Goal: Task Accomplishment & Management: Manage account settings

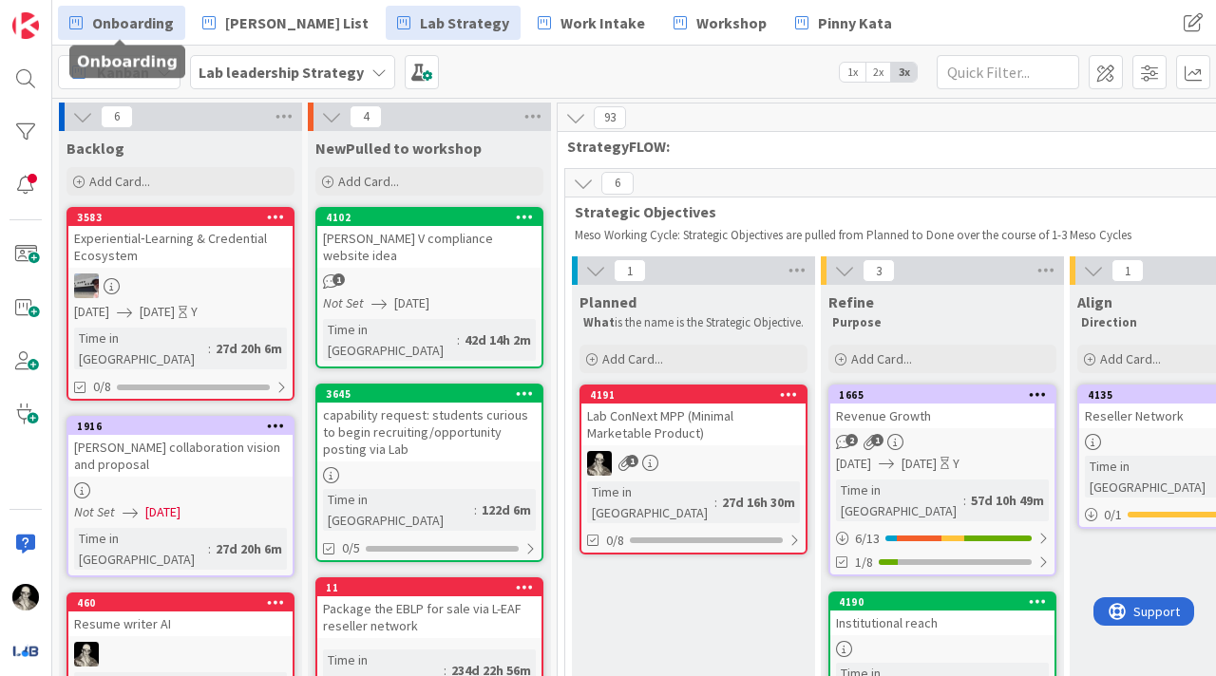
click at [130, 28] on span "Onboarding" at bounding box center [133, 22] width 82 height 23
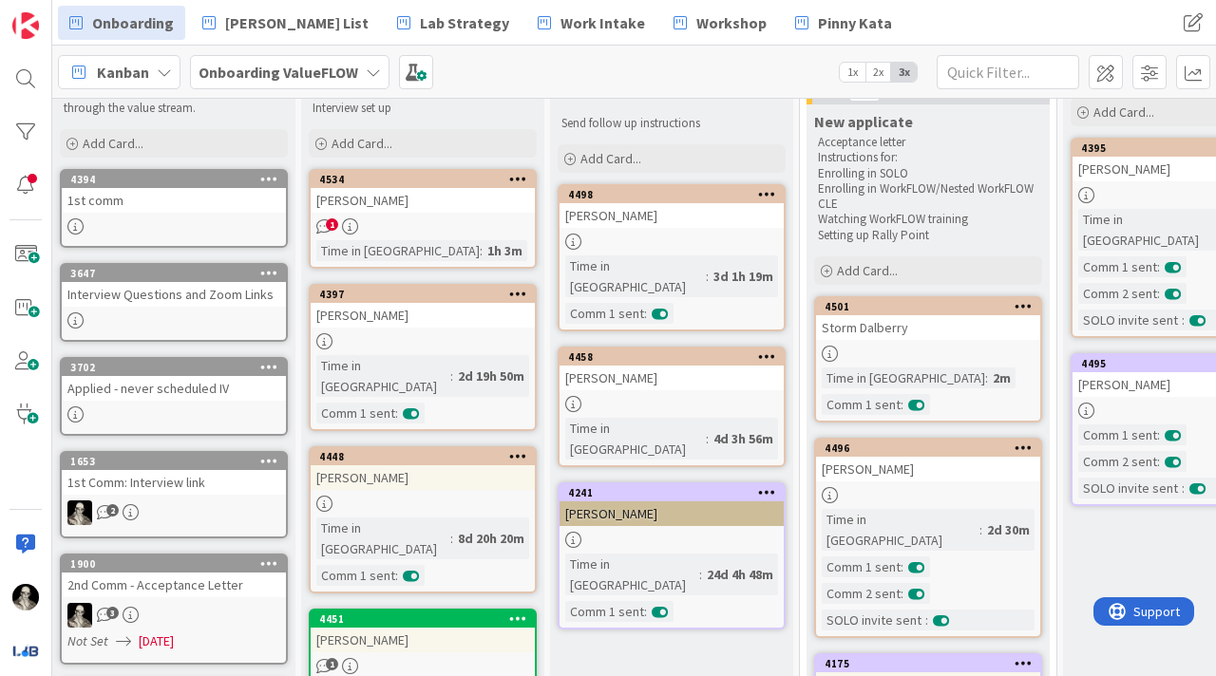
scroll to position [92, 0]
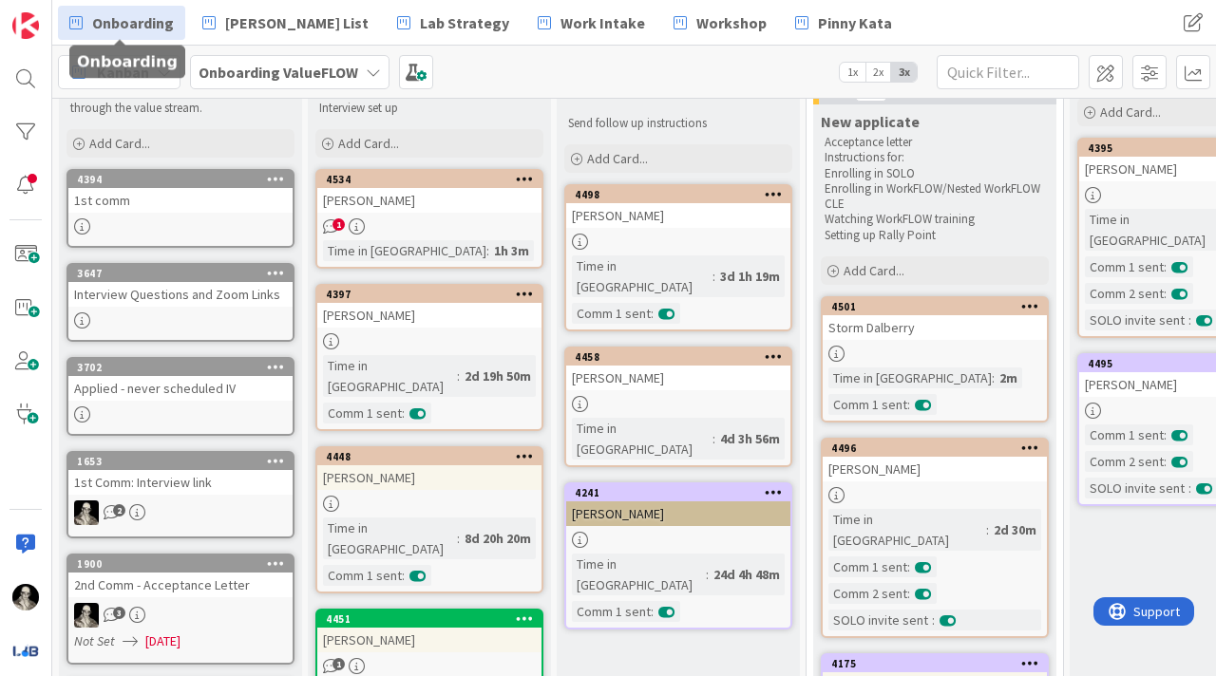
click at [452, 211] on div "[PERSON_NAME]" at bounding box center [429, 200] width 224 height 25
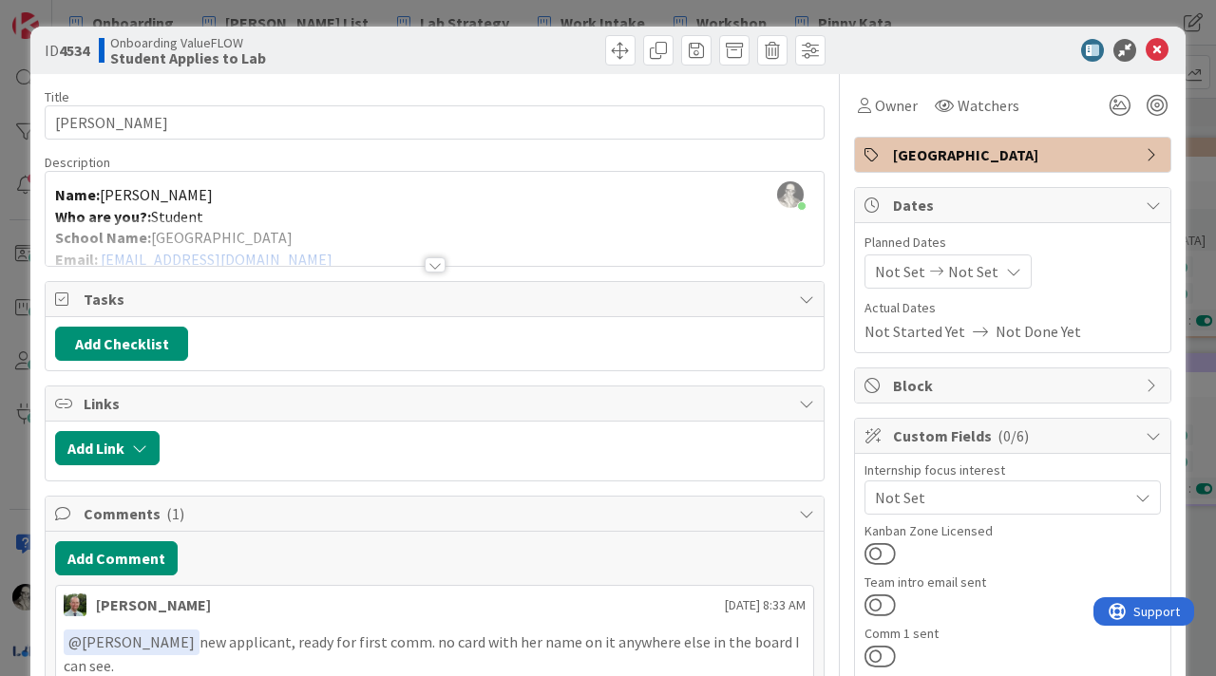
click at [432, 258] on div at bounding box center [435, 264] width 21 height 15
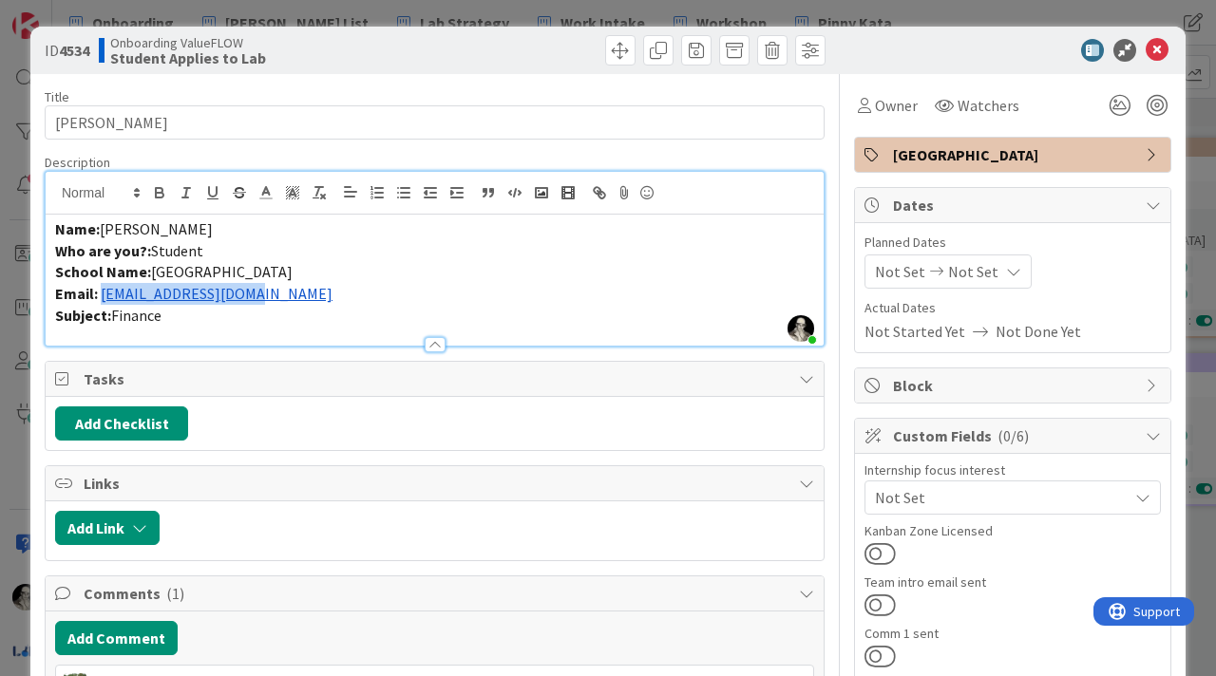
drag, startPoint x: 274, startPoint y: 298, endPoint x: 102, endPoint y: 294, distance: 172.0
click at [102, 294] on p "Email: dcv31@georgetown.edu" at bounding box center [434, 294] width 759 height 22
copy link "dcv31@georgetown.edu"
click at [119, 233] on span "[PERSON_NAME]" at bounding box center [156, 228] width 113 height 19
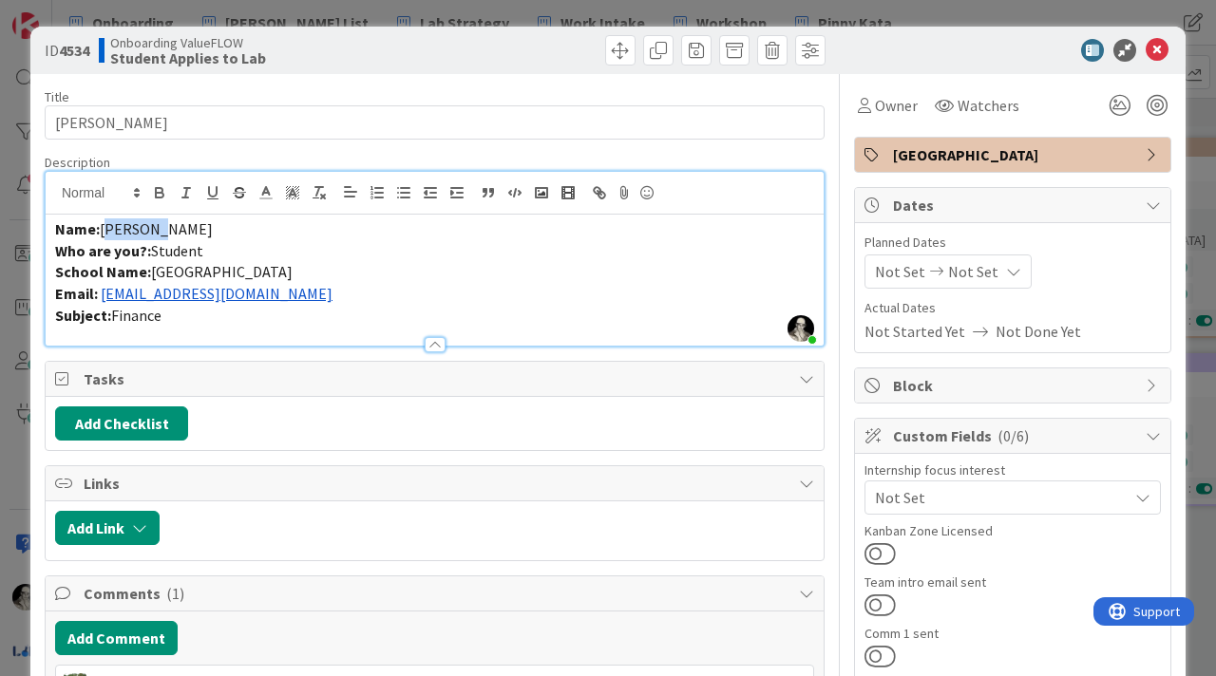
copy span "Daniela"
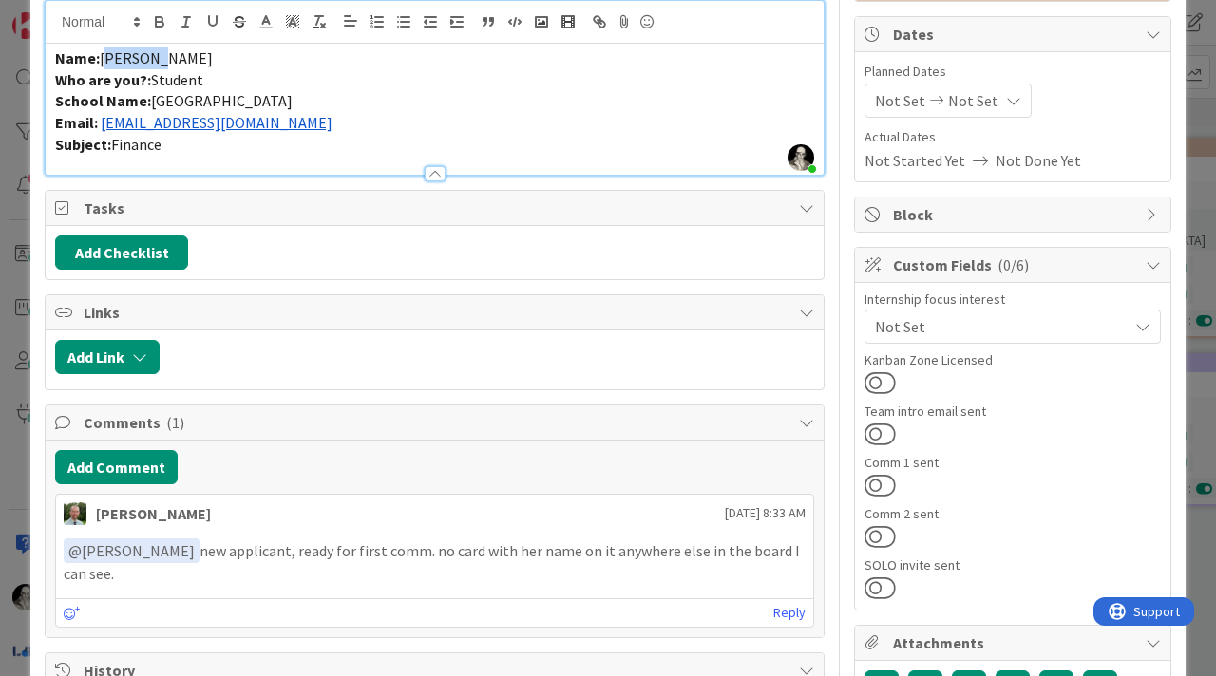
scroll to position [180, 0]
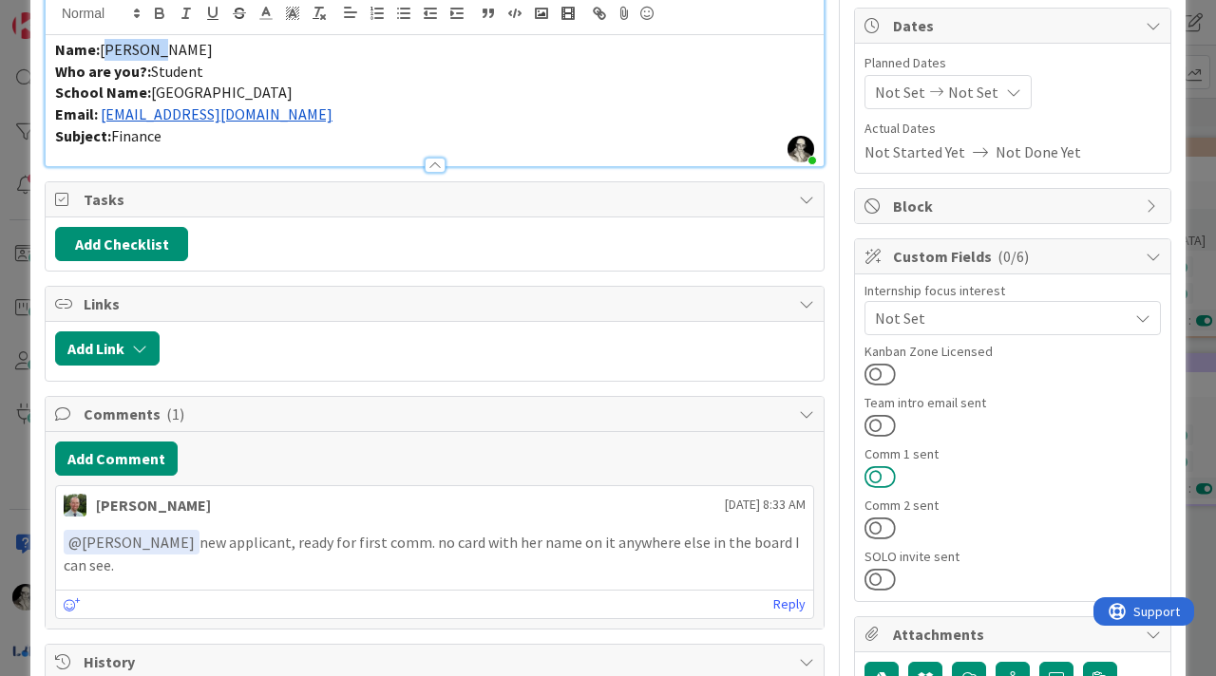
click at [885, 406] on button at bounding box center [879, 477] width 31 height 25
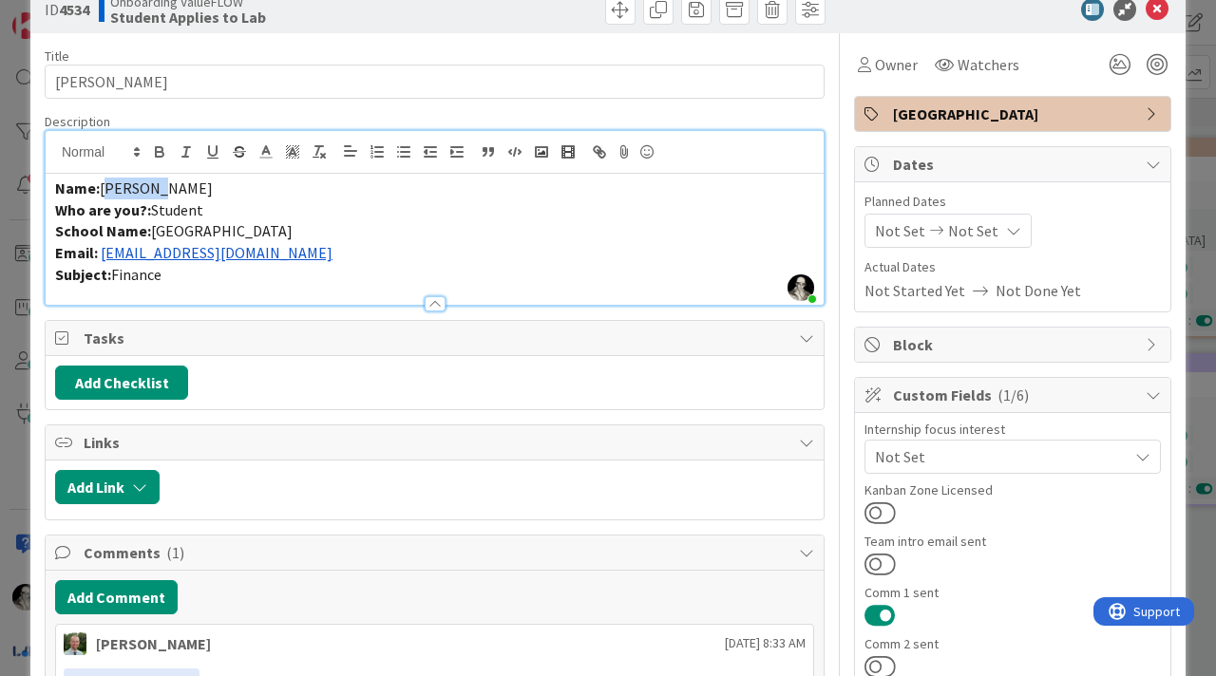
scroll to position [0, 0]
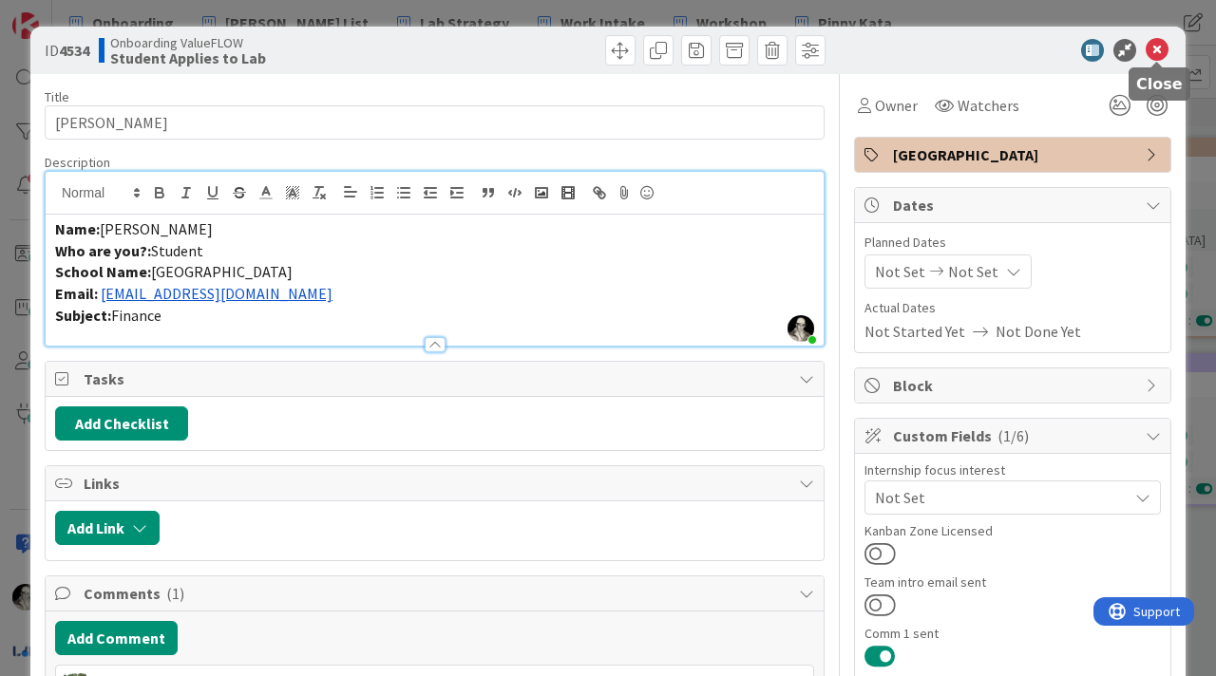
click at [911, 45] on icon at bounding box center [1157, 50] width 23 height 23
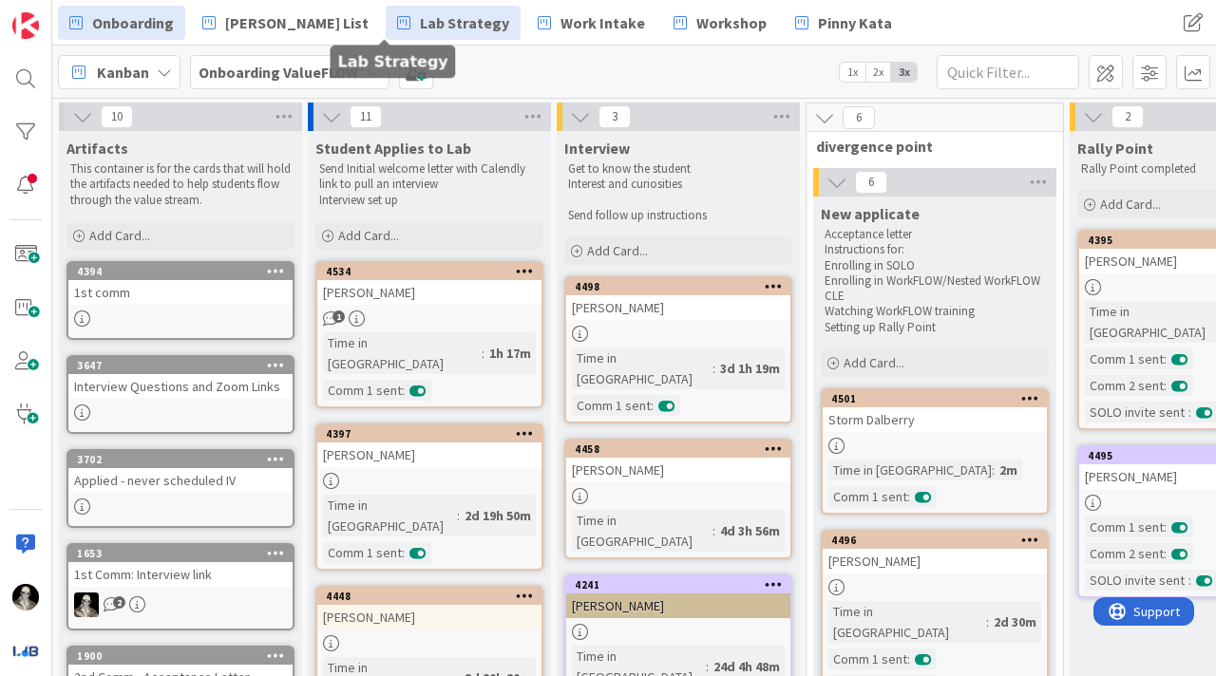
click at [420, 28] on span "Lab Strategy" at bounding box center [464, 22] width 89 height 23
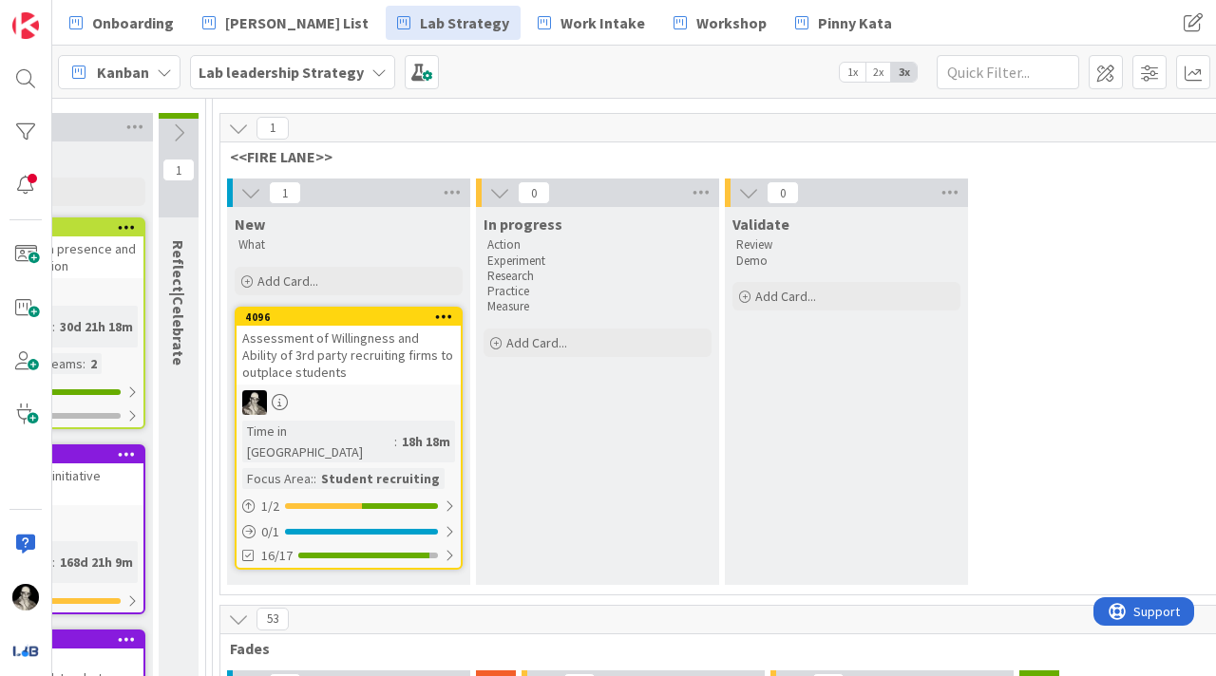
scroll to position [166, 2556]
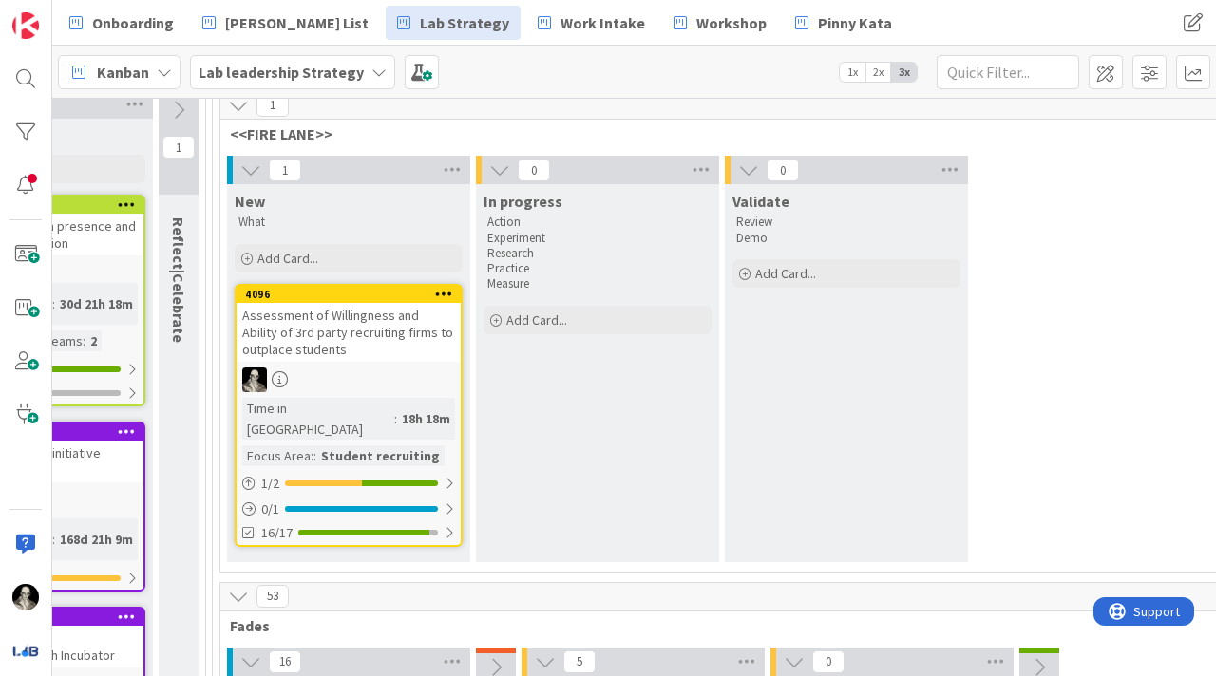
click at [408, 352] on div "Assessment of Willingness and Ability of 3rd party recruiting firms to outplace…" at bounding box center [349, 332] width 224 height 59
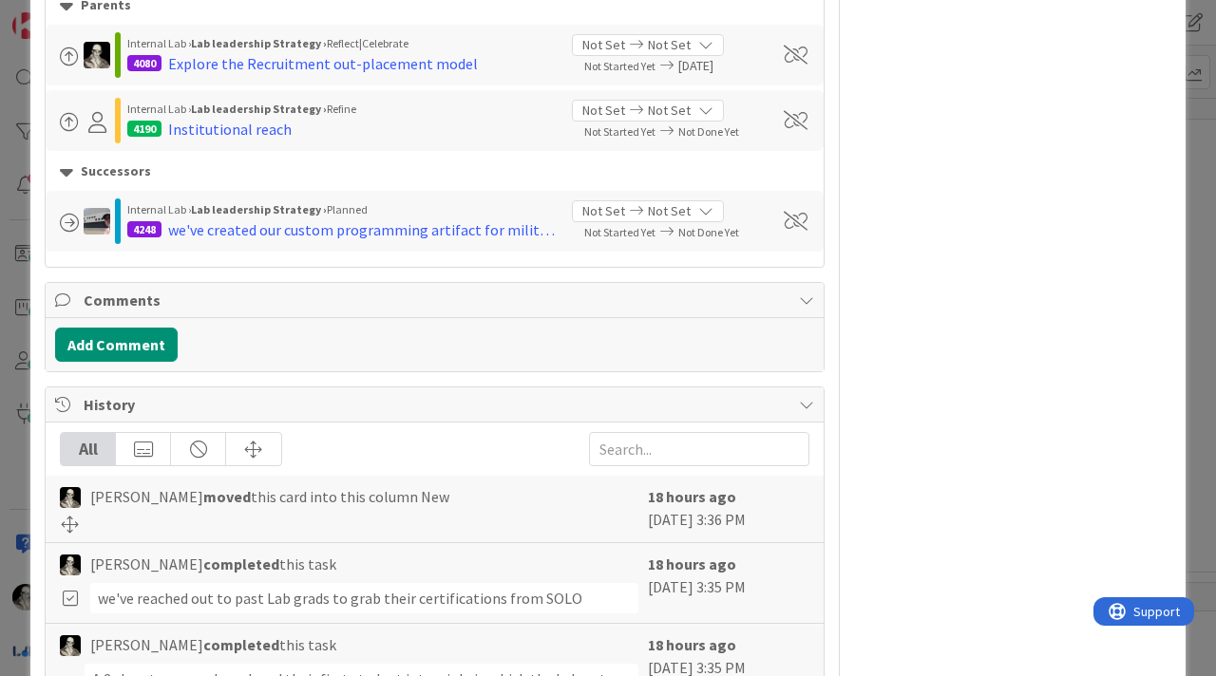
scroll to position [1256, 0]
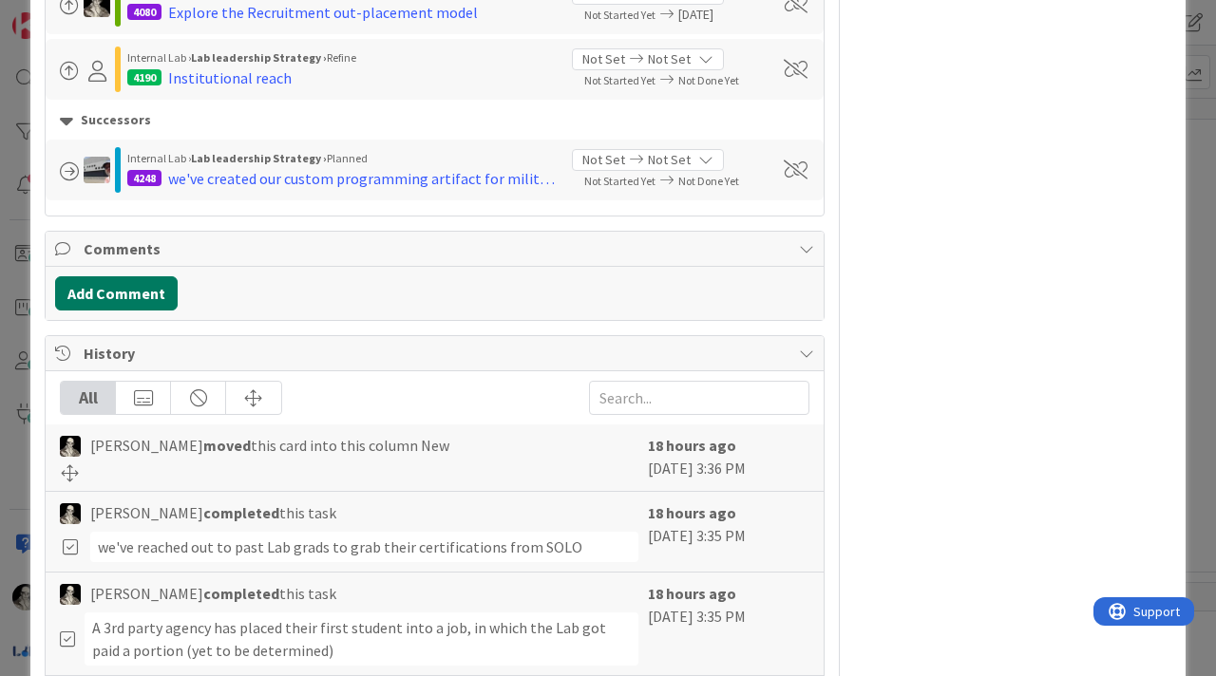
click at [165, 286] on button "Add Comment" at bounding box center [116, 293] width 123 height 34
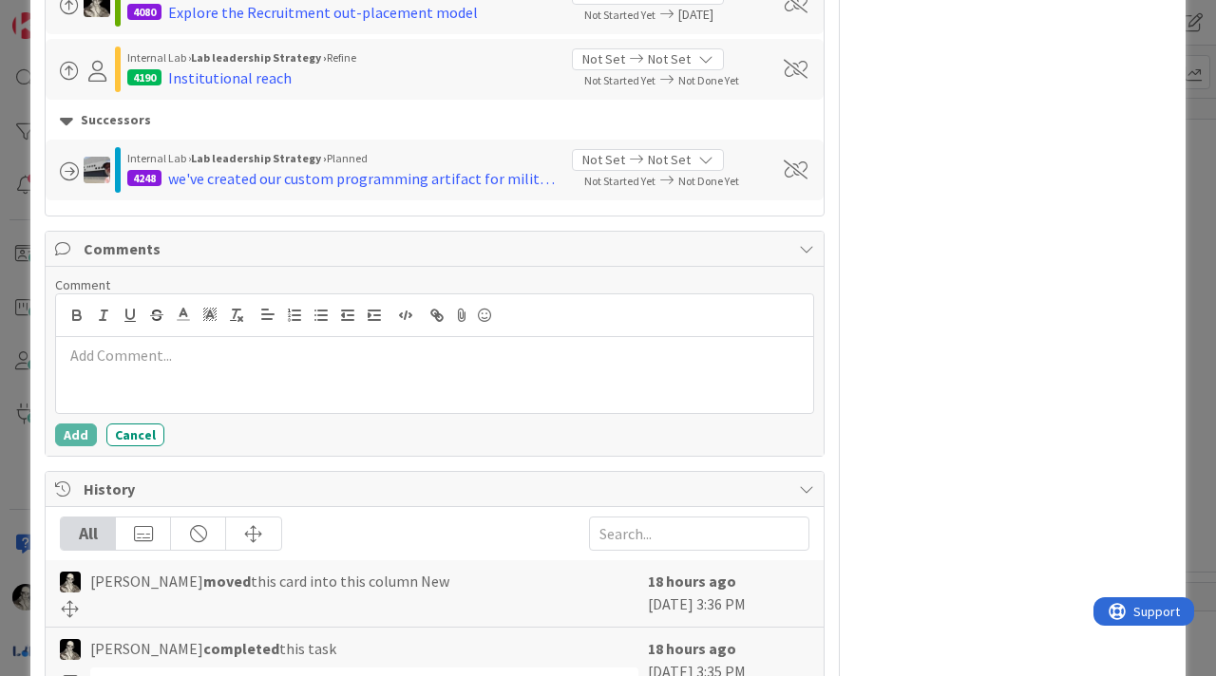
click at [192, 350] on p at bounding box center [435, 356] width 742 height 22
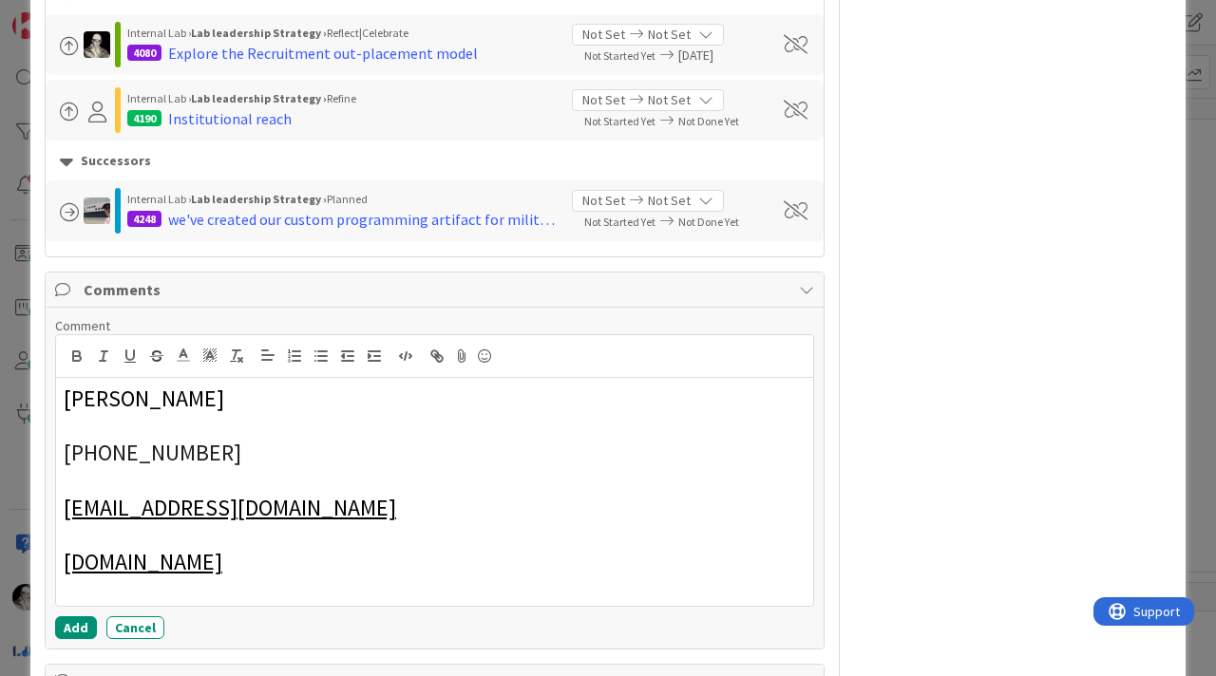
scroll to position [1221, 0]
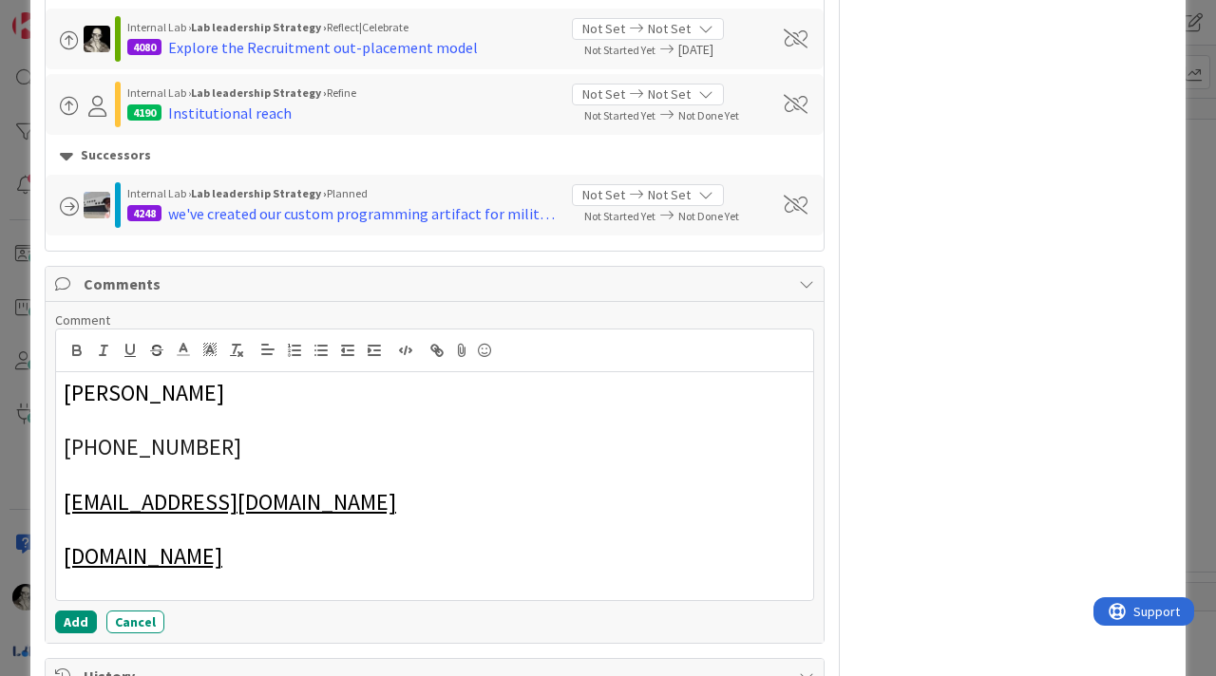
drag, startPoint x: 256, startPoint y: 566, endPoint x: 0, endPoint y: 366, distance: 325.5
click at [0, 367] on div "ID 4096 Lab leadership Strategy New Title 88 / 128 Assessment of Willingness an…" at bounding box center [608, 338] width 1216 height 676
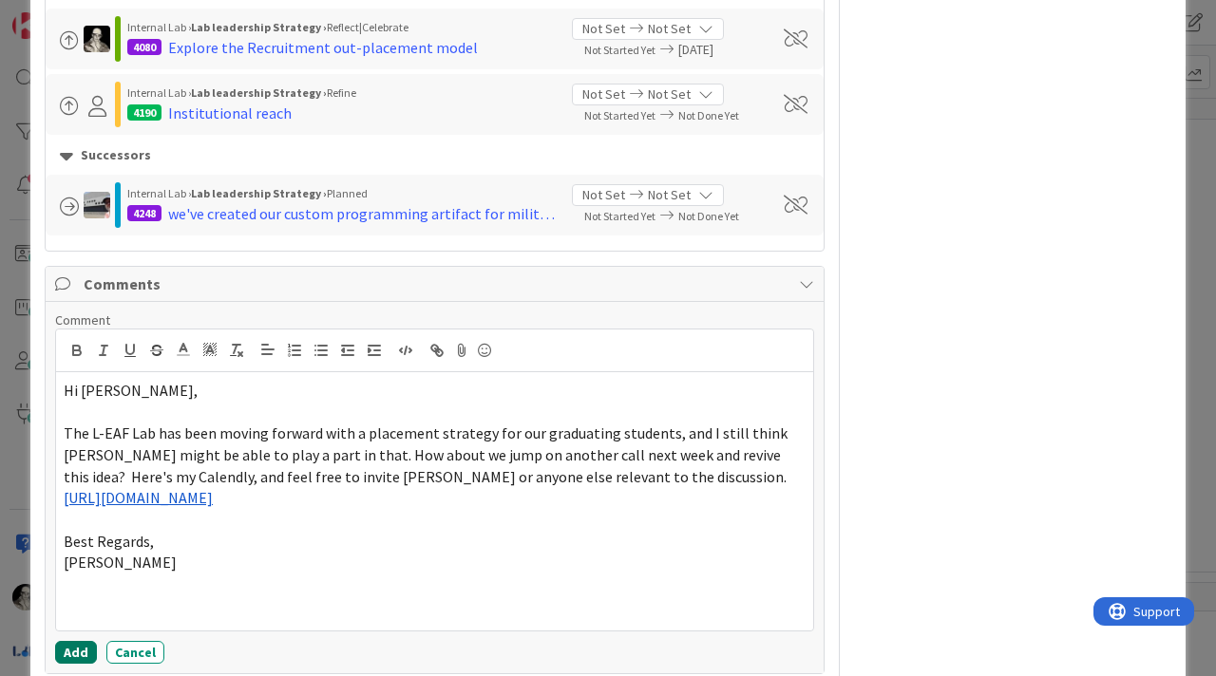
click at [76, 406] on button "Add" at bounding box center [76, 652] width 42 height 23
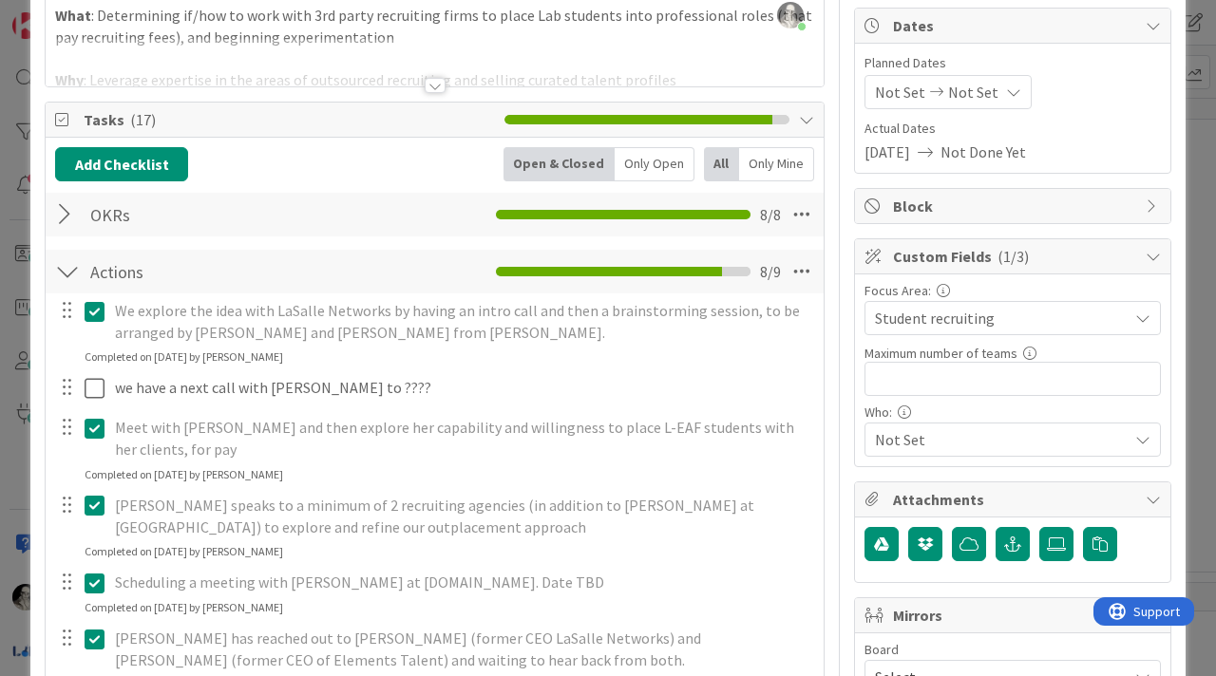
scroll to position [169, 0]
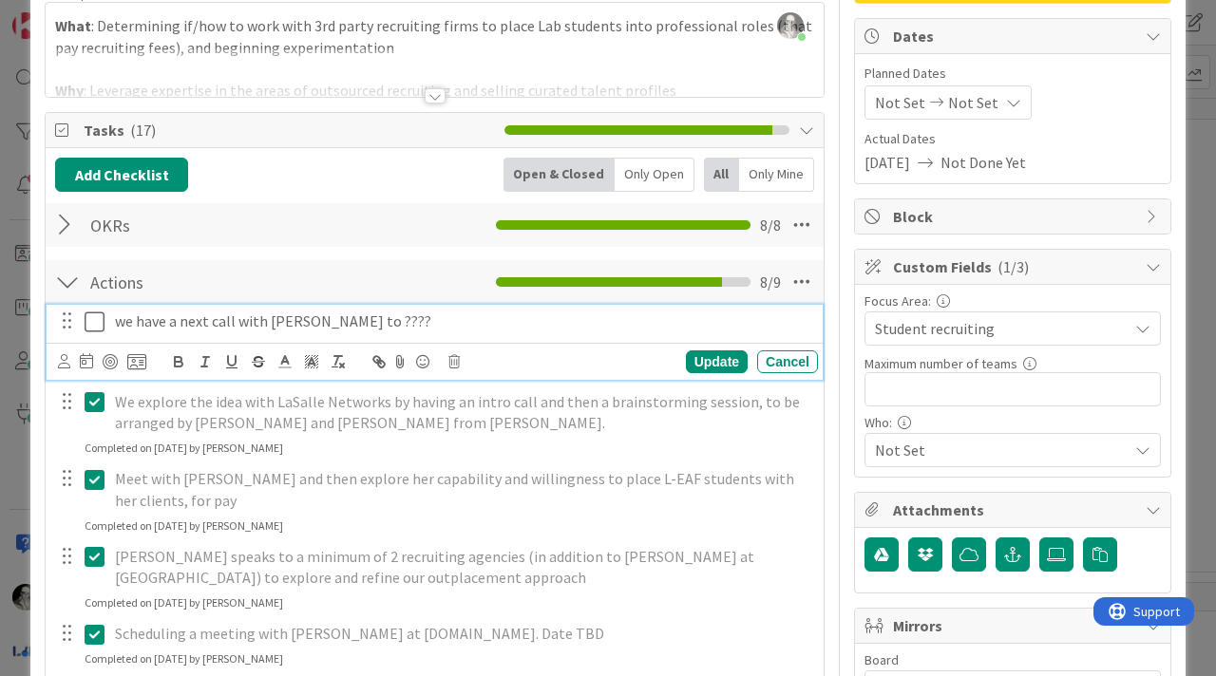
click at [247, 325] on p "we have a next call with LaSalle to ????" at bounding box center [462, 322] width 695 height 22
drag, startPoint x: 264, startPoint y: 324, endPoint x: 119, endPoint y: 320, distance: 145.4
click at [119, 320] on p "we have a next call with LaSalle to ????" at bounding box center [462, 322] width 695 height 22
click at [260, 318] on p "We have ascertained if LaSalle might be a potential partner to place Lab studen…" at bounding box center [462, 322] width 695 height 22
click at [709, 351] on div "Update" at bounding box center [717, 362] width 62 height 23
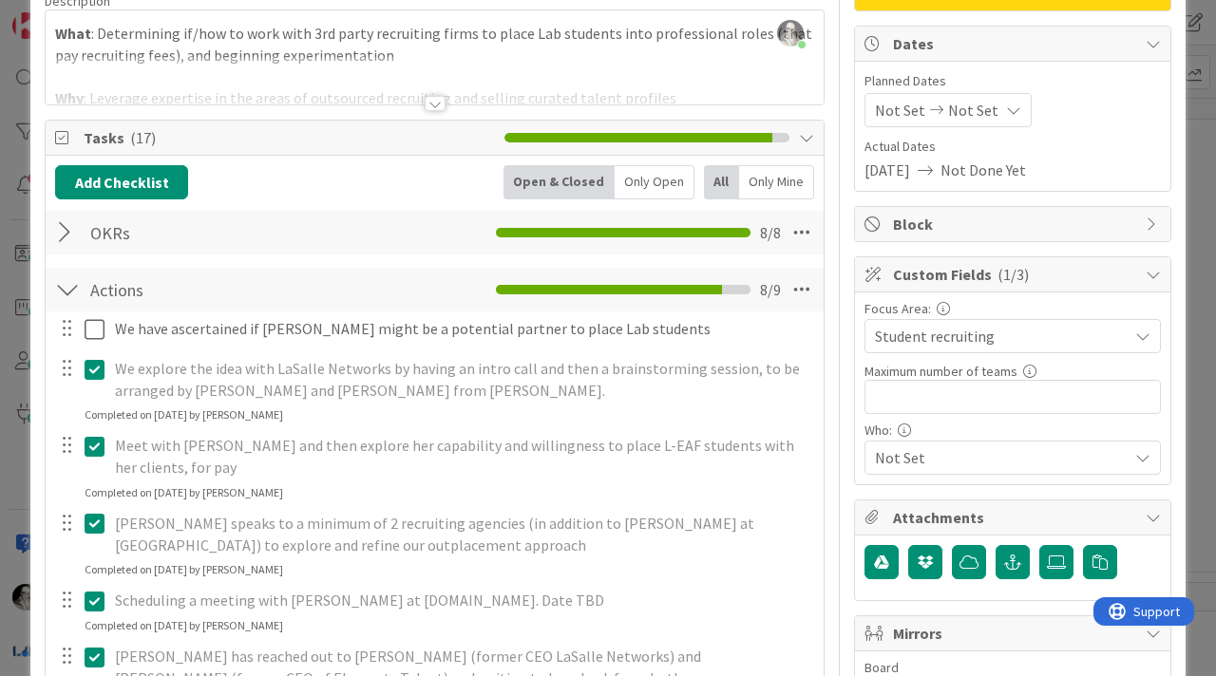
scroll to position [0, 0]
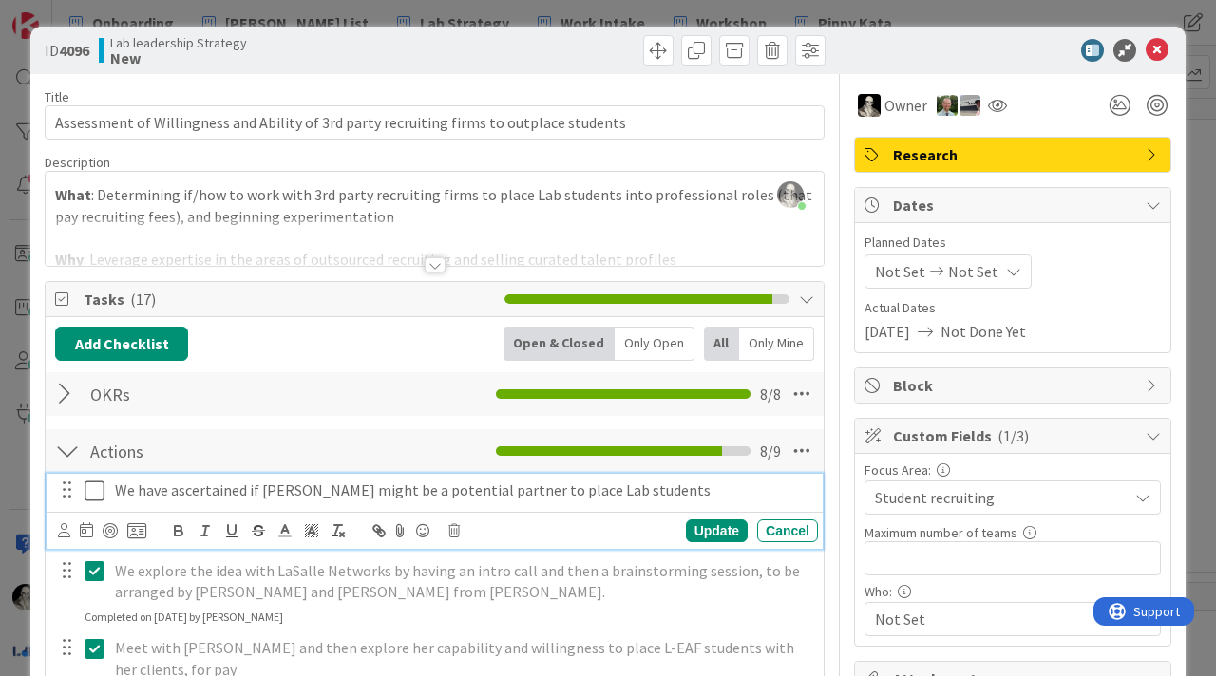
click at [309, 406] on p "We have ascertained if [PERSON_NAME] might be a potential partner to place Lab …" at bounding box center [462, 491] width 695 height 22
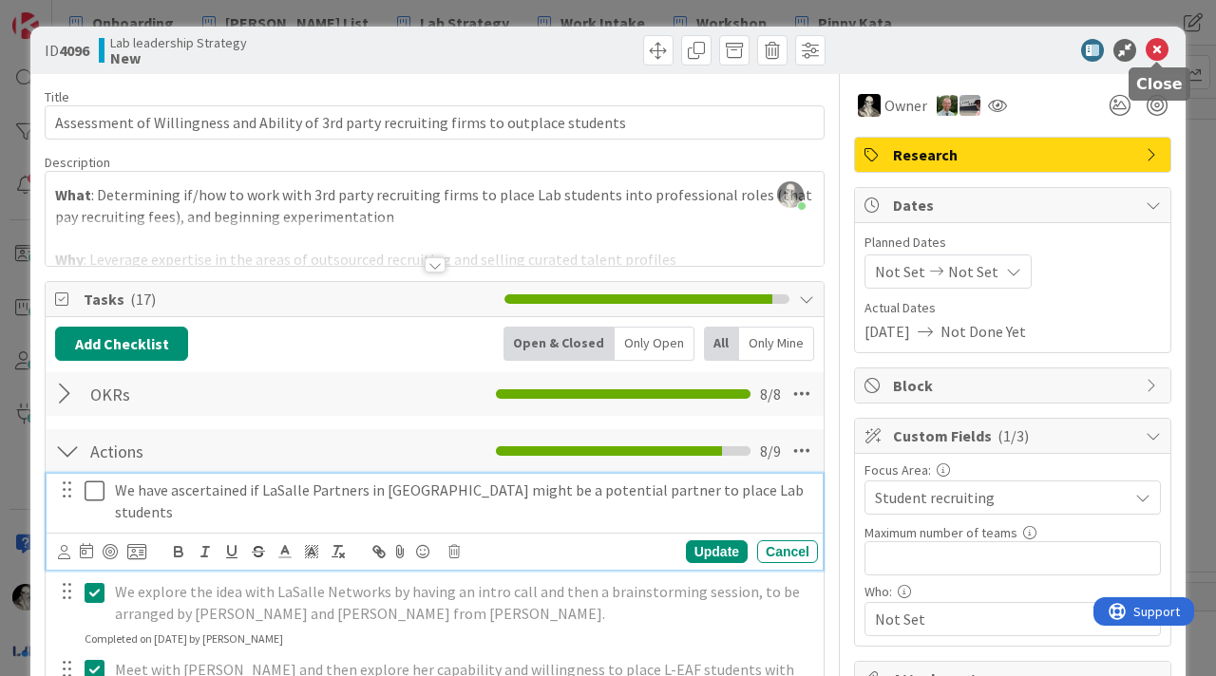
click at [911, 49] on icon at bounding box center [1157, 50] width 23 height 23
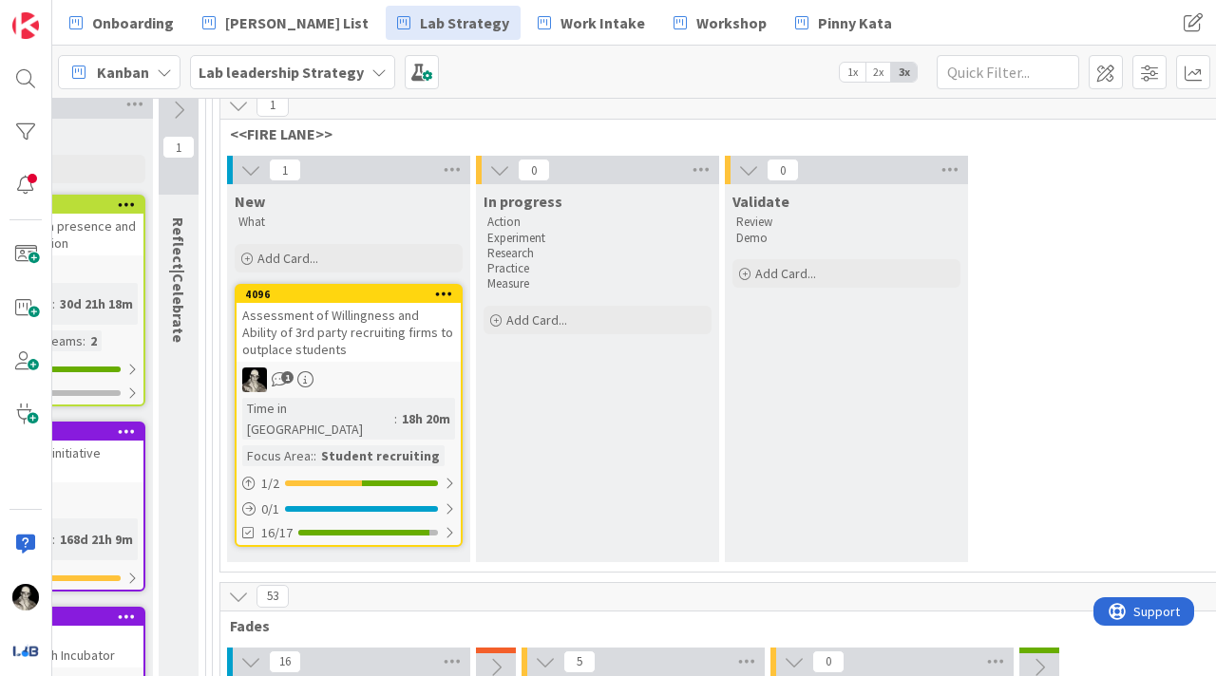
click at [405, 340] on div "Assessment of Willingness and Ability of 3rd party recruiting firms to outplace…" at bounding box center [349, 332] width 224 height 59
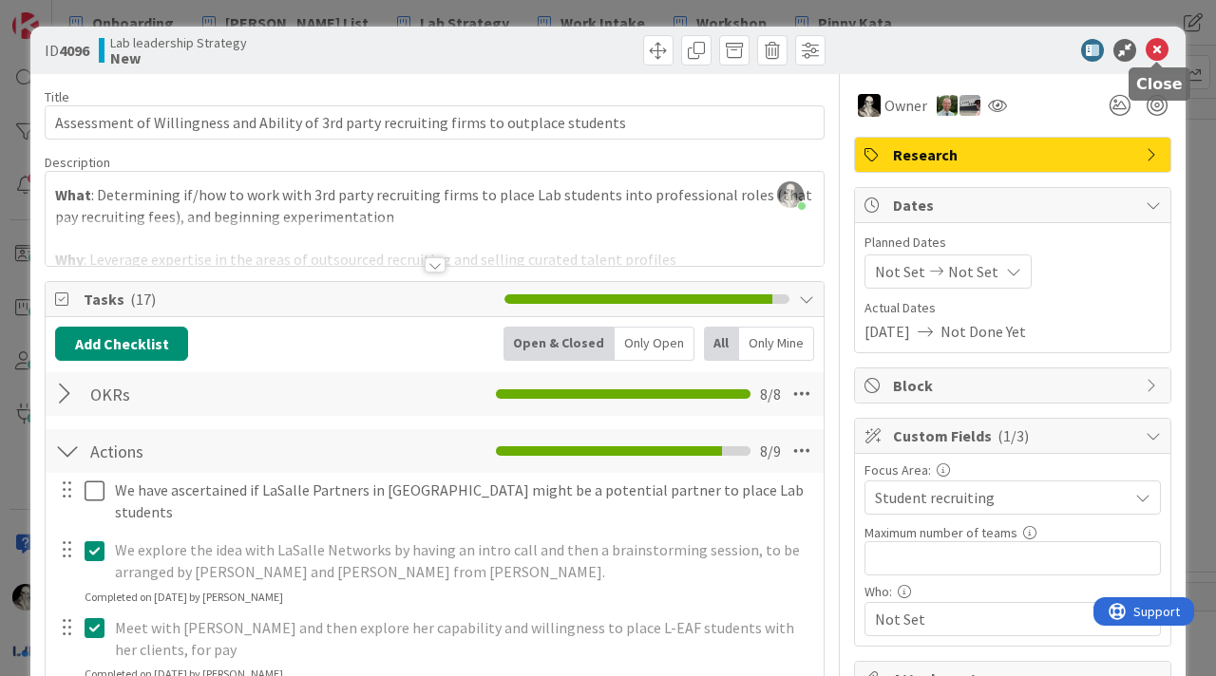
click at [911, 45] on icon at bounding box center [1157, 50] width 23 height 23
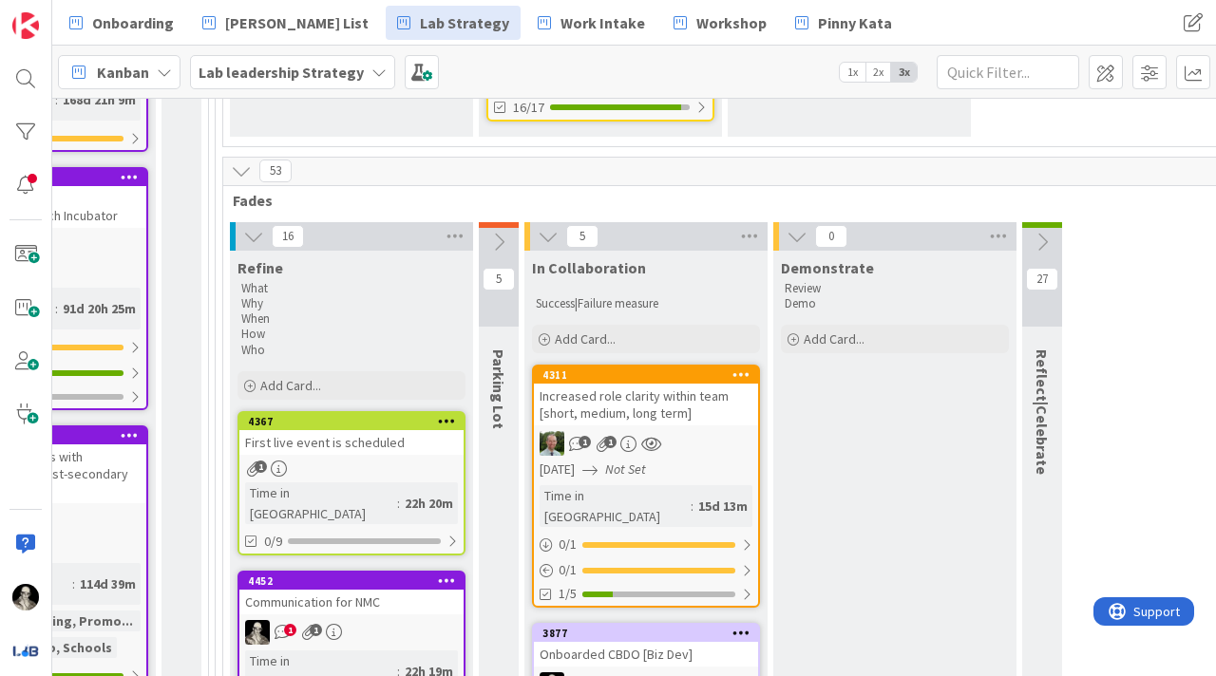
scroll to position [601, 2553]
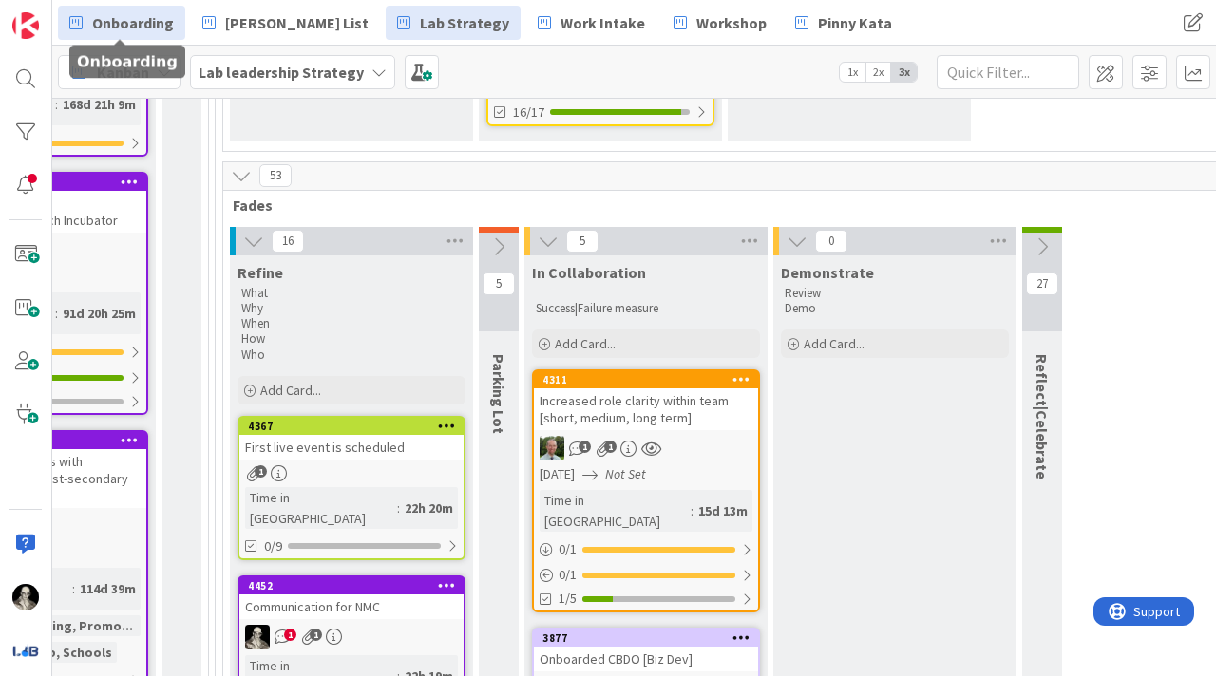
click at [142, 24] on span "Onboarding" at bounding box center [133, 22] width 82 height 23
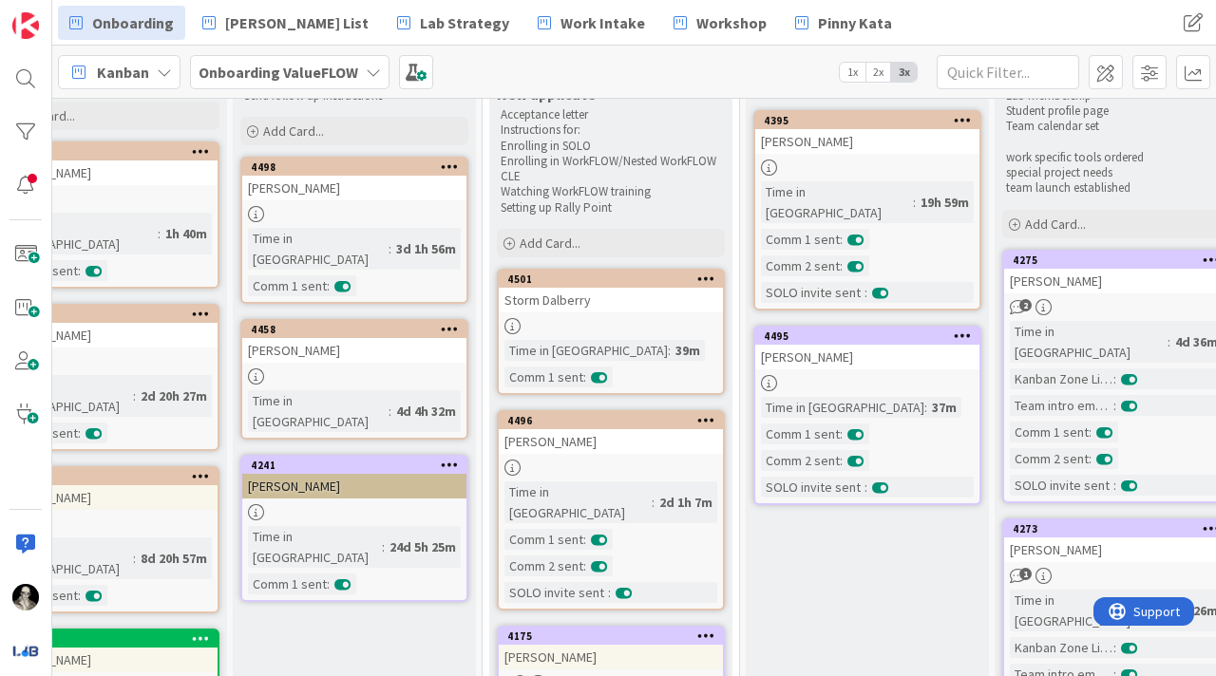
scroll to position [117, 324]
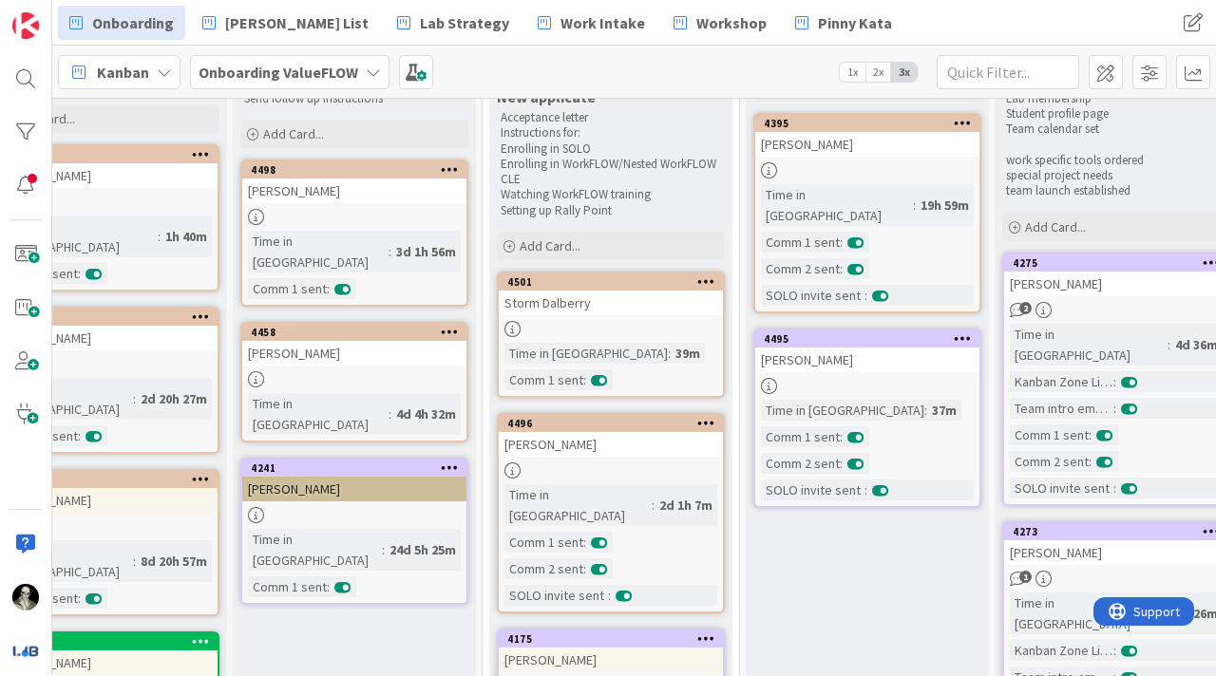
click at [654, 309] on div "Storm Dalberry" at bounding box center [611, 303] width 224 height 25
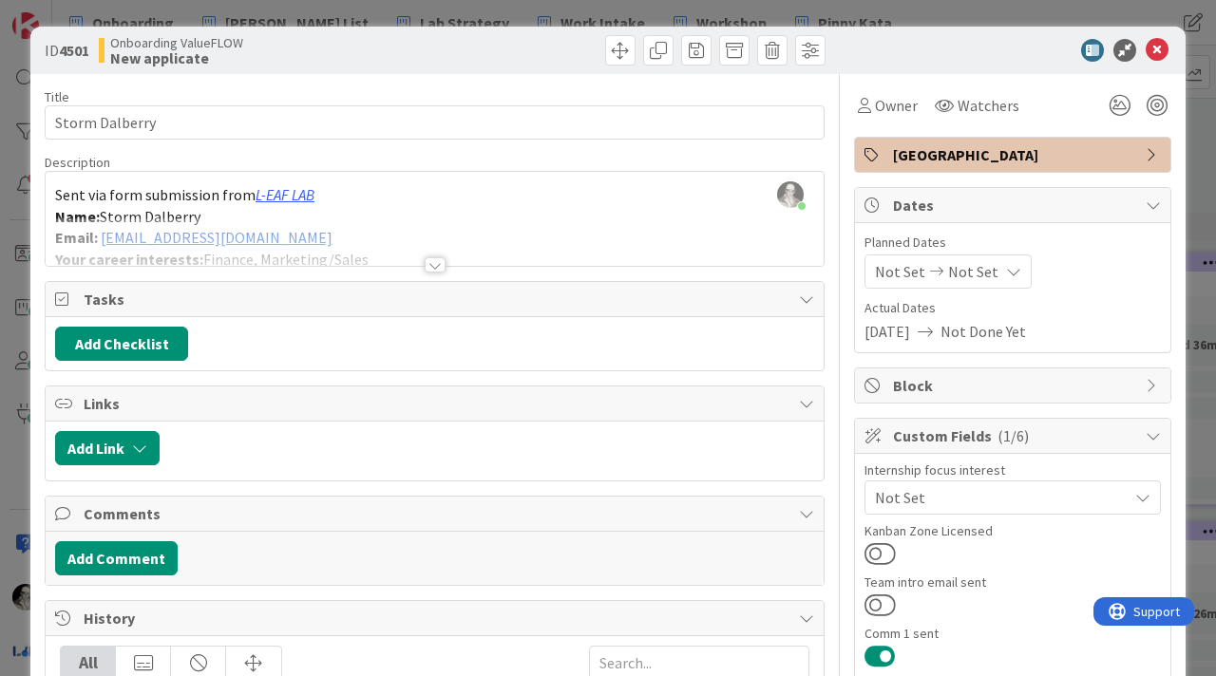
click at [437, 257] on div at bounding box center [435, 264] width 21 height 15
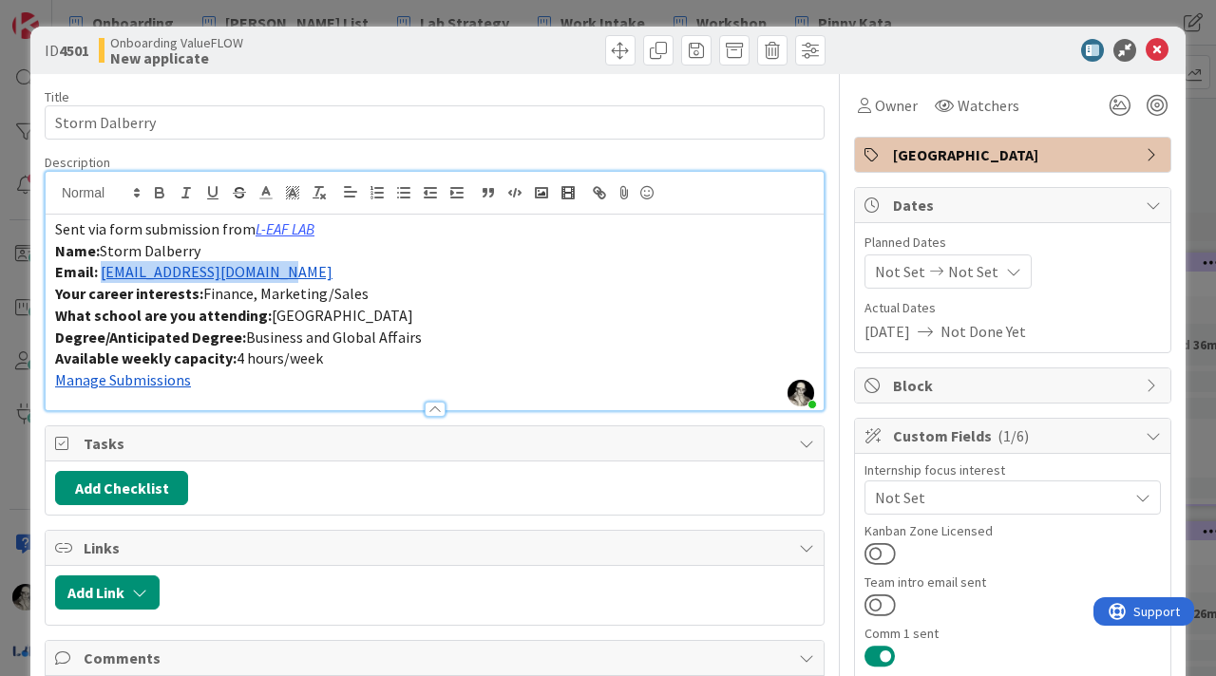
drag, startPoint x: 285, startPoint y: 275, endPoint x: 102, endPoint y: 276, distance: 183.3
click at [102, 276] on p "Email: storm.dalberry@gmail.com" at bounding box center [434, 272] width 759 height 22
copy link "storm.dalberry@gmail.com"
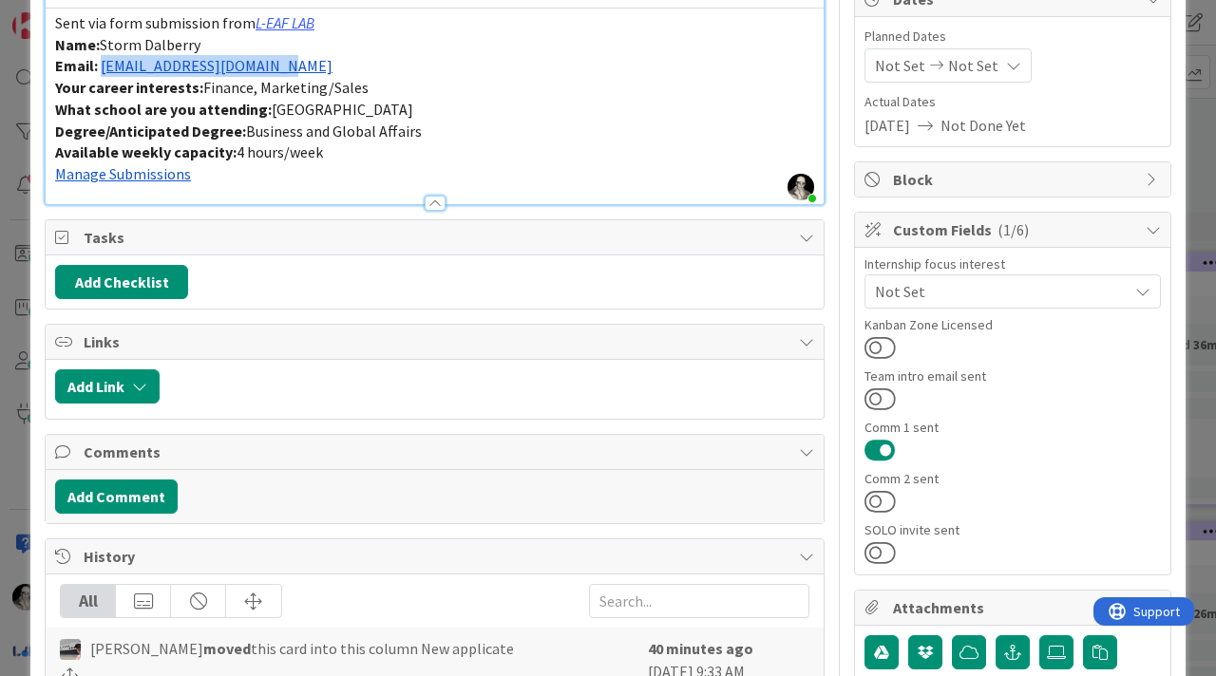
scroll to position [252, 0]
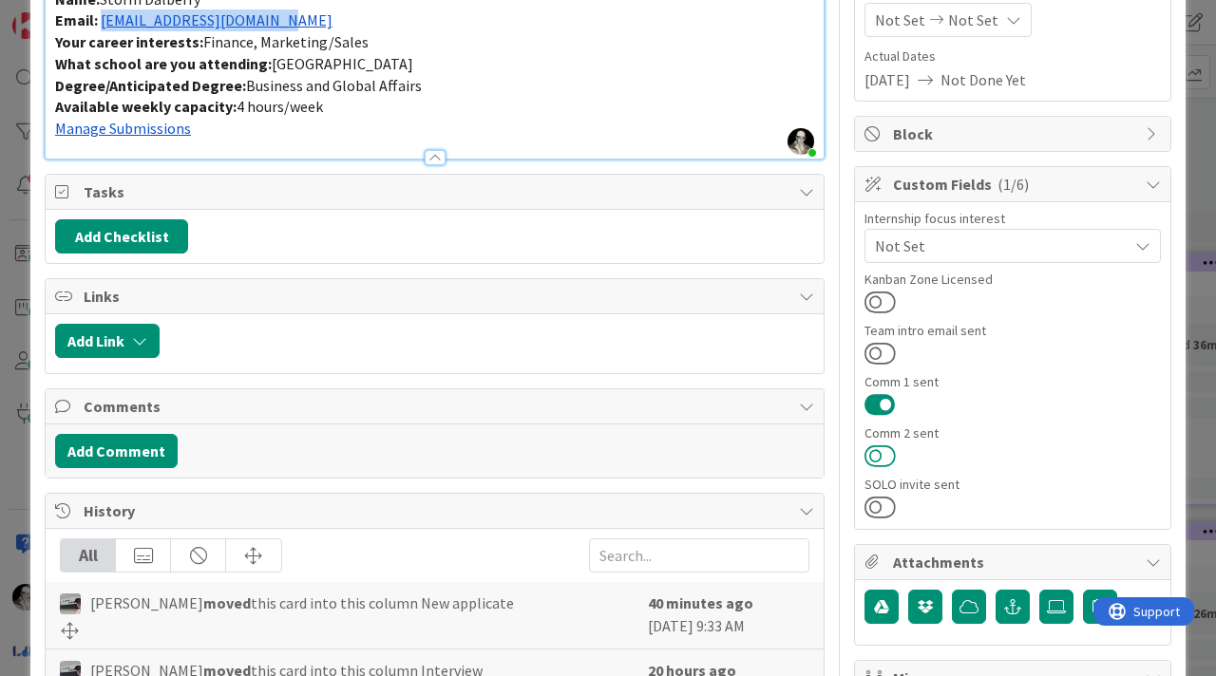
click at [882, 406] on button at bounding box center [879, 456] width 31 height 25
click at [882, 406] on button at bounding box center [879, 507] width 31 height 25
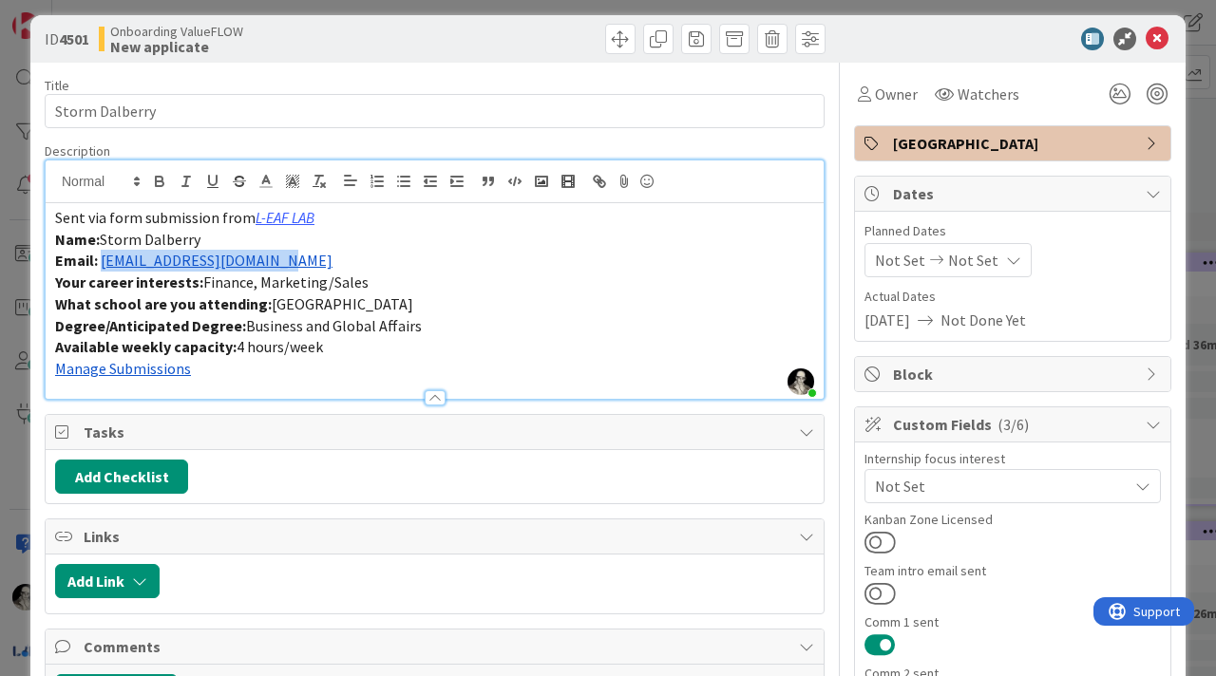
scroll to position [0, 0]
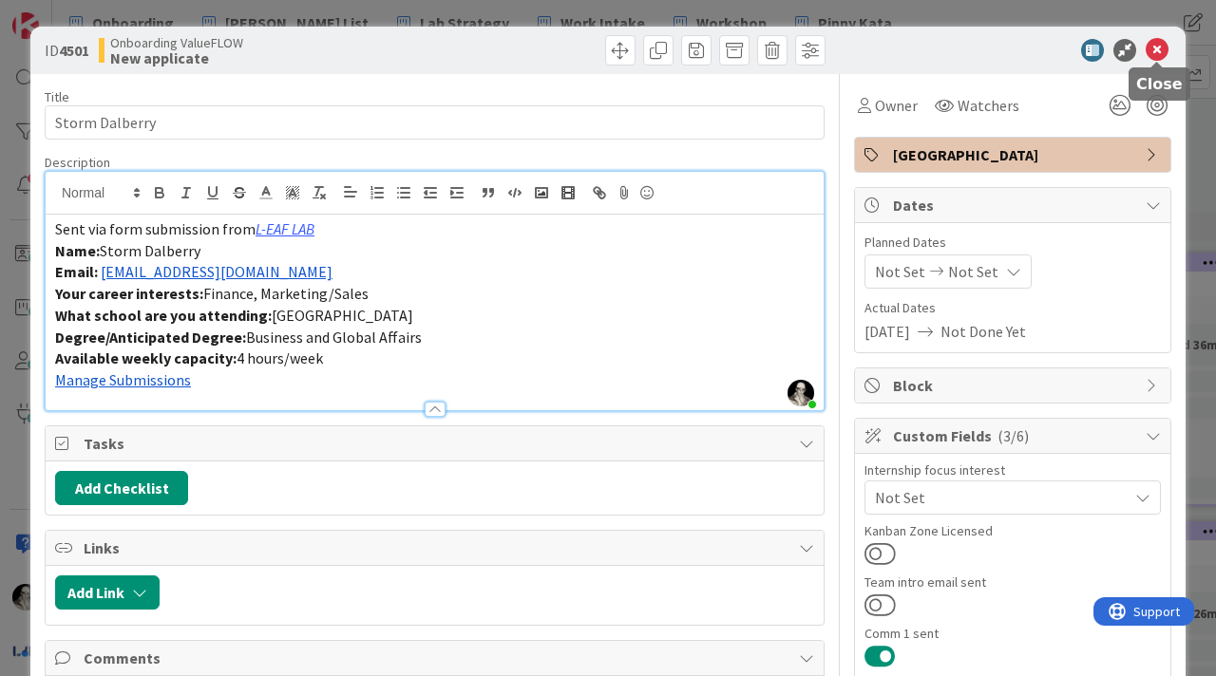
click at [911, 51] on icon at bounding box center [1157, 50] width 23 height 23
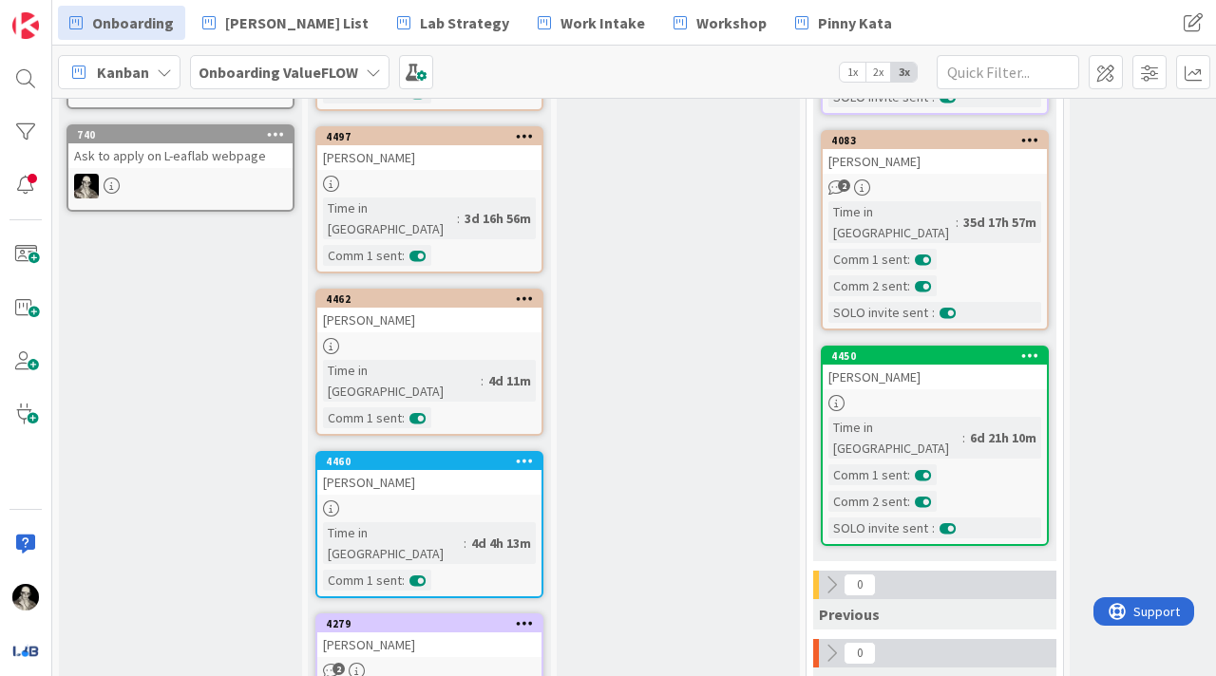
scroll to position [1079, 0]
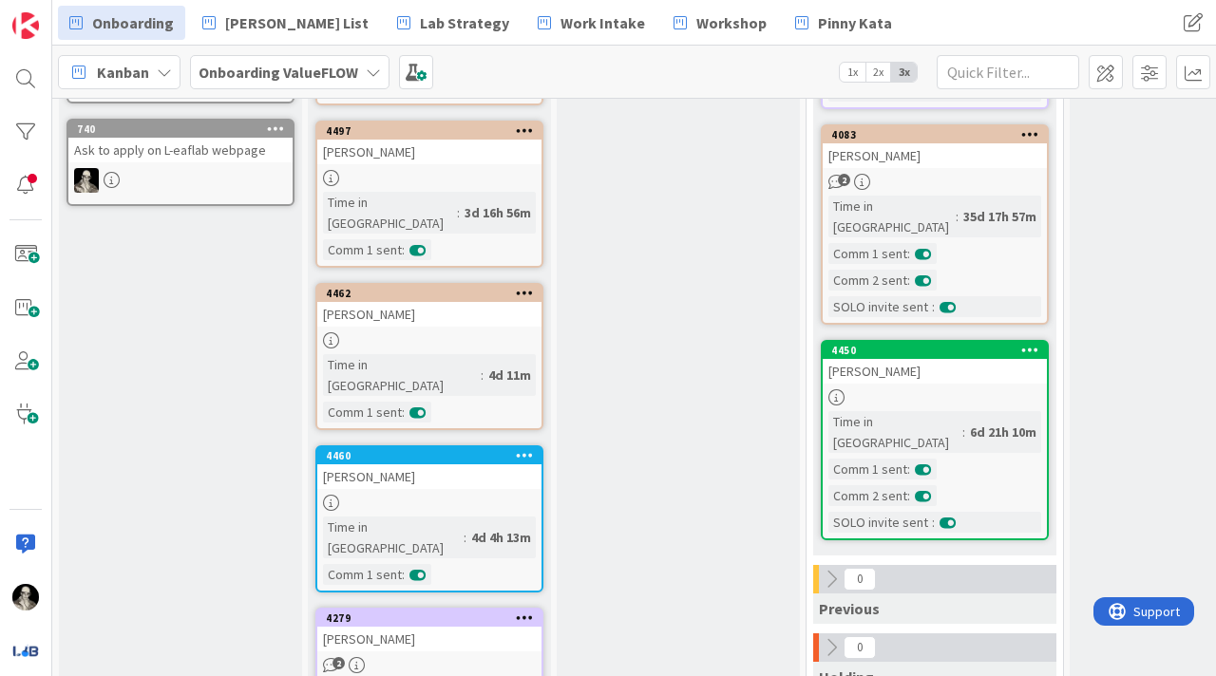
click at [474, 406] on div "Dhanvardini Rajendran" at bounding box center [429, 639] width 224 height 25
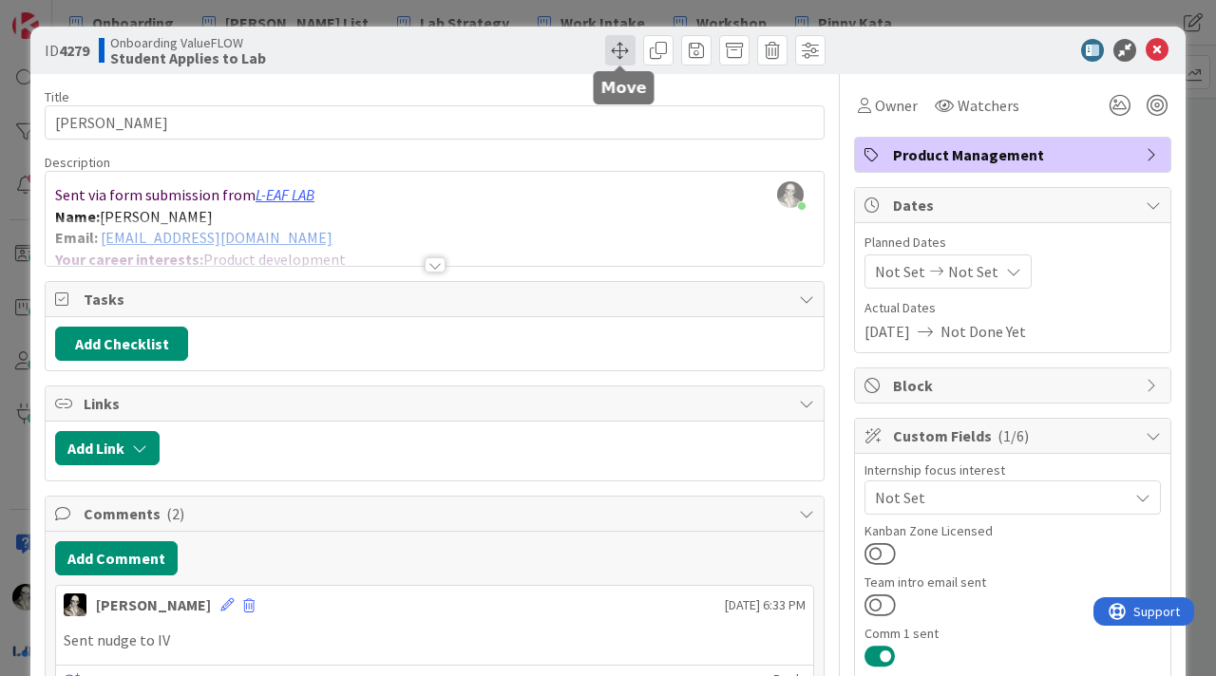
click at [626, 46] on span at bounding box center [620, 50] width 30 height 30
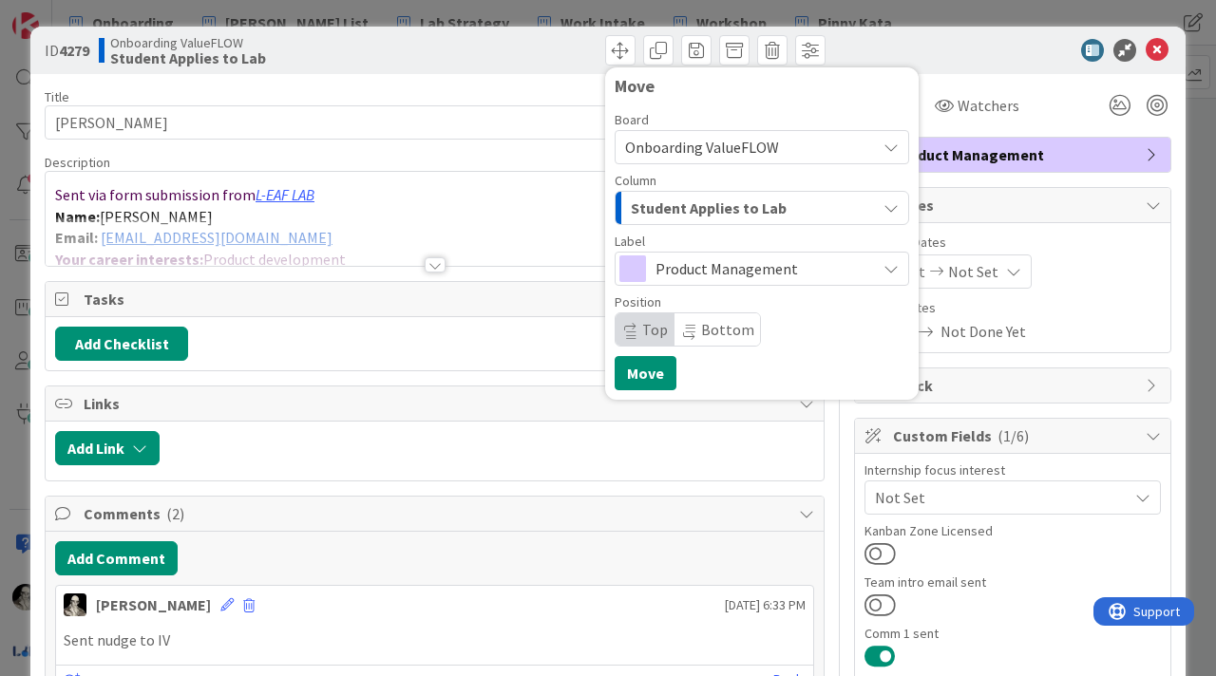
click at [680, 211] on span "Student Applies to Lab" at bounding box center [709, 208] width 156 height 25
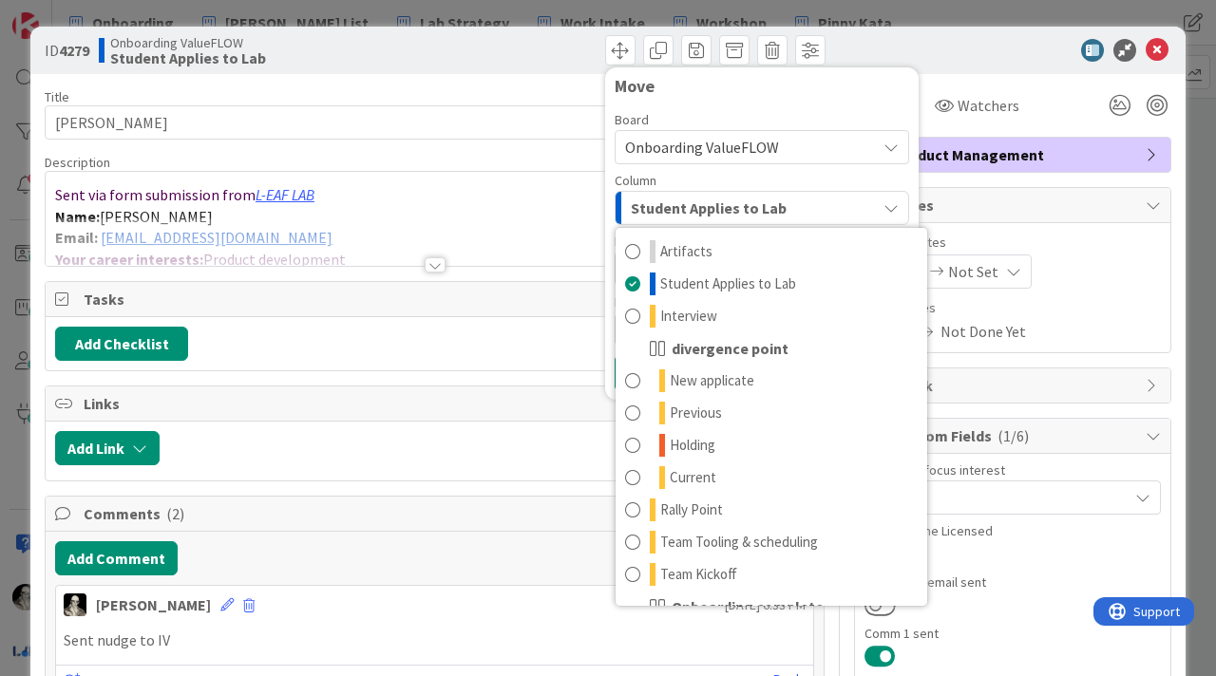
scroll to position [122, 0]
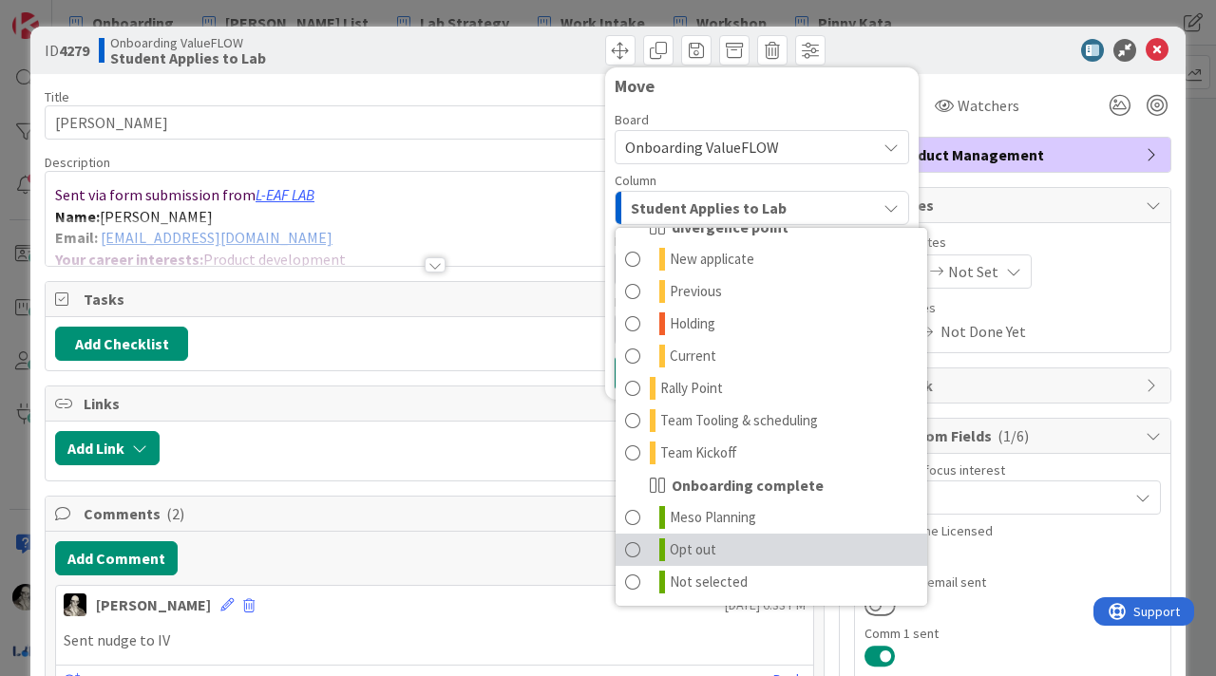
click at [641, 406] on link "Opt out" at bounding box center [772, 550] width 312 height 32
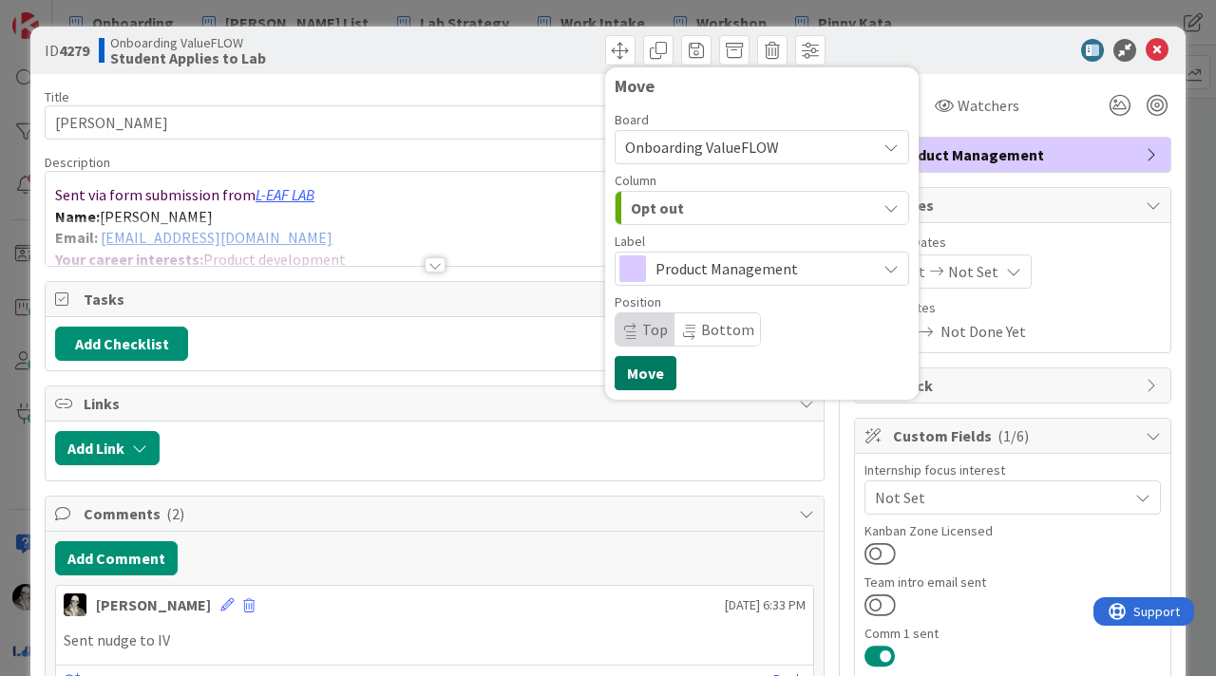
click at [632, 370] on button "Move" at bounding box center [646, 373] width 62 height 34
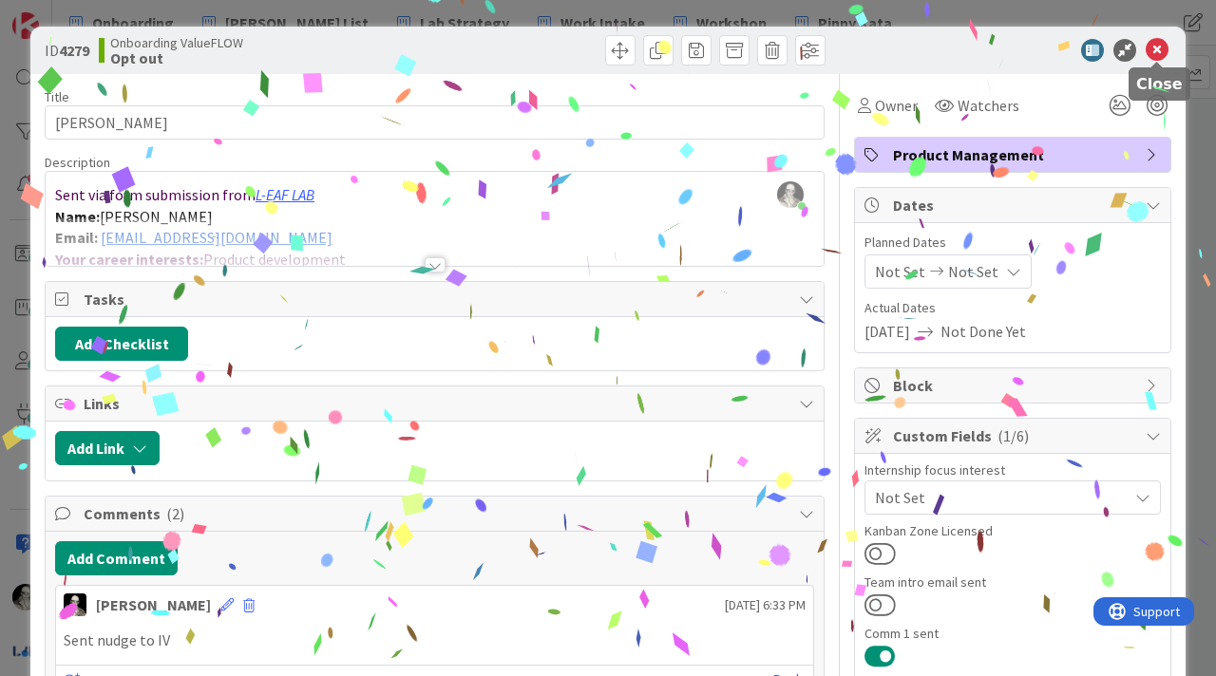
click at [911, 48] on icon at bounding box center [1157, 50] width 23 height 23
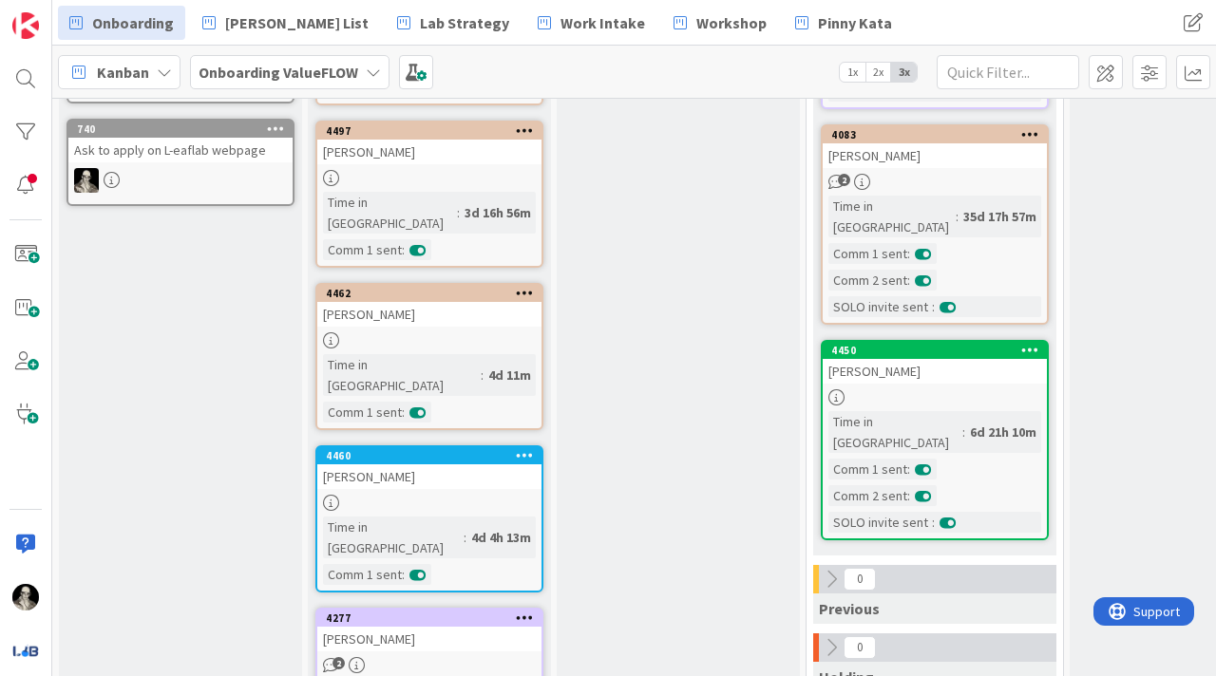
click at [448, 406] on div "Srishreya Danda" at bounding box center [429, 639] width 224 height 25
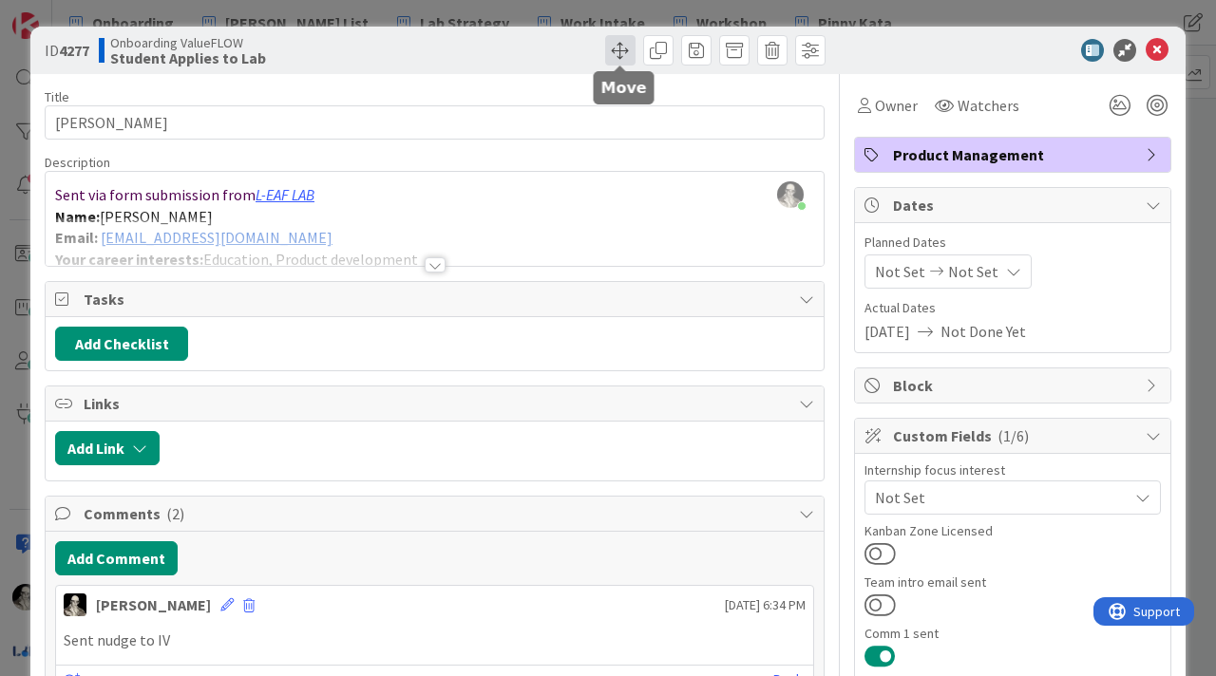
click at [616, 41] on span at bounding box center [620, 50] width 30 height 30
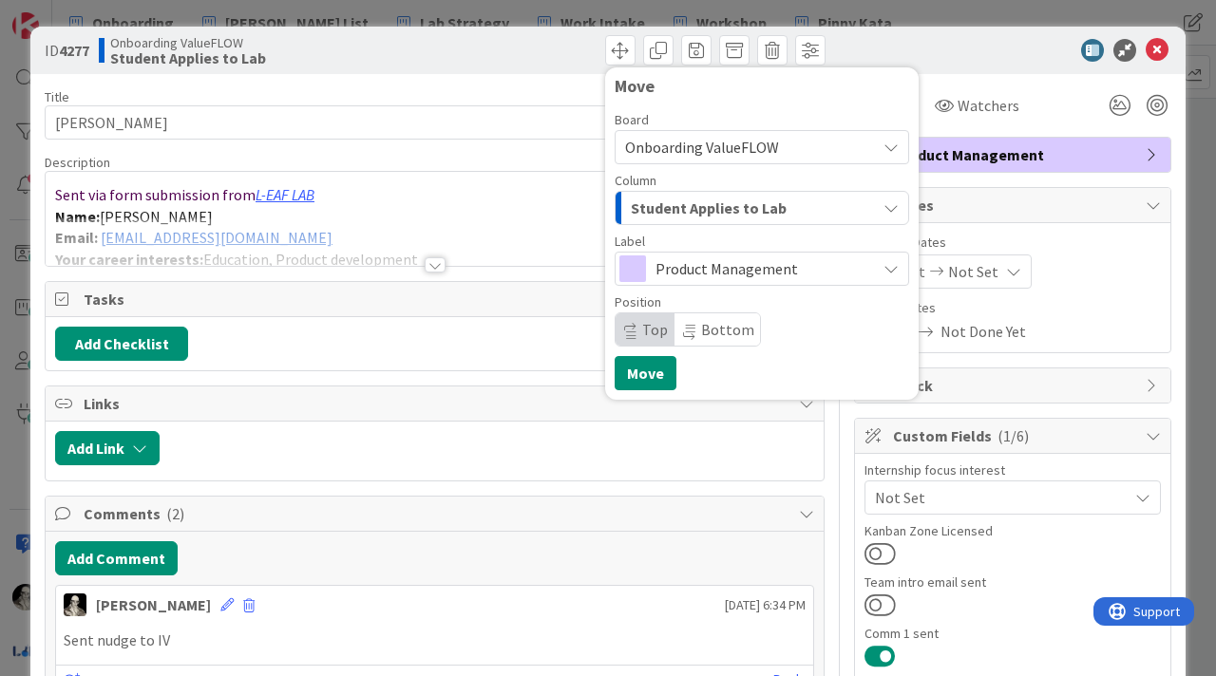
click at [672, 209] on span "Student Applies to Lab" at bounding box center [709, 208] width 156 height 25
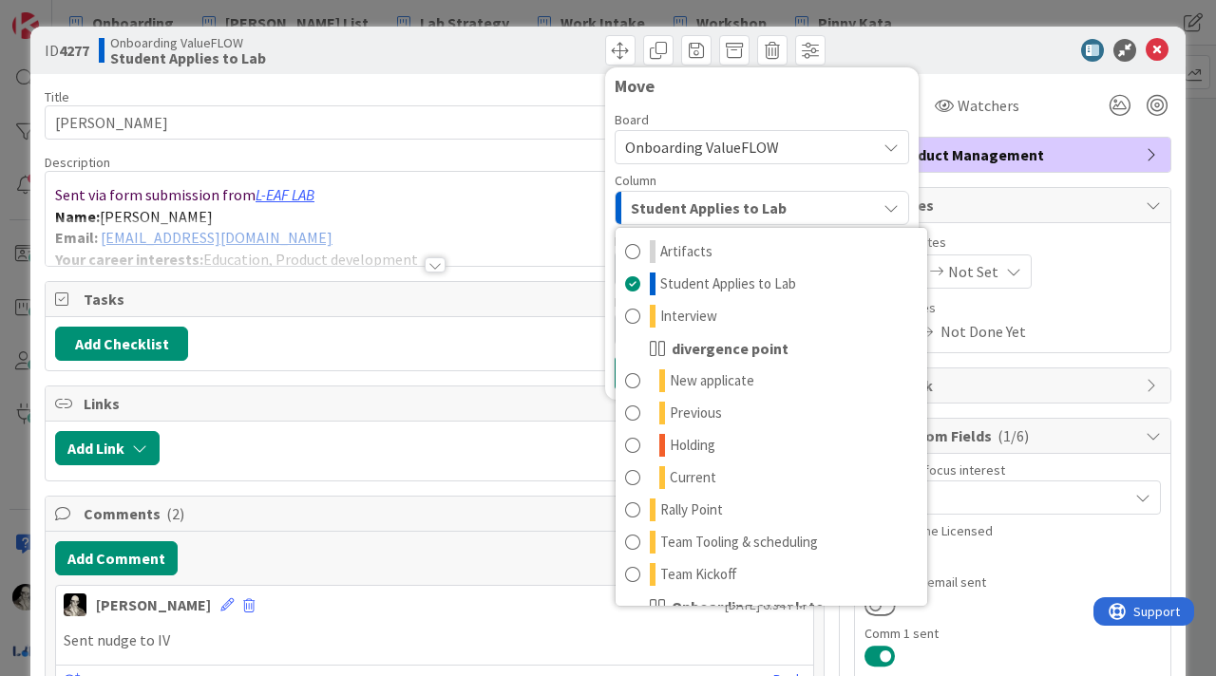
scroll to position [122, 0]
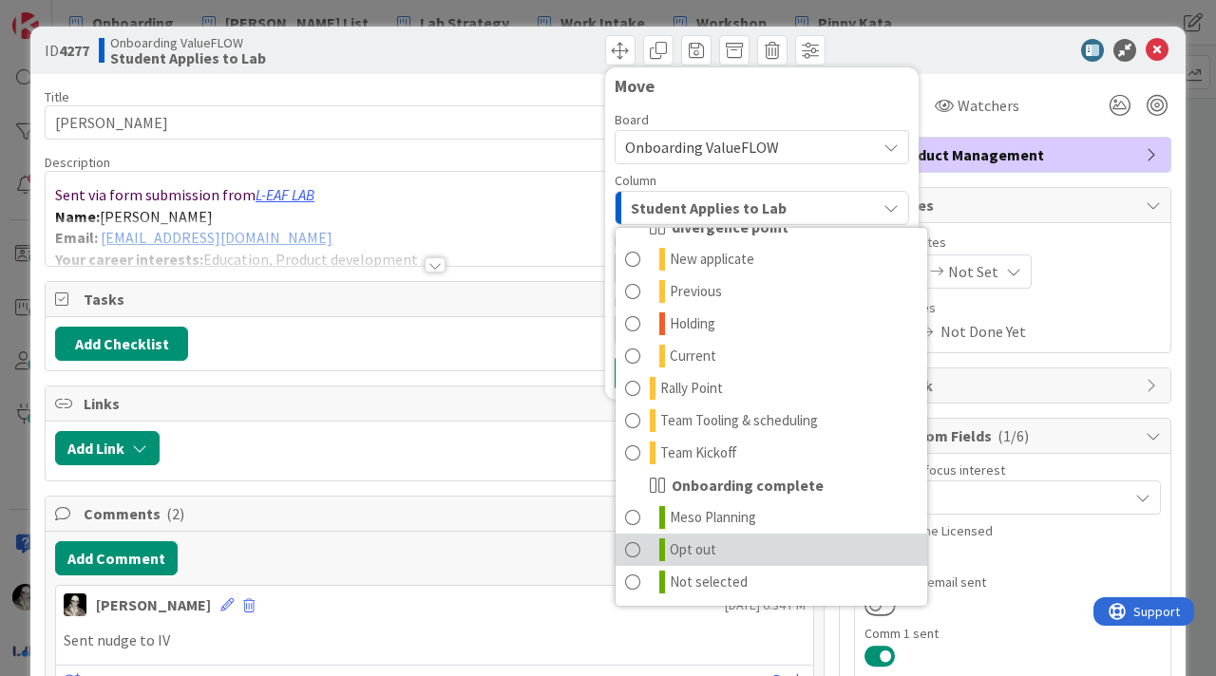
click at [638, 406] on span at bounding box center [632, 550] width 15 height 23
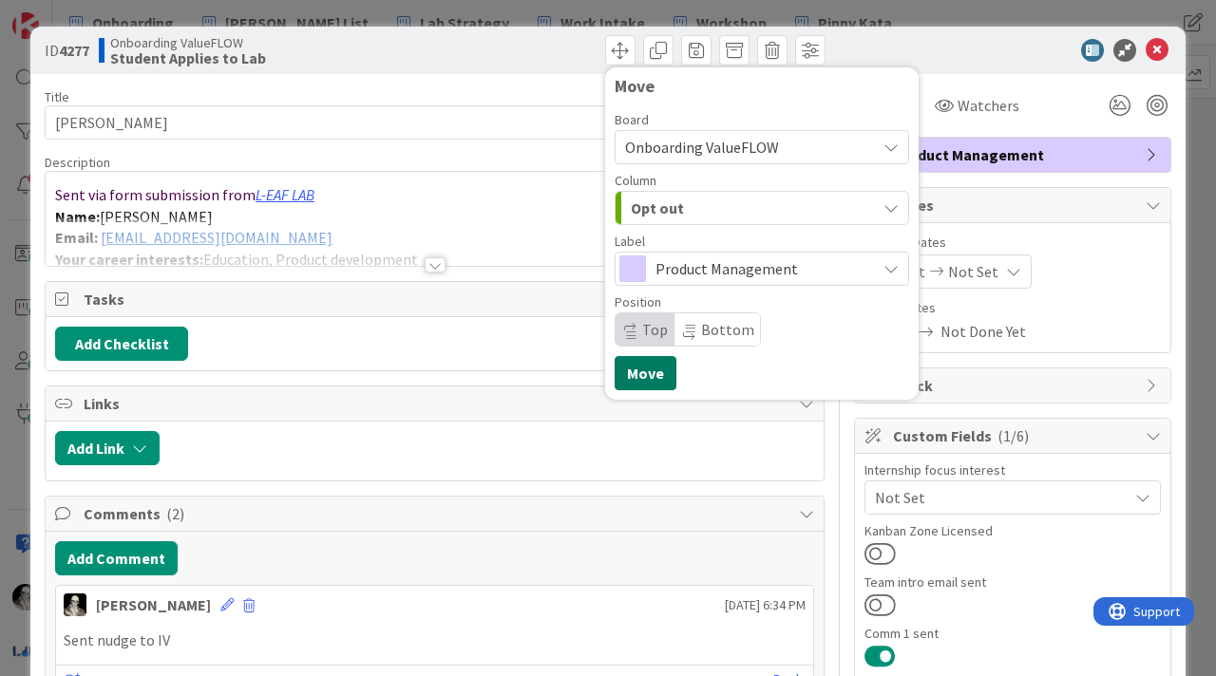
click at [633, 368] on button "Move" at bounding box center [646, 373] width 62 height 34
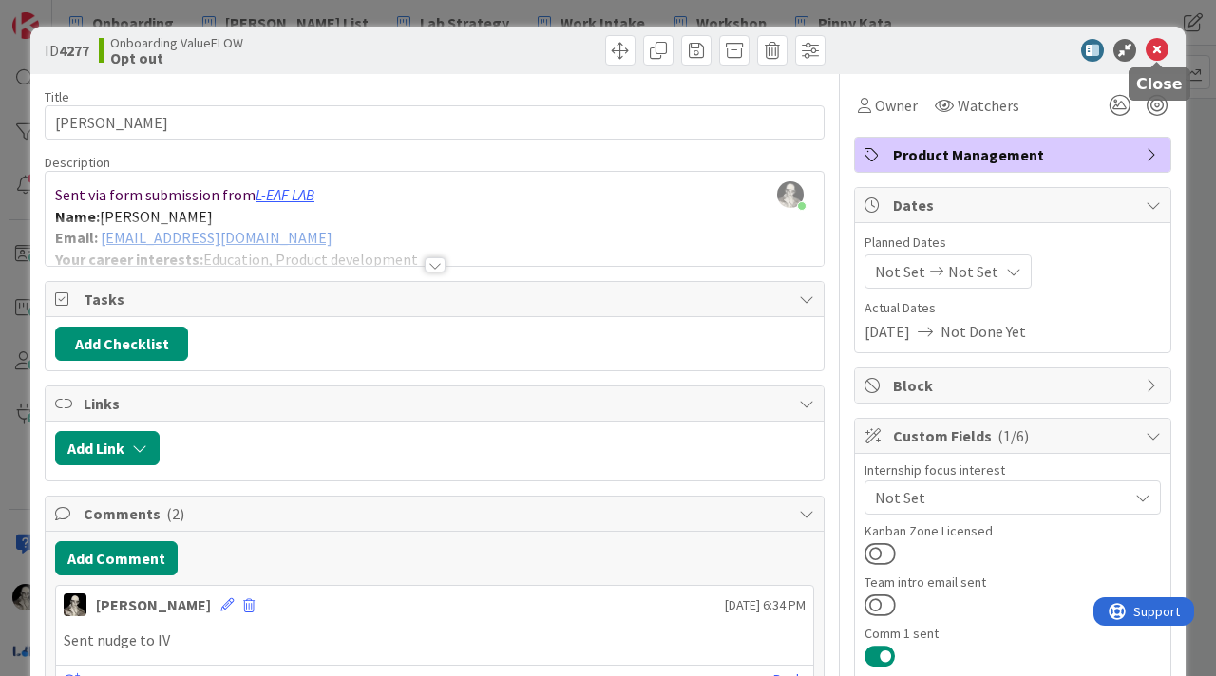
click at [911, 46] on icon at bounding box center [1157, 50] width 23 height 23
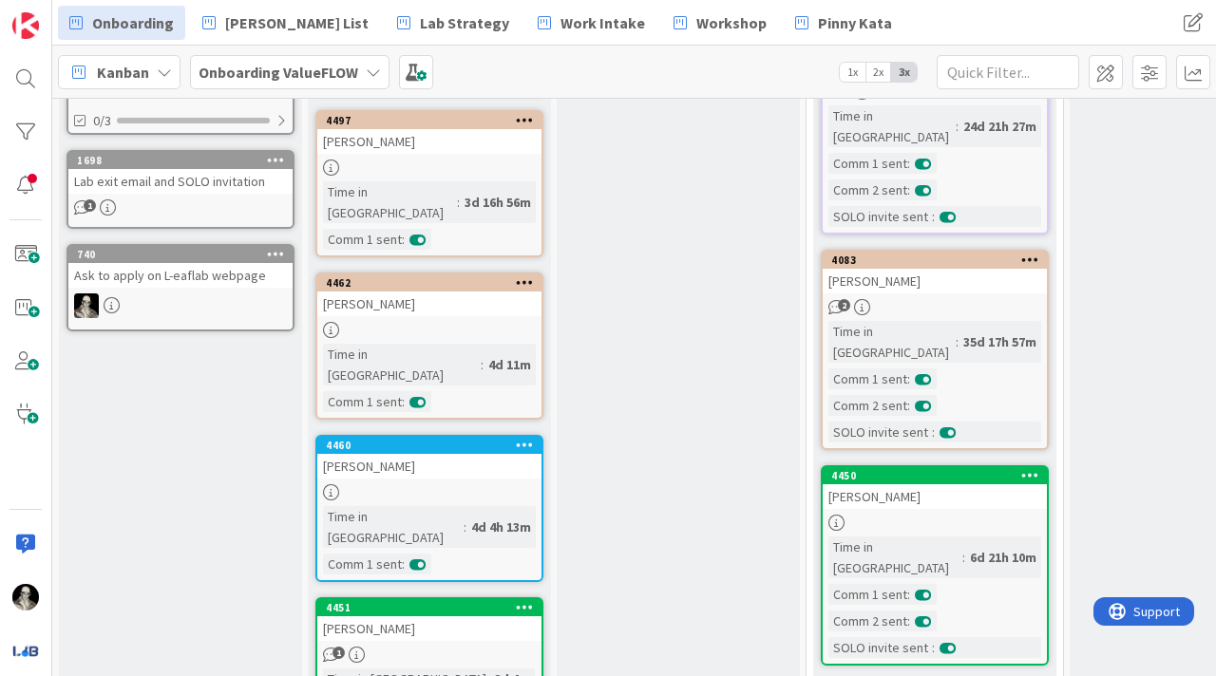
scroll to position [951, 0]
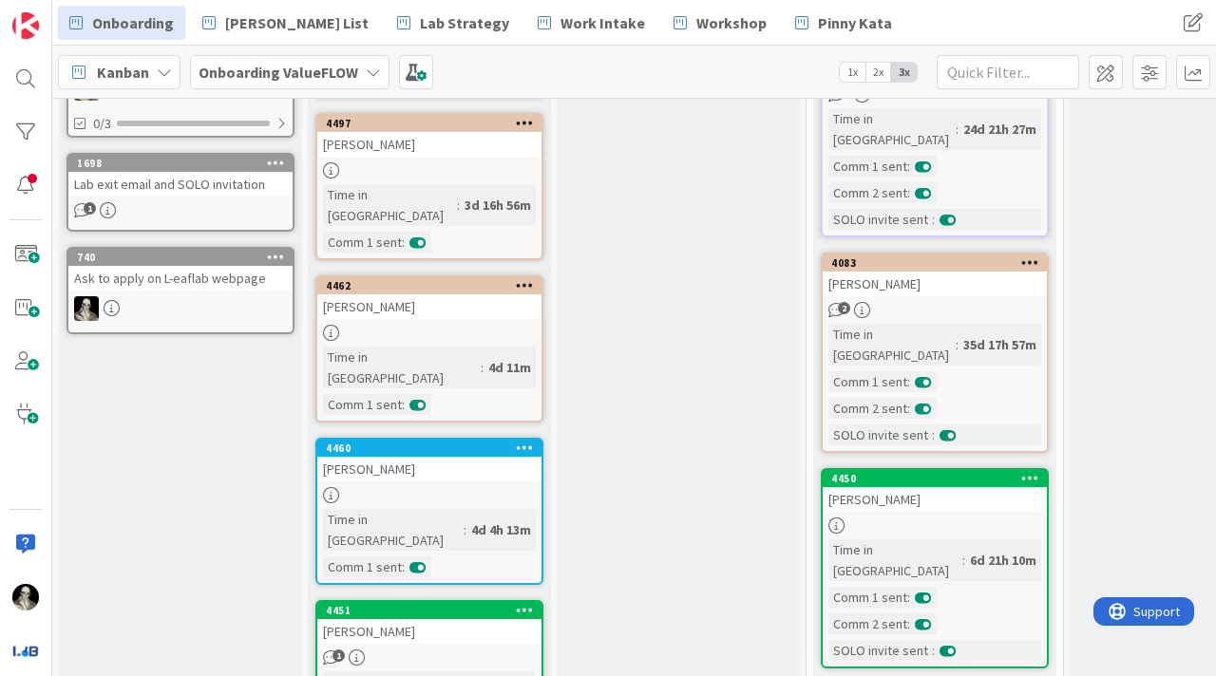
click at [461, 406] on div "[PERSON_NAME]" at bounding box center [429, 631] width 224 height 25
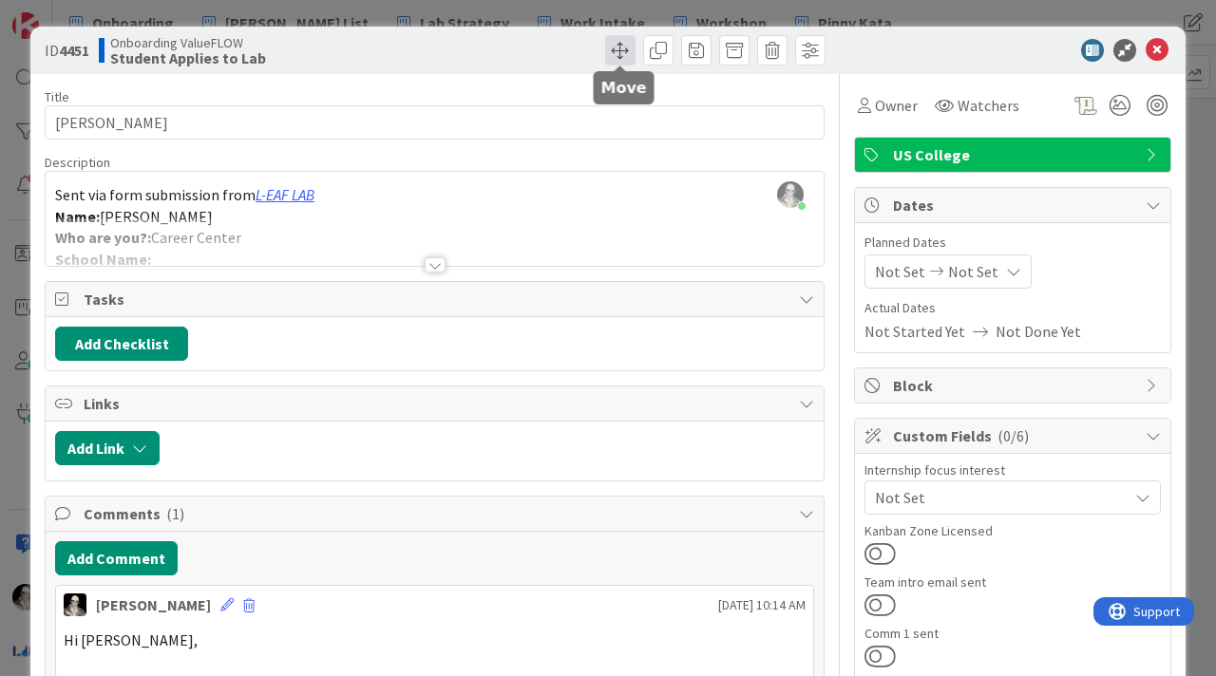
click at [617, 49] on span at bounding box center [620, 50] width 30 height 30
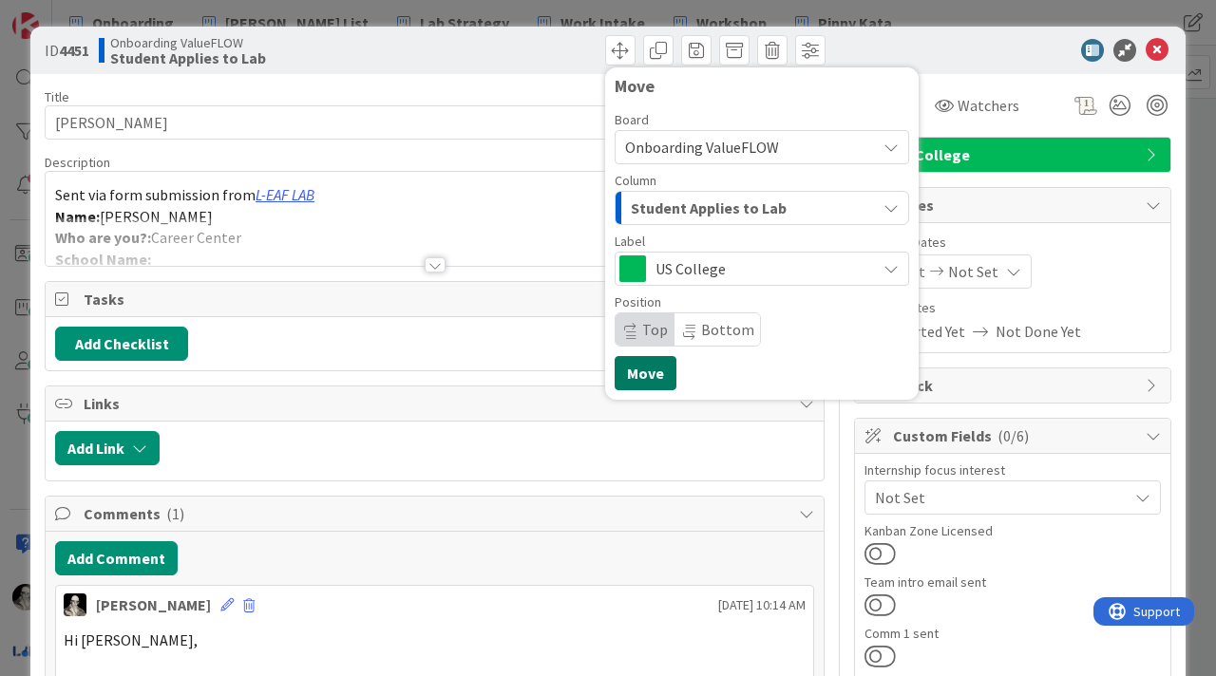
click at [646, 380] on button "Move" at bounding box center [646, 373] width 62 height 34
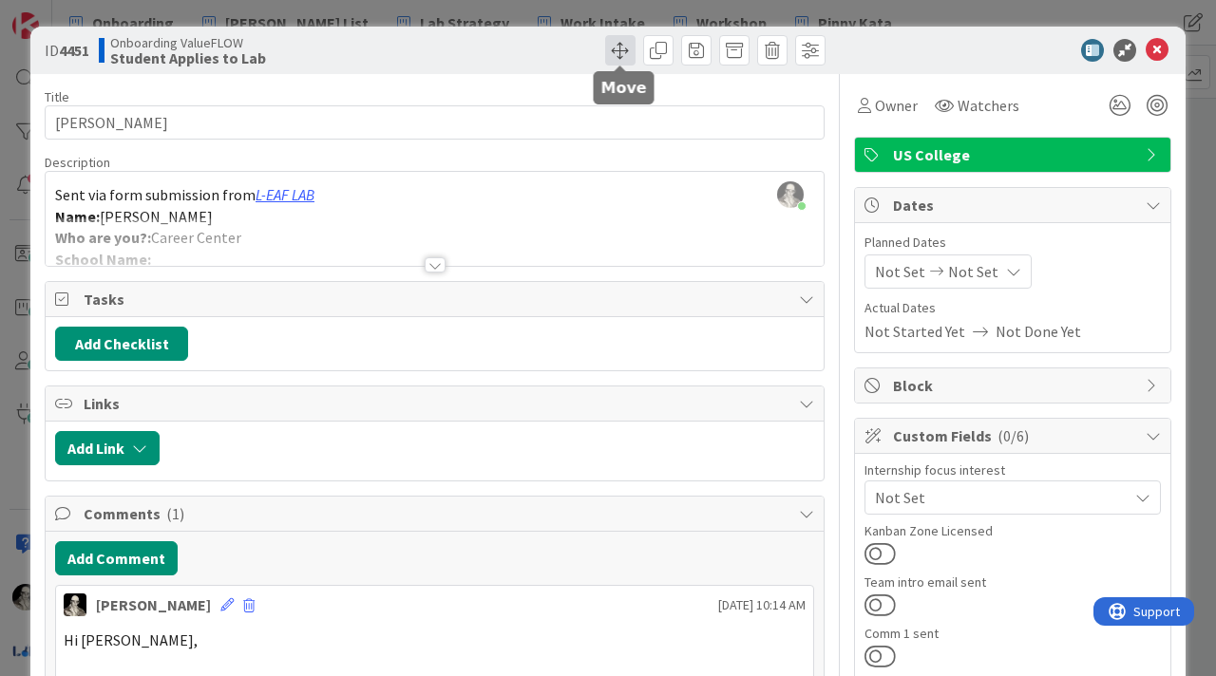
click at [616, 49] on span at bounding box center [620, 50] width 30 height 30
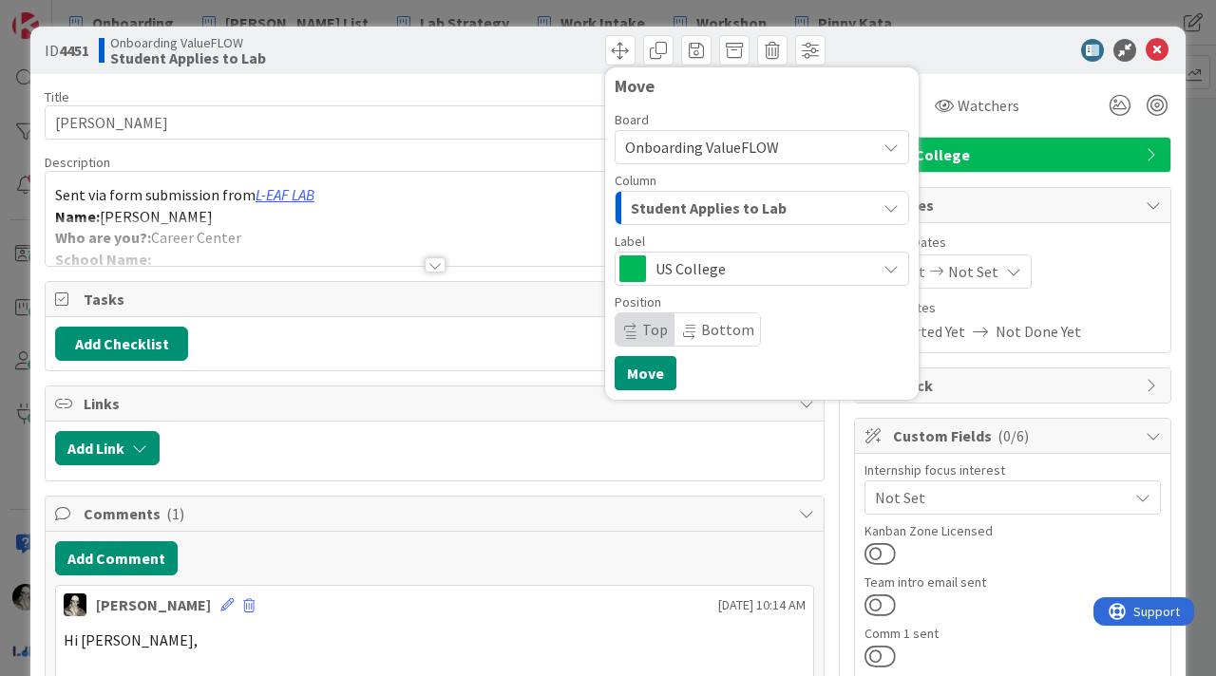
click at [671, 202] on span "Student Applies to Lab" at bounding box center [709, 208] width 156 height 25
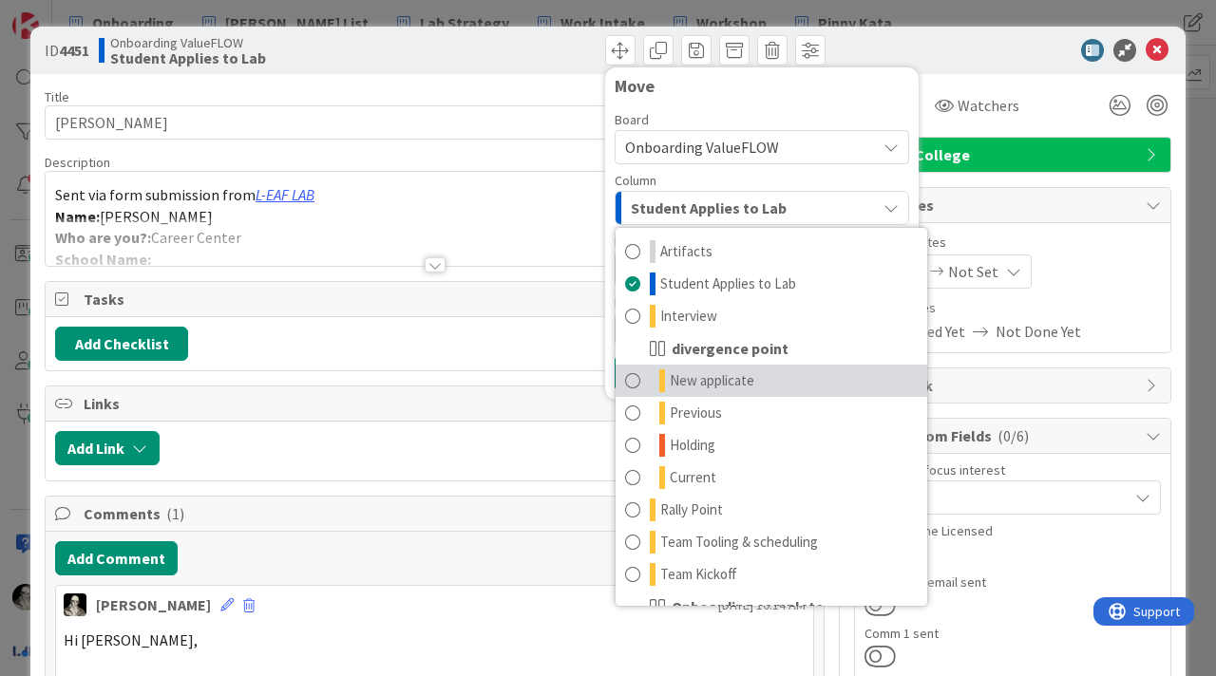
scroll to position [122, 0]
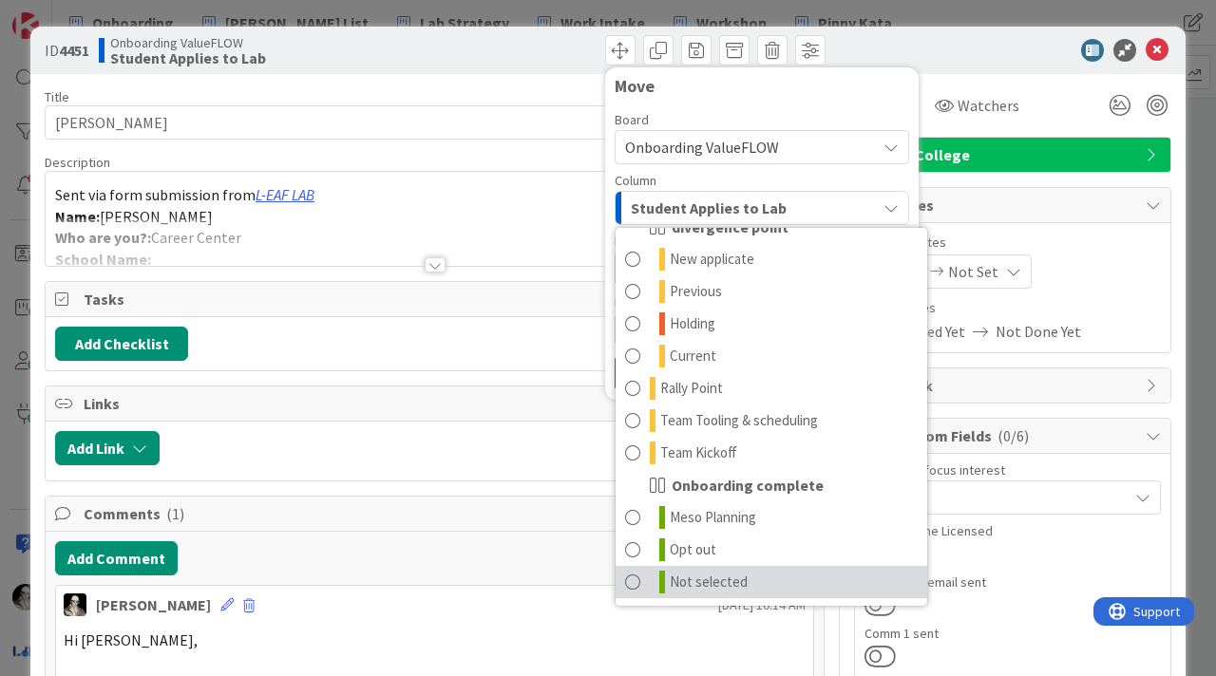
click at [636, 406] on span at bounding box center [632, 582] width 15 height 23
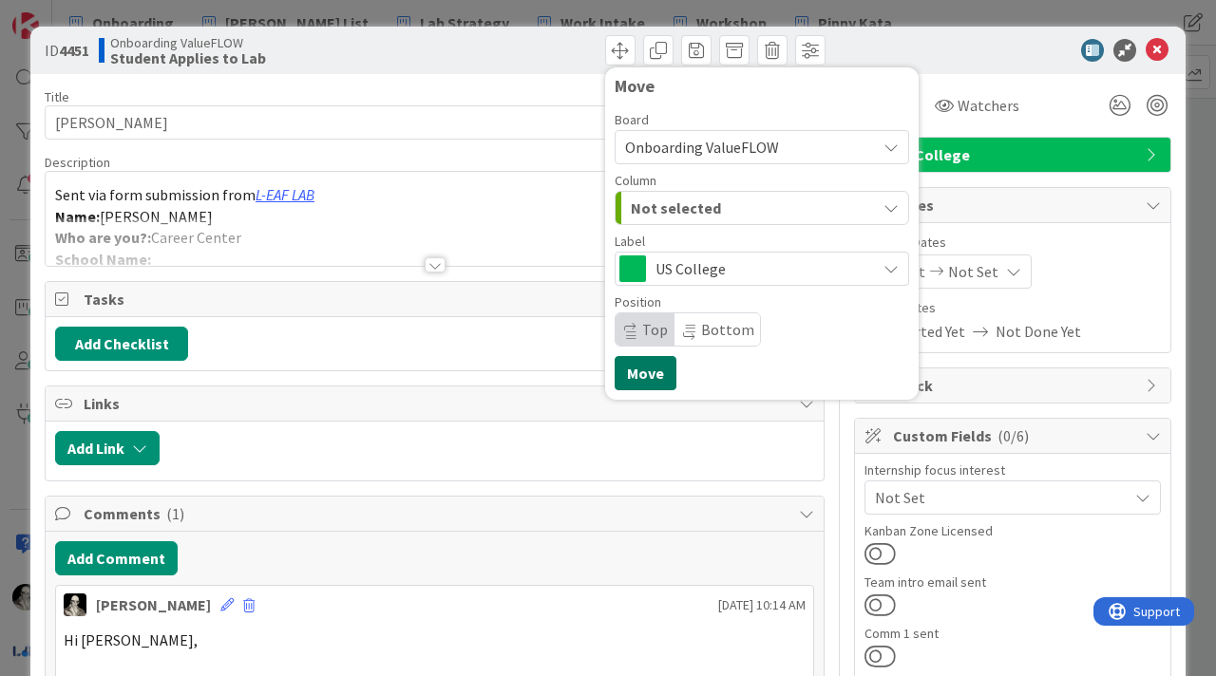
click at [640, 370] on button "Move" at bounding box center [646, 373] width 62 height 34
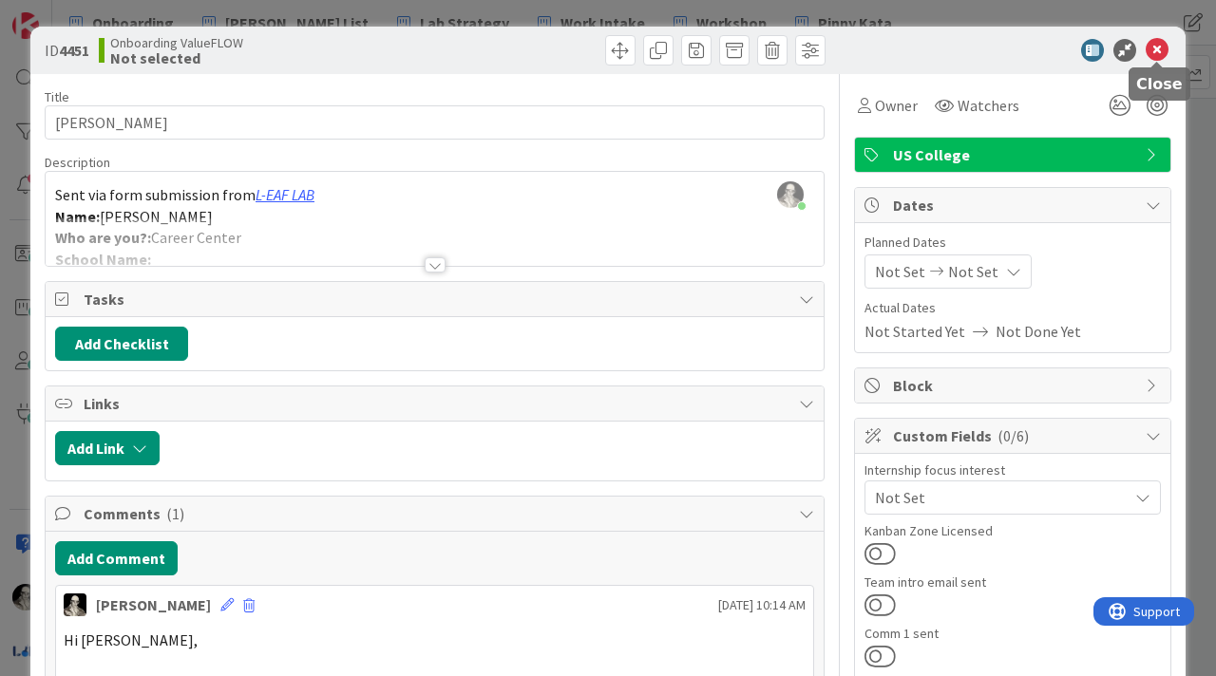
click at [911, 47] on icon at bounding box center [1157, 50] width 23 height 23
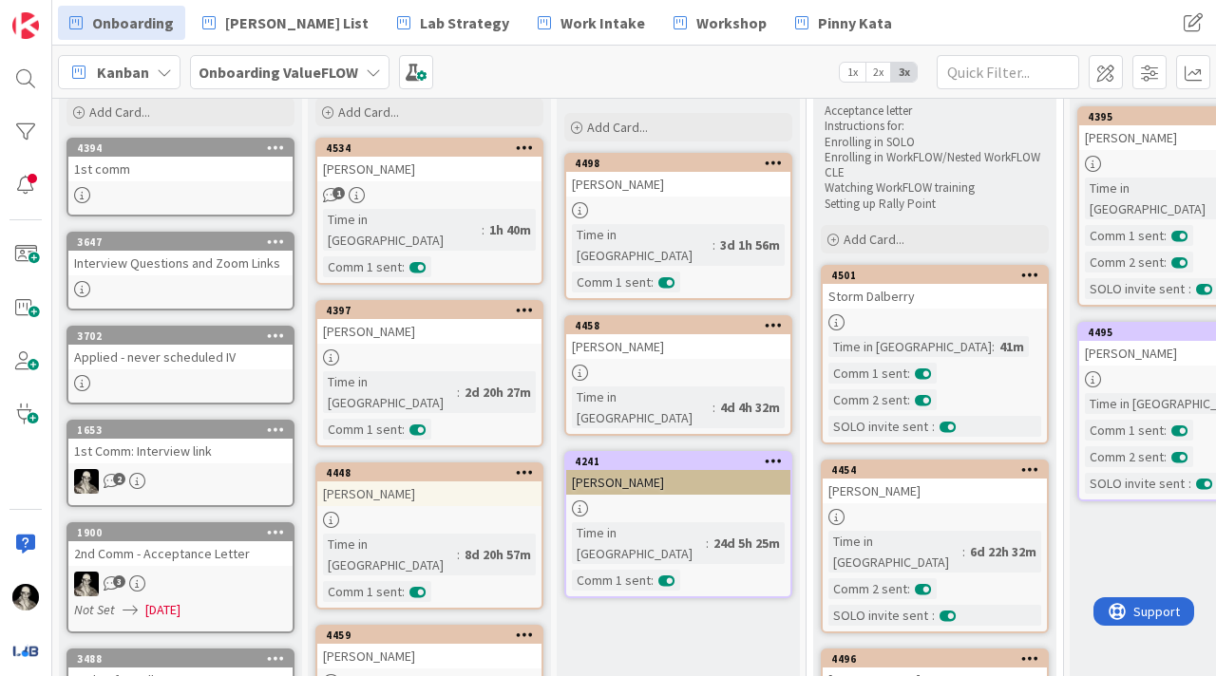
scroll to position [168, 0]
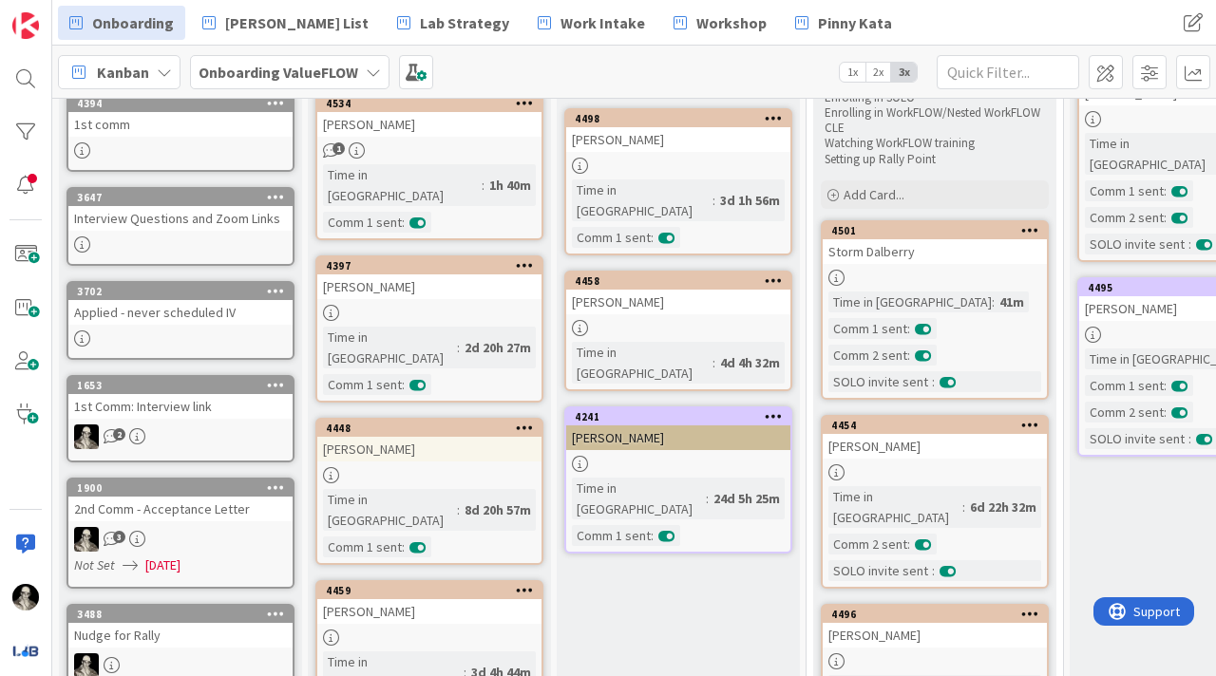
click at [473, 406] on div "[PERSON_NAME]" at bounding box center [429, 449] width 224 height 25
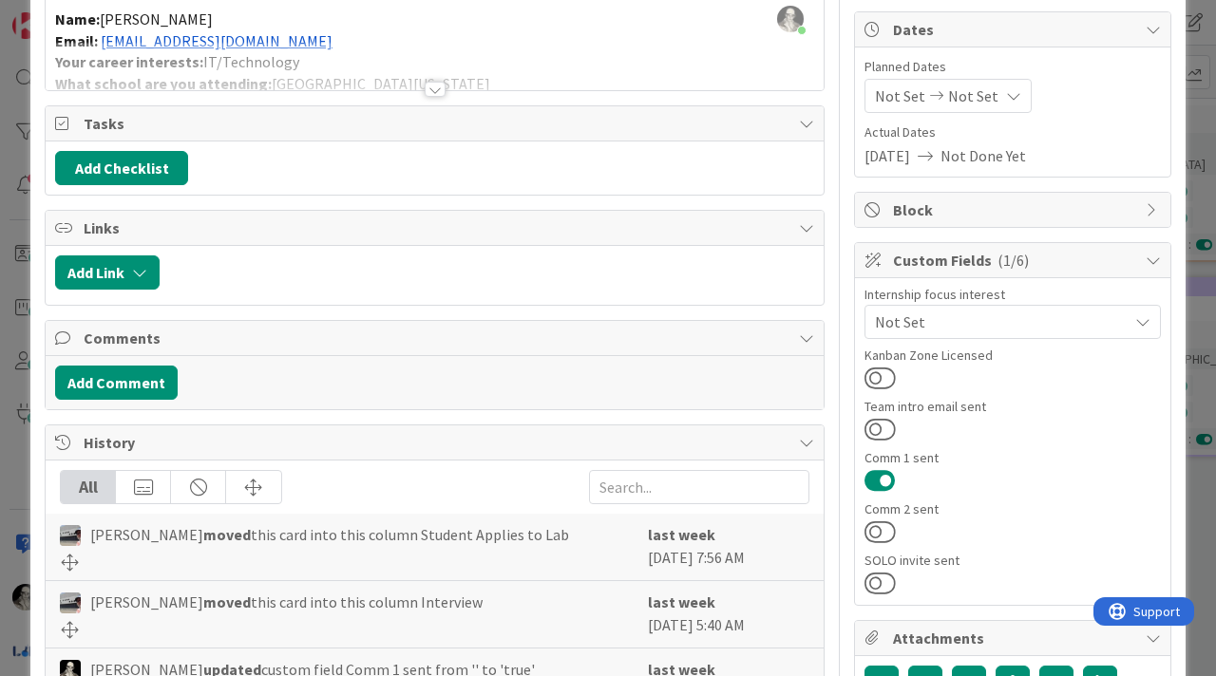
scroll to position [216, 0]
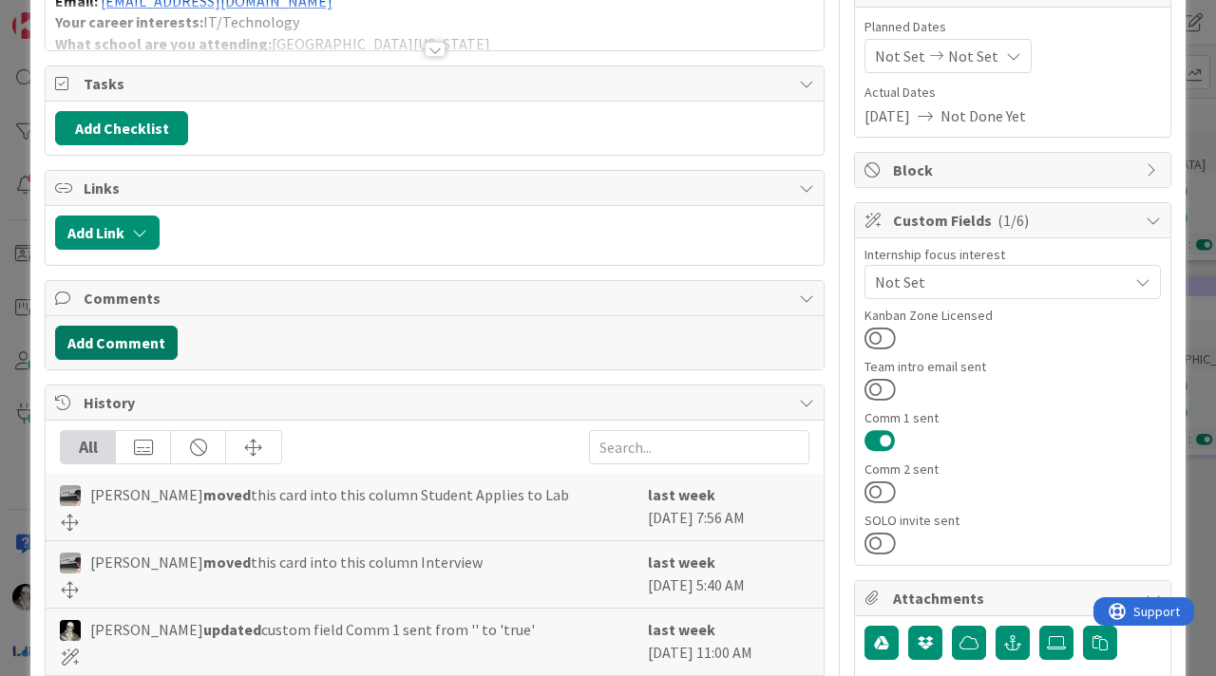
click at [151, 334] on button "Add Comment" at bounding box center [116, 343] width 123 height 34
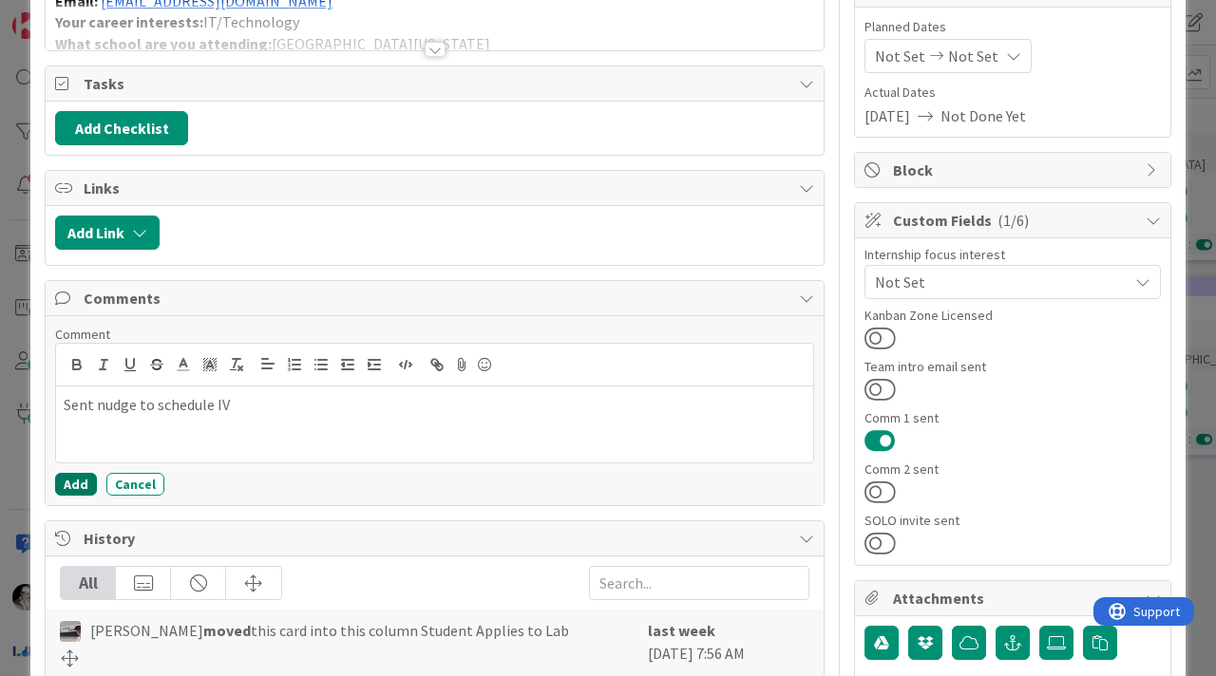
click at [63, 406] on button "Add" at bounding box center [76, 484] width 42 height 23
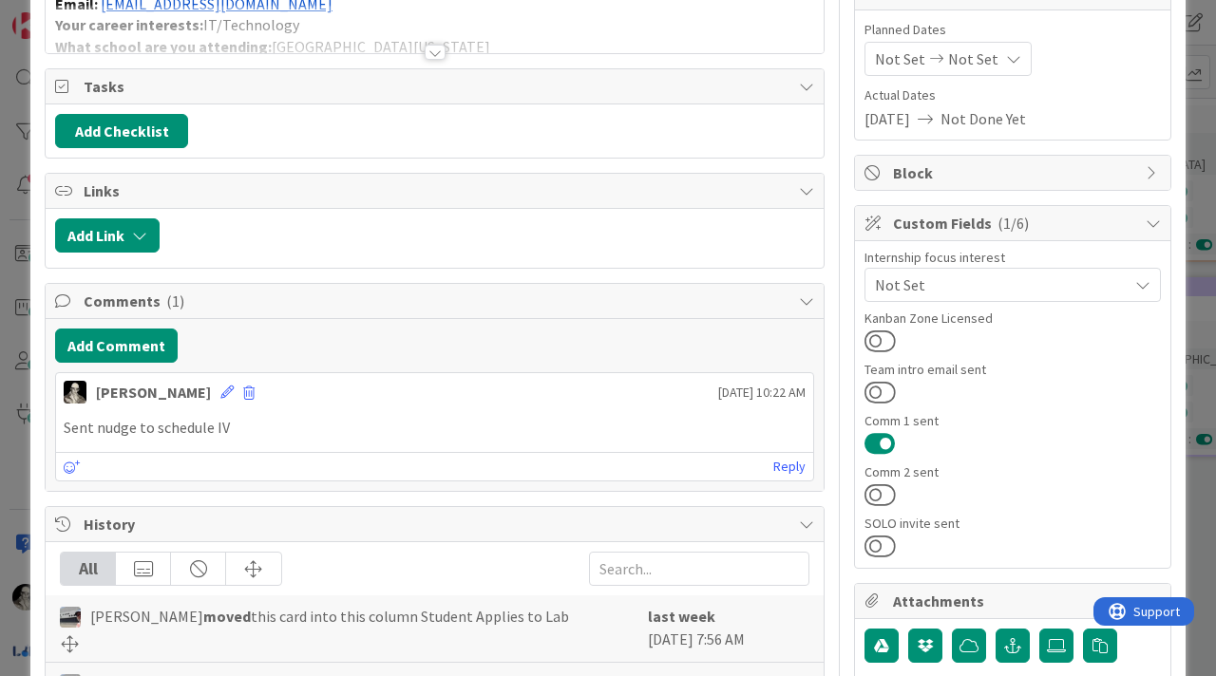
scroll to position [0, 0]
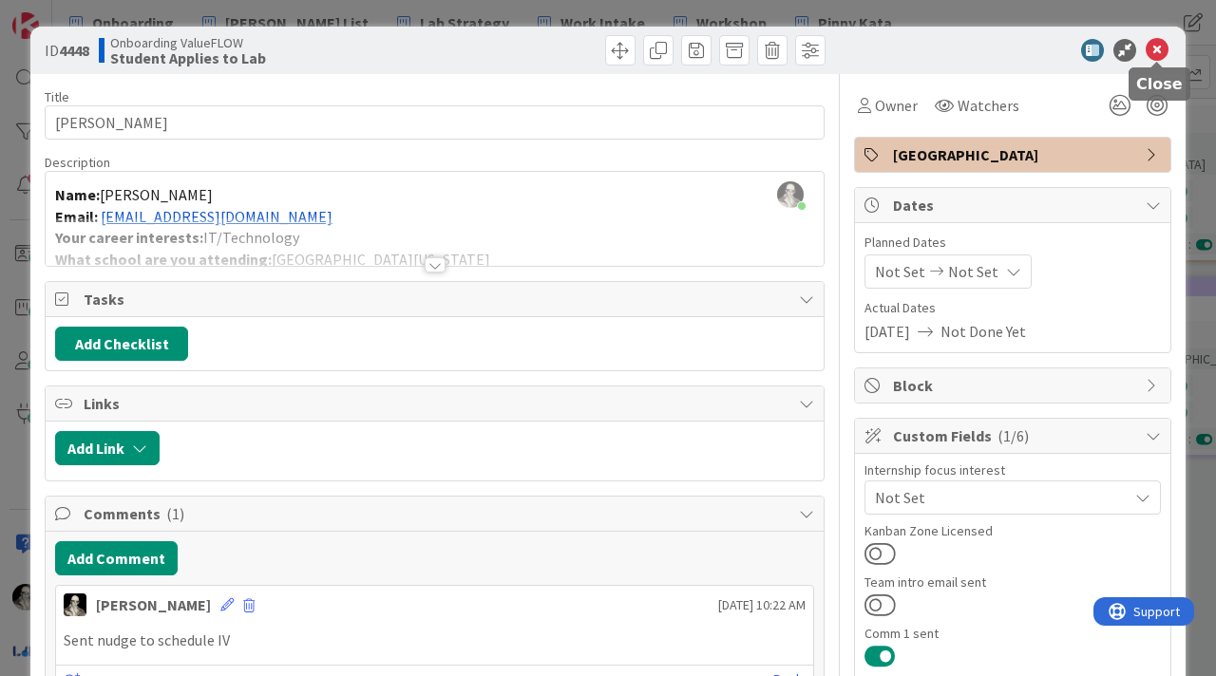
click at [911, 47] on icon at bounding box center [1157, 50] width 23 height 23
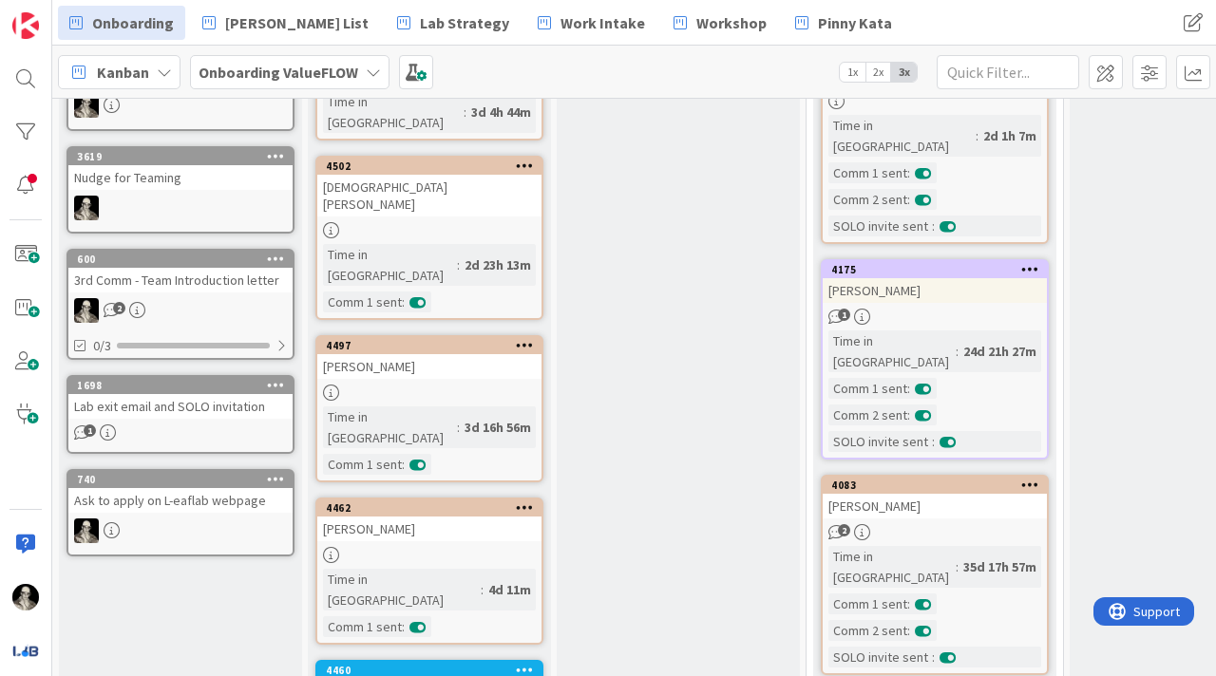
scroll to position [742, 0]
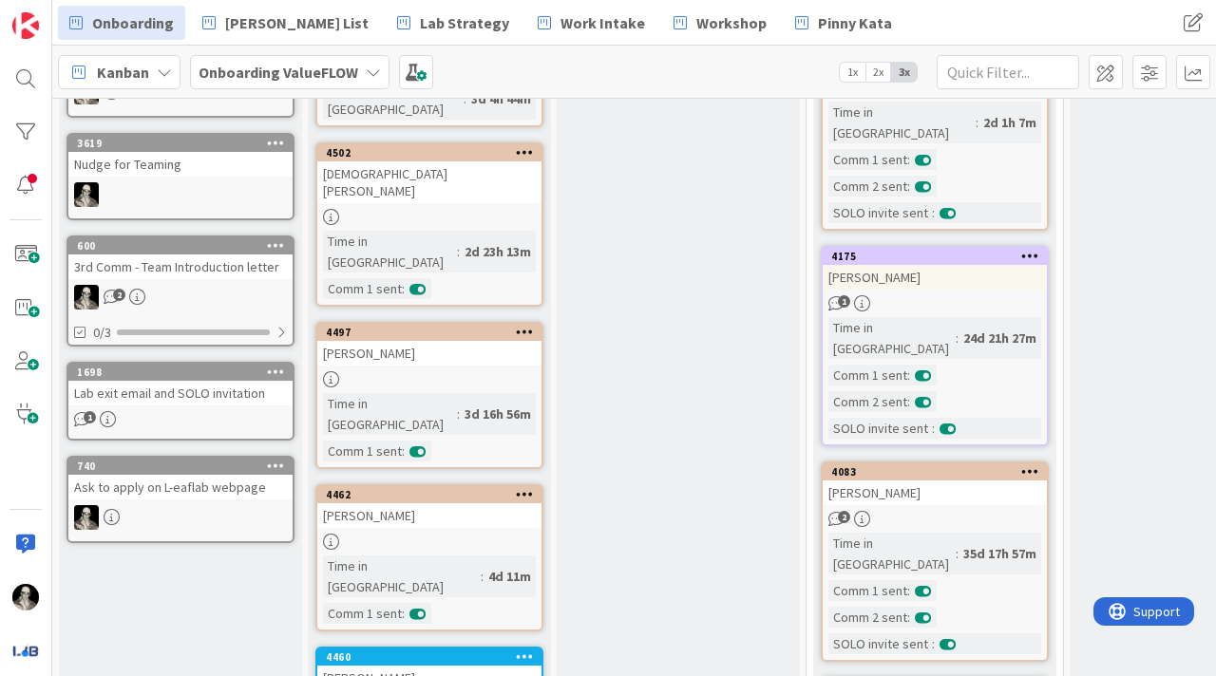
click at [456, 406] on div "[PERSON_NAME]" at bounding box center [429, 515] width 224 height 25
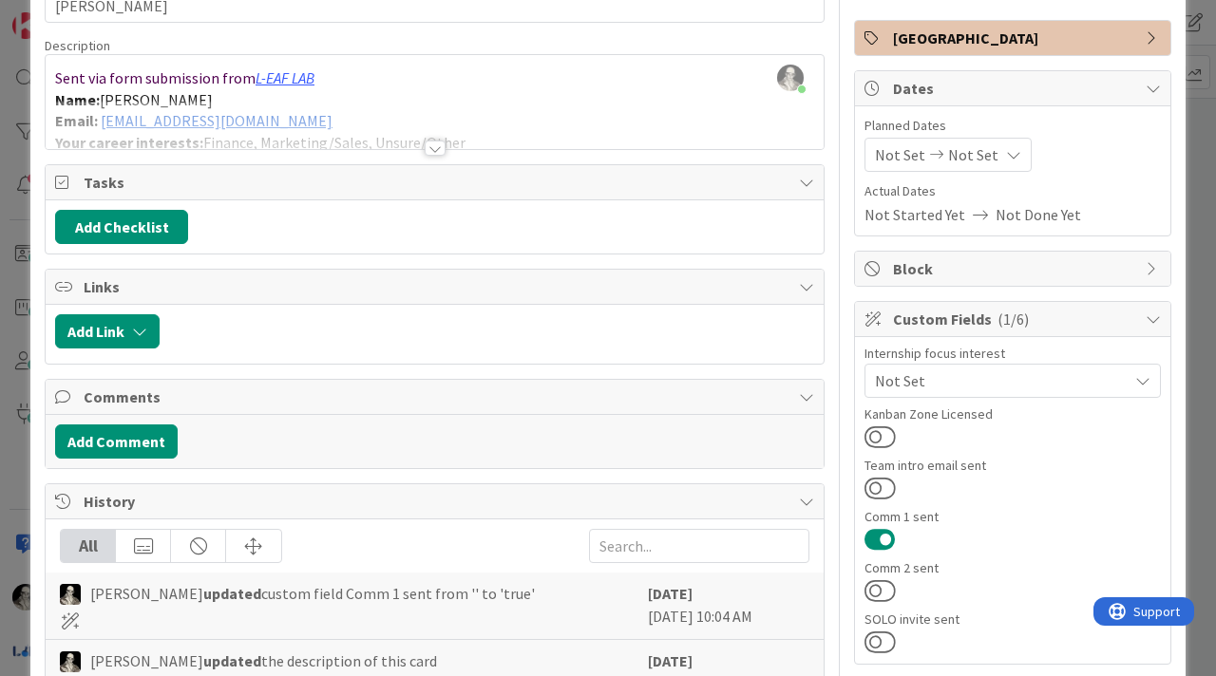
scroll to position [138, 0]
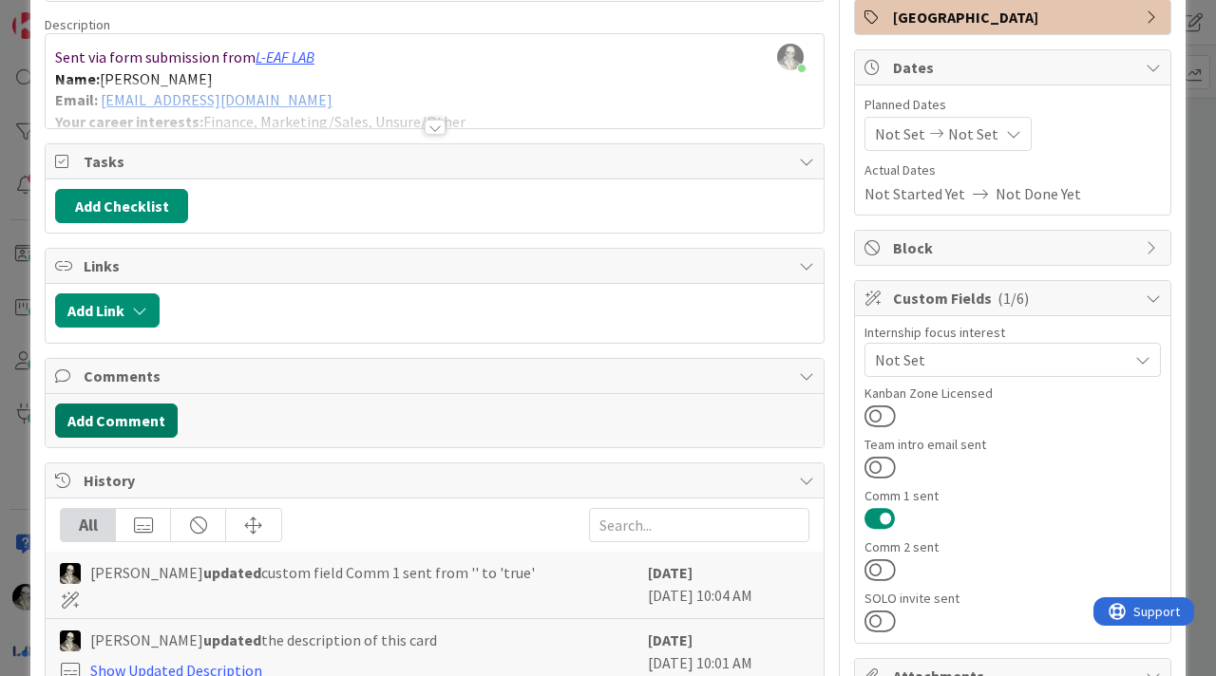
click at [150, 406] on button "Add Comment" at bounding box center [116, 421] width 123 height 34
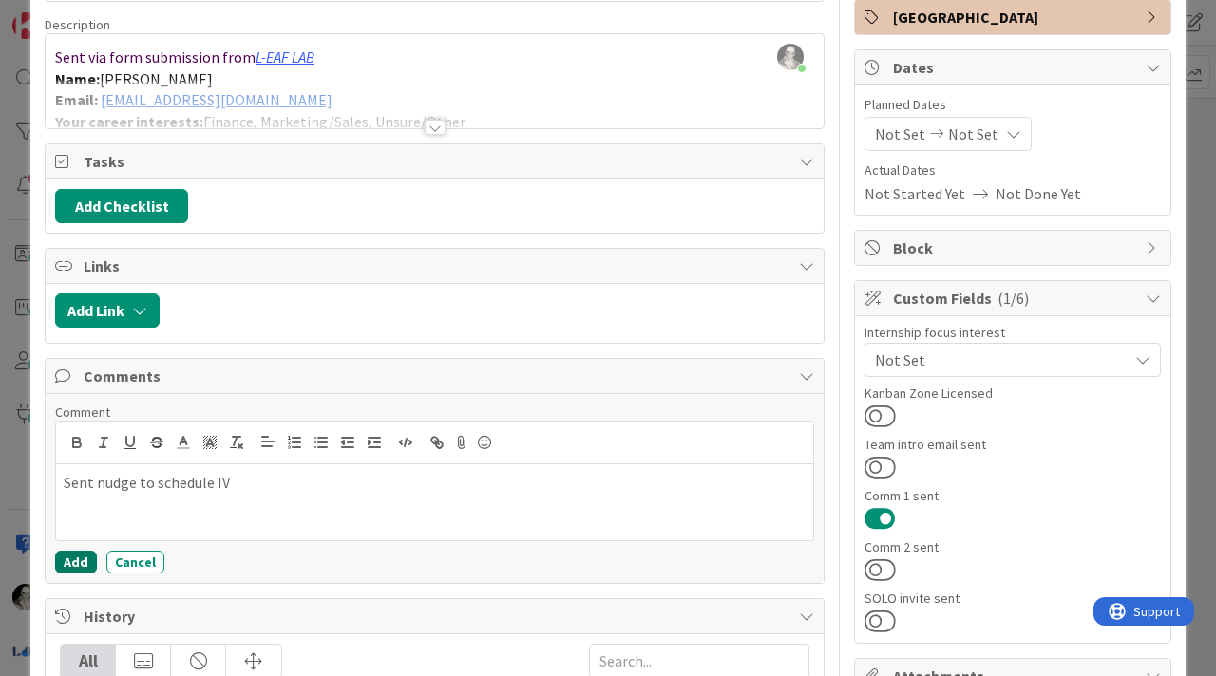
click at [78, 406] on button "Add" at bounding box center [76, 562] width 42 height 23
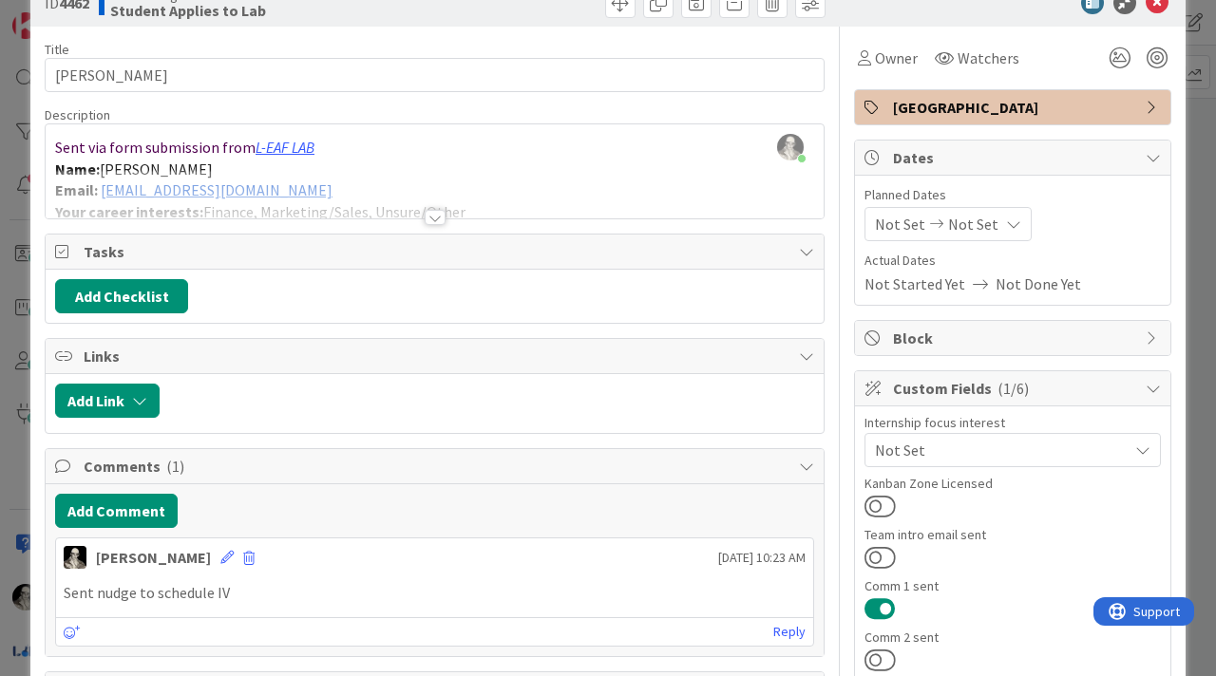
scroll to position [0, 0]
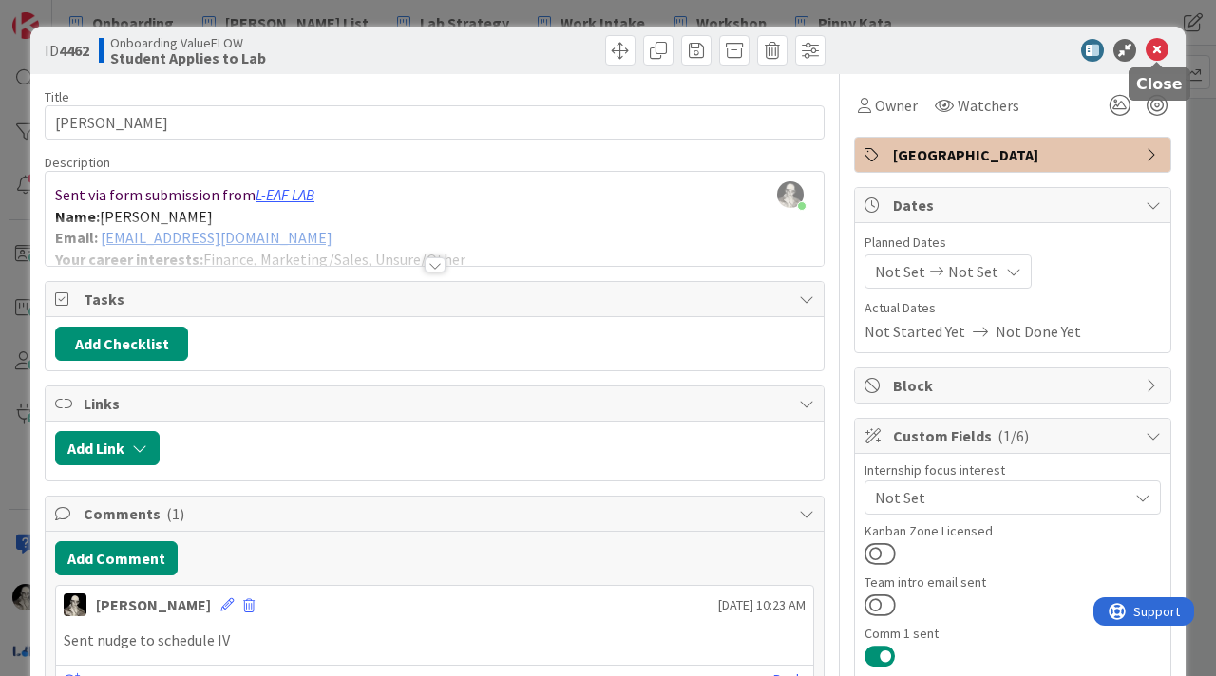
click at [911, 52] on icon at bounding box center [1157, 50] width 23 height 23
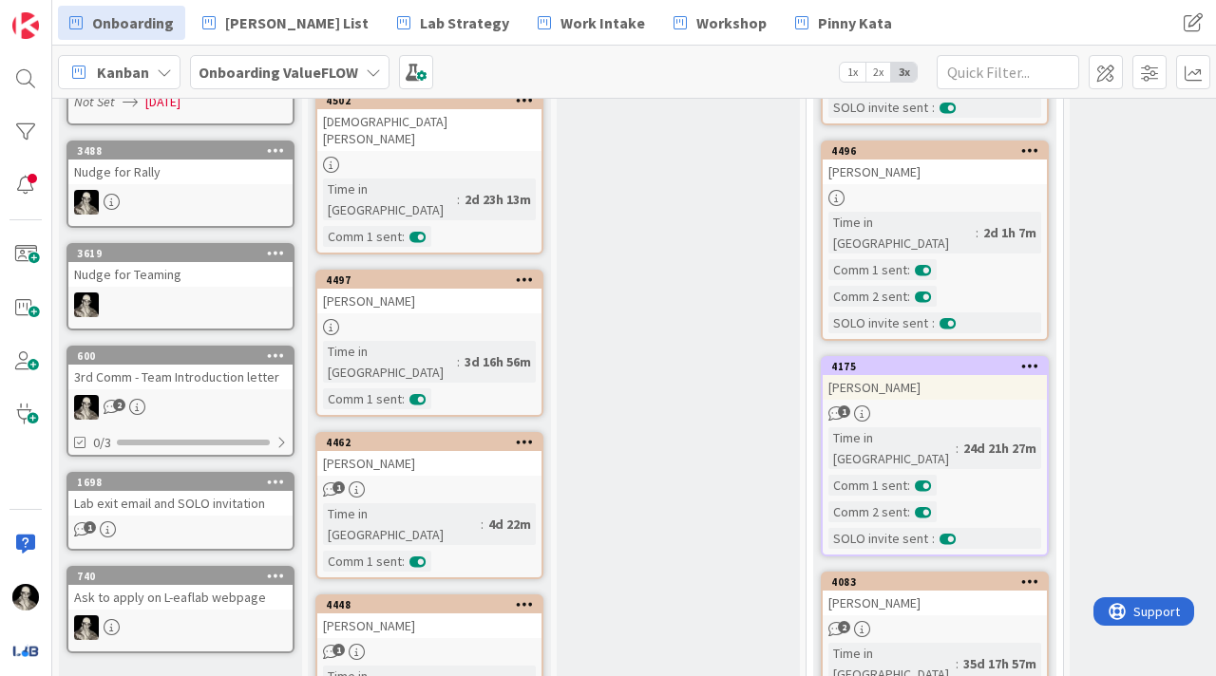
scroll to position [665, 0]
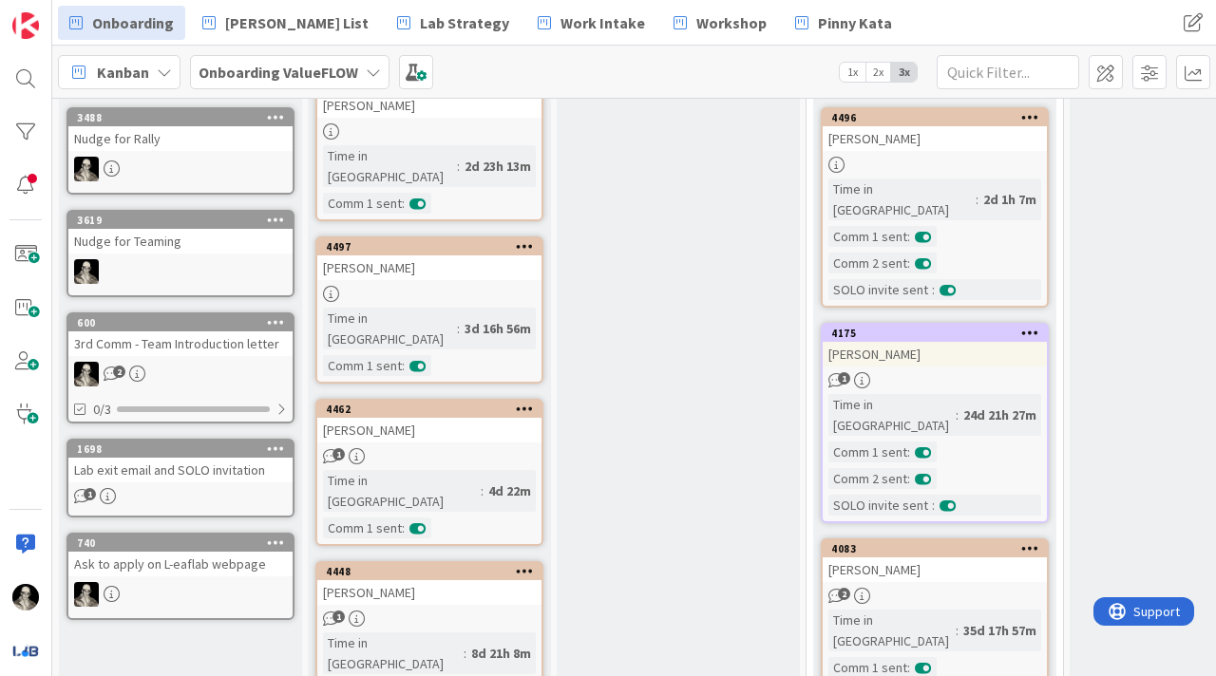
click at [464, 406] on div "[PERSON_NAME]" at bounding box center [429, 592] width 224 height 25
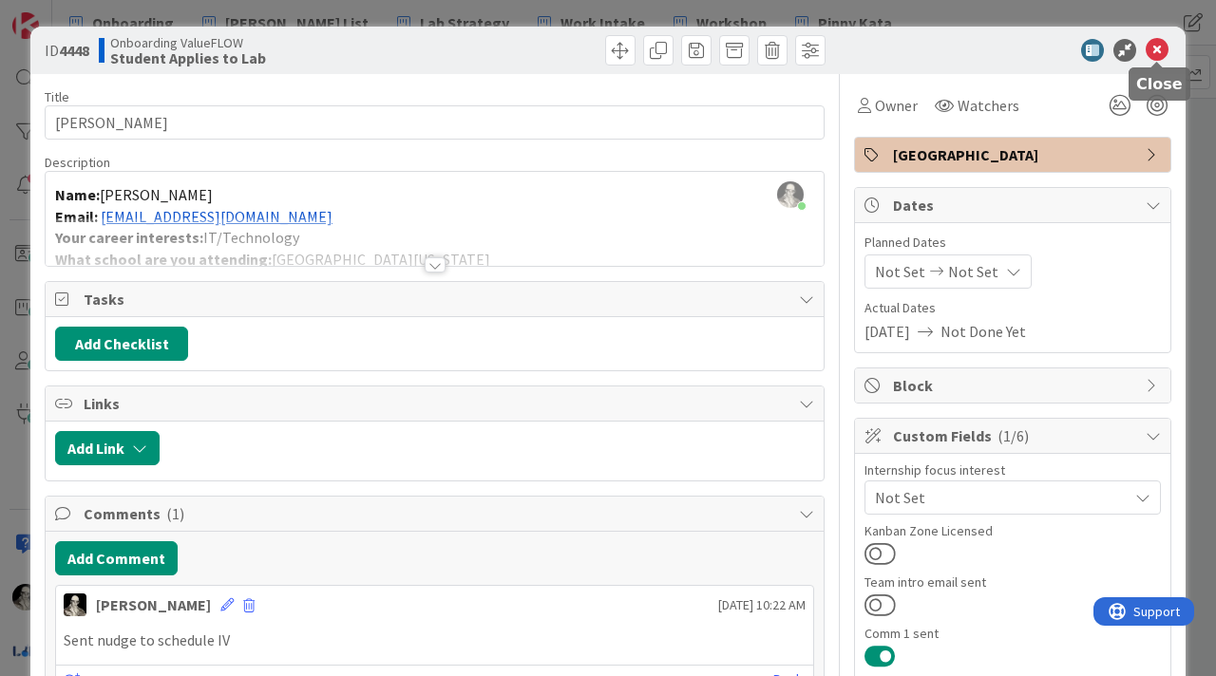
click at [911, 50] on icon at bounding box center [1157, 50] width 23 height 23
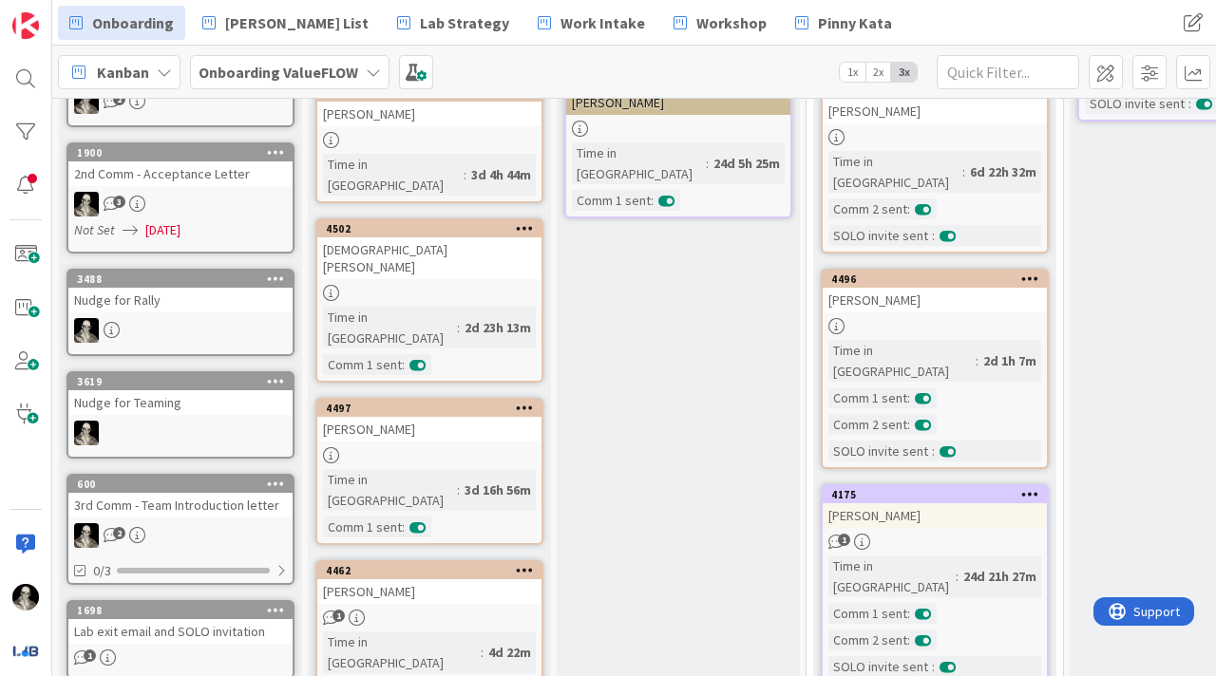
scroll to position [498, 0]
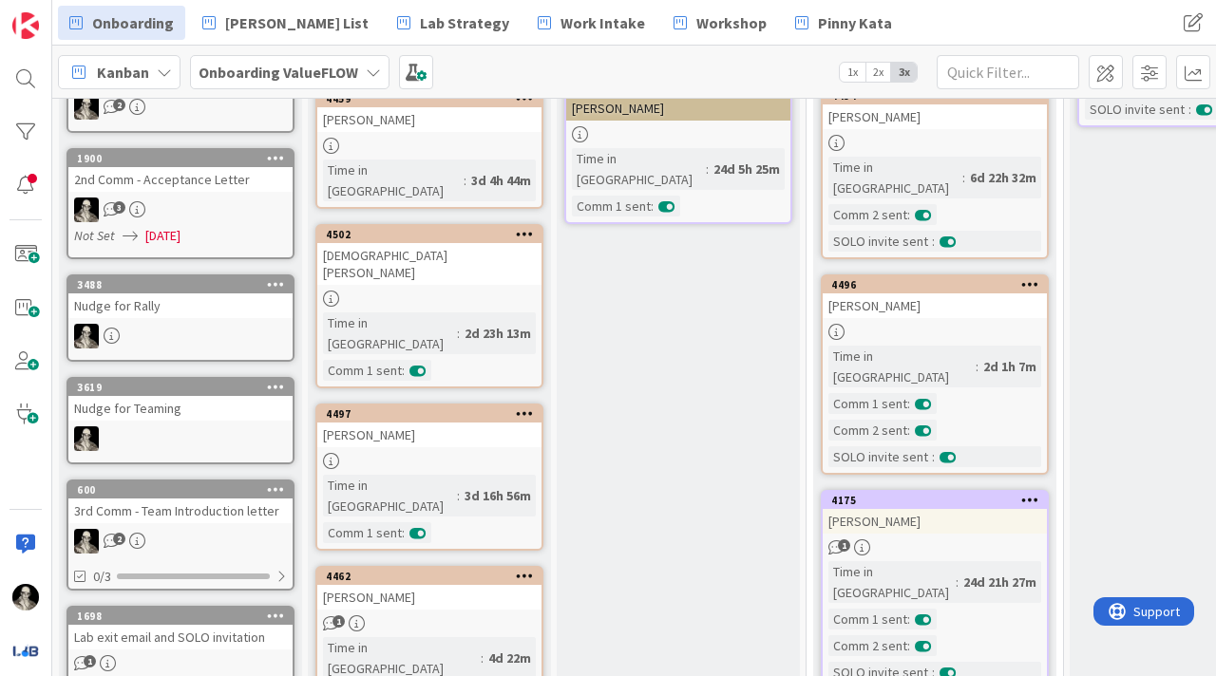
click at [453, 406] on div "[PERSON_NAME]" at bounding box center [429, 435] width 224 height 25
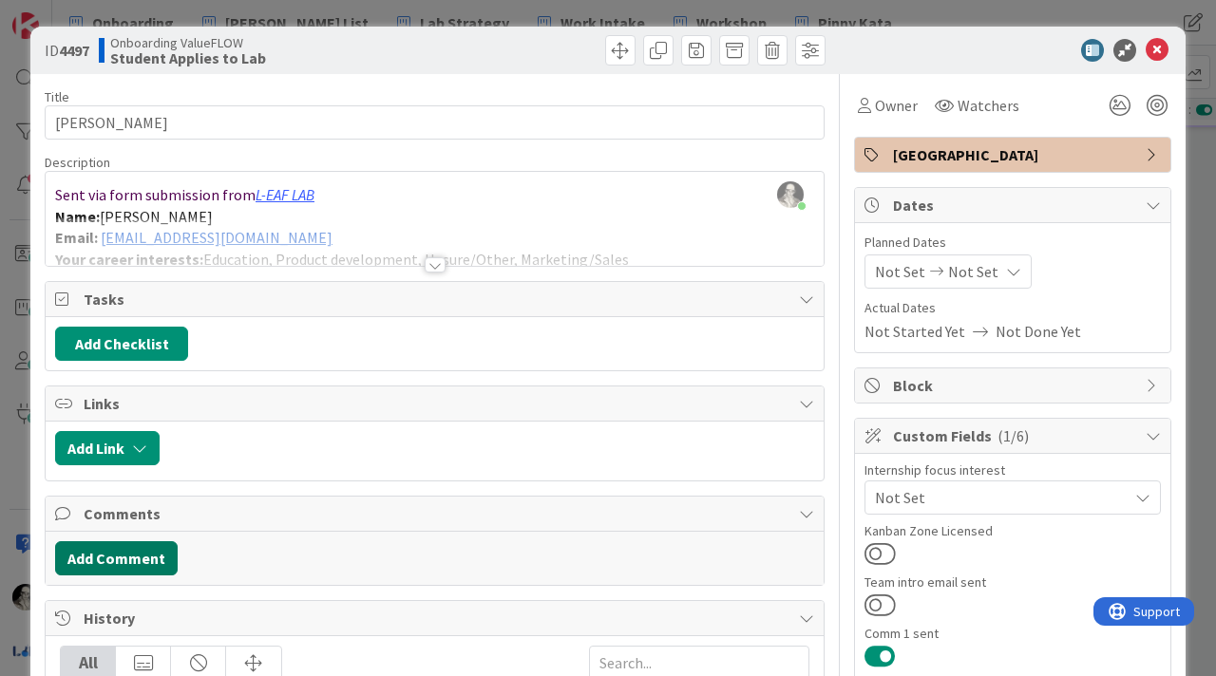
click at [148, 406] on button "Add Comment" at bounding box center [116, 558] width 123 height 34
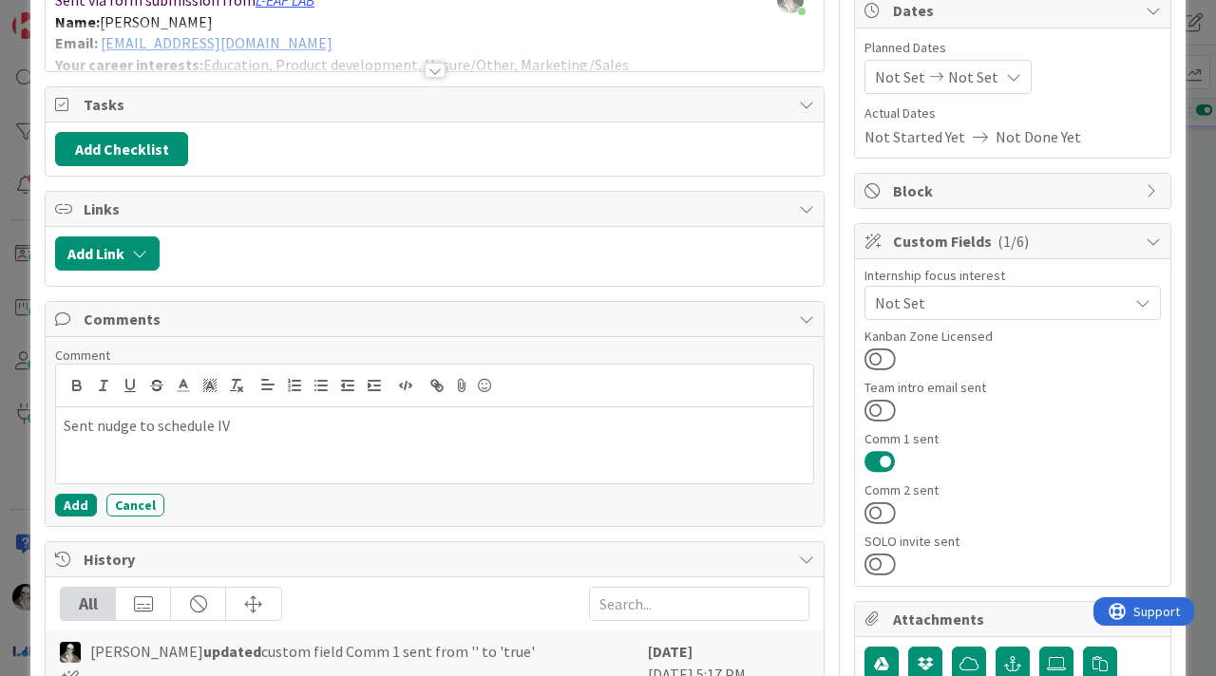
scroll to position [200, 0]
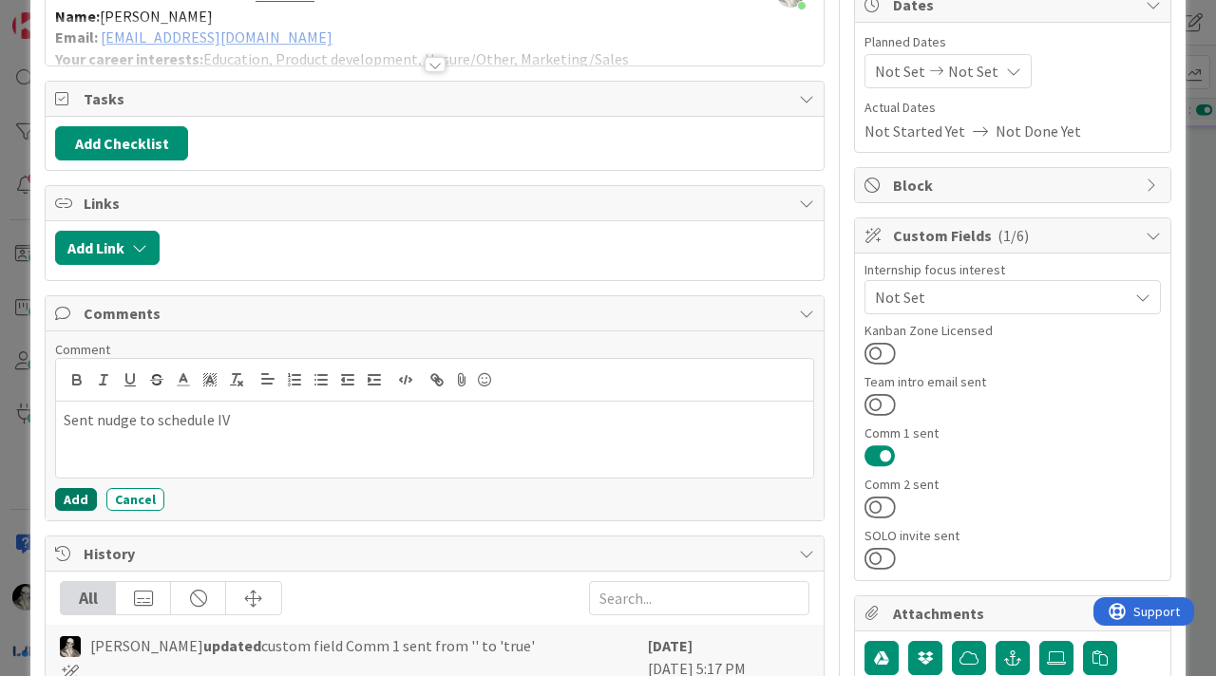
click at [74, 406] on button "Add" at bounding box center [76, 499] width 42 height 23
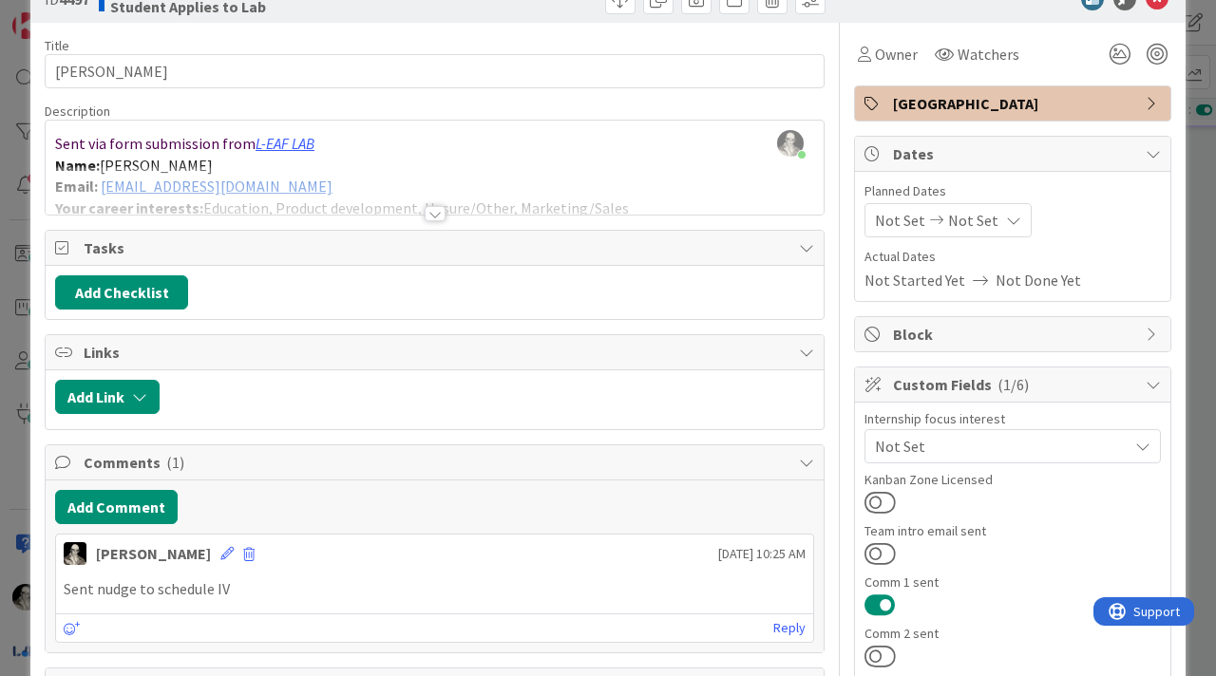
scroll to position [0, 0]
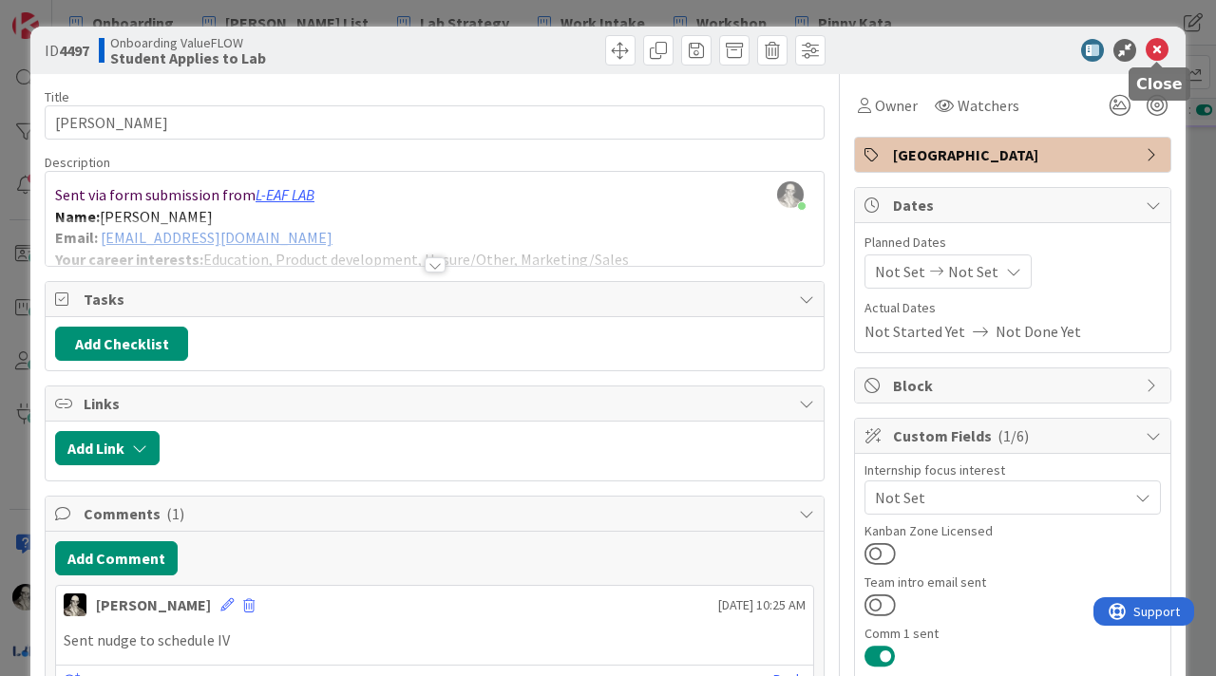
click at [911, 44] on icon at bounding box center [1157, 50] width 23 height 23
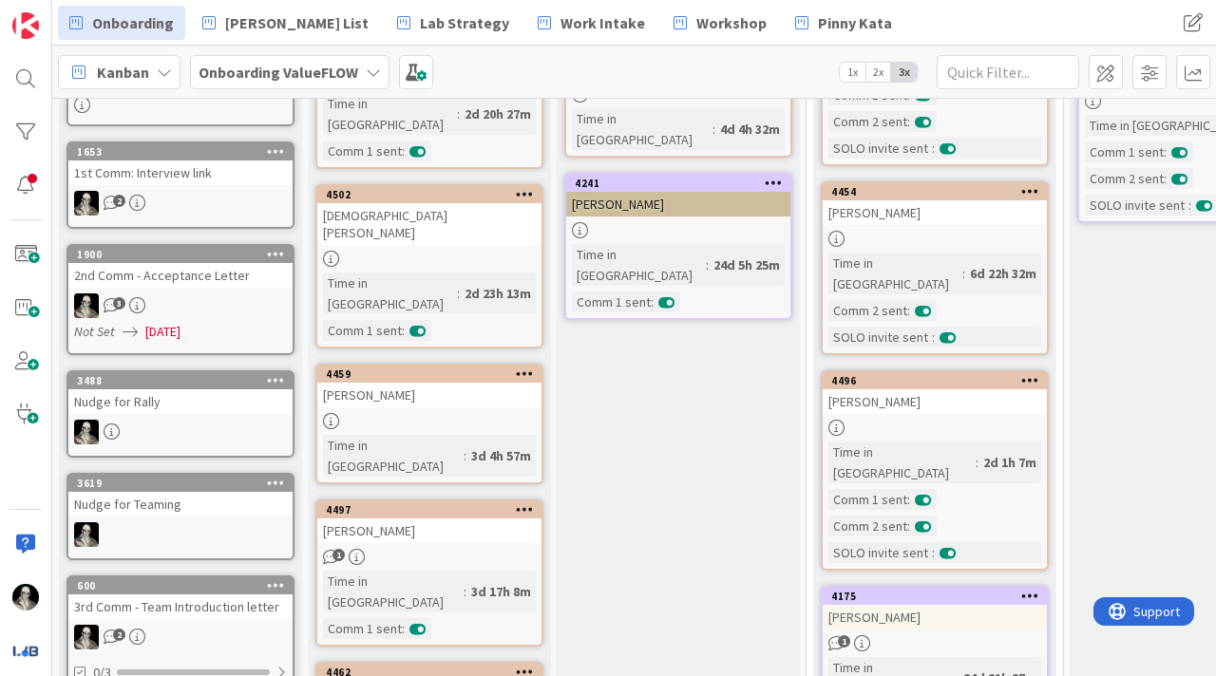
scroll to position [413, 0]
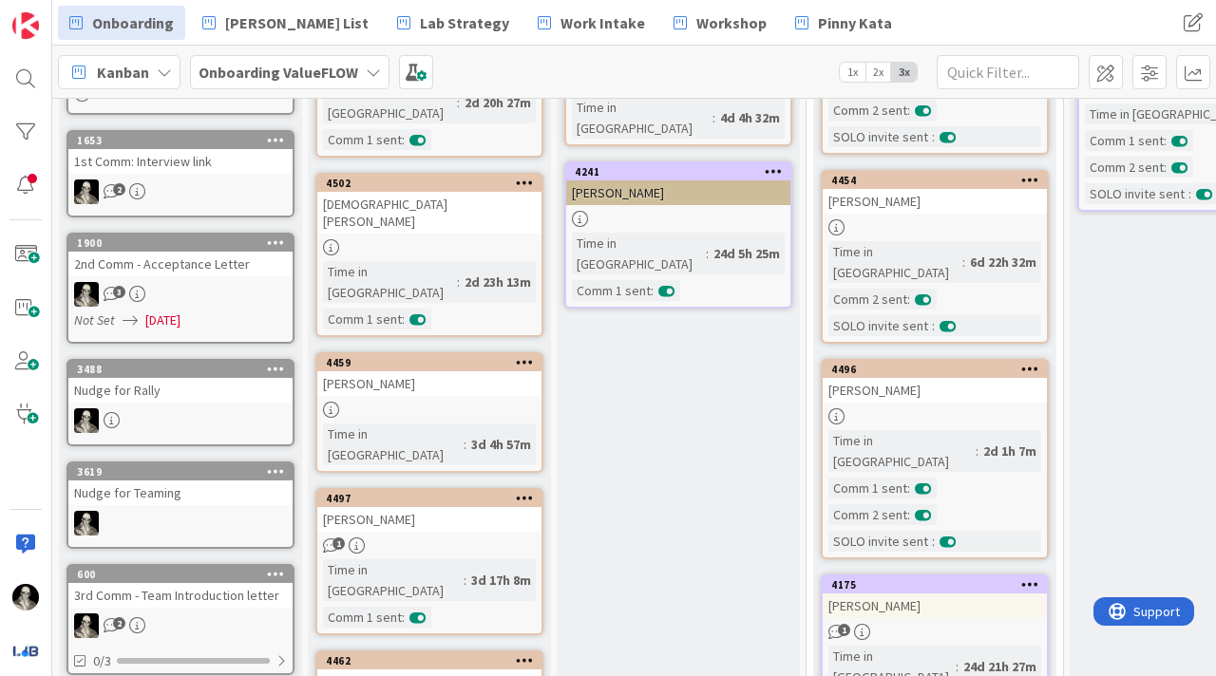
click at [460, 371] on div "[PERSON_NAME]" at bounding box center [429, 383] width 224 height 25
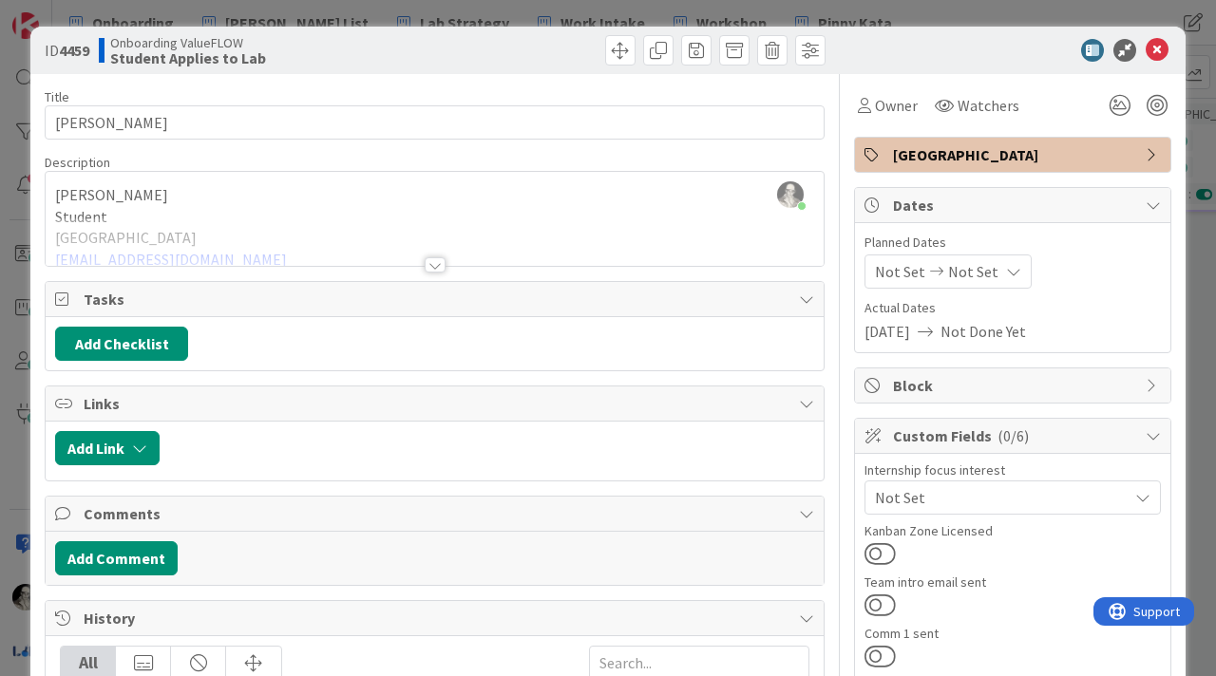
click at [433, 257] on div at bounding box center [435, 264] width 21 height 15
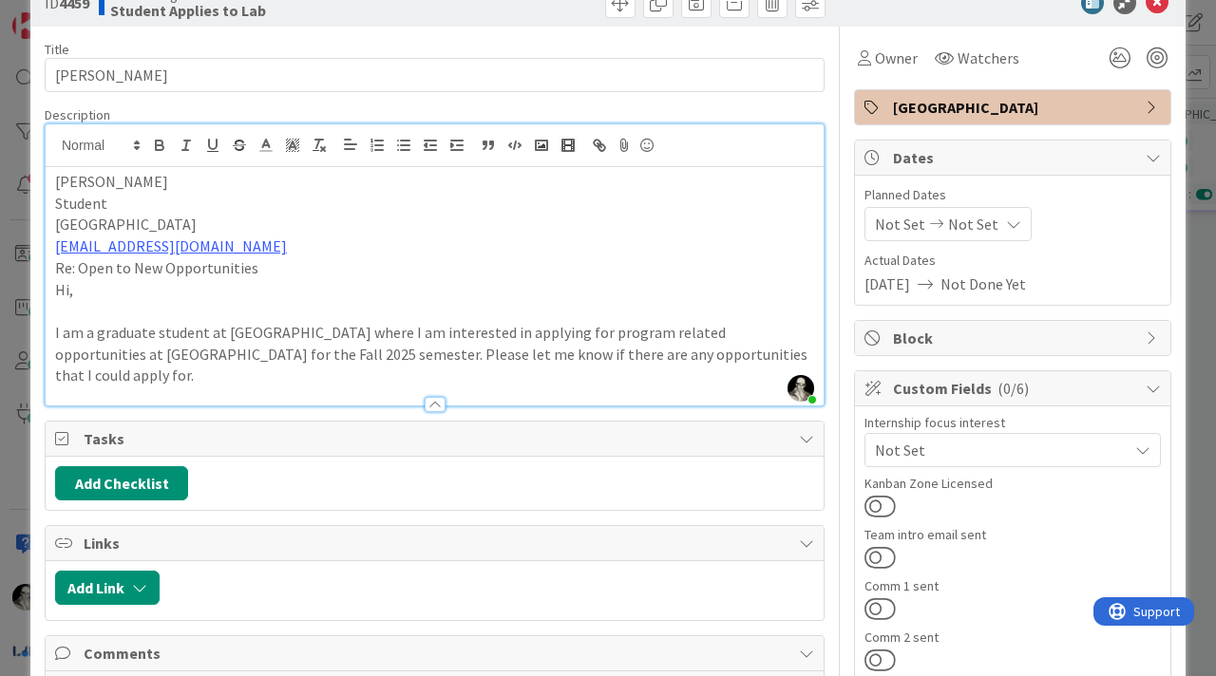
scroll to position [44, 0]
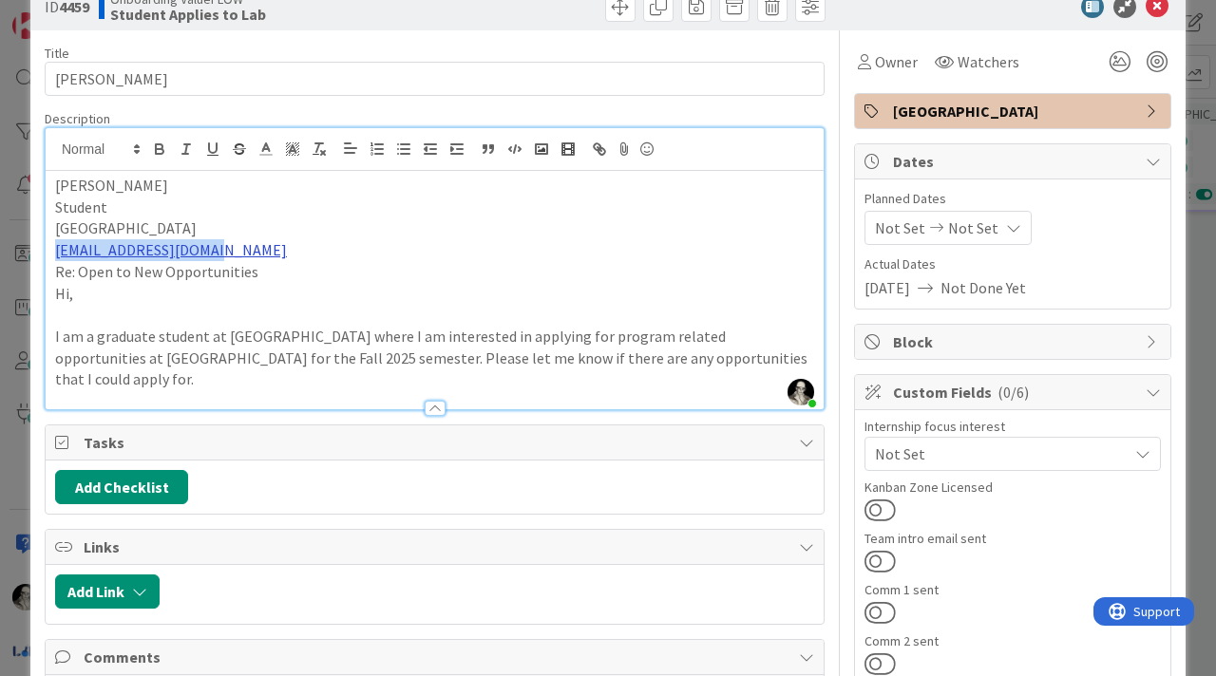
drag, startPoint x: 231, startPoint y: 253, endPoint x: 58, endPoint y: 256, distance: 172.9
click at [57, 256] on p "[EMAIL_ADDRESS][DOMAIN_NAME]" at bounding box center [434, 250] width 759 height 22
copy link "[EMAIL_ADDRESS][DOMAIN_NAME]"
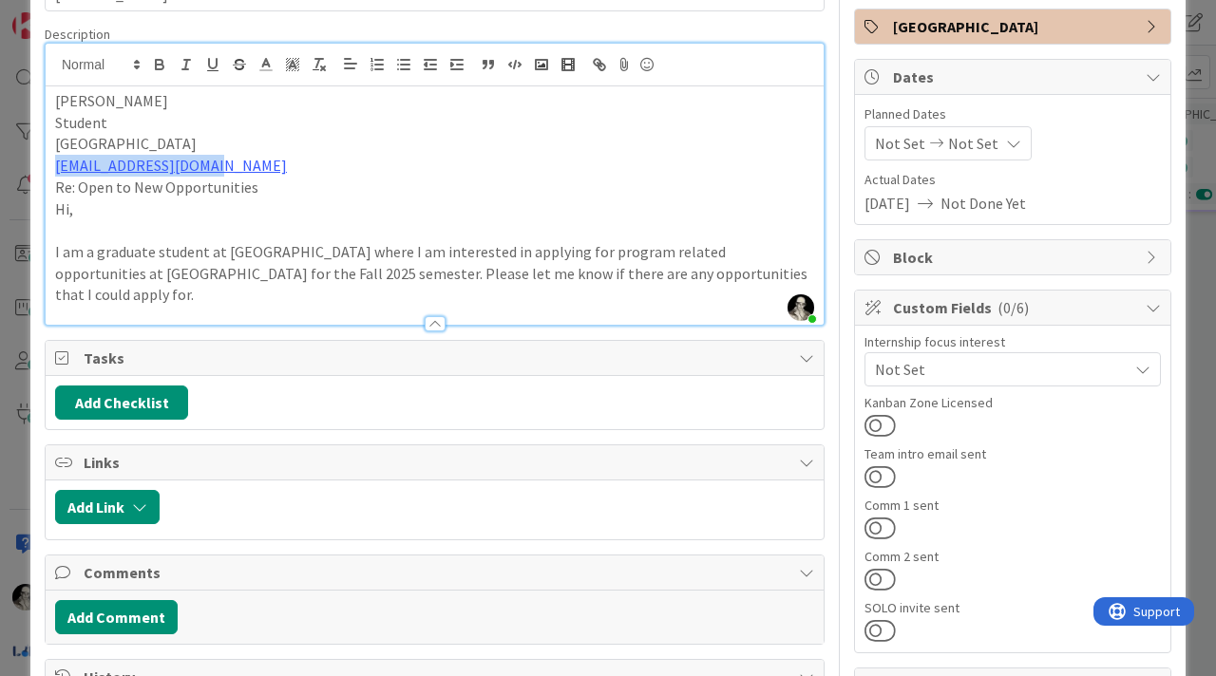
scroll to position [135, 0]
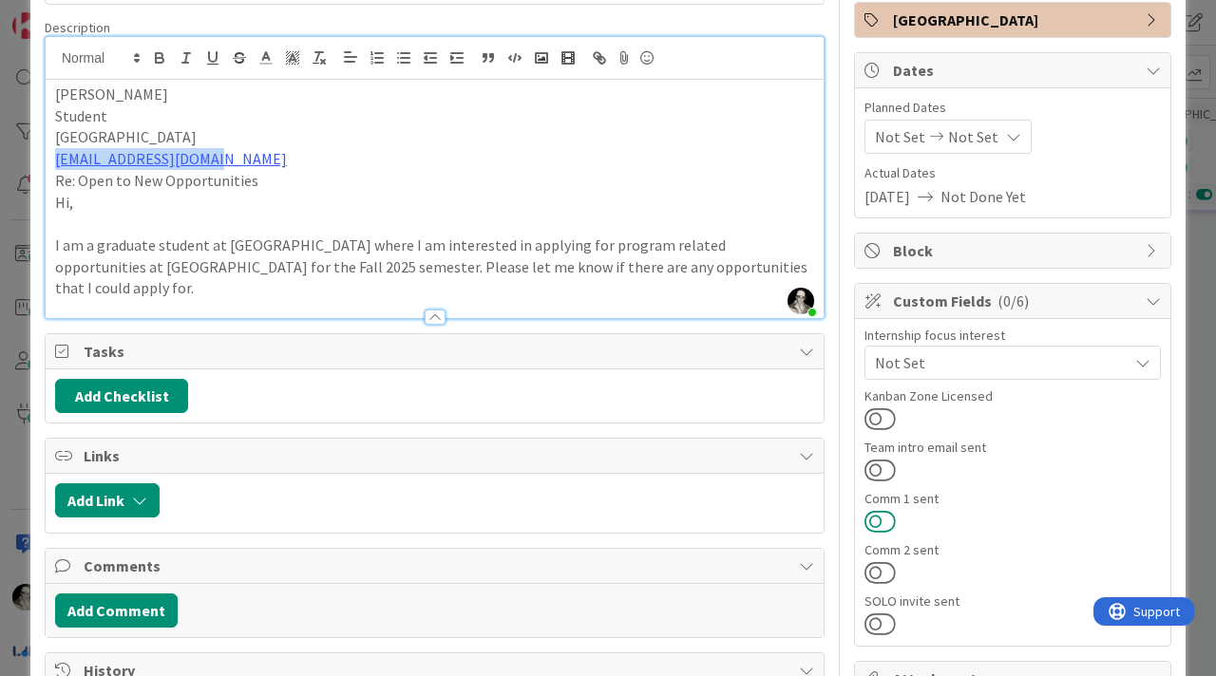
click at [878, 406] on button at bounding box center [879, 521] width 31 height 25
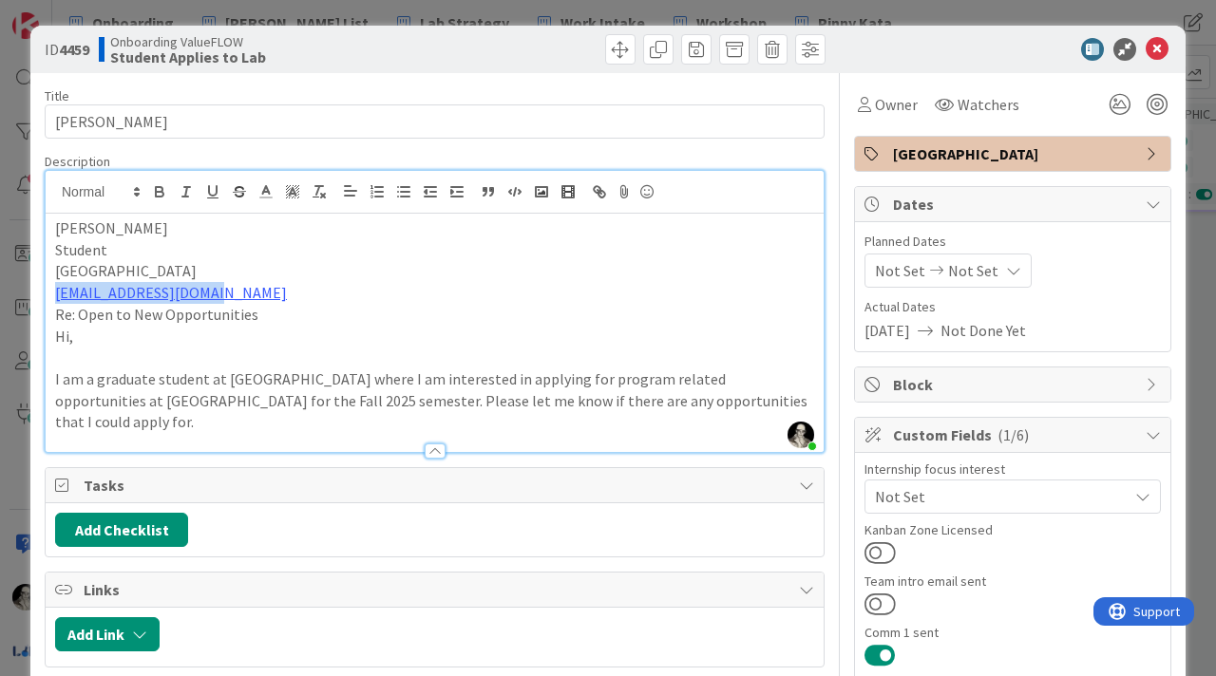
scroll to position [0, 0]
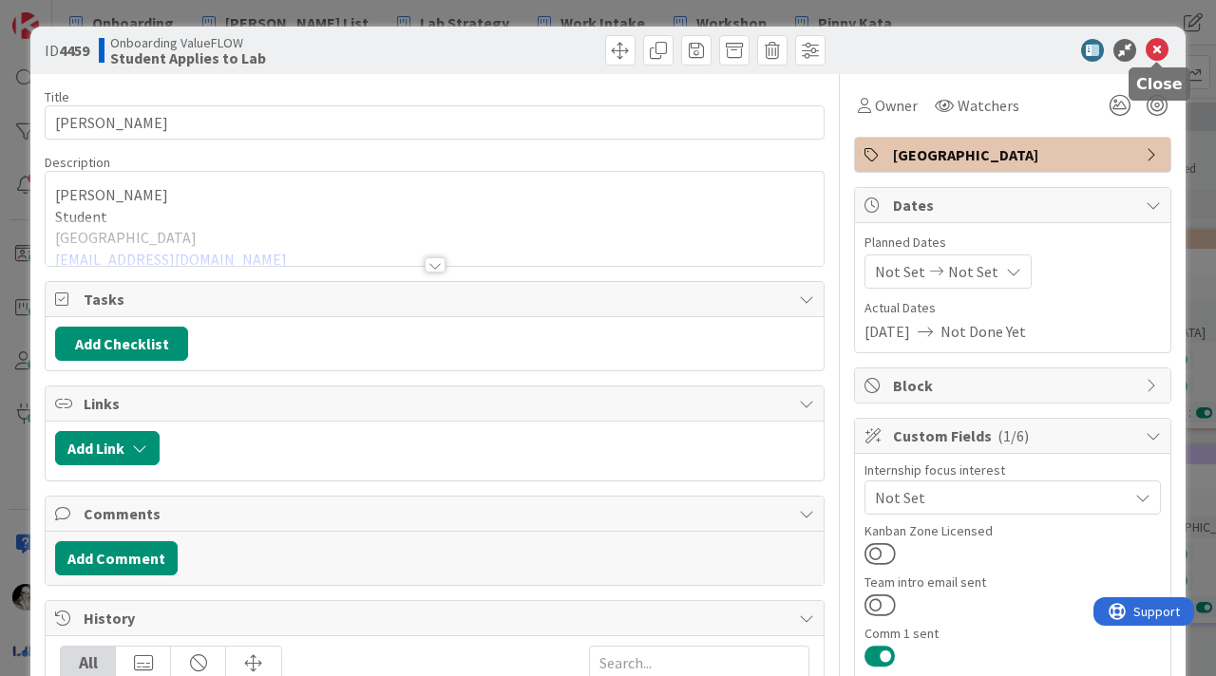
click at [1155, 48] on icon at bounding box center [1157, 50] width 23 height 23
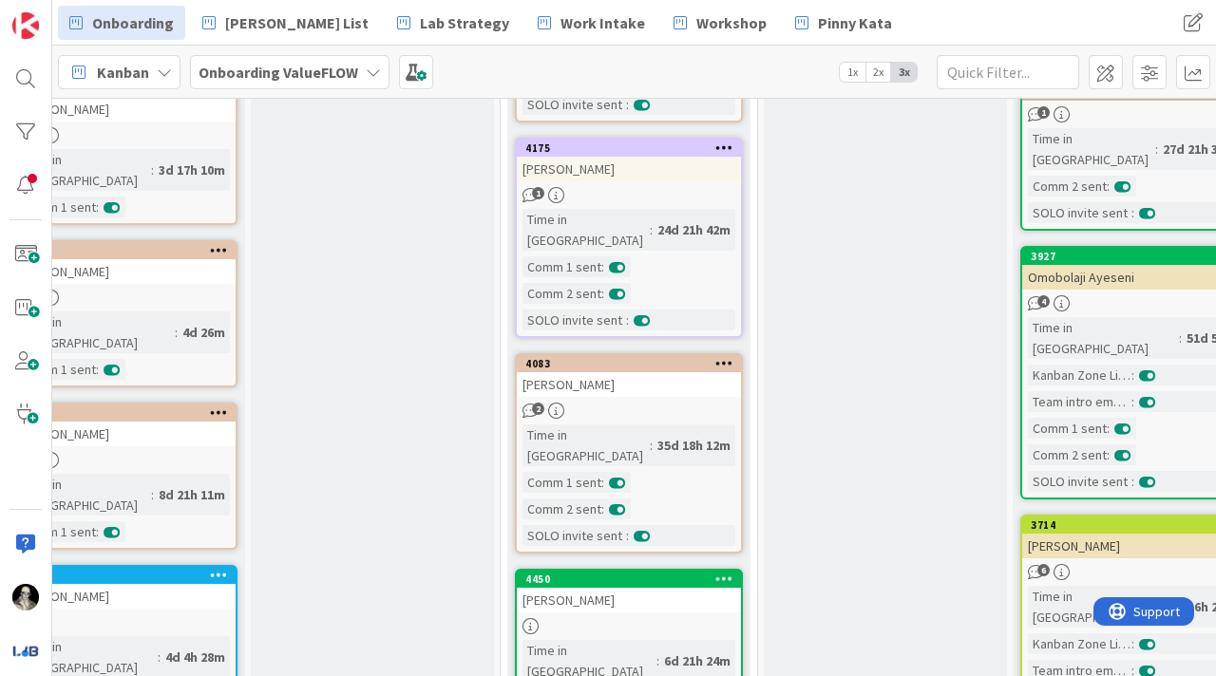
scroll to position [851, 306]
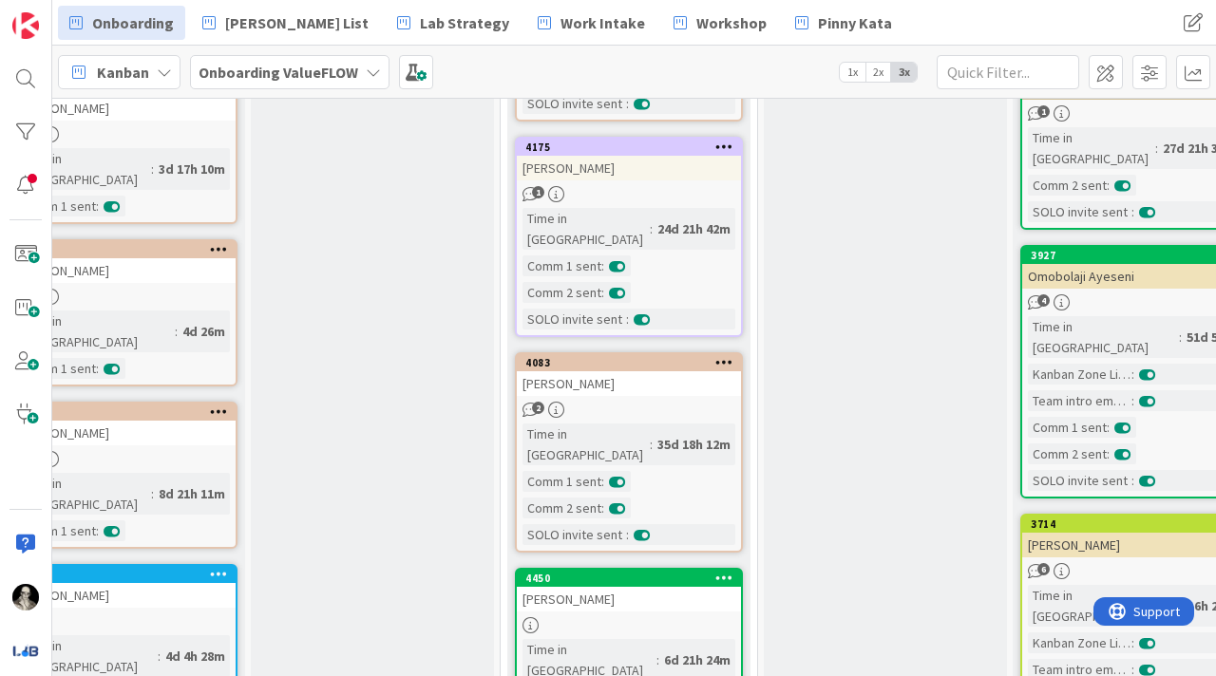
click at [627, 371] on div "[PERSON_NAME]" at bounding box center [629, 383] width 224 height 25
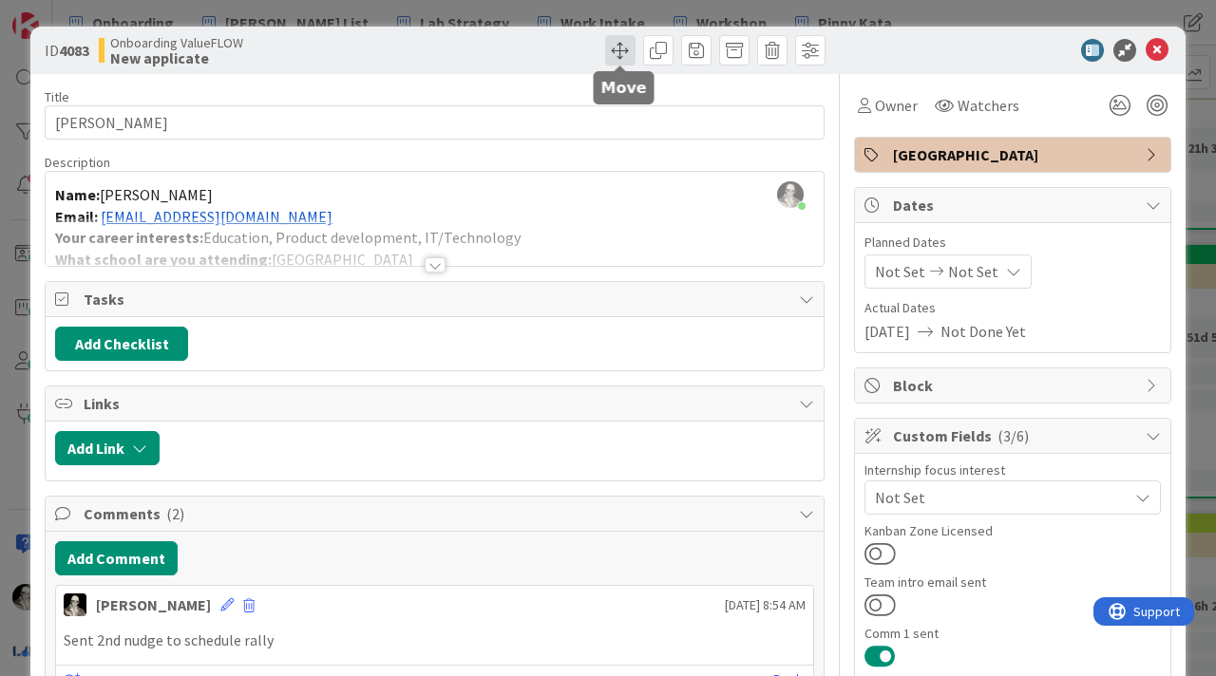
click at [615, 49] on span at bounding box center [620, 50] width 30 height 30
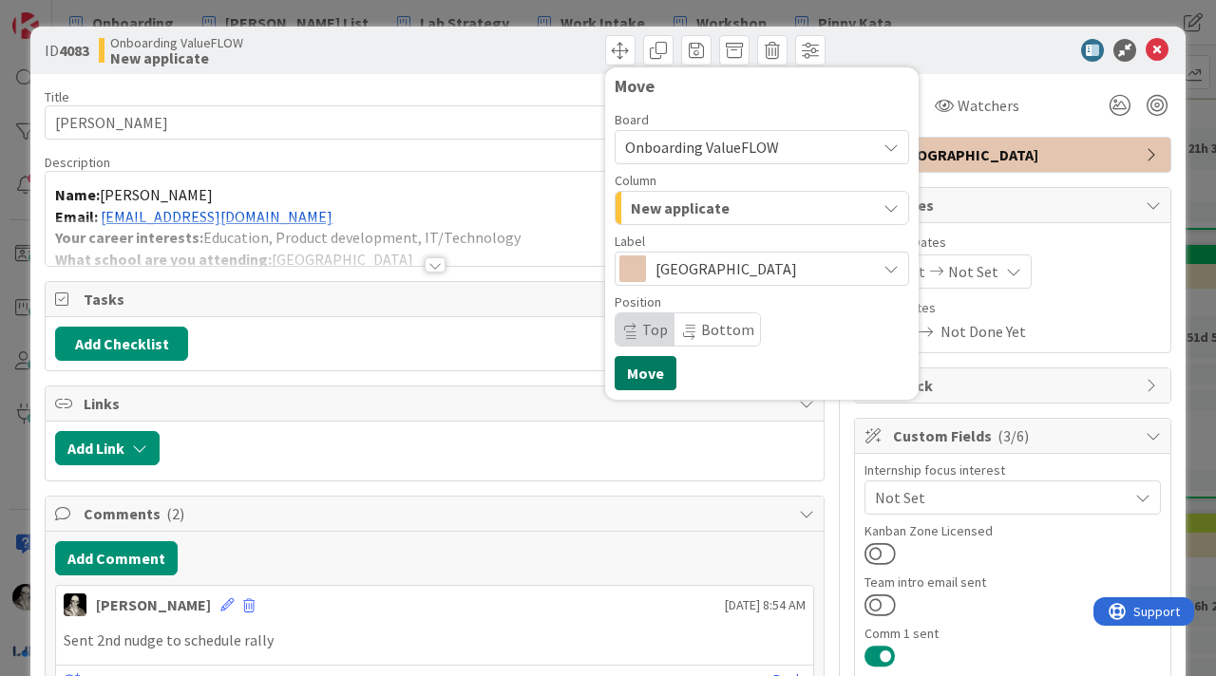
click at [646, 374] on button "Move" at bounding box center [646, 373] width 62 height 34
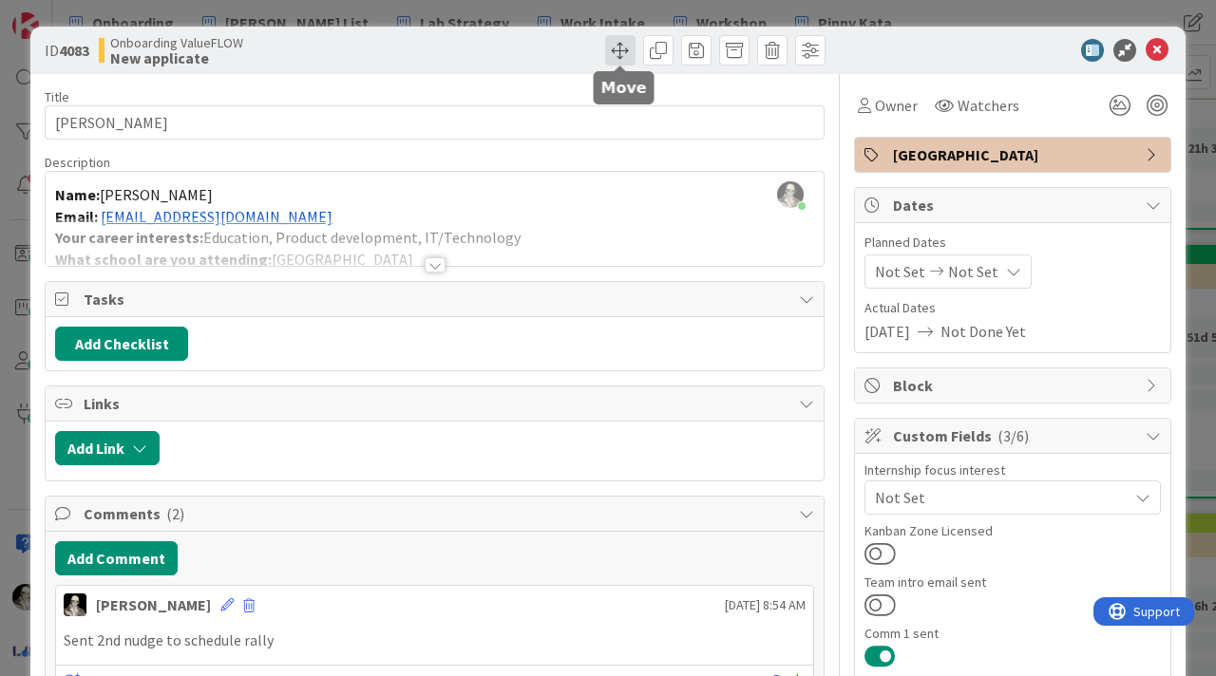
click at [623, 50] on span at bounding box center [620, 50] width 30 height 30
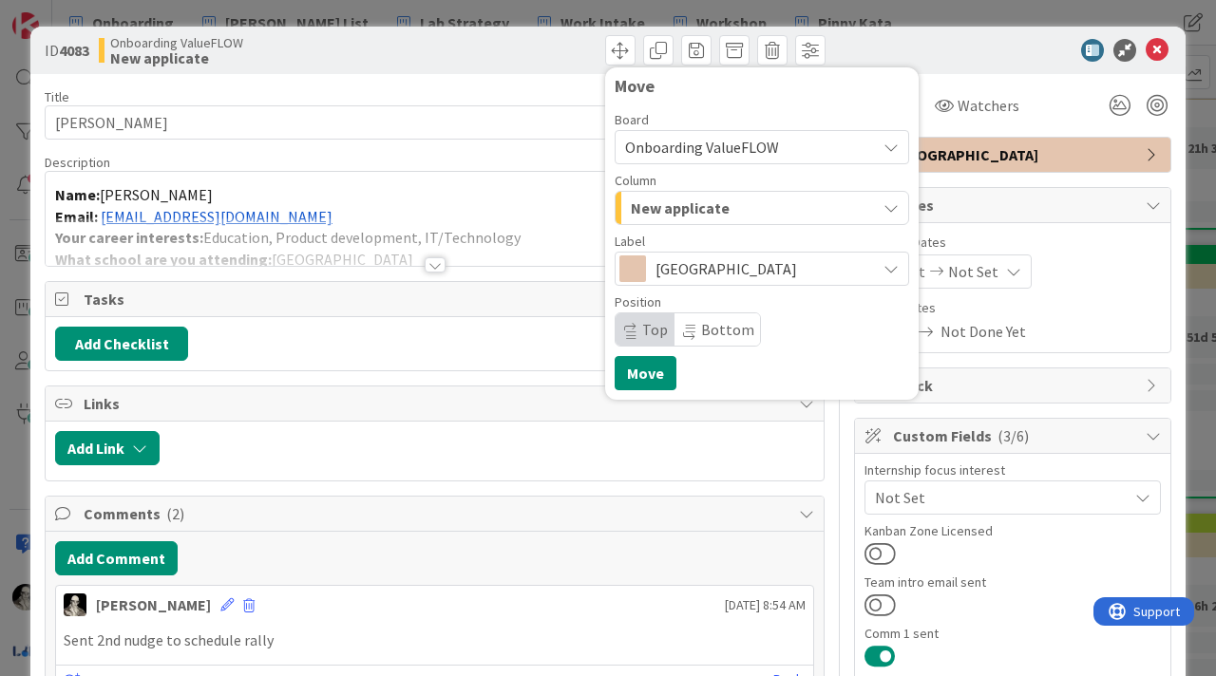
click at [670, 211] on span "New applicate" at bounding box center [680, 208] width 99 height 25
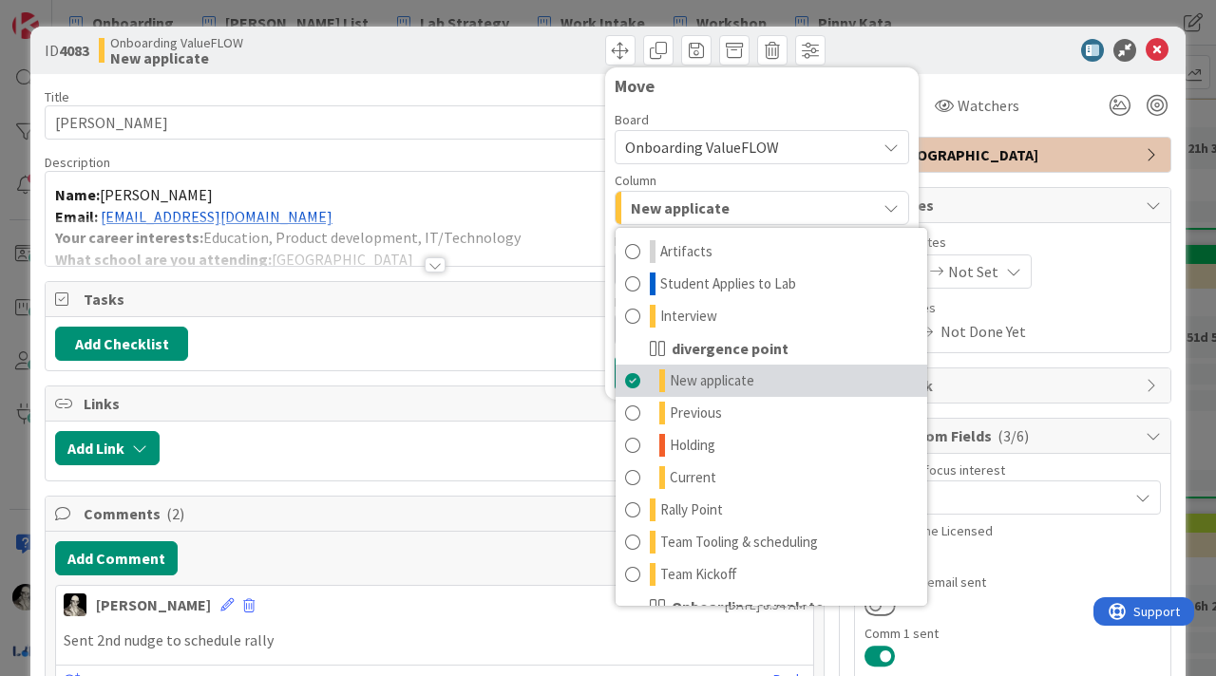
scroll to position [122, 0]
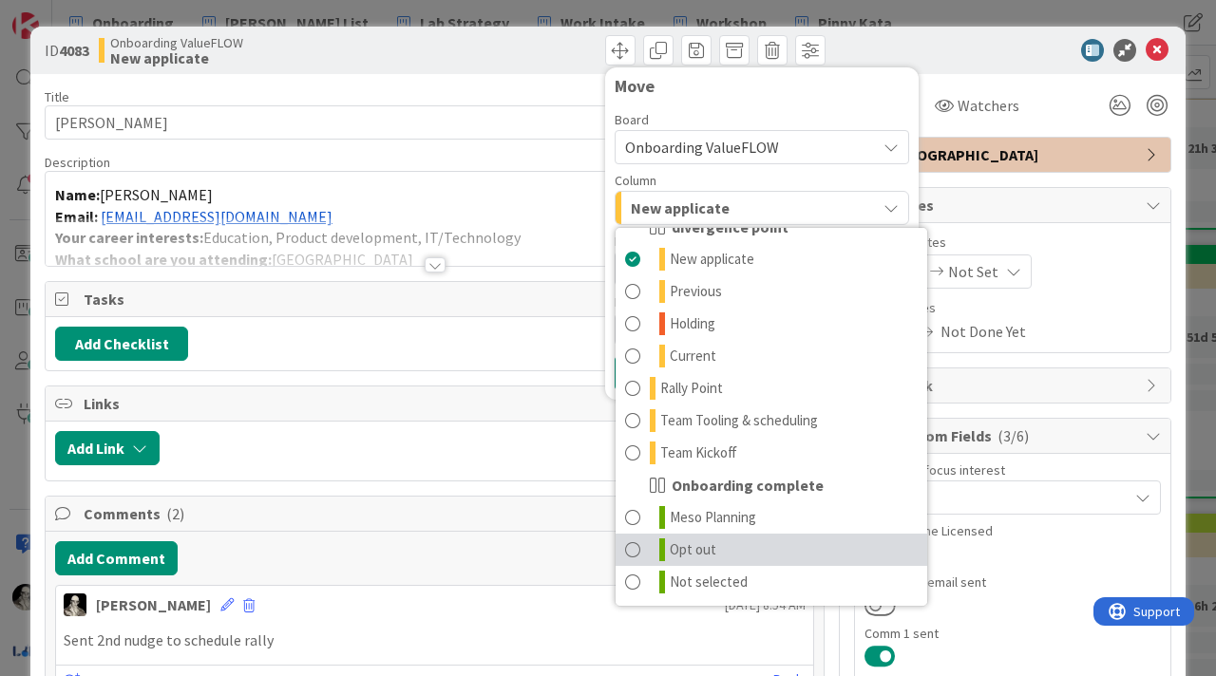
click at [634, 547] on span at bounding box center [632, 550] width 15 height 23
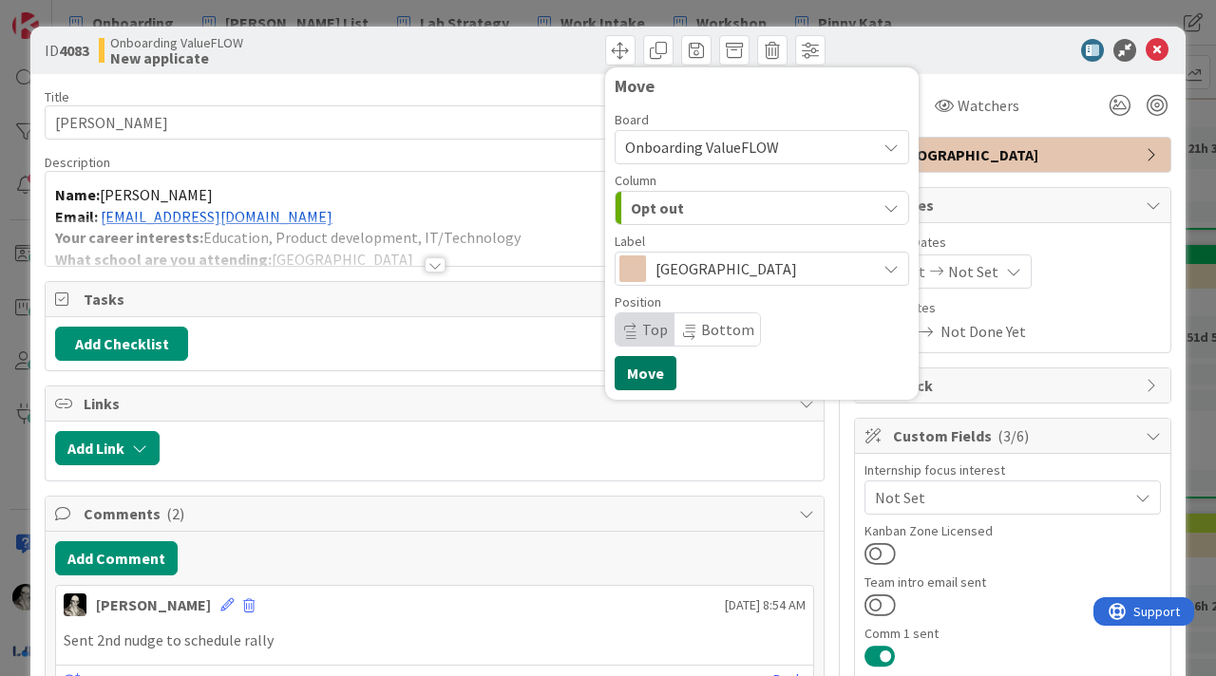
click at [640, 370] on button "Move" at bounding box center [646, 373] width 62 height 34
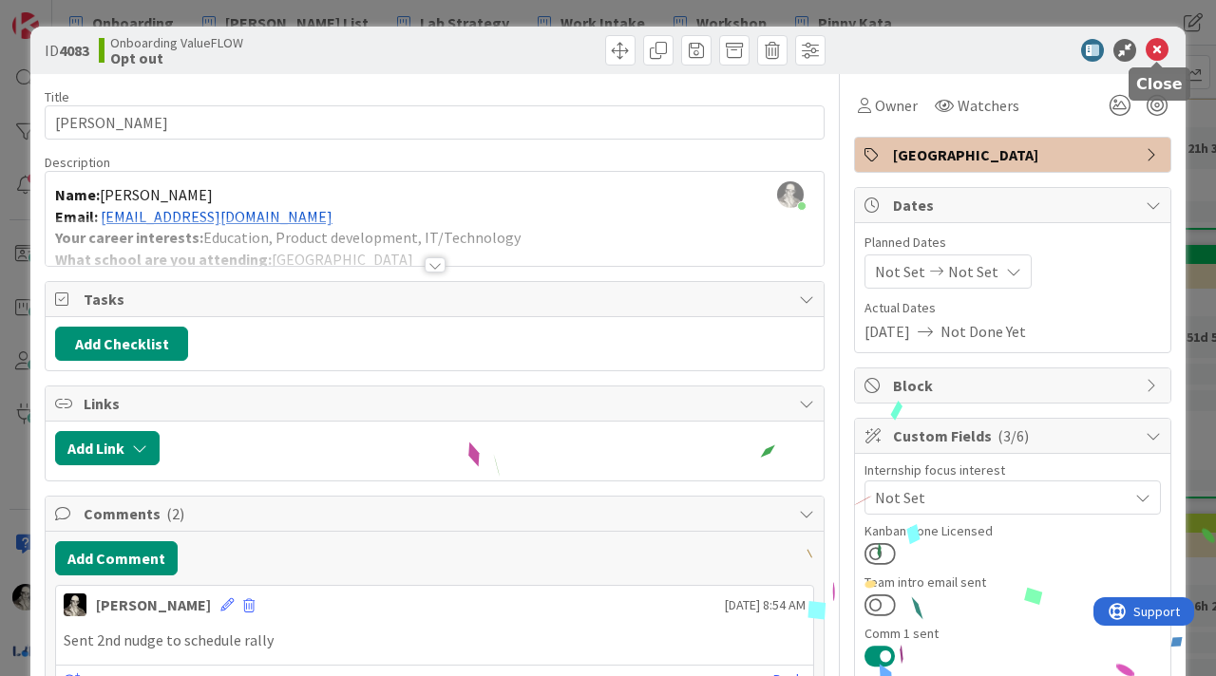
click at [1158, 44] on icon at bounding box center [1157, 50] width 23 height 23
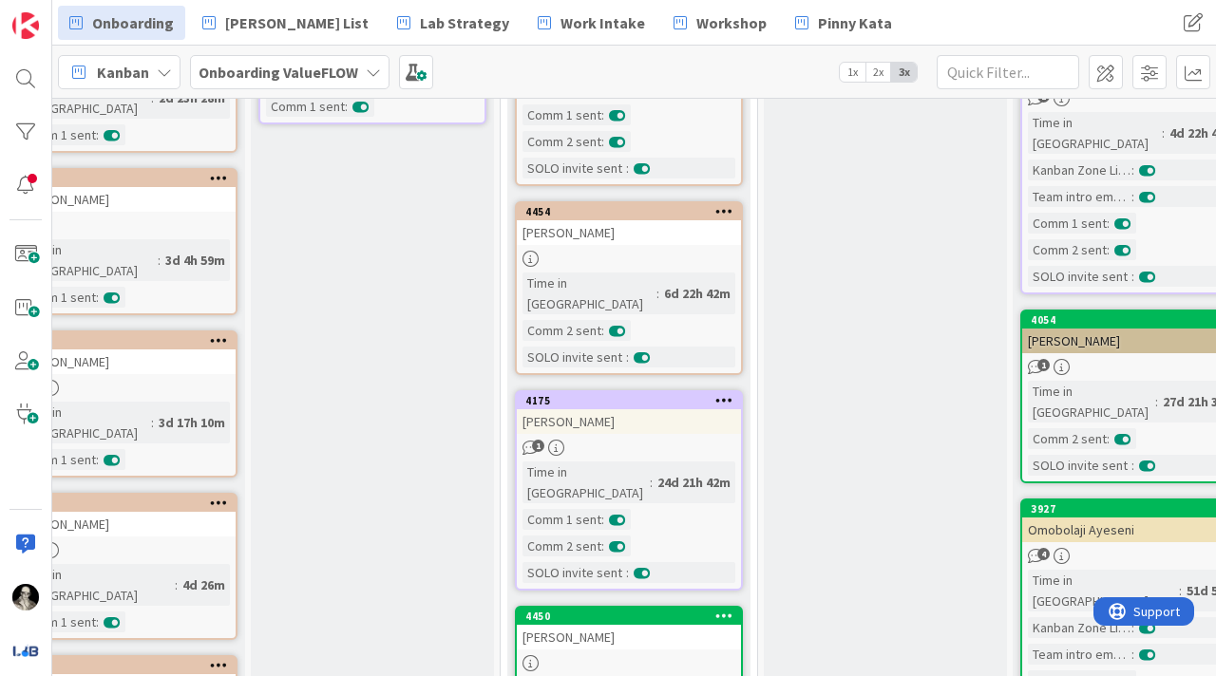
click at [674, 409] on div "[PERSON_NAME]" at bounding box center [629, 421] width 224 height 25
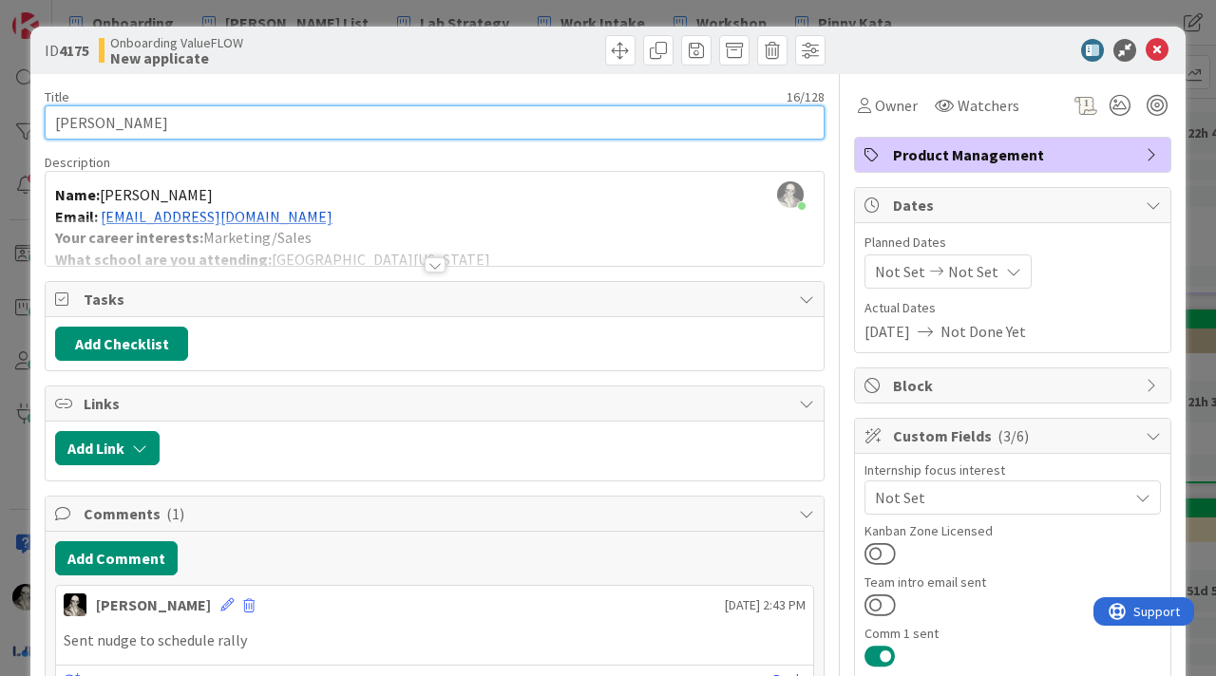
click at [86, 116] on input "[PERSON_NAME]" at bounding box center [435, 122] width 780 height 34
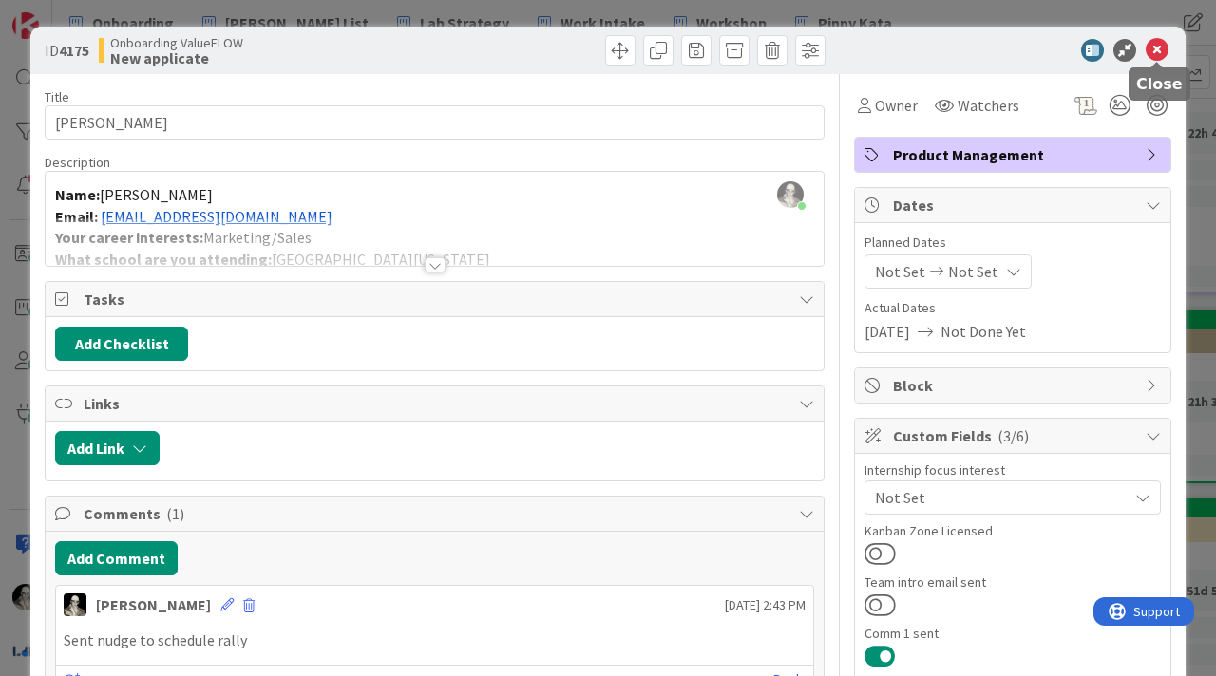
click at [1161, 45] on icon at bounding box center [1157, 50] width 23 height 23
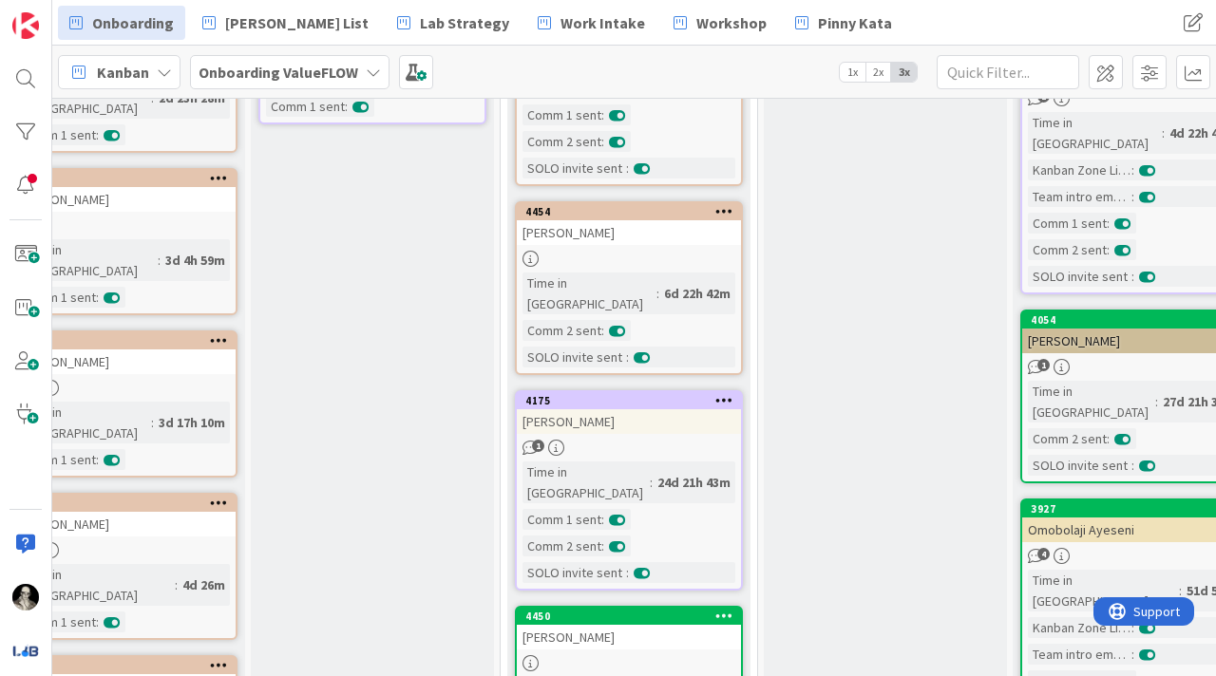
click at [608, 409] on div "[PERSON_NAME]" at bounding box center [629, 421] width 224 height 25
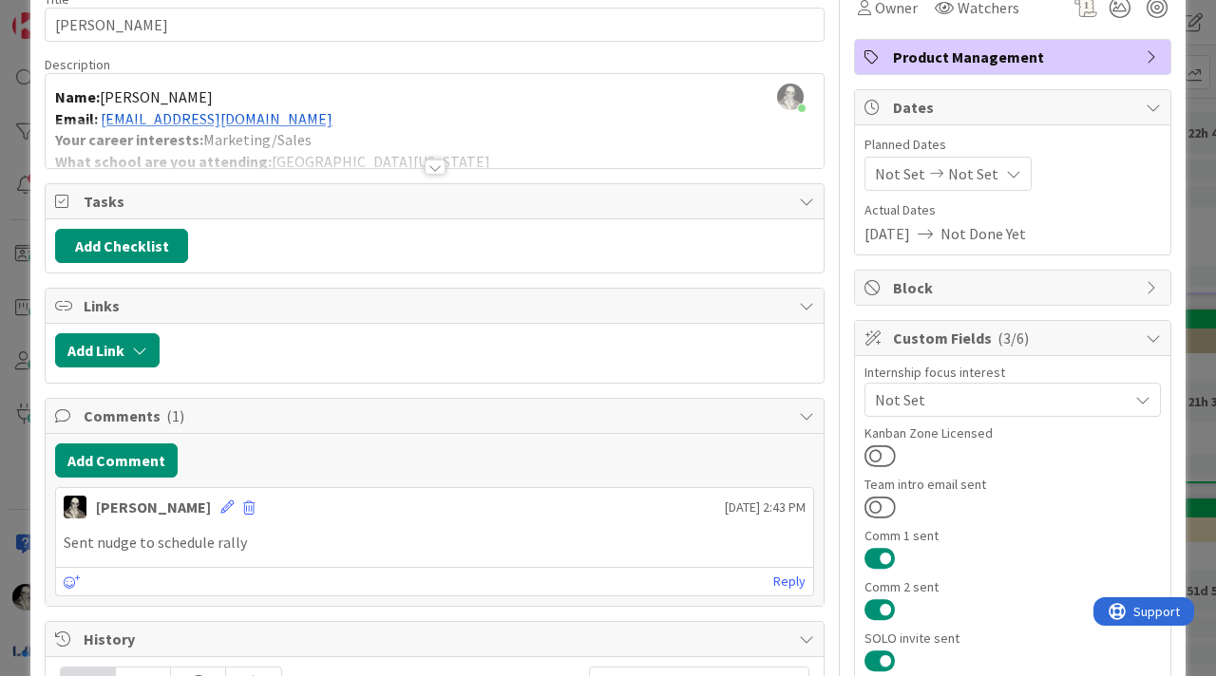
scroll to position [129, 0]
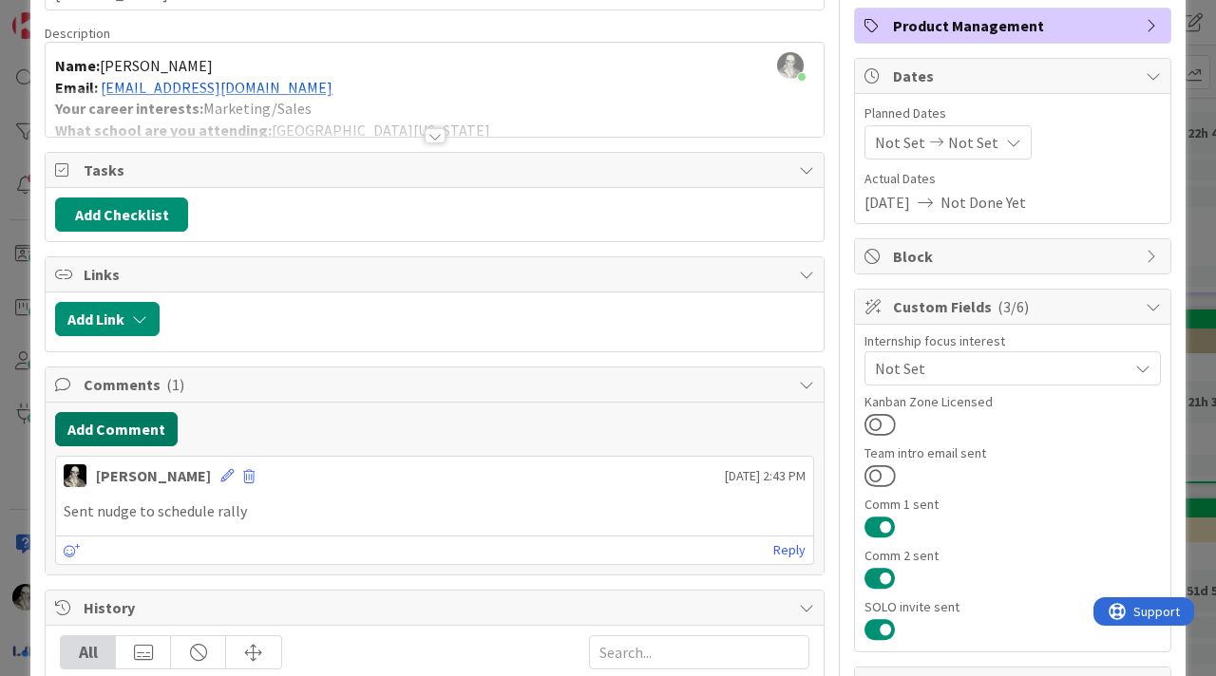
click at [144, 427] on button "Add Comment" at bounding box center [116, 429] width 123 height 34
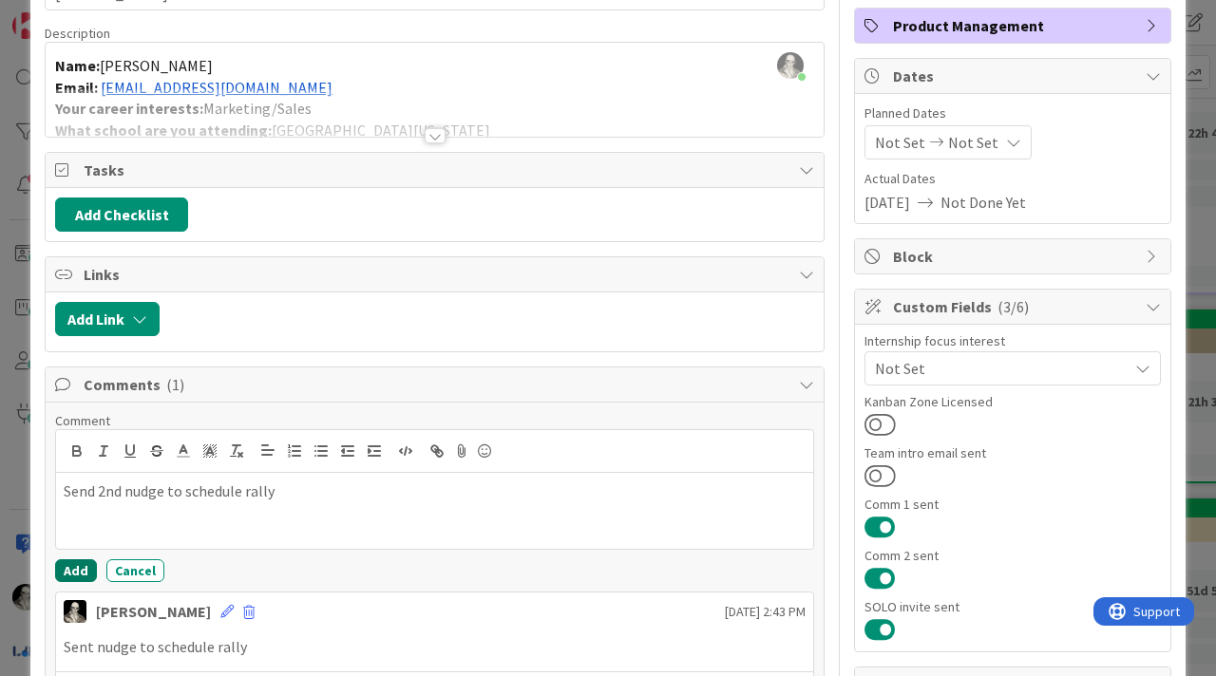
click at [72, 565] on button "Add" at bounding box center [76, 571] width 42 height 23
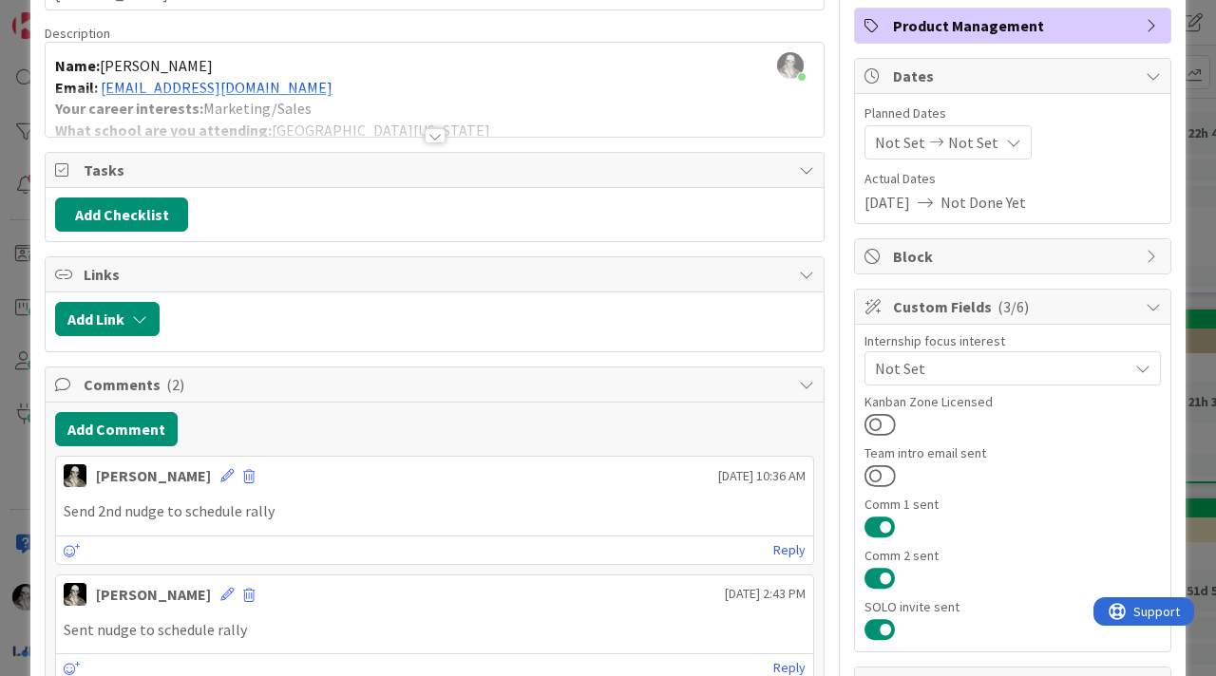
scroll to position [0, 0]
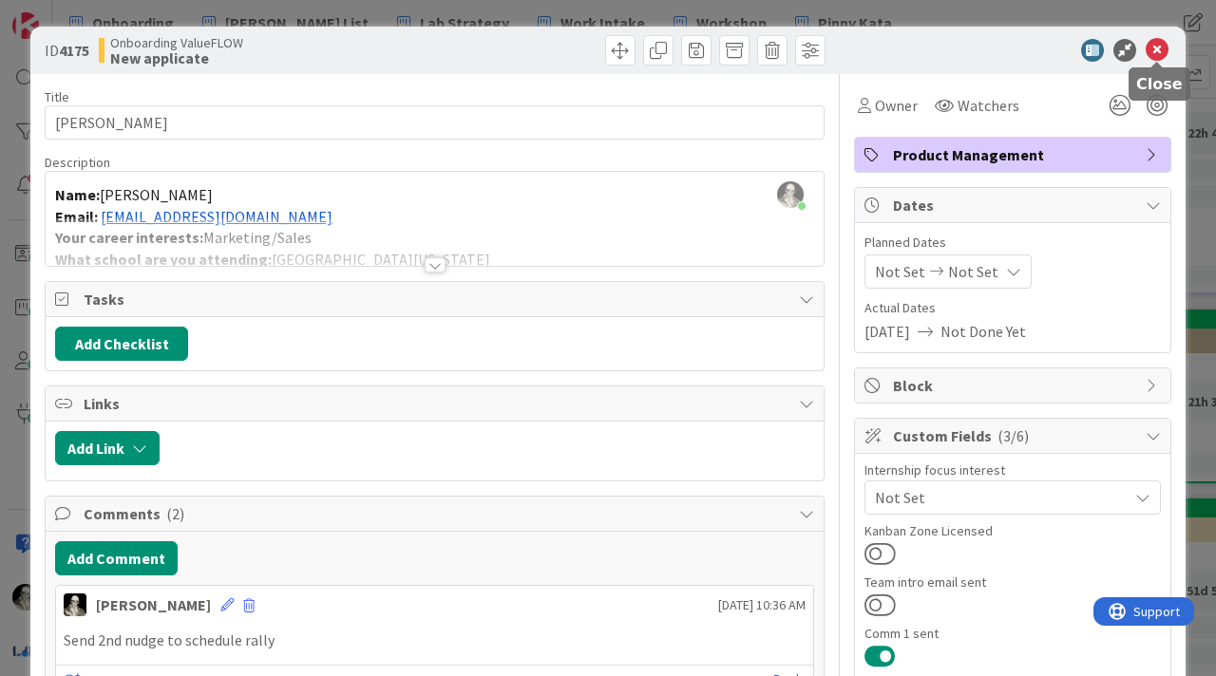
click at [1160, 46] on icon at bounding box center [1157, 50] width 23 height 23
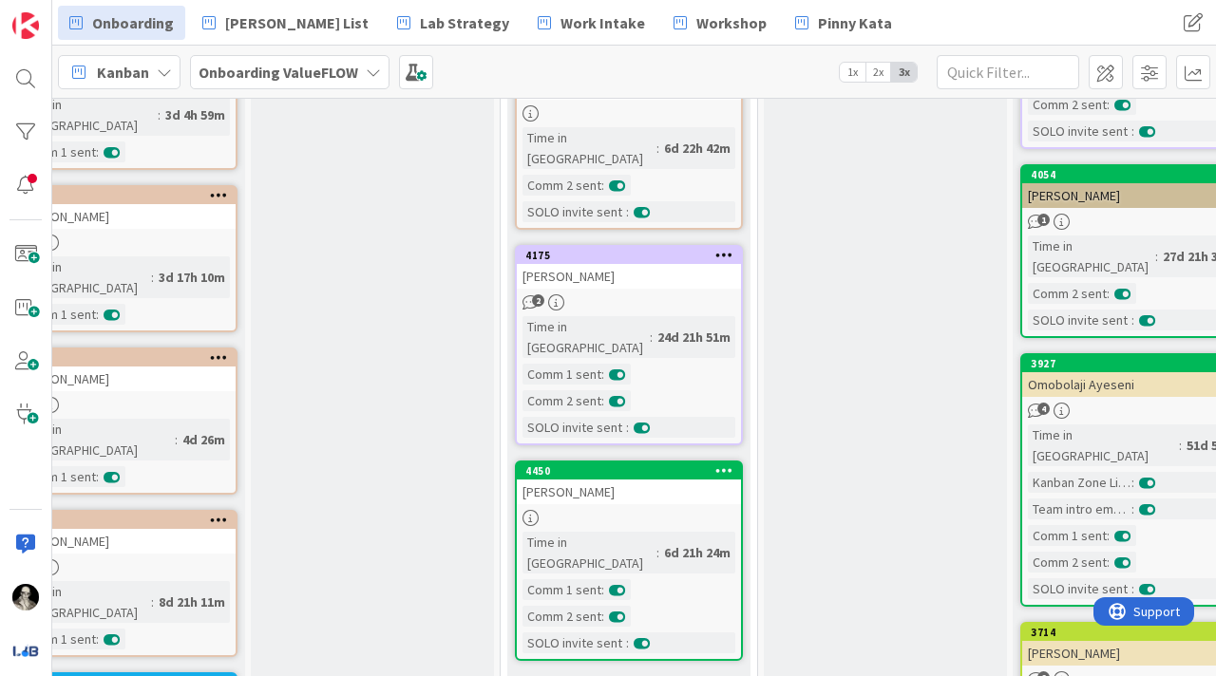
scroll to position [755, 306]
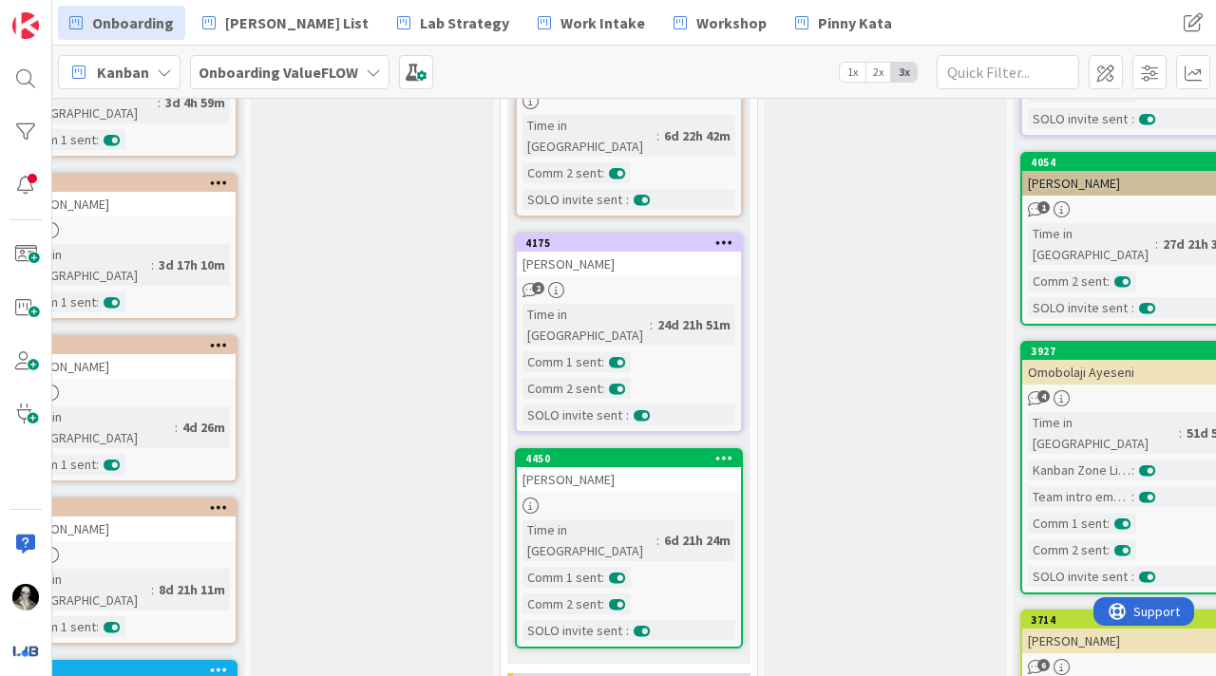
click at [659, 467] on div "[PERSON_NAME]" at bounding box center [629, 479] width 224 height 25
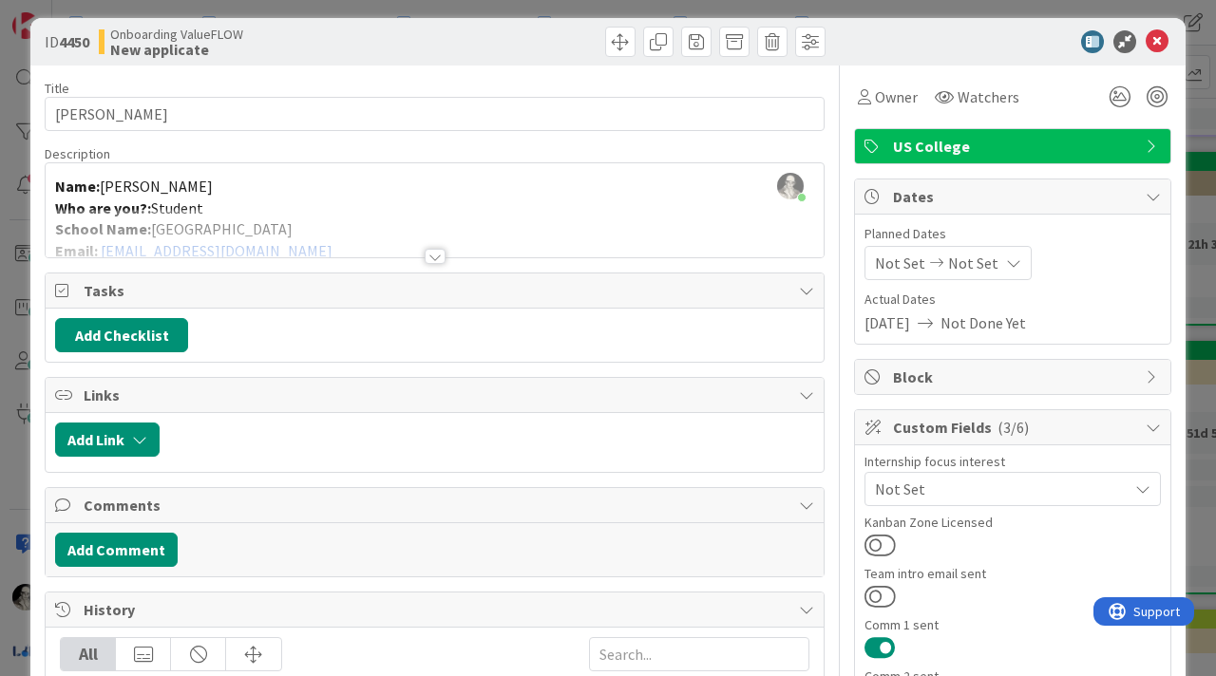
scroll to position [7, 0]
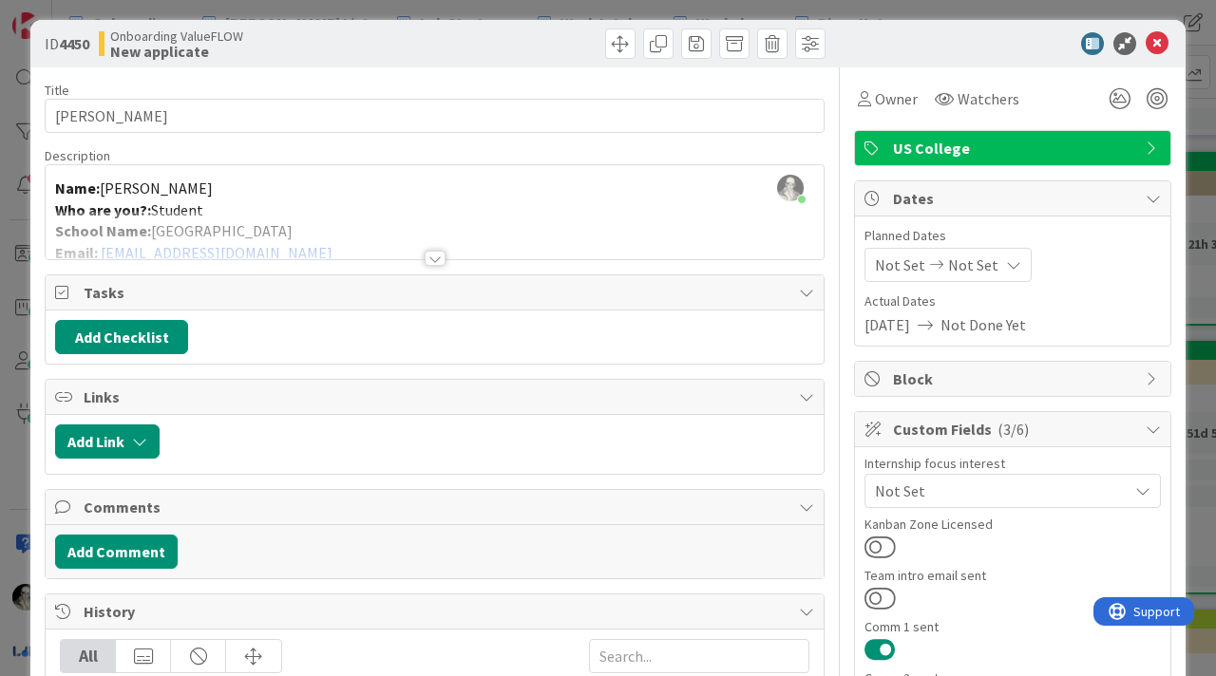
click at [435, 256] on div at bounding box center [435, 258] width 21 height 15
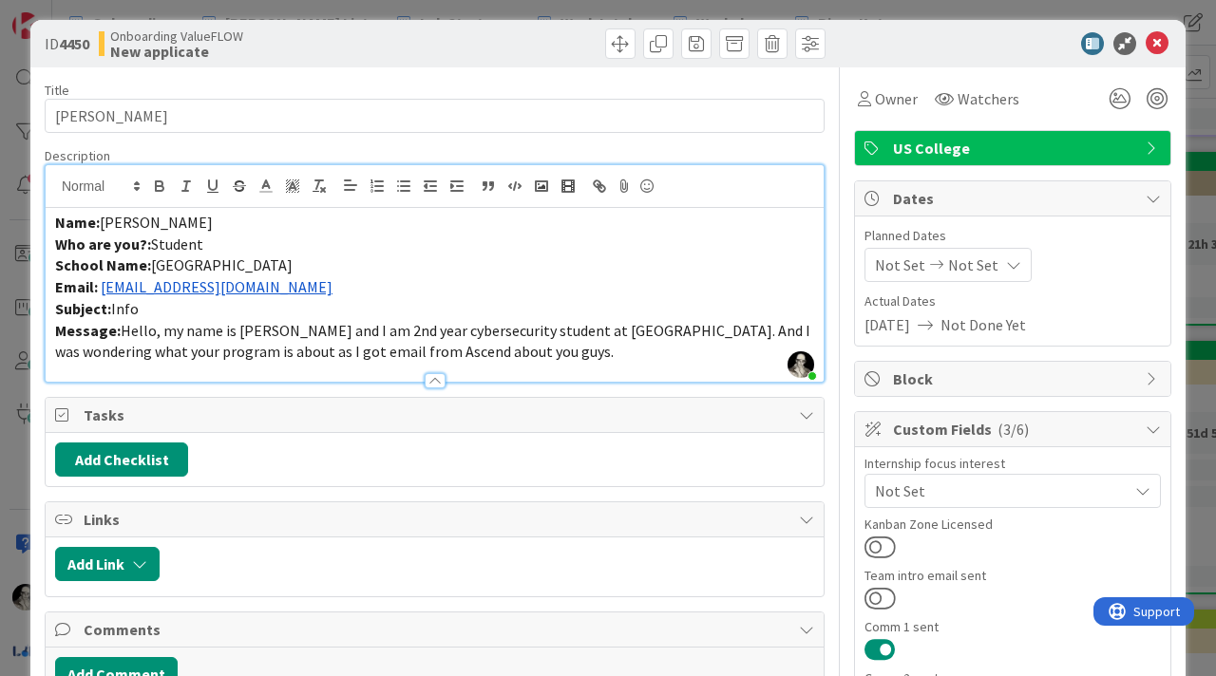
click at [123, 222] on span "[PERSON_NAME]" at bounding box center [156, 222] width 113 height 19
copy span "[PERSON_NAME]"
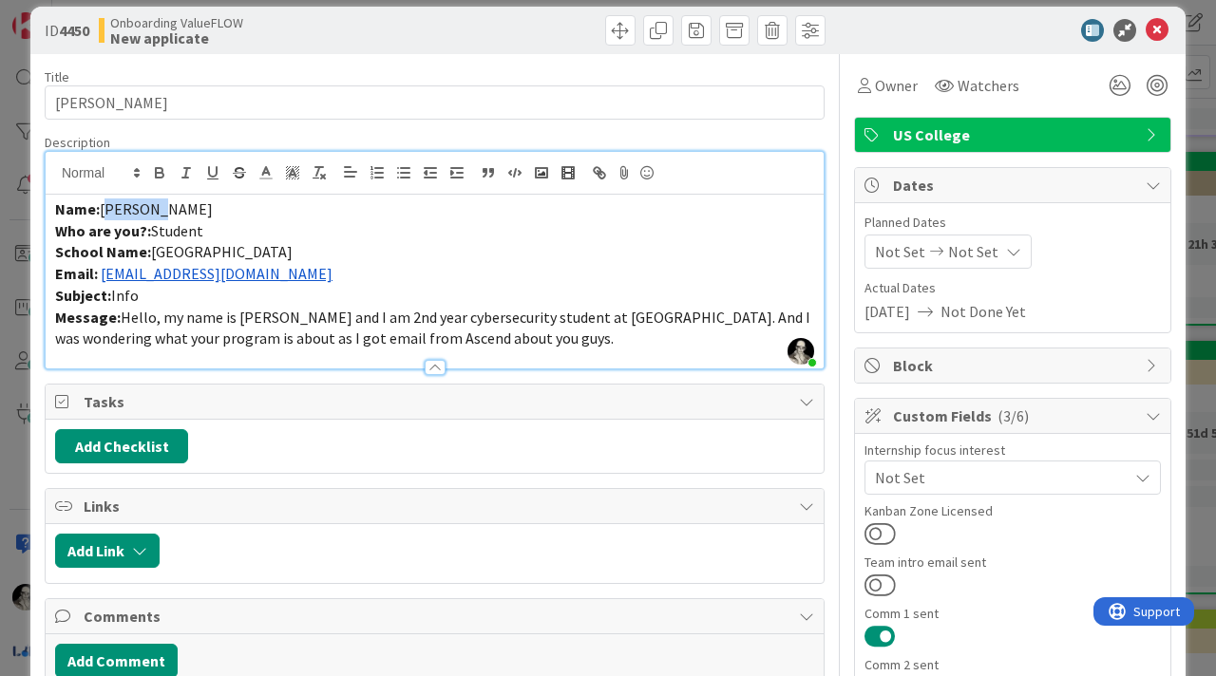
scroll to position [0, 0]
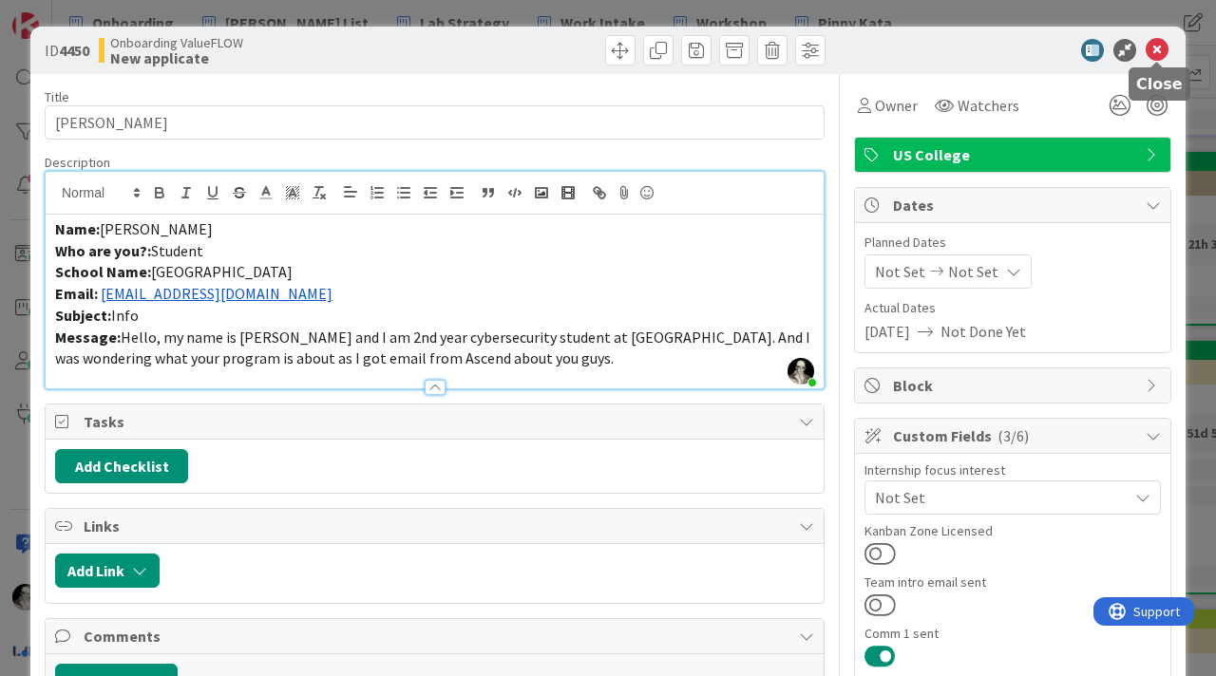
click at [1163, 47] on icon at bounding box center [1157, 50] width 23 height 23
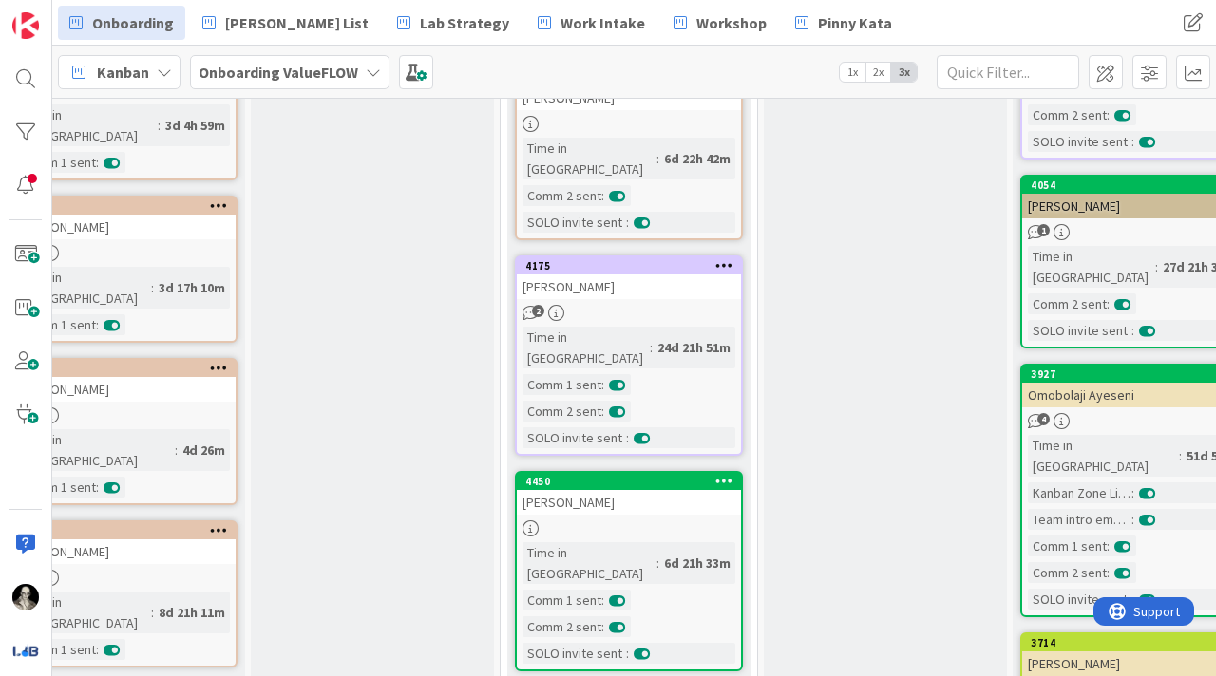
scroll to position [723, 306]
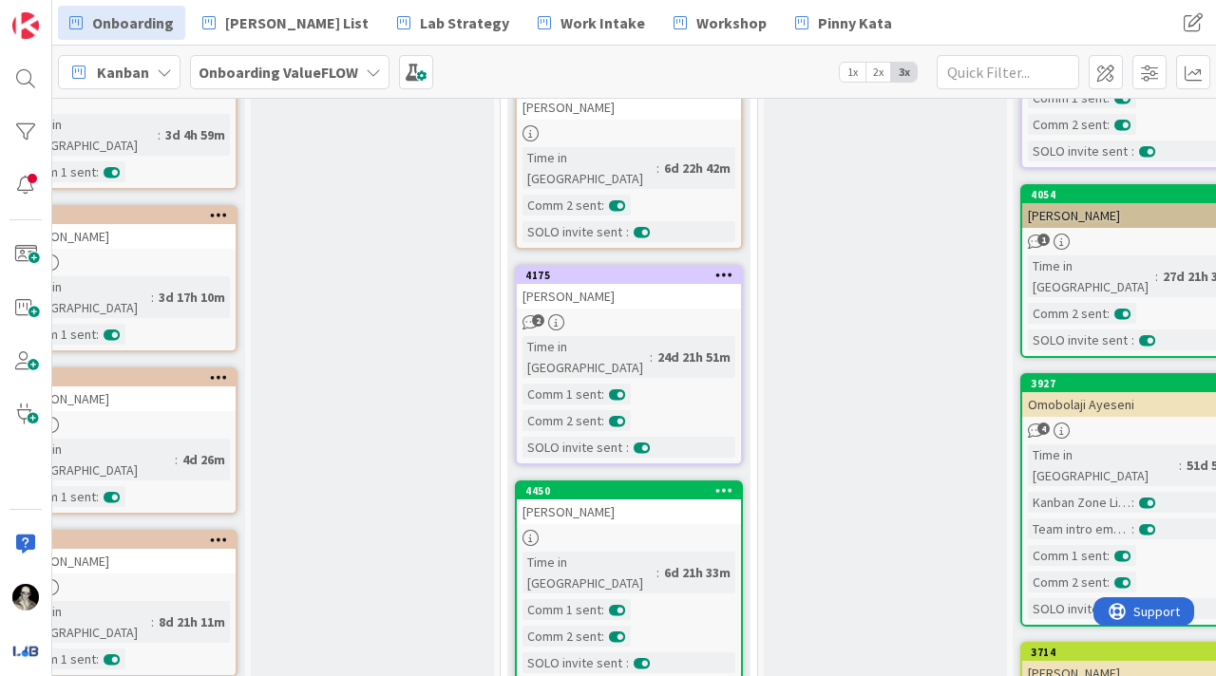
click at [597, 500] on div "[PERSON_NAME]" at bounding box center [629, 512] width 224 height 25
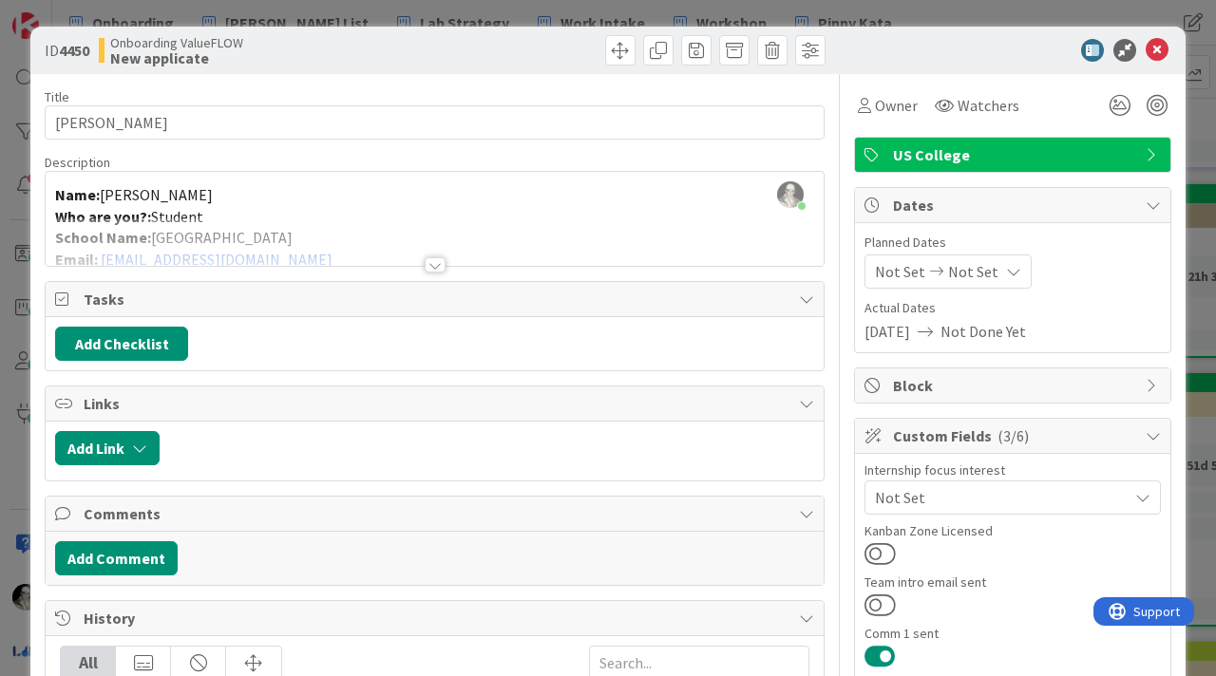
click at [427, 260] on div at bounding box center [435, 264] width 21 height 15
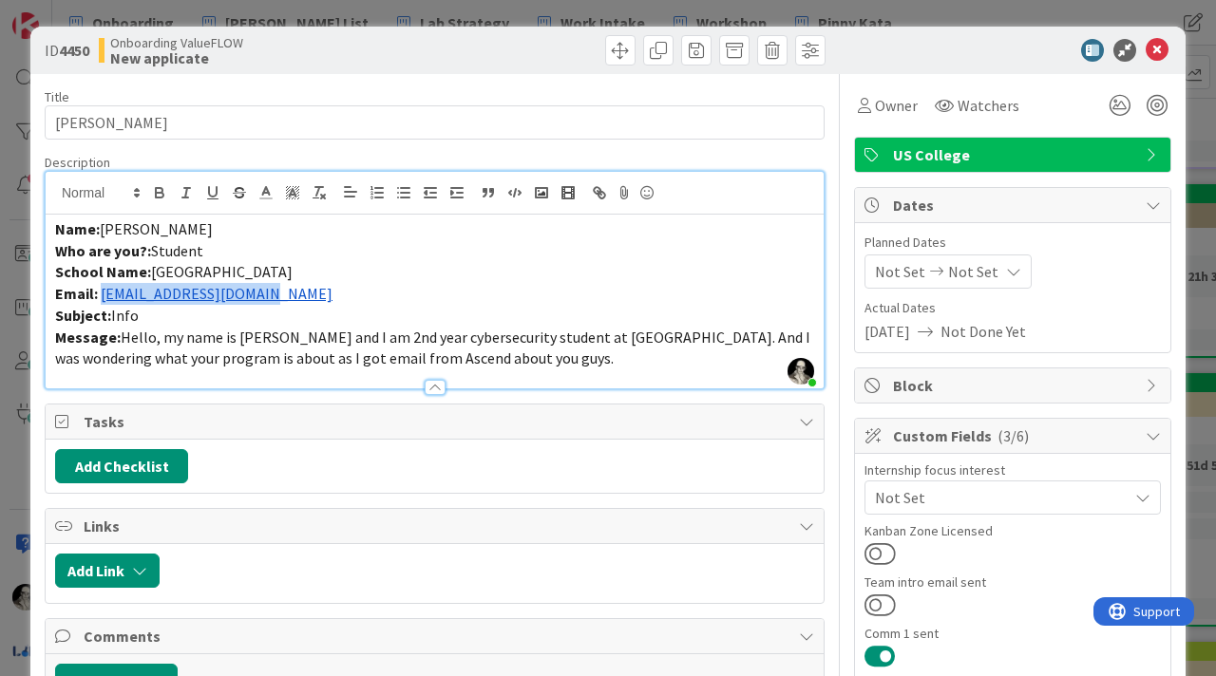
drag, startPoint x: 295, startPoint y: 293, endPoint x: 104, endPoint y: 298, distance: 192.0
click at [103, 298] on p "Email: [EMAIL_ADDRESS][DOMAIN_NAME]" at bounding box center [434, 294] width 759 height 22
copy link "[EMAIL_ADDRESS][DOMAIN_NAME]"
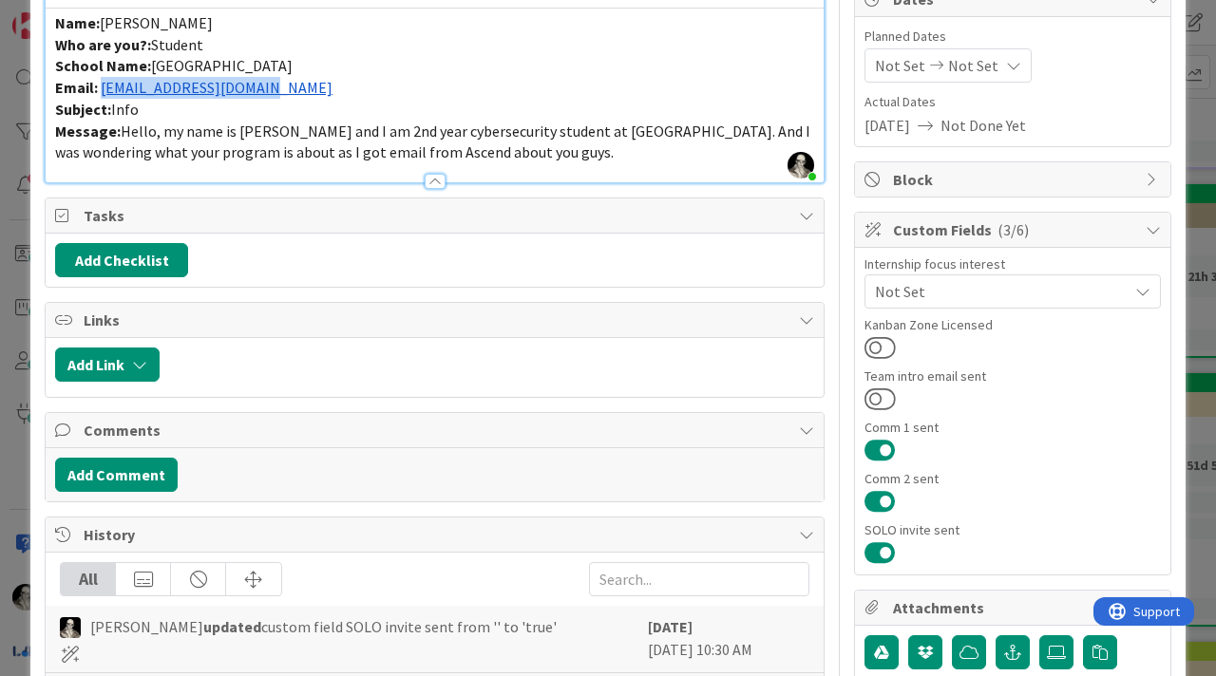
scroll to position [217, 0]
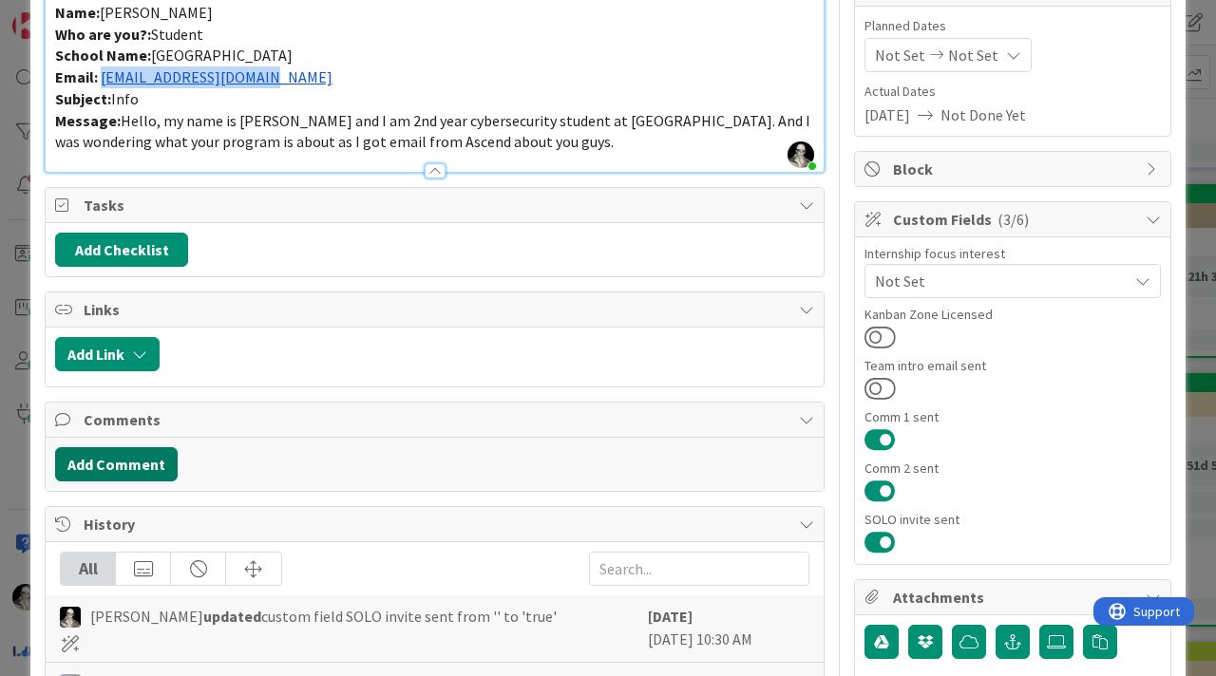
click at [139, 450] on button "Add Comment" at bounding box center [116, 464] width 123 height 34
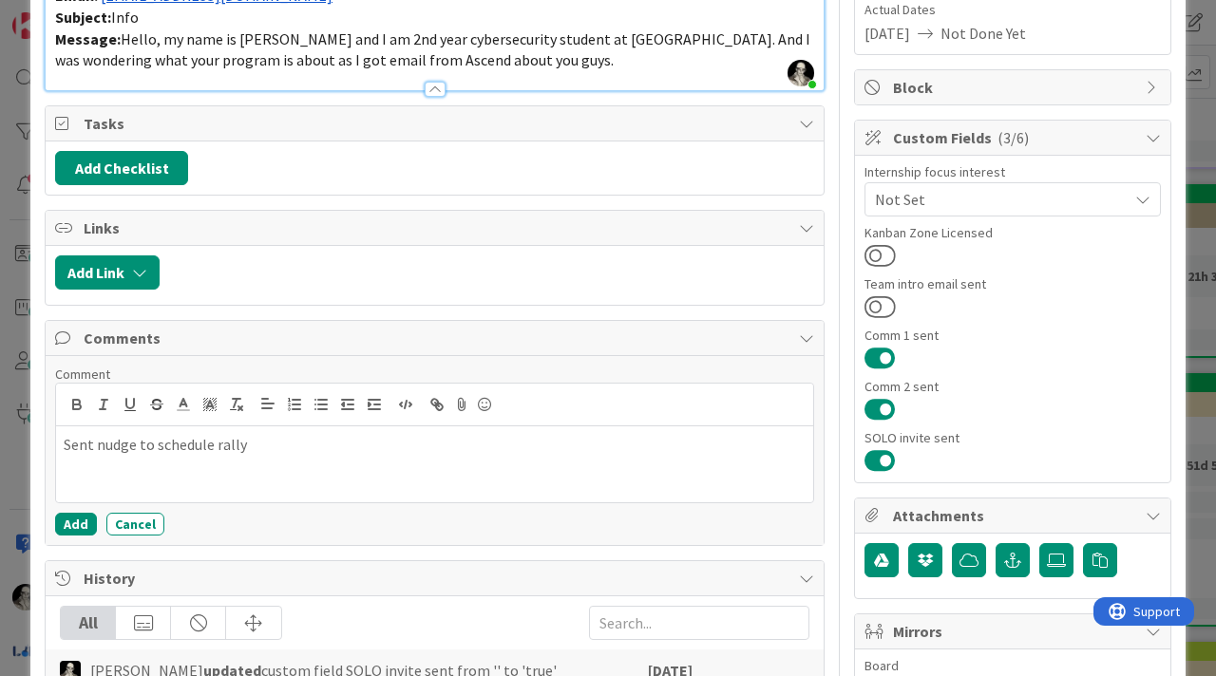
scroll to position [306, 0]
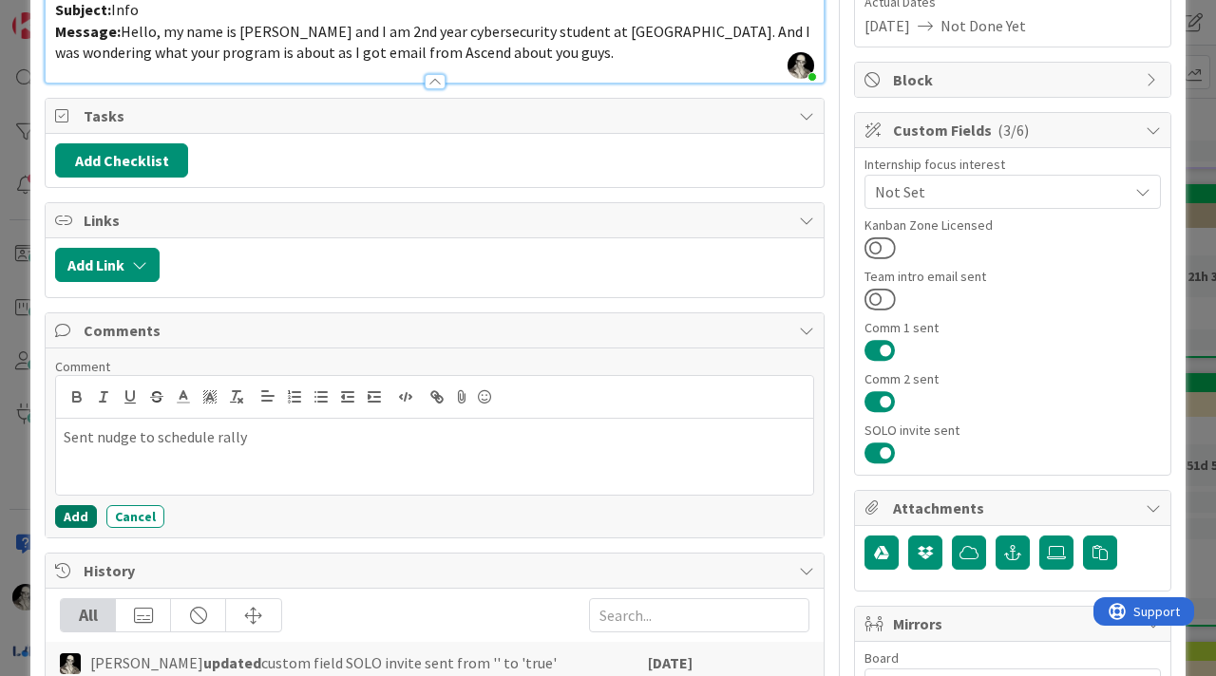
click at [71, 513] on button "Add" at bounding box center [76, 516] width 42 height 23
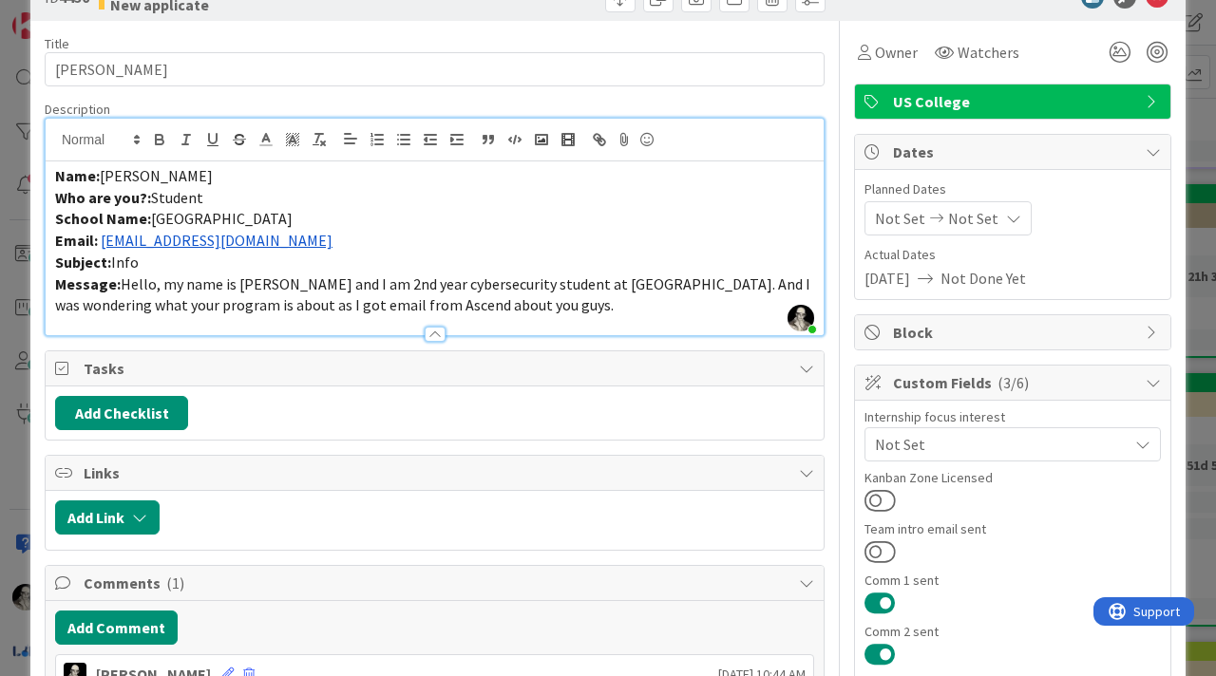
scroll to position [0, 0]
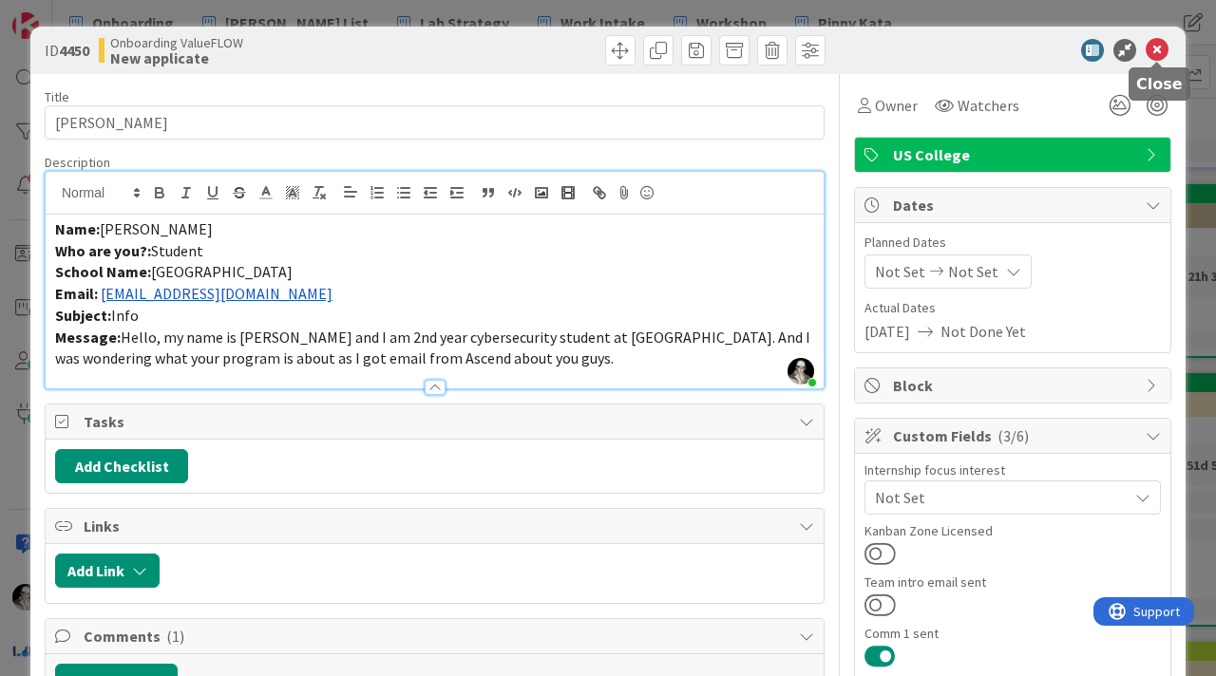
click at [1152, 44] on icon at bounding box center [1157, 50] width 23 height 23
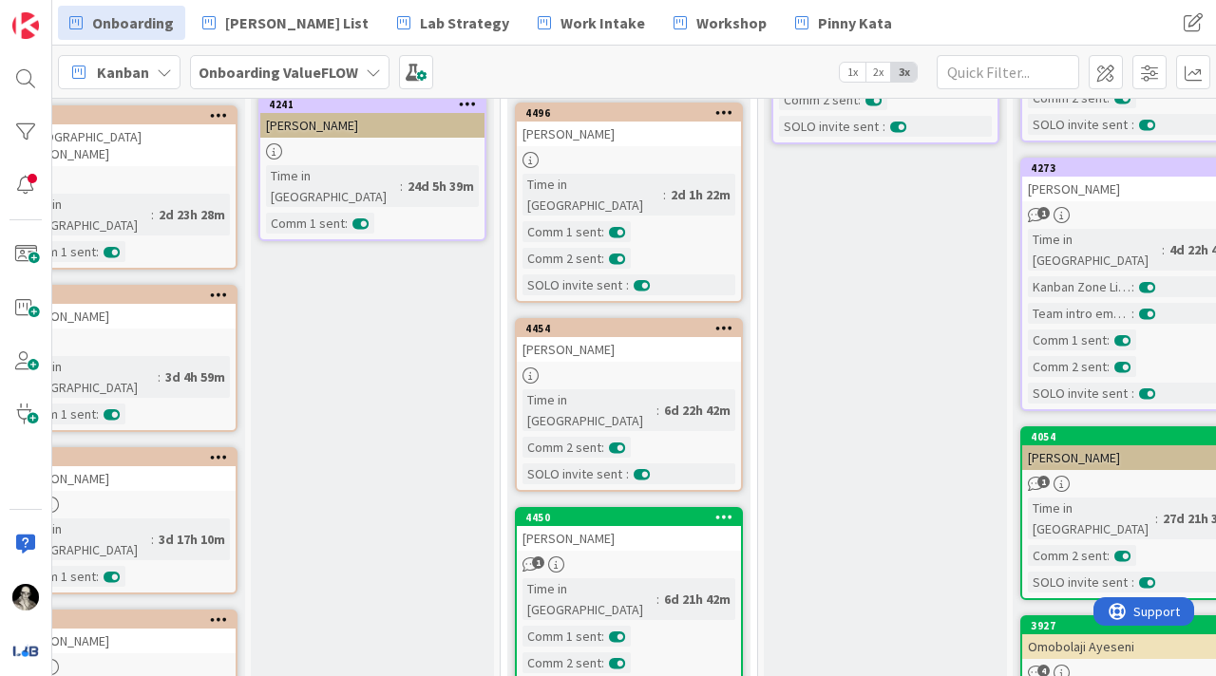
scroll to position [480, 306]
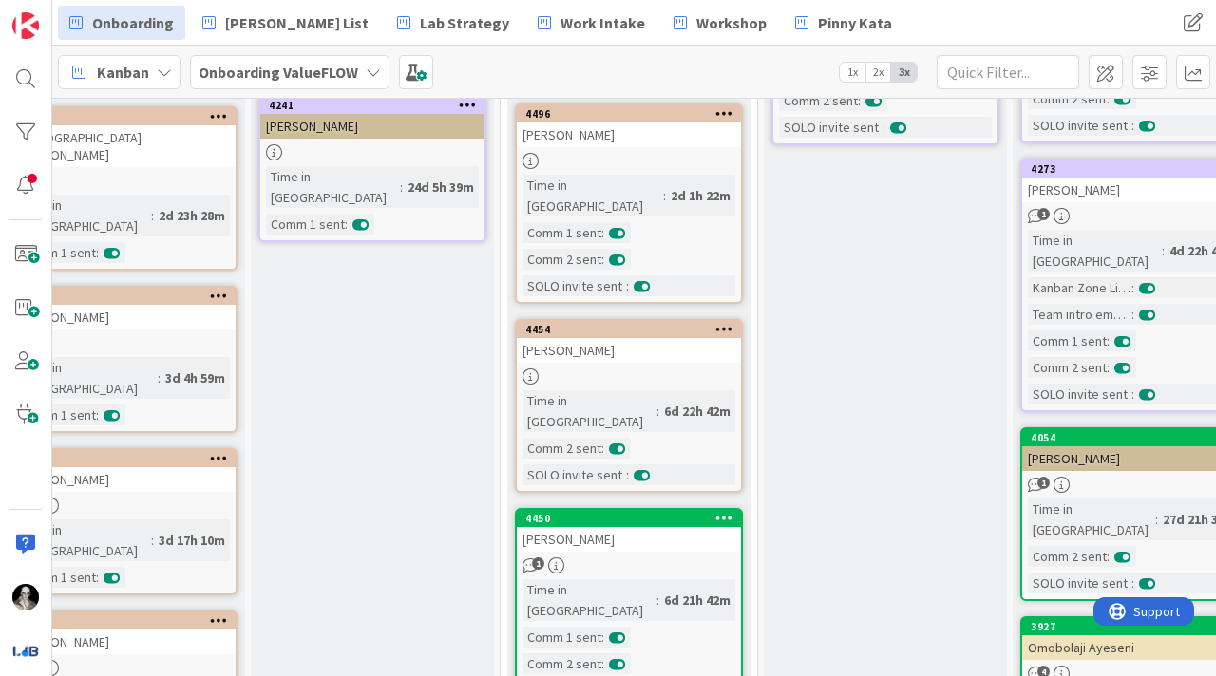
click at [643, 338] on div "[PERSON_NAME]" at bounding box center [629, 350] width 224 height 25
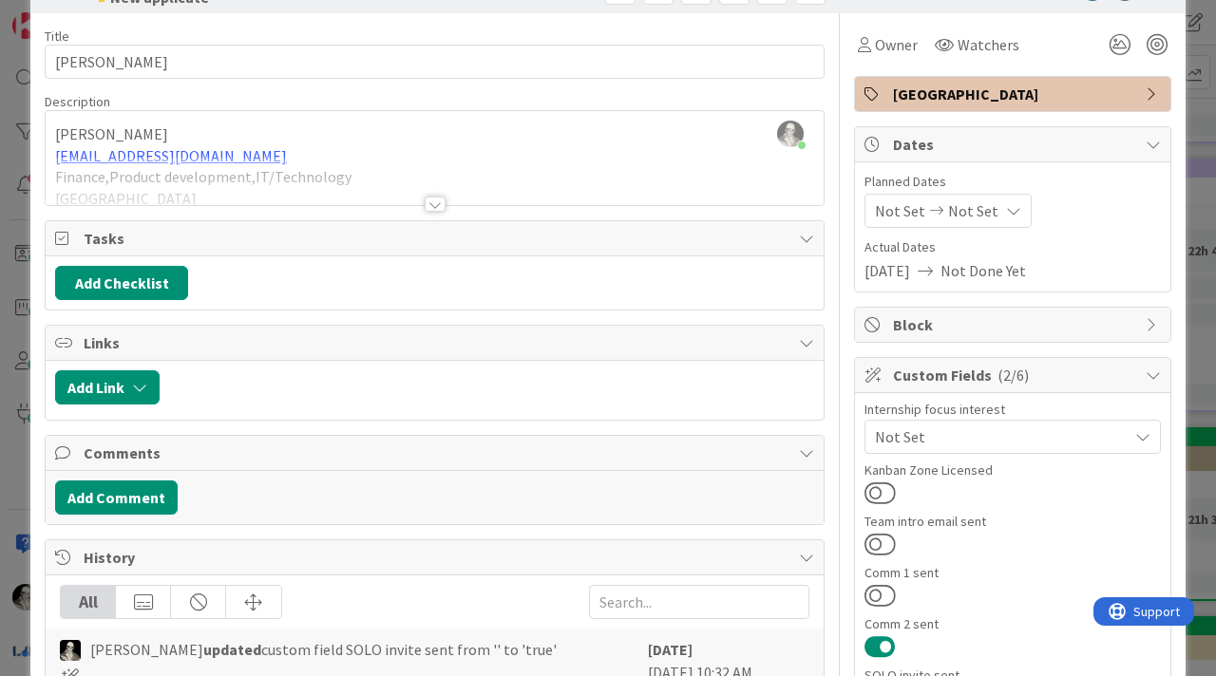
scroll to position [59, 0]
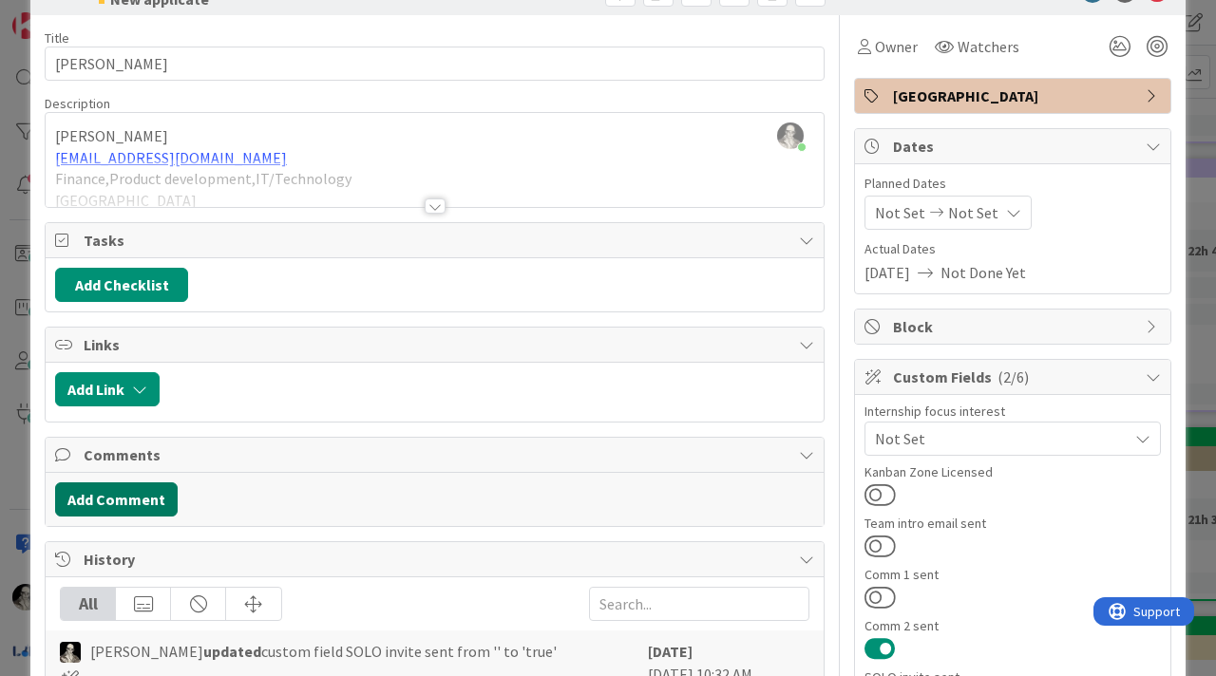
click at [126, 499] on button "Add Comment" at bounding box center [116, 500] width 123 height 34
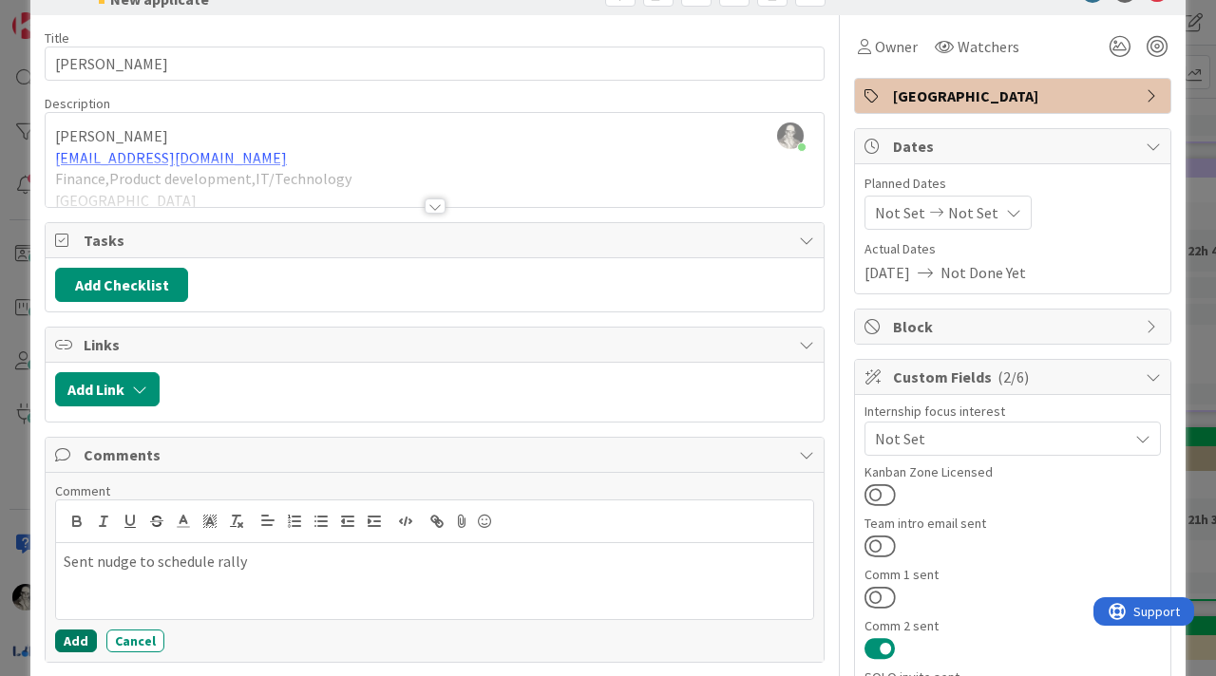
click at [76, 632] on button "Add" at bounding box center [76, 641] width 42 height 23
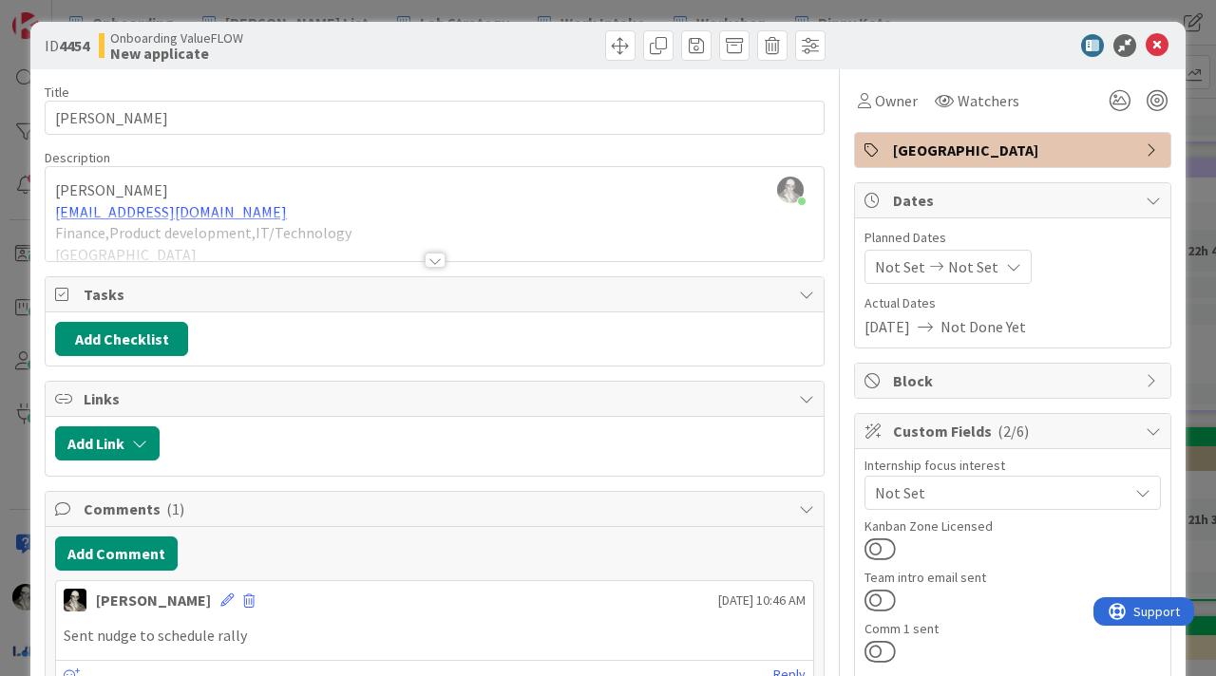
scroll to position [0, 0]
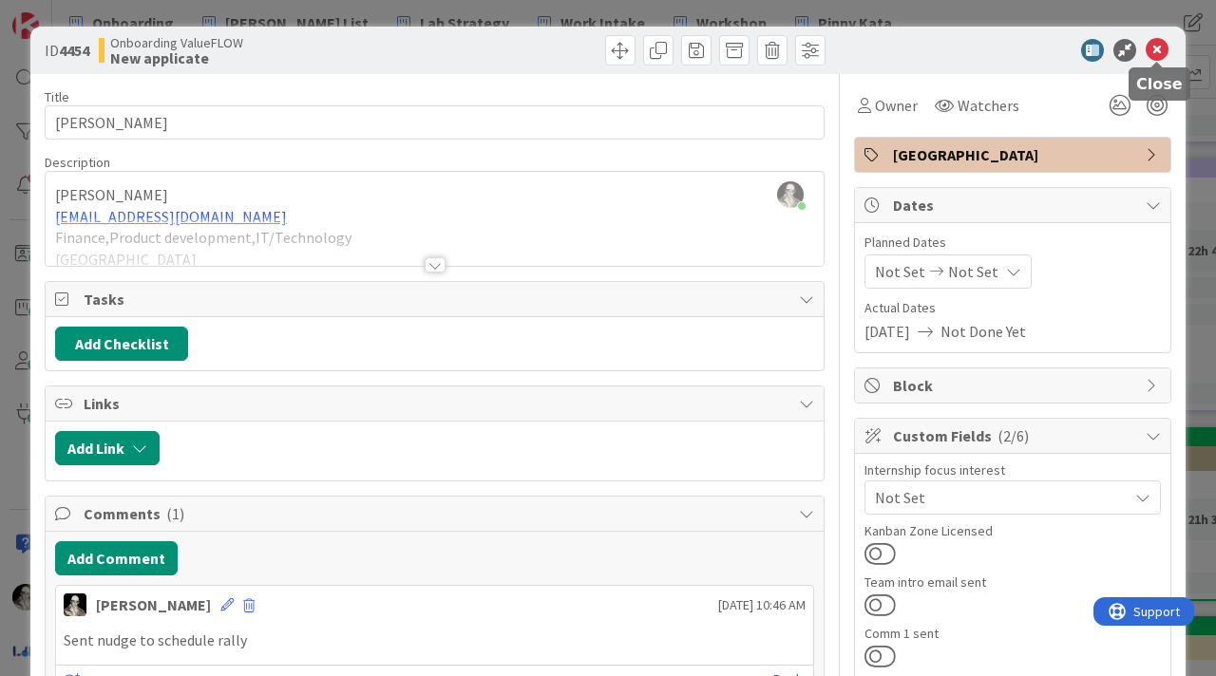
click at [1158, 51] on icon at bounding box center [1157, 50] width 23 height 23
click at [1158, 51] on div "Kanban Onboarding ValueFLOW 1x 2x 3x" at bounding box center [634, 72] width 1164 height 52
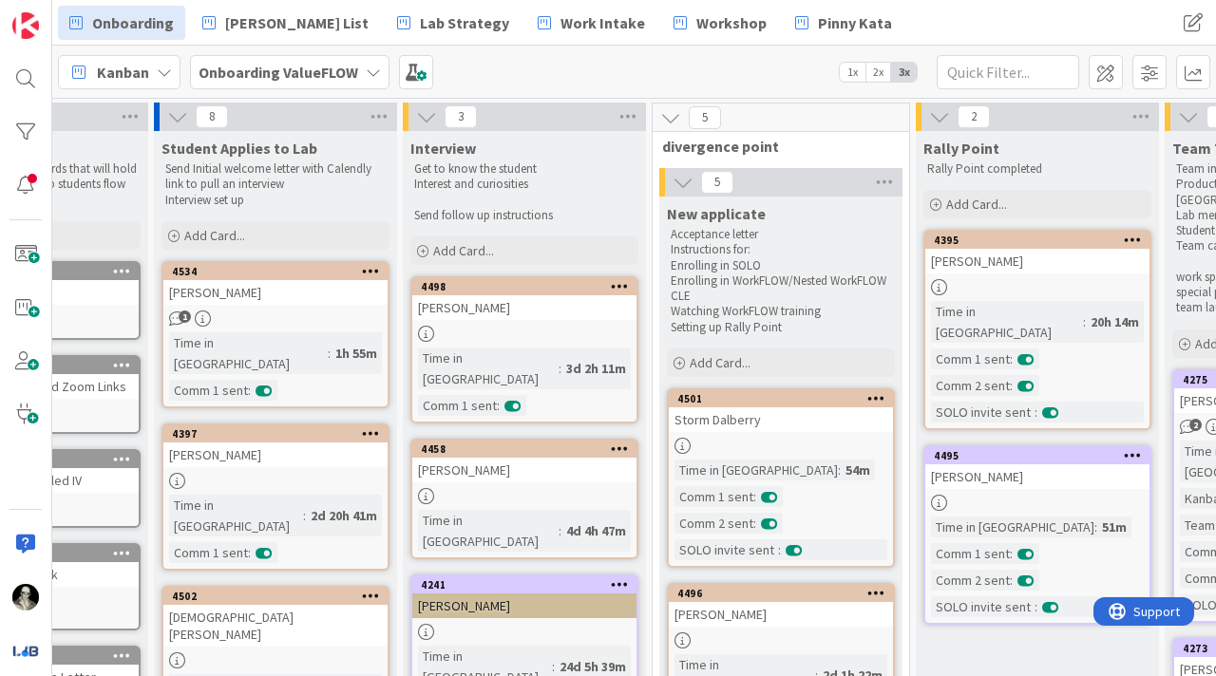
scroll to position [0, 150]
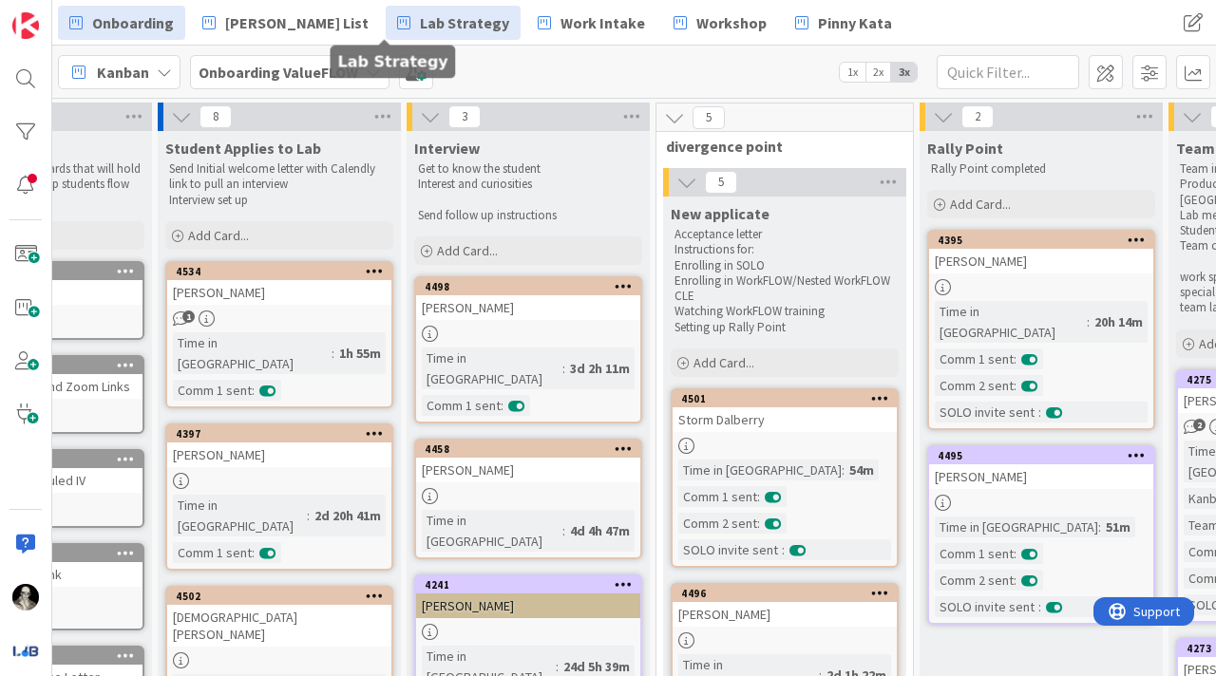
click at [420, 26] on span "Lab Strategy" at bounding box center [464, 22] width 89 height 23
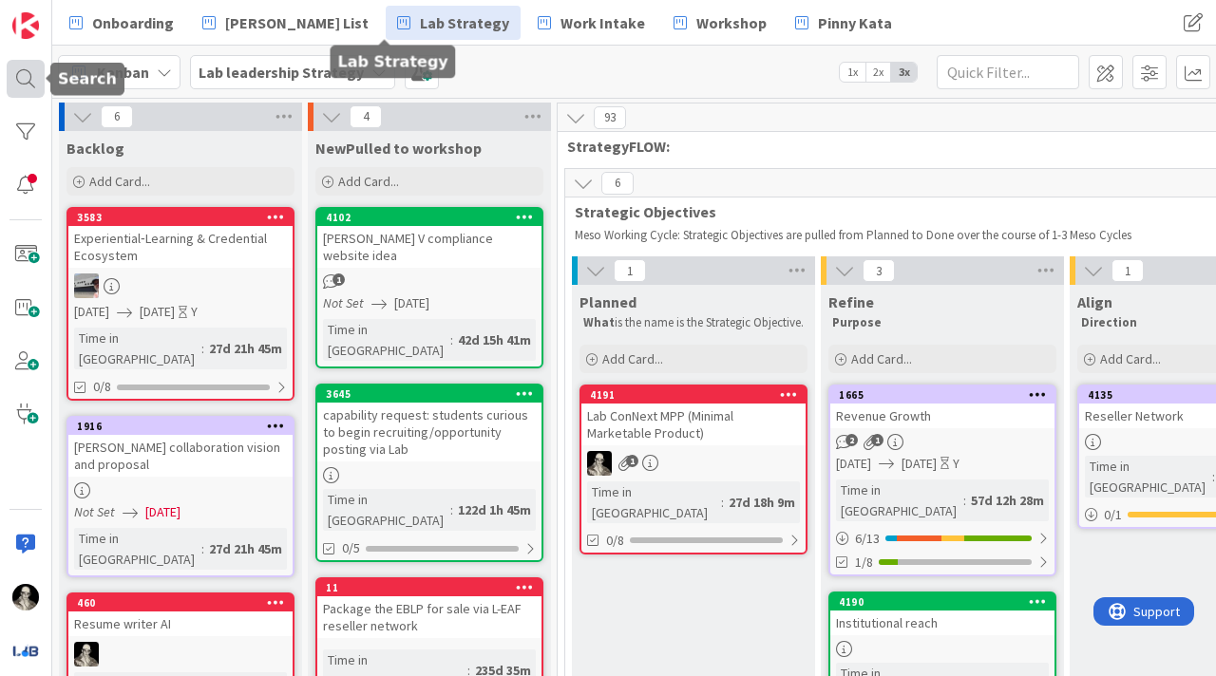
click at [18, 85] on div at bounding box center [26, 79] width 38 height 38
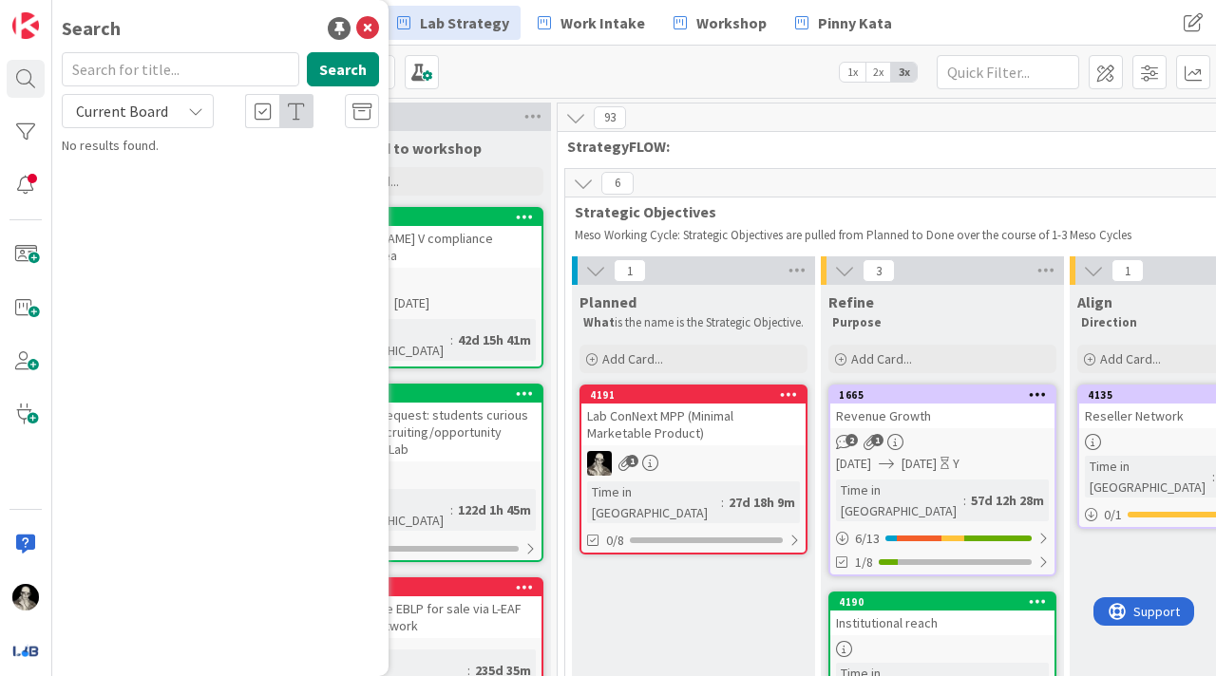
click at [191, 108] on icon at bounding box center [195, 111] width 15 height 15
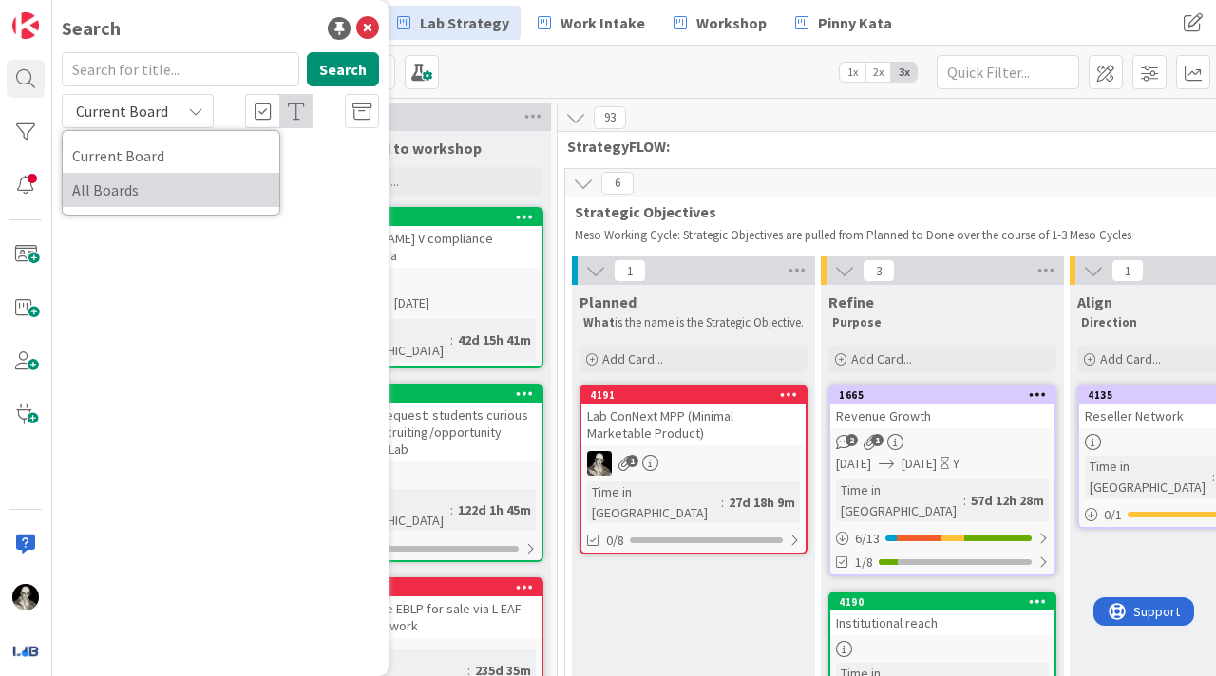
click at [158, 180] on span "All Boards" at bounding box center [171, 190] width 198 height 28
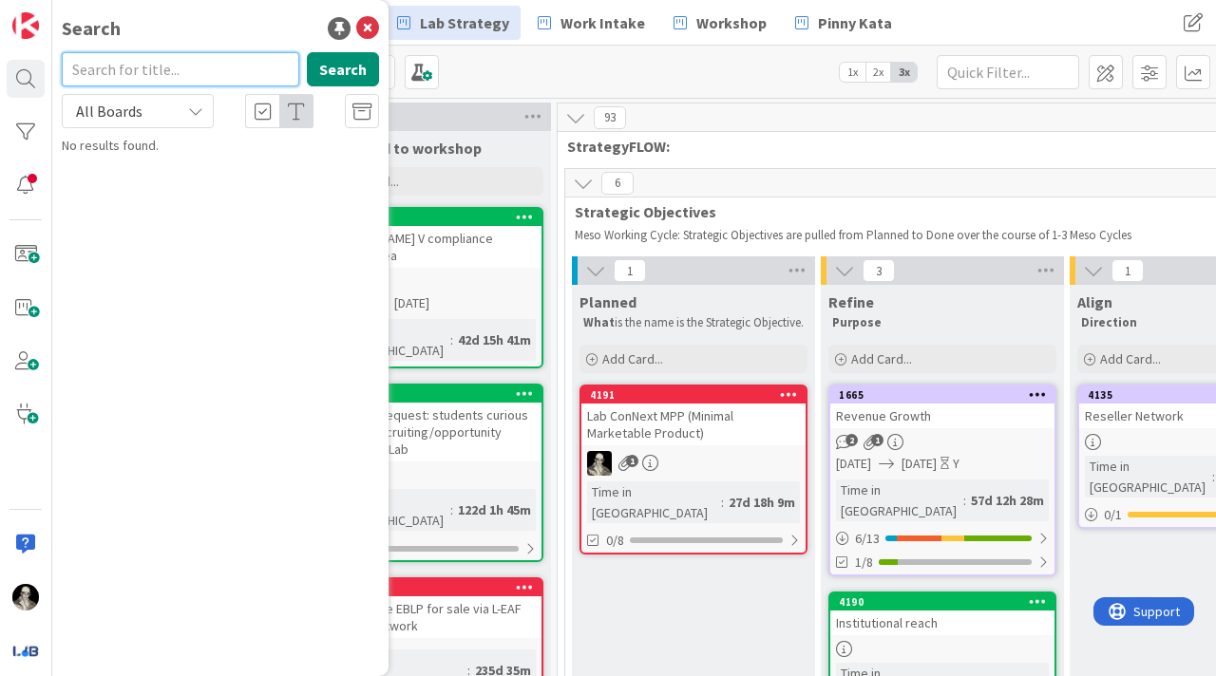
click at [156, 76] on input "text" at bounding box center [180, 69] width 237 height 34
type input "3551"
click at [353, 66] on button "Search" at bounding box center [343, 69] width 72 height 34
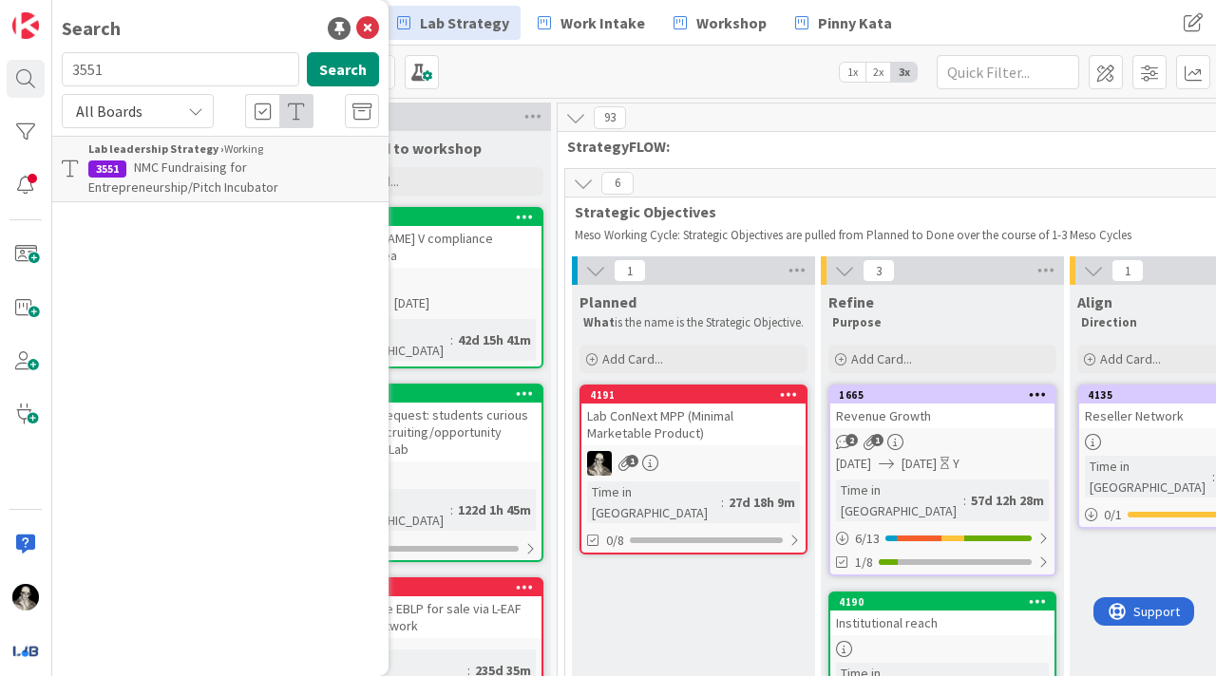
click at [247, 160] on p "NMC Fundraising for Entrepreneurship/Pitch Incubator" at bounding box center [233, 178] width 291 height 40
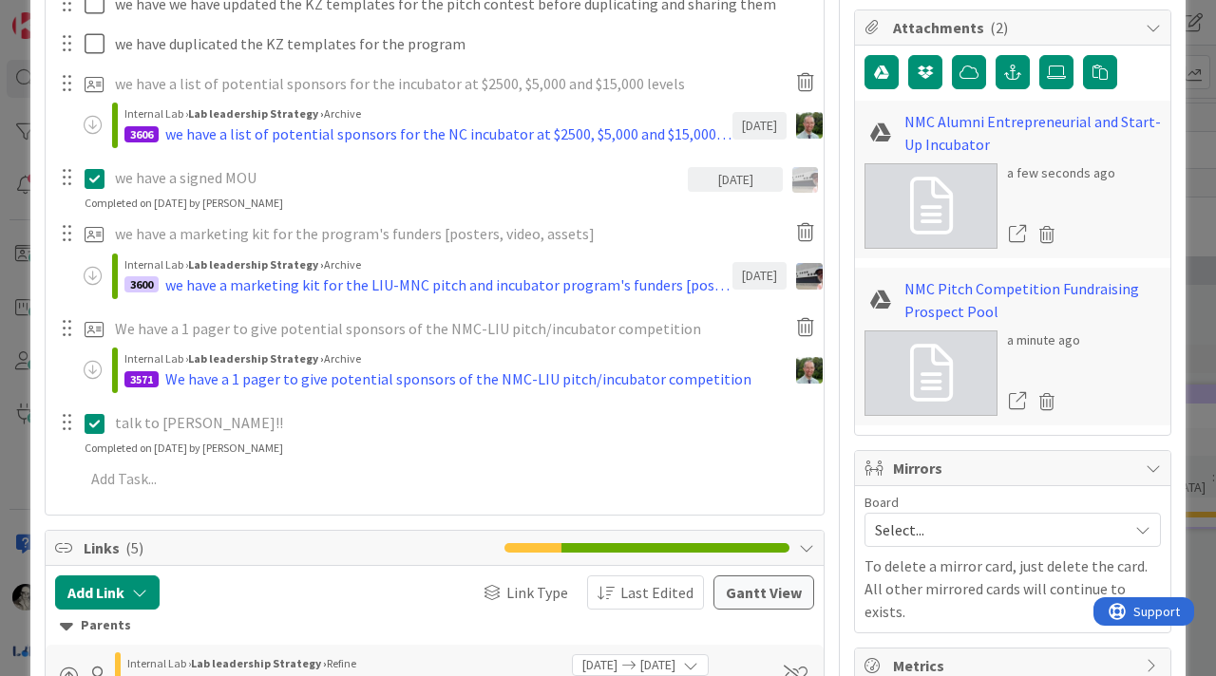
scroll to position [659, 0]
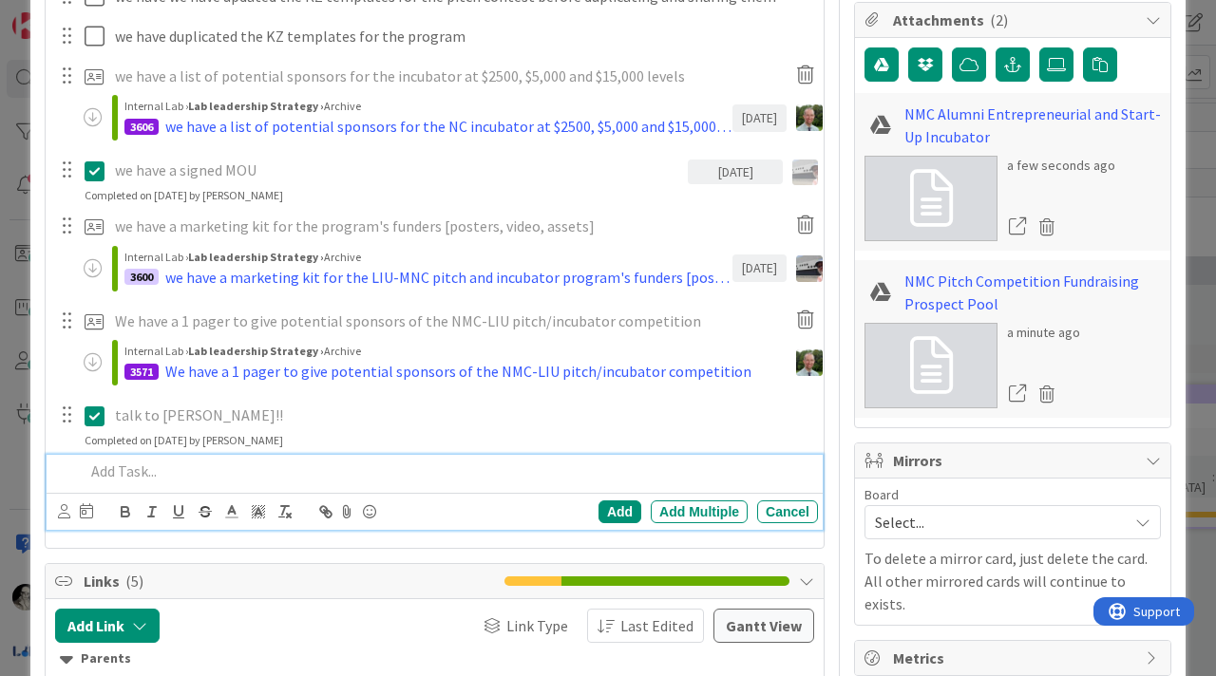
click at [134, 461] on p at bounding box center [448, 472] width 726 height 22
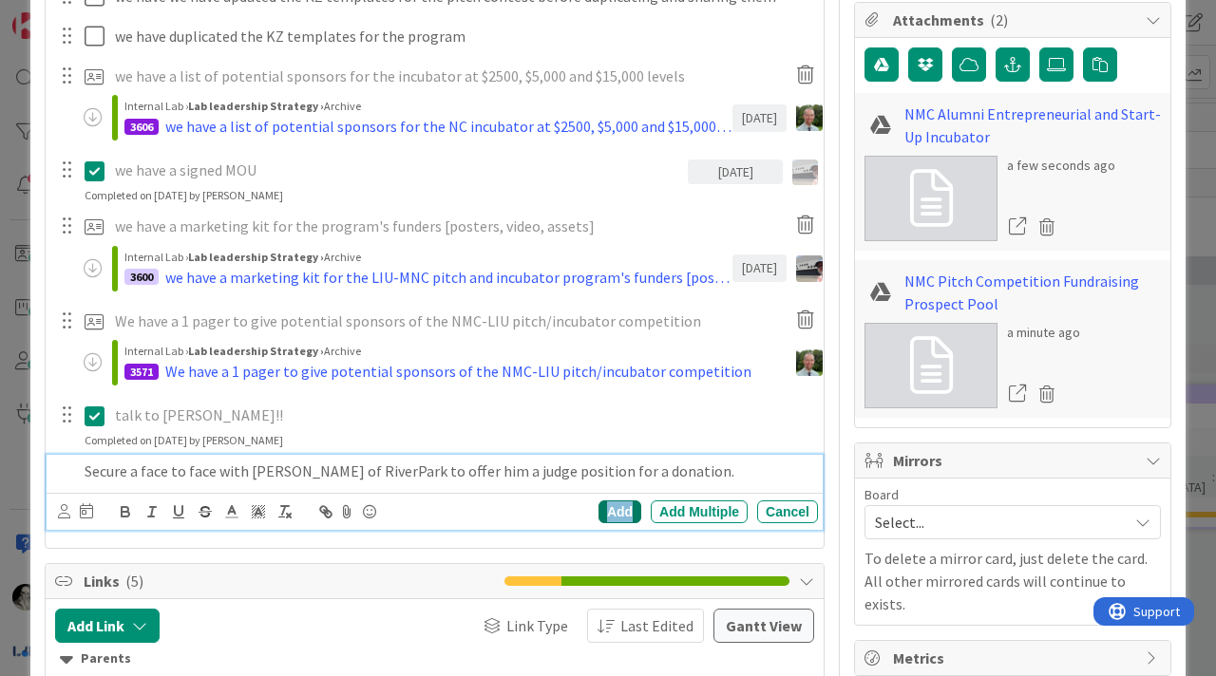
click at [627, 501] on div "Add" at bounding box center [619, 512] width 43 height 23
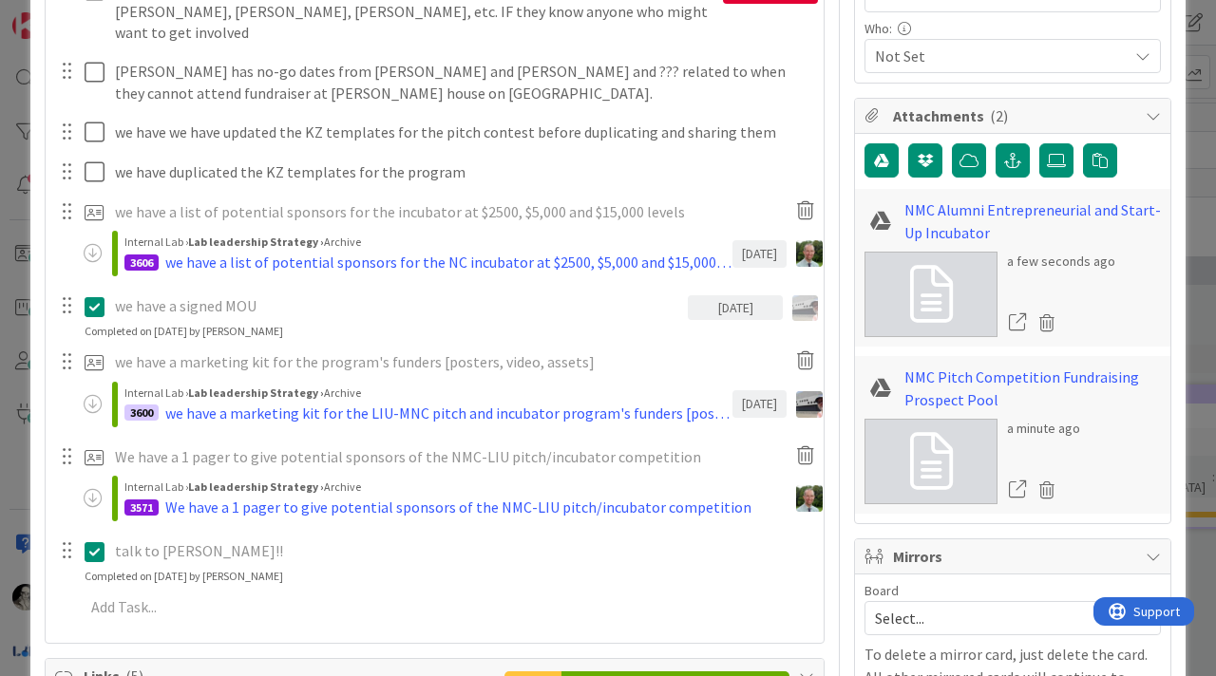
scroll to position [565, 0]
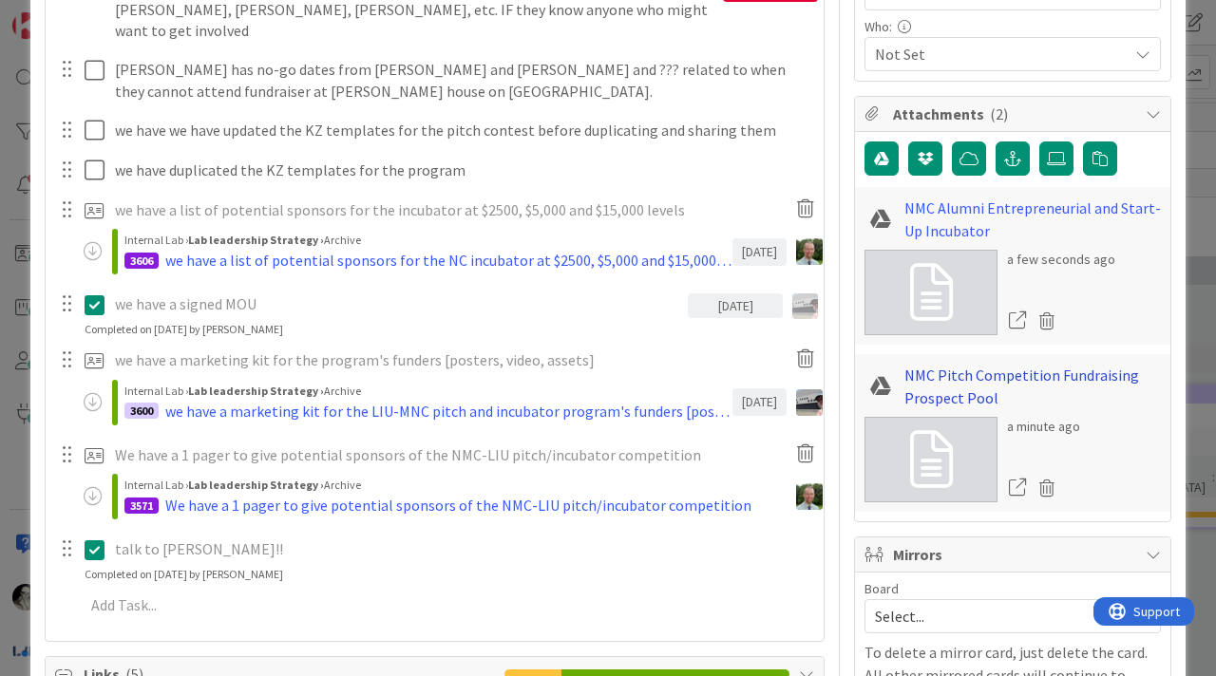
click at [941, 384] on link "NMC Pitch Competition Fundraising Prospect Pool" at bounding box center [1032, 387] width 256 height 46
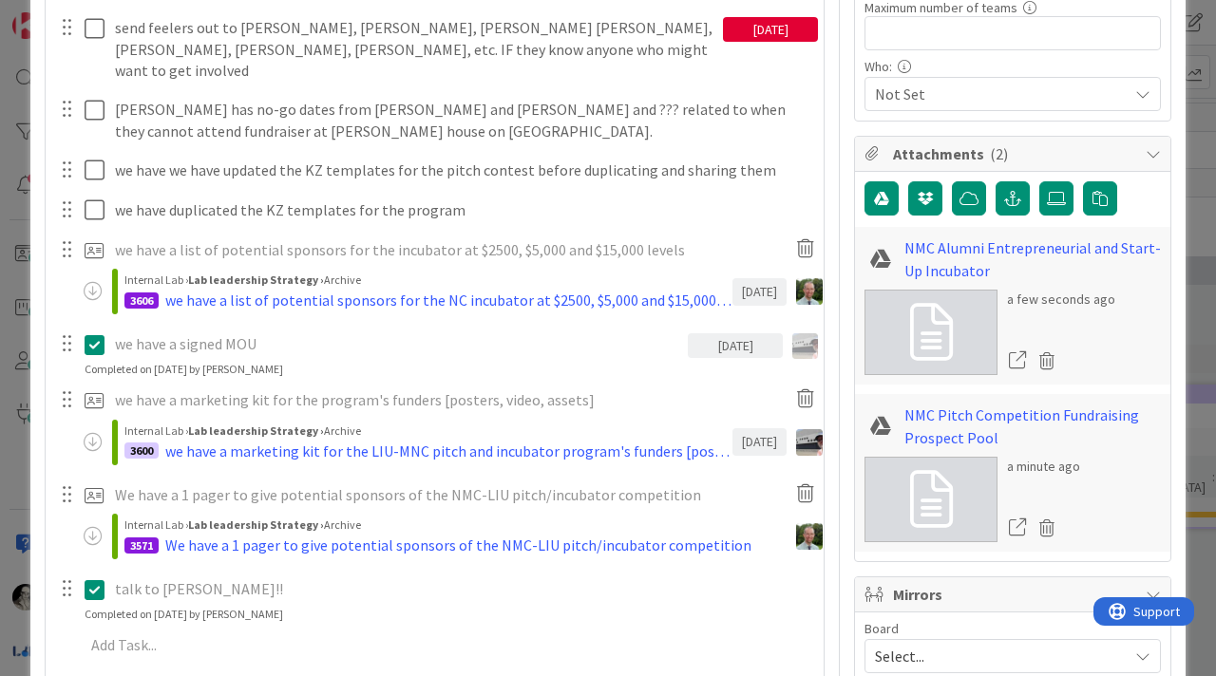
scroll to position [517, 0]
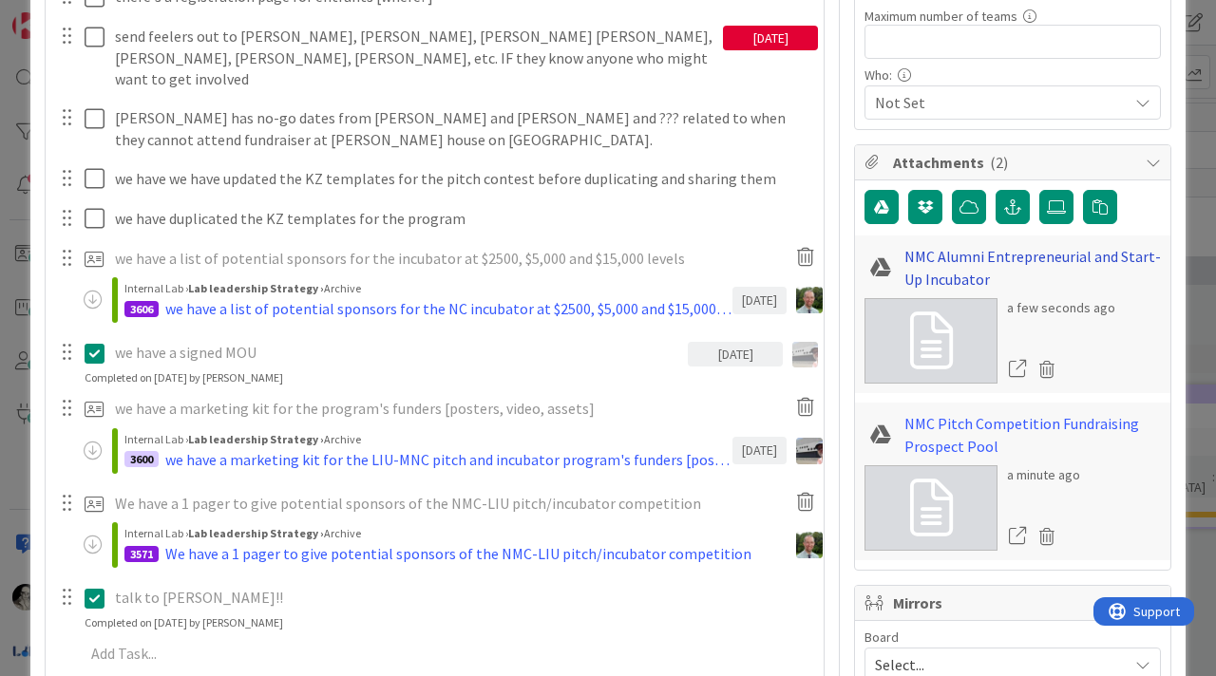
click at [949, 256] on link "NMC Alumni Entrepreneurial and Start-Up Incubator" at bounding box center [1032, 268] width 256 height 46
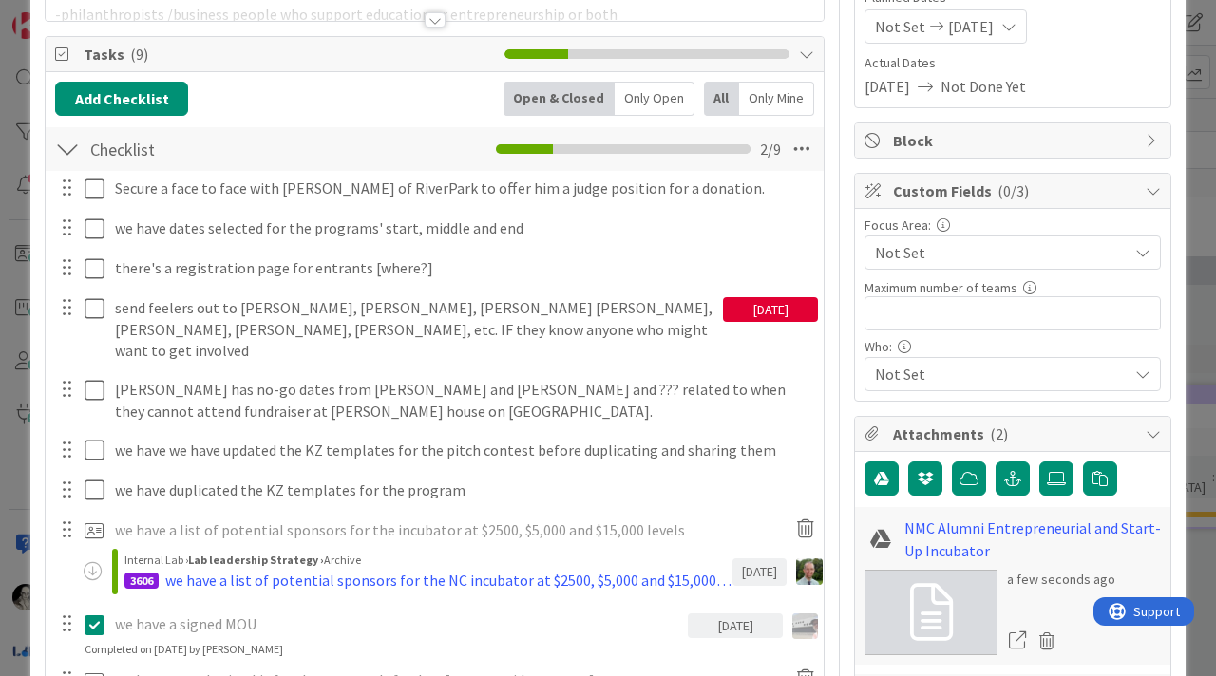
scroll to position [0, 0]
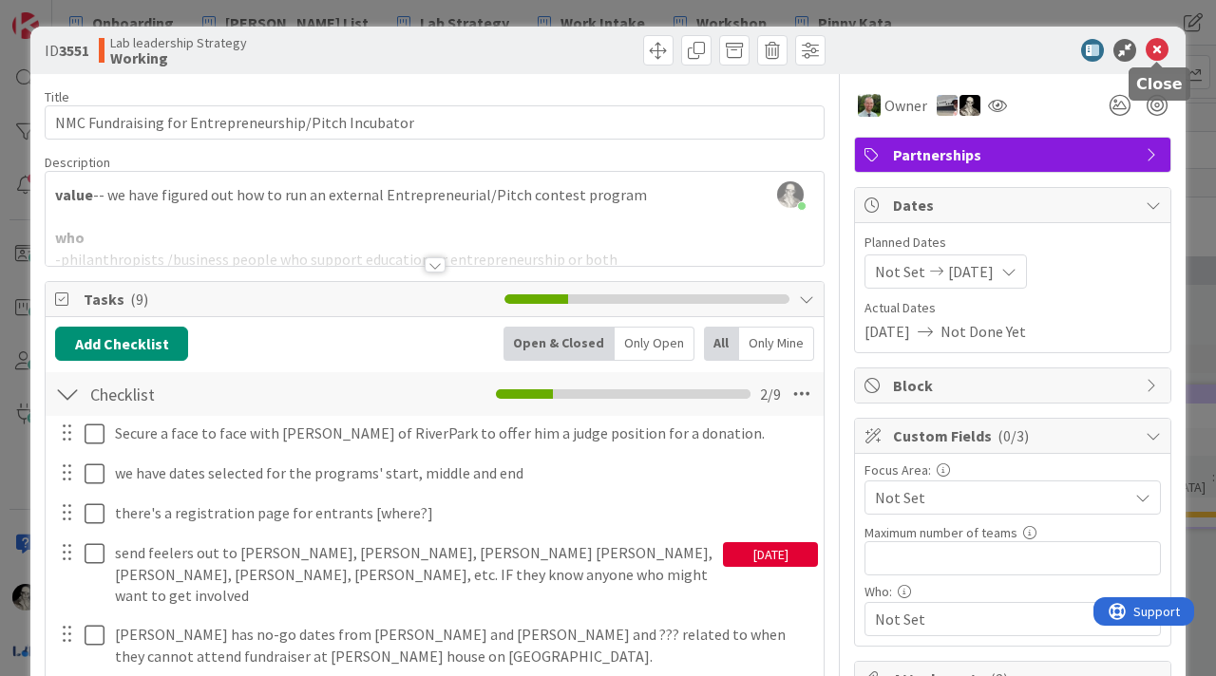
click at [1155, 49] on icon at bounding box center [1157, 50] width 23 height 23
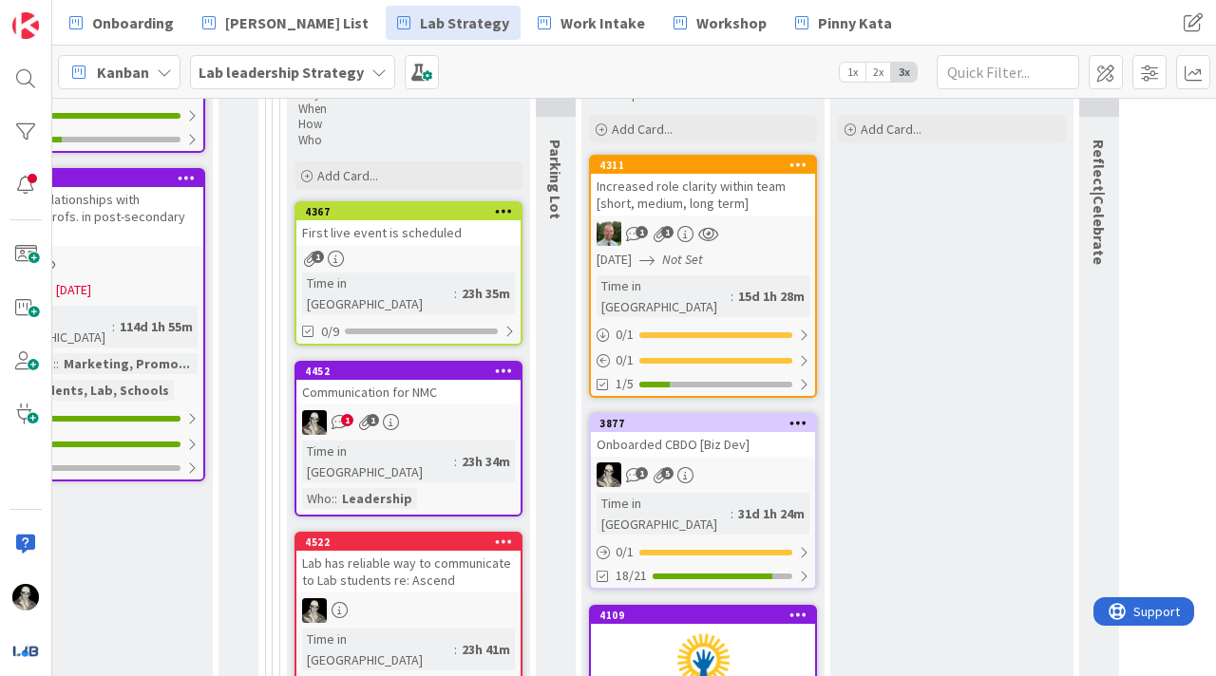
scroll to position [834, 2496]
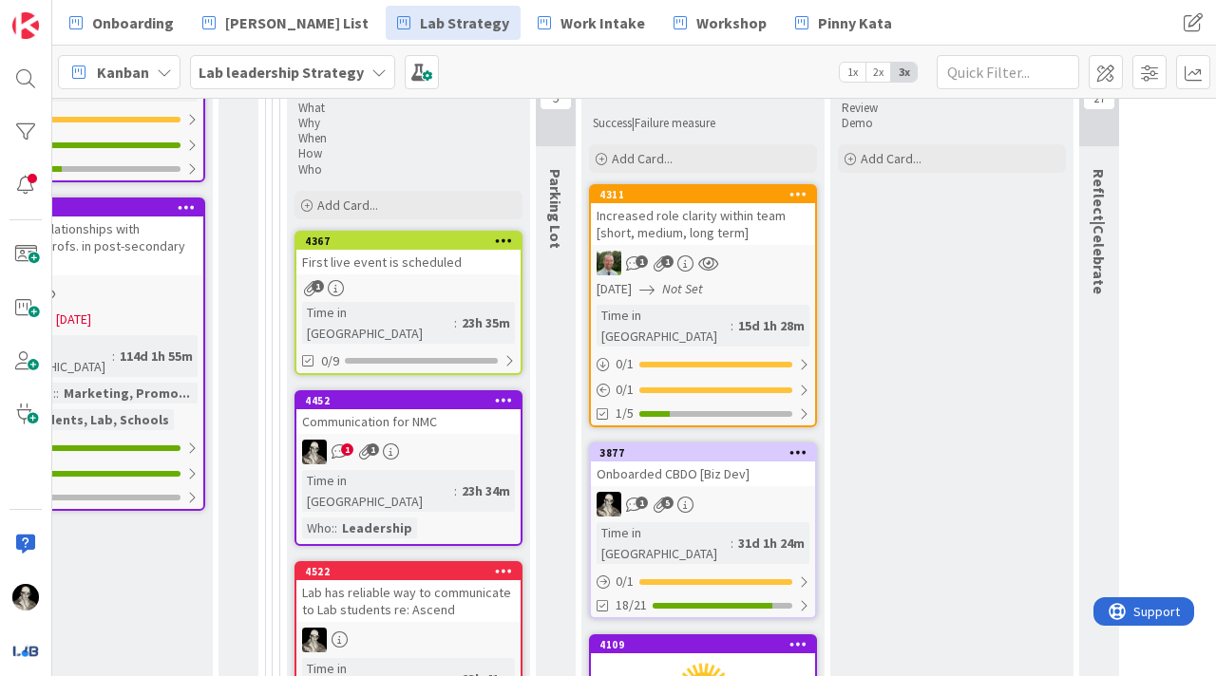
click at [761, 222] on div "Increased role clarity within team [short, medium, long term]" at bounding box center [703, 224] width 224 height 42
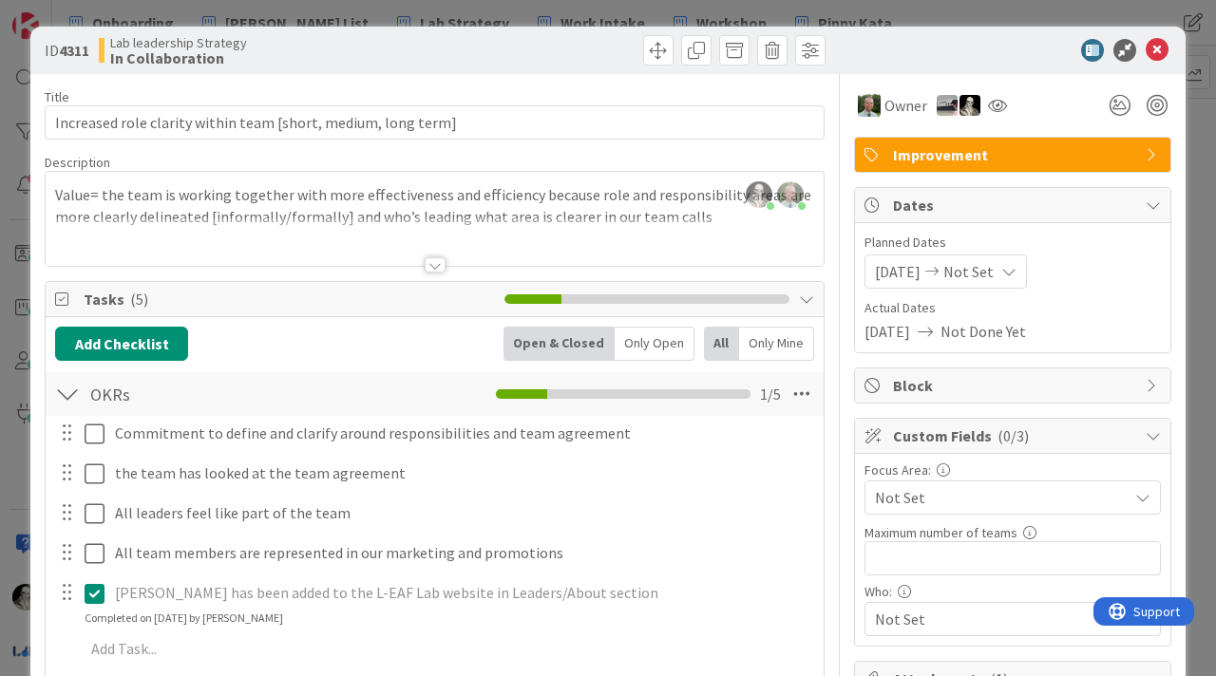
click at [431, 262] on div at bounding box center [435, 264] width 21 height 15
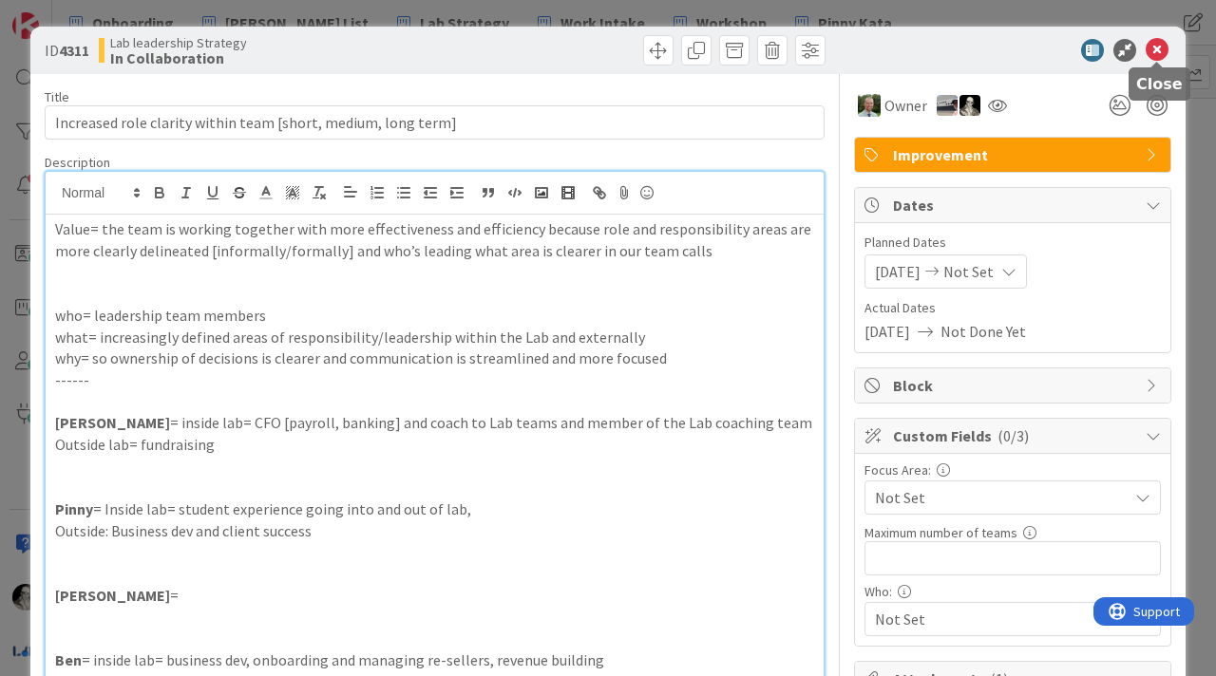
click at [1156, 54] on icon at bounding box center [1157, 50] width 23 height 23
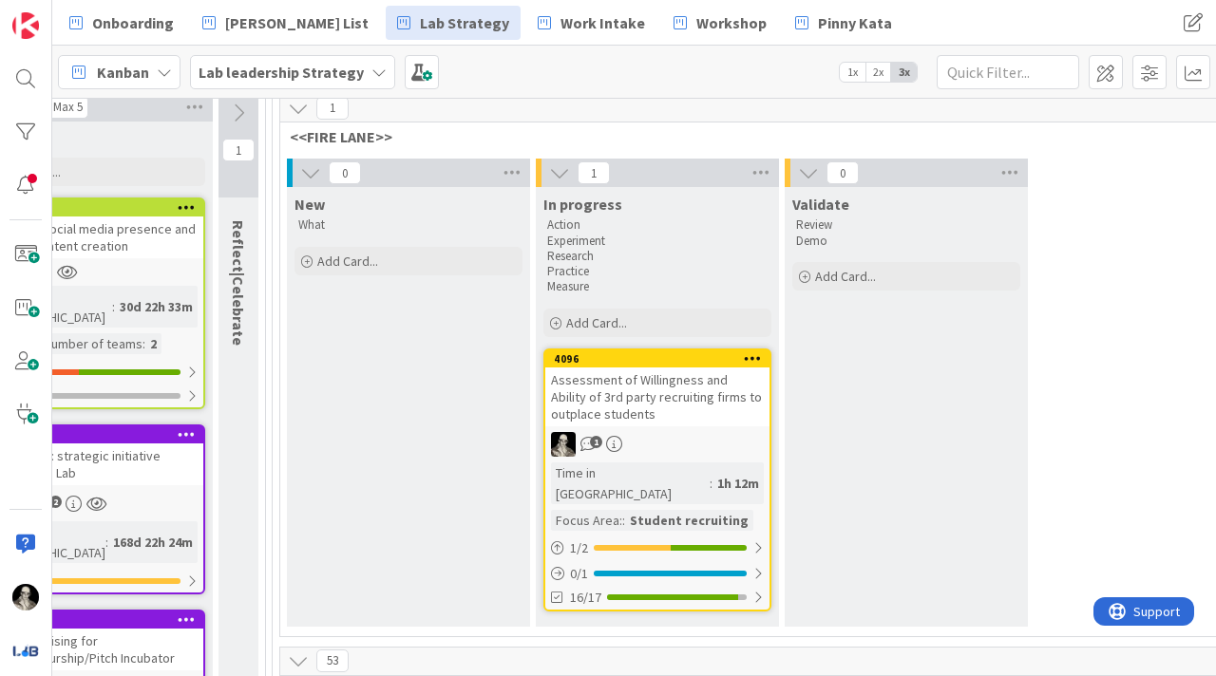
scroll to position [186, 2496]
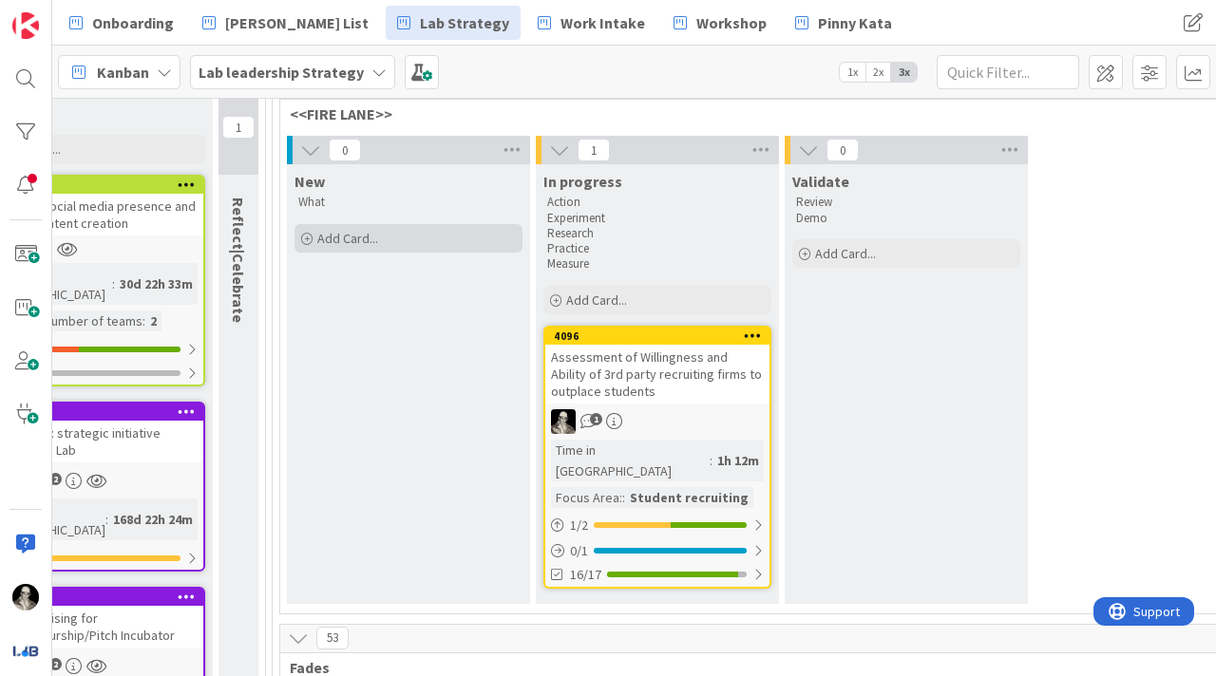
click at [328, 236] on span "Add Card..." at bounding box center [347, 238] width 61 height 17
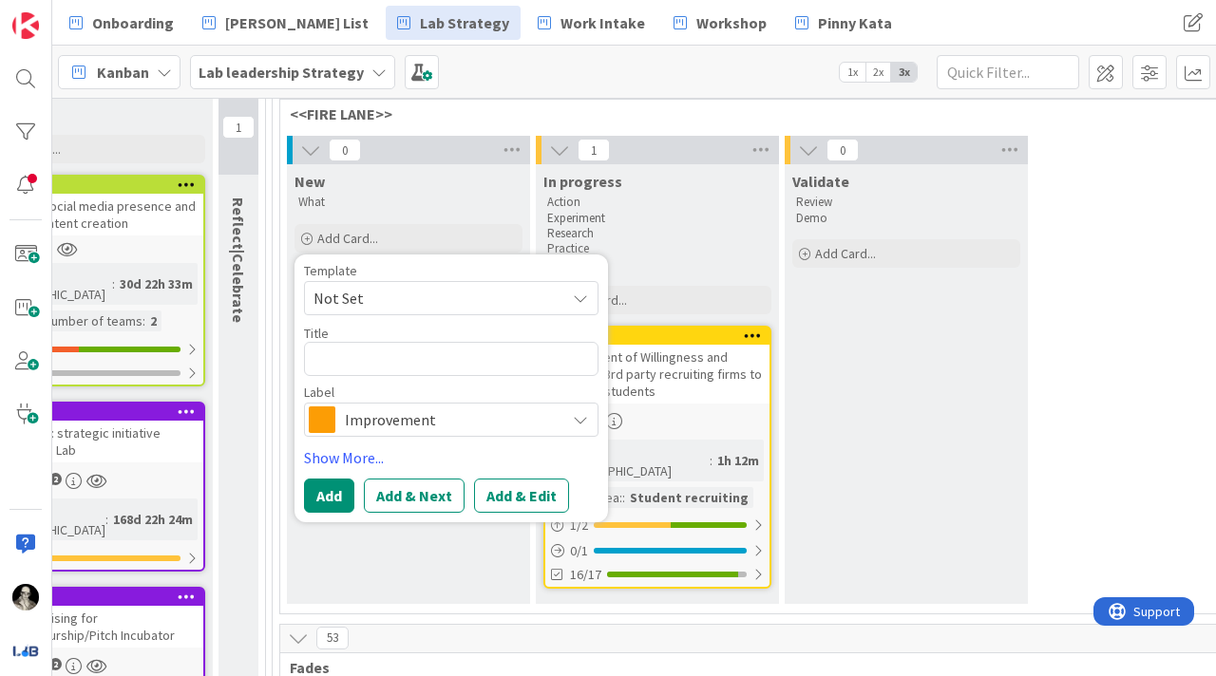
click at [420, 408] on span "Improvement" at bounding box center [450, 420] width 211 height 27
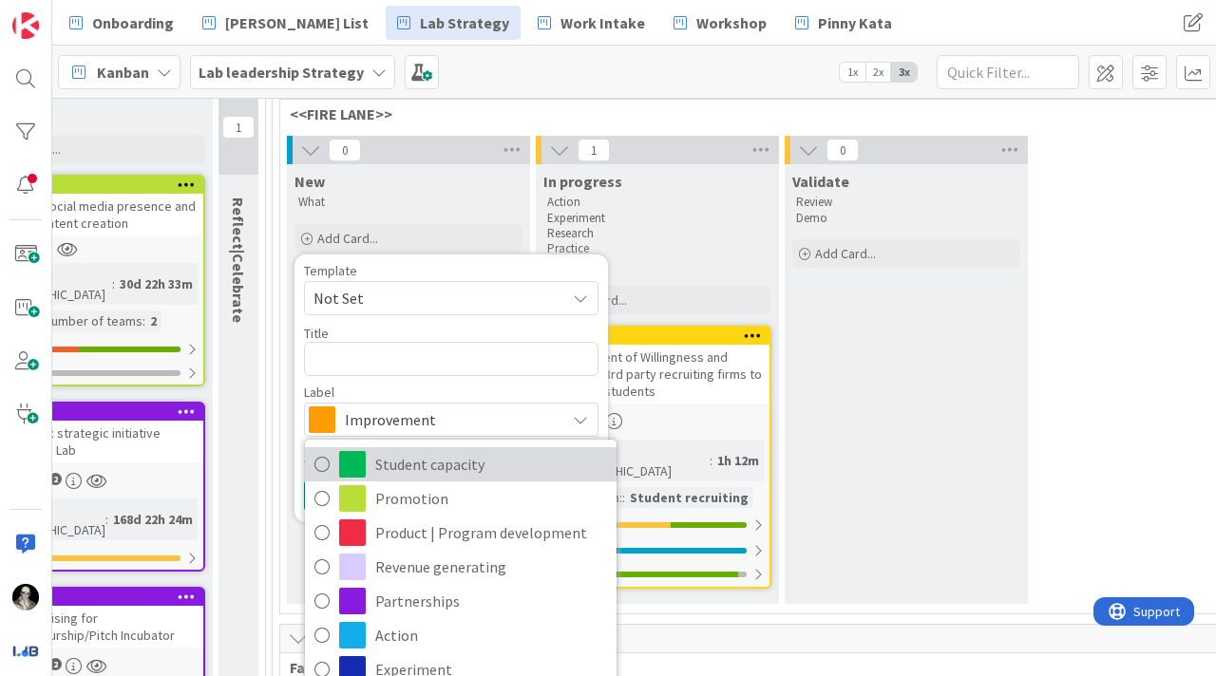
click at [411, 459] on span "Student capacity" at bounding box center [491, 464] width 232 height 28
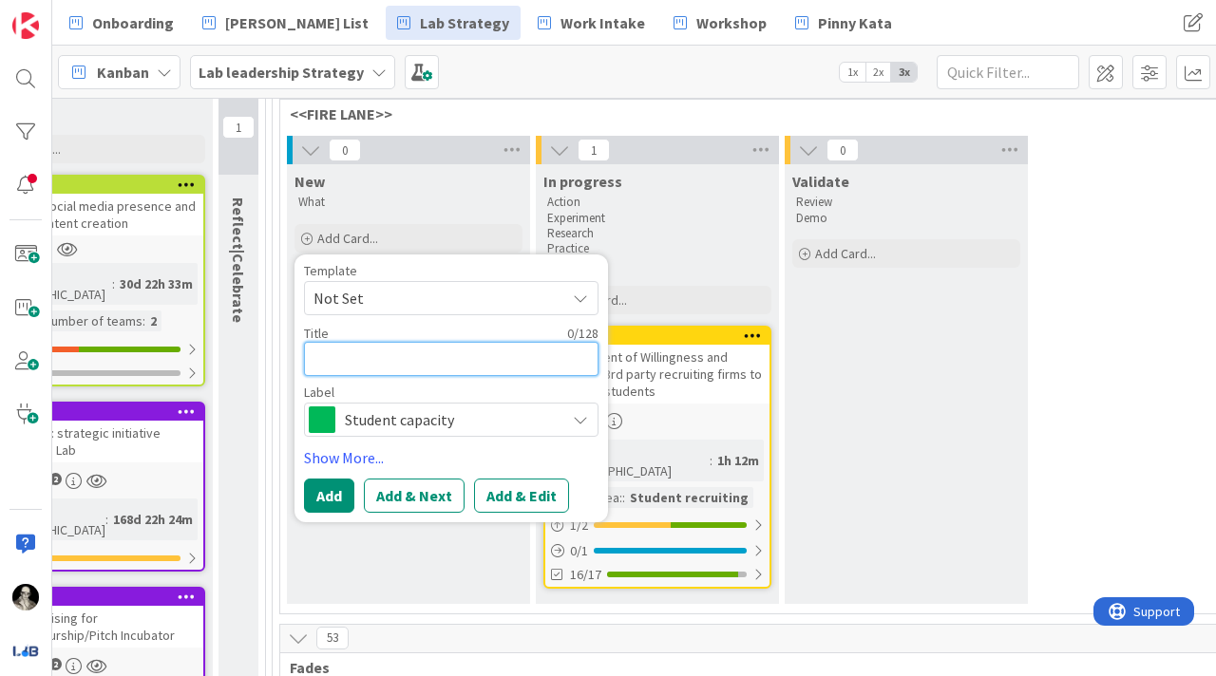
click at [360, 366] on textarea at bounding box center [451, 359] width 294 height 34
type textarea "x"
type textarea "P"
type textarea "x"
type textarea "Po"
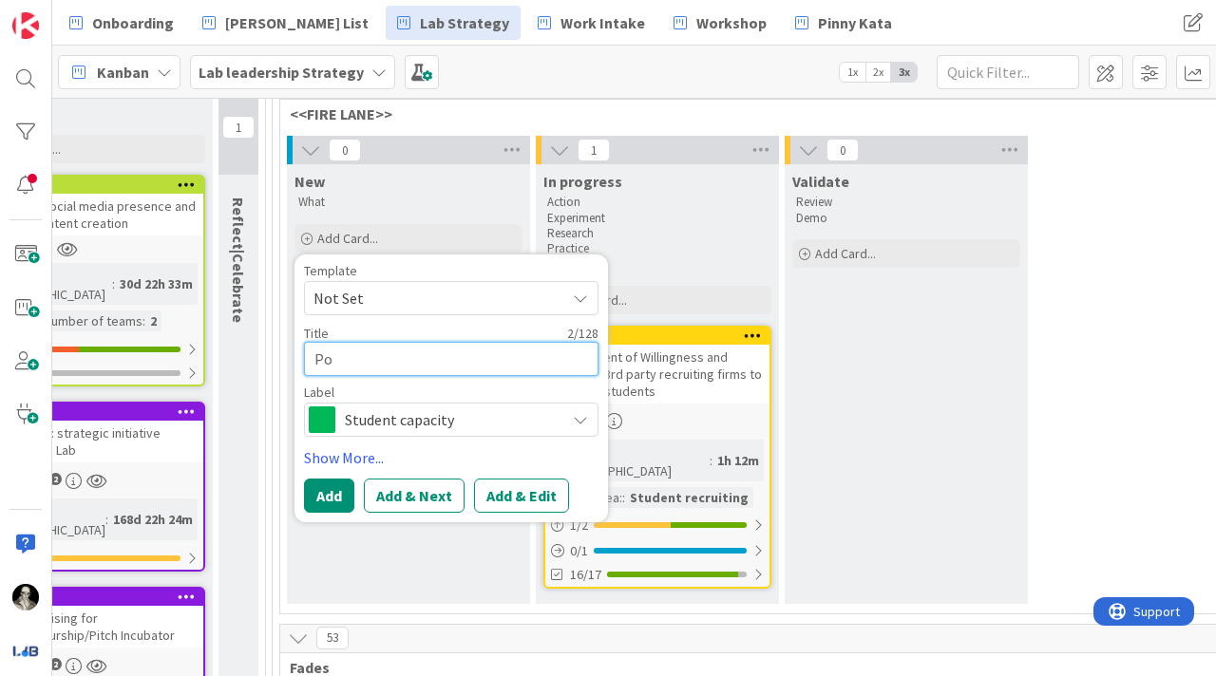
type textarea "x"
type textarea "Pos"
type textarea "x"
type textarea "Post"
type textarea "x"
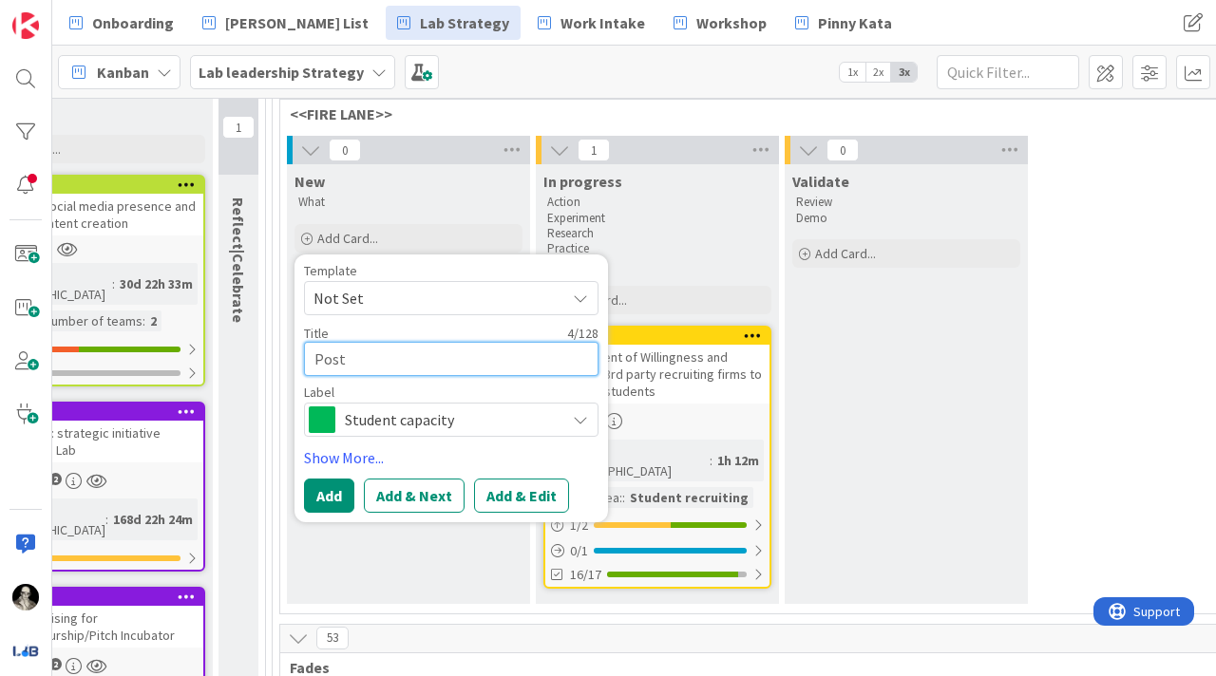
type textarea "Post"
type textarea "x"
type textarea "Post o"
type textarea "x"
type textarea "Post on"
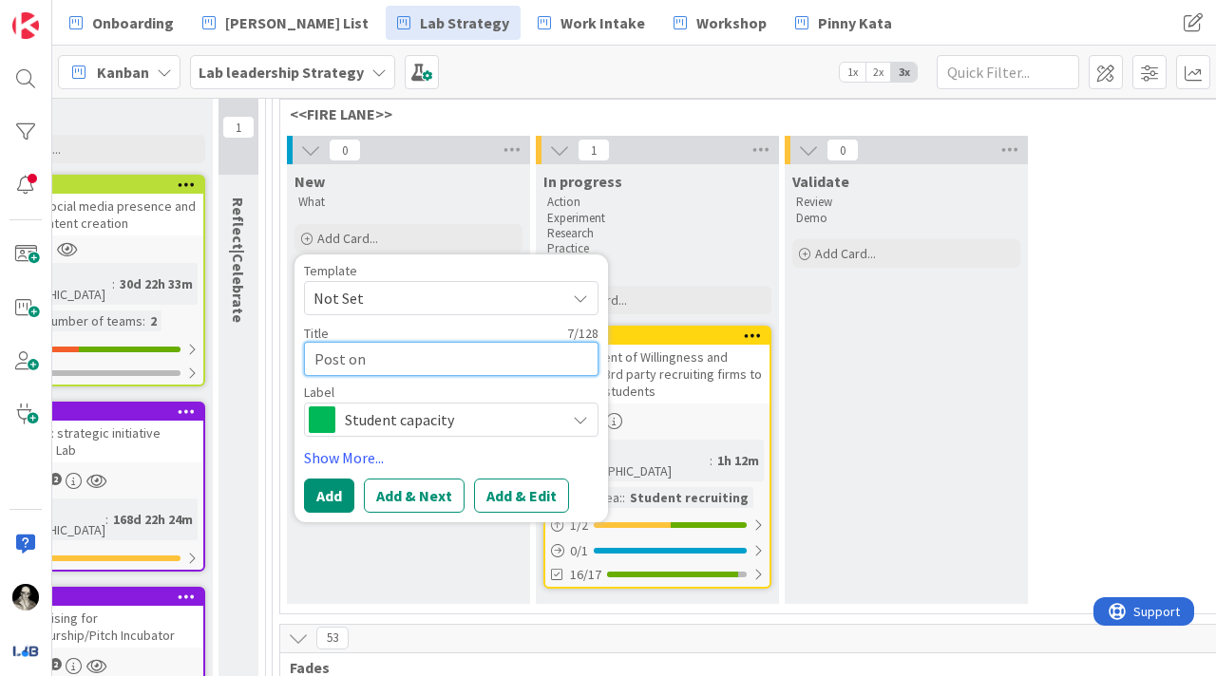
type textarea "x"
type textarea "Post on"
type textarea "x"
type textarea "Post on L"
type textarea "x"
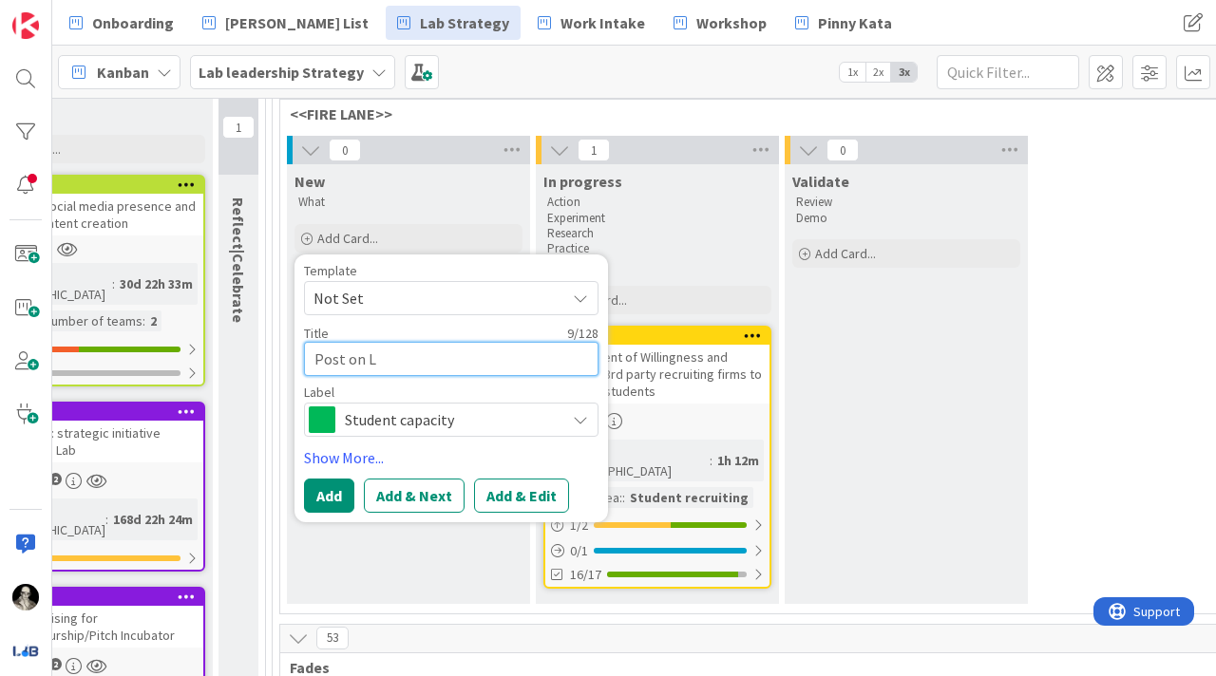
type textarea "Post on La"
type textarea "x"
type textarea "Post on Lab"
type textarea "x"
type textarea "Post on Lab'"
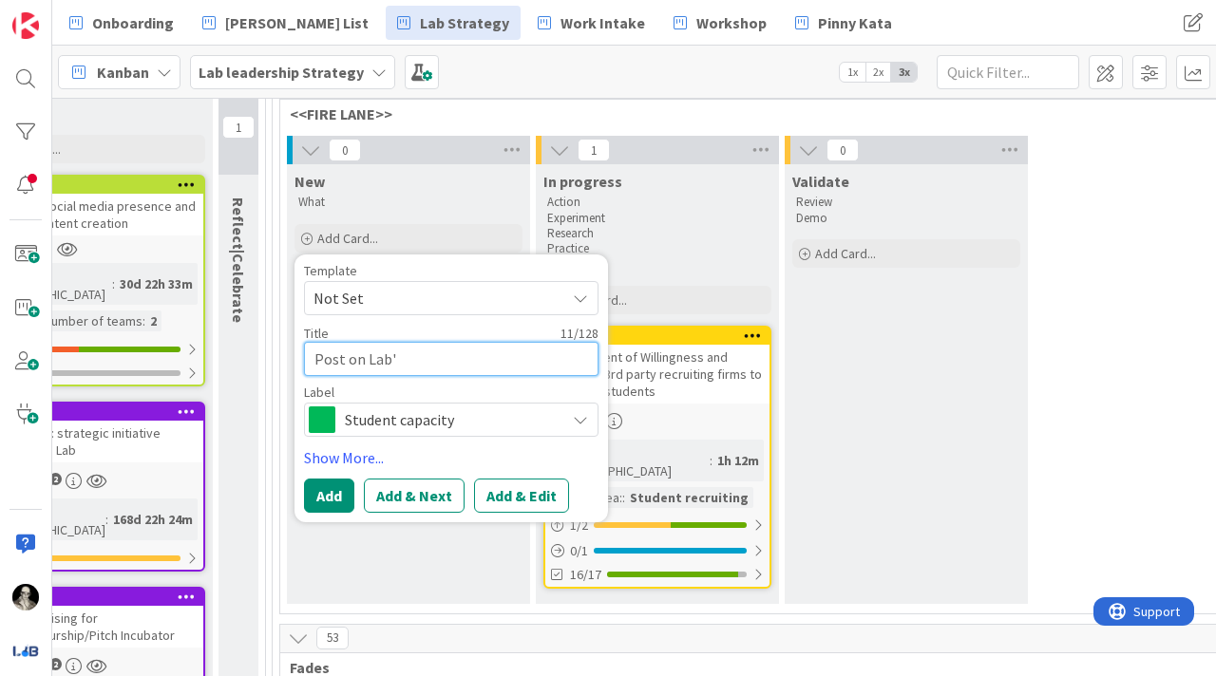
type textarea "x"
type textarea "Post on Lab's"
type textarea "x"
type textarea "Post on Lab's"
type textarea "x"
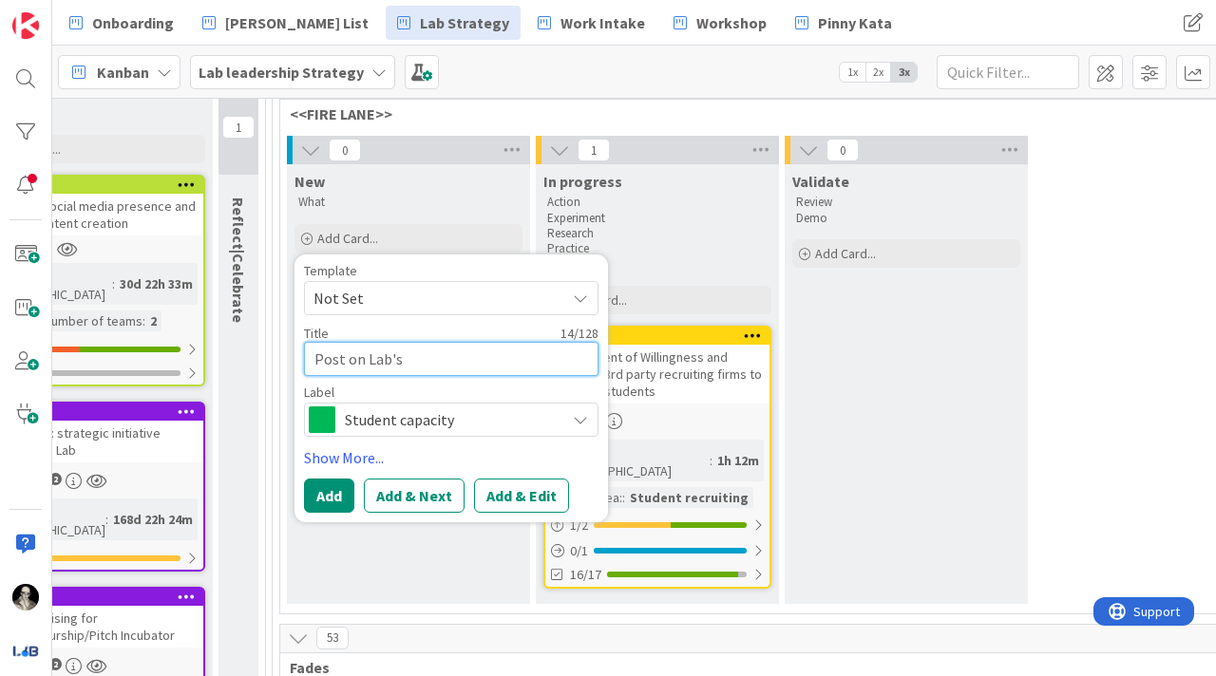
type textarea "Post on Lab's L"
type textarea "x"
type textarea "Post on Lab's LI"
type textarea "x"
type textarea "Post on Lab's LI"
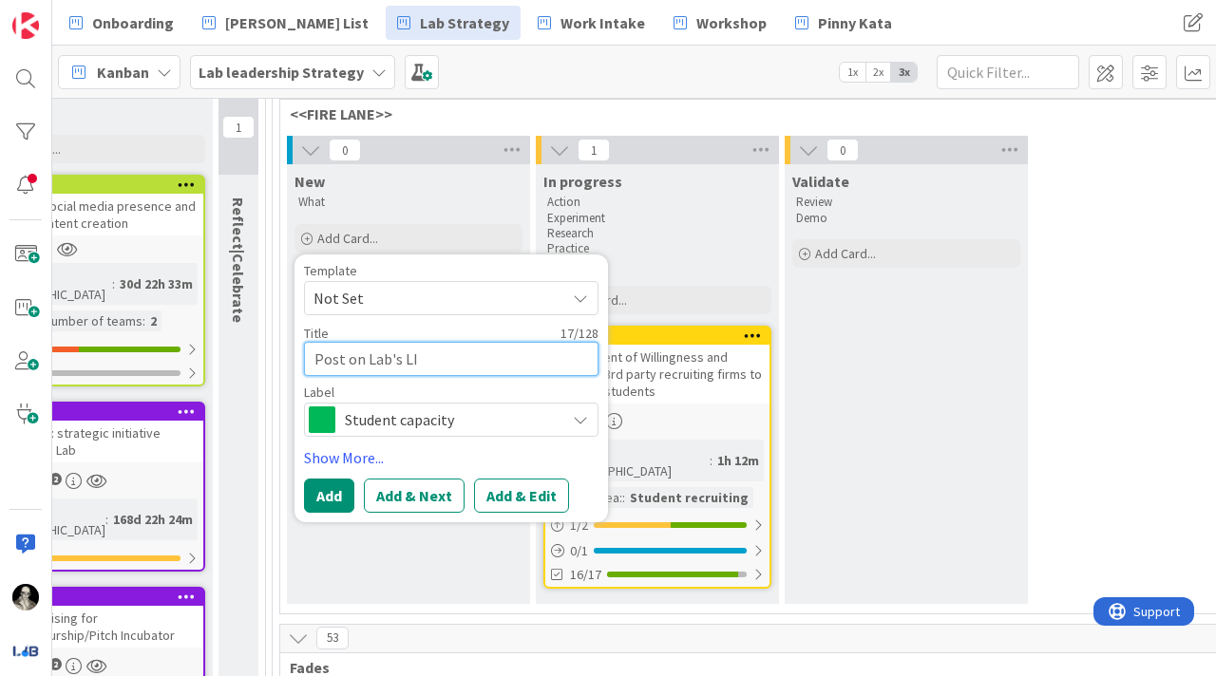
type textarea "x"
type textarea "Post on Lab's LI f"
type textarea "x"
type textarea "Post on Lab's LI fo"
type textarea "x"
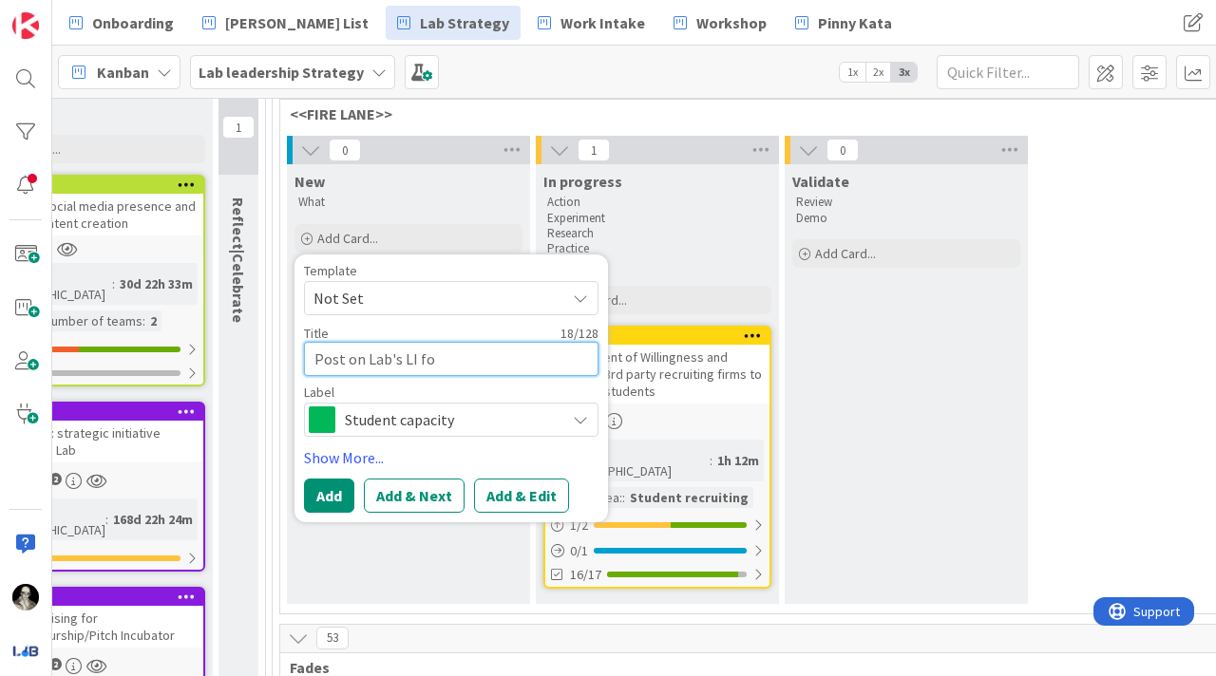
type textarea "Post on Lab's LI for"
type textarea "x"
type textarea "Post on Lab's LI for"
type textarea "x"
type textarea "Post on Lab's LI for s"
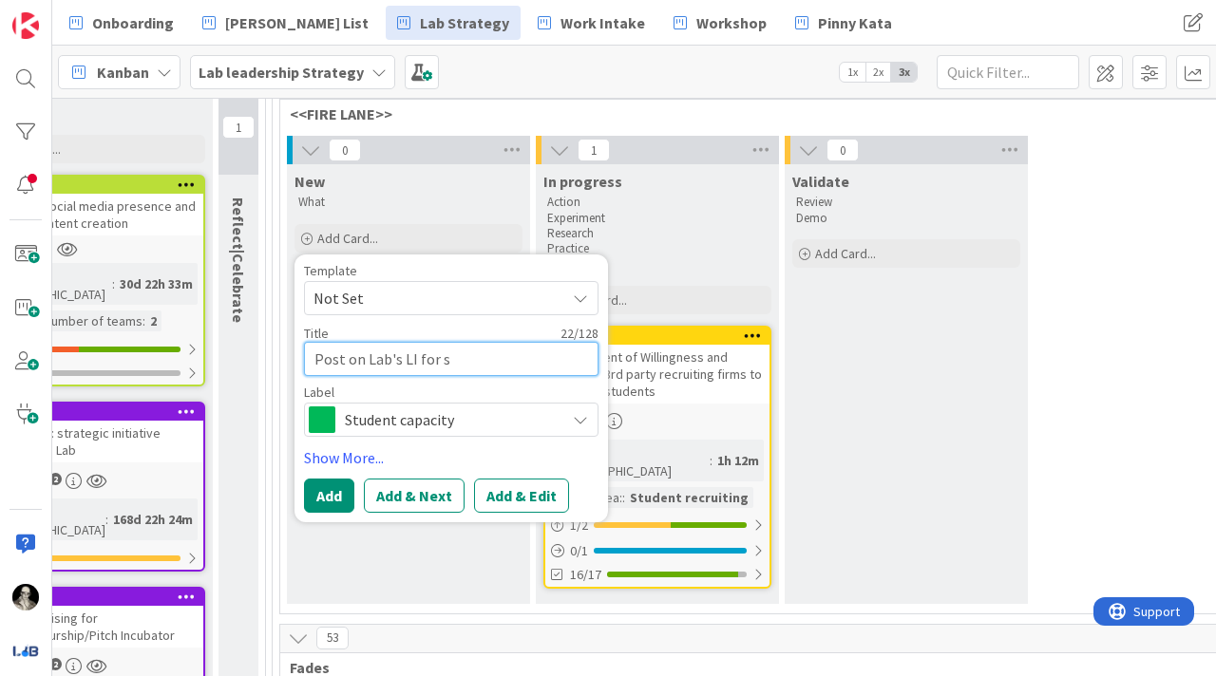
type textarea "x"
type textarea "Post on Lab's LI for st"
type textarea "x"
type textarea "Post on Lab's LI for stu"
type textarea "x"
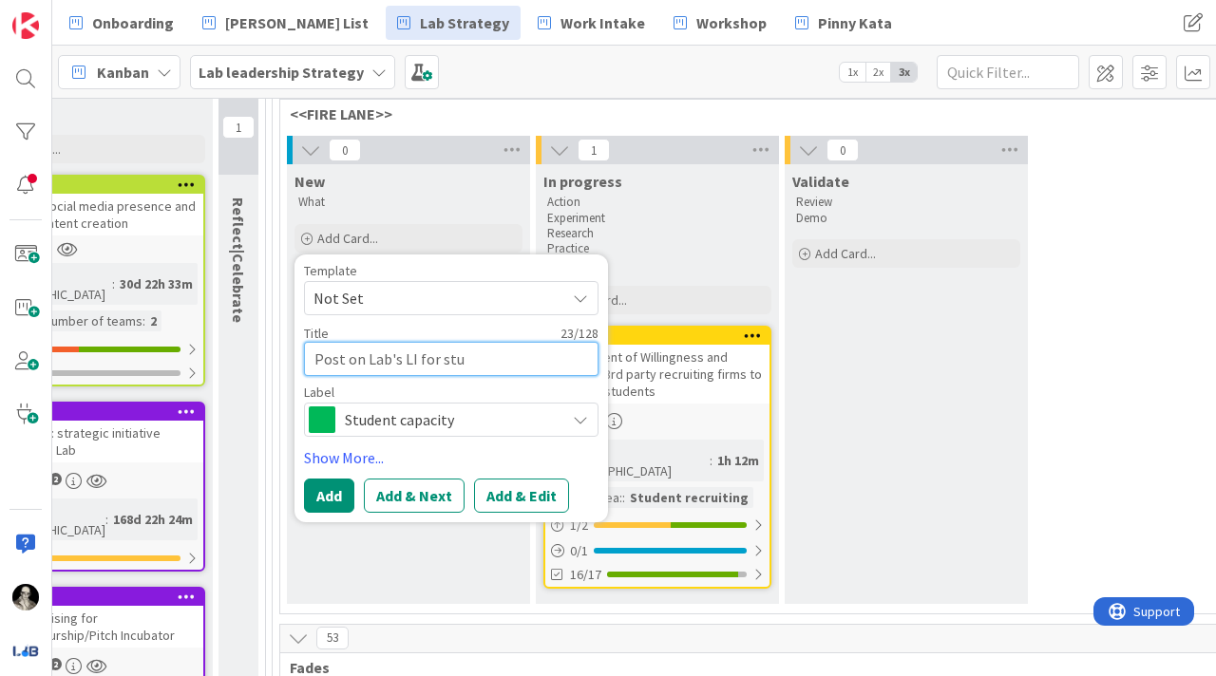
type textarea "Post on Lab's LI for stud"
type textarea "x"
type textarea "Post on Lab's LI for stude"
type textarea "x"
type textarea "Post on Lab's LI for studen"
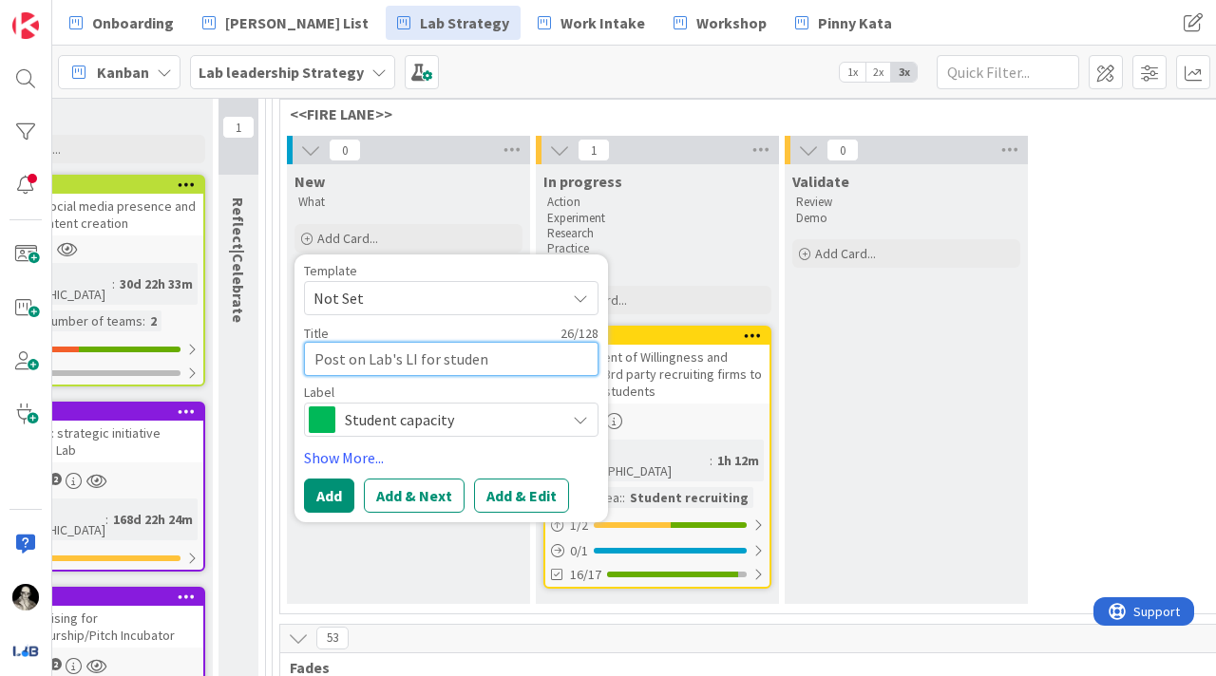
type textarea "x"
type textarea "Post on Lab's LI for student"
type textarea "x"
type textarea "Post on Lab's LI for students"
type textarea "x"
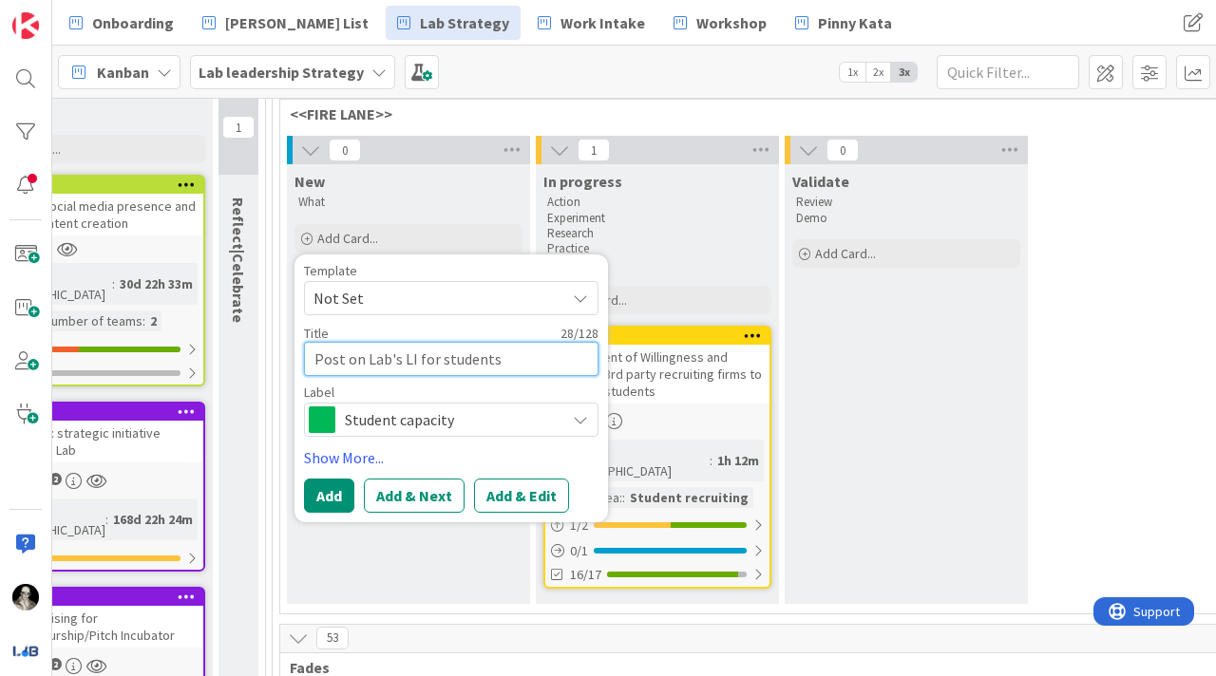
type textarea "Post on Lab's LI for students"
type textarea "x"
type textarea "Post on Lab's LI for students t"
type textarea "x"
type textarea "Post on Lab's LI for students to"
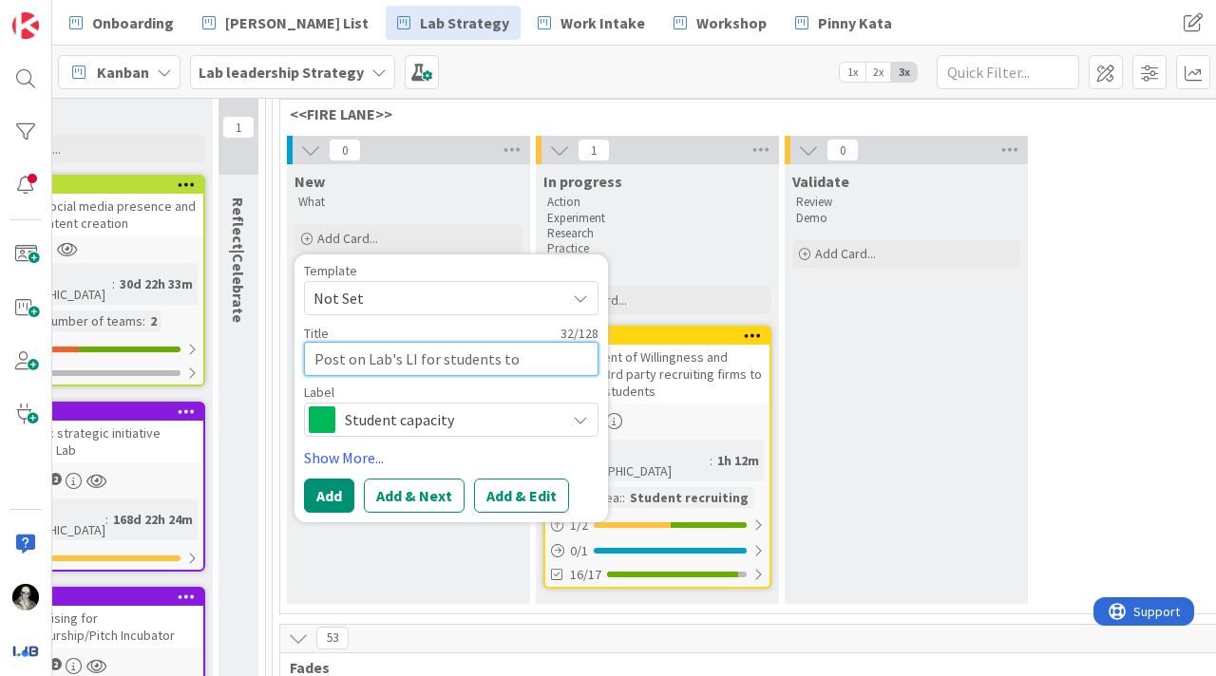
type textarea "x"
type textarea "Post on Lab's LI for students to a"
type textarea "x"
type textarea "Post on Lab's LI for students to ap"
type textarea "x"
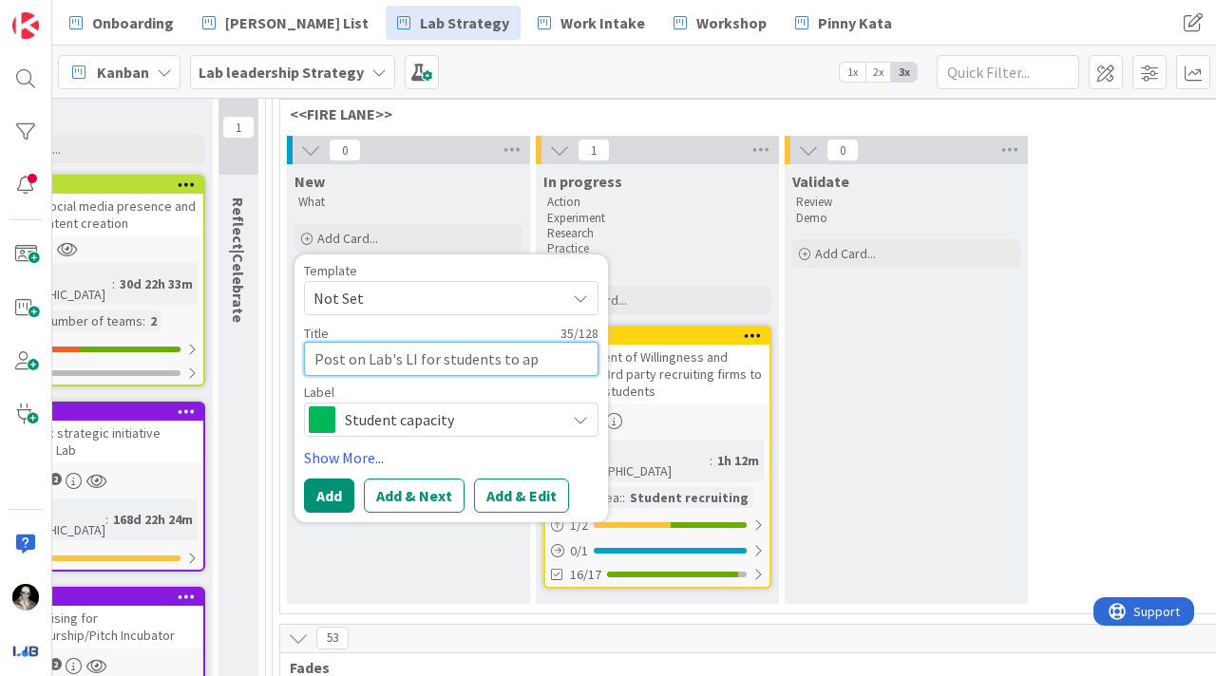
type textarea "Post on Lab's LI for students to app"
type textarea "x"
type textarea "Post on Lab's LI for students to appl"
type textarea "x"
drag, startPoint x: 561, startPoint y: 362, endPoint x: 309, endPoint y: 347, distance: 253.1
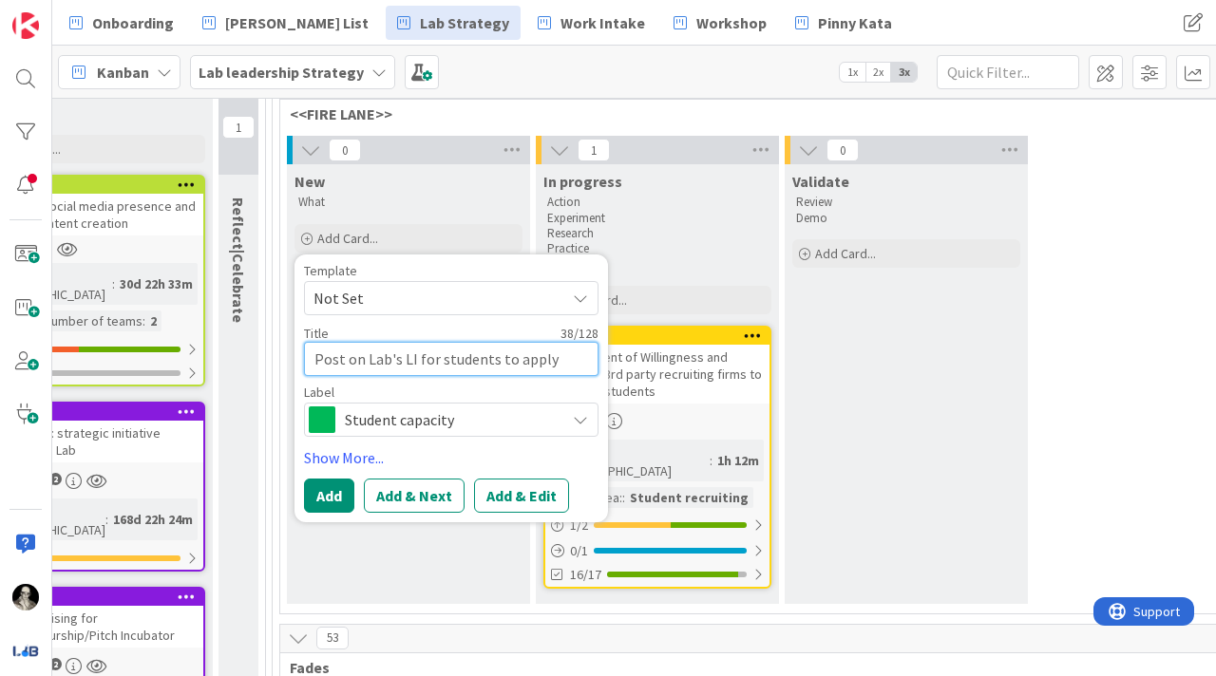
click at [309, 347] on textarea "Post on Lab's LI for students to apply" at bounding box center [451, 359] width 294 height 34
type textarea "Post on Lab's LI for students to apply"
click at [705, 249] on p "Practice" at bounding box center [657, 248] width 220 height 15
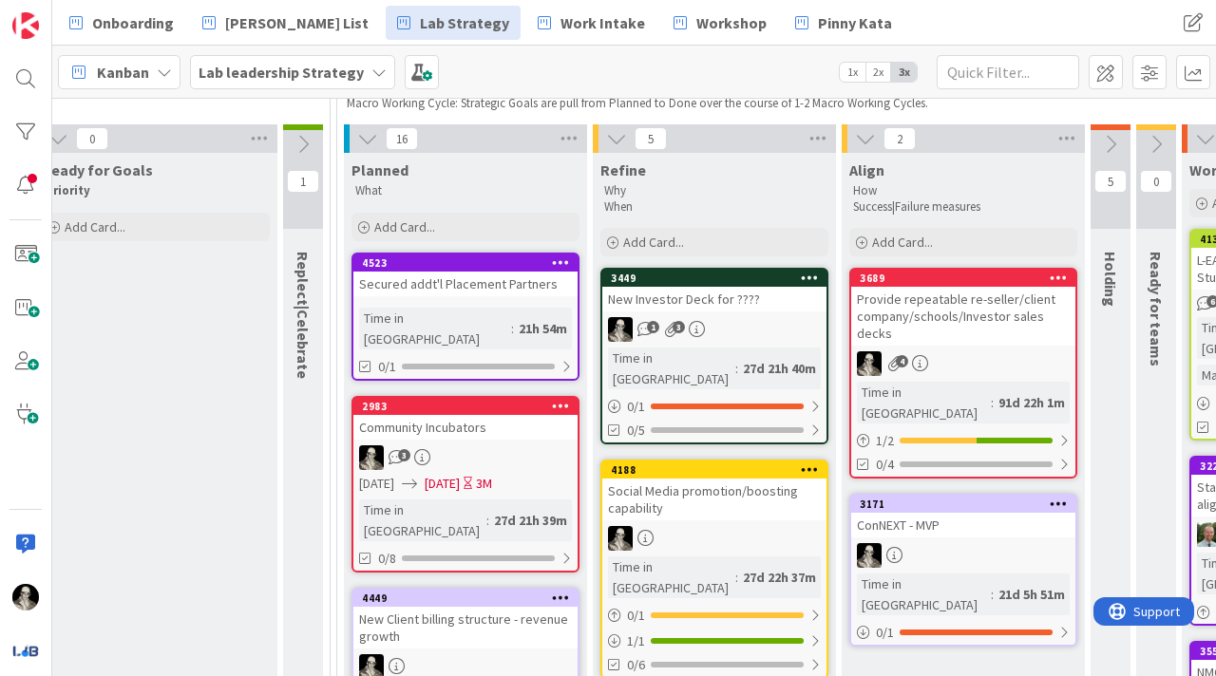
scroll to position [155, 1284]
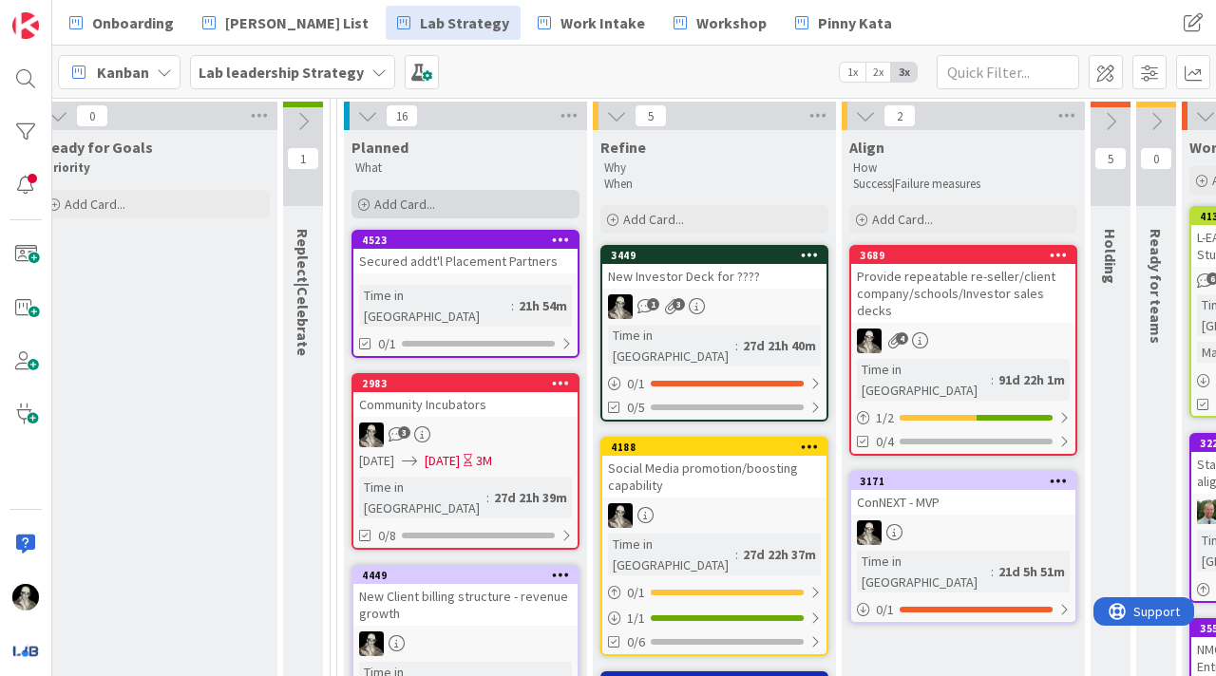
click at [416, 197] on span "Add Card..." at bounding box center [404, 204] width 61 height 17
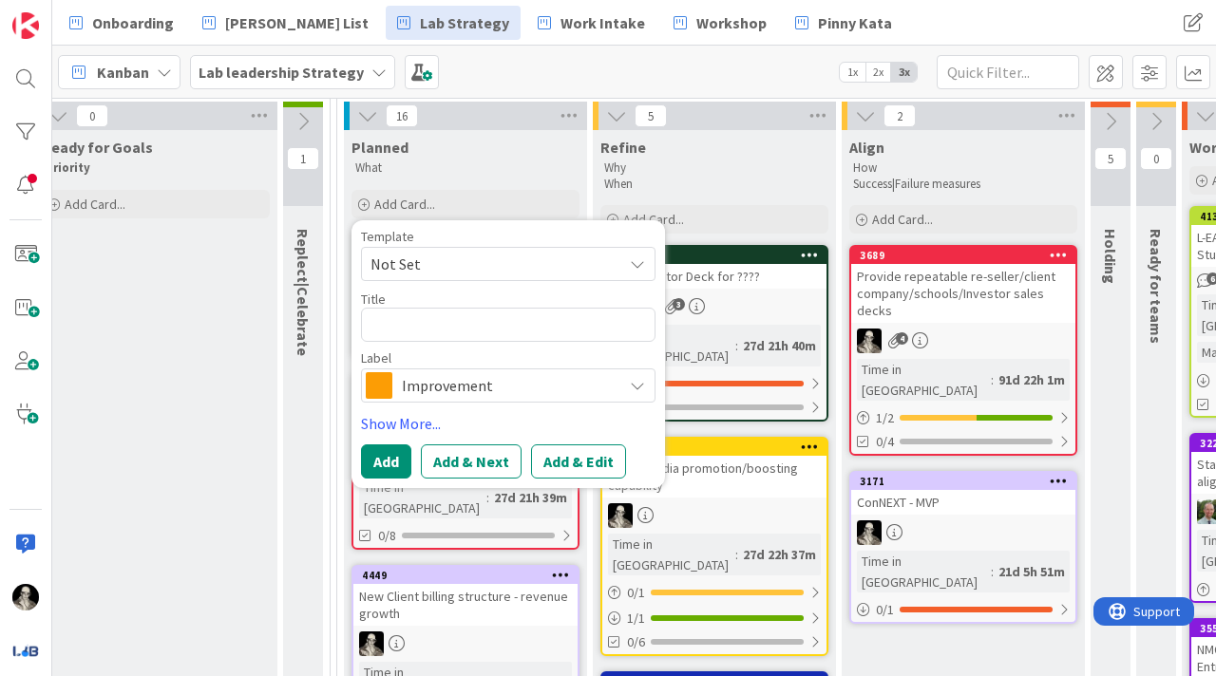
type textarea "x"
type textarea "S"
type textarea "x"
type textarea "Se"
type textarea "x"
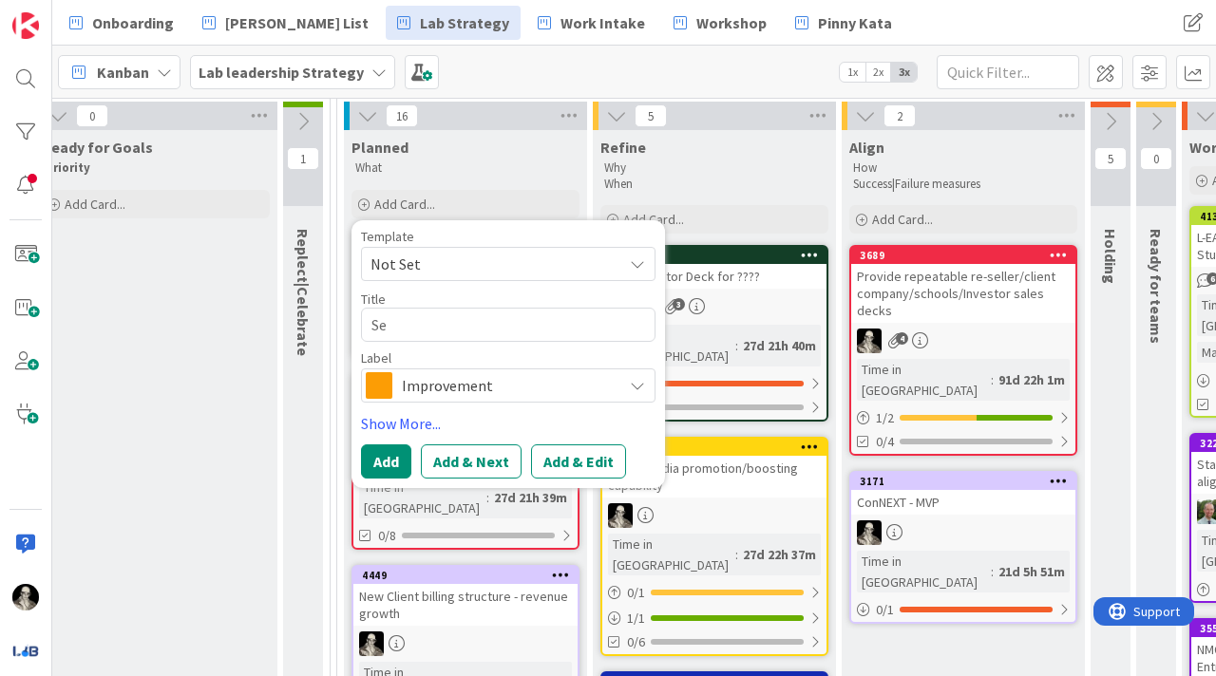
type textarea "Sec"
type textarea "x"
type textarea "Secu"
type textarea "x"
type textarea "Secur"
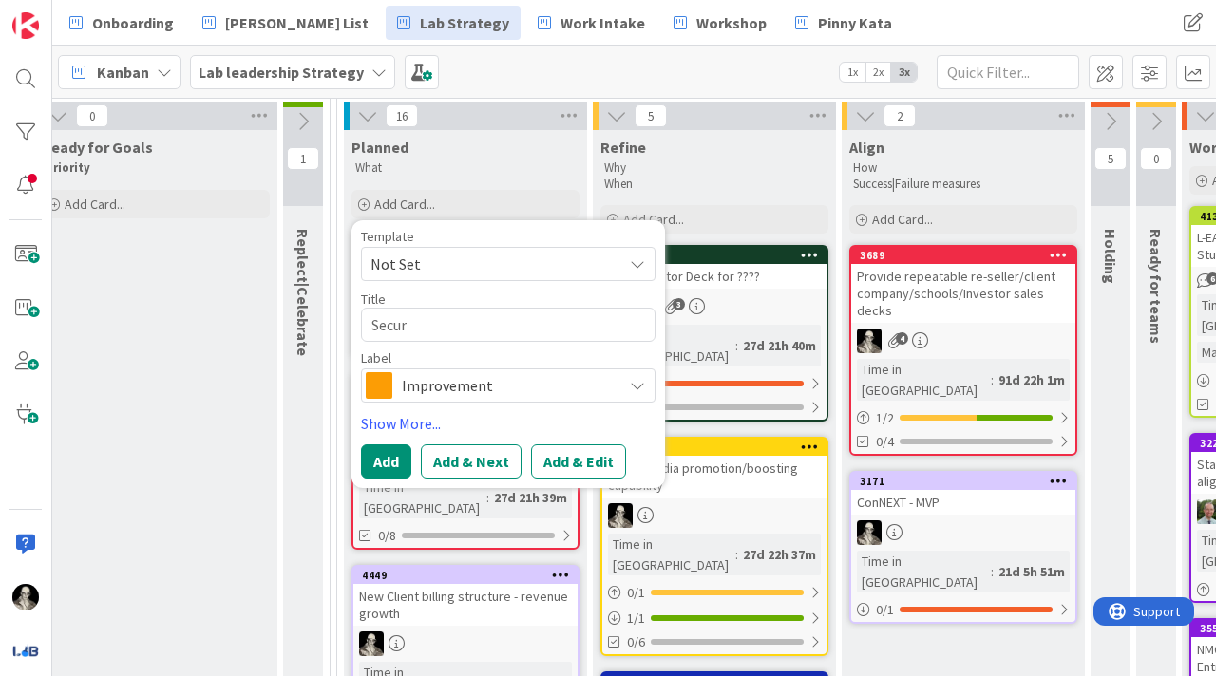
type textarea "x"
type textarea "Secure"
type textarea "x"
type textarea "Secure"
type textarea "x"
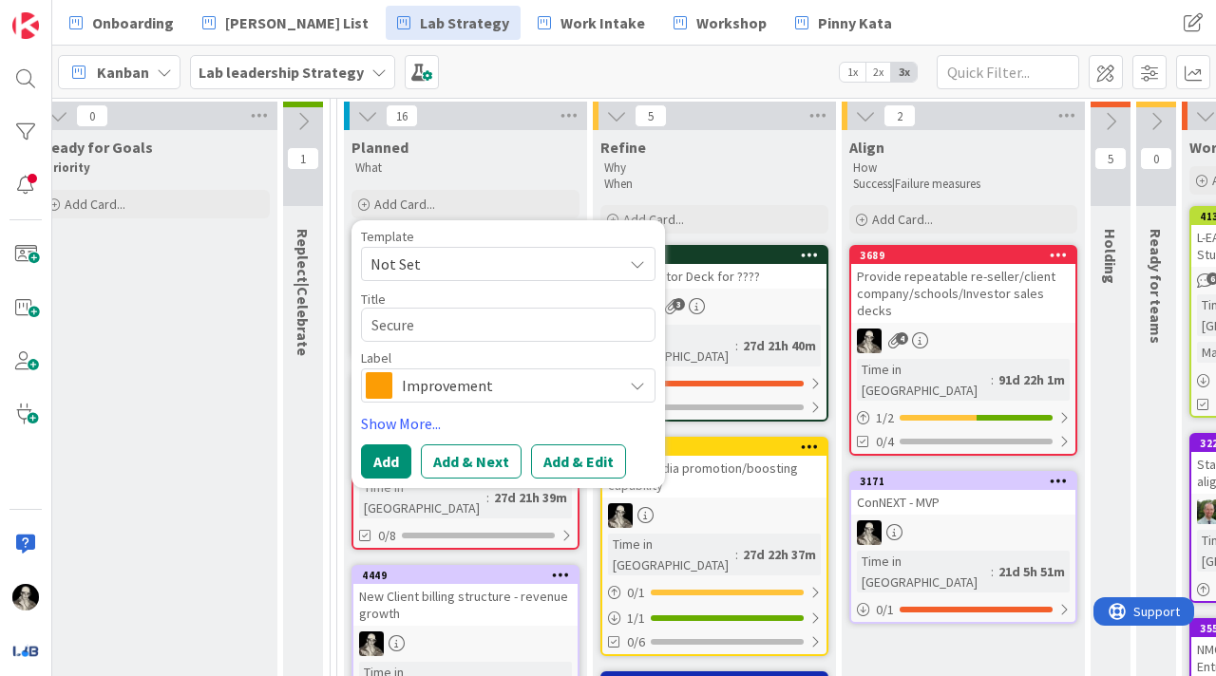
type textarea "Secure c"
type textarea "x"
type textarea "Secure co"
type textarea "x"
type textarea "Secure con"
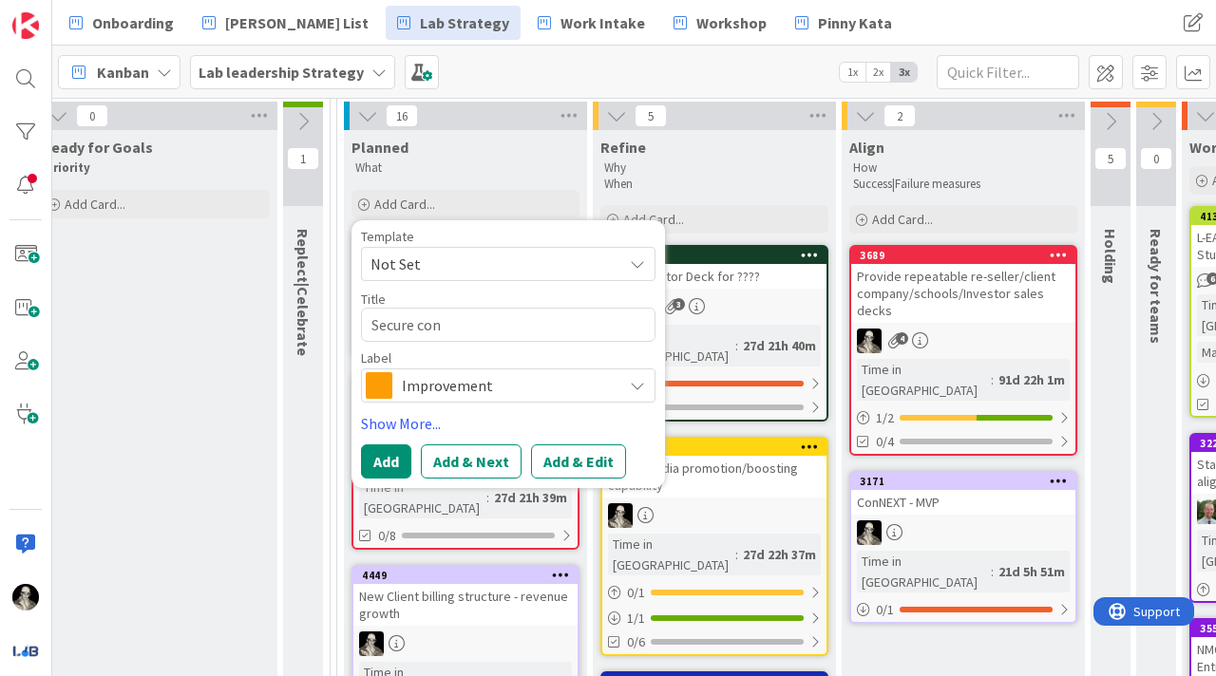
type textarea "x"
type textarea "Secure cons"
type textarea "x"
type textarea "Secure consi"
type textarea "x"
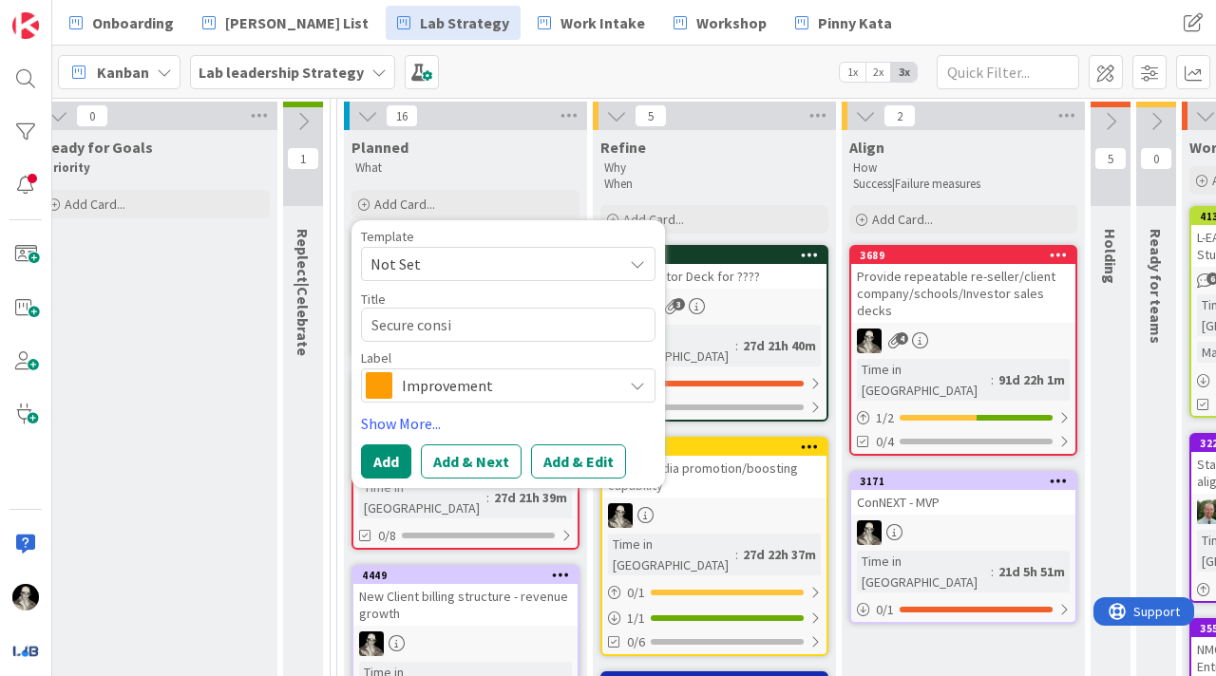
type textarea "Secure consis"
type textarea "x"
type textarea "Secure consist"
type textarea "x"
type textarea "Secure consiste"
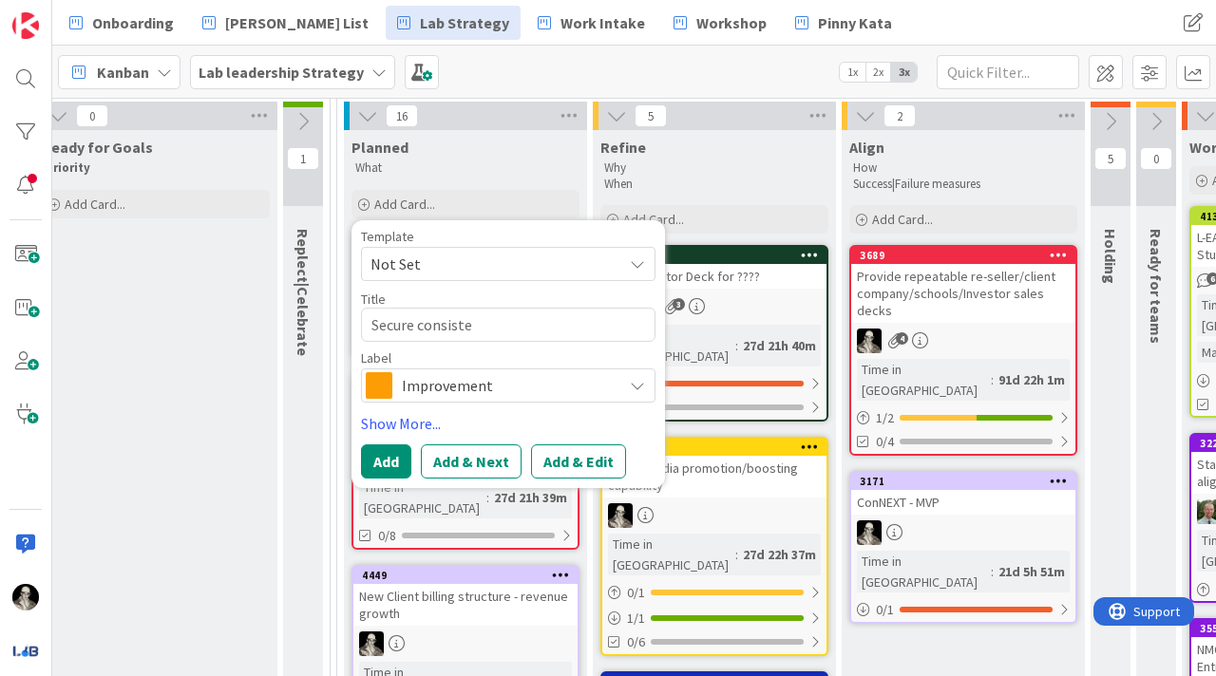
type textarea "x"
type textarea "Secure consisten"
type textarea "x"
type textarea "Secure consistent"
type textarea "x"
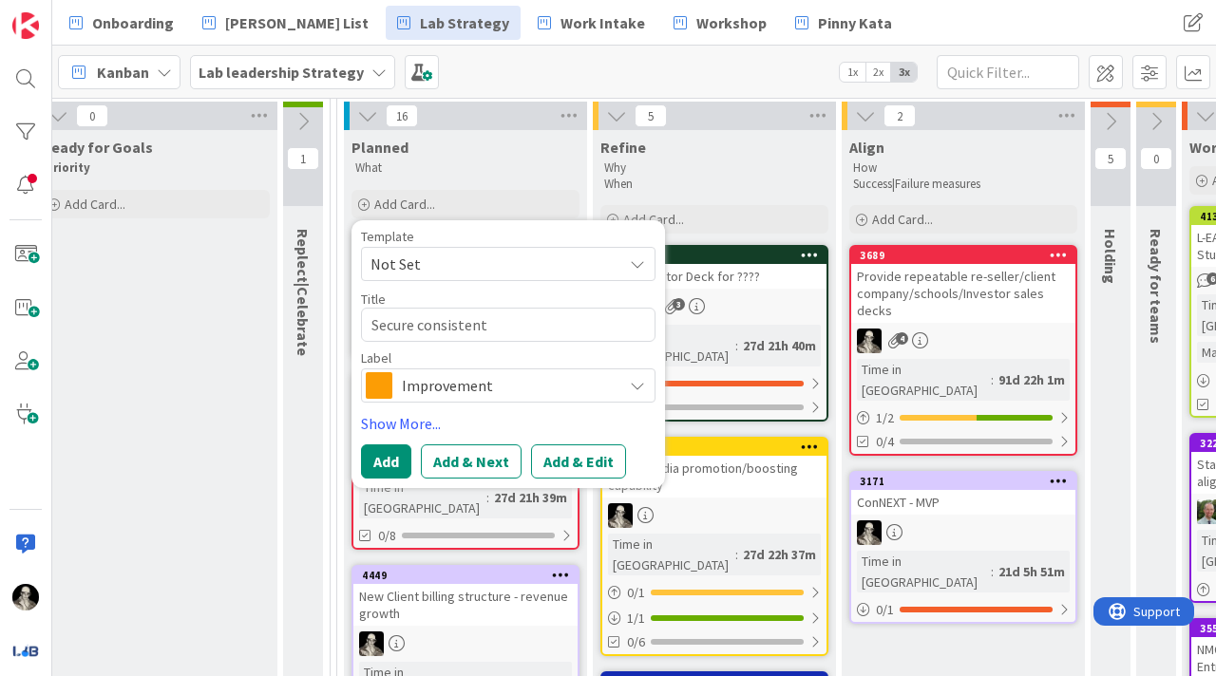
type textarea "Secure consistent"
type textarea "x"
type textarea "Secure consistent f"
type textarea "x"
type textarea "Secure consistent fl"
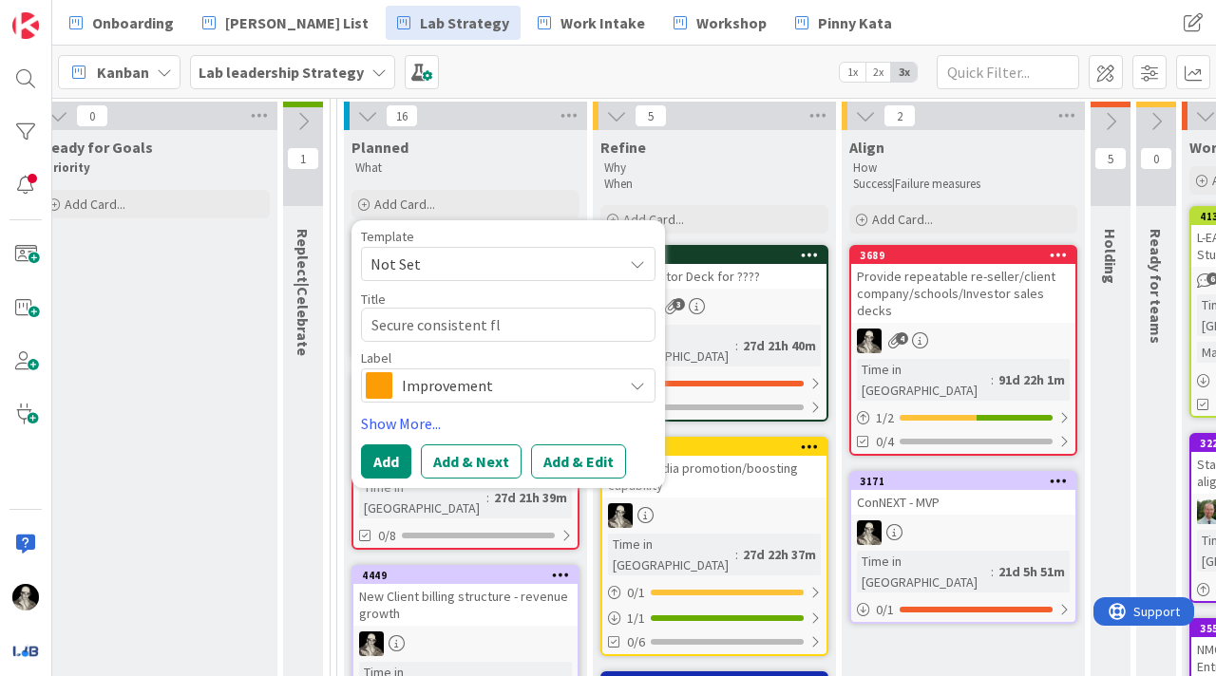
type textarea "x"
type textarea "Secure consistent flo"
type textarea "x"
type textarea "Secure consistent flow"
type textarea "x"
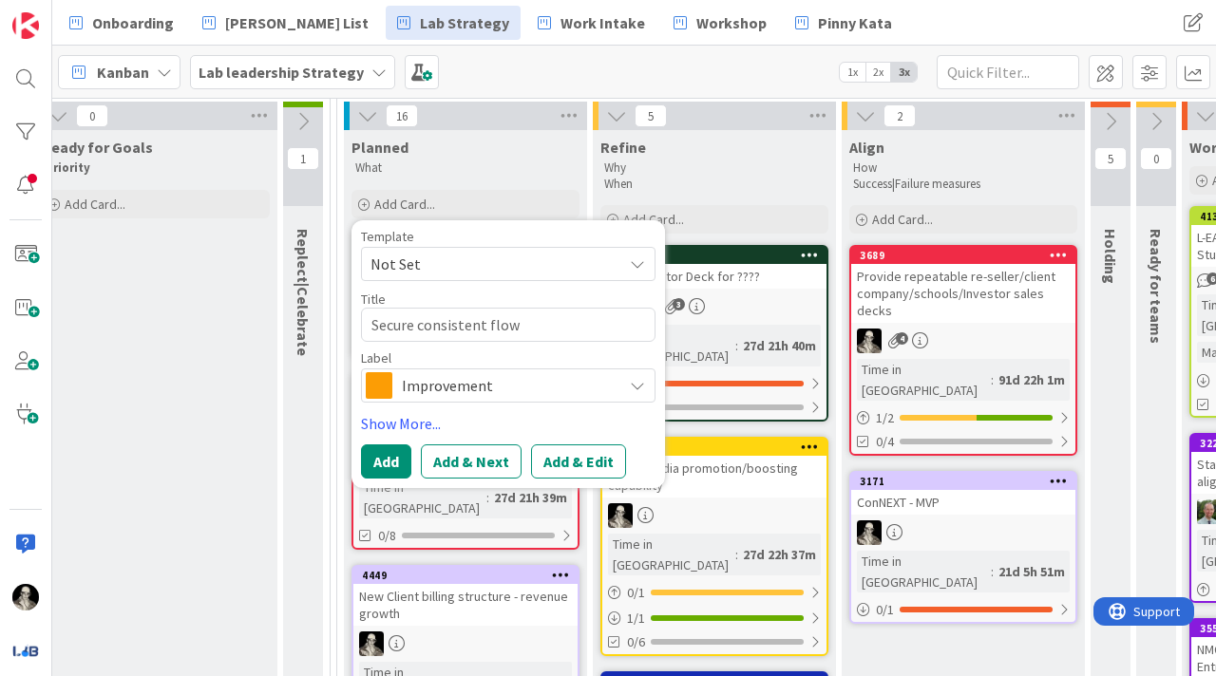
type textarea "Secure consistent flow"
type textarea "x"
type textarea "Secure consistent flow o"
type textarea "x"
type textarea "Secure consistent flow of"
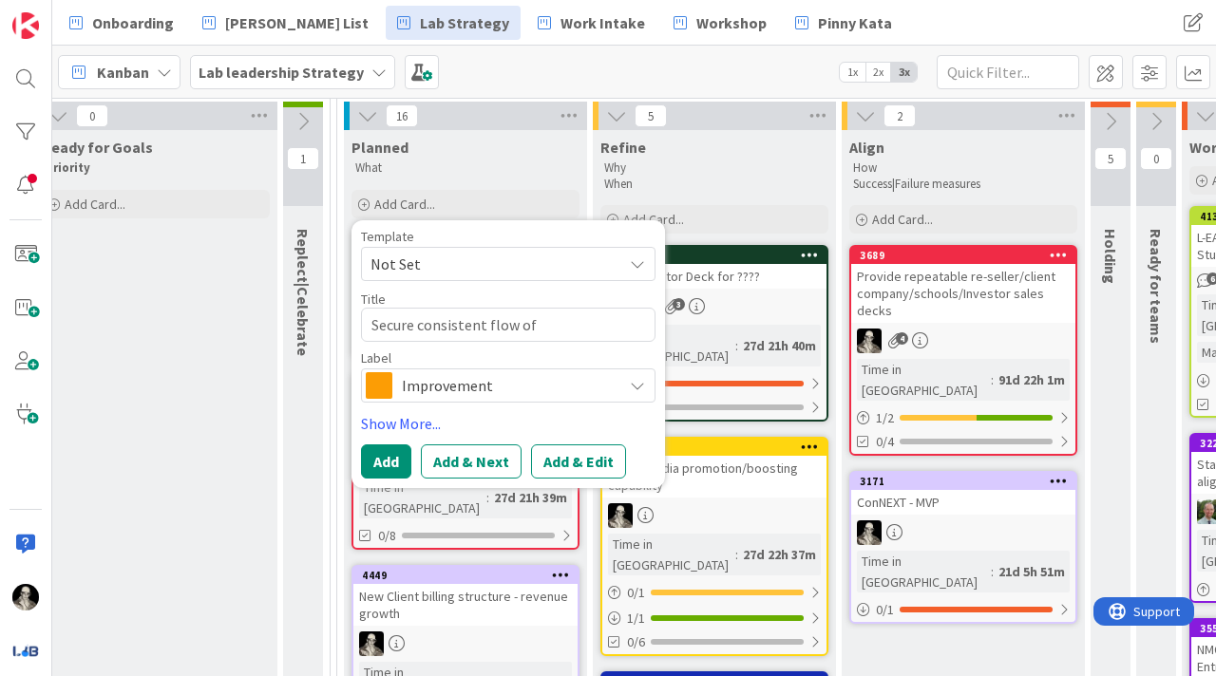
type textarea "x"
type textarea "Secure consistent flow of"
type textarea "x"
type textarea "Secure consistent flow of s"
type textarea "x"
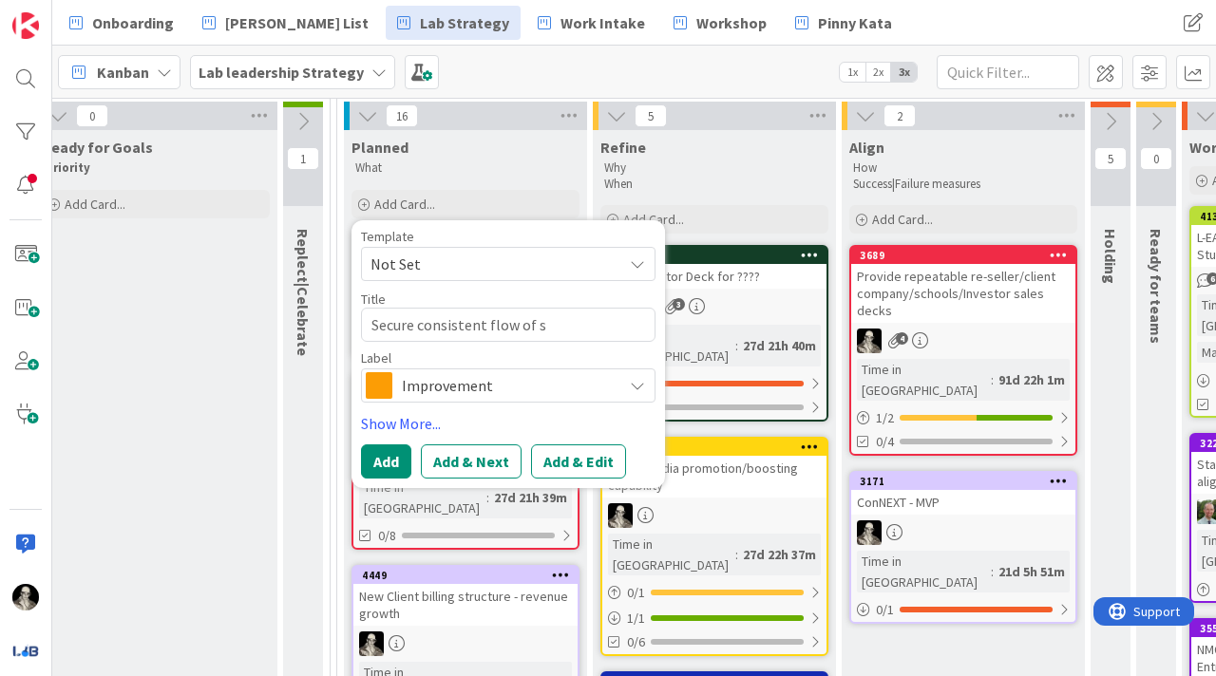
type textarea "Secure consistent flow of st"
type textarea "x"
type textarea "Secure consistent flow of stu"
type textarea "x"
type textarea "Secure consistent flow of stud"
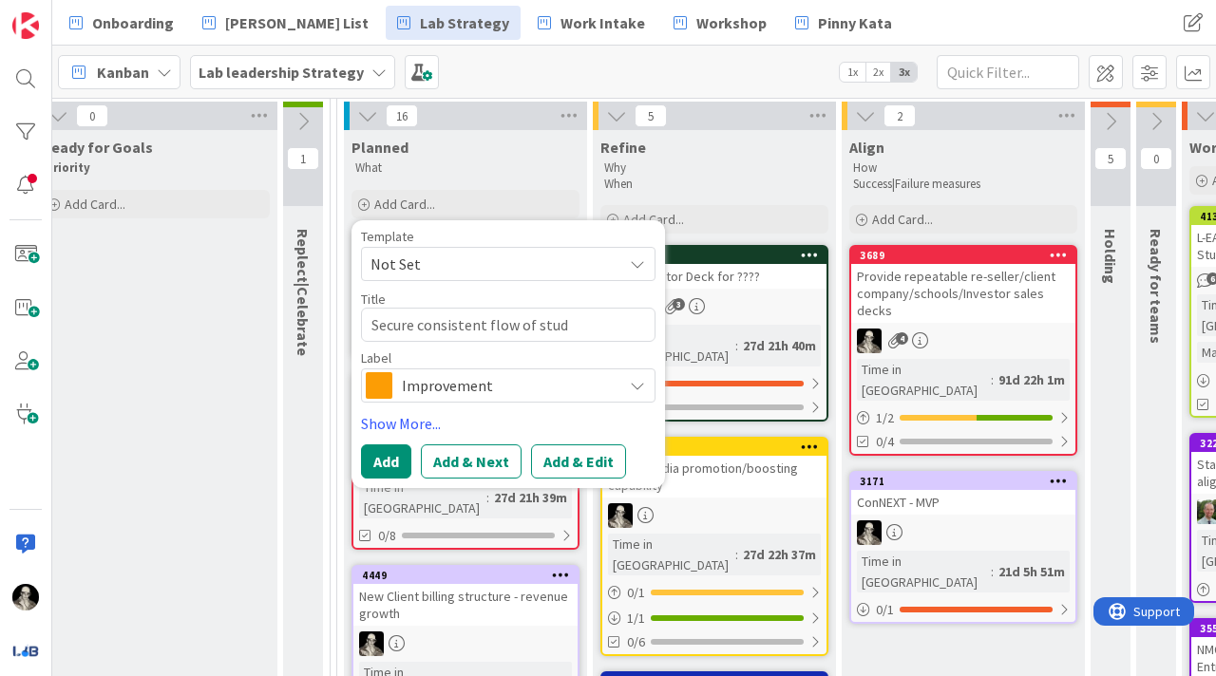
type textarea "x"
type textarea "Secure consistent flow of stude"
type textarea "x"
type textarea "Secure consistent flow of studen"
type textarea "x"
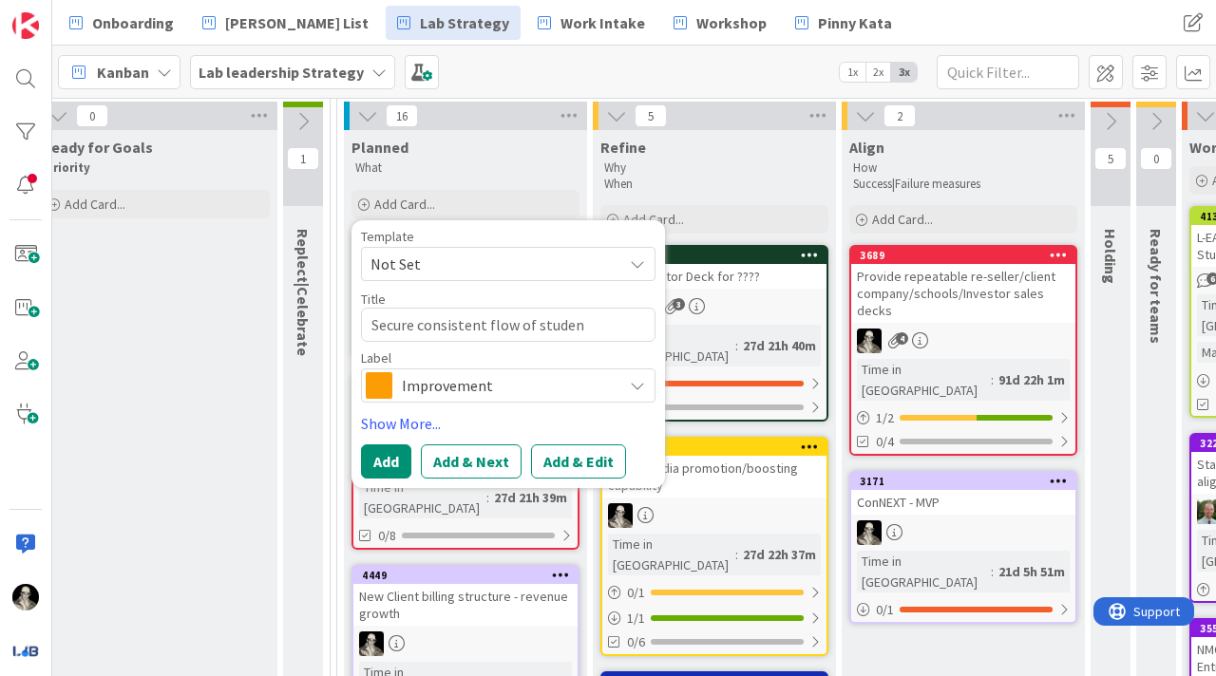
type textarea "Secure consistent flow of student"
type textarea "x"
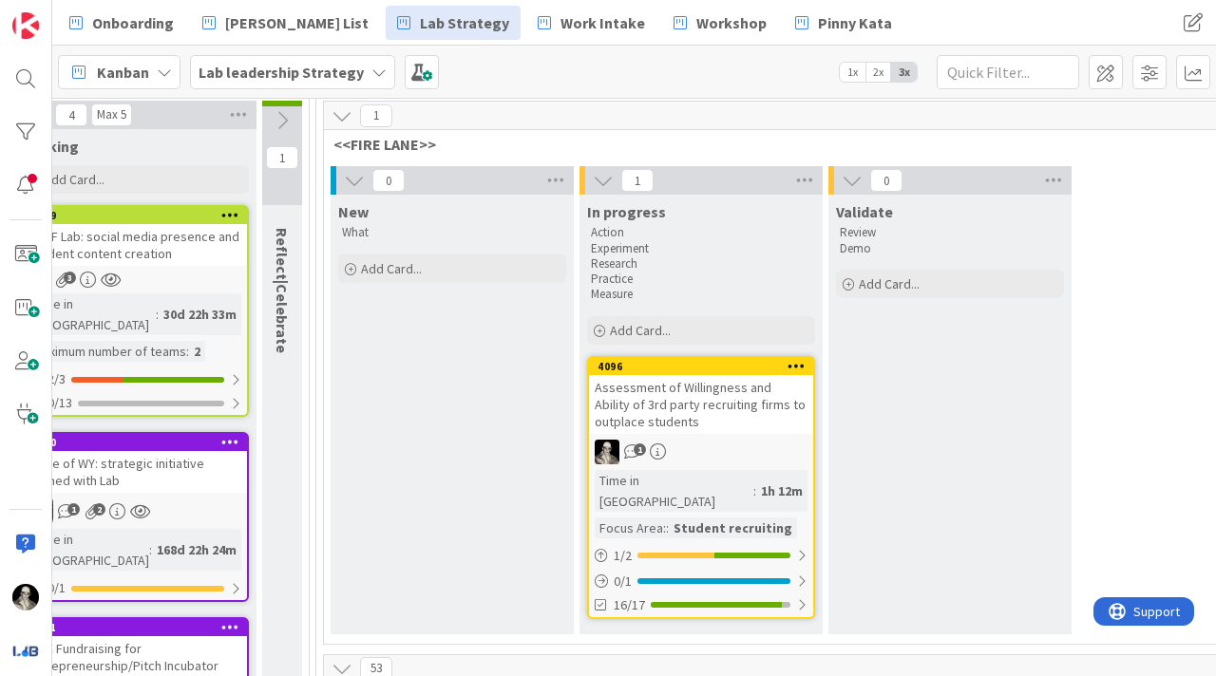
scroll to position [160, 2453]
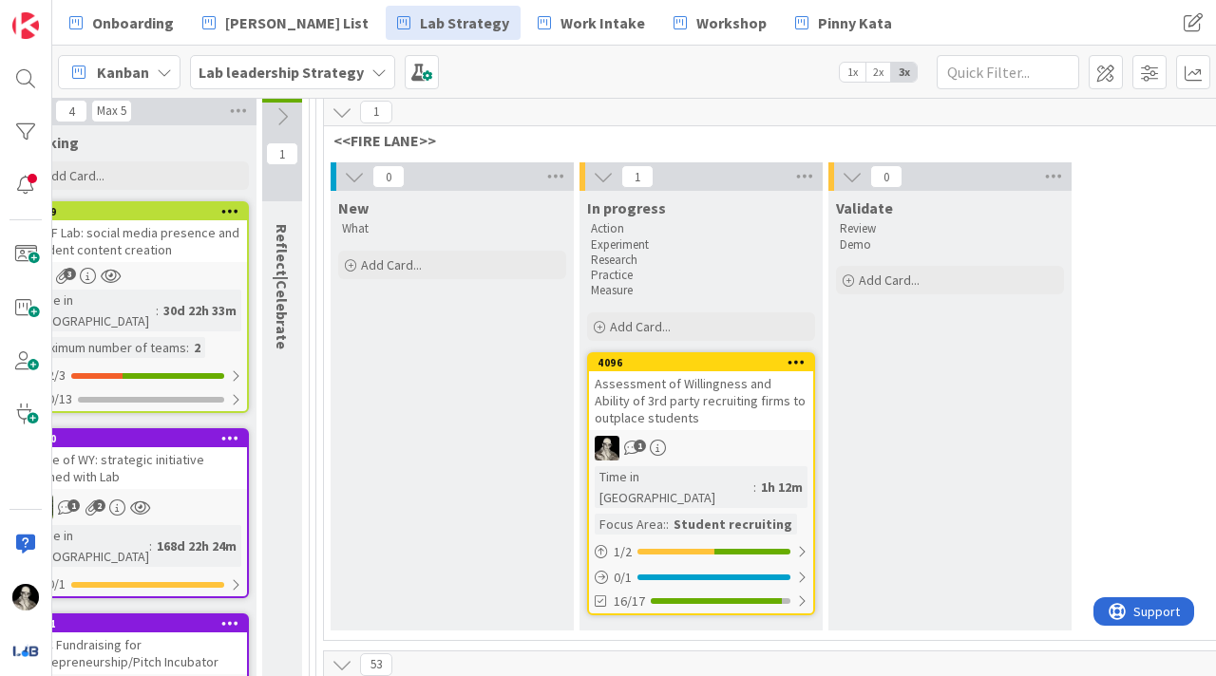
type textarea "Secure consistent flow of students"
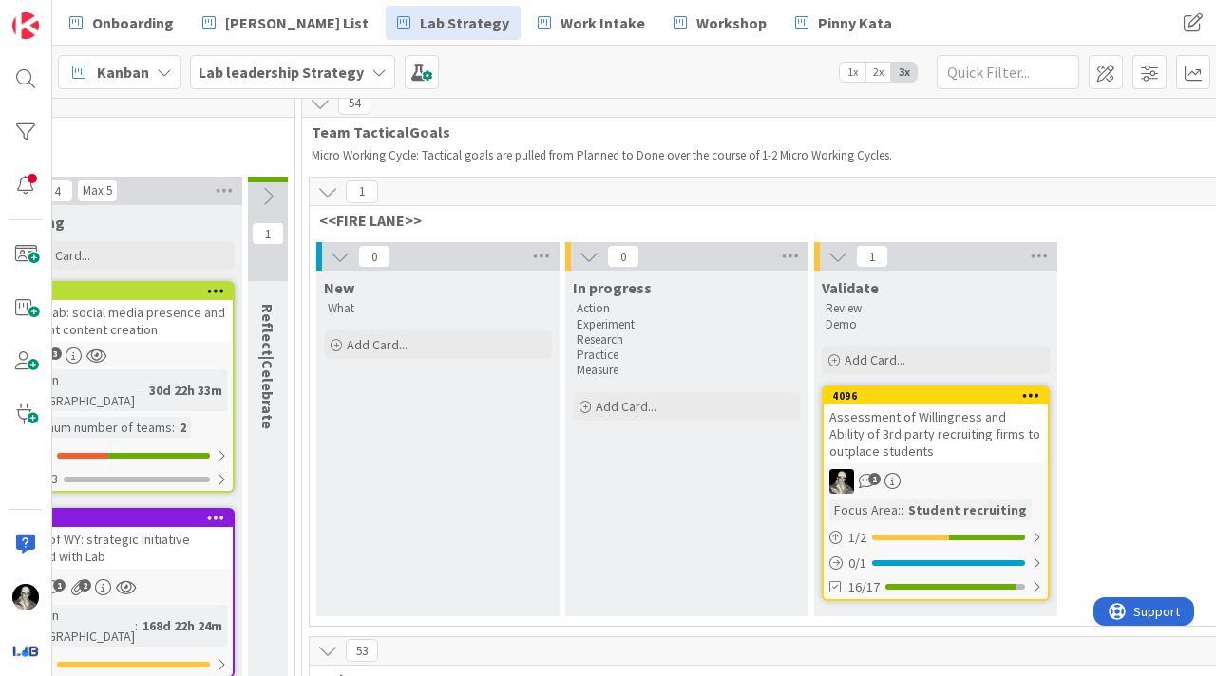
scroll to position [73, 2467]
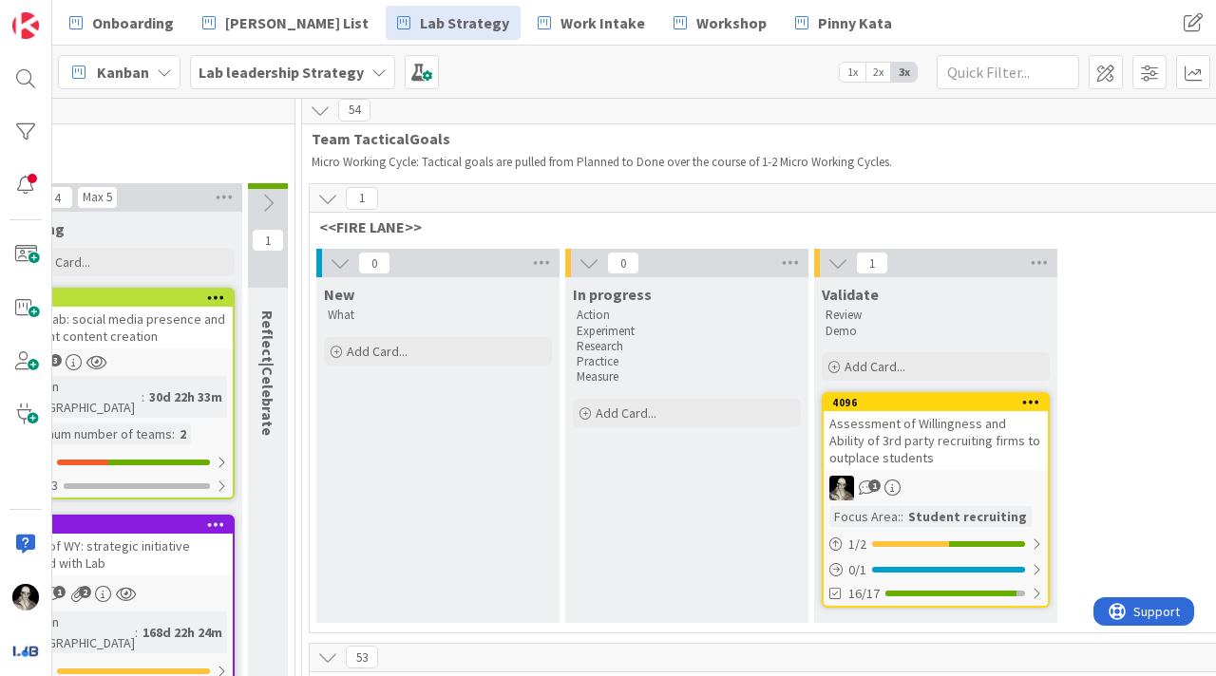
click at [936, 459] on div "Assessment of Willingness and Ability of 3rd party recruiting firms to outplace…" at bounding box center [936, 440] width 224 height 59
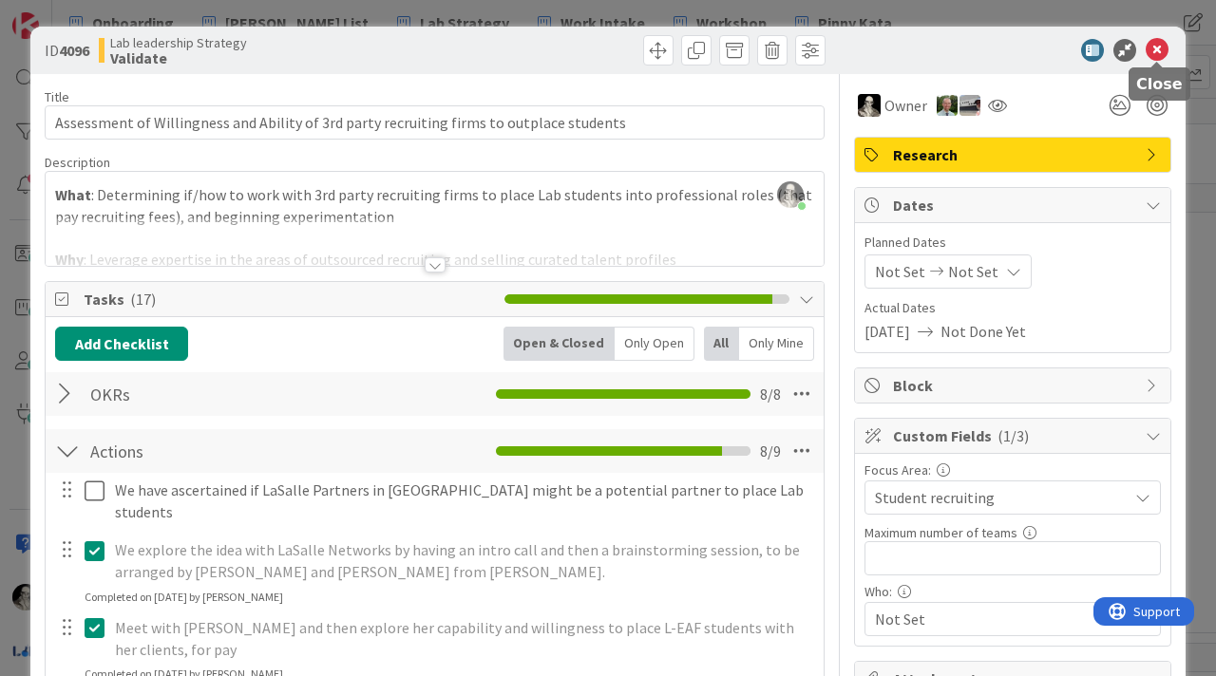
click at [1155, 53] on icon at bounding box center [1157, 50] width 23 height 23
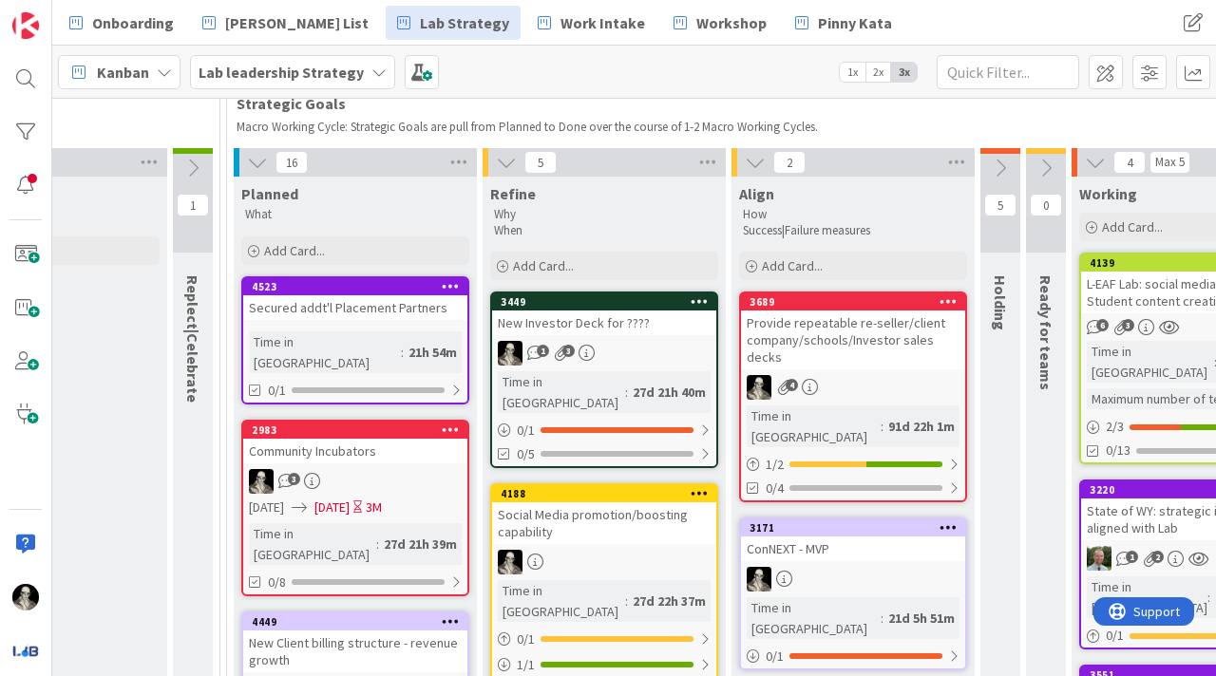
scroll to position [115, 1395]
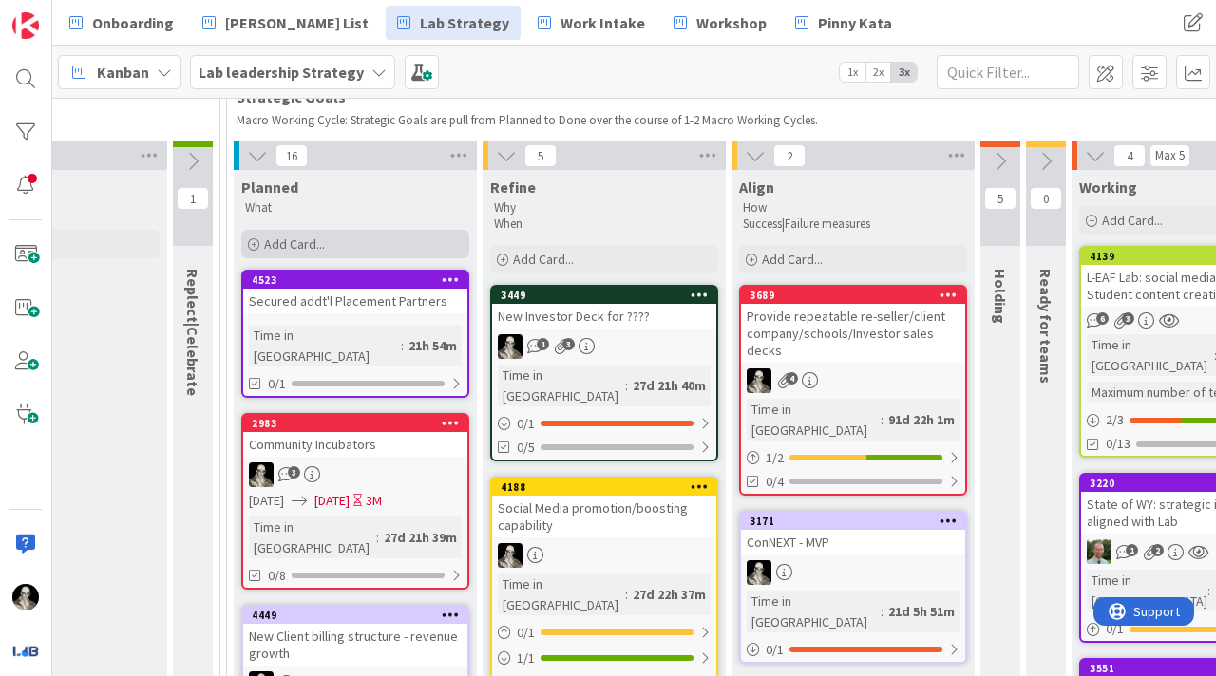
click at [287, 242] on span "Add Card..." at bounding box center [294, 244] width 61 height 17
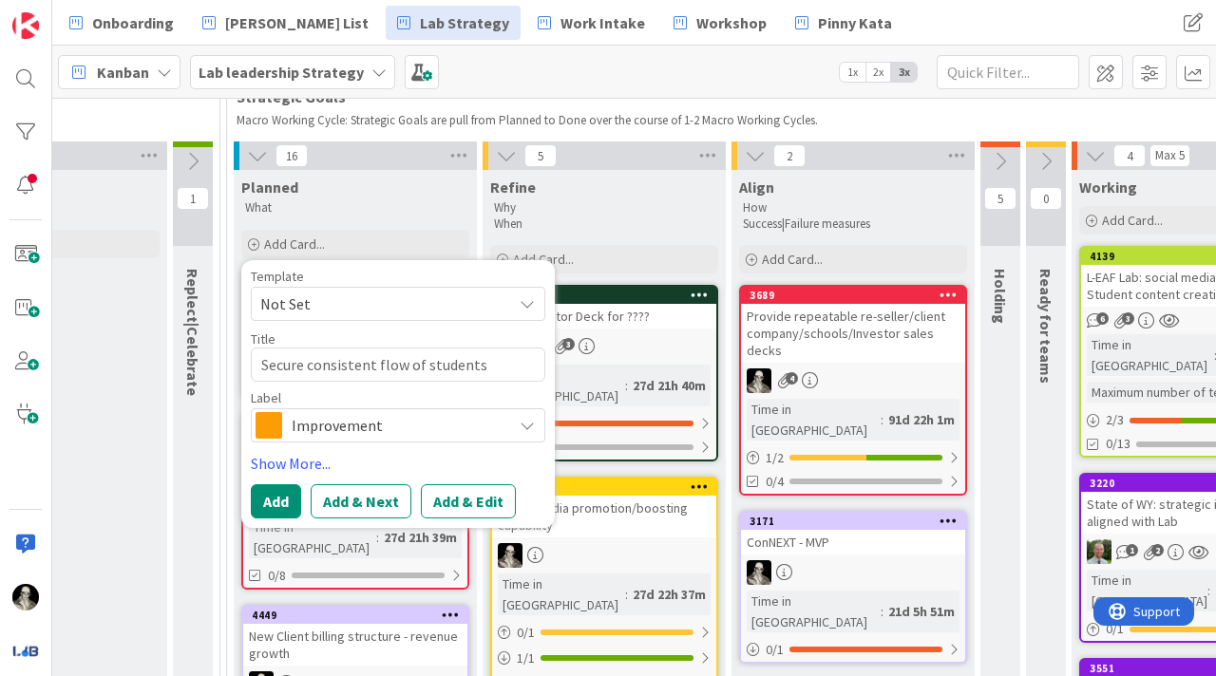
click at [420, 425] on span "Improvement" at bounding box center [397, 425] width 211 height 27
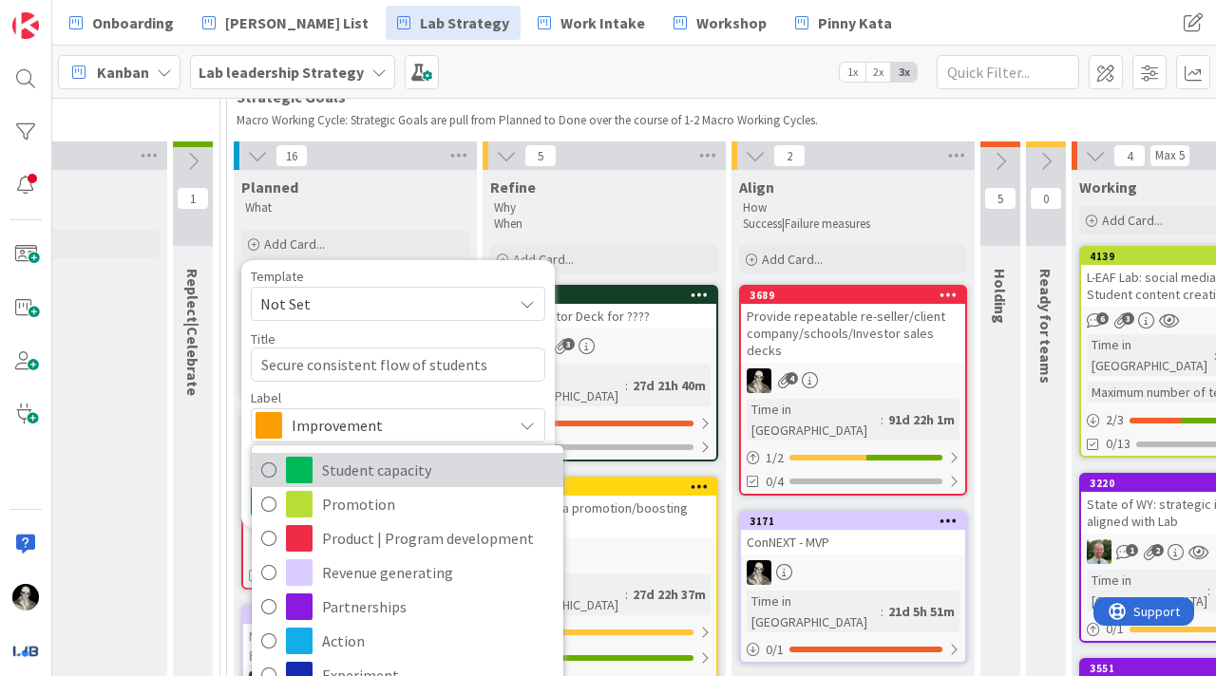
click at [407, 475] on span "Student capacity" at bounding box center [438, 470] width 232 height 28
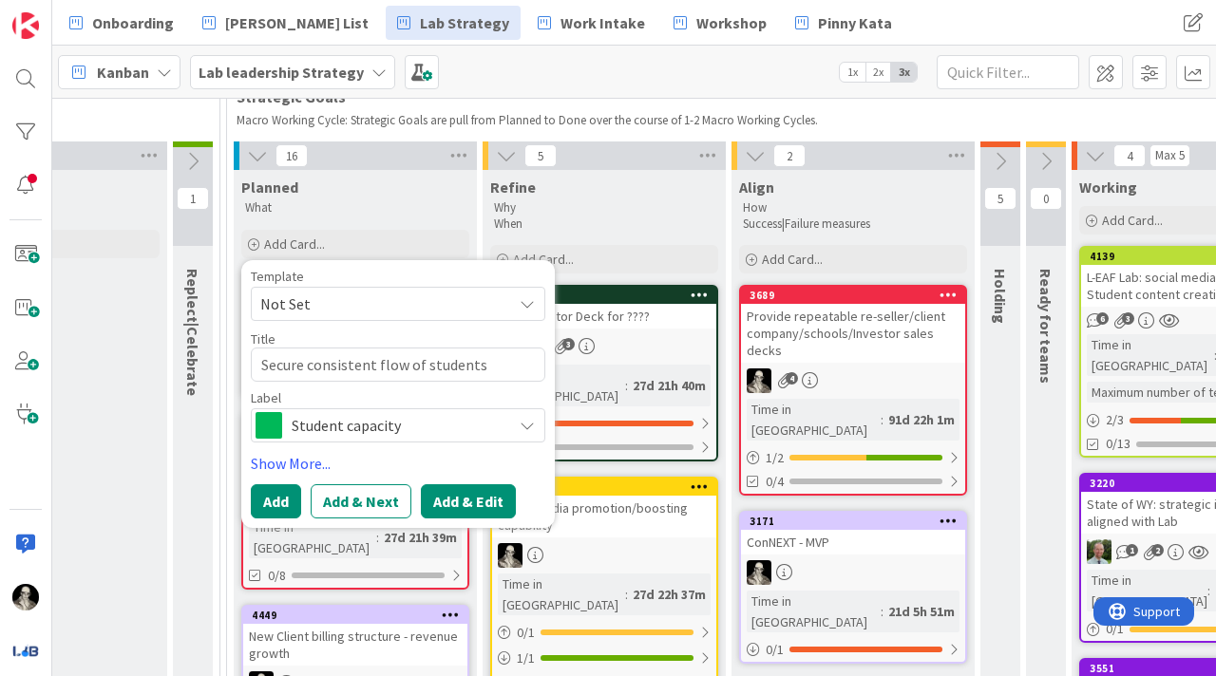
click at [451, 497] on button "Add & Edit" at bounding box center [468, 501] width 95 height 34
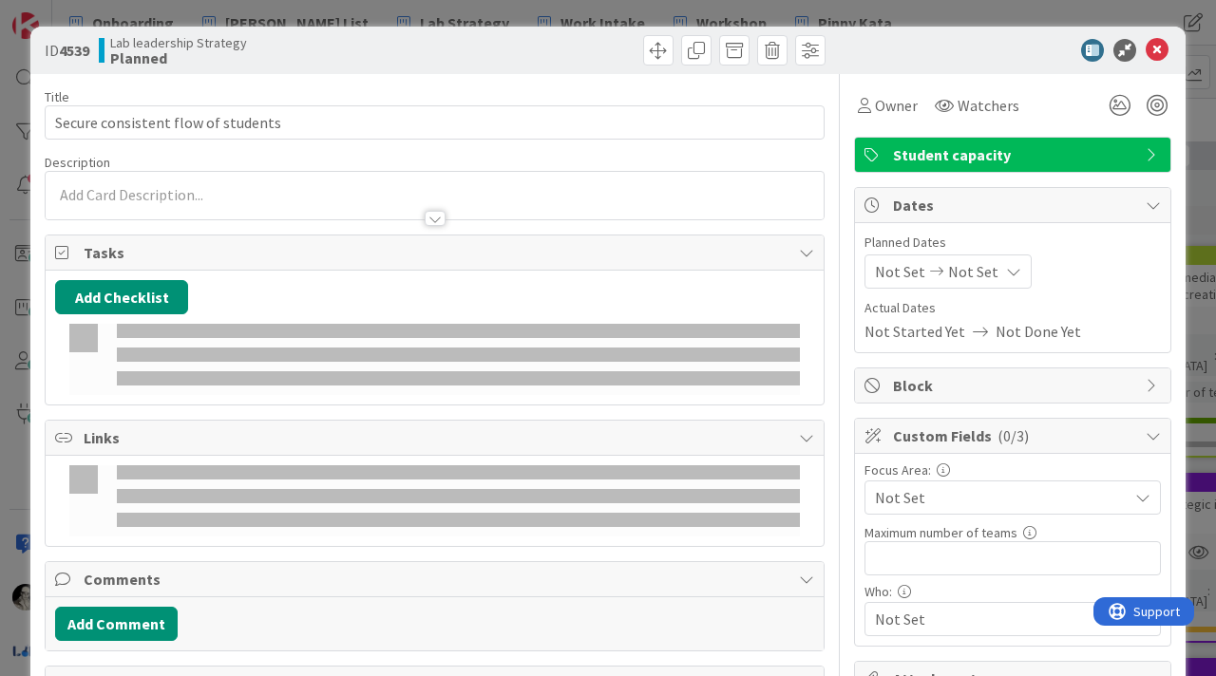
type textarea "x"
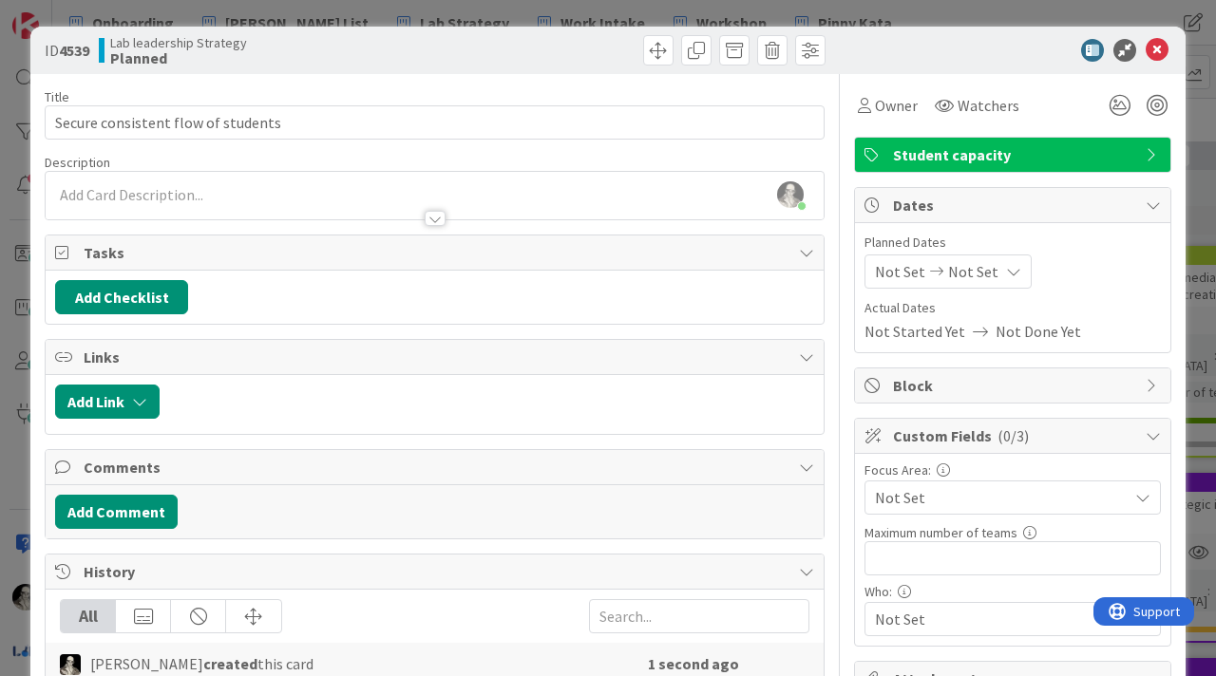
click at [427, 218] on div at bounding box center [435, 218] width 21 height 15
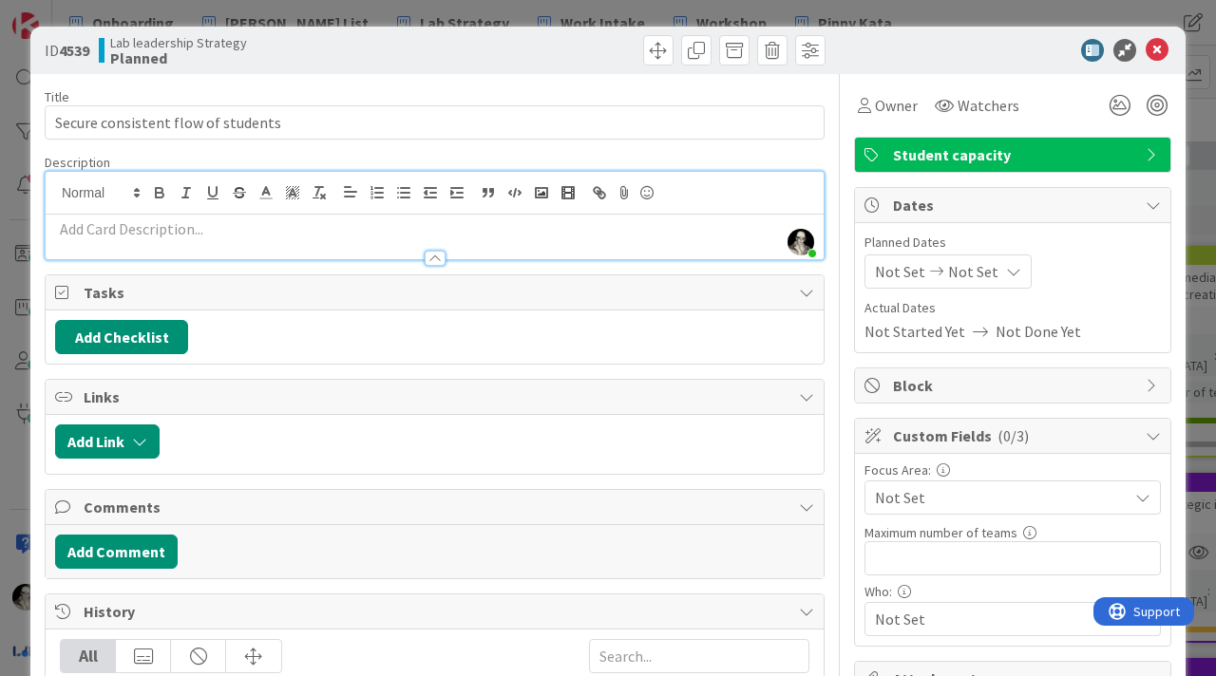
click at [270, 224] on p at bounding box center [434, 229] width 759 height 22
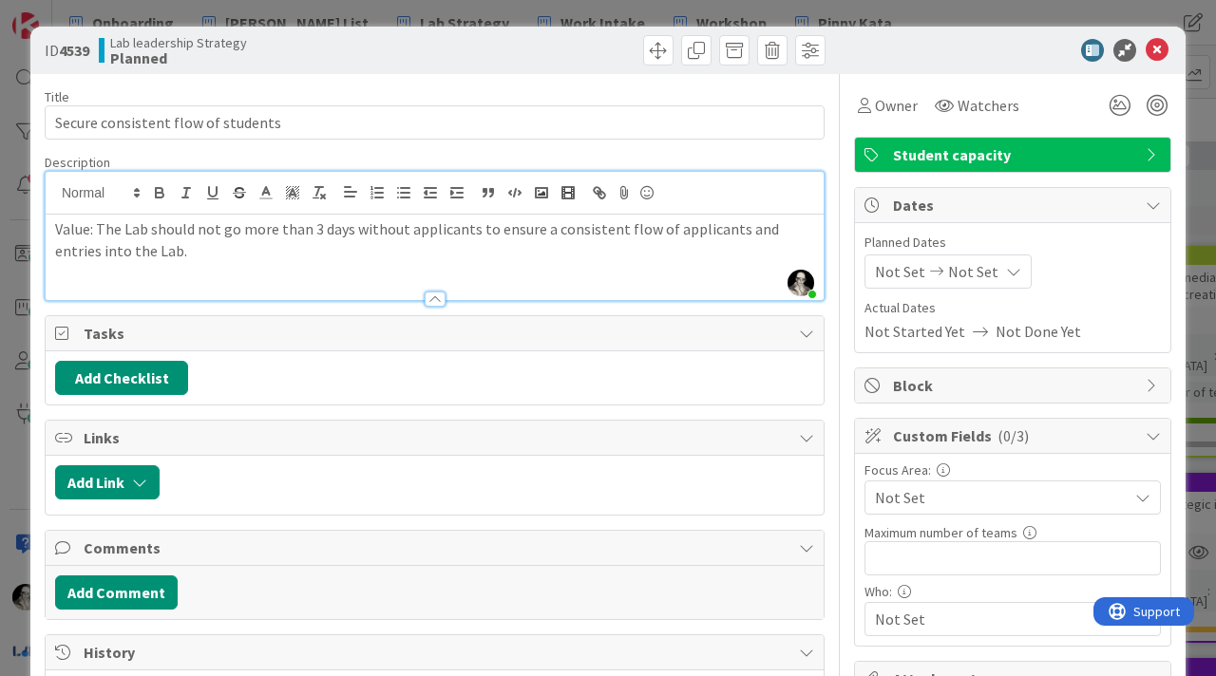
click at [74, 221] on p "Value: The Lab should not go more than 3 days without applicants to ensure a co…" at bounding box center [434, 239] width 759 height 43
click at [151, 194] on icon "button" at bounding box center [159, 192] width 17 height 17
click at [166, 254] on p "Value : The Lab should not go more than 3 days without applicants to ensure a c…" at bounding box center [434, 239] width 759 height 43
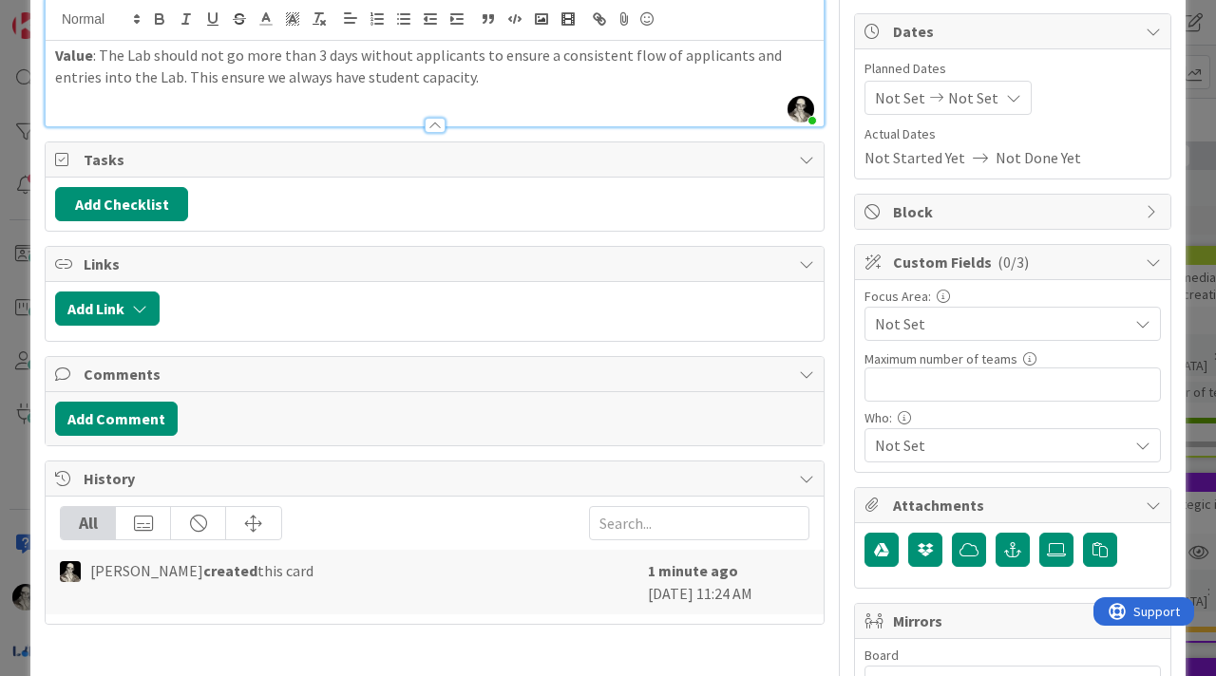
scroll to position [131, 0]
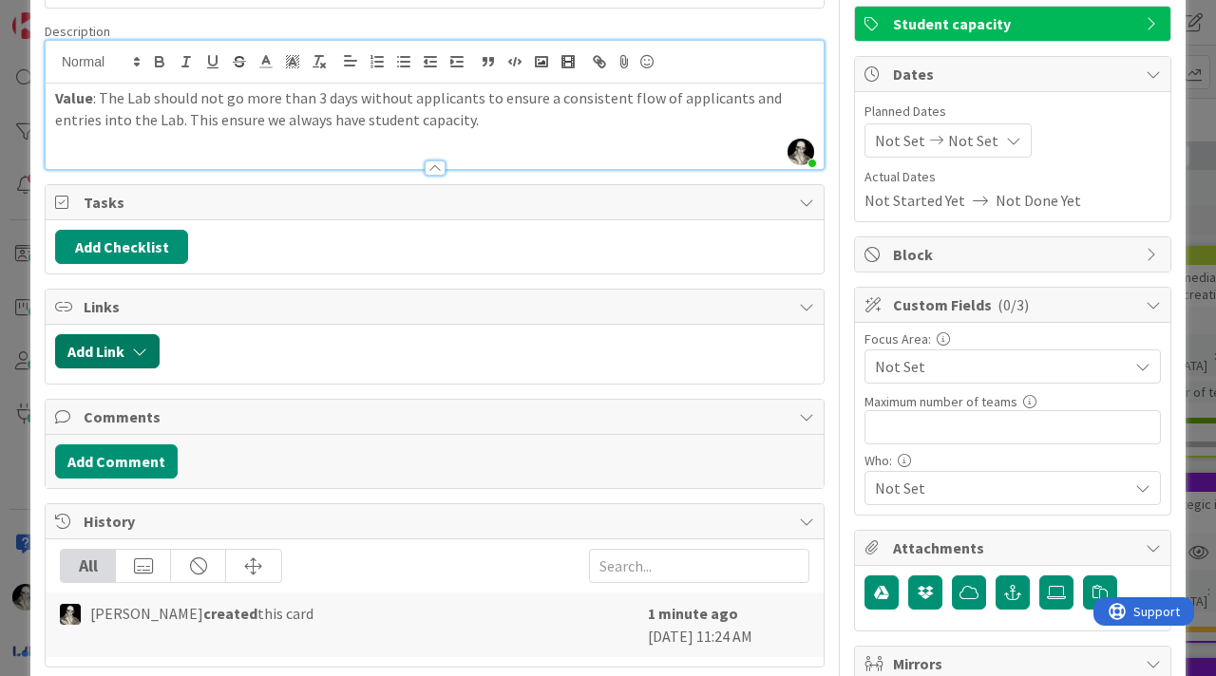
click at [139, 350] on icon "button" at bounding box center [139, 351] width 15 height 15
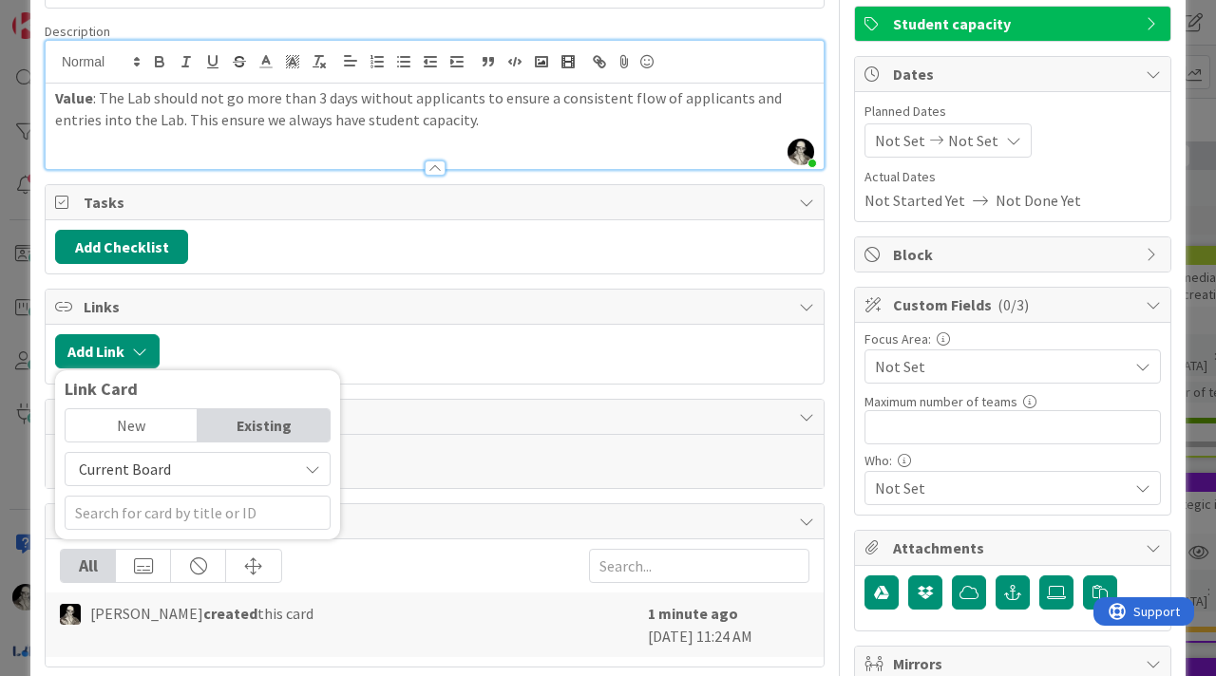
click at [267, 465] on span "Current Board" at bounding box center [181, 469] width 213 height 27
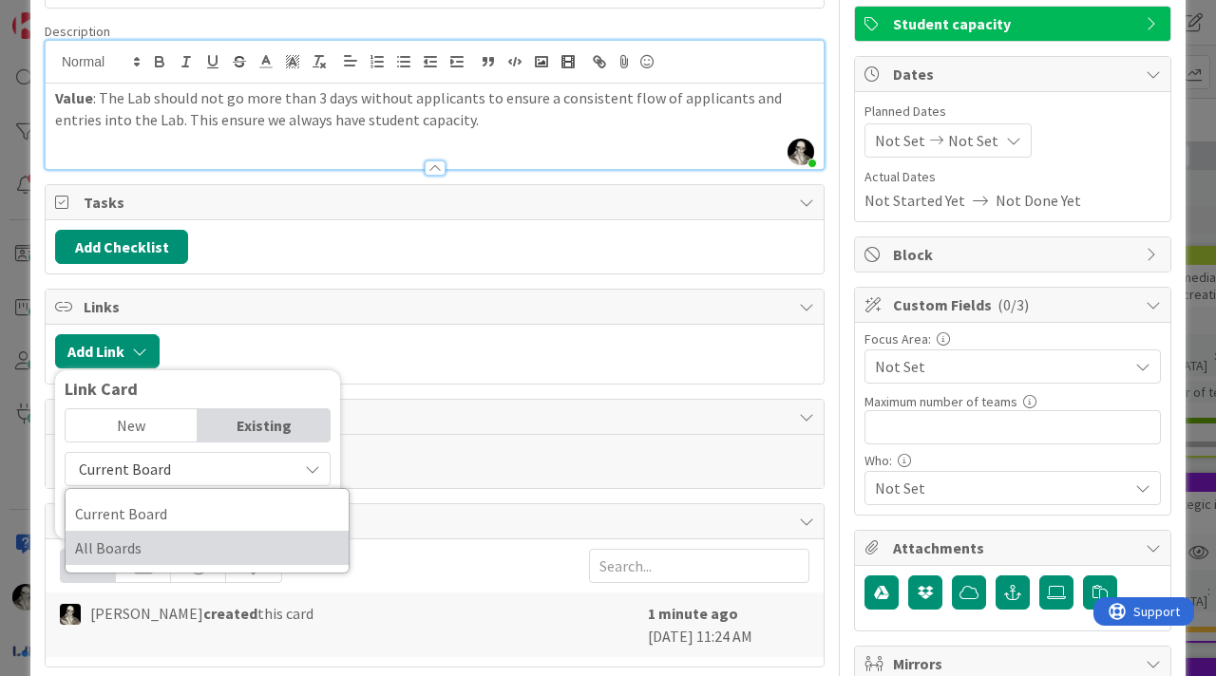
click at [218, 538] on span "All Boards" at bounding box center [207, 548] width 264 height 28
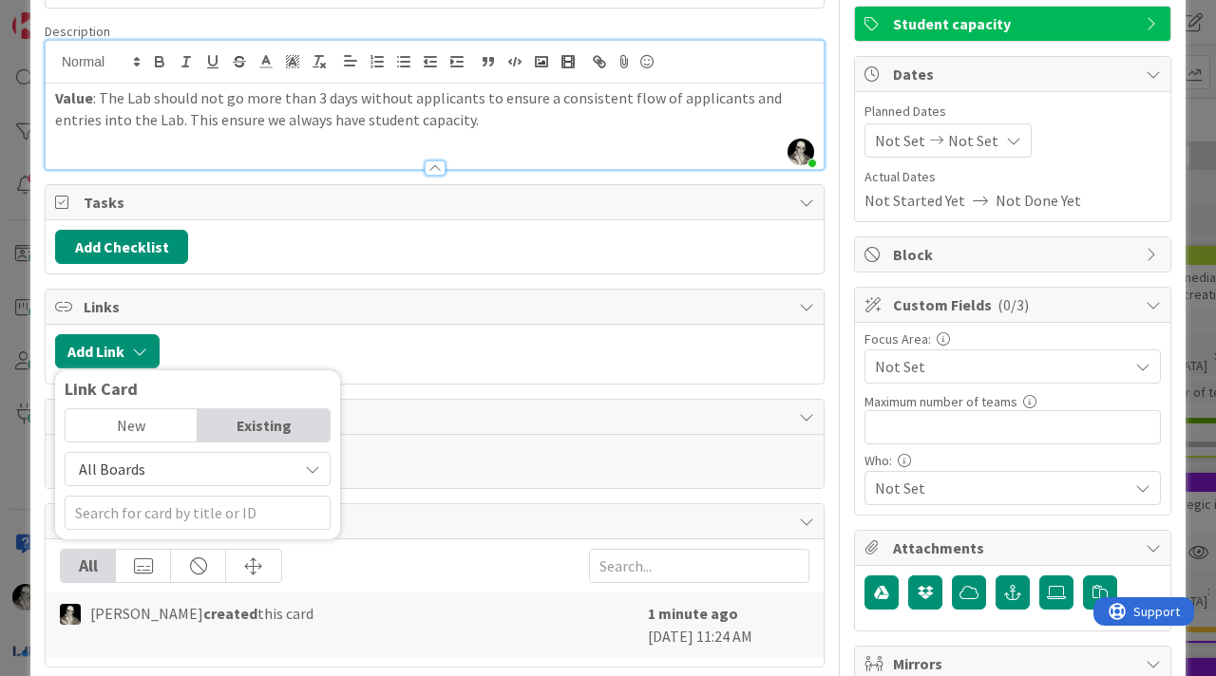
type textarea "x"
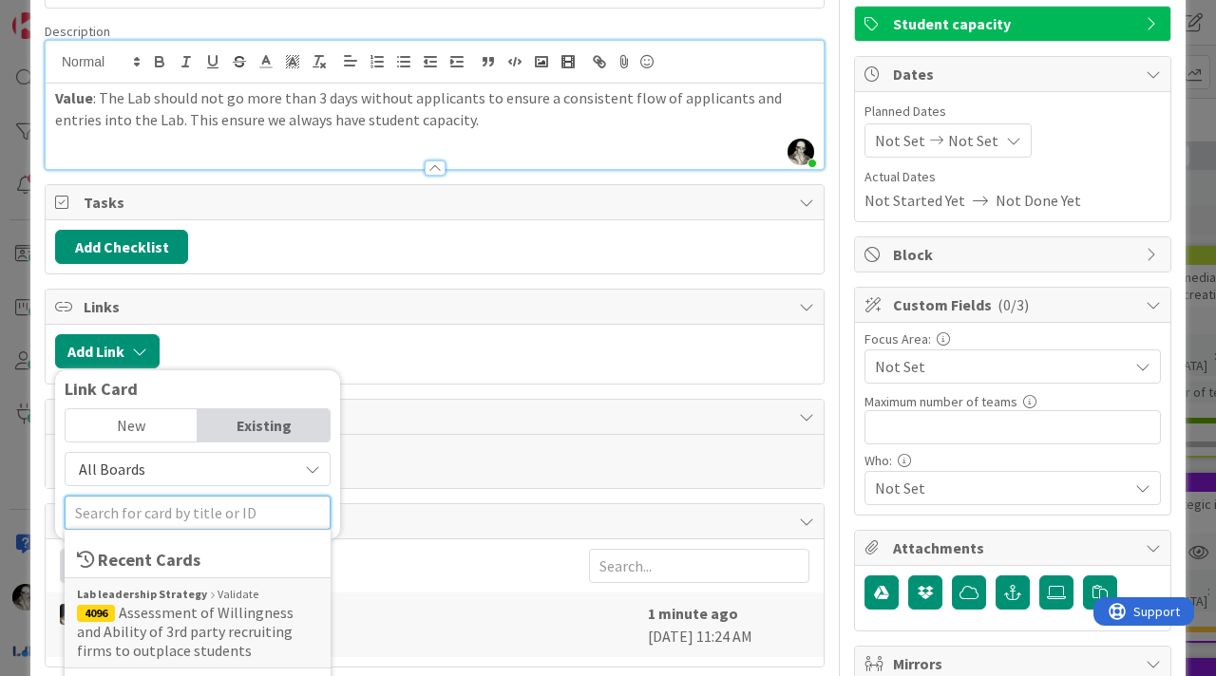
click at [188, 513] on input "text" at bounding box center [198, 513] width 266 height 34
type input "10"
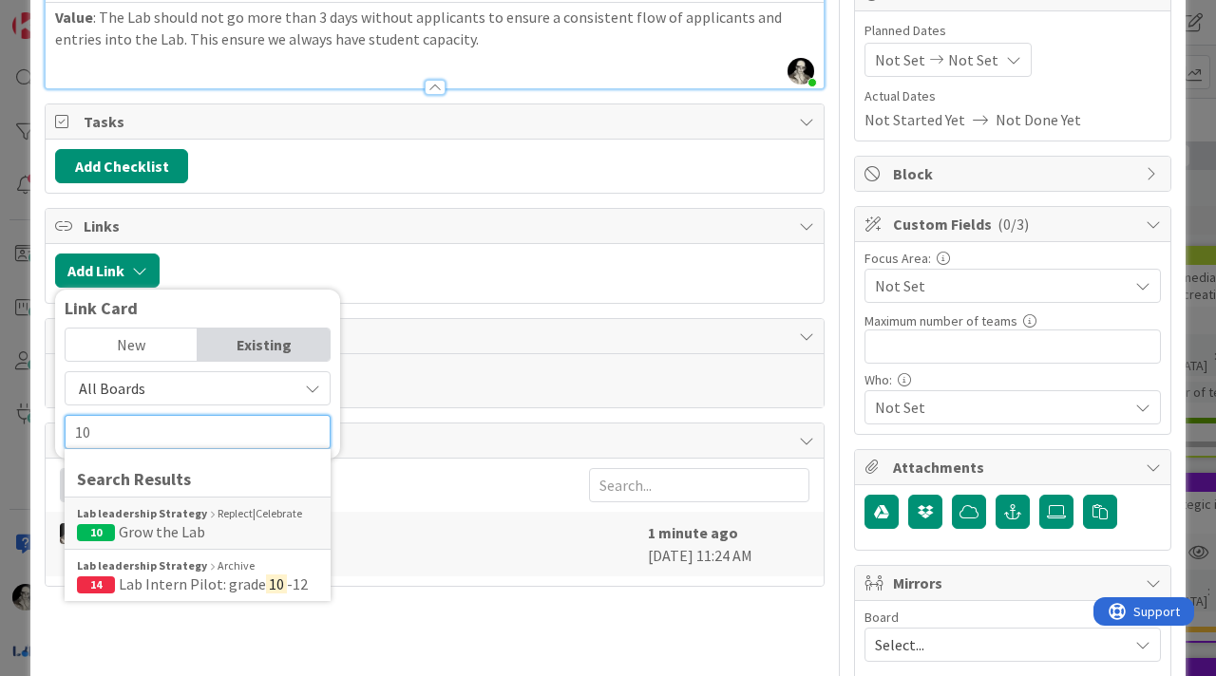
scroll to position [254, 0]
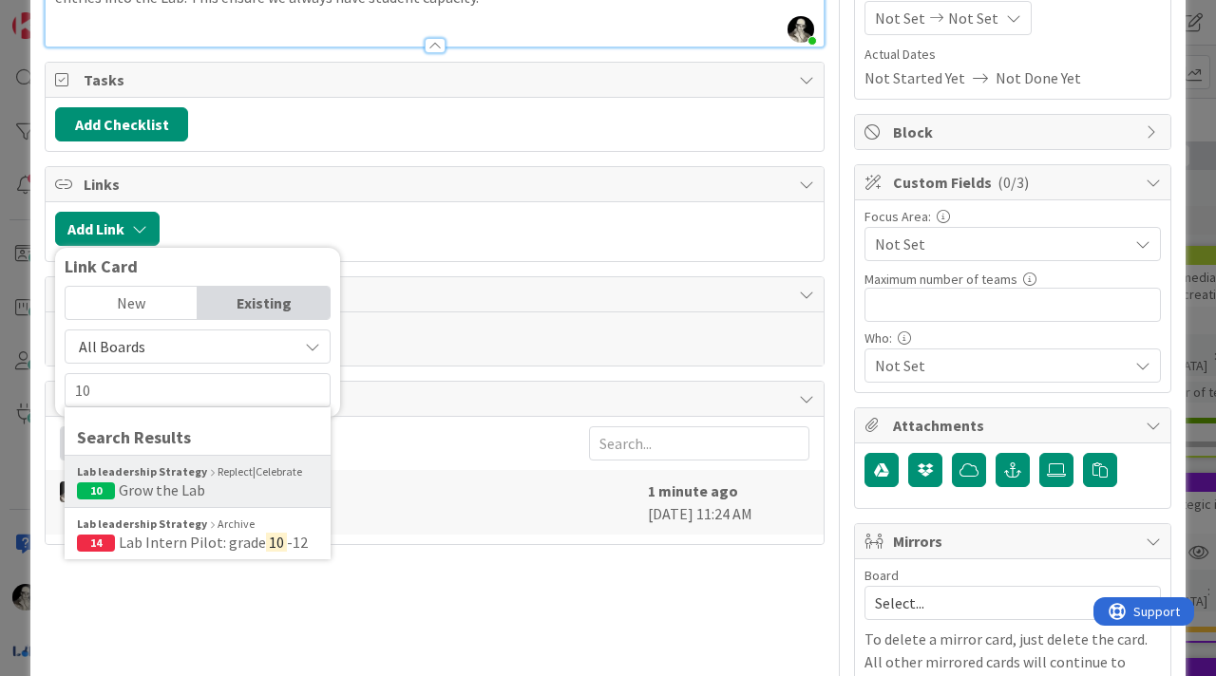
click at [165, 479] on b "Lab leadership Strategy" at bounding box center [142, 472] width 130 height 17
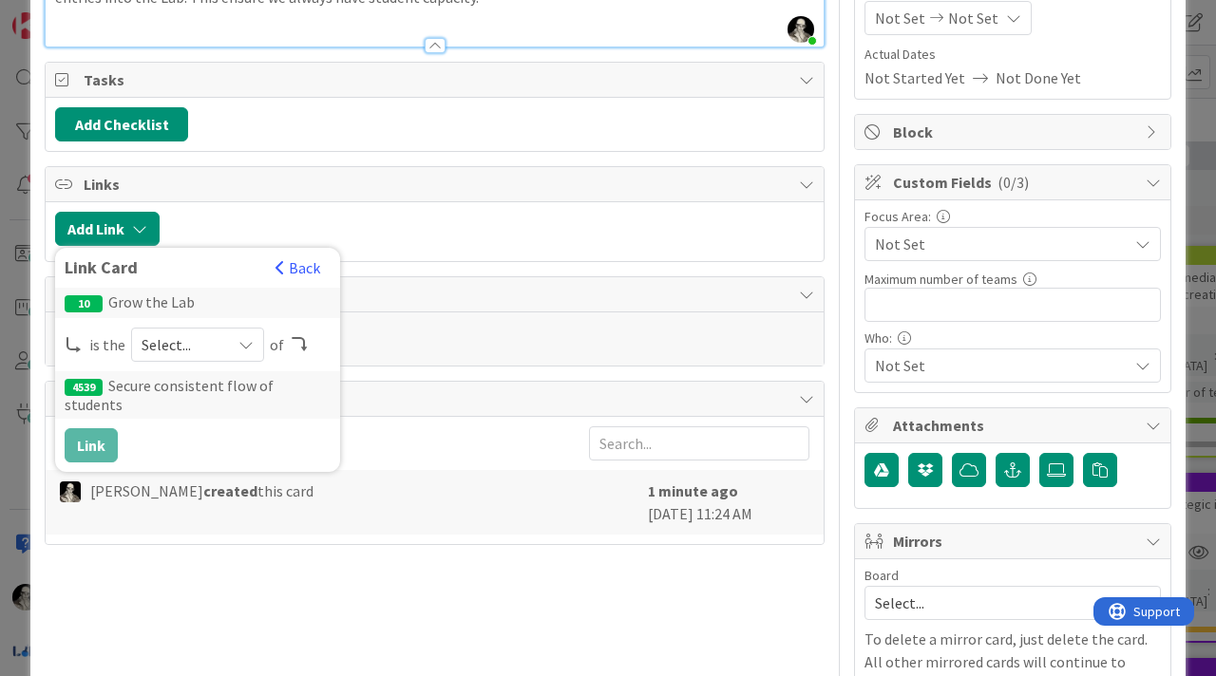
click at [249, 348] on icon at bounding box center [245, 344] width 15 height 15
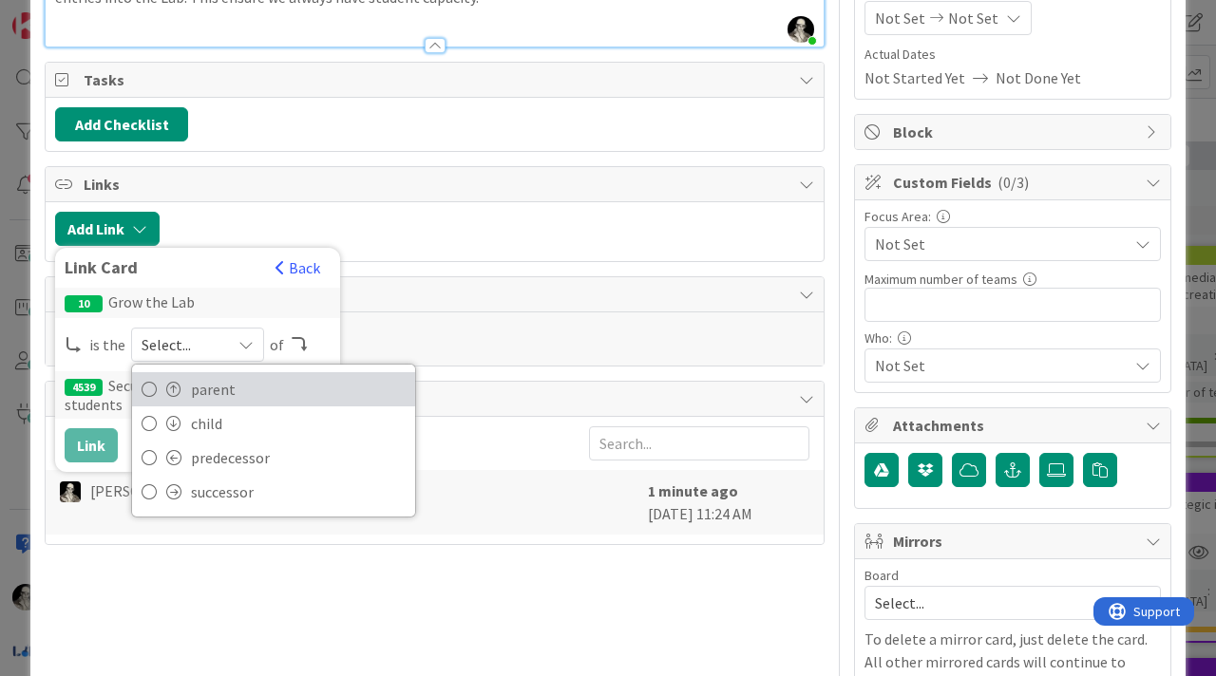
click at [240, 382] on span "parent" at bounding box center [298, 389] width 215 height 28
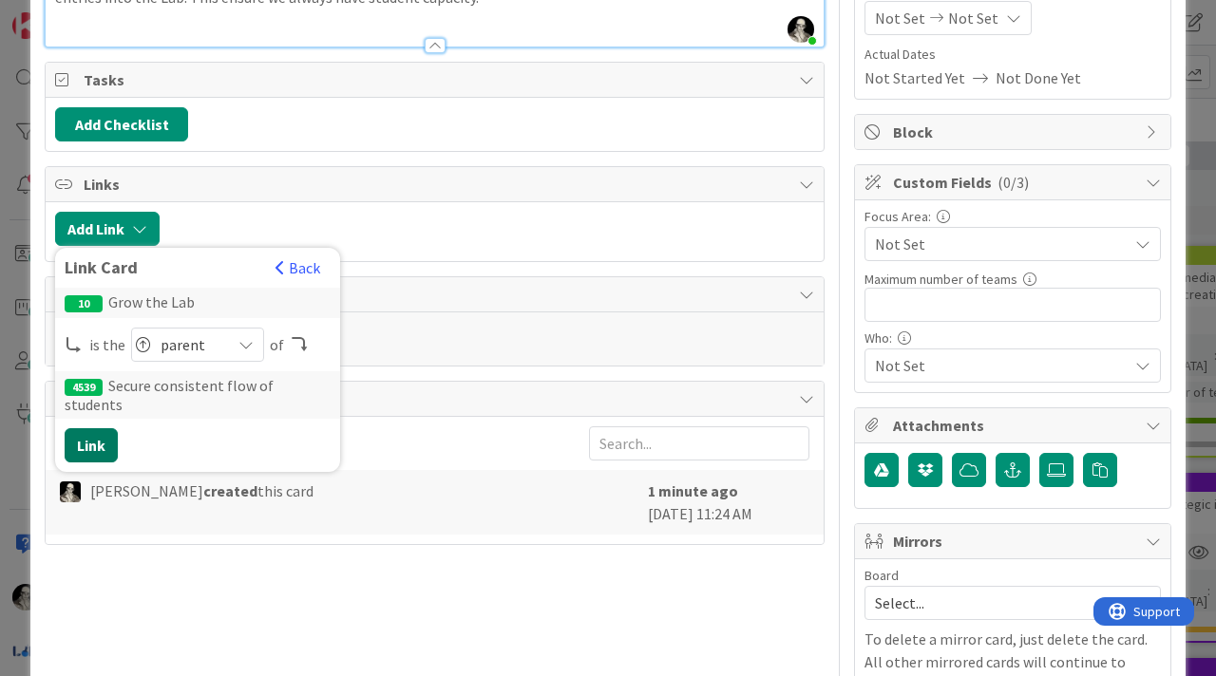
click at [94, 428] on button "Link" at bounding box center [91, 445] width 53 height 34
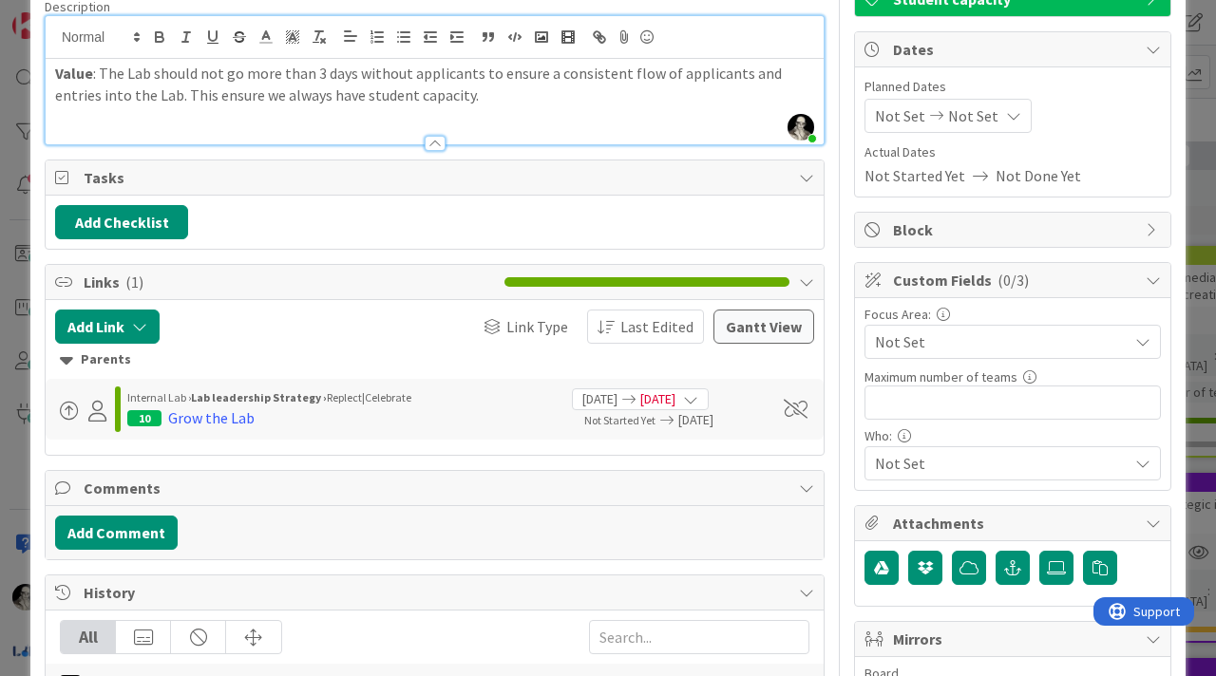
scroll to position [148, 0]
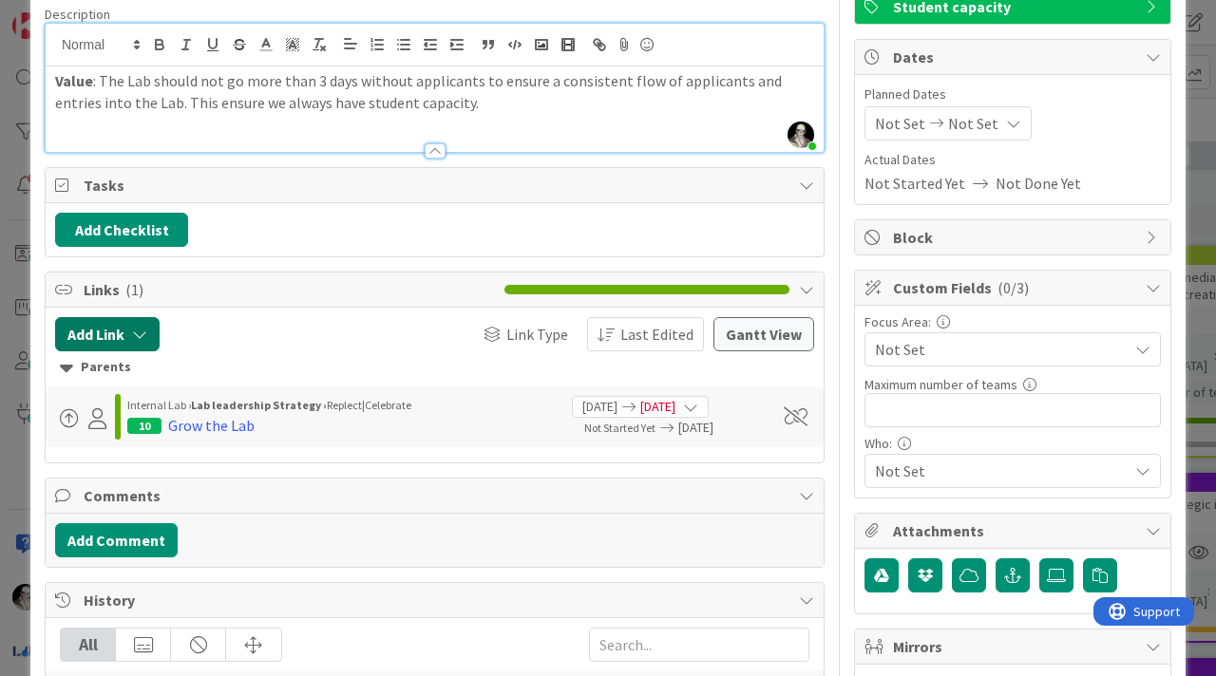
click at [146, 329] on icon "button" at bounding box center [139, 334] width 15 height 15
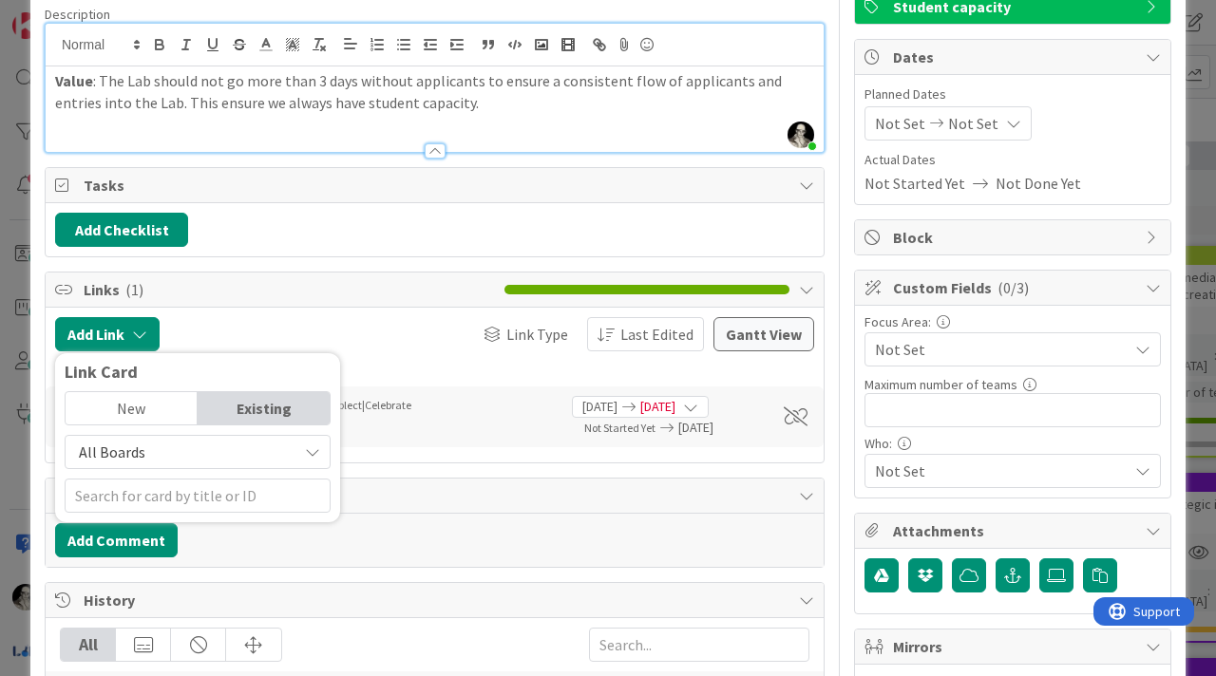
click at [151, 398] on div "New" at bounding box center [132, 408] width 132 height 32
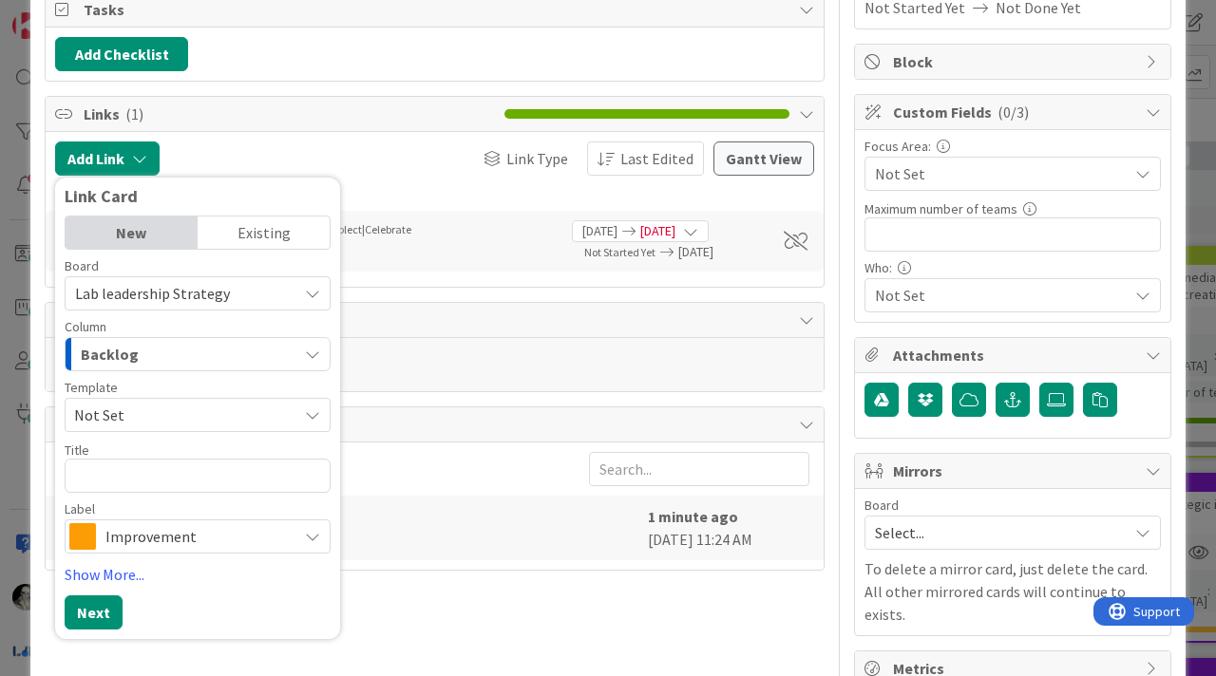
scroll to position [352, 0]
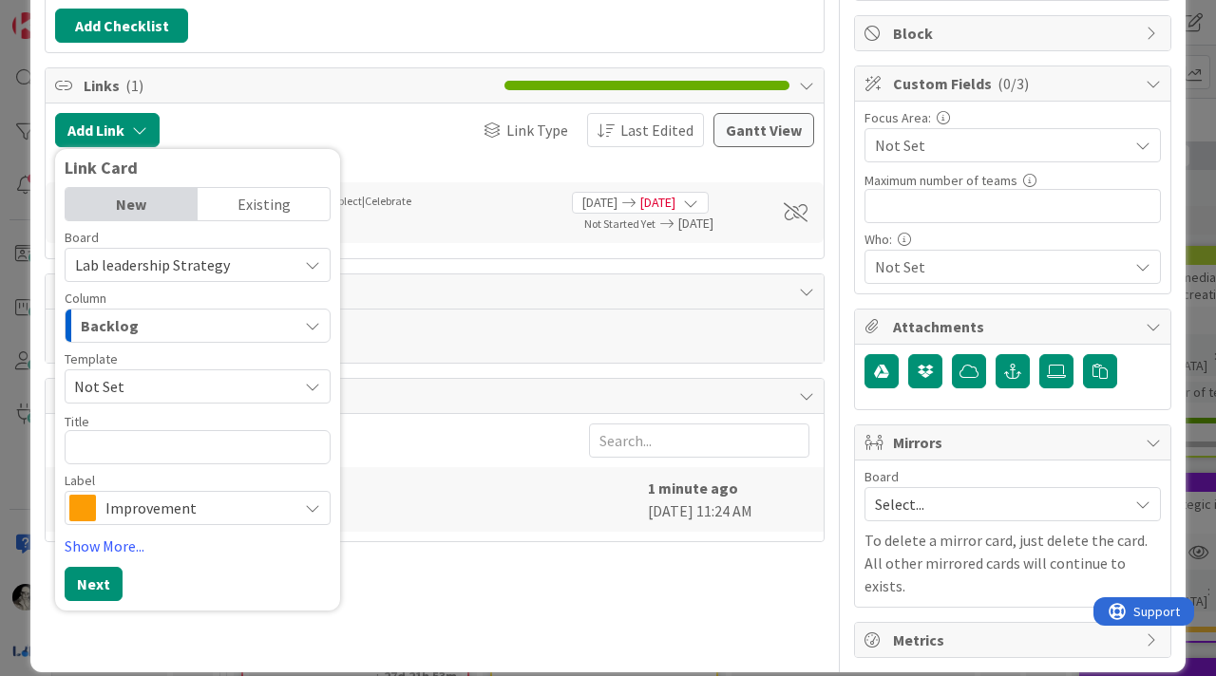
click at [426, 335] on div "Add Comment" at bounding box center [434, 336] width 759 height 34
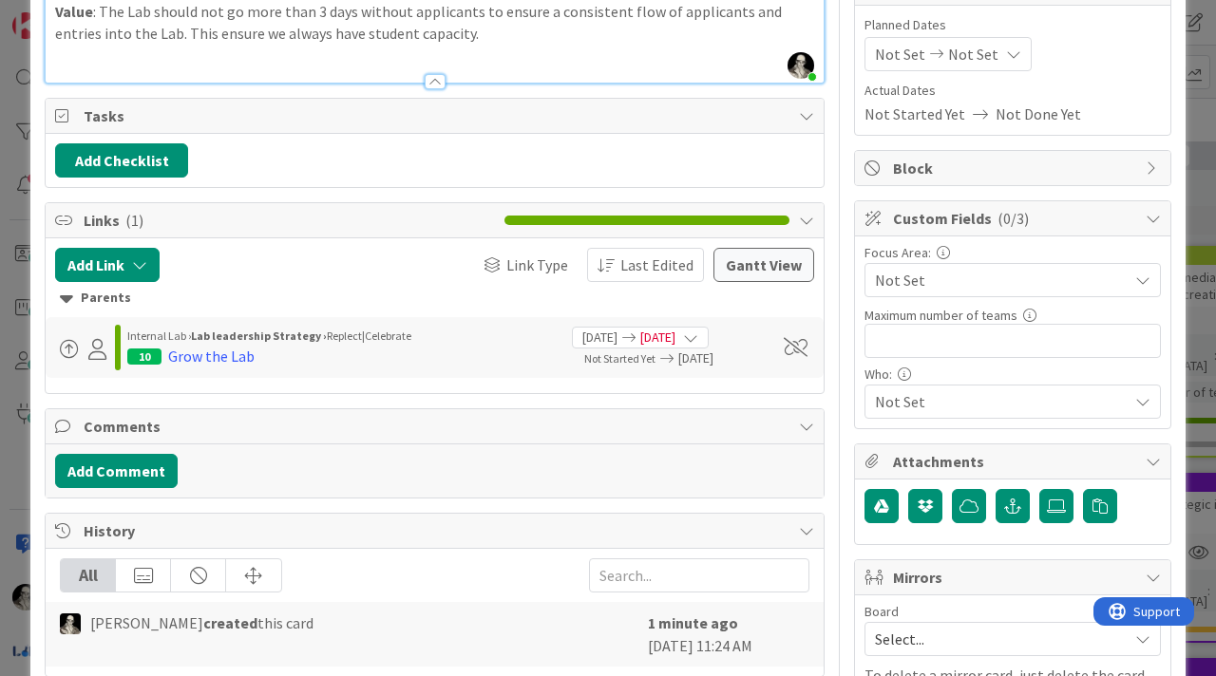
scroll to position [228, 0]
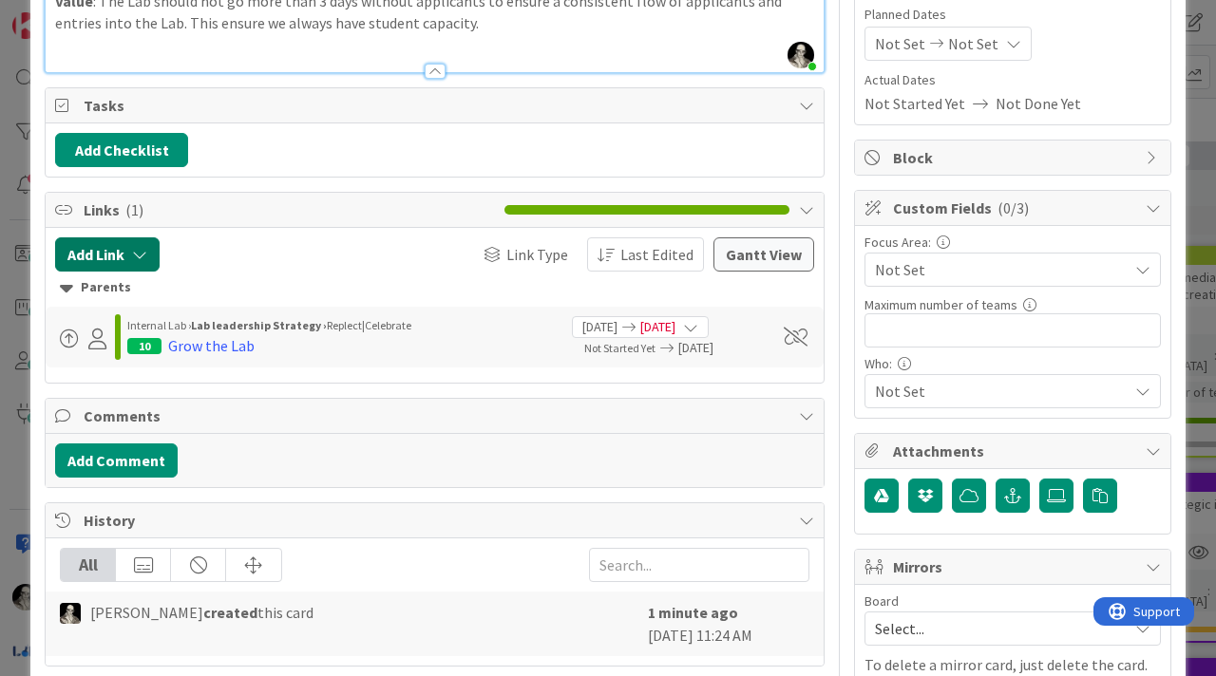
click at [144, 250] on icon "button" at bounding box center [139, 254] width 15 height 15
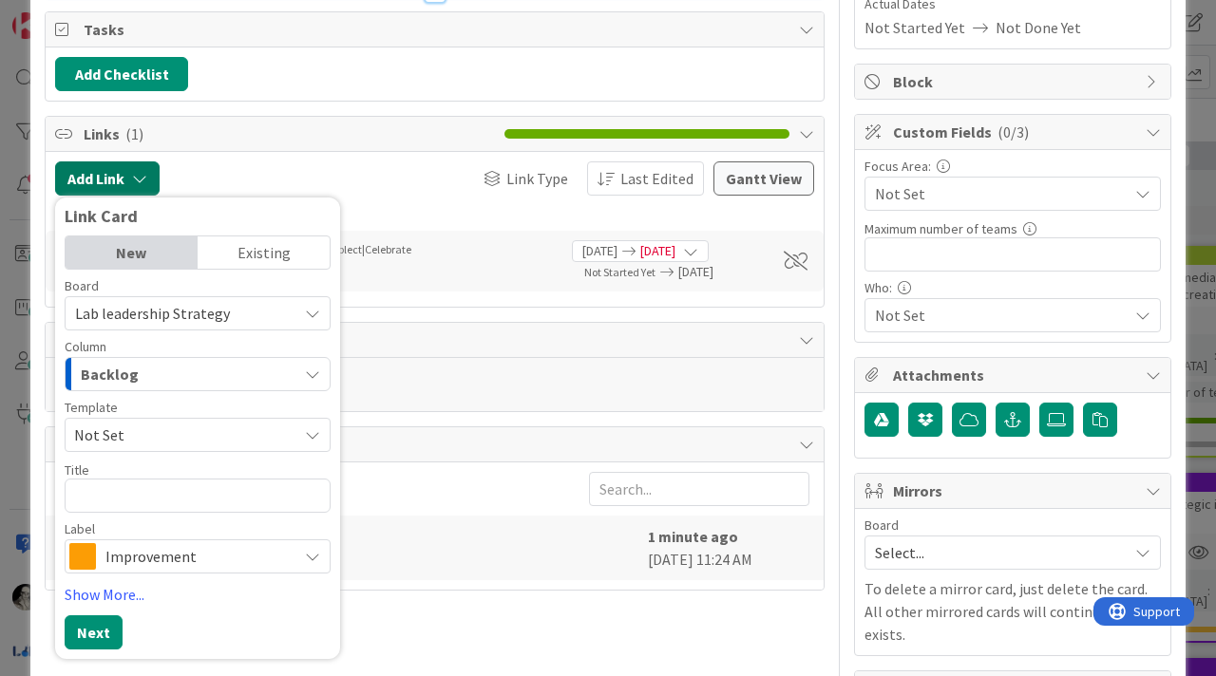
scroll to position [352, 0]
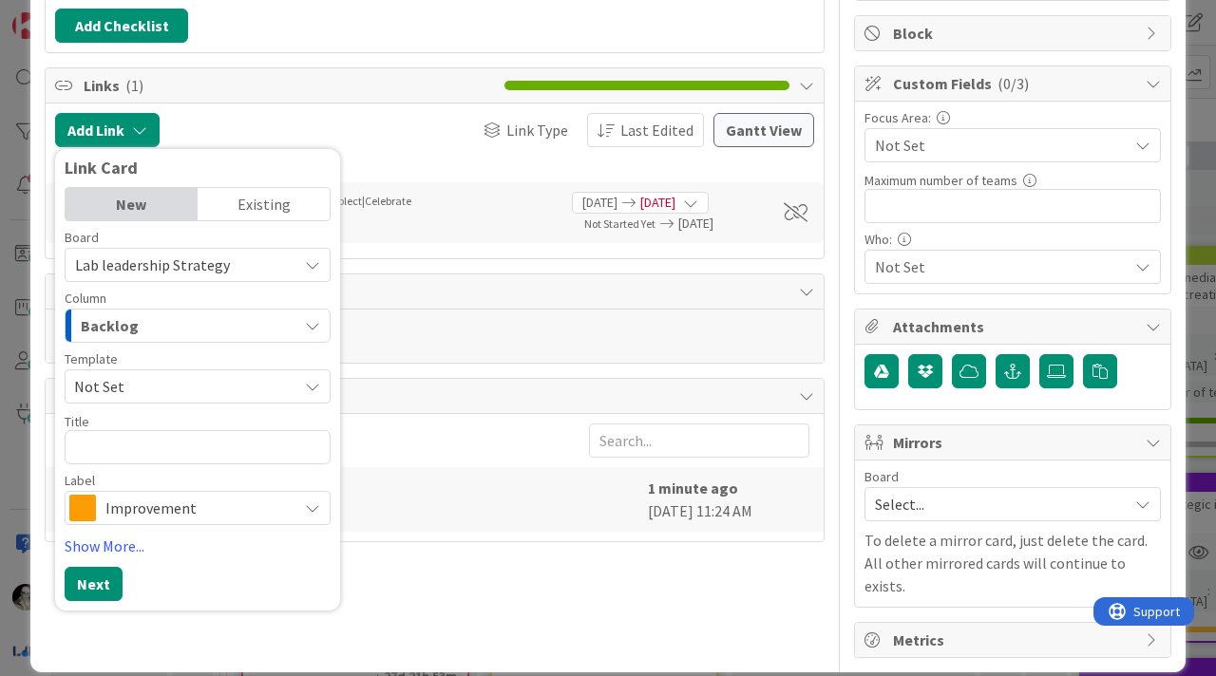
click at [223, 252] on span "Lab leadership Strategy" at bounding box center [181, 265] width 213 height 27
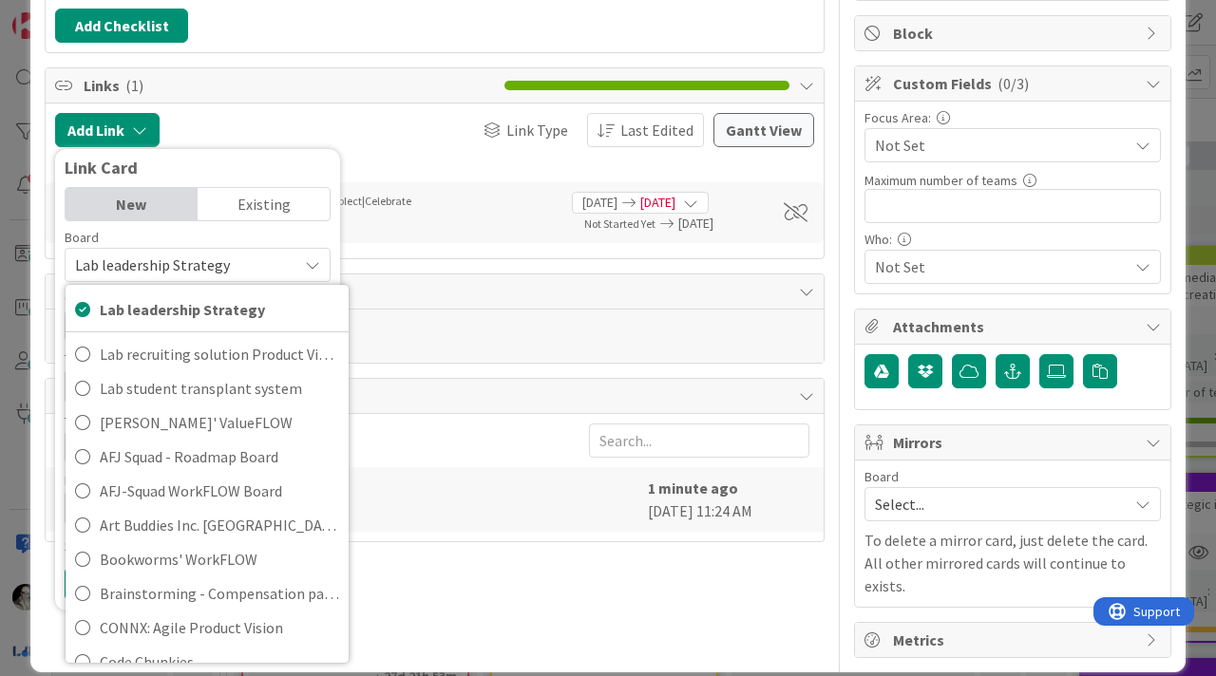
click at [223, 252] on span "Lab leadership Strategy" at bounding box center [181, 265] width 213 height 27
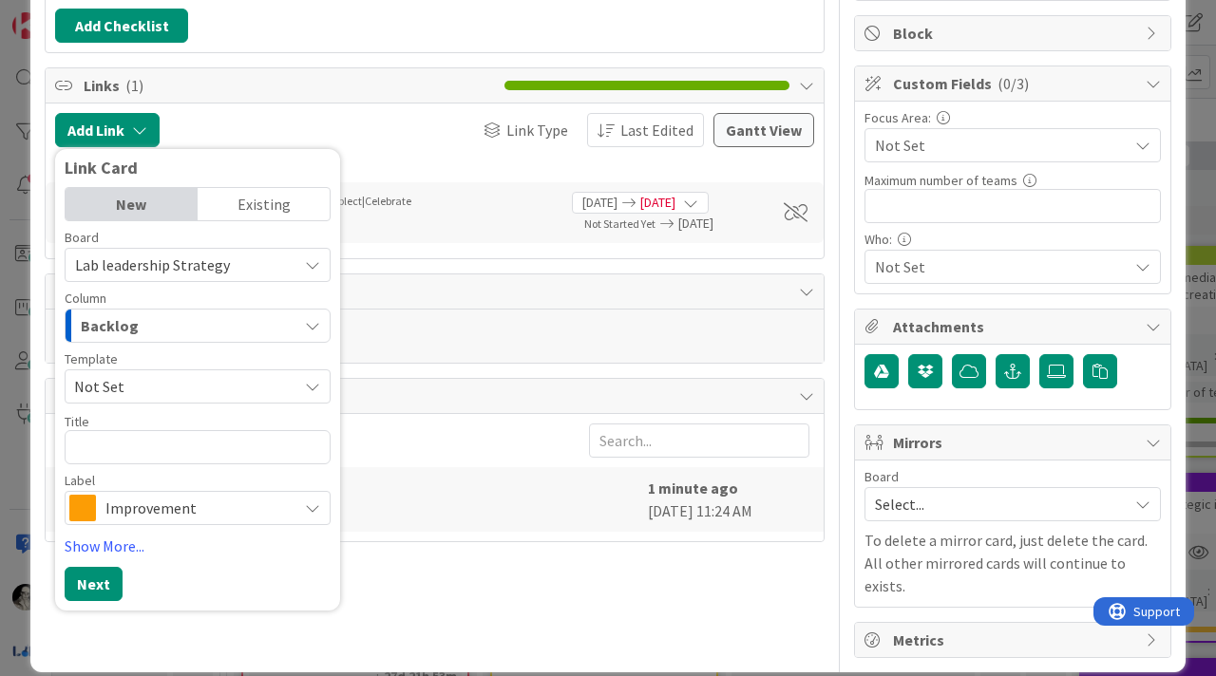
click at [215, 319] on div "Backlog" at bounding box center [186, 326] width 221 height 30
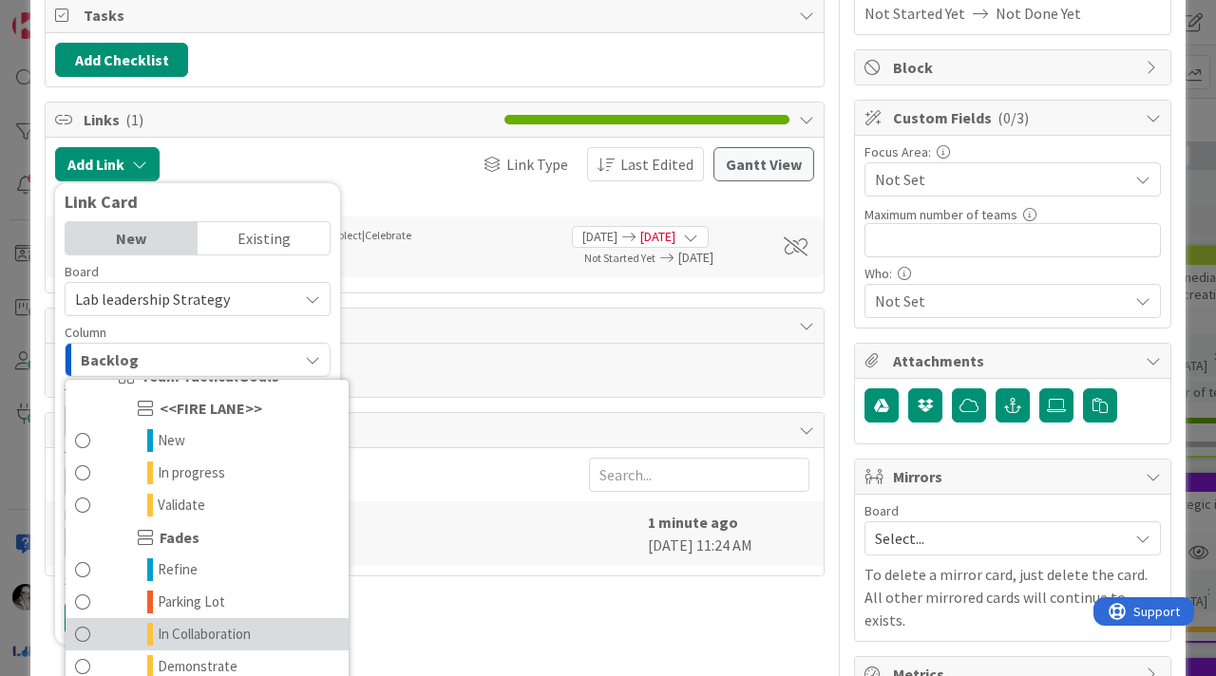
scroll to position [583, 0]
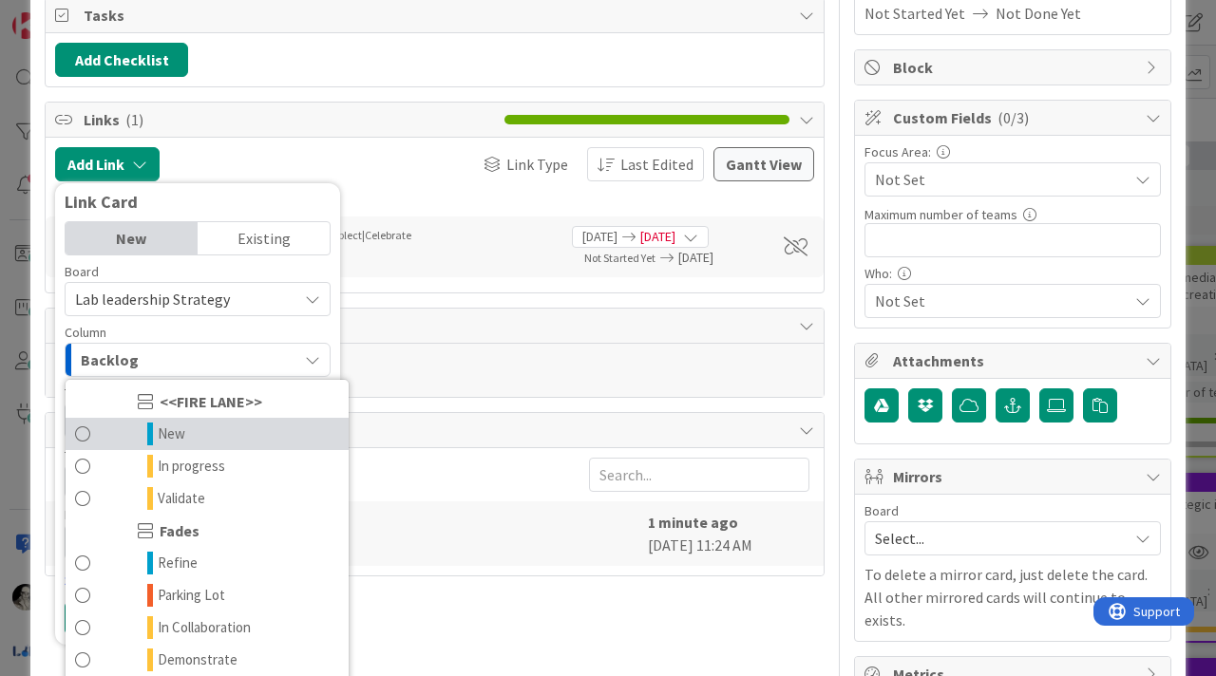
click at [185, 426] on link "New" at bounding box center [207, 434] width 283 height 32
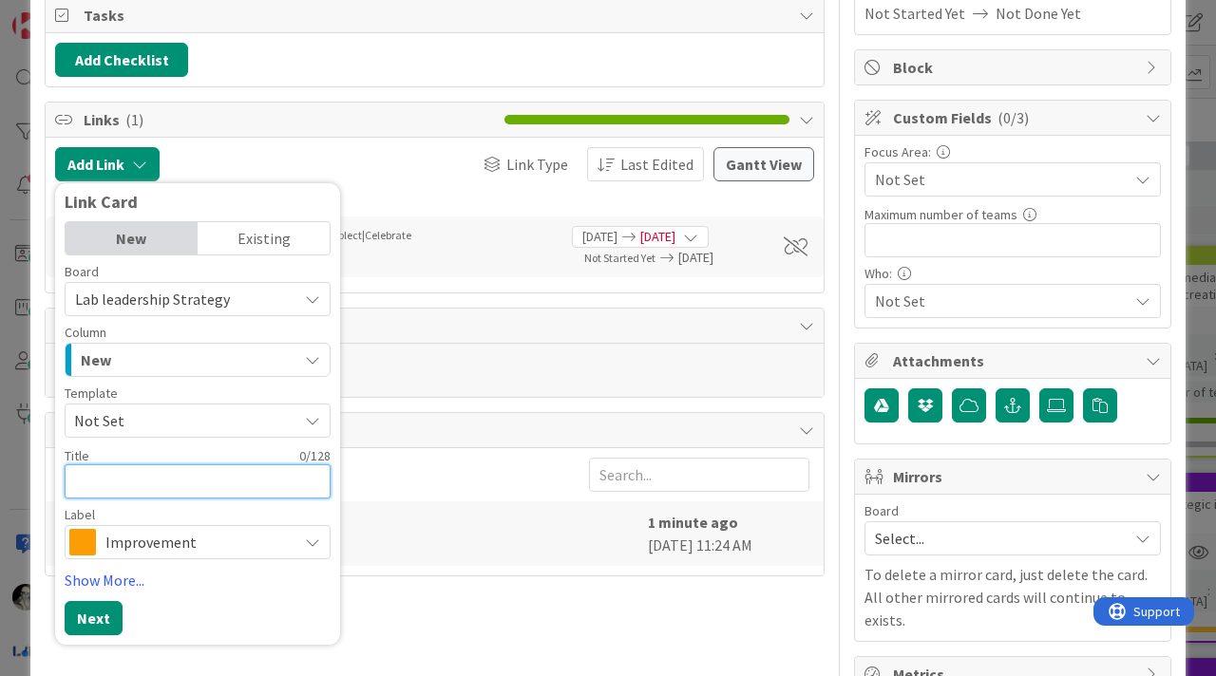
click at [140, 479] on textarea at bounding box center [198, 482] width 266 height 34
type textarea "x"
type textarea "P"
type textarea "x"
type textarea "Po"
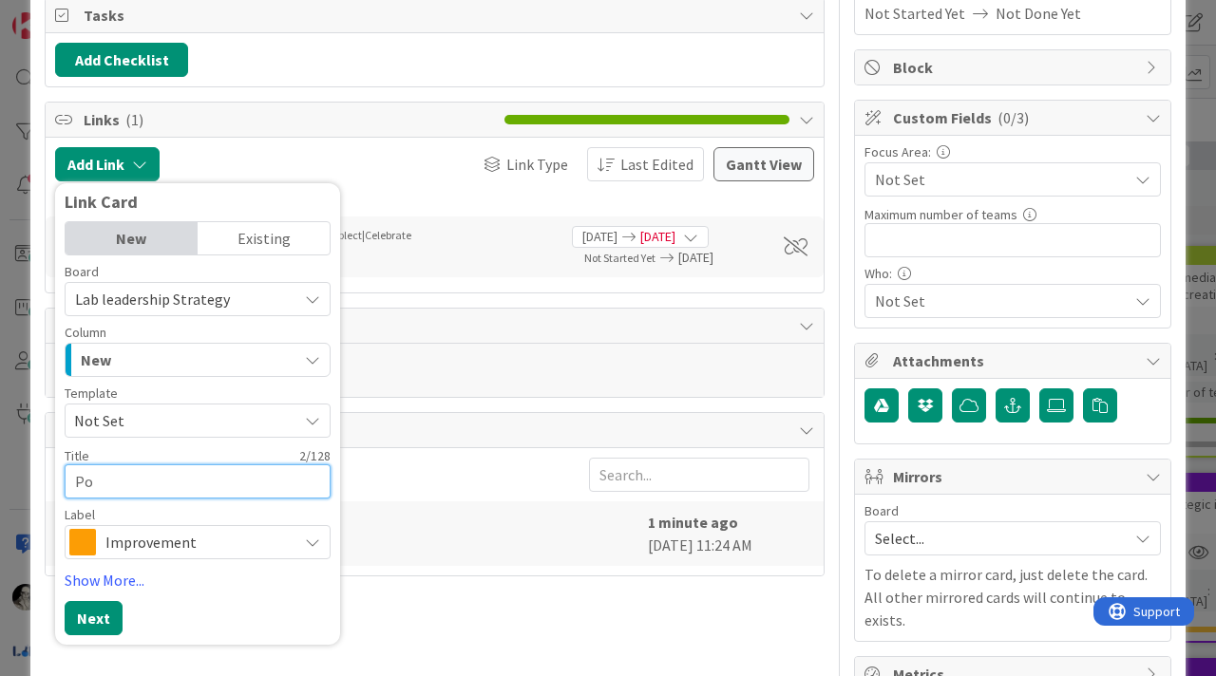
type textarea "x"
type textarea "Pos"
type textarea "x"
type textarea "Post"
type textarea "x"
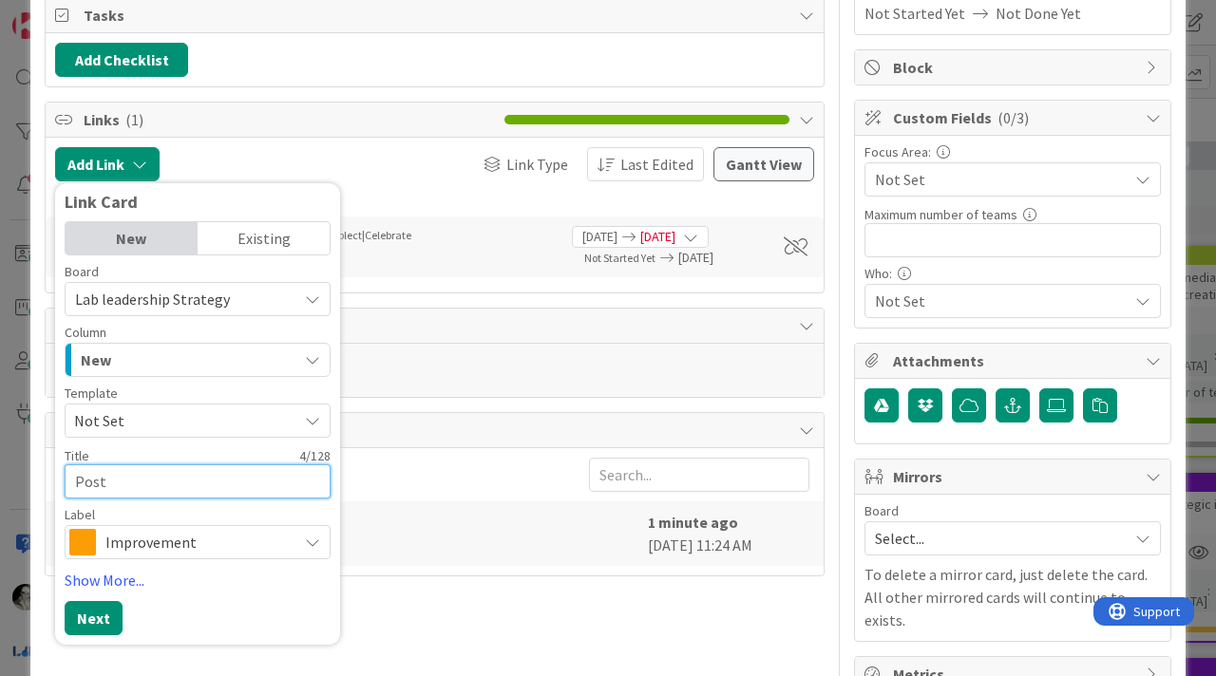
type textarea "Post"
type textarea "x"
type textarea "Post a"
type textarea "x"
type textarea "Post ap"
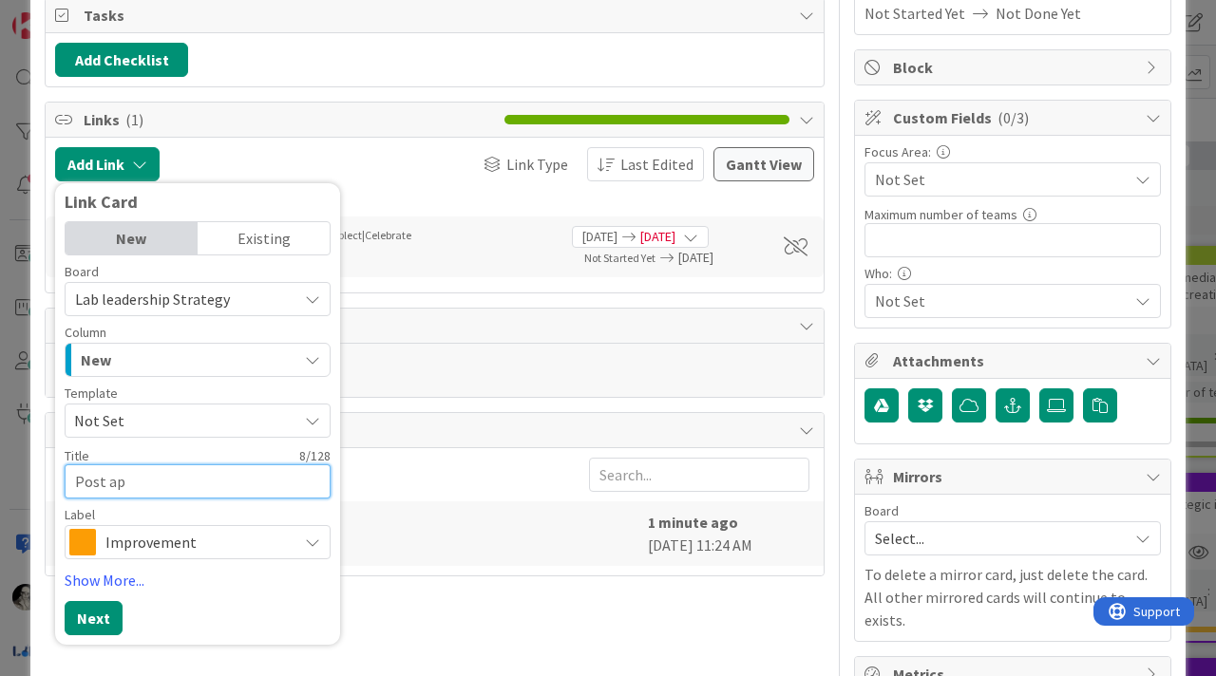
type textarea "x"
type textarea "Post app"
type textarea "x"
type textarea "Post appl"
type textarea "x"
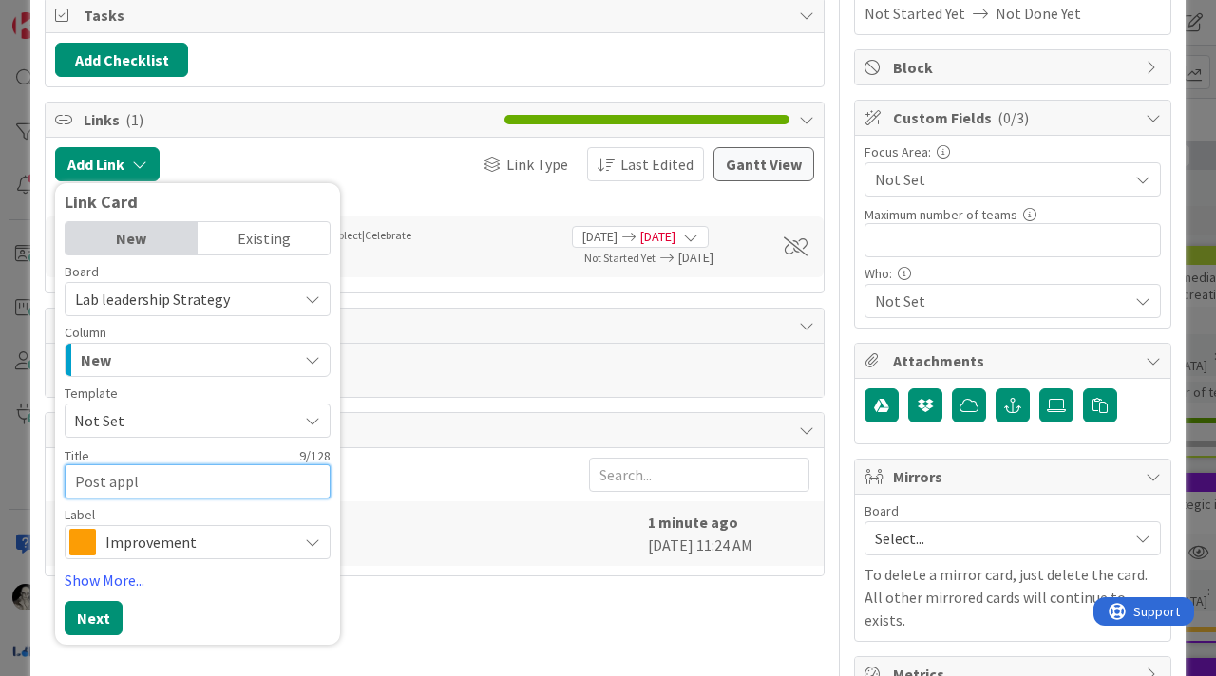
type textarea "Post appli"
type textarea "x"
type textarea "Post applic"
type textarea "x"
type textarea "Post applica"
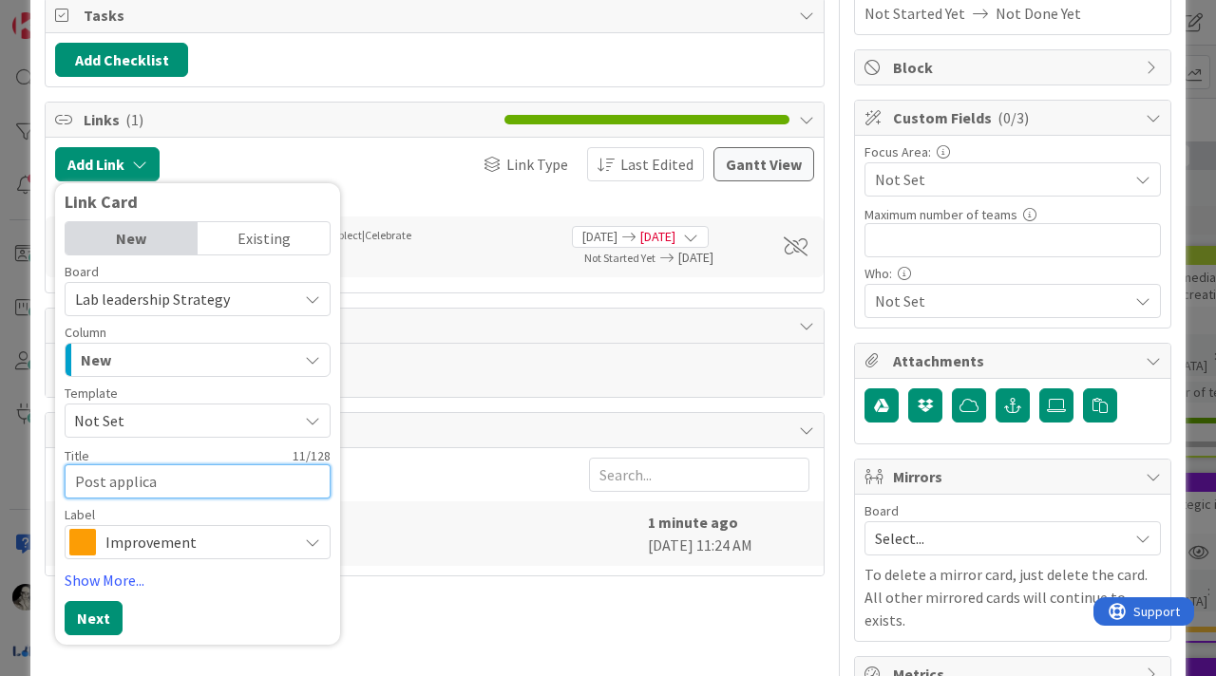
type textarea "x"
type textarea "Post applicat"
type textarea "x"
type textarea "Post applicatio"
type textarea "x"
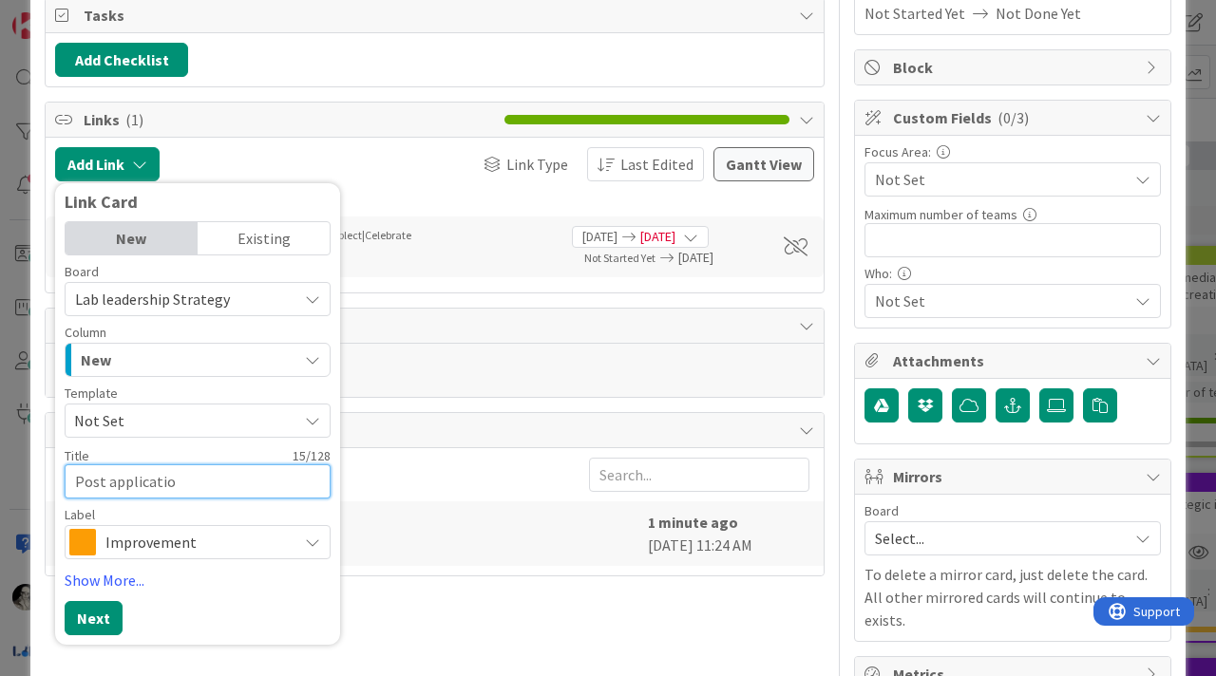
type textarea "Post application"
type textarea "x"
type textarea "Post application"
type textarea "x"
type textarea "Post application o"
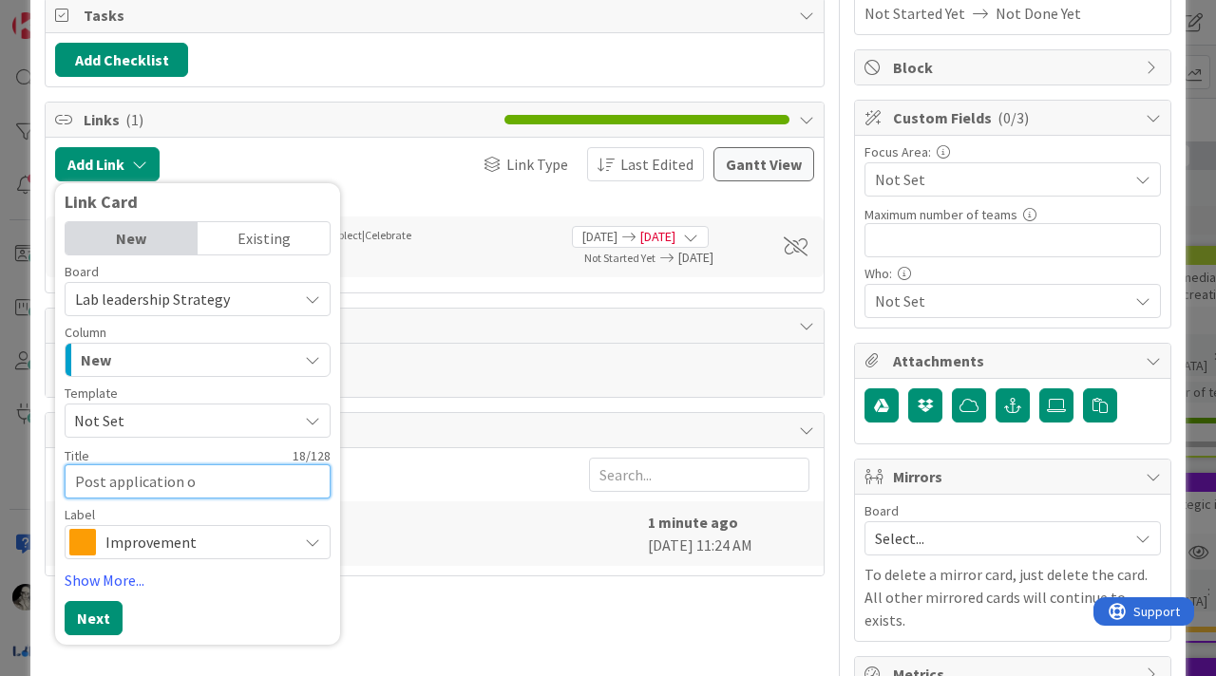
type textarea "x"
type textarea "Post application op"
type textarea "x"
type textarea "Post application opp"
type textarea "x"
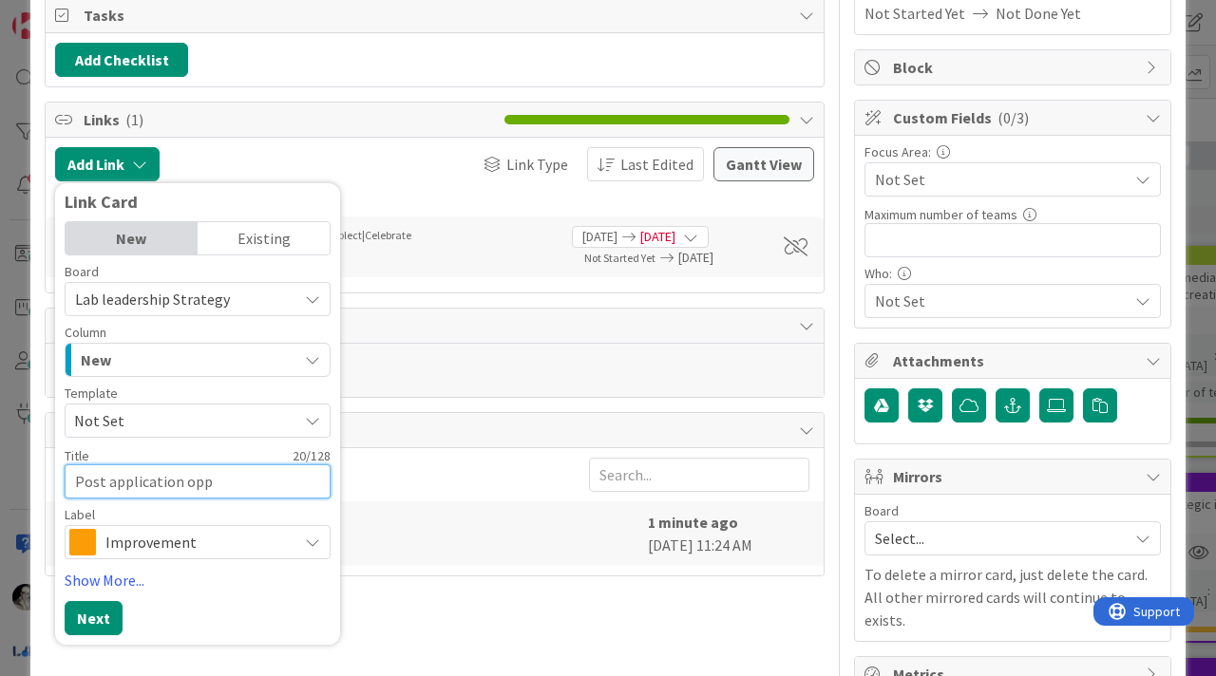
type textarea "Post application oppo"
type textarea "x"
type textarea "Post application oppor"
type textarea "x"
type textarea "Post application opport"
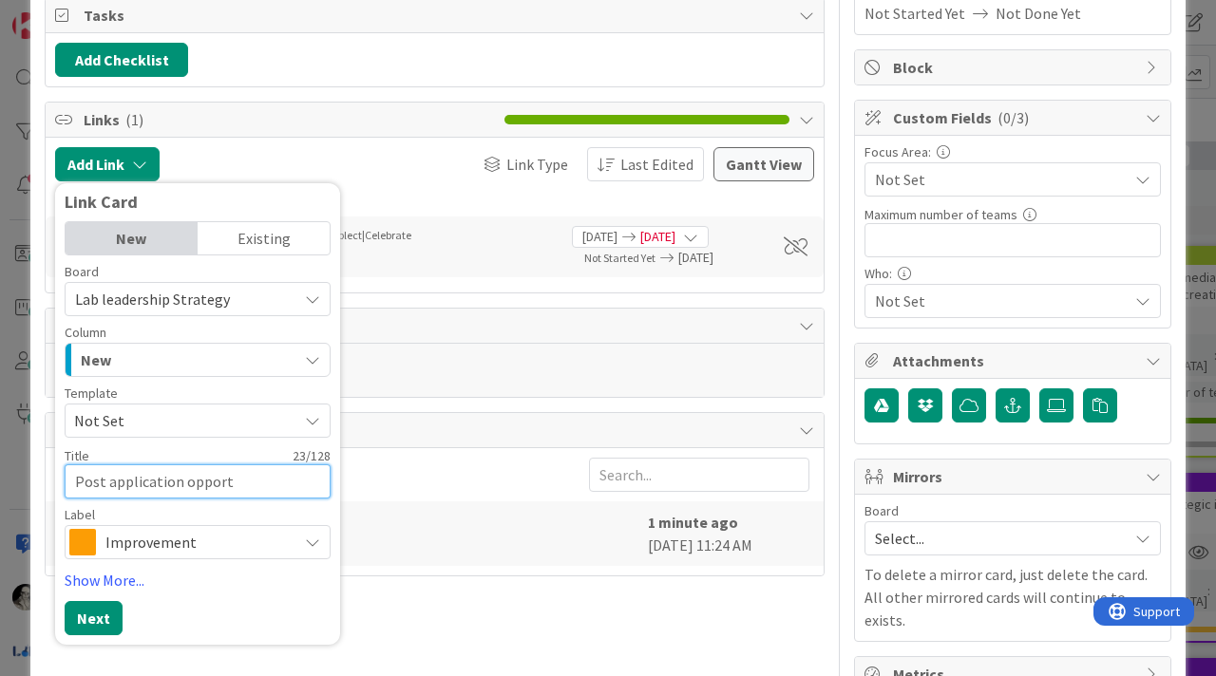
type textarea "x"
type textarea "Post application opportu"
type textarea "x"
type textarea "Post application opportun"
type textarea "x"
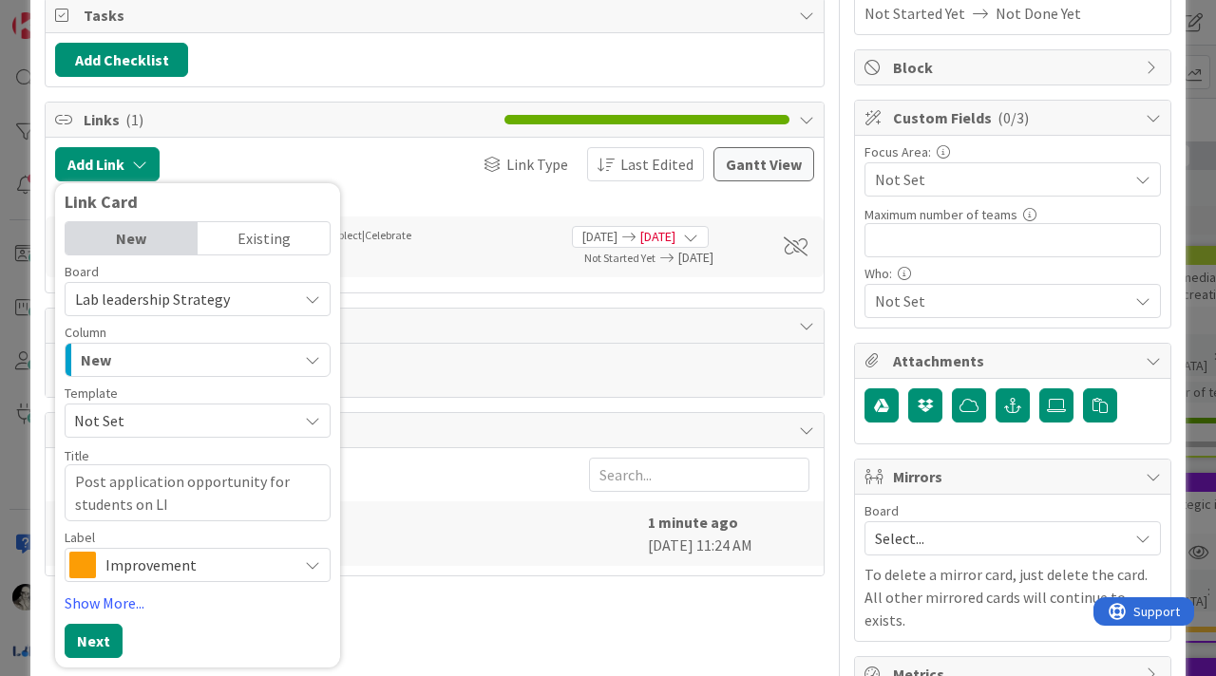
click at [180, 569] on span "Improvement" at bounding box center [196, 565] width 182 height 27
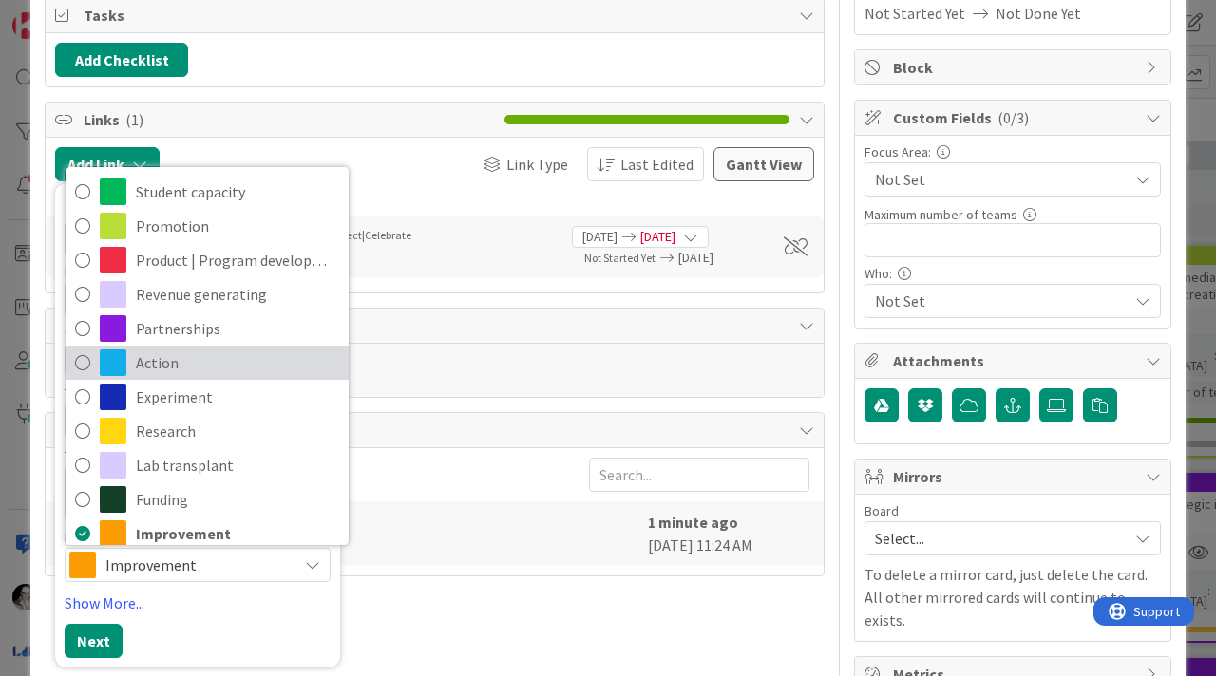
click at [170, 356] on span "Action" at bounding box center [237, 363] width 203 height 28
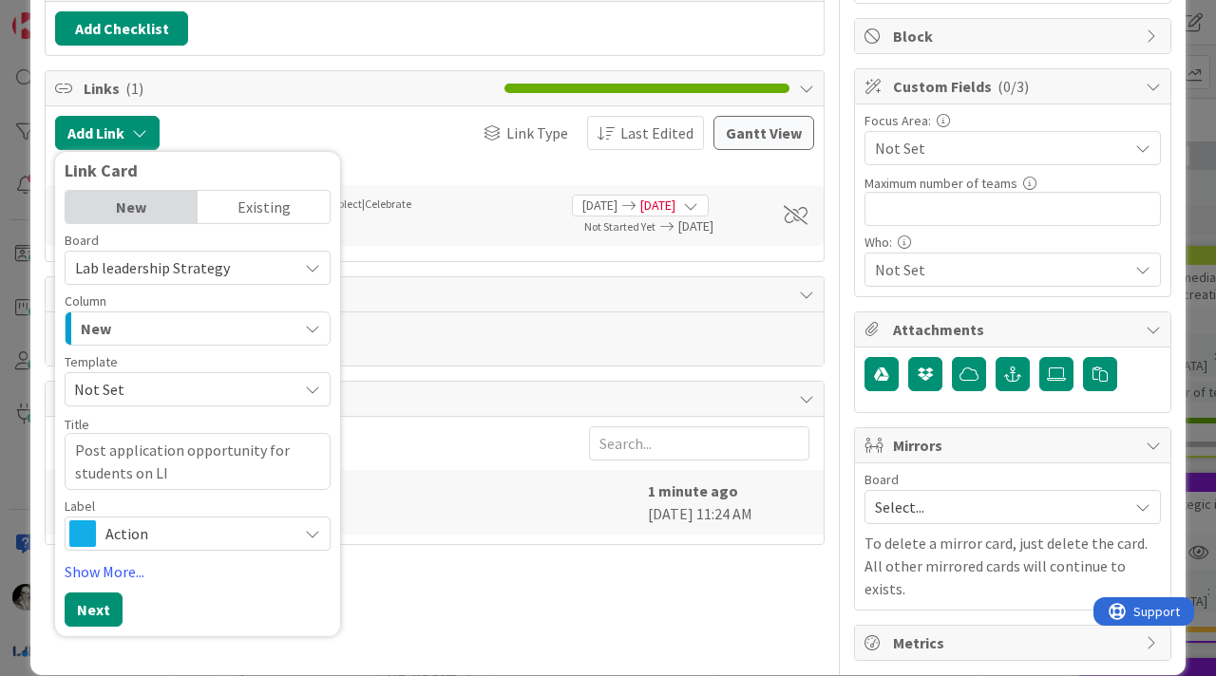
scroll to position [352, 0]
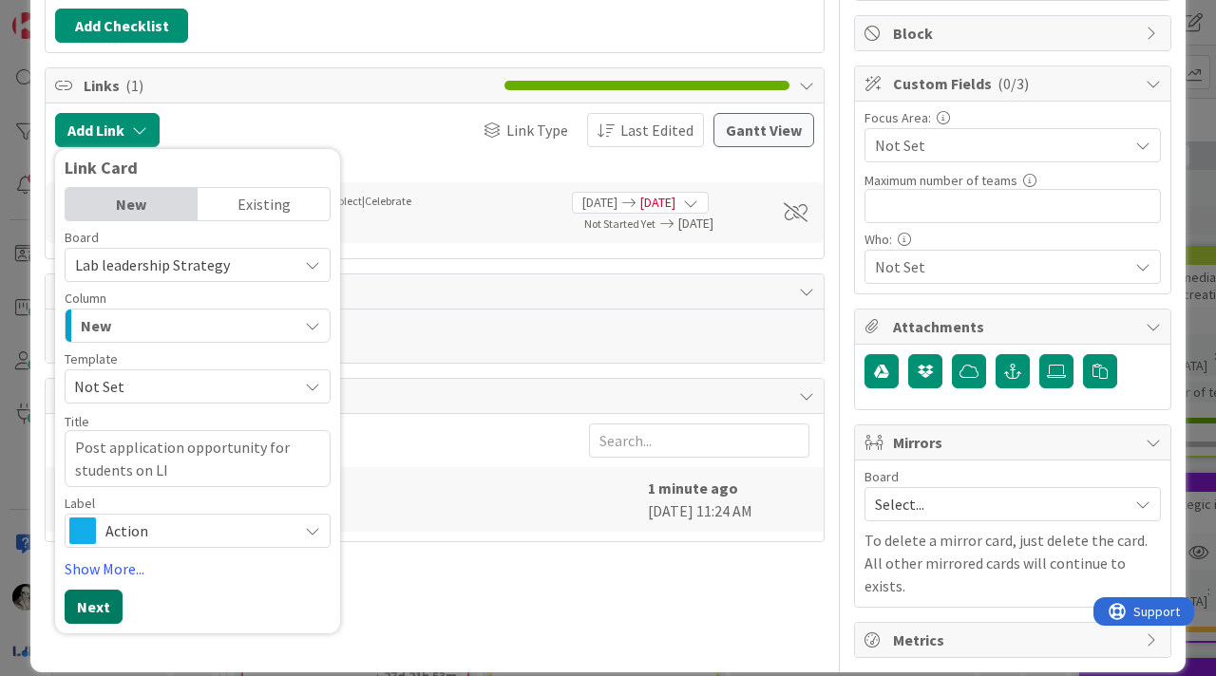
click at [104, 601] on button "Next" at bounding box center [94, 607] width 58 height 34
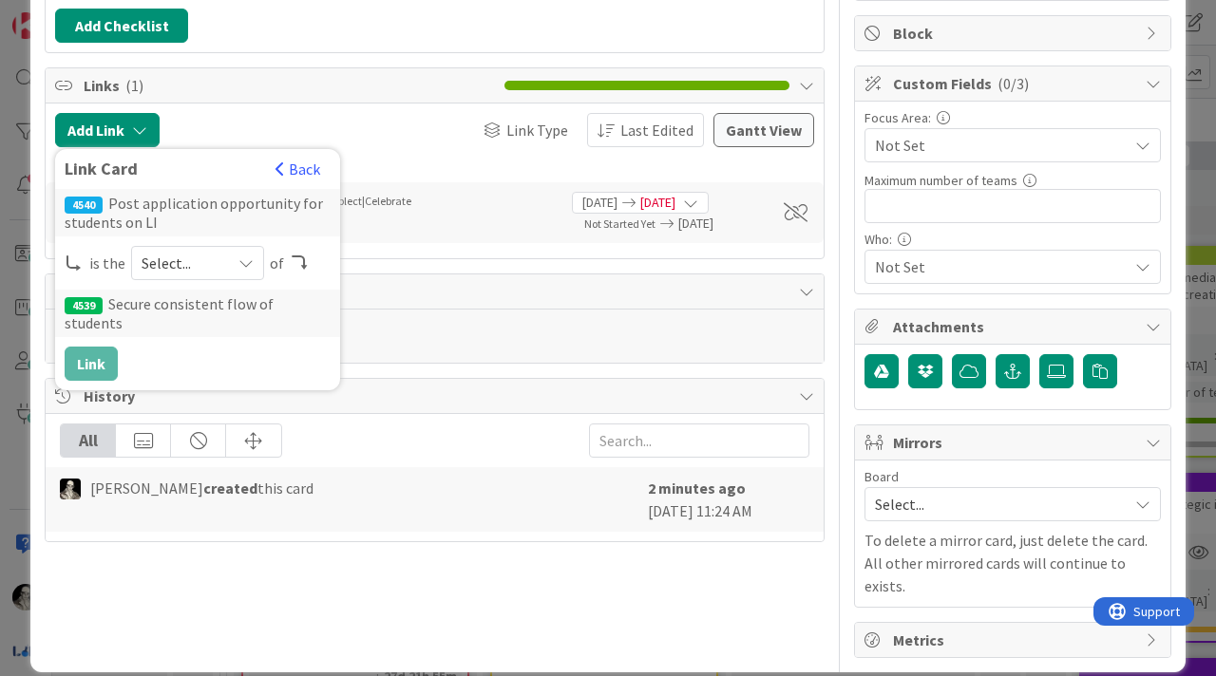
click at [250, 259] on icon at bounding box center [245, 263] width 15 height 15
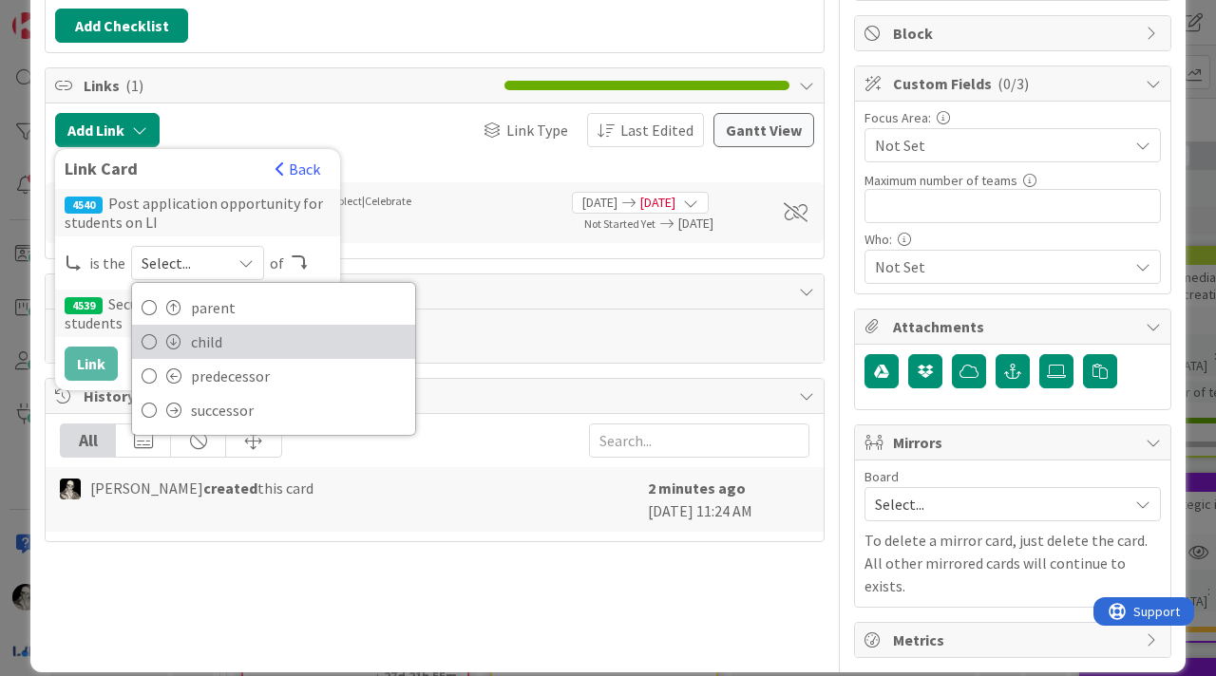
click at [227, 335] on span "child" at bounding box center [298, 342] width 215 height 28
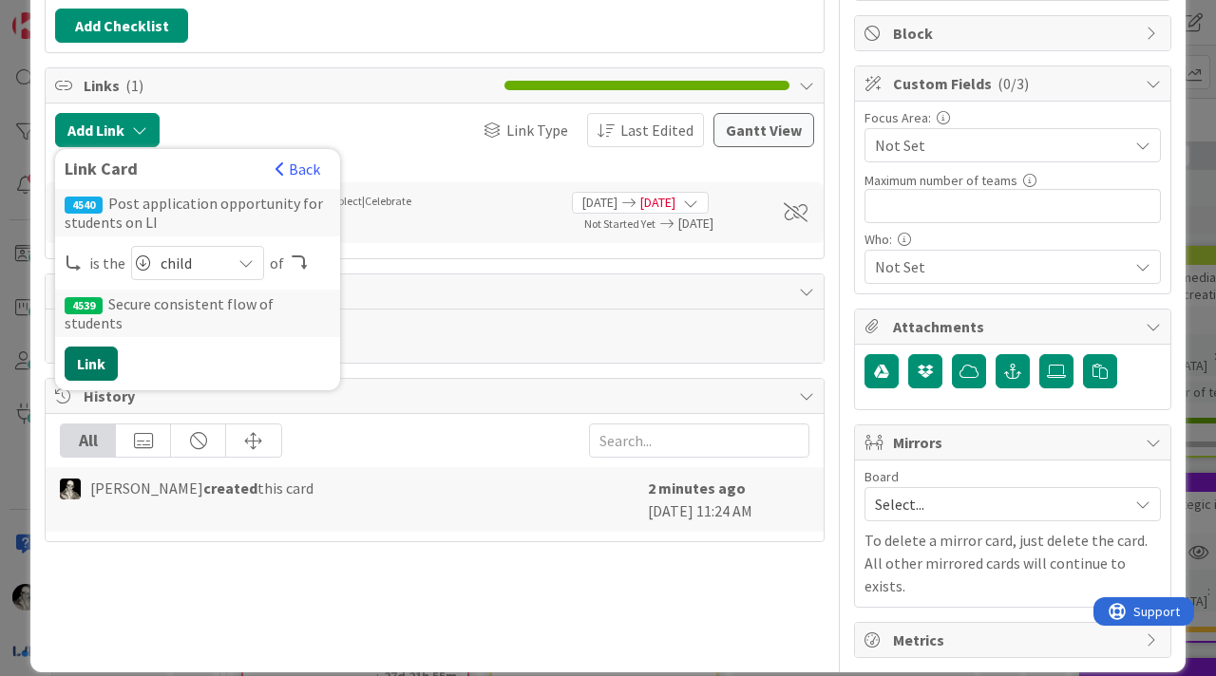
click at [89, 347] on button "Link" at bounding box center [91, 364] width 53 height 34
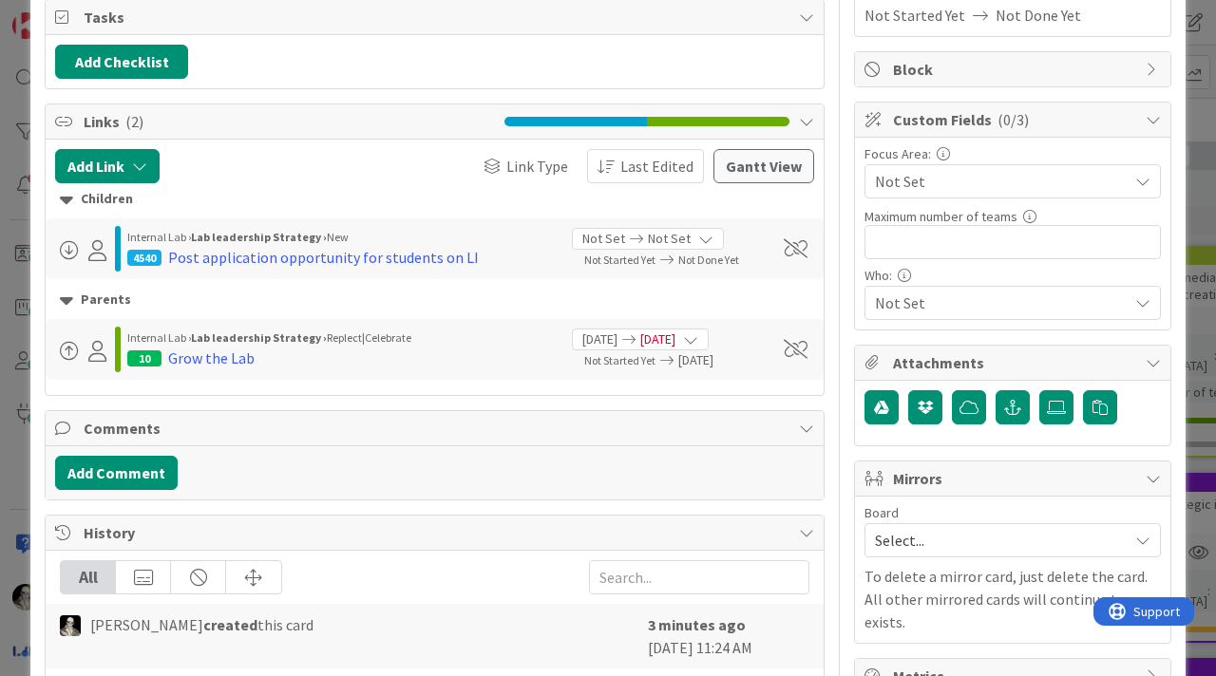
scroll to position [317, 0]
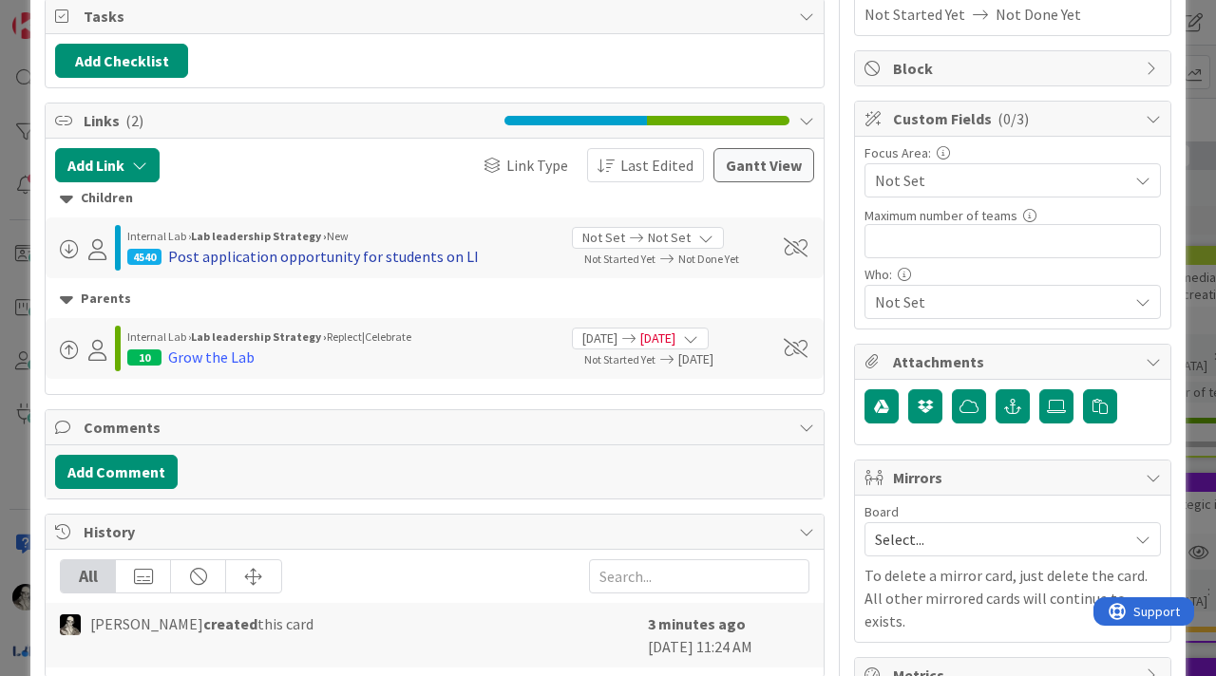
click at [317, 253] on div "Post application opportunity for students on LI" at bounding box center [323, 256] width 311 height 23
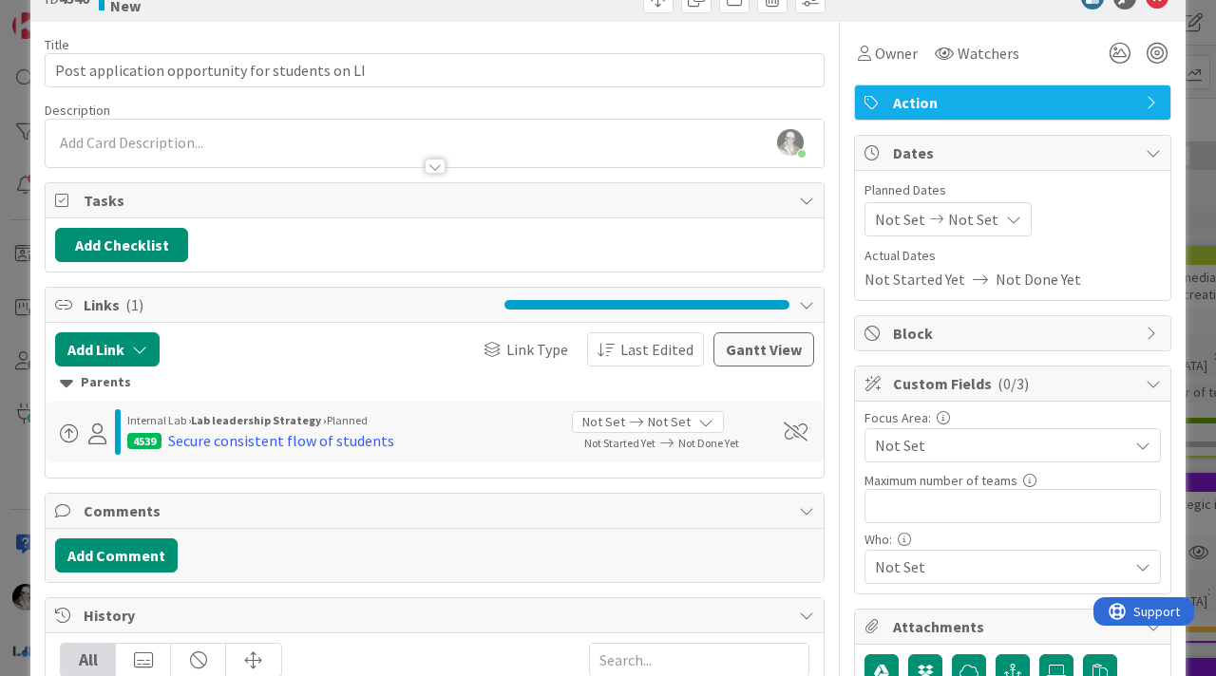
scroll to position [80, 0]
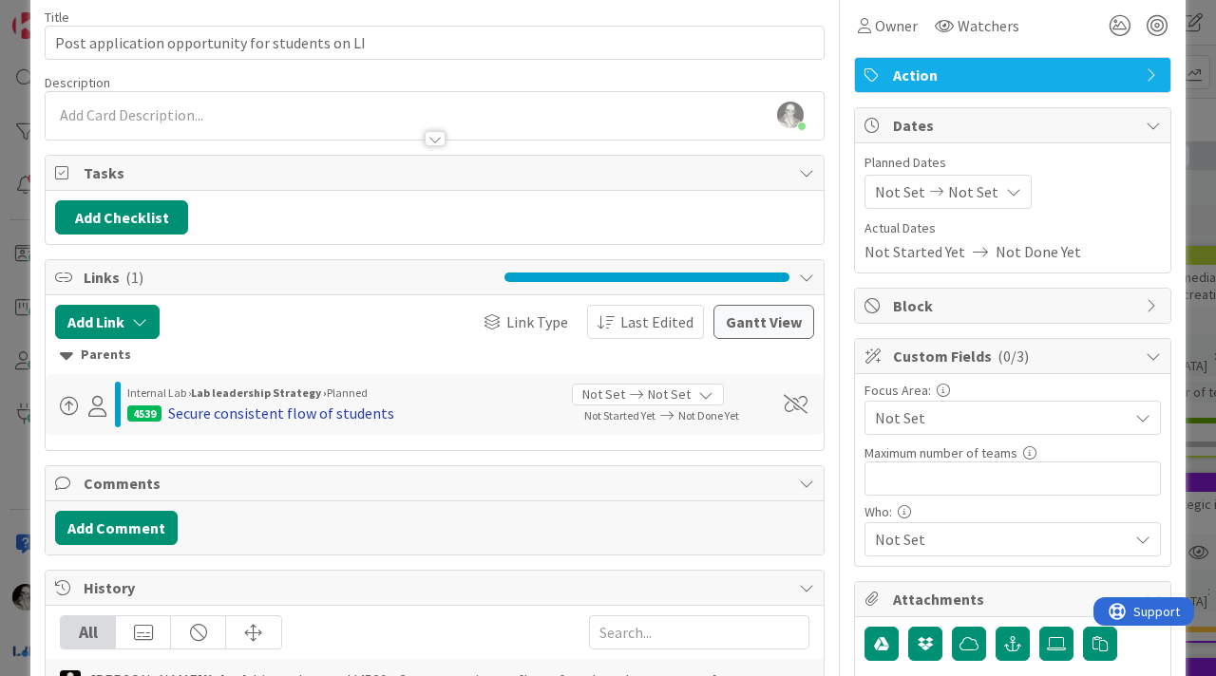
click at [368, 411] on div "Secure consistent flow of students" at bounding box center [281, 413] width 226 height 23
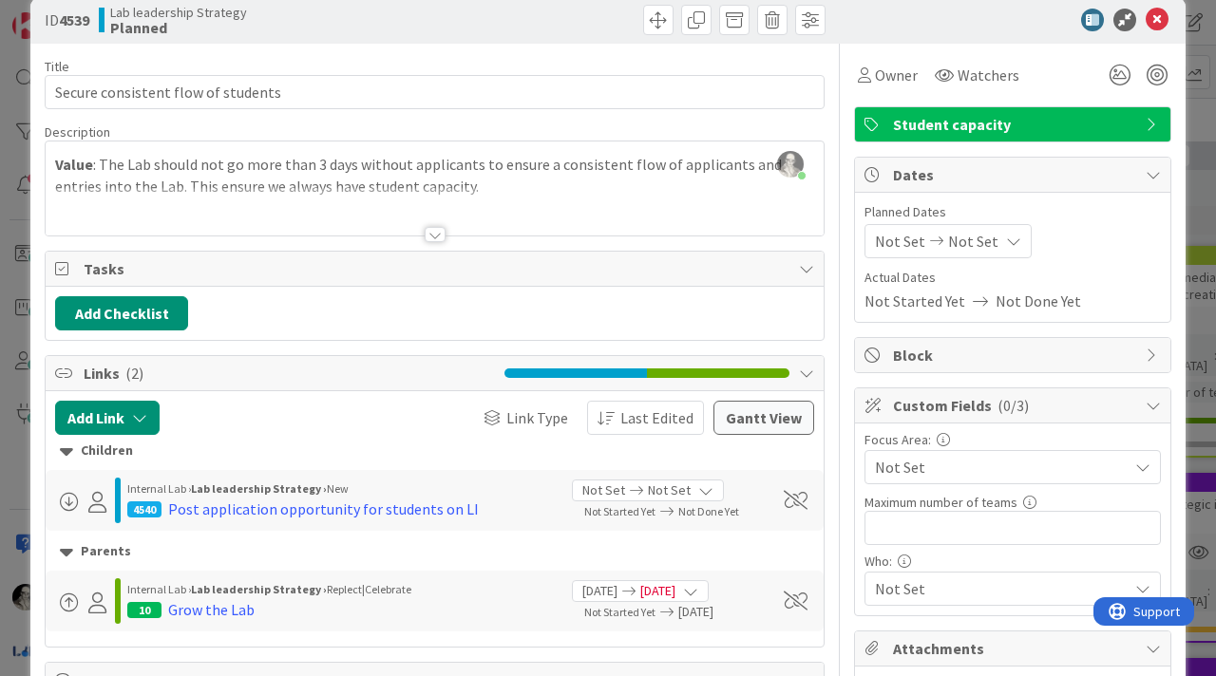
scroll to position [32, 0]
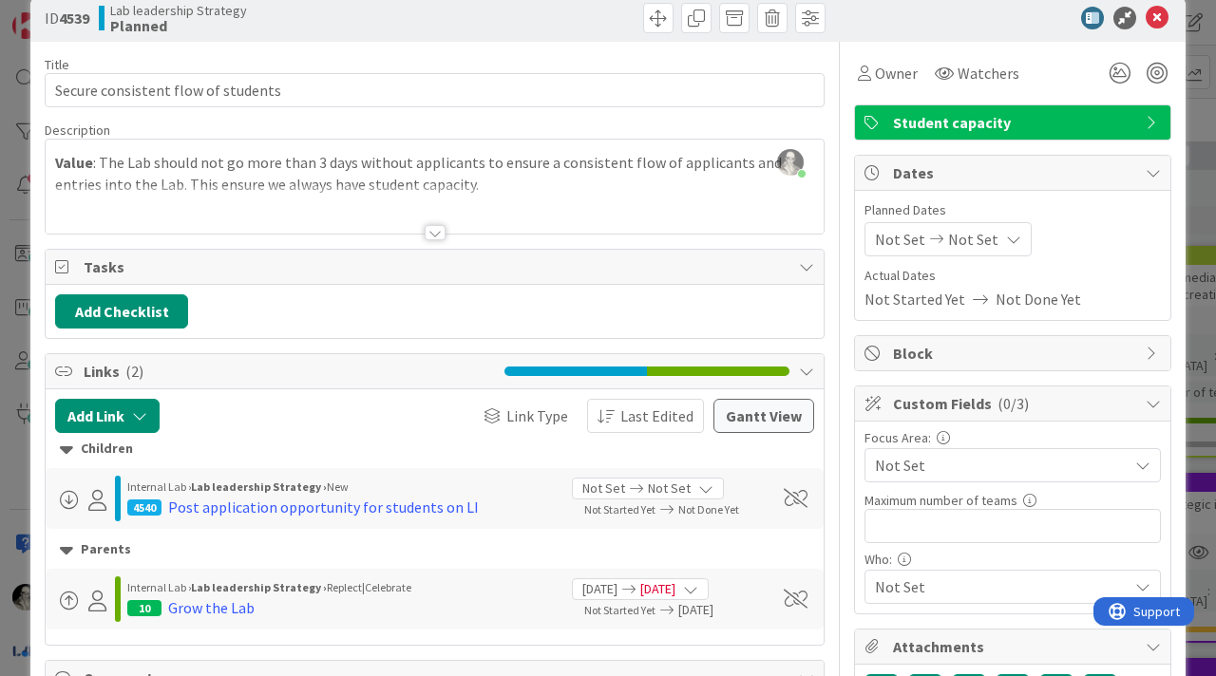
click at [437, 229] on div at bounding box center [435, 232] width 21 height 15
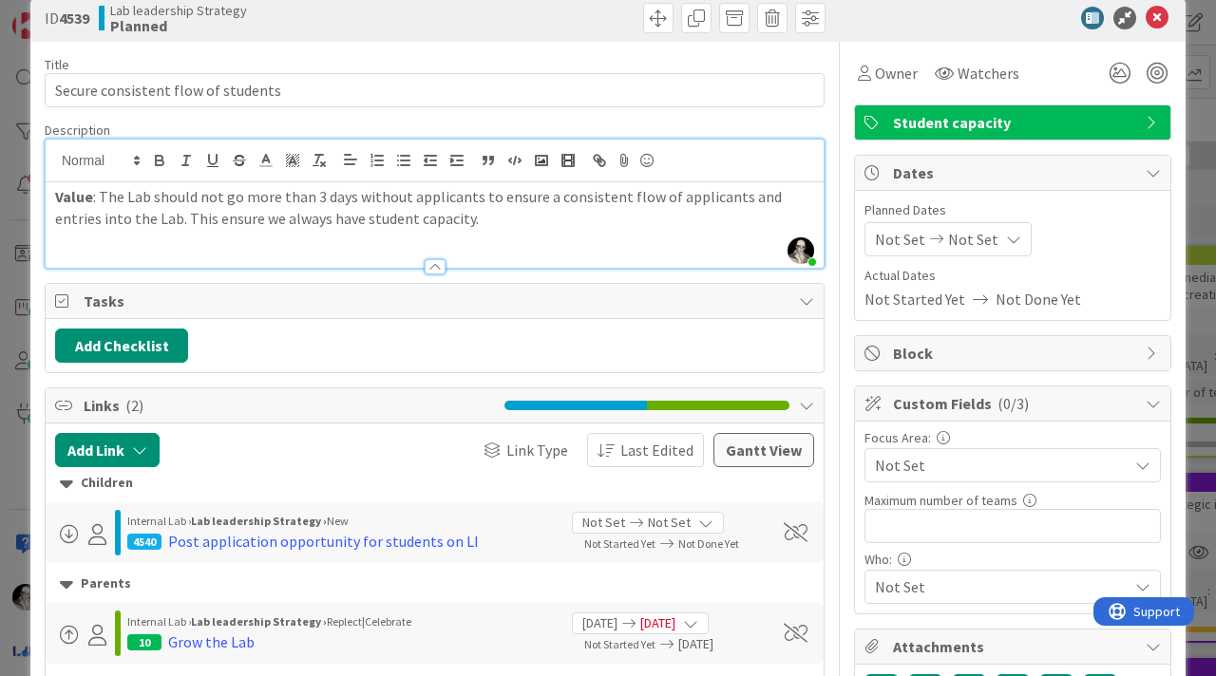
click at [450, 218] on p "Value : The Lab should not go more than 3 days without applicants to ensure a c…" at bounding box center [434, 207] width 759 height 43
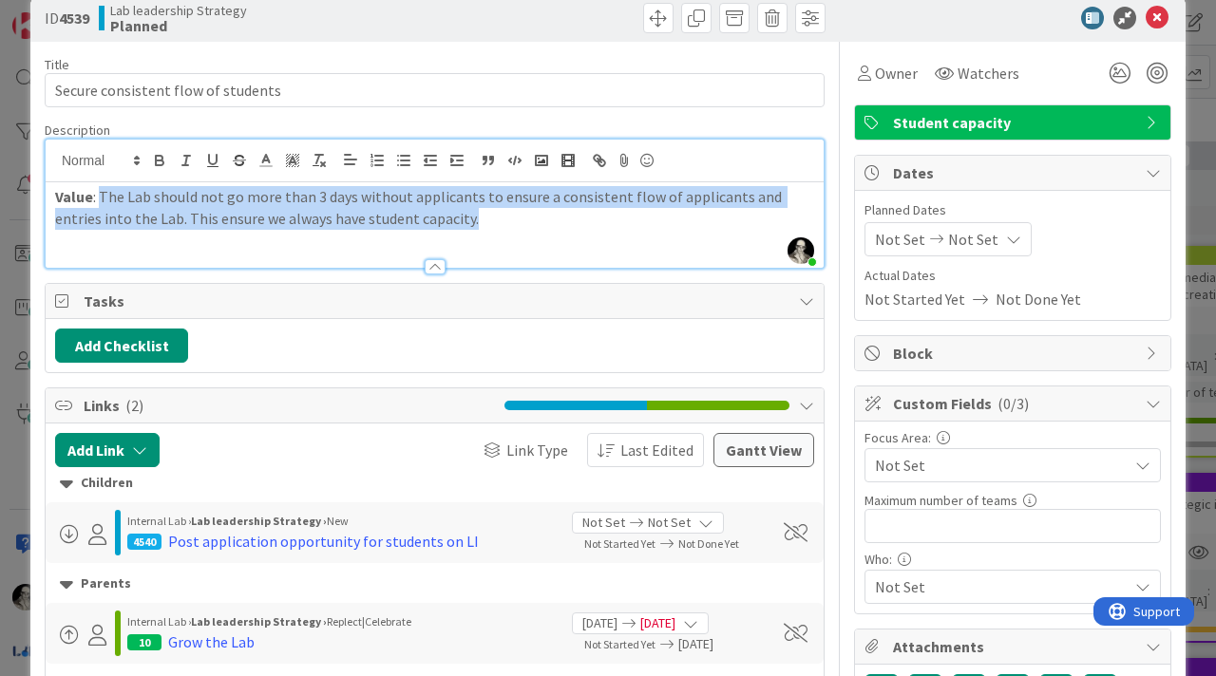
drag, startPoint x: 99, startPoint y: 199, endPoint x: 500, endPoint y: 215, distance: 401.2
click at [500, 215] on p "Value : The Lab should not go more than 3 days without applicants to ensure a c…" at bounding box center [434, 207] width 759 height 43
click at [215, 294] on span "Tasks" at bounding box center [437, 301] width 706 height 23
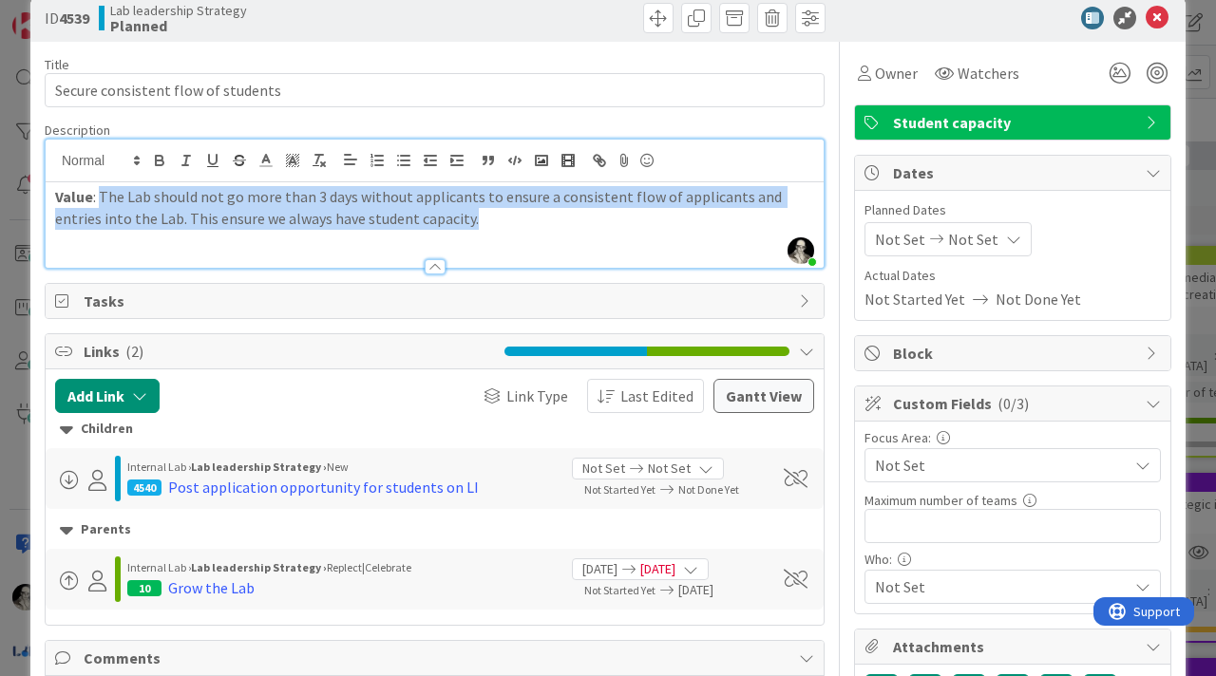
click at [161, 242] on div "Value : The Lab should not go more than 3 days without applicants to ensure a c…" at bounding box center [435, 224] width 778 height 85
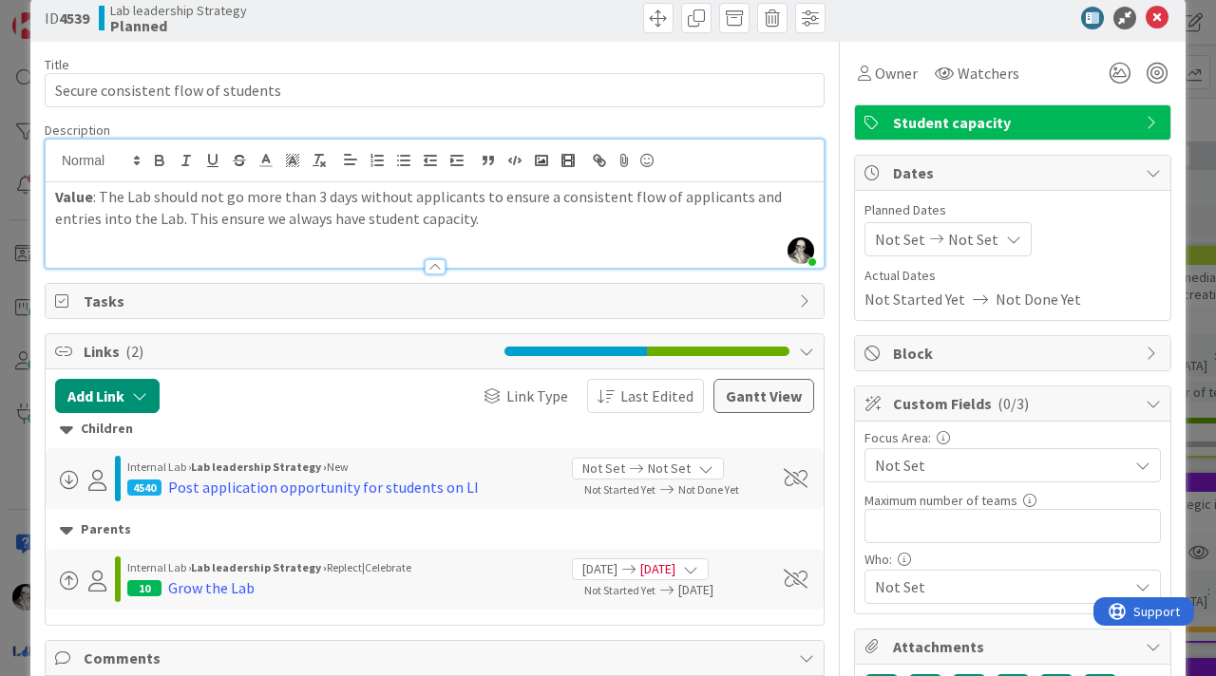
click at [446, 222] on p "Value : The Lab should not go more than 3 days without applicants to ensure a c…" at bounding box center [434, 207] width 759 height 43
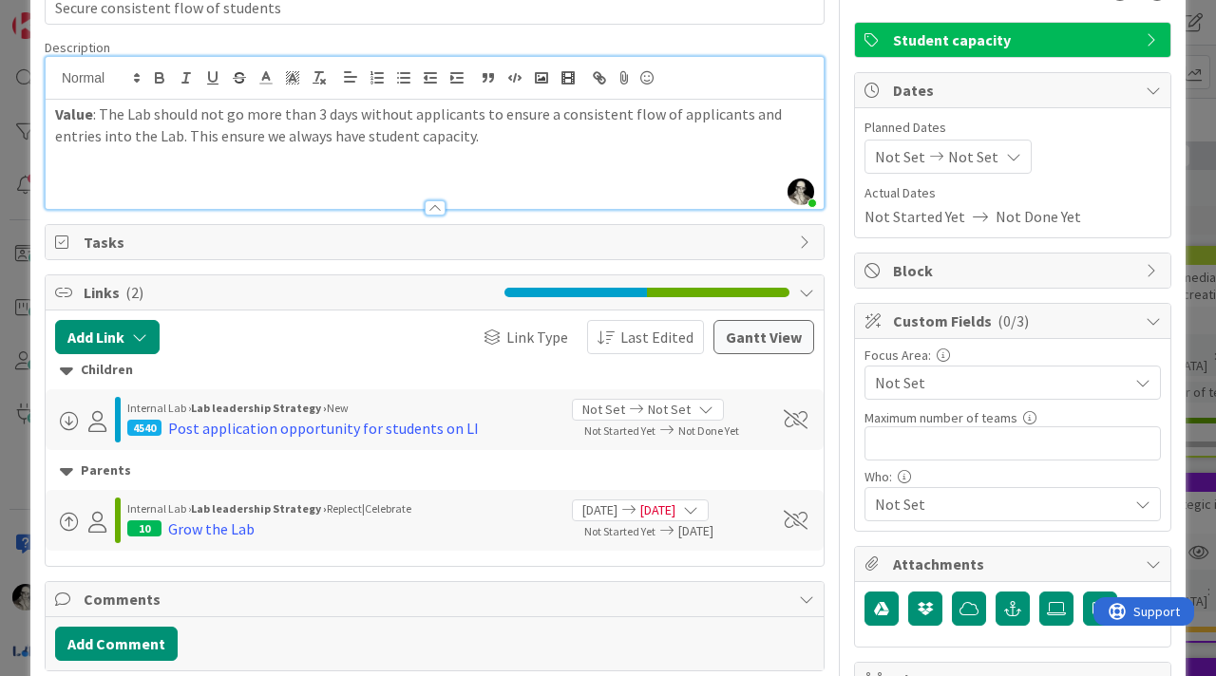
scroll to position [103, 0]
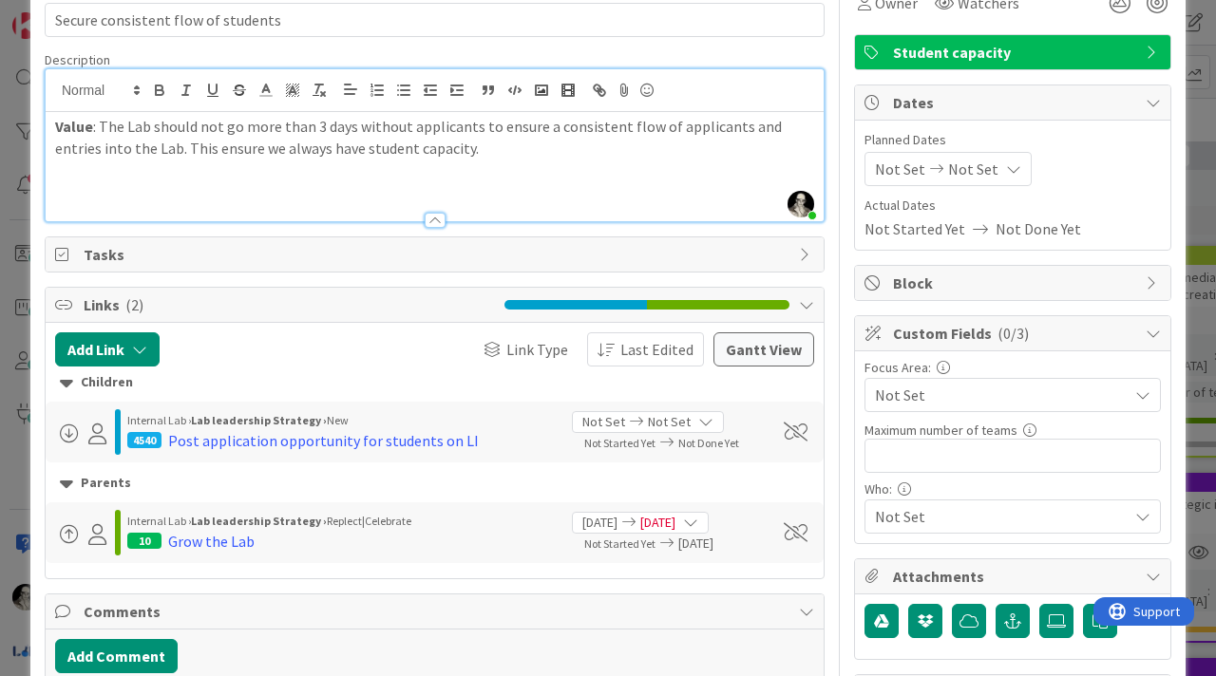
click at [168, 242] on div "Tasks" at bounding box center [435, 254] width 778 height 34
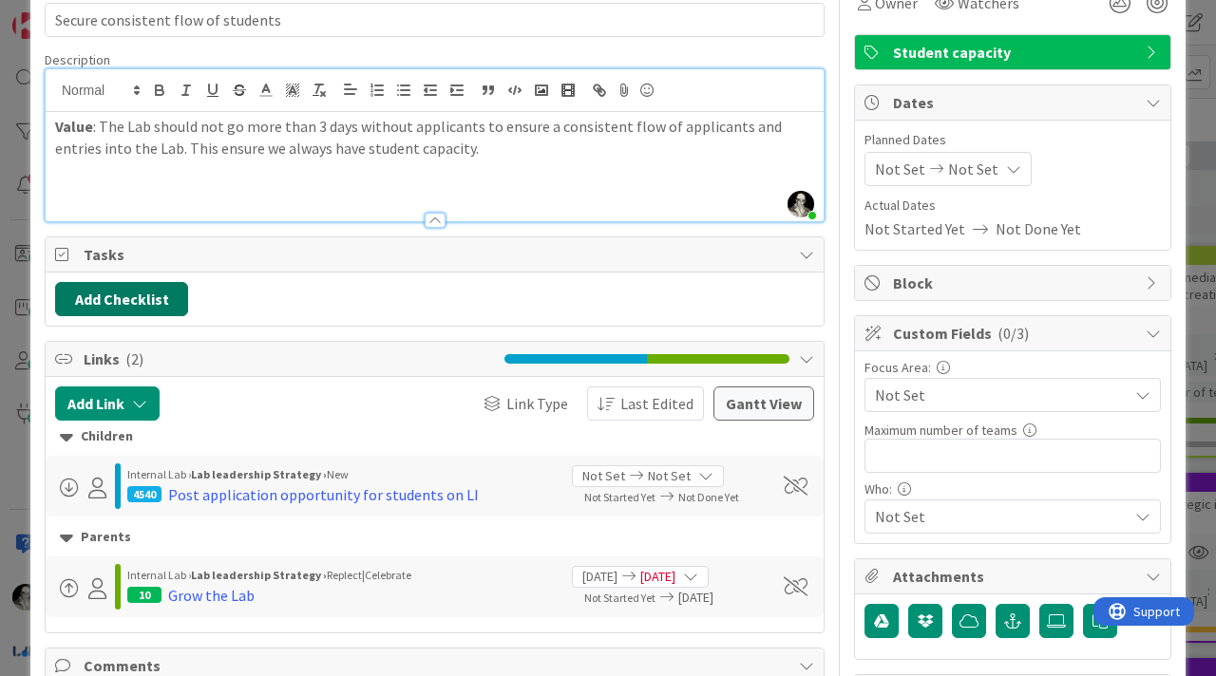
click at [157, 295] on button "Add Checklist" at bounding box center [121, 299] width 133 height 34
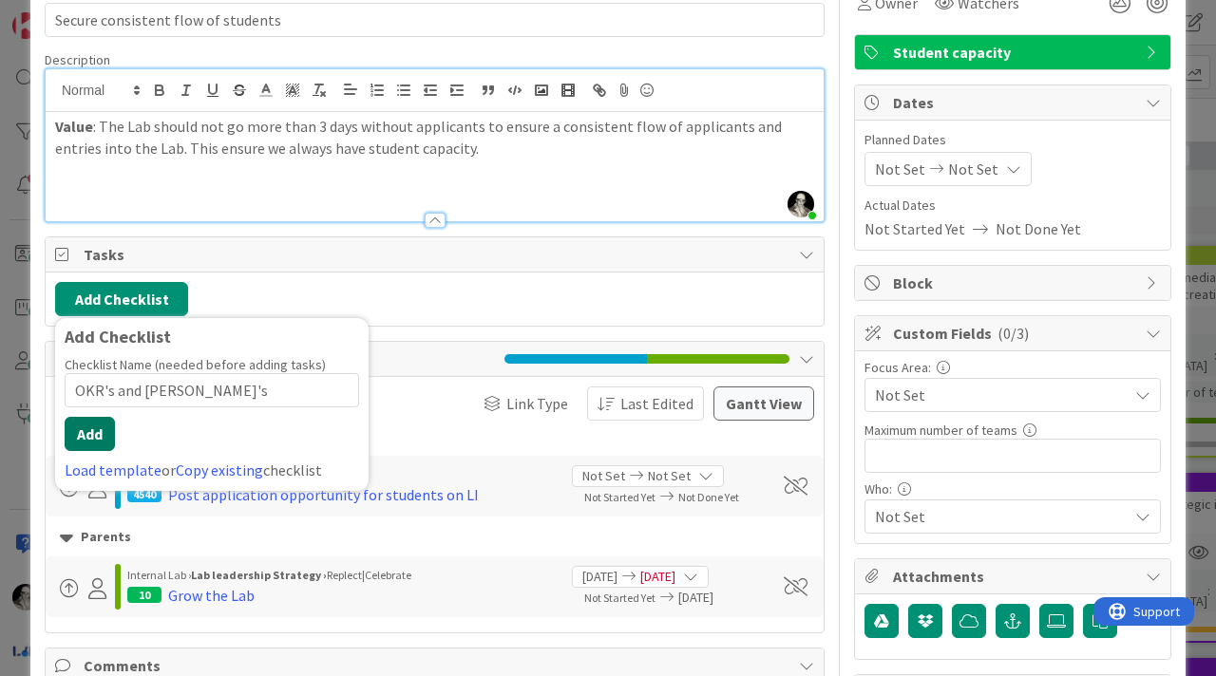
click at [90, 428] on button "Add" at bounding box center [90, 434] width 50 height 34
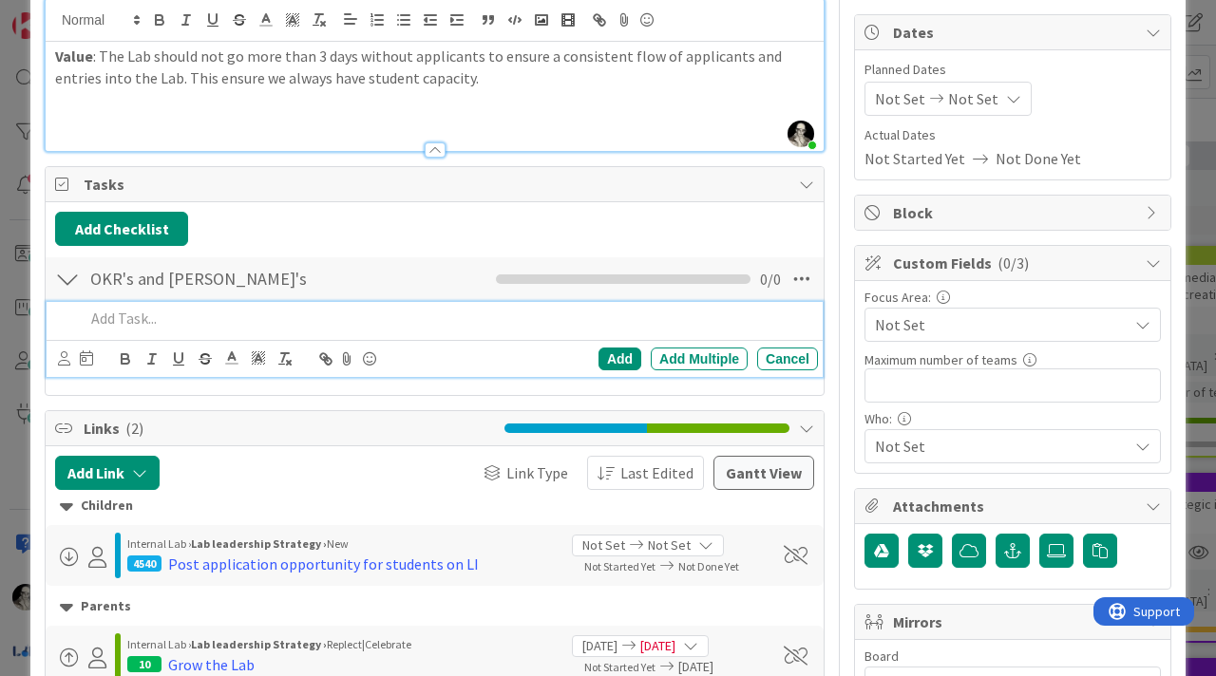
scroll to position [208, 0]
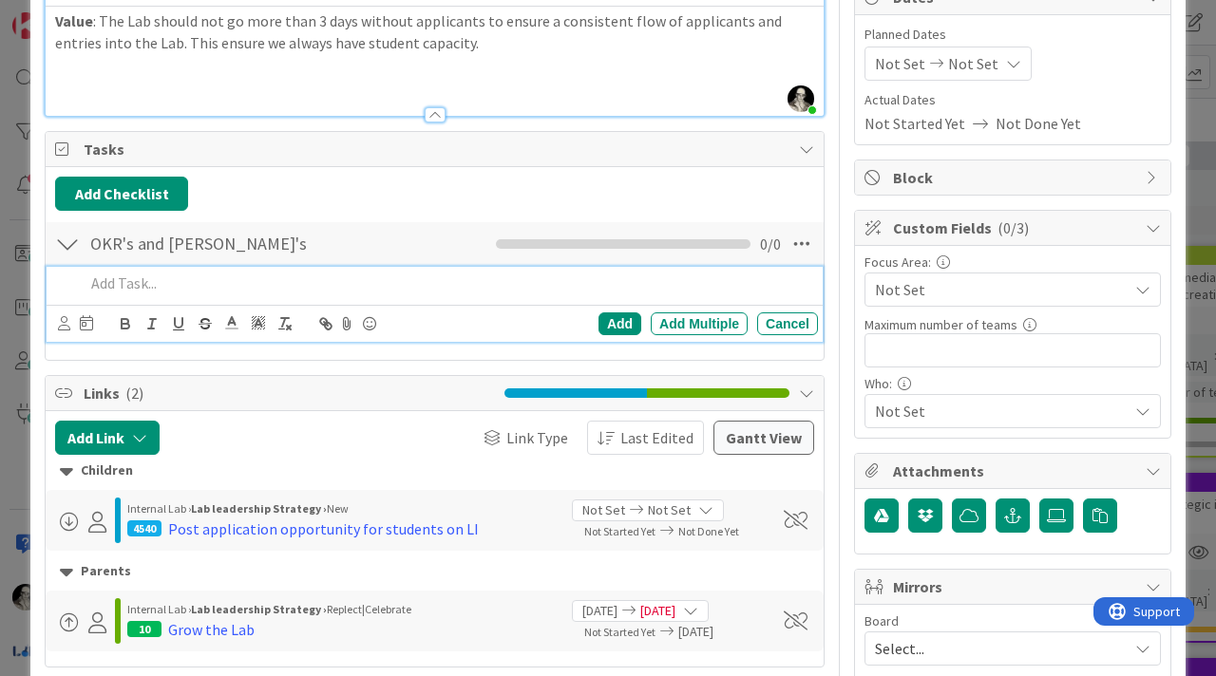
click at [161, 288] on p at bounding box center [448, 284] width 726 height 22
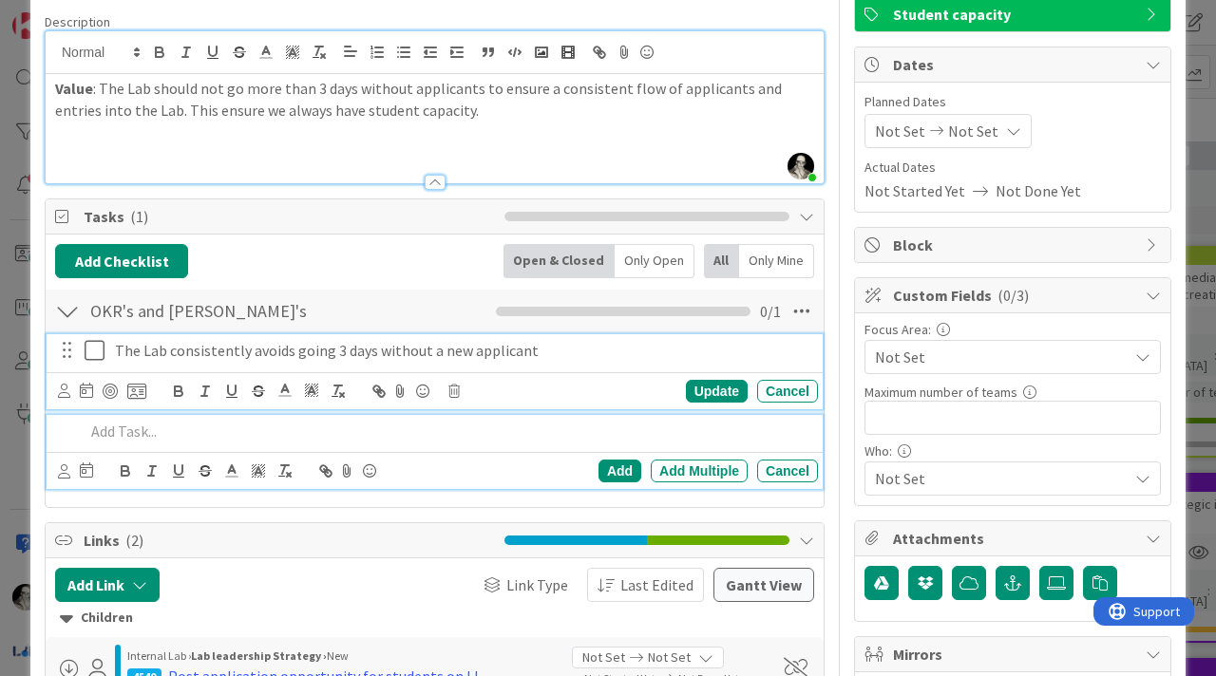
scroll to position [180, 0]
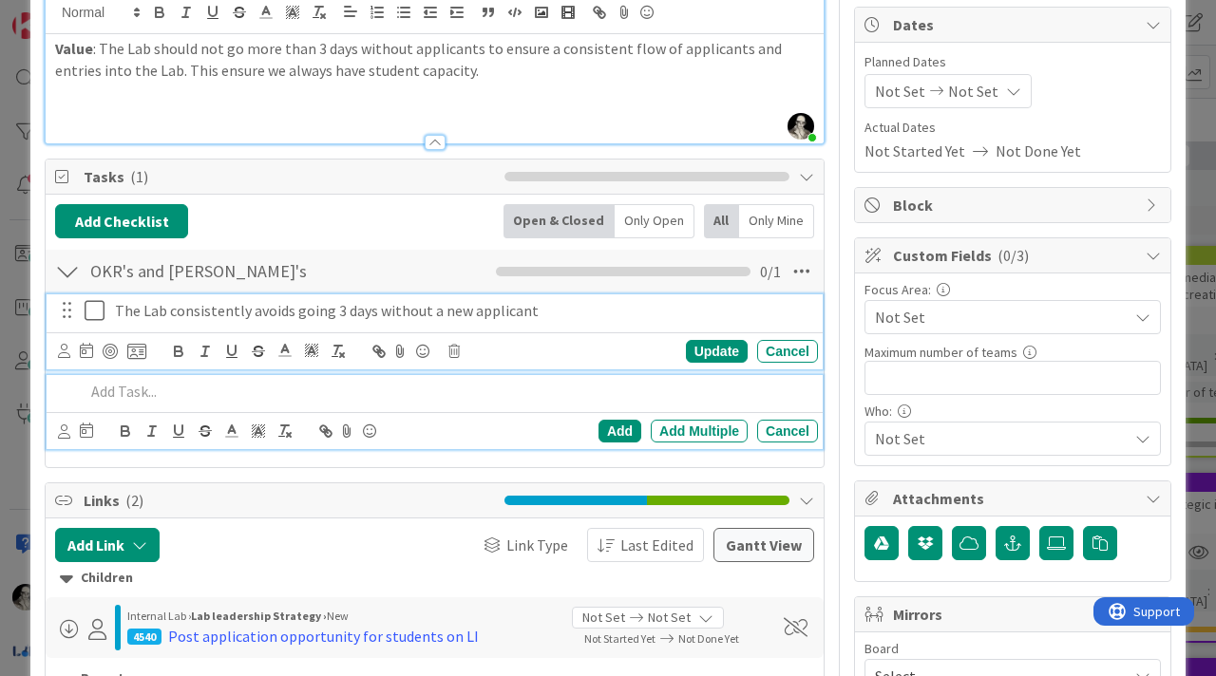
click at [541, 351] on div "The Lab consistently avoids going 3 days without a new applicant Update Cancel" at bounding box center [435, 331] width 776 height 75
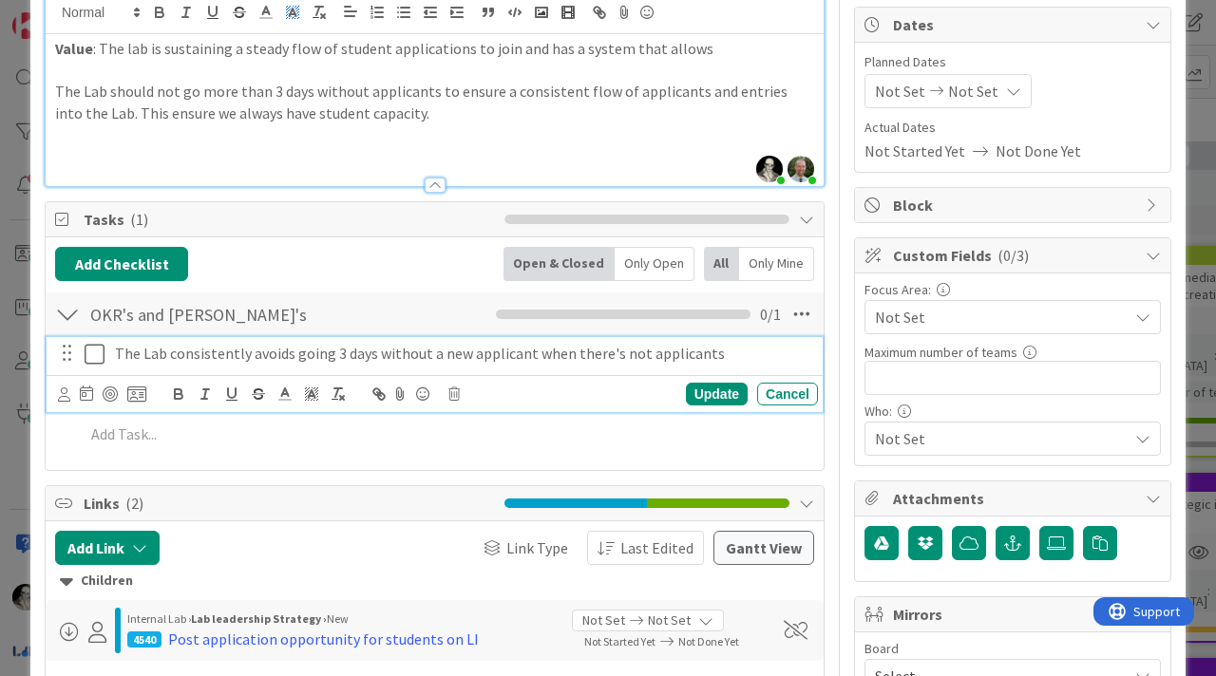
scroll to position [224, 0]
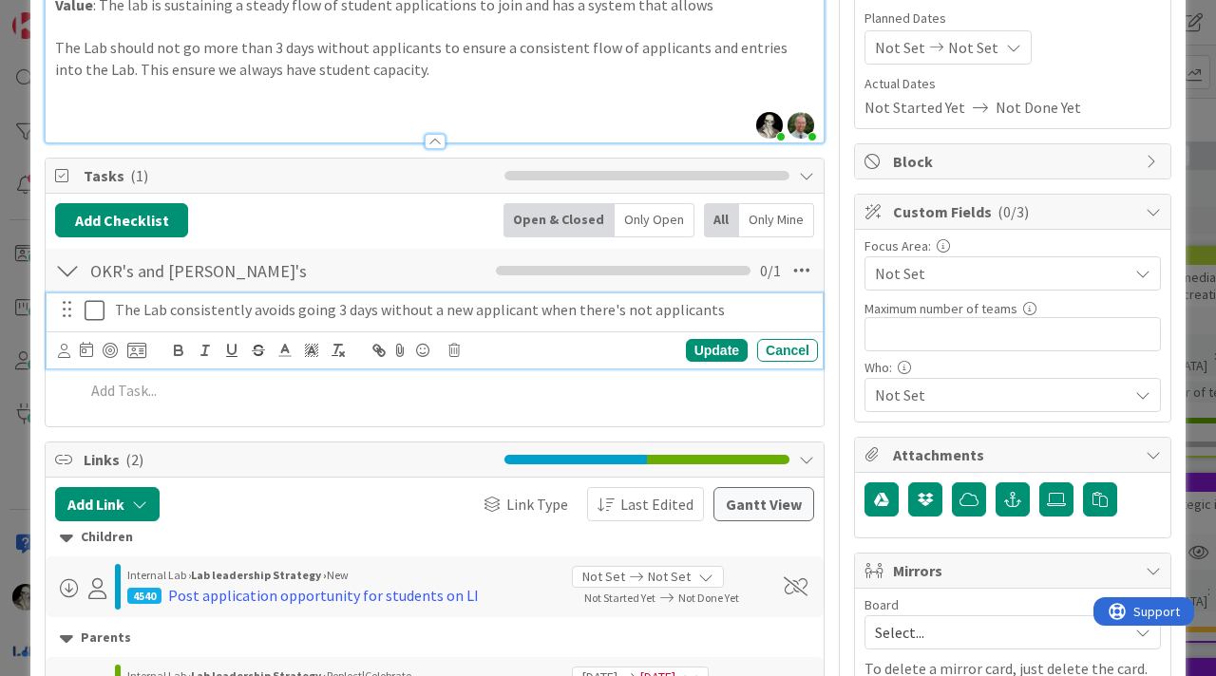
click at [293, 318] on p "The Lab consistently avoids going 3 days without a new applicant when there's n…" at bounding box center [462, 310] width 695 height 22
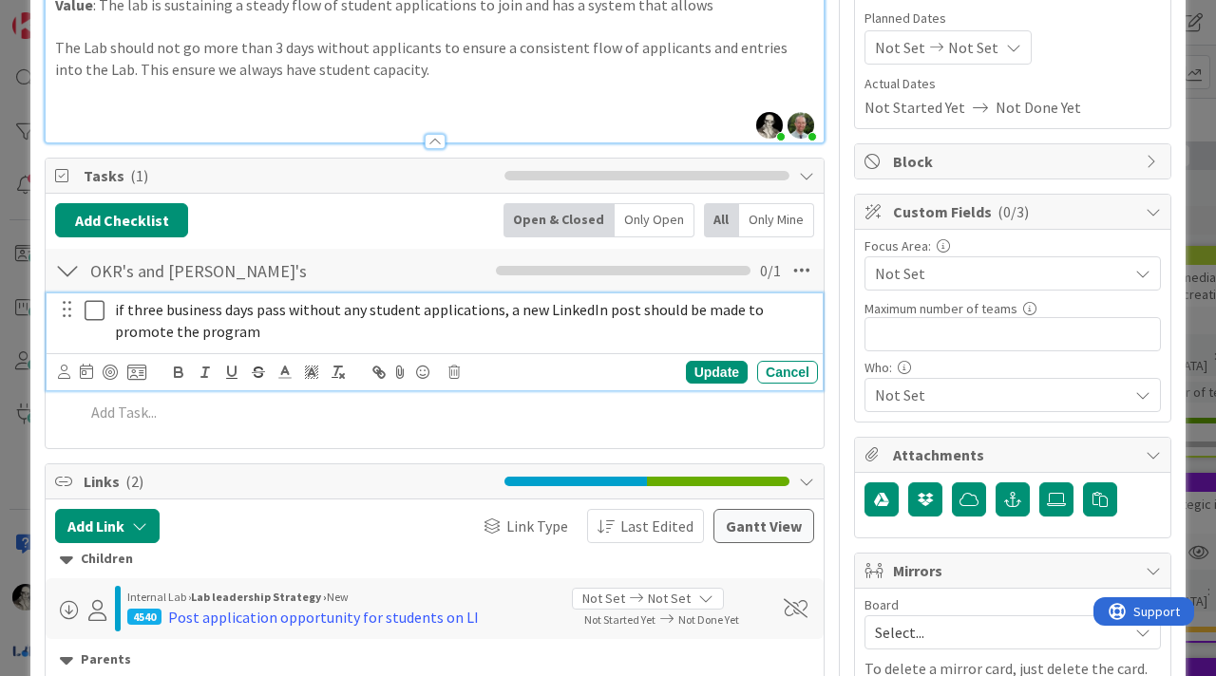
drag, startPoint x: 120, startPoint y: 312, endPoint x: 151, endPoint y: 241, distance: 77.0
click at [120, 312] on span "if three business days pass without any student applications, a new LinkedIn po…" at bounding box center [441, 320] width 652 height 41
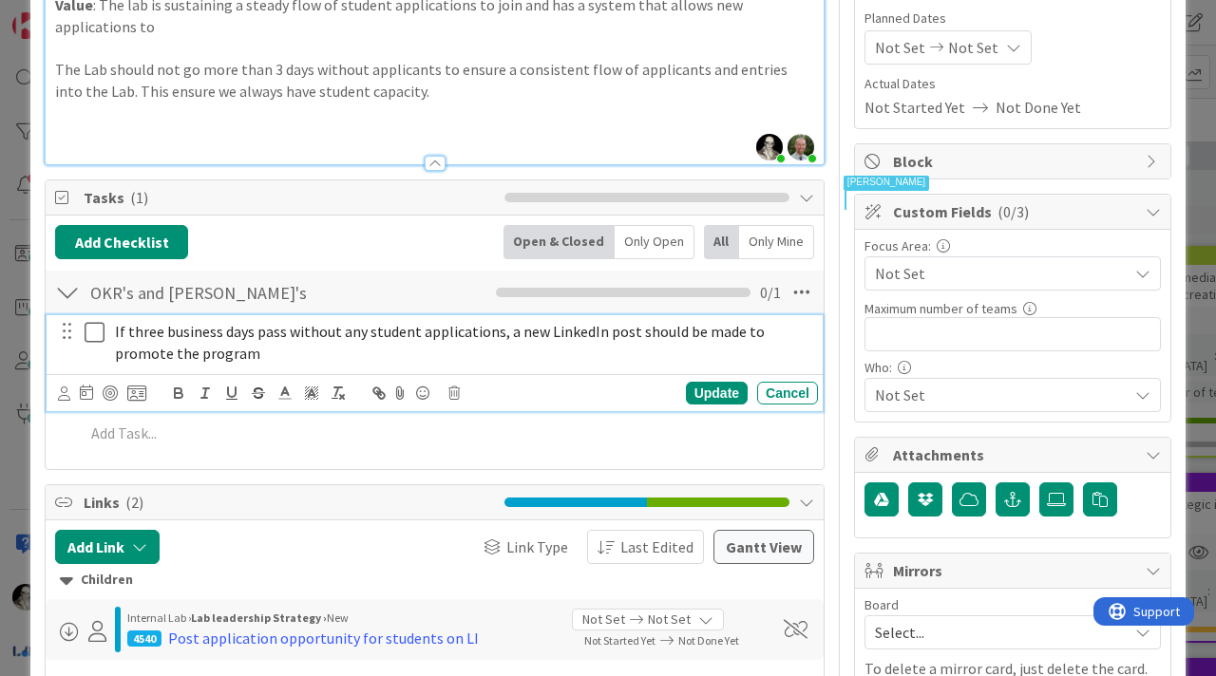
scroll to position [245, 0]
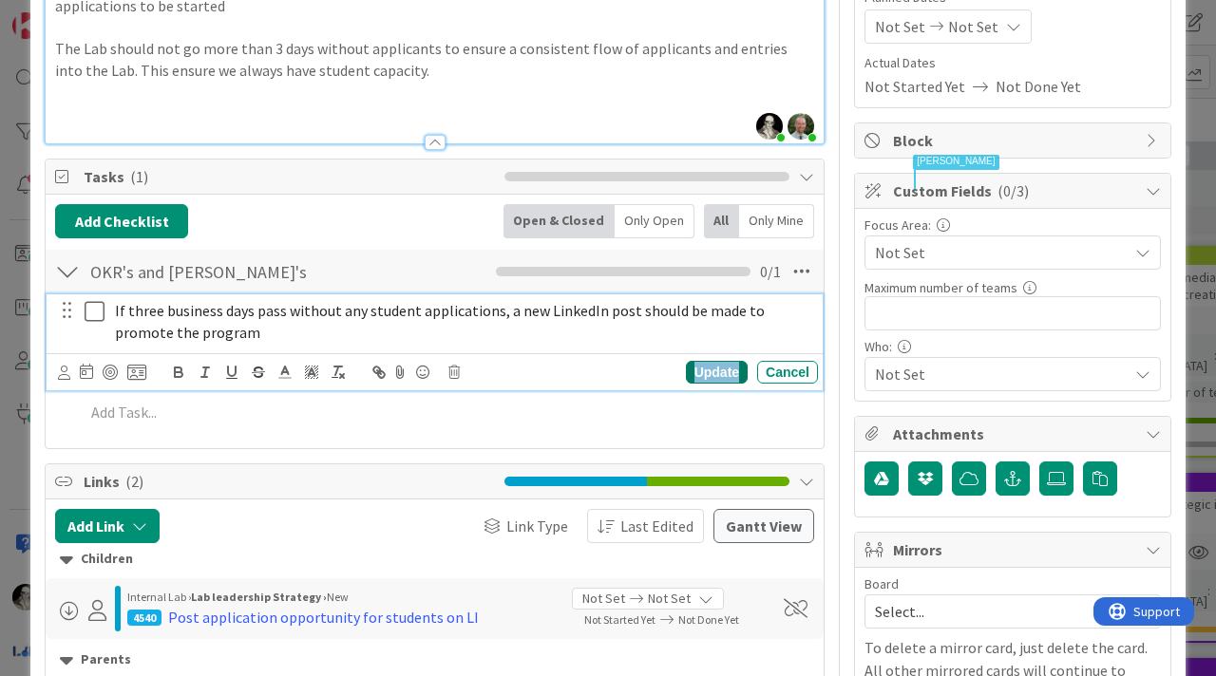
click at [708, 368] on div "Update" at bounding box center [717, 372] width 62 height 23
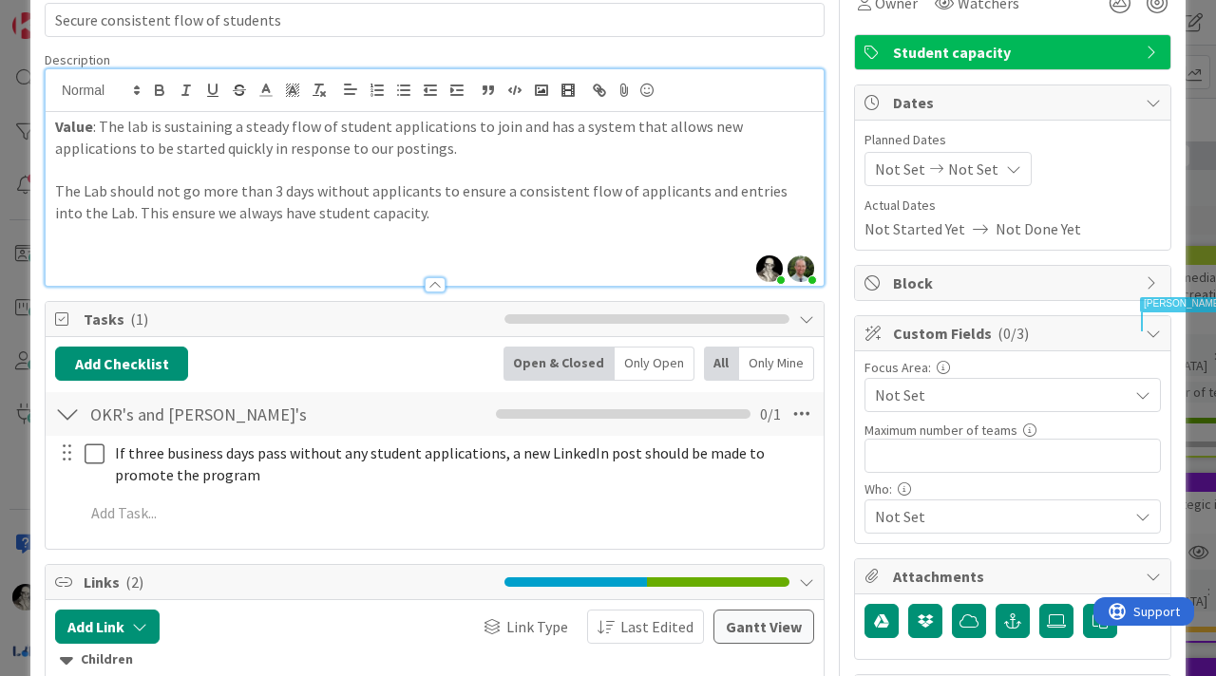
scroll to position [104, 0]
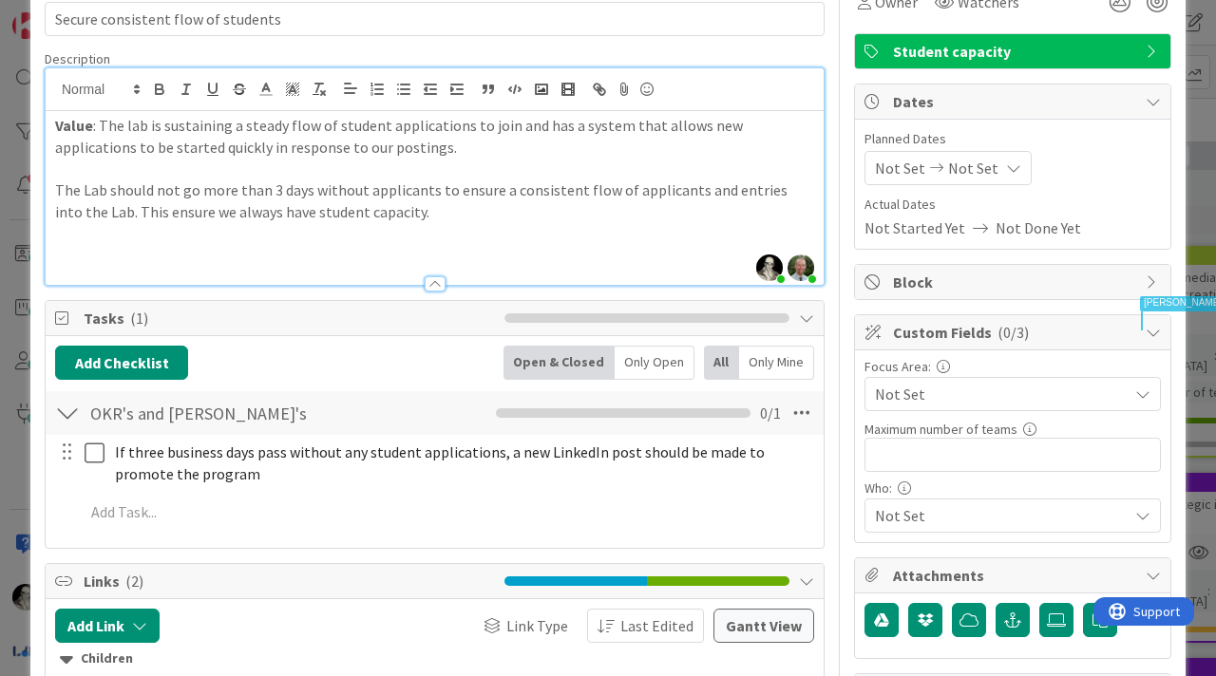
click at [398, 213] on p "The Lab should not go more than 3 days without applicants to ensure a consisten…" at bounding box center [434, 201] width 759 height 43
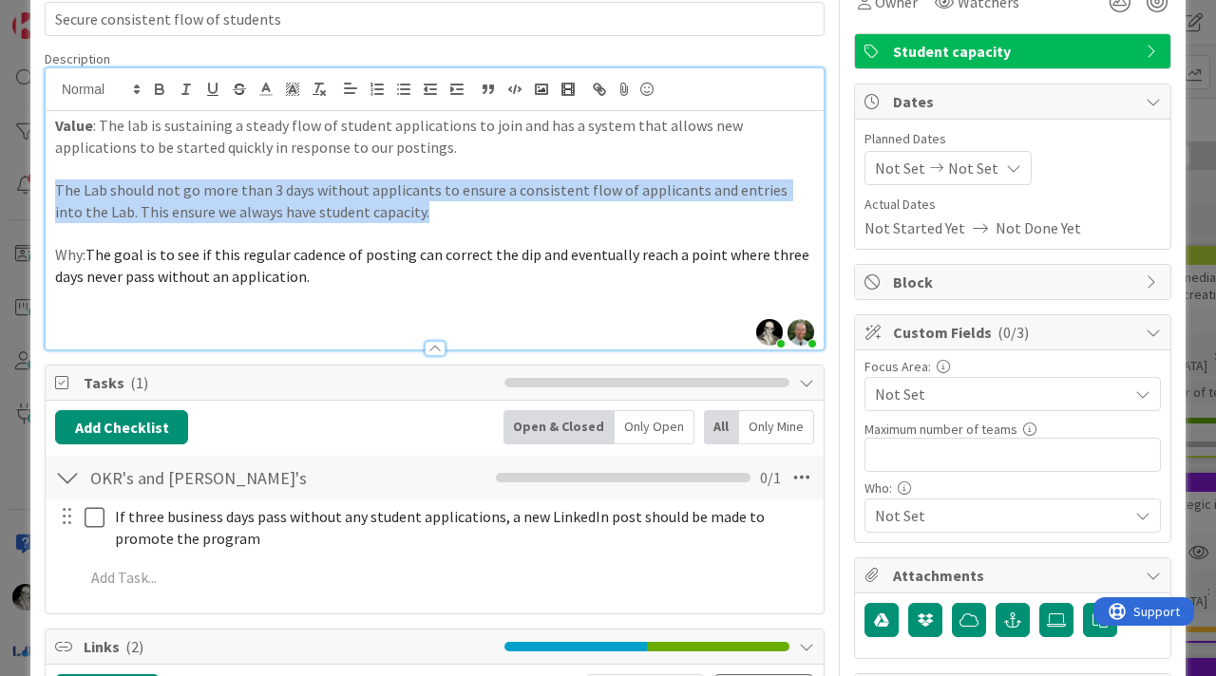
drag, startPoint x: 374, startPoint y: 215, endPoint x: 46, endPoint y: 199, distance: 329.0
click at [46, 199] on div "Value : The lab is sustaining a steady flow of student applications to join and…" at bounding box center [435, 230] width 778 height 238
click at [110, 188] on p "The Lab should not go more than 3 days without applicants to ensure a consisten…" at bounding box center [434, 201] width 759 height 43
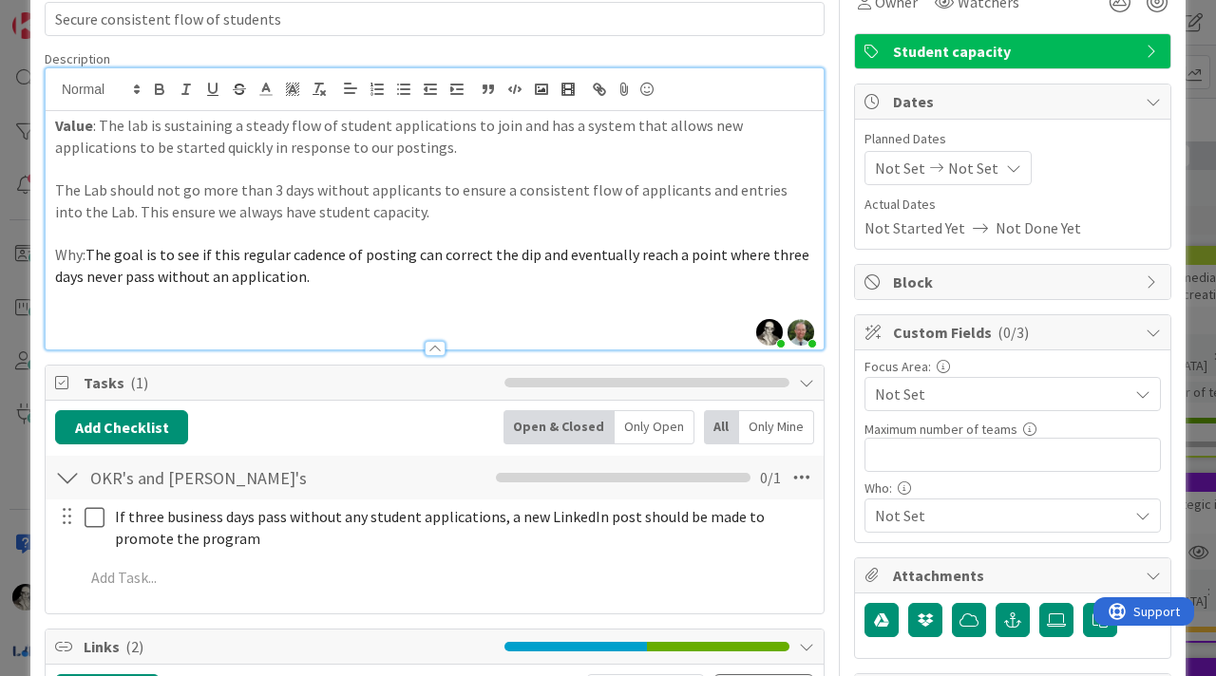
click at [55, 189] on p "The Lab should not go more than 3 days without applicants to ensure a consisten…" at bounding box center [434, 201] width 759 height 43
click at [74, 192] on p "What: The Lab should not go more than 3 days without applicants to ensure a con…" at bounding box center [434, 201] width 759 height 43
click at [161, 92] on icon "button" at bounding box center [159, 89] width 17 height 17
click at [72, 256] on p "Why: The goal is to see if this regular cadence of posting can correct the dip …" at bounding box center [434, 265] width 759 height 43
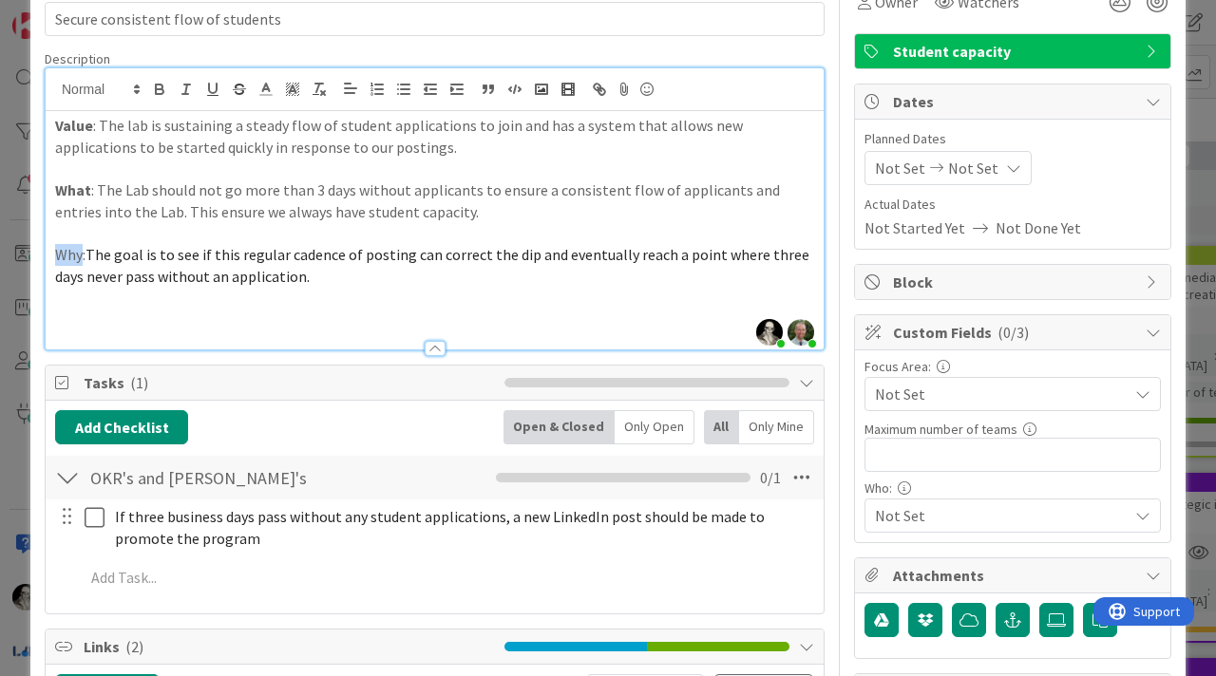
click at [72, 256] on p "Why: The goal is to see if this regular cadence of posting can correct the dip …" at bounding box center [434, 265] width 759 height 43
click at [159, 85] on icon "button" at bounding box center [159, 87] width 7 height 5
click at [205, 277] on span "The goal is to see if this regular cadence of posting can correct the dip and e…" at bounding box center [434, 265] width 758 height 41
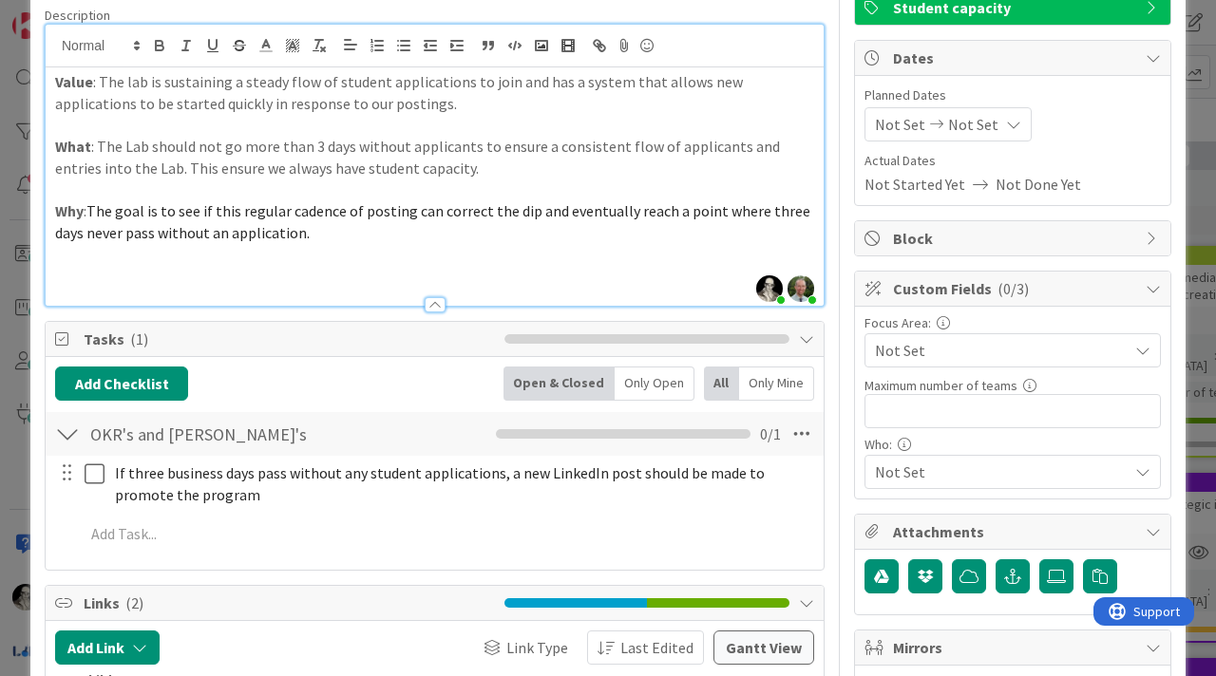
scroll to position [148, 0]
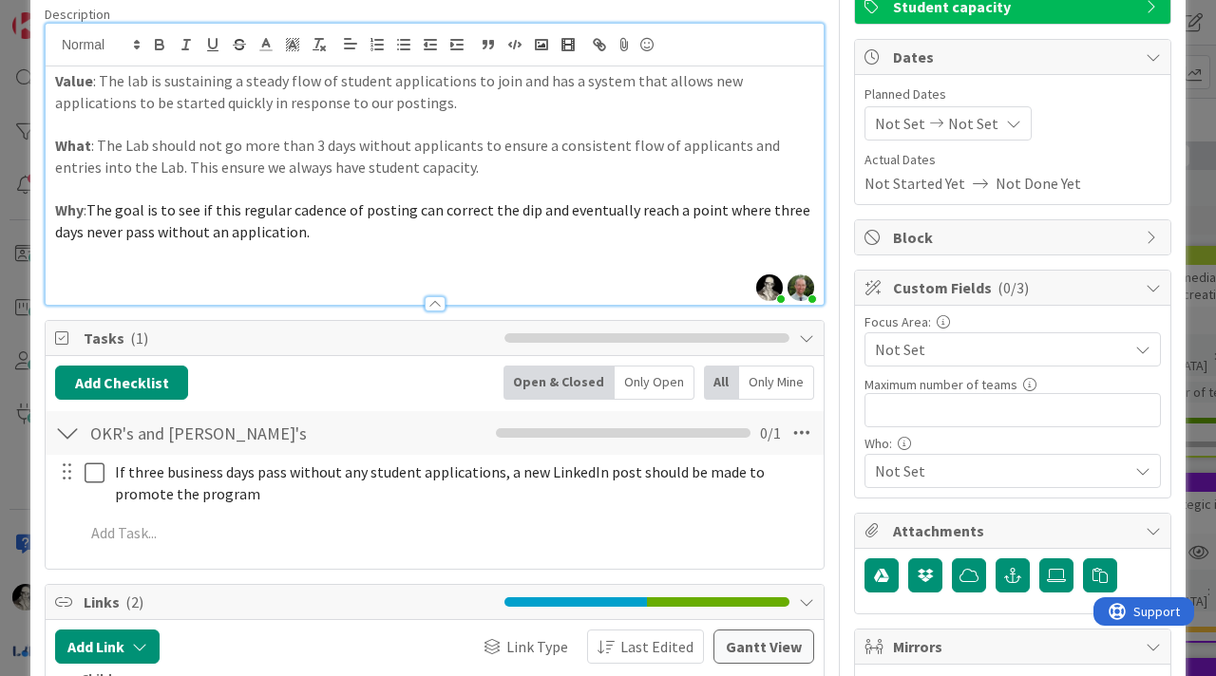
click at [328, 237] on p "Why : The goal is to see if this regular cadence of posting can correct the dip…" at bounding box center [434, 220] width 759 height 43
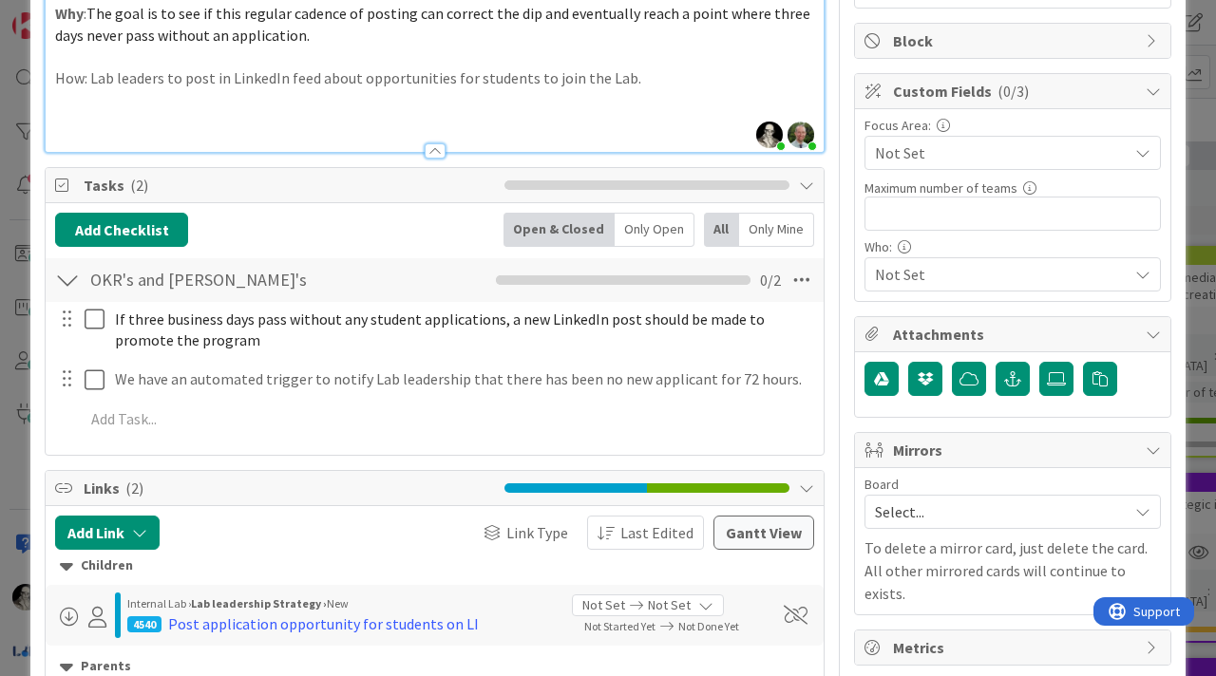
scroll to position [365, 0]
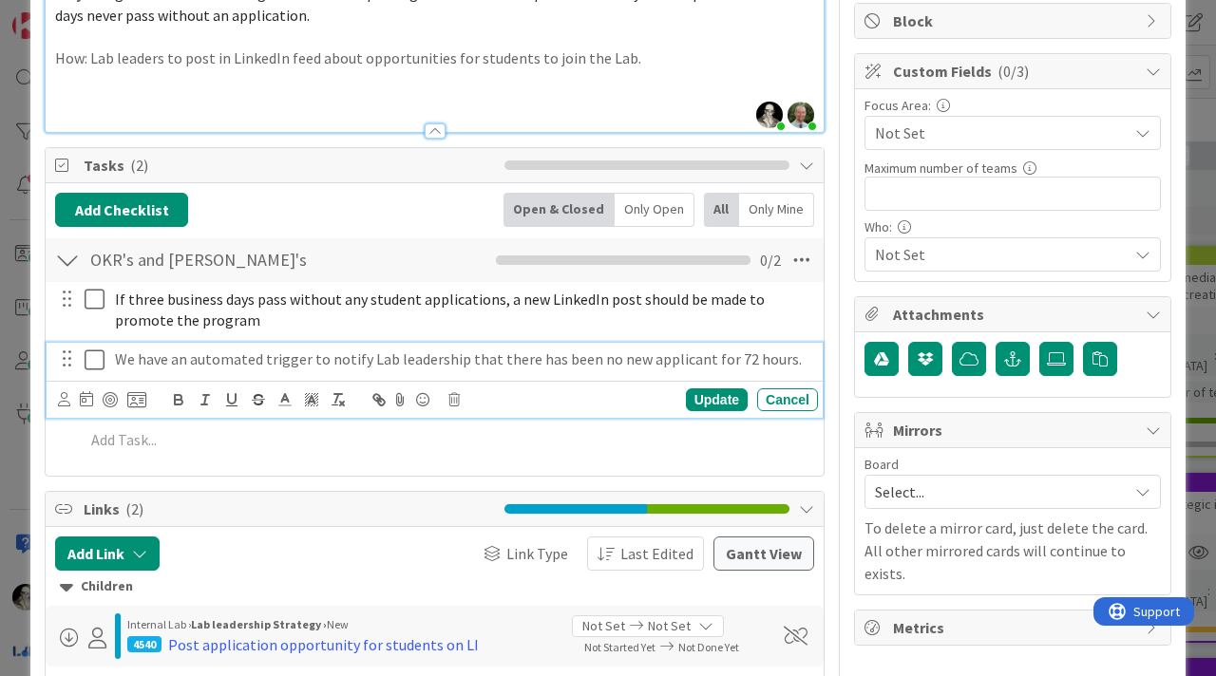
click at [272, 366] on p "We have an automated trigger to notify Lab leadership that there has been no ne…" at bounding box center [462, 360] width 695 height 22
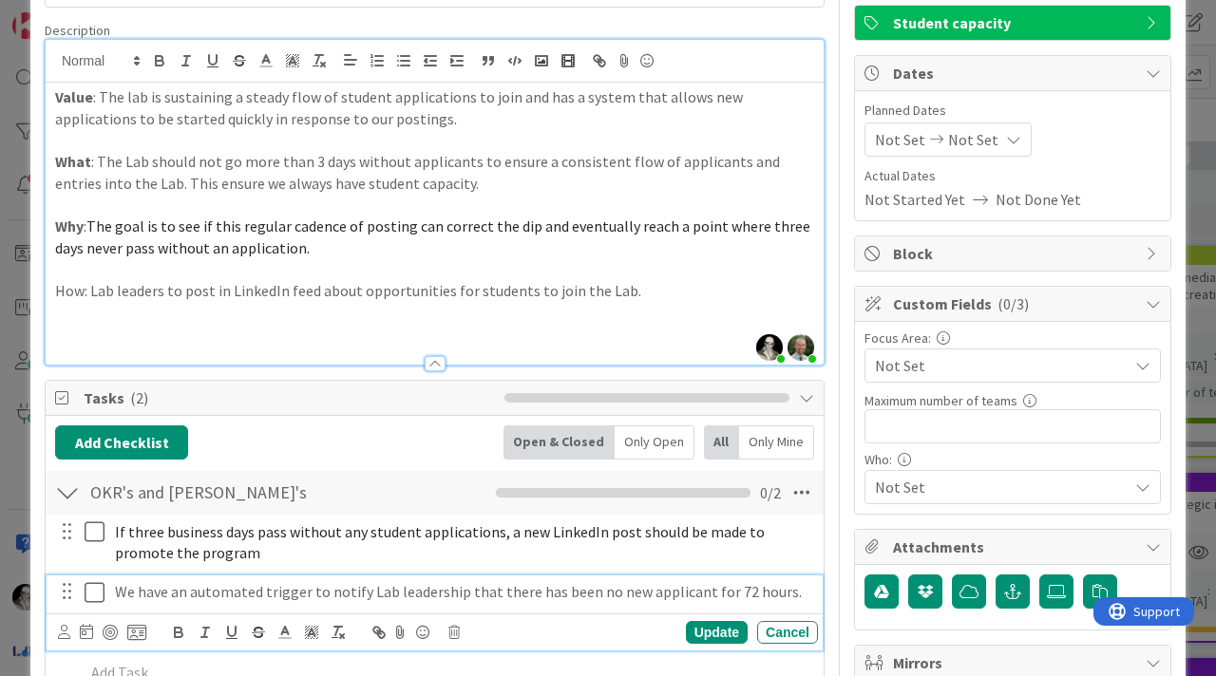
scroll to position [130, 0]
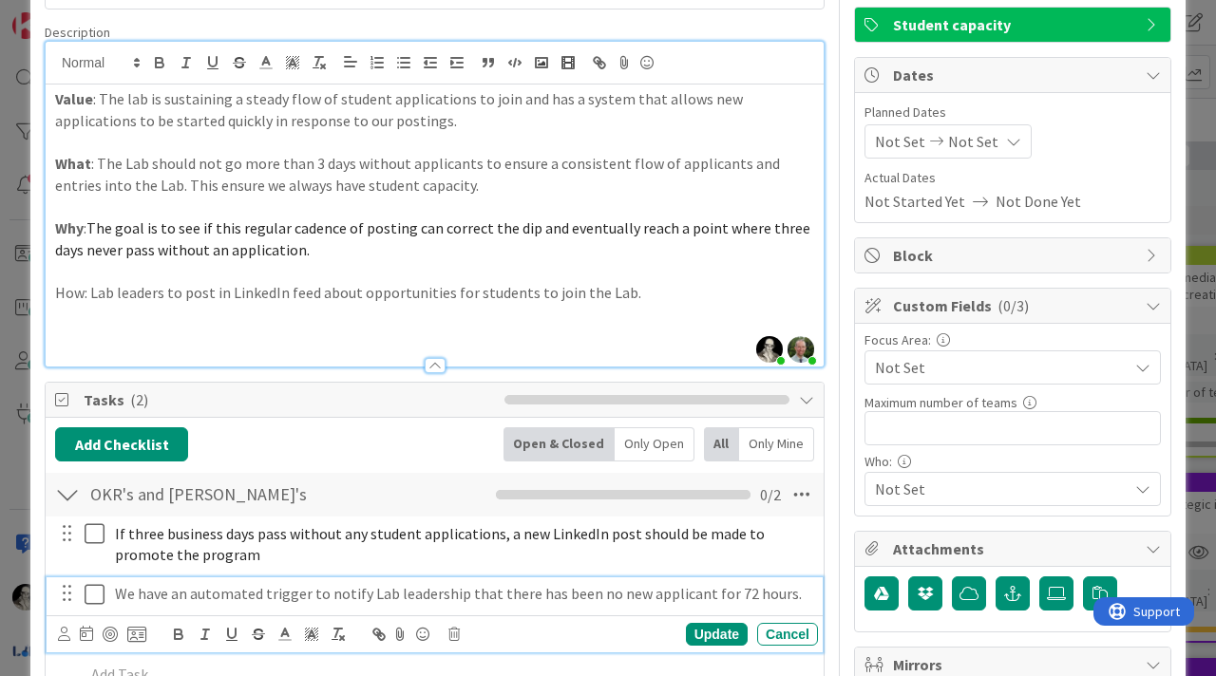
click at [65, 297] on p "How: Lab leaders to post in LinkedIn feed about opportunities for students to j…" at bounding box center [434, 293] width 759 height 22
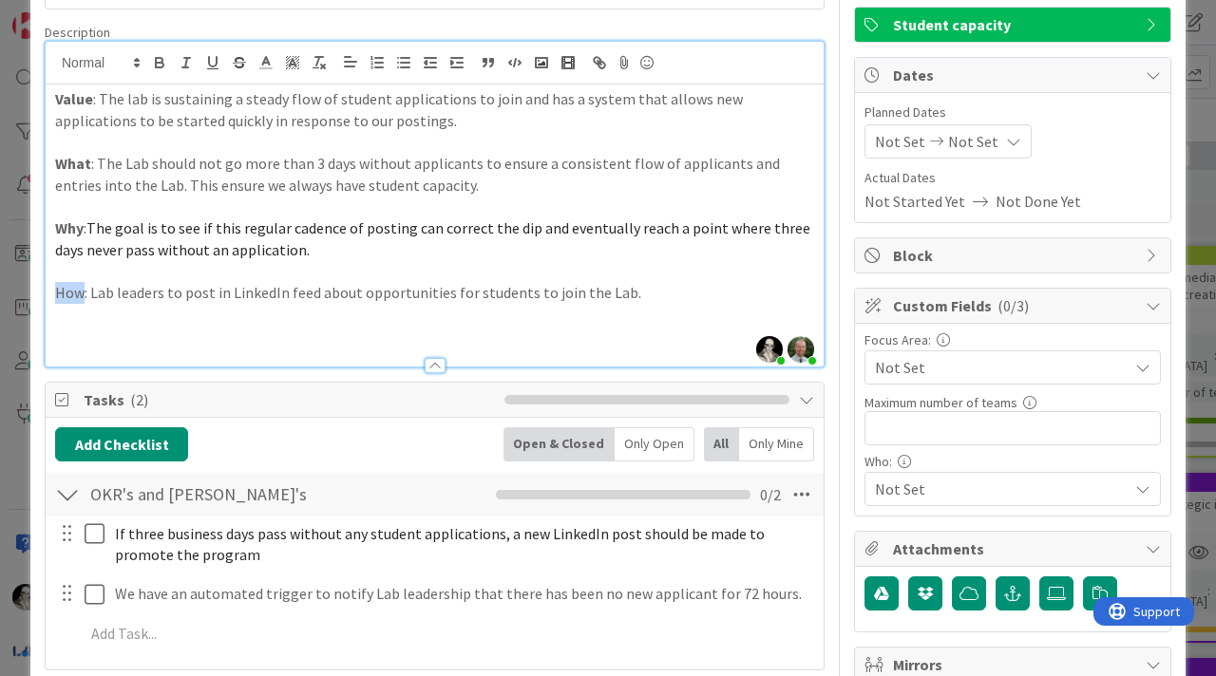
click at [65, 297] on p "How: Lab leaders to post in LinkedIn feed about opportunities for students to j…" at bounding box center [434, 293] width 759 height 22
click at [156, 66] on icon "button" at bounding box center [160, 65] width 8 height 5
click at [643, 292] on p "How : Lab leaders to post in LinkedIn feed about opportunities for students to …" at bounding box center [434, 293] width 759 height 22
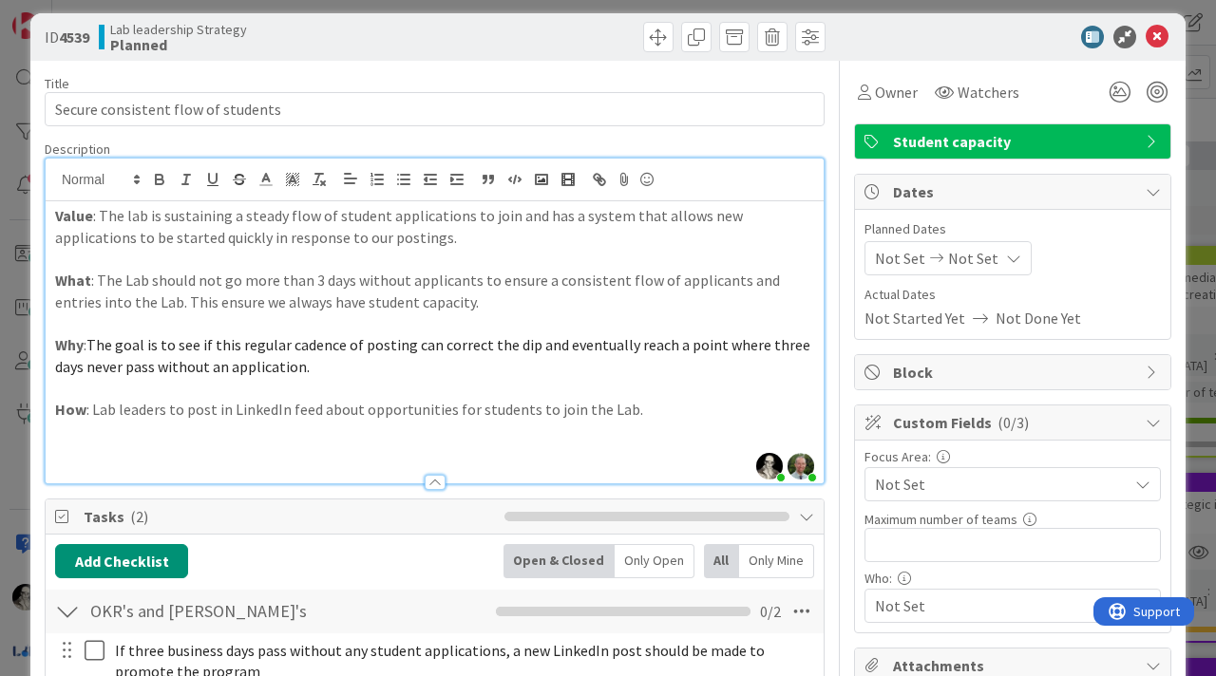
scroll to position [0, 0]
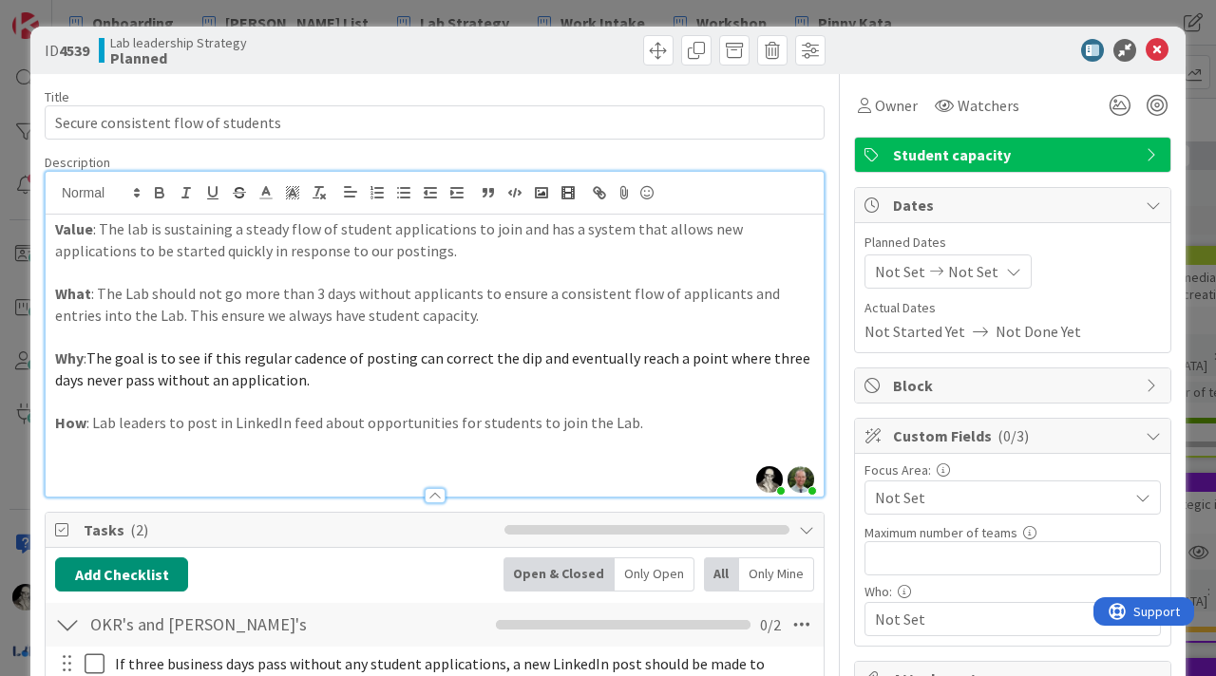
click at [223, 46] on span "Lab leadership Strategy" at bounding box center [178, 42] width 137 height 15
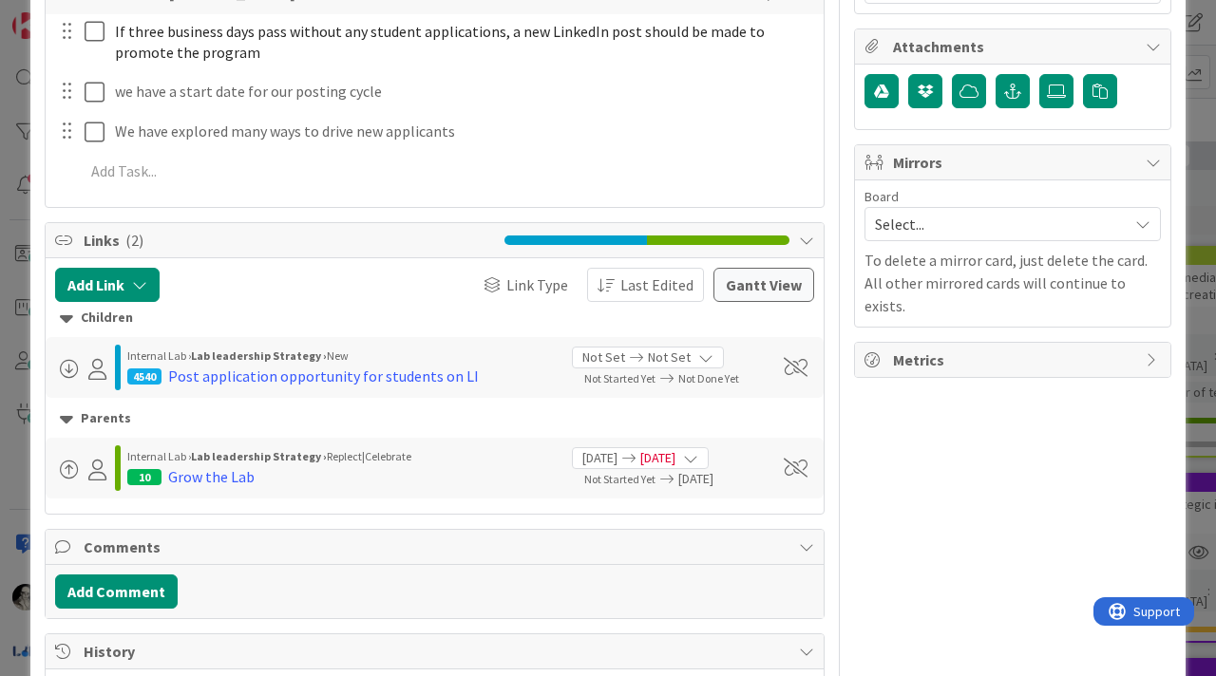
scroll to position [642, 0]
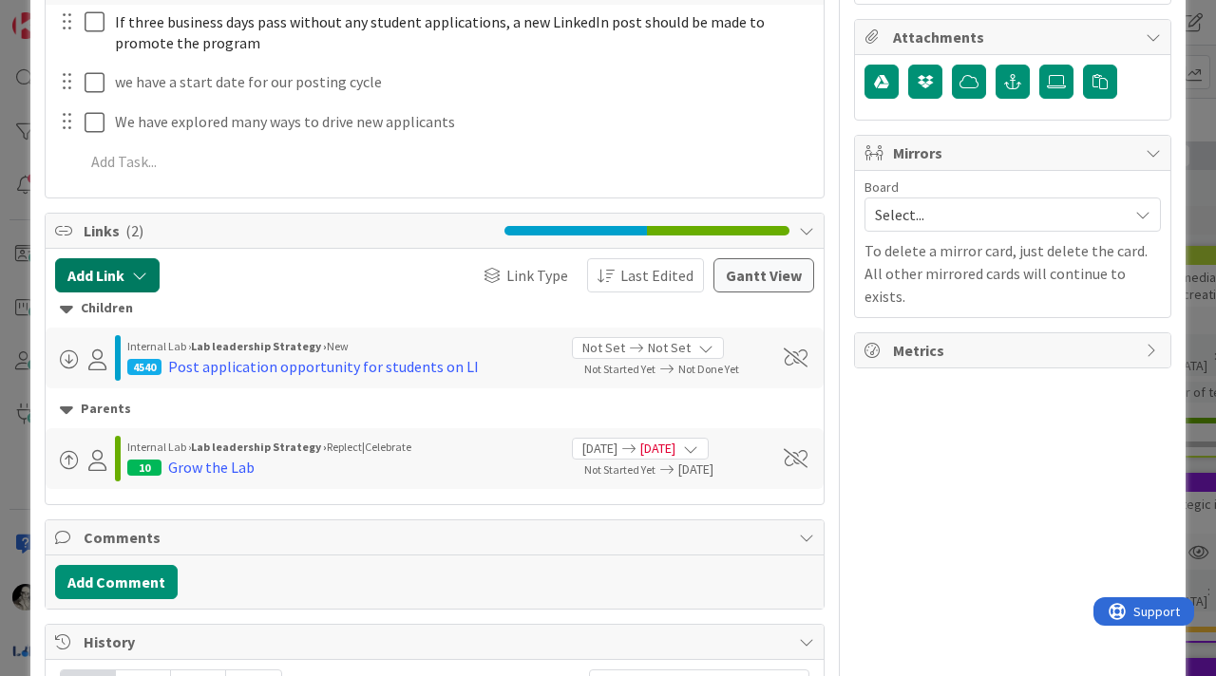
click at [145, 273] on icon "button" at bounding box center [139, 275] width 15 height 15
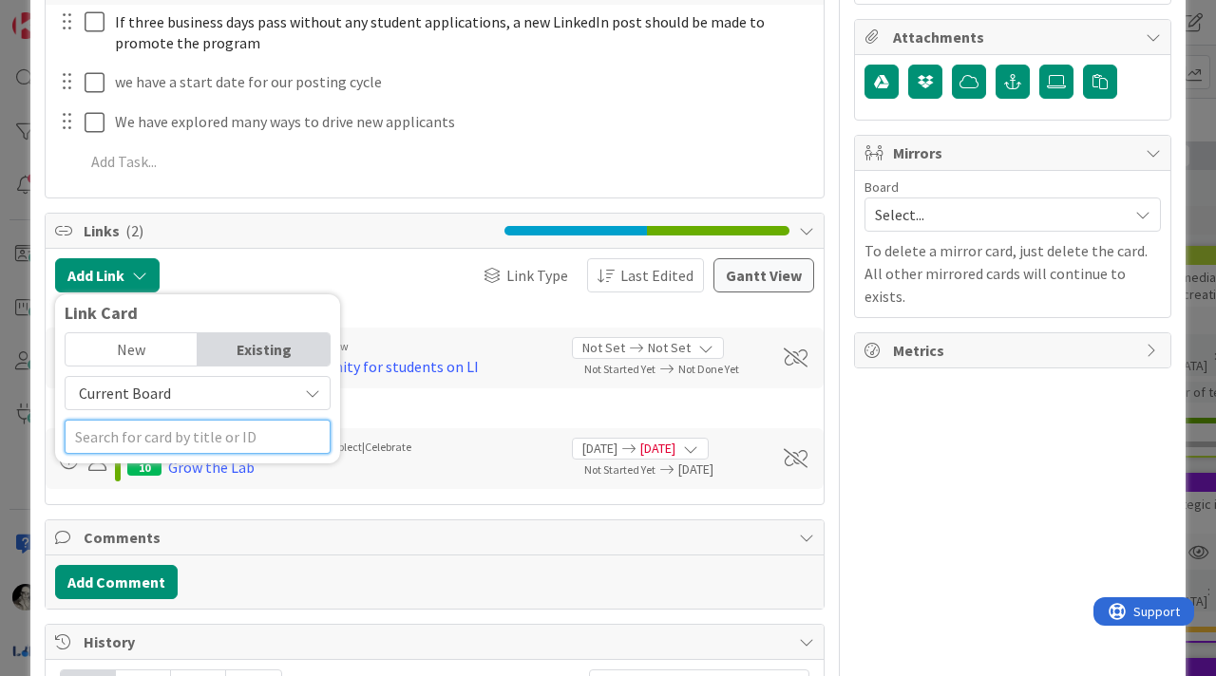
click at [189, 440] on input "text" at bounding box center [198, 437] width 266 height 34
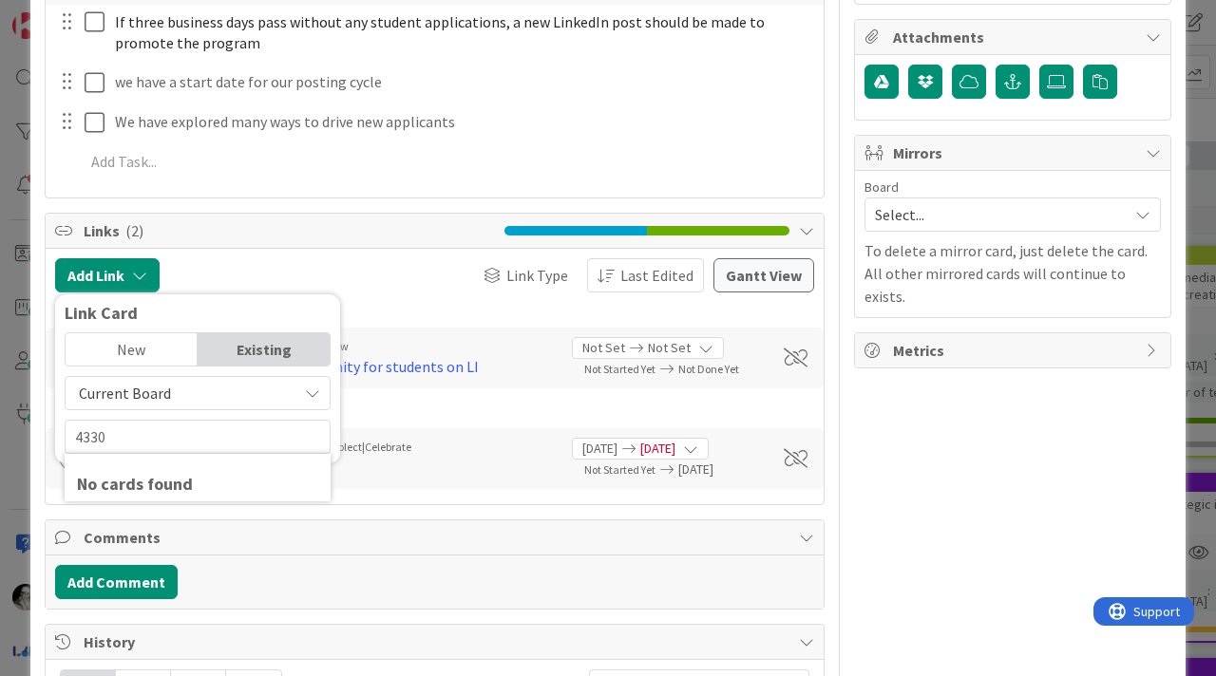
click at [320, 395] on div "Current Board" at bounding box center [198, 393] width 266 height 34
click at [218, 473] on span "All Boards" at bounding box center [207, 472] width 264 height 28
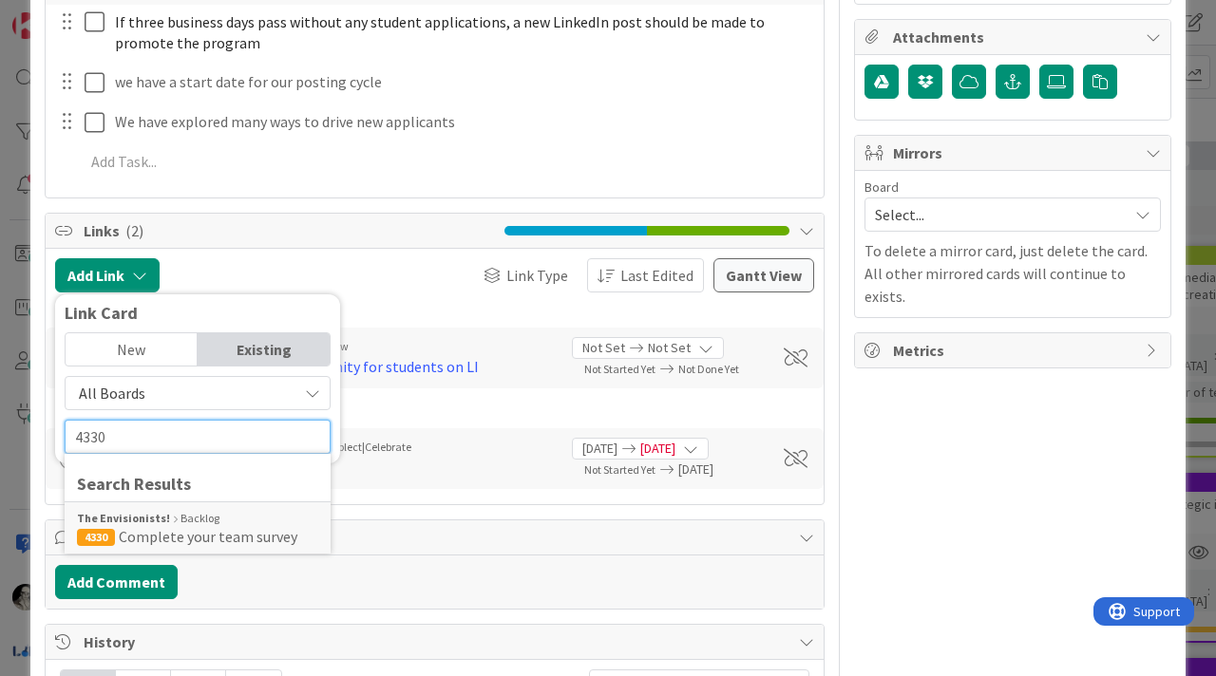
click at [156, 434] on input "4330" at bounding box center [198, 437] width 266 height 34
click at [143, 527] on span "Complete your team survey" at bounding box center [208, 536] width 179 height 19
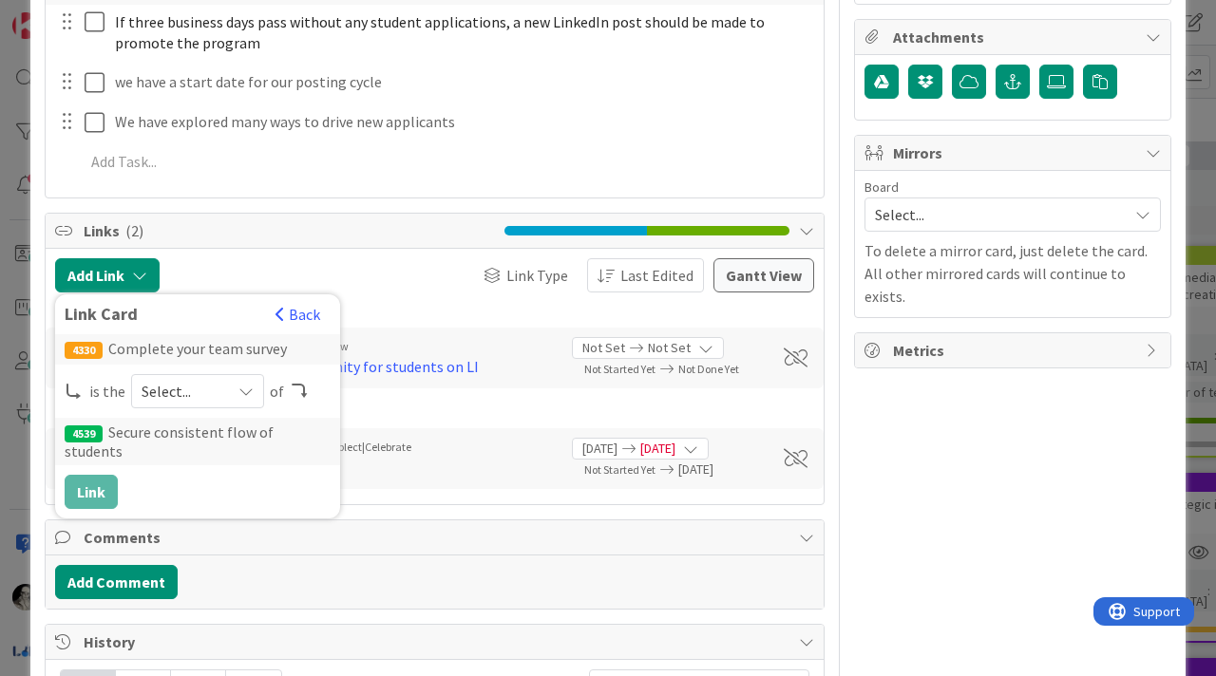
click at [250, 389] on icon at bounding box center [245, 391] width 15 height 15
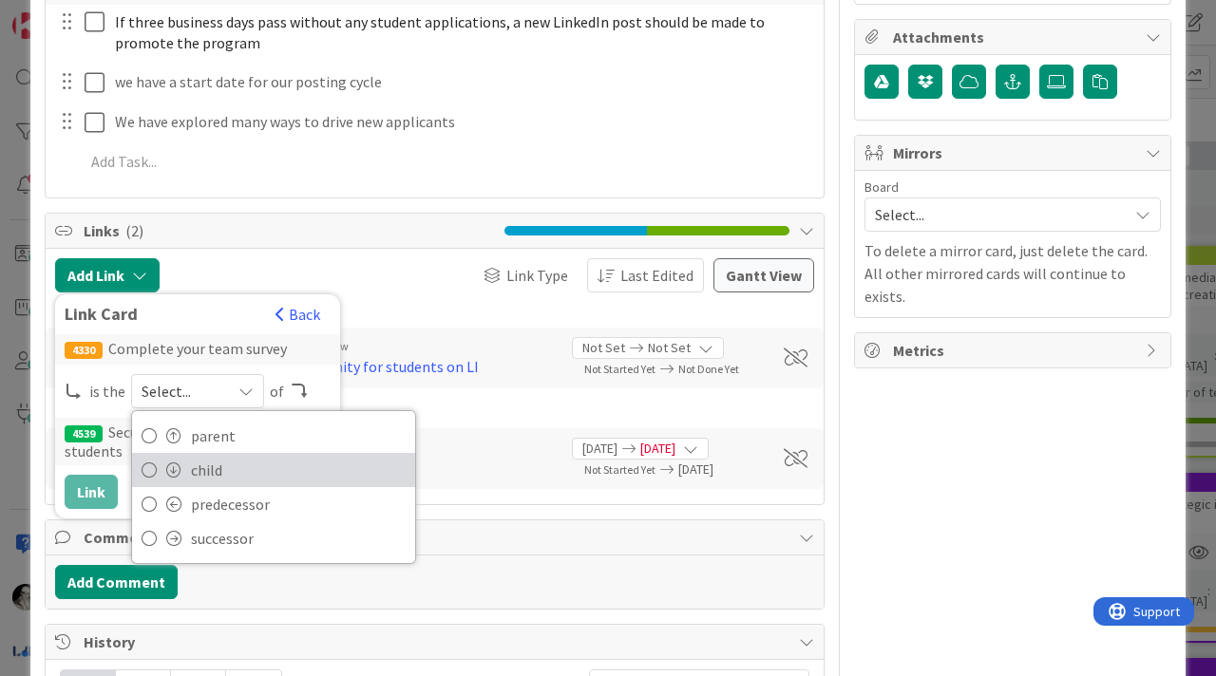
click at [218, 467] on span "child" at bounding box center [298, 470] width 215 height 28
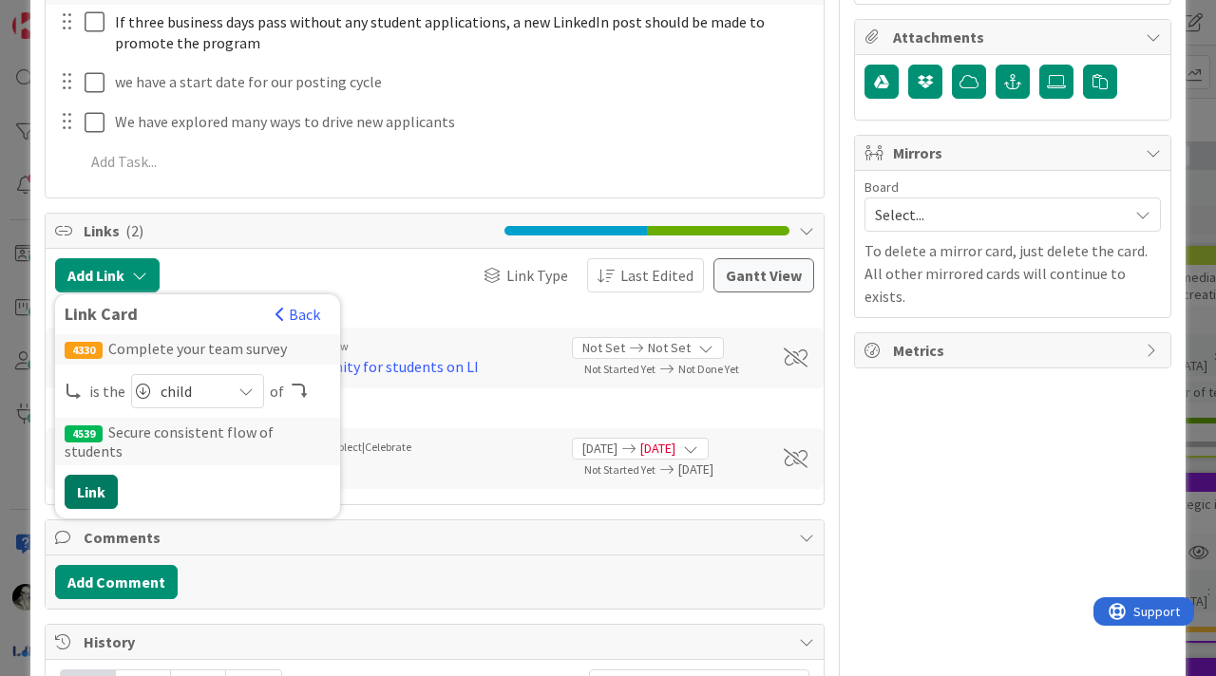
click at [96, 475] on button "Link" at bounding box center [91, 492] width 53 height 34
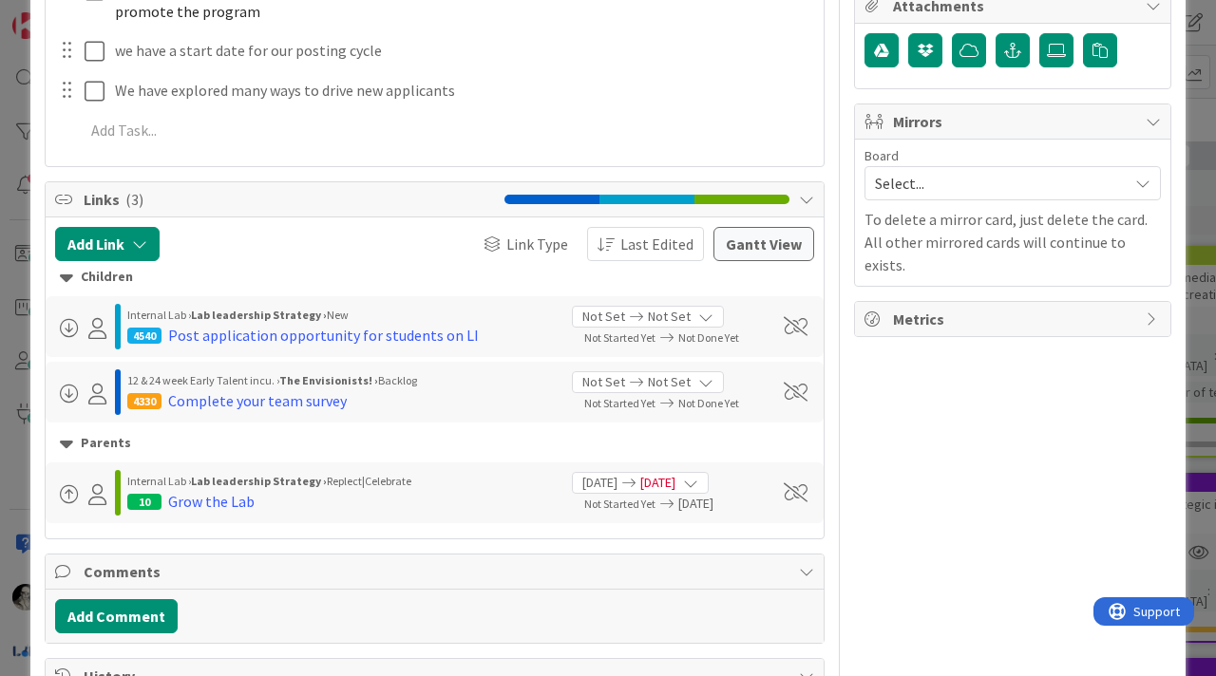
scroll to position [679, 0]
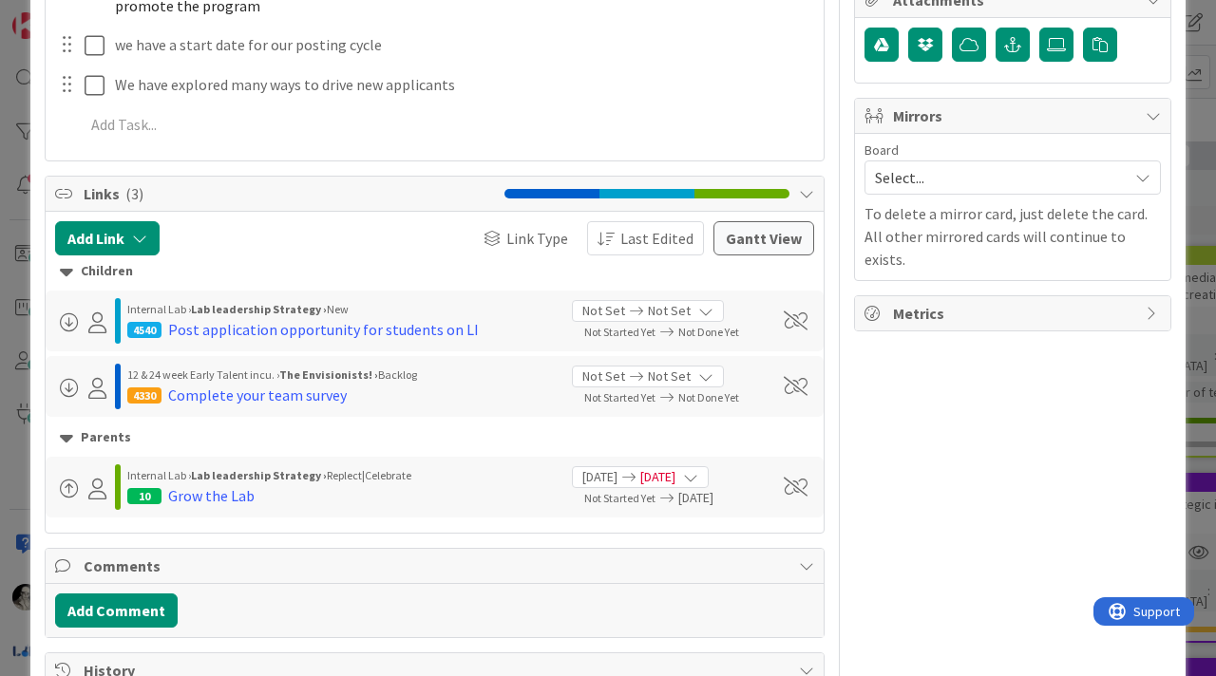
click at [476, 380] on div "12 & 24 week Early Talent incu. › The Envisionists! › Backlog" at bounding box center [342, 375] width 430 height 17
click at [797, 385] on span at bounding box center [796, 386] width 24 height 19
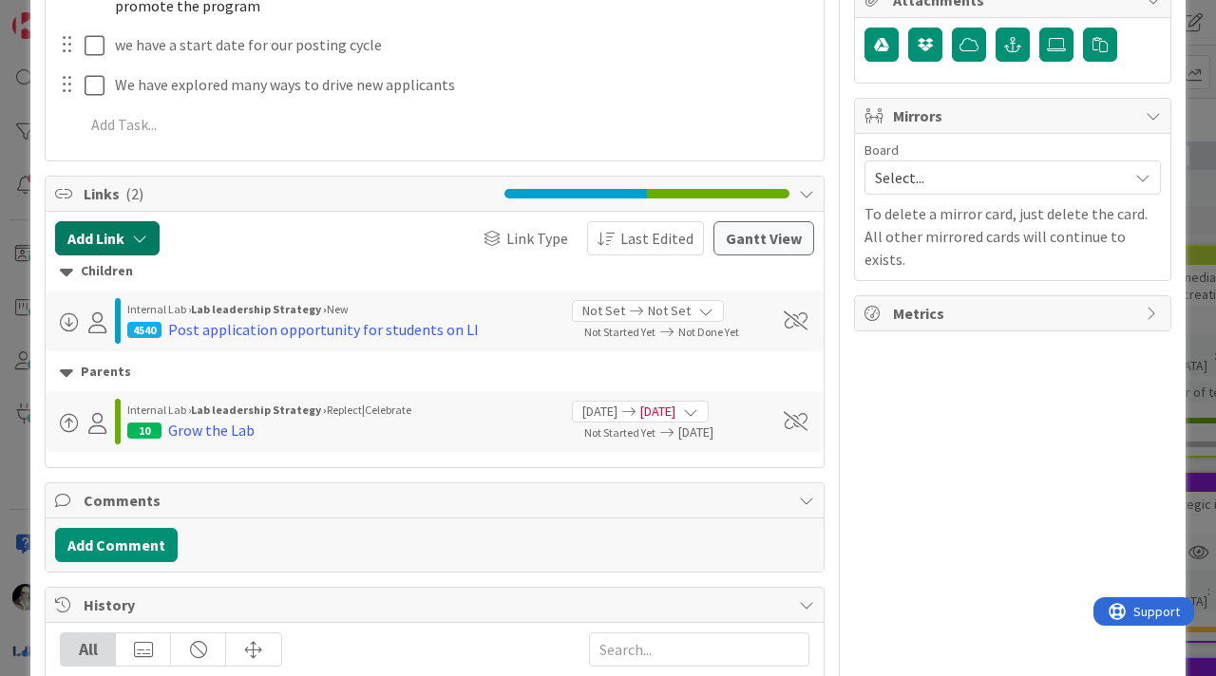
click at [145, 232] on icon "button" at bounding box center [139, 238] width 15 height 15
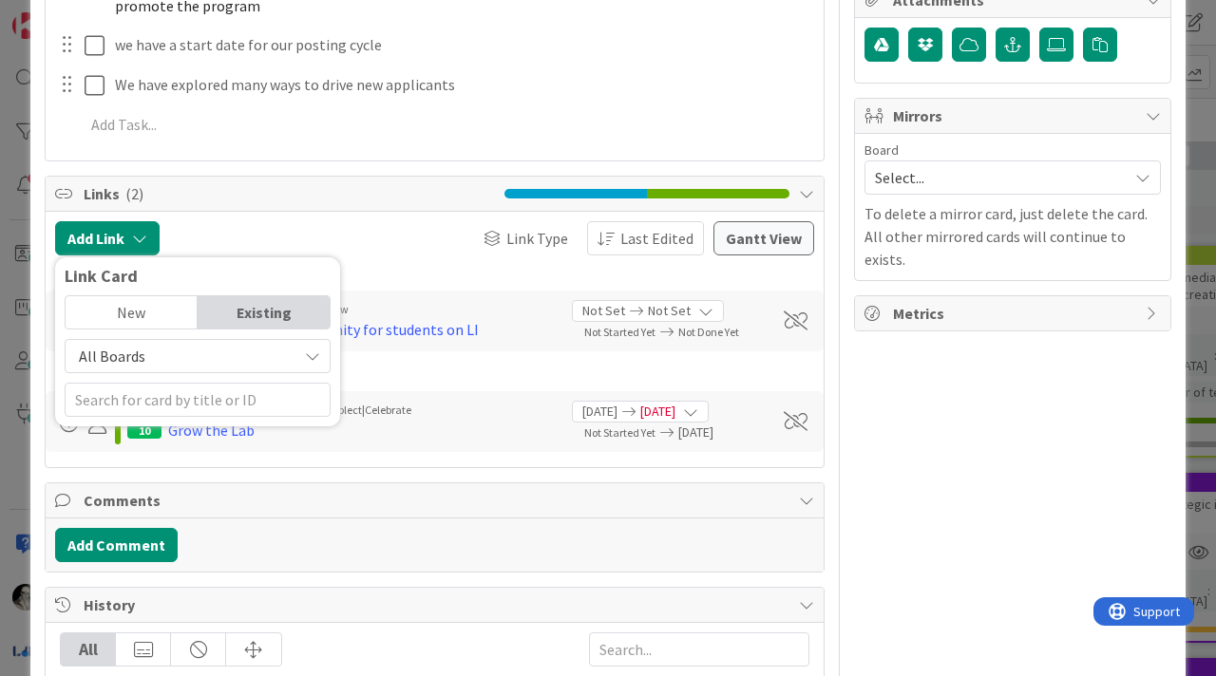
click at [153, 349] on span "All Boards" at bounding box center [181, 356] width 213 height 27
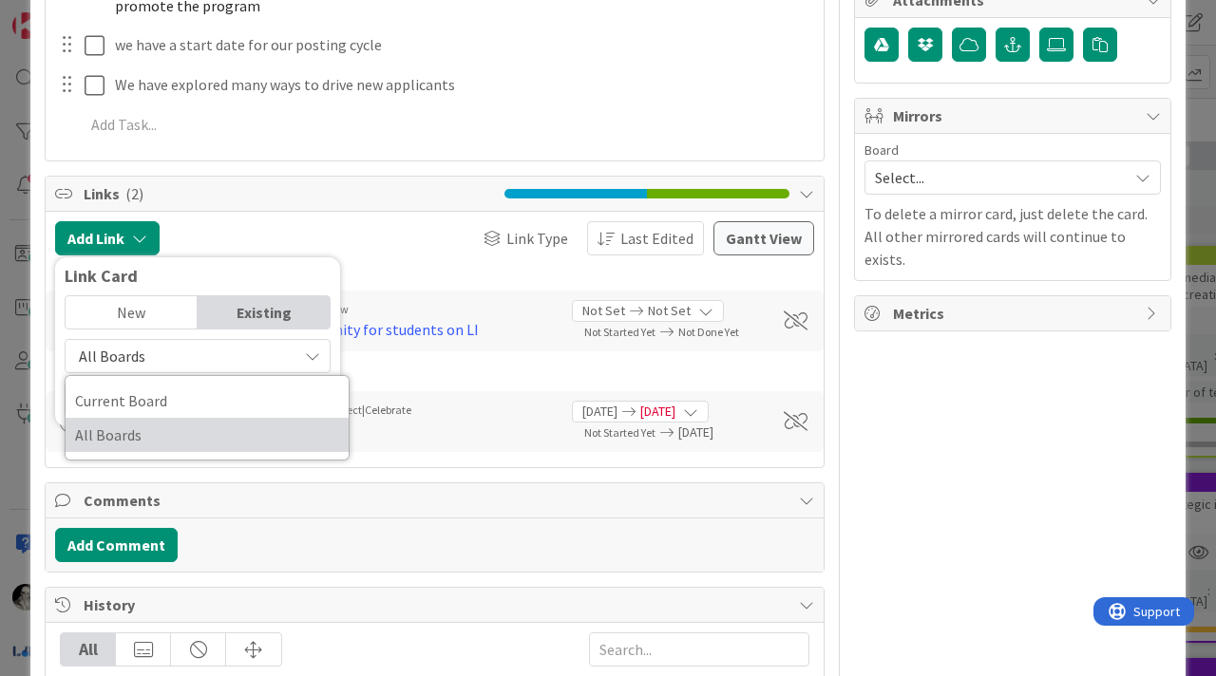
click at [132, 428] on span "All Boards" at bounding box center [207, 435] width 264 height 28
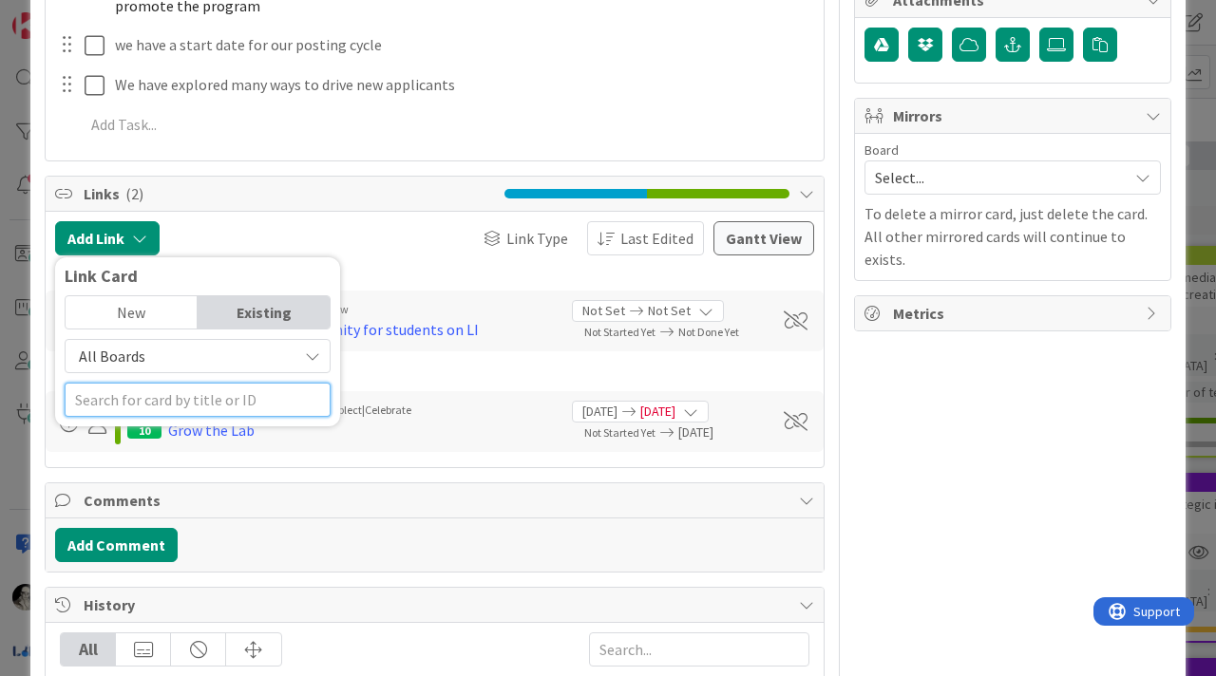
click at [196, 396] on input "text" at bounding box center [198, 400] width 266 height 34
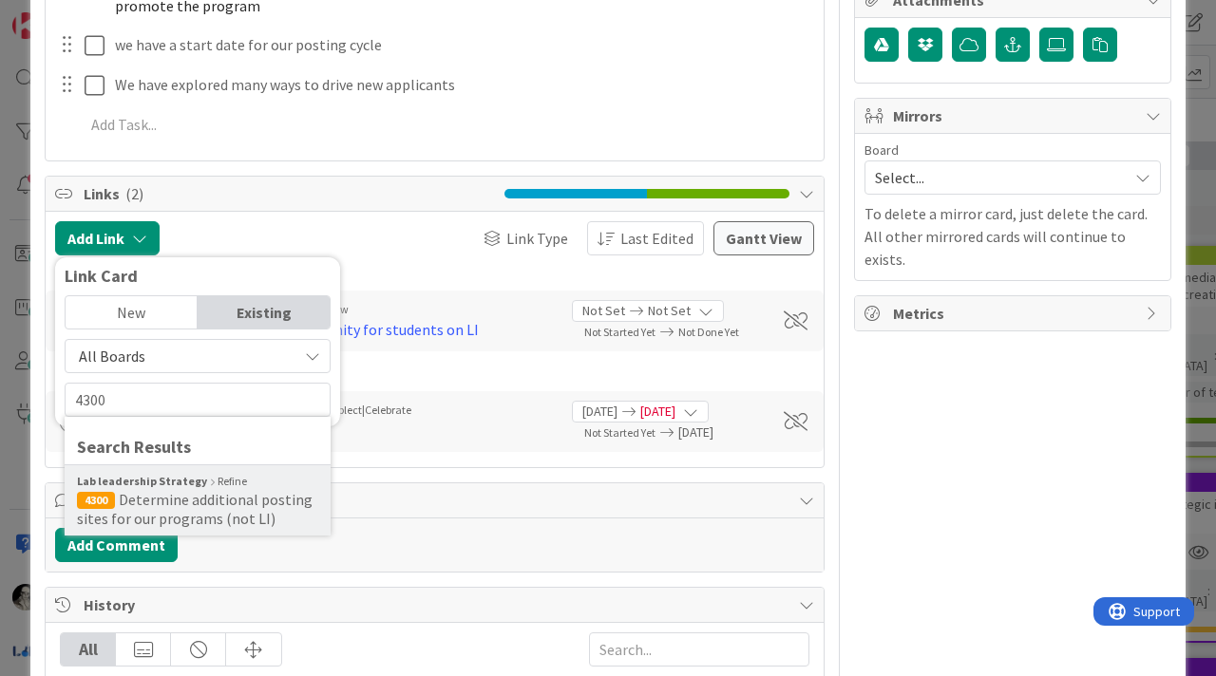
click at [180, 508] on span "Determine additional posting sites for our programs (not LI)" at bounding box center [195, 509] width 236 height 38
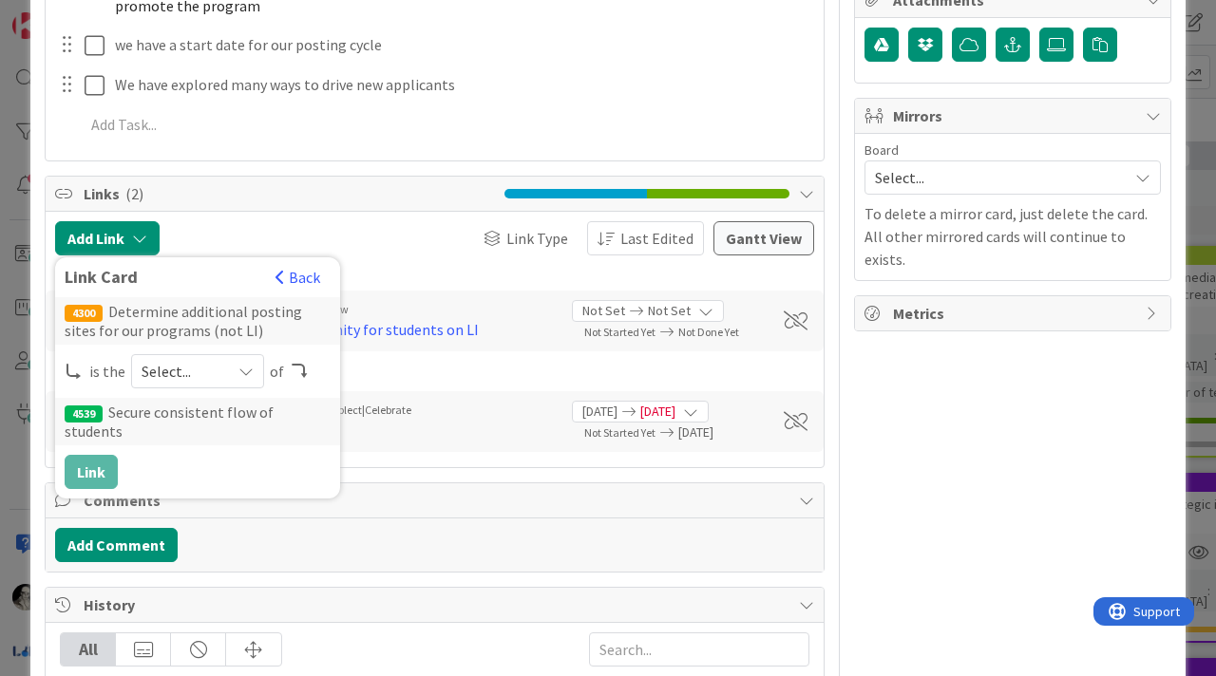
click at [176, 362] on span "Select..." at bounding box center [182, 371] width 80 height 27
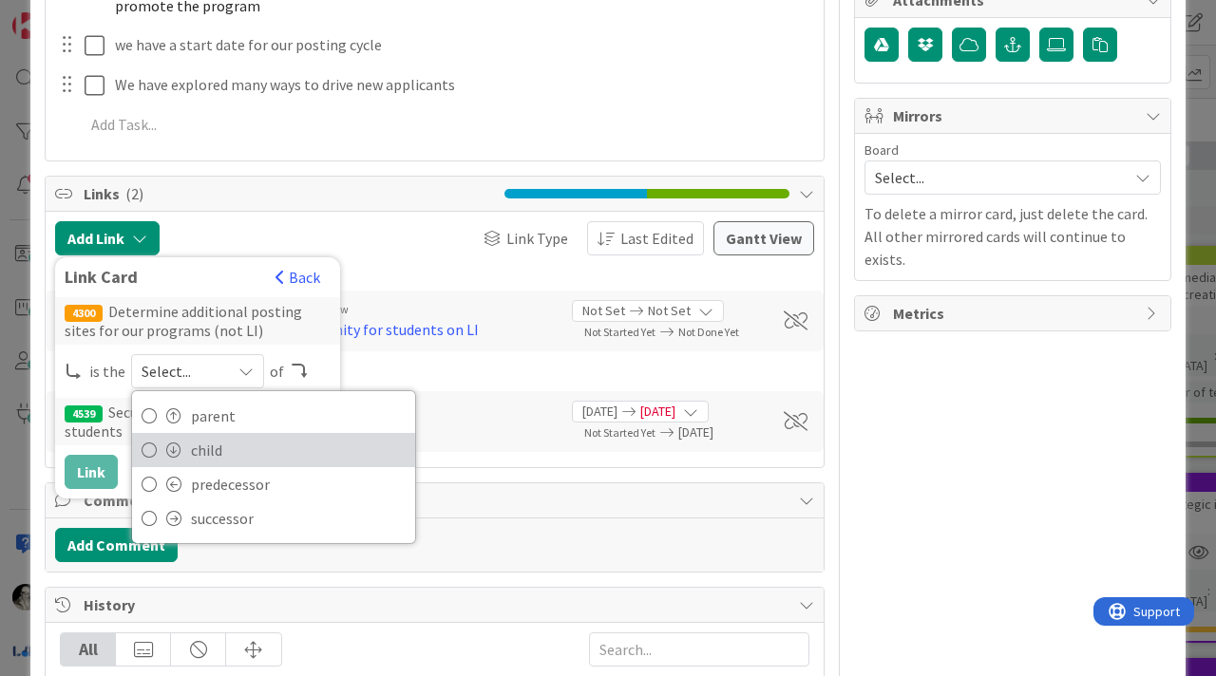
click at [191, 446] on span "child" at bounding box center [298, 450] width 215 height 28
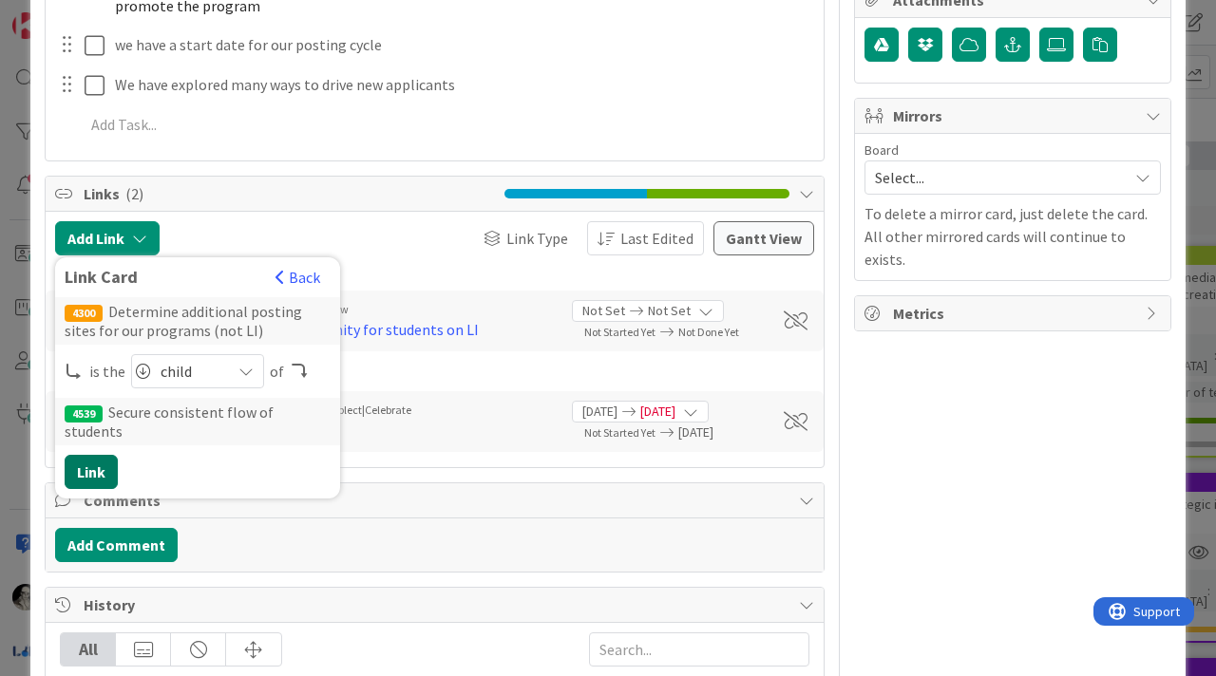
click at [94, 455] on button "Link" at bounding box center [91, 472] width 53 height 34
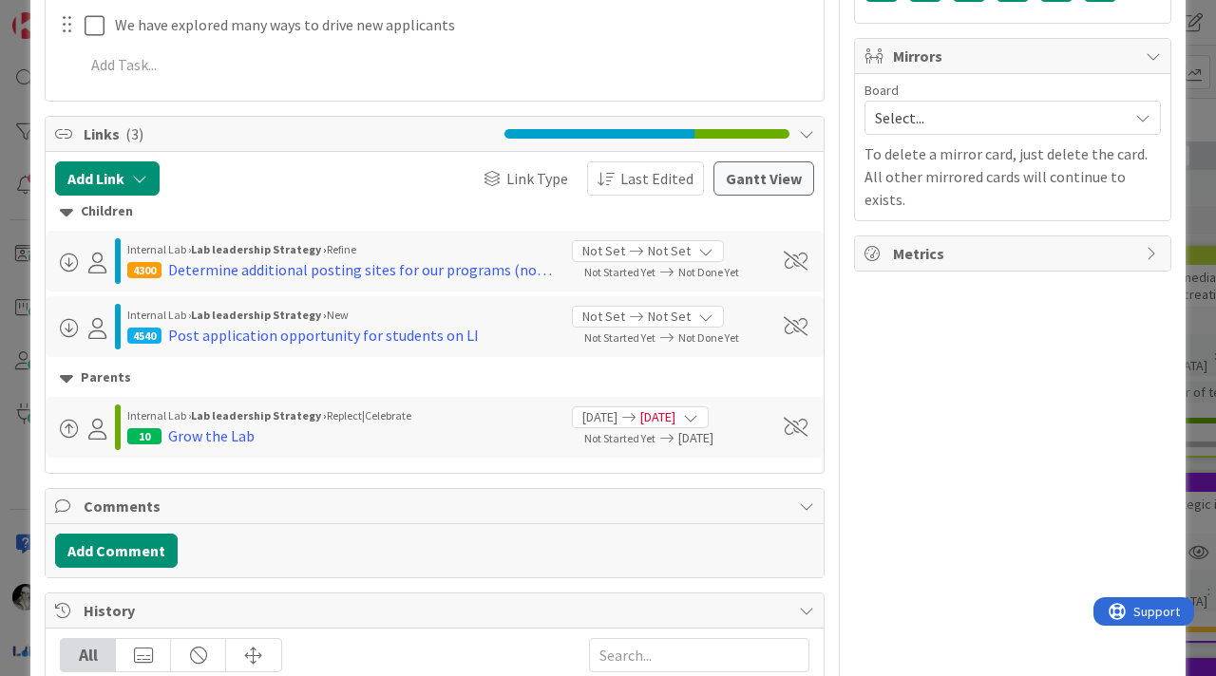
scroll to position [748, 0]
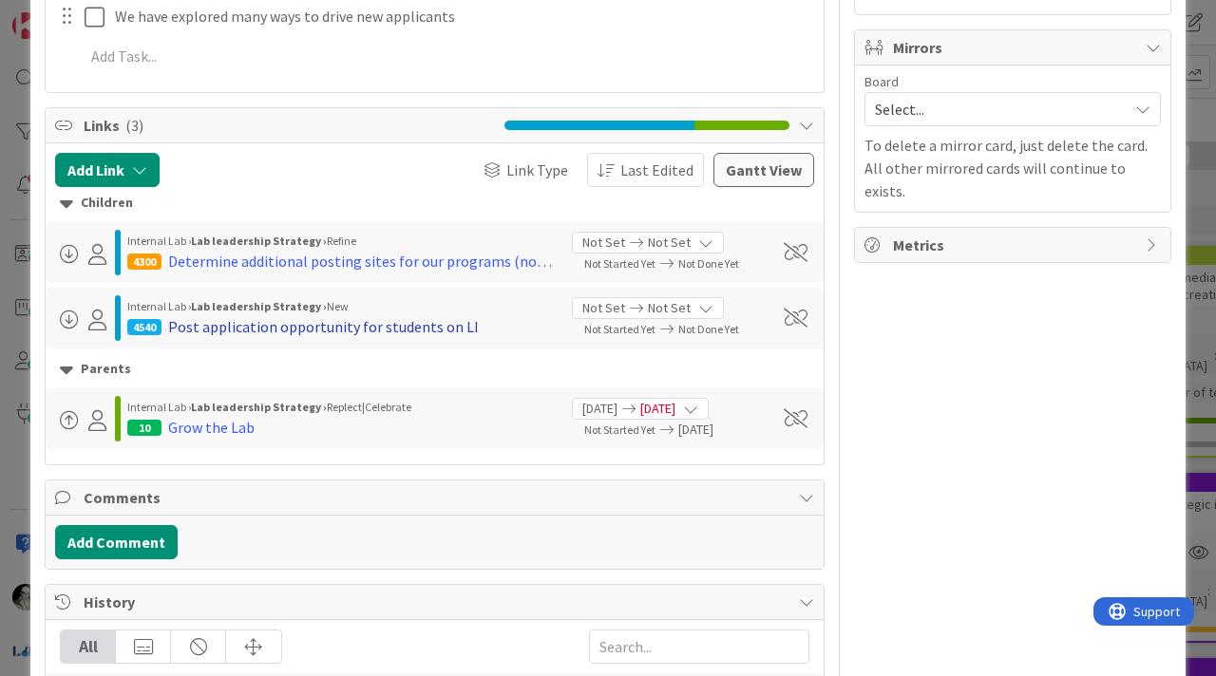
click at [279, 320] on div "Post application opportunity for students on LI" at bounding box center [323, 326] width 311 height 23
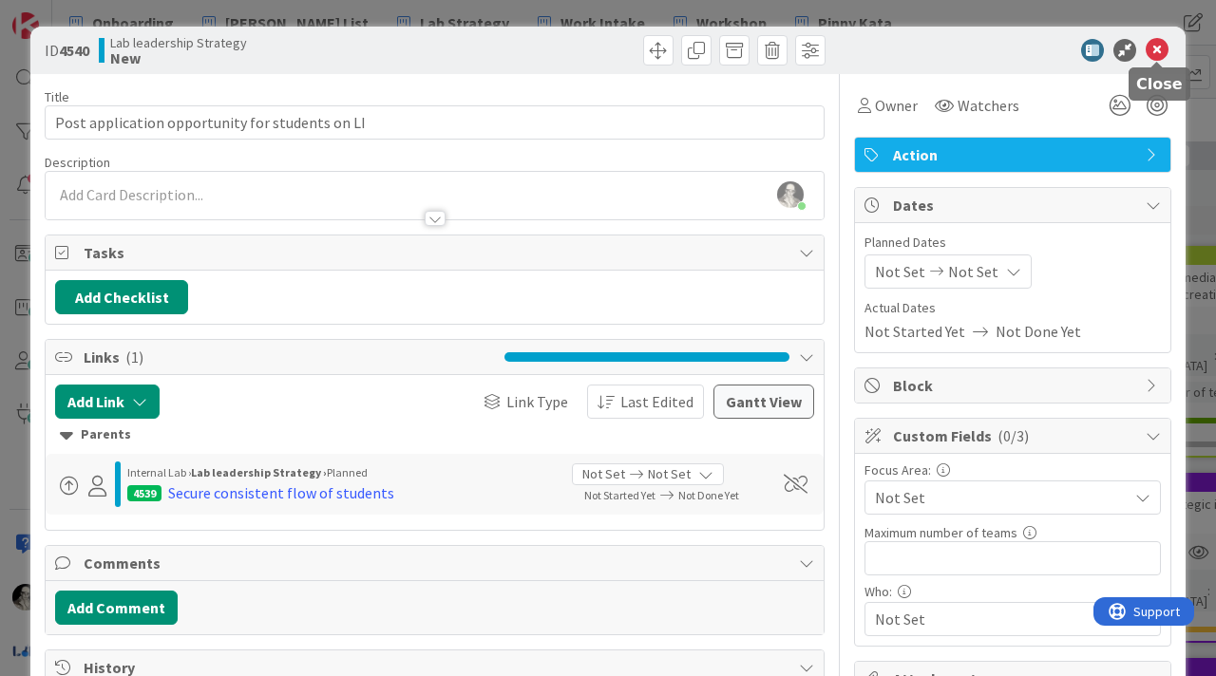
click at [1155, 47] on icon at bounding box center [1157, 50] width 23 height 23
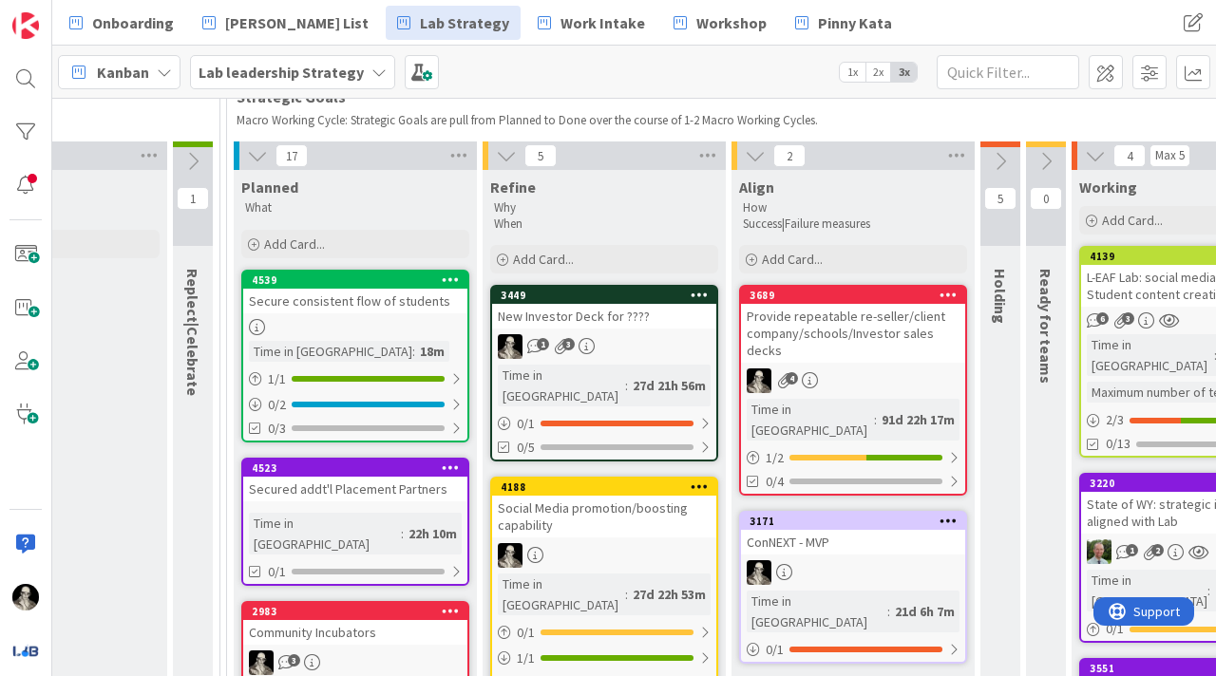
scroll to position [111, 1395]
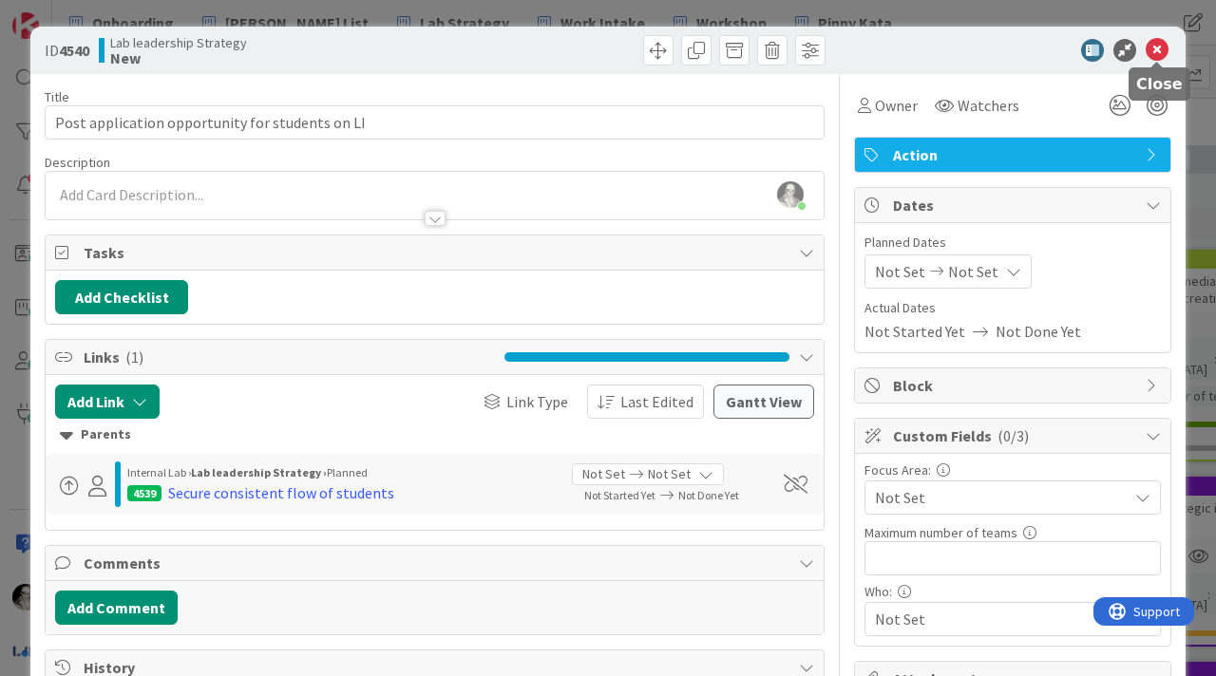
click at [1165, 47] on icon at bounding box center [1157, 50] width 23 height 23
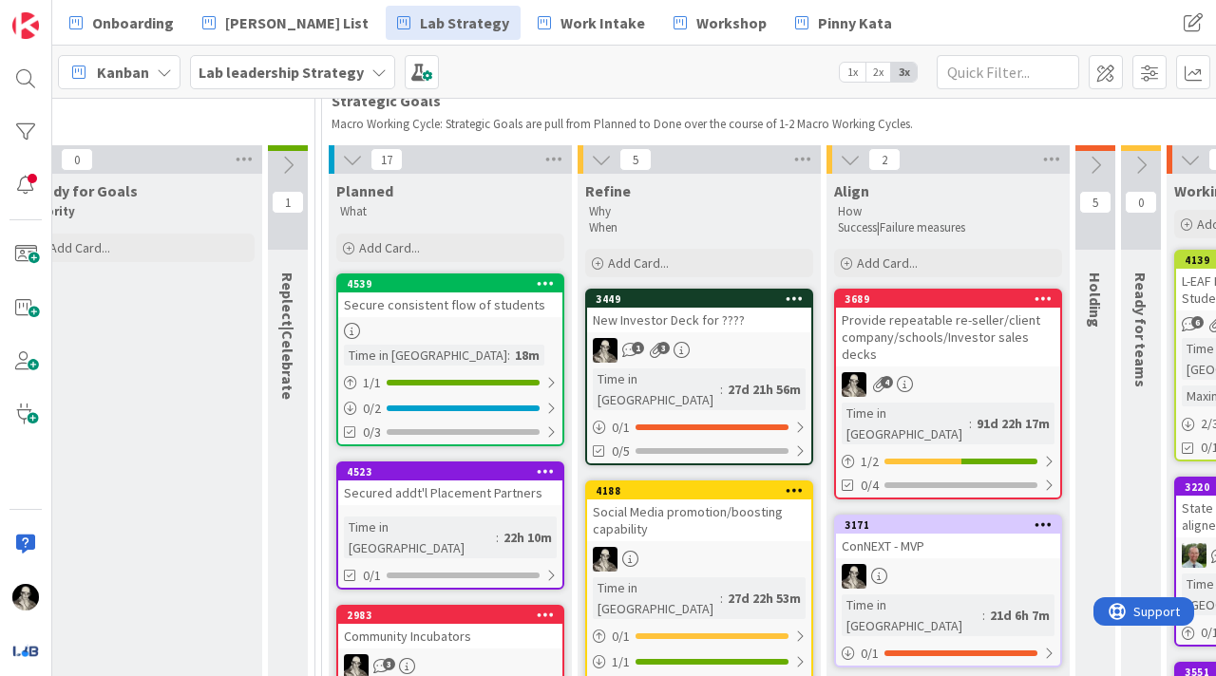
click at [537, 336] on div at bounding box center [450, 331] width 224 height 16
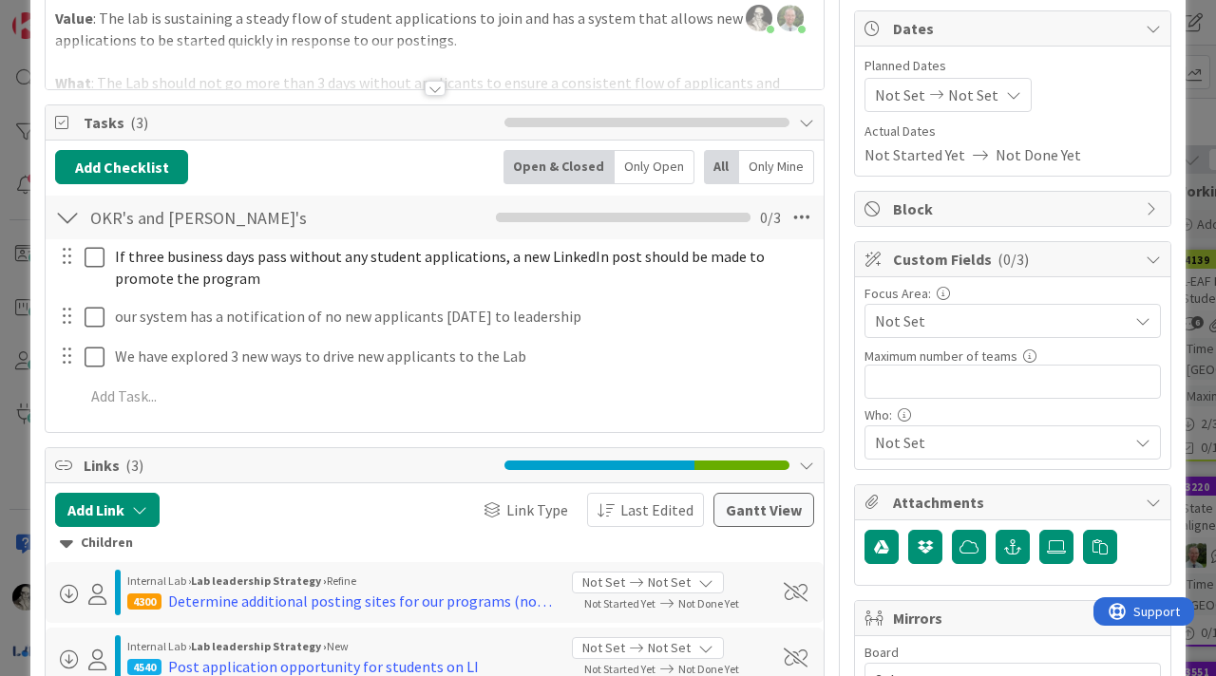
scroll to position [175, 0]
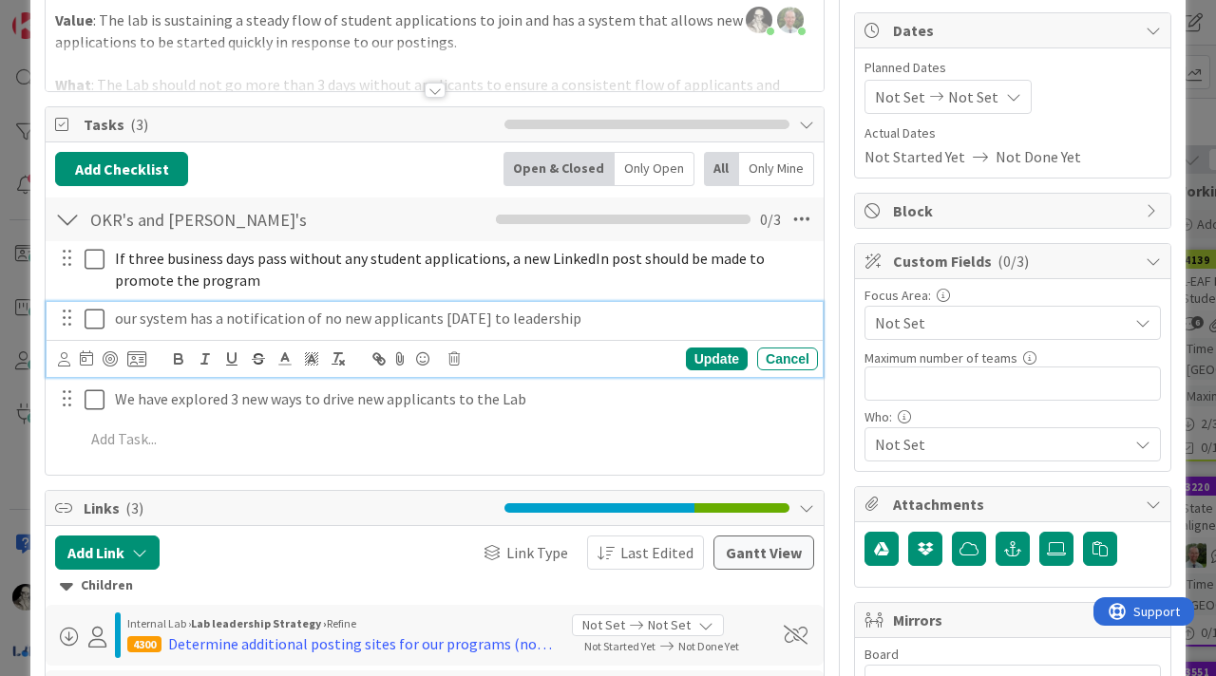
click at [583, 317] on p "our system has a notification of no new applicants [DATE] to leadership" at bounding box center [462, 319] width 695 height 22
click at [440, 549] on div "Link Type Last Edited" at bounding box center [516, 553] width 378 height 34
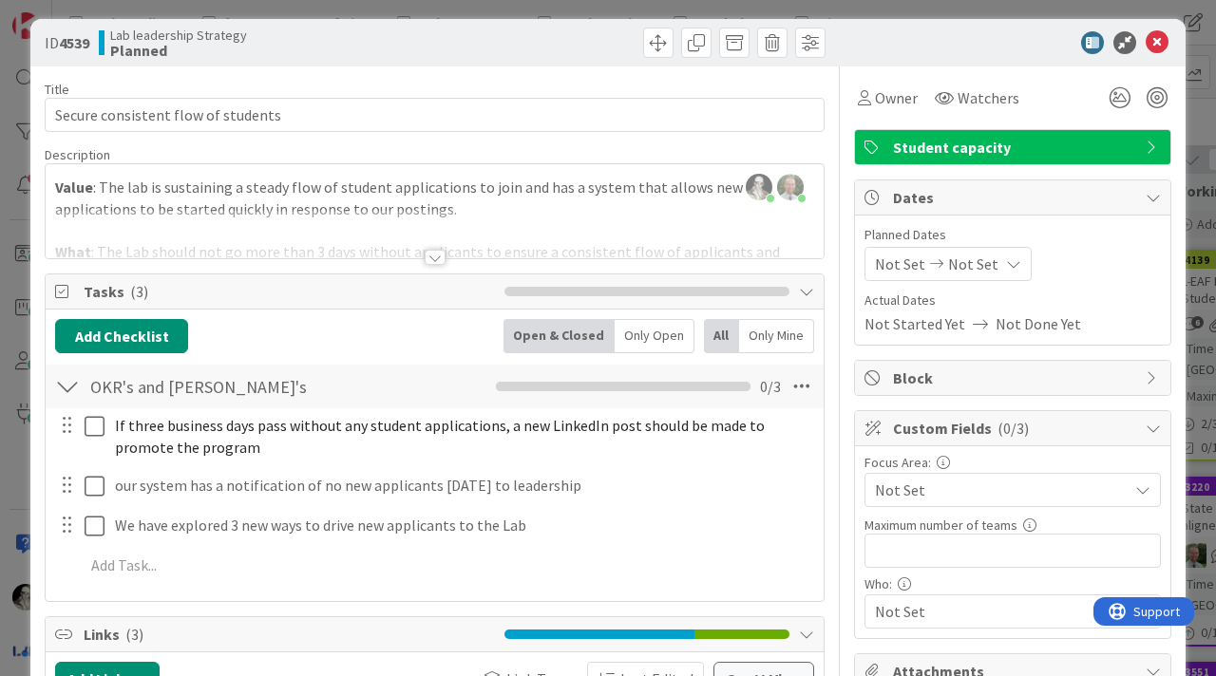
scroll to position [2, 0]
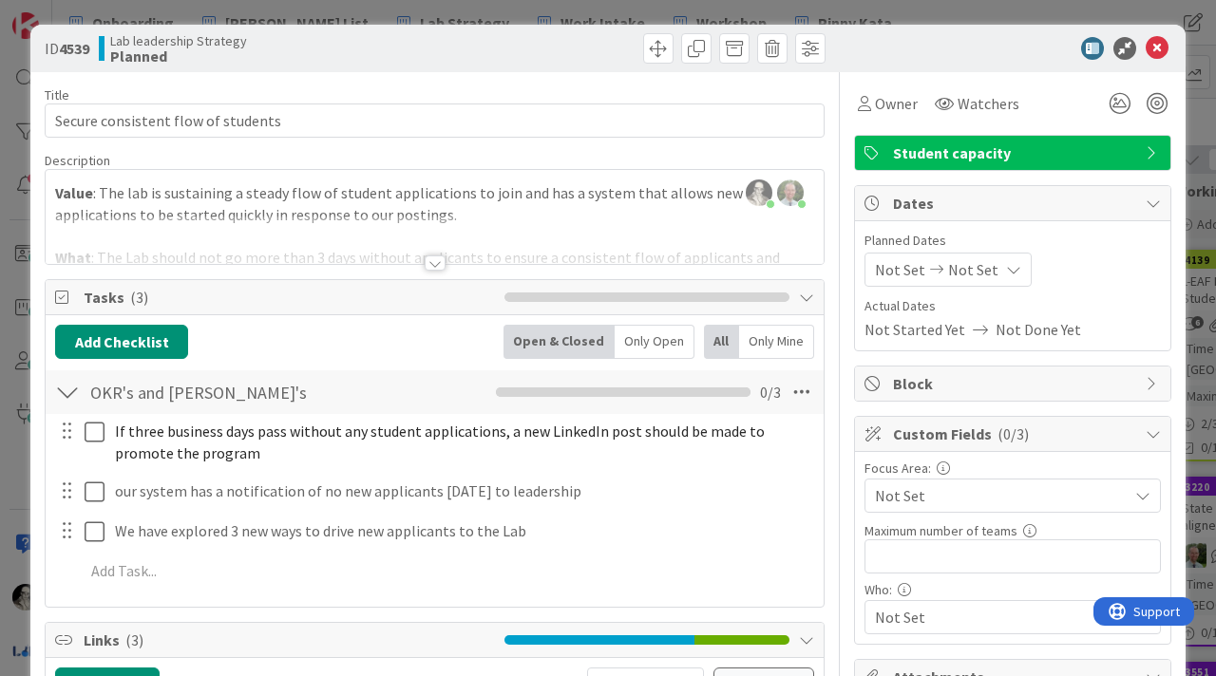
click at [432, 259] on div at bounding box center [435, 263] width 21 height 15
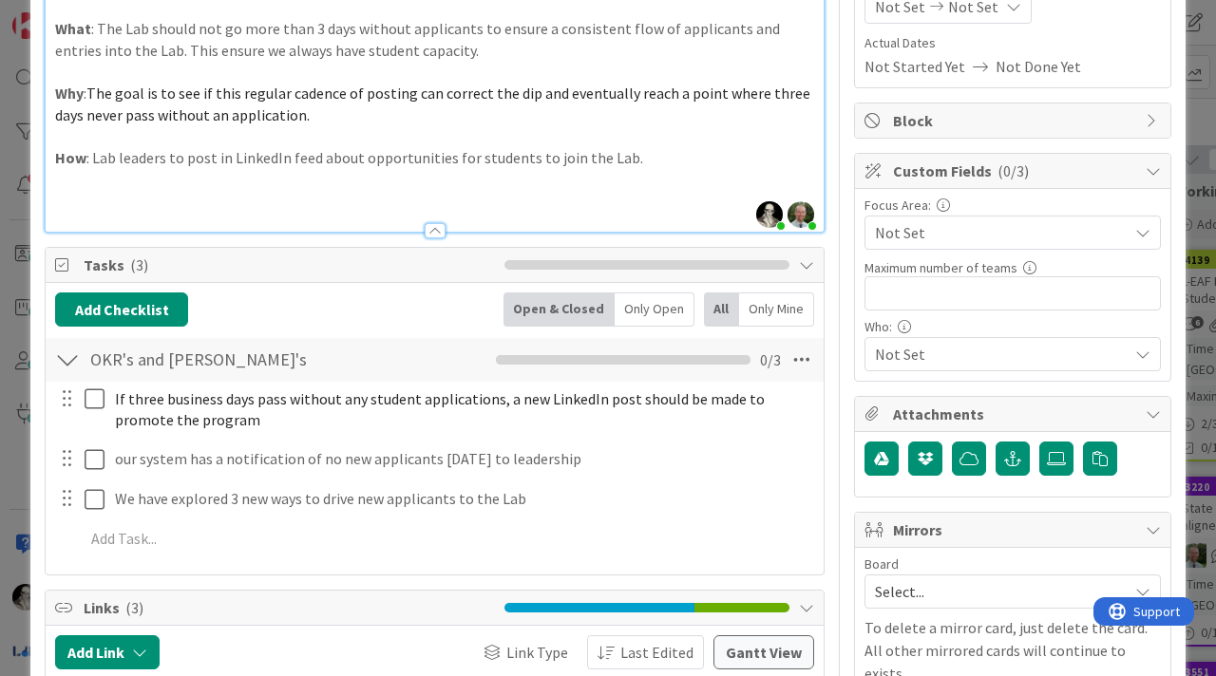
scroll to position [264, 0]
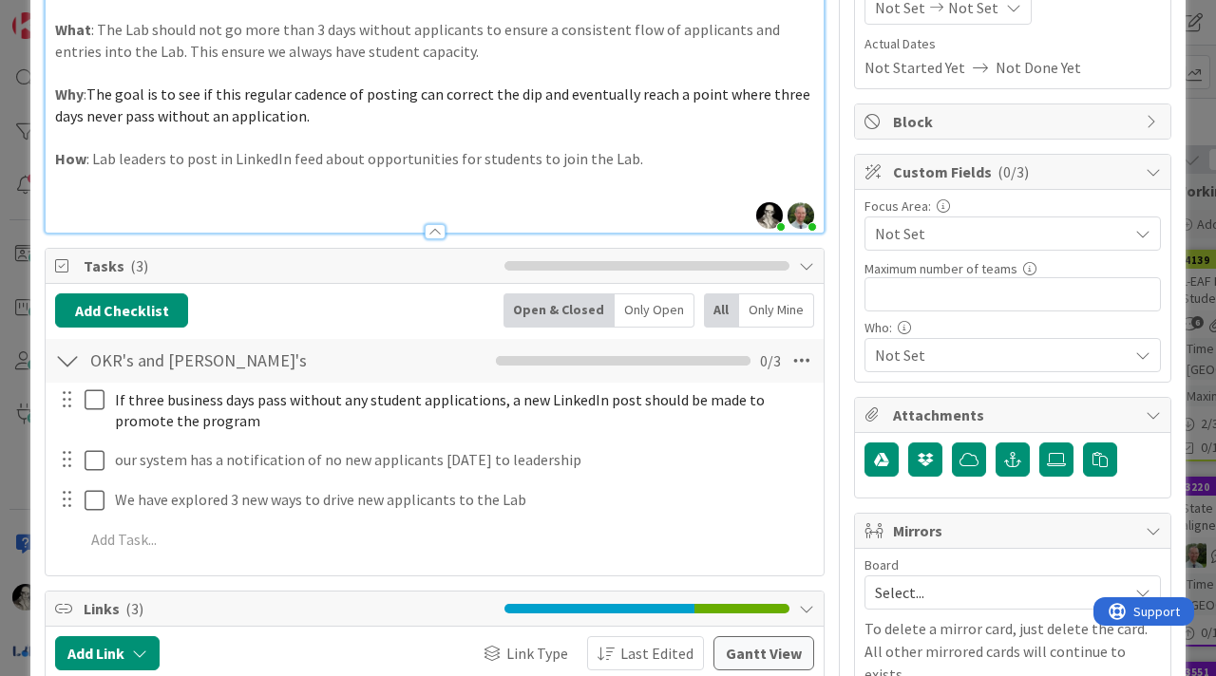
click at [320, 162] on p "How : Lab leaders to post in LinkedIn feed about opportunities for students to …" at bounding box center [434, 159] width 759 height 22
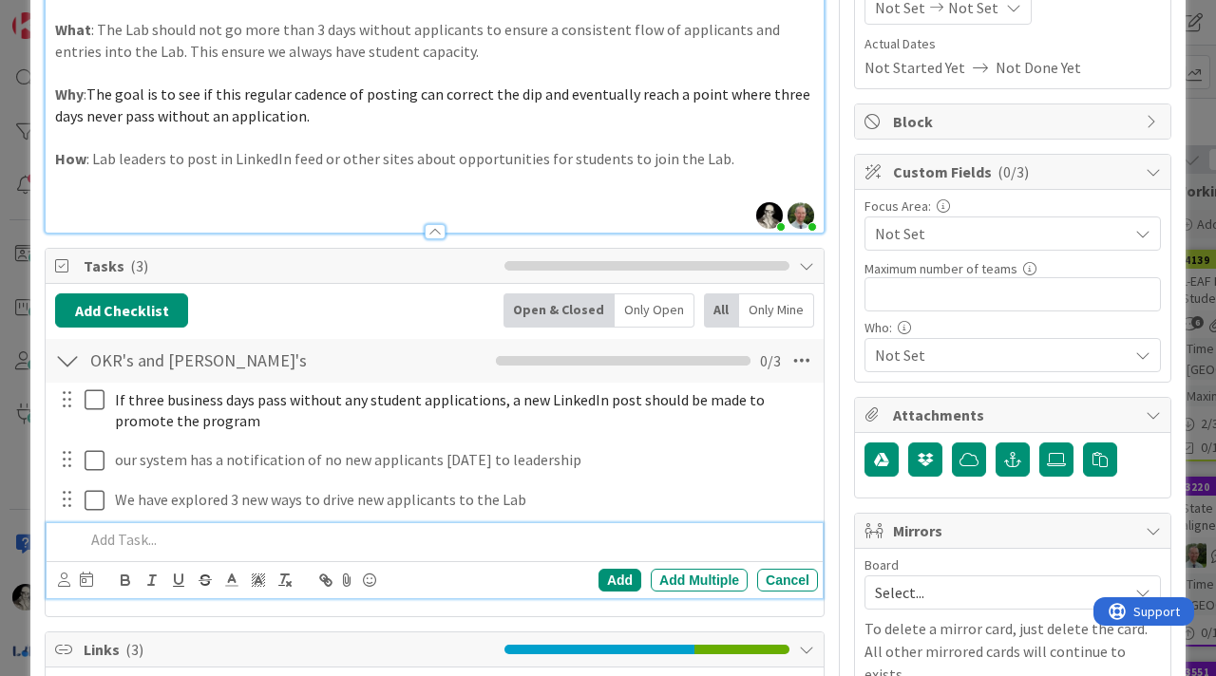
click at [273, 544] on p at bounding box center [448, 540] width 726 height 22
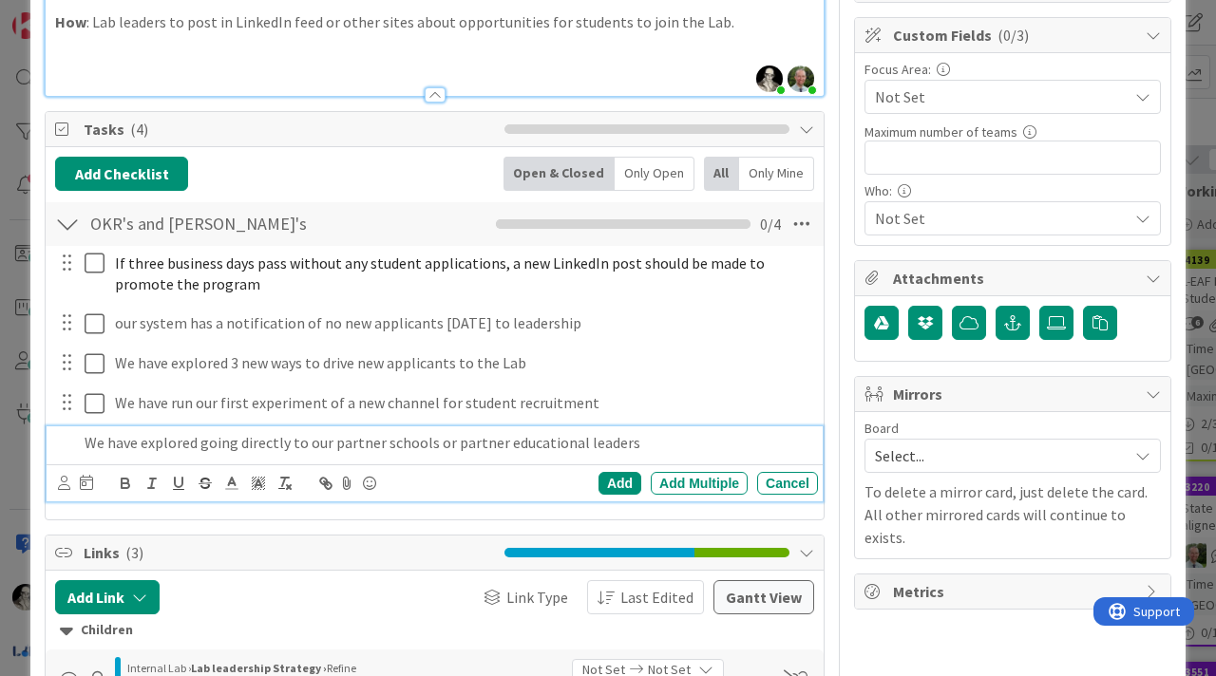
scroll to position [441, 0]
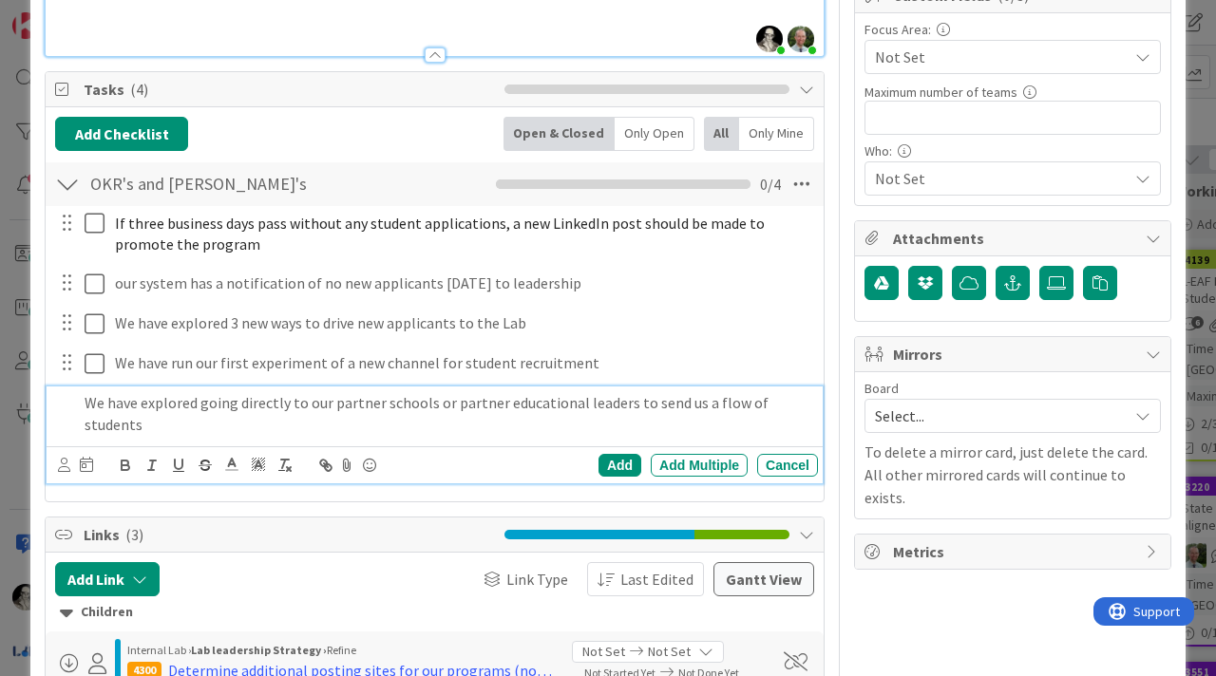
click at [432, 406] on p "We have explored going directly to our partner schools or partner educational l…" at bounding box center [448, 413] width 726 height 43
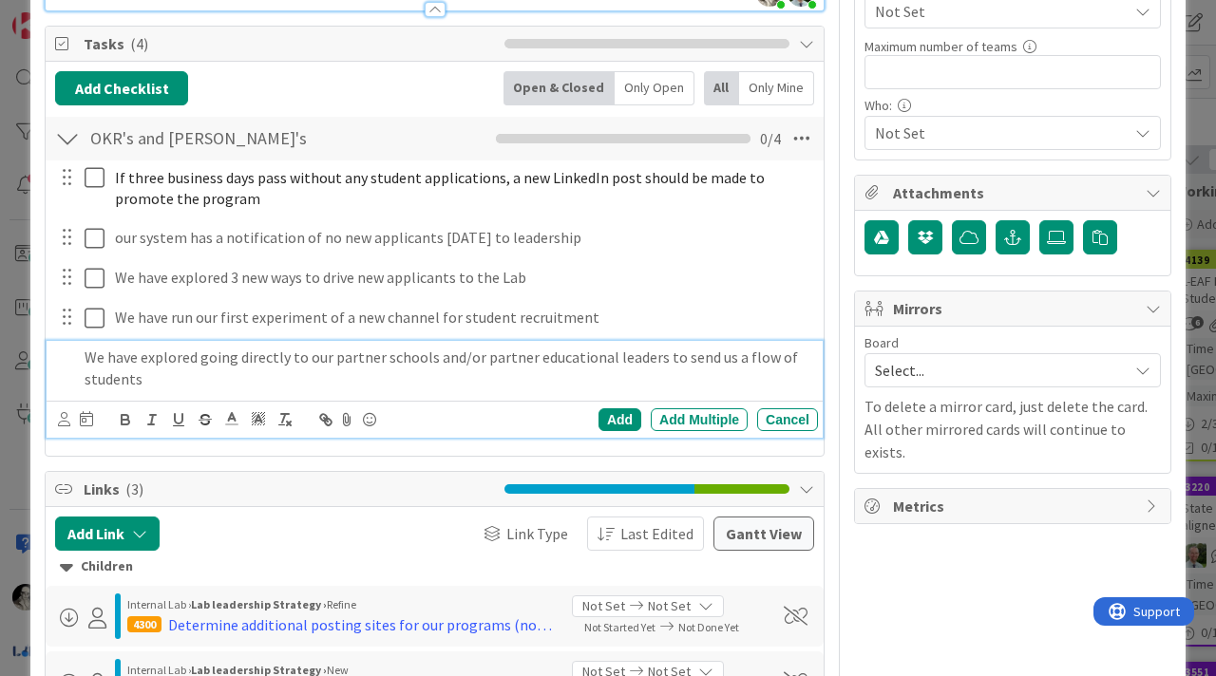
scroll to position [507, 0]
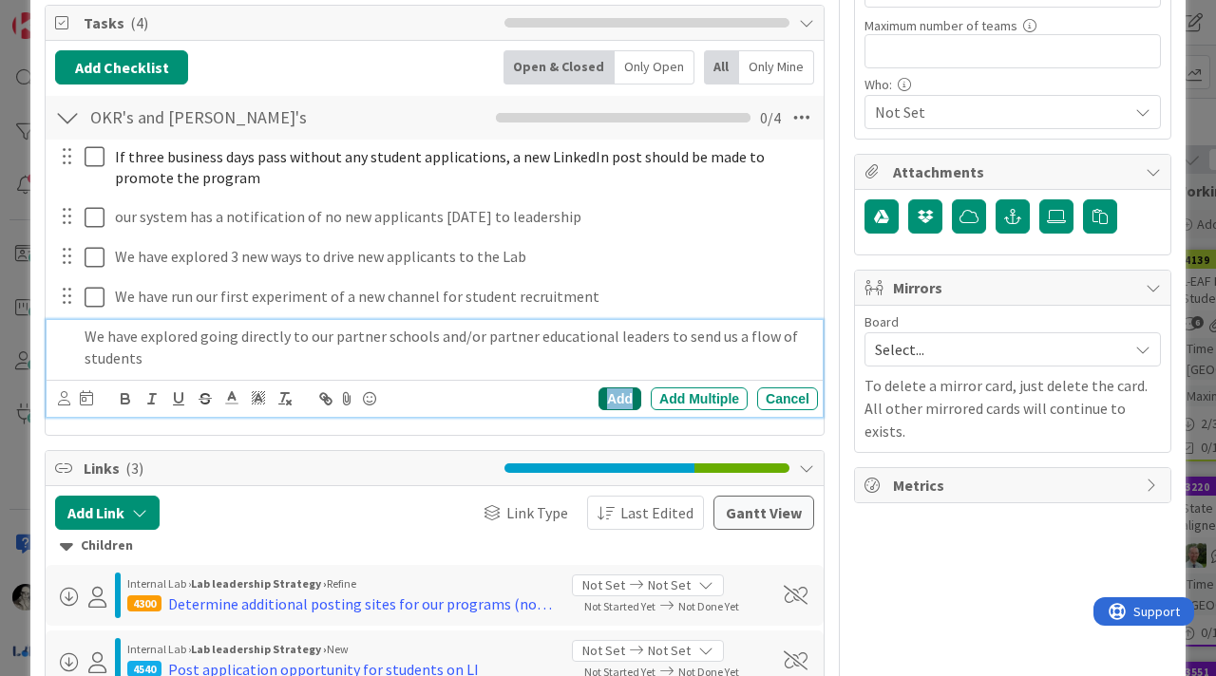
click at [614, 393] on div "Add" at bounding box center [619, 399] width 43 height 23
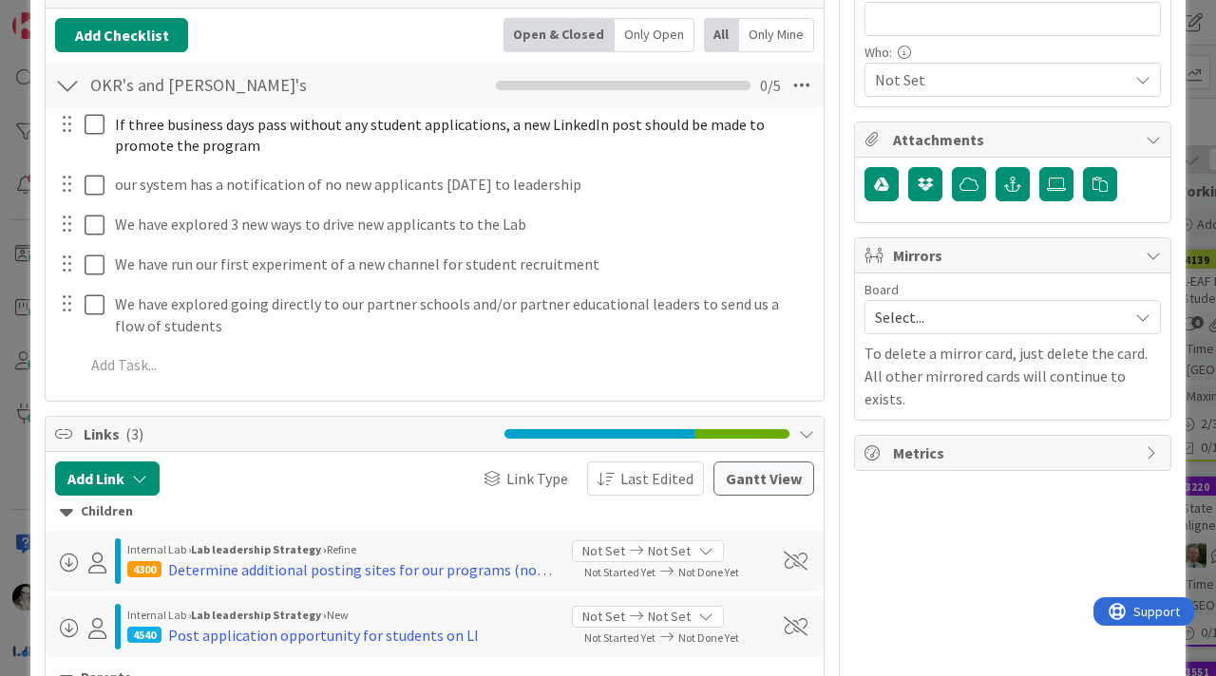
scroll to position [547, 0]
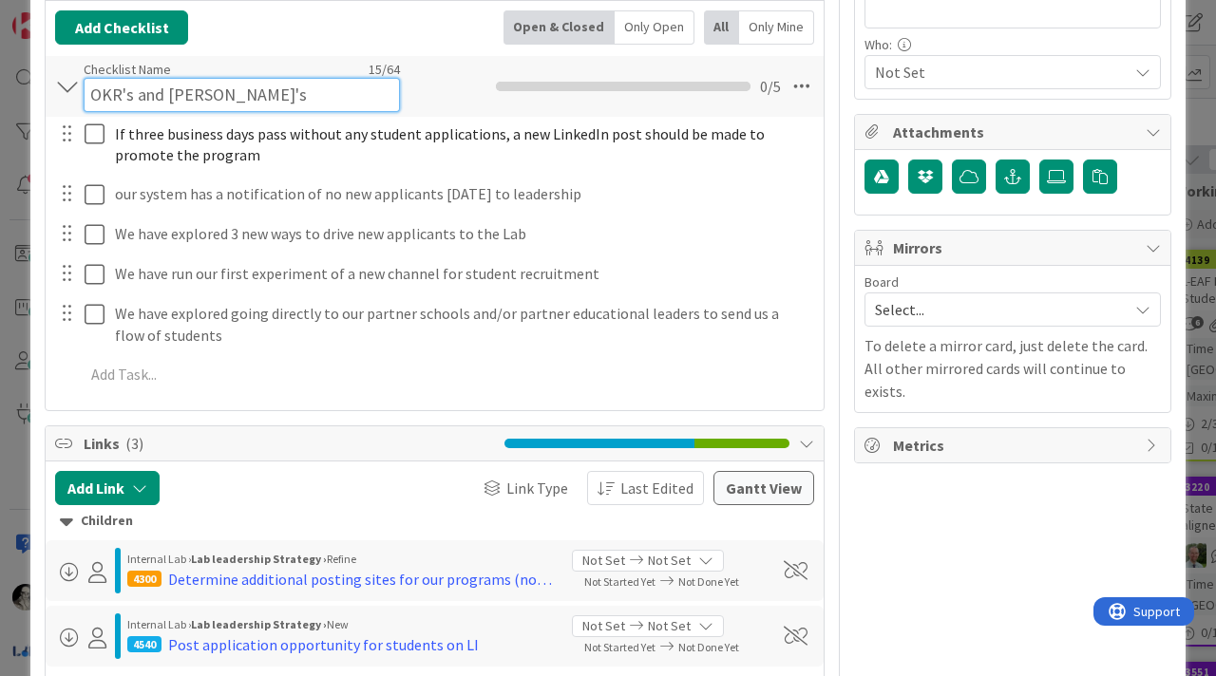
click at [189, 81] on input "OKR's and [PERSON_NAME]'s" at bounding box center [242, 95] width 316 height 34
click at [185, 92] on input "OKR's and [PERSON_NAME]'s" at bounding box center [242, 95] width 316 height 34
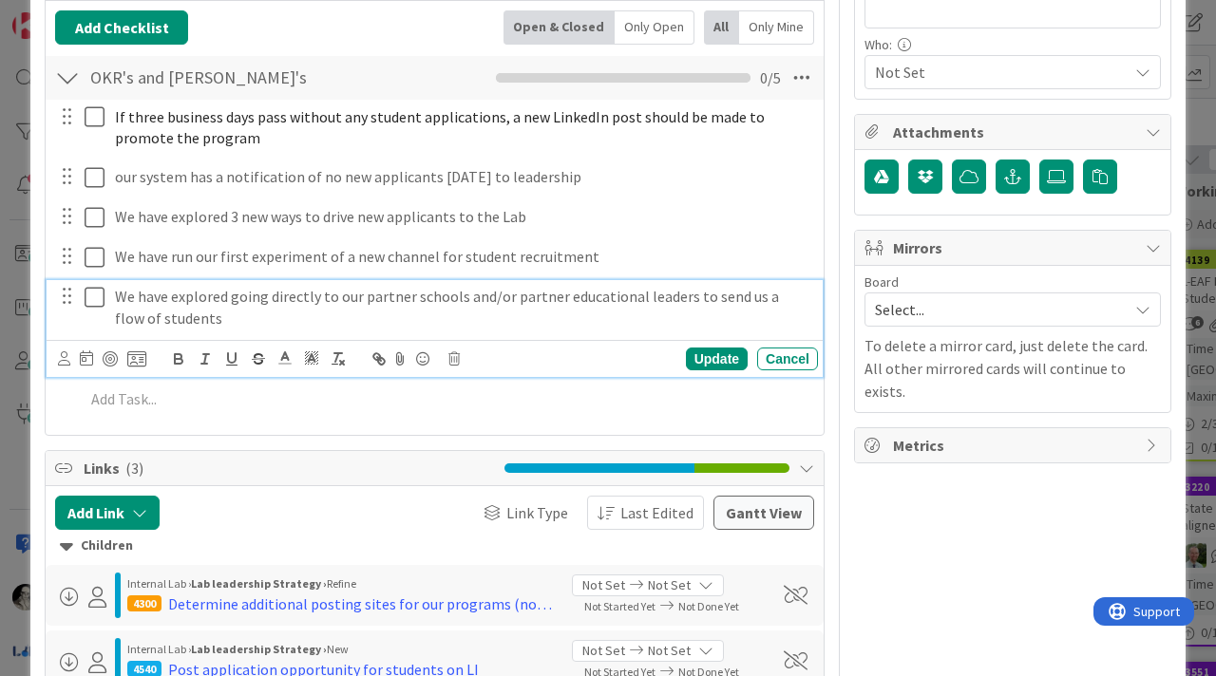
click at [393, 342] on div "We have explored going directly to our partner schools and/or partner education…" at bounding box center [435, 328] width 776 height 96
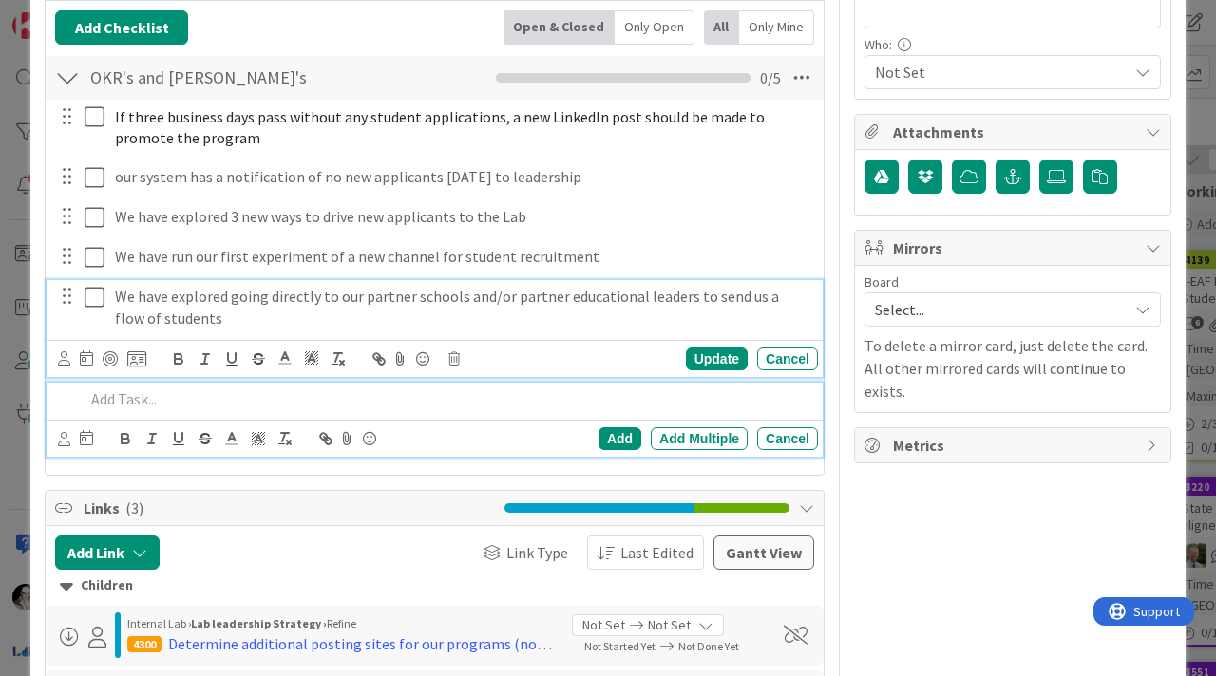
click at [390, 394] on p at bounding box center [448, 400] width 726 height 22
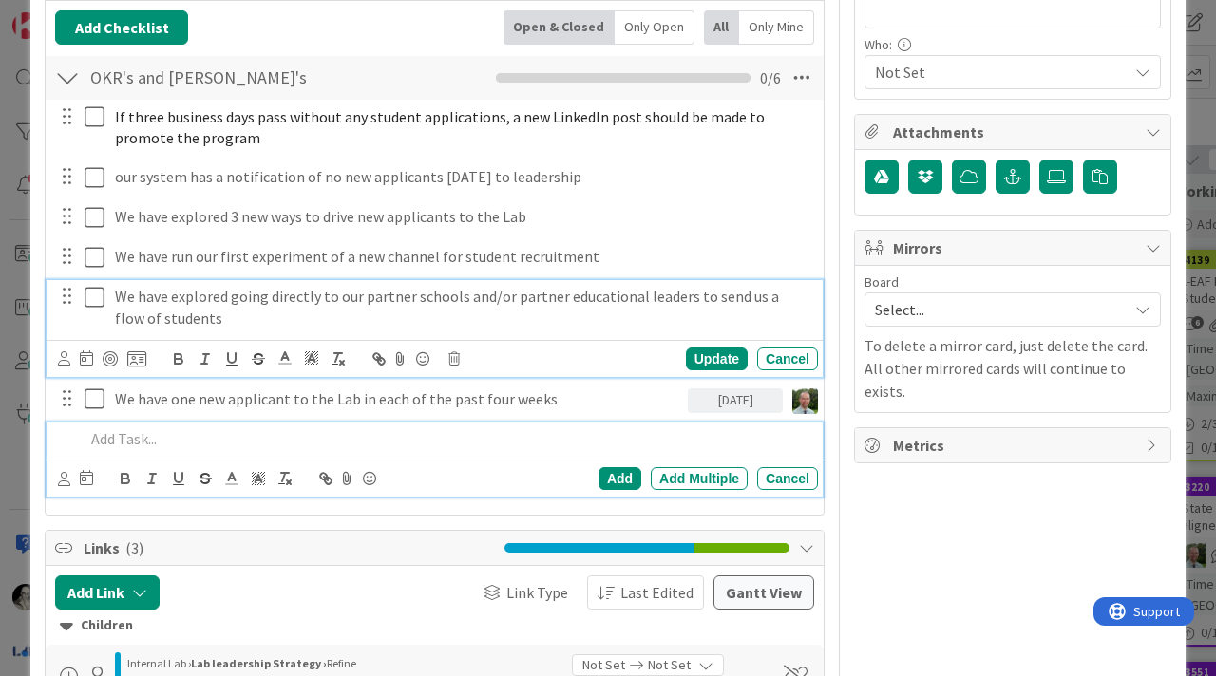
click at [339, 297] on p "We have explored going directly to our partner schools and/or partner education…" at bounding box center [462, 307] width 695 height 43
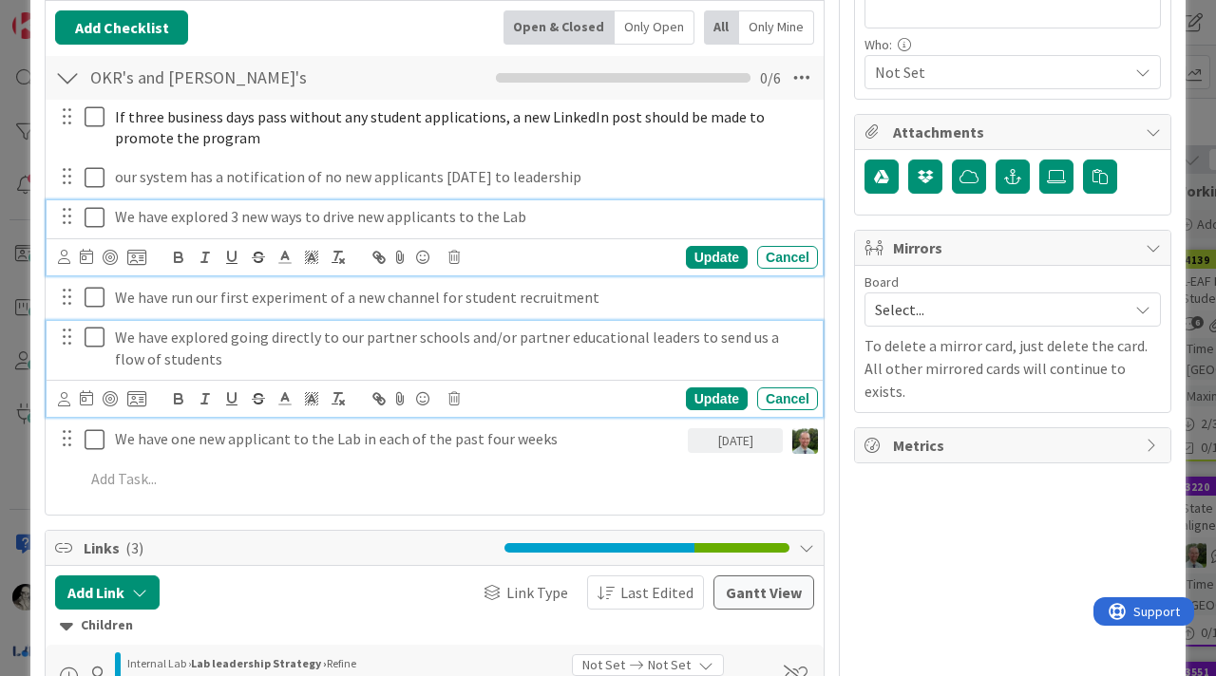
scroll to position [588, 0]
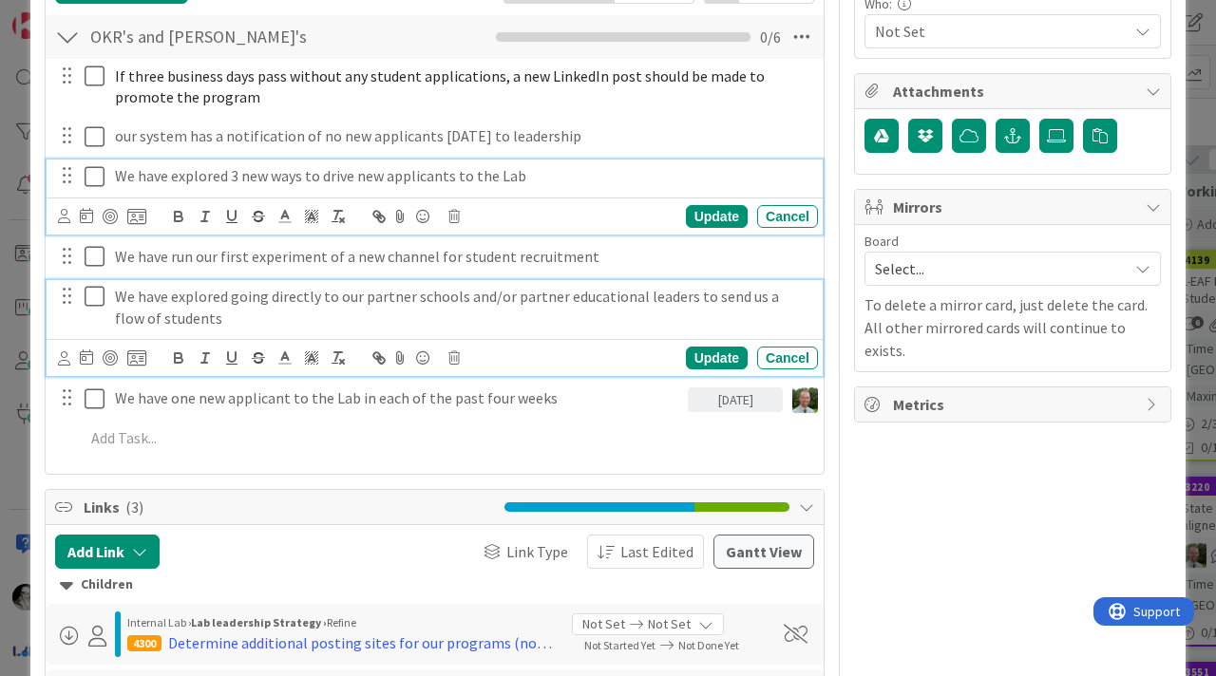
click at [201, 218] on div "We have explored 3 new ways to drive new applicants to the Lab Update Cancel" at bounding box center [435, 197] width 776 height 75
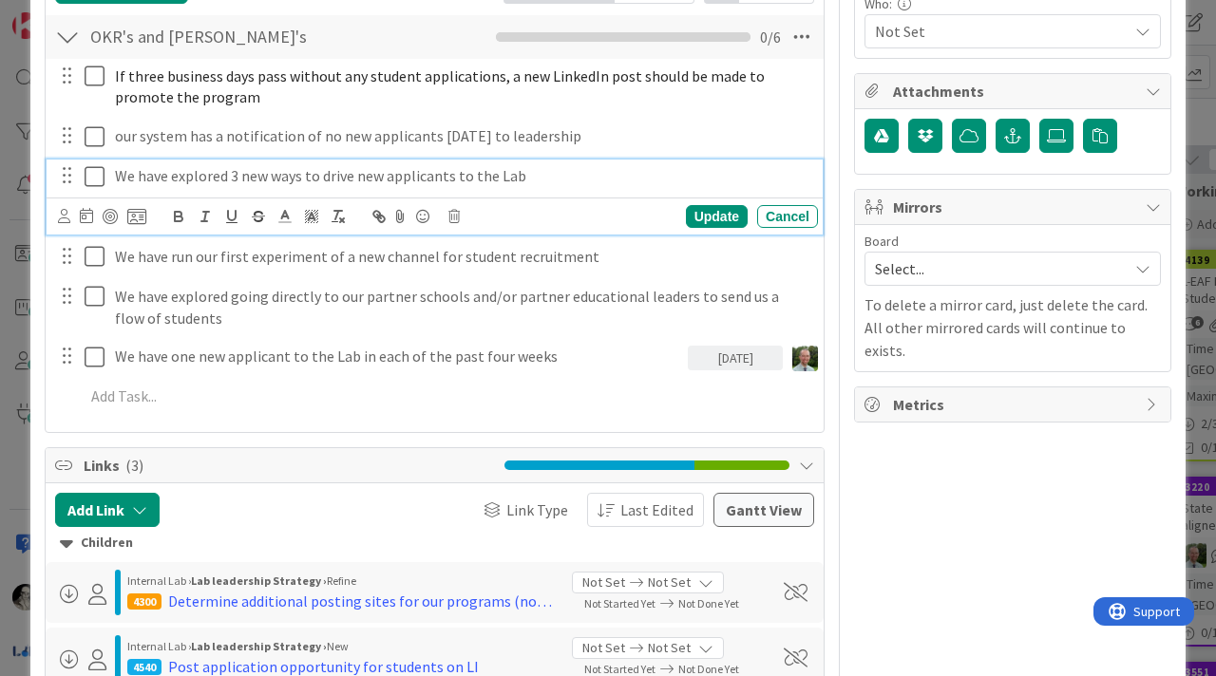
click at [196, 178] on p "We have explored 3 new ways to drive new applicants to the Lab" at bounding box center [462, 176] width 695 height 22
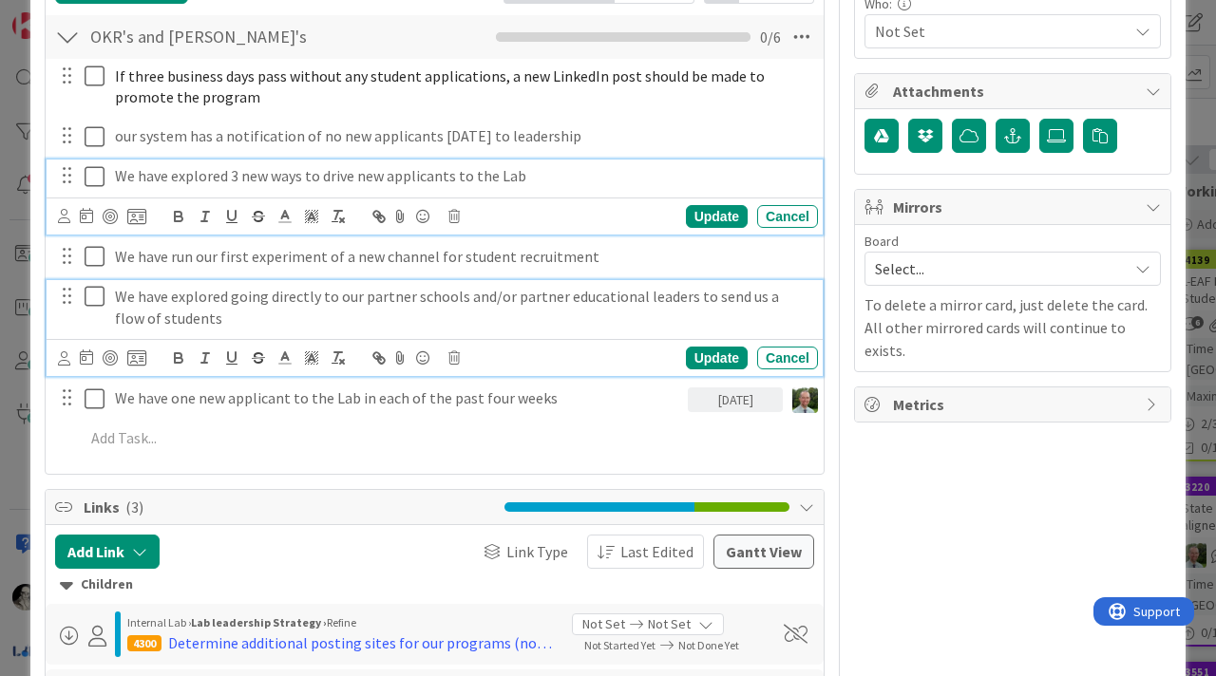
click at [199, 298] on p "We have explored going directly to our partner schools and/or partner education…" at bounding box center [462, 307] width 695 height 43
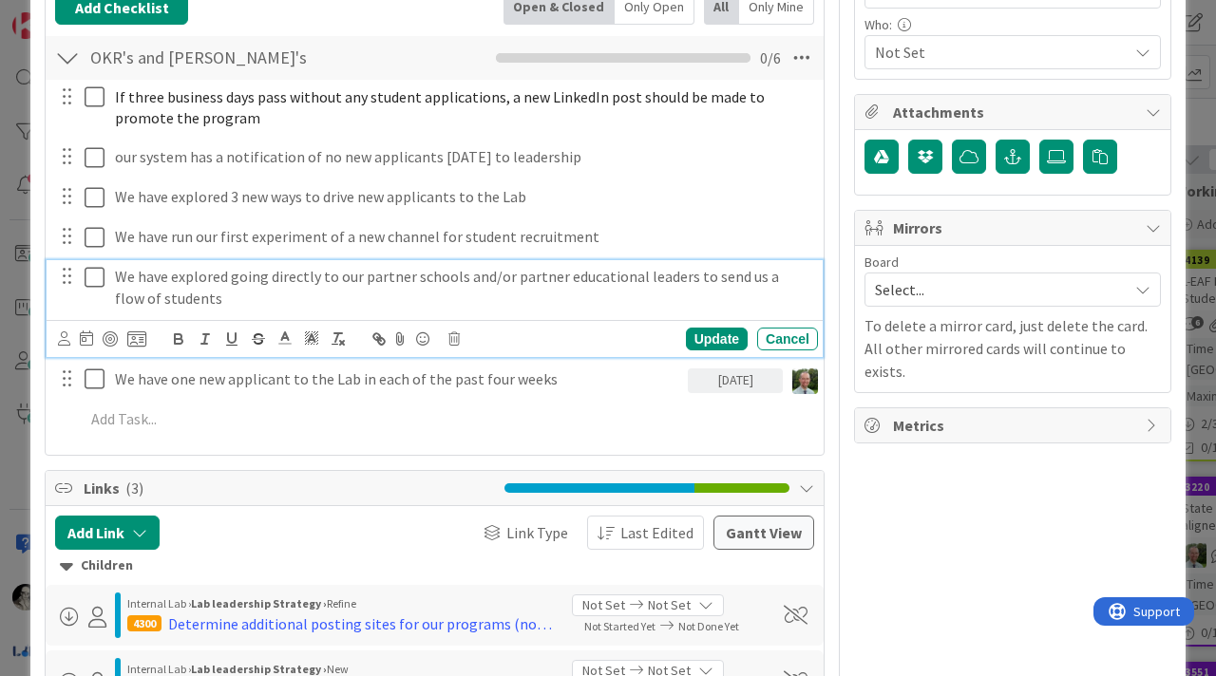
scroll to position [569, 0]
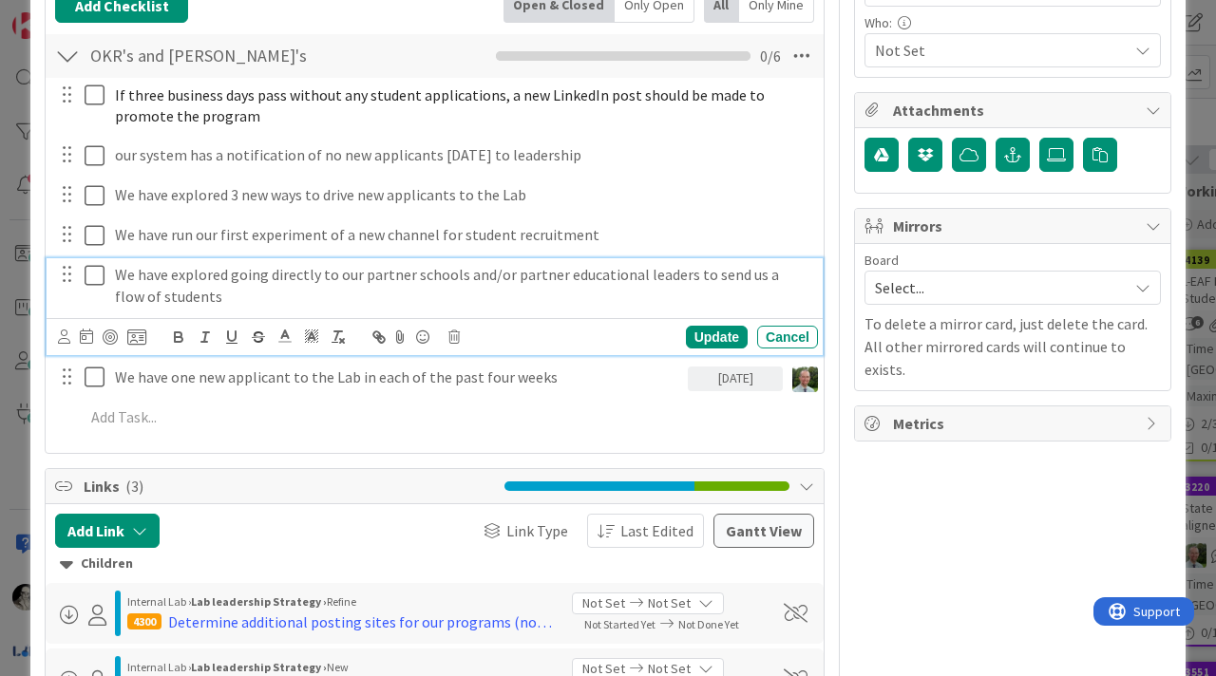
click at [203, 280] on p "We have explored going directly to our partner schools and/or partner education…" at bounding box center [462, 285] width 695 height 43
click at [217, 436] on div "If three business days pass without any student applications, a new LinkedIn po…" at bounding box center [434, 260] width 759 height 364
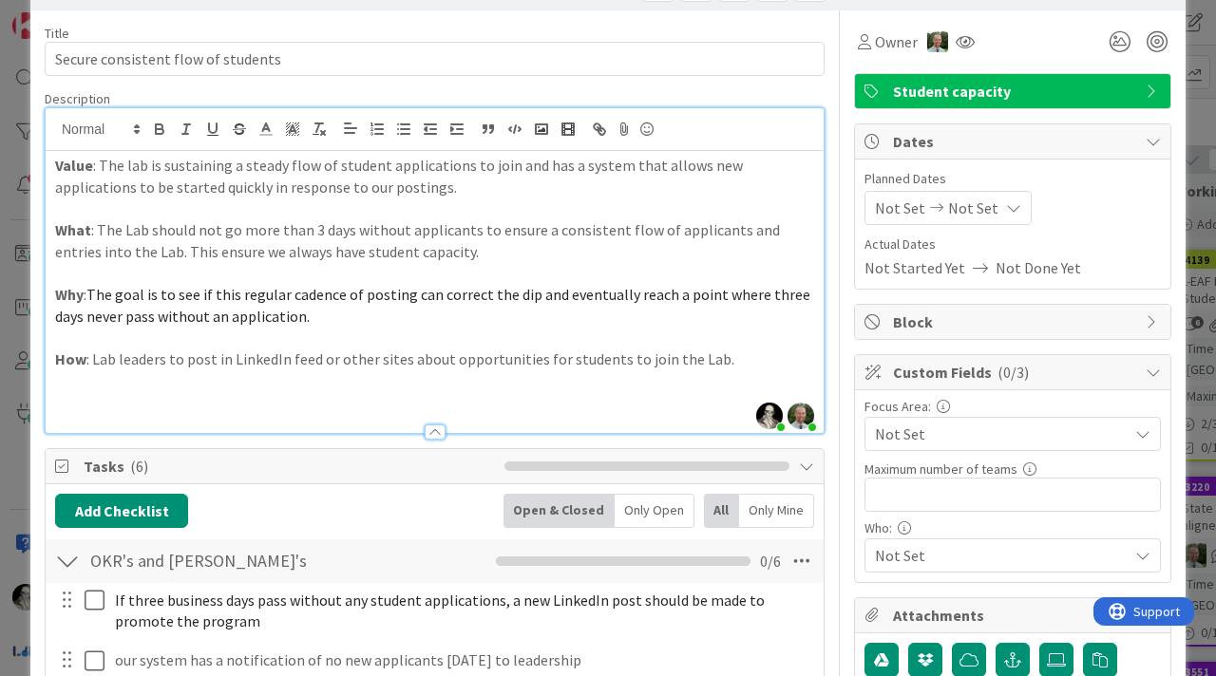
scroll to position [63, 0]
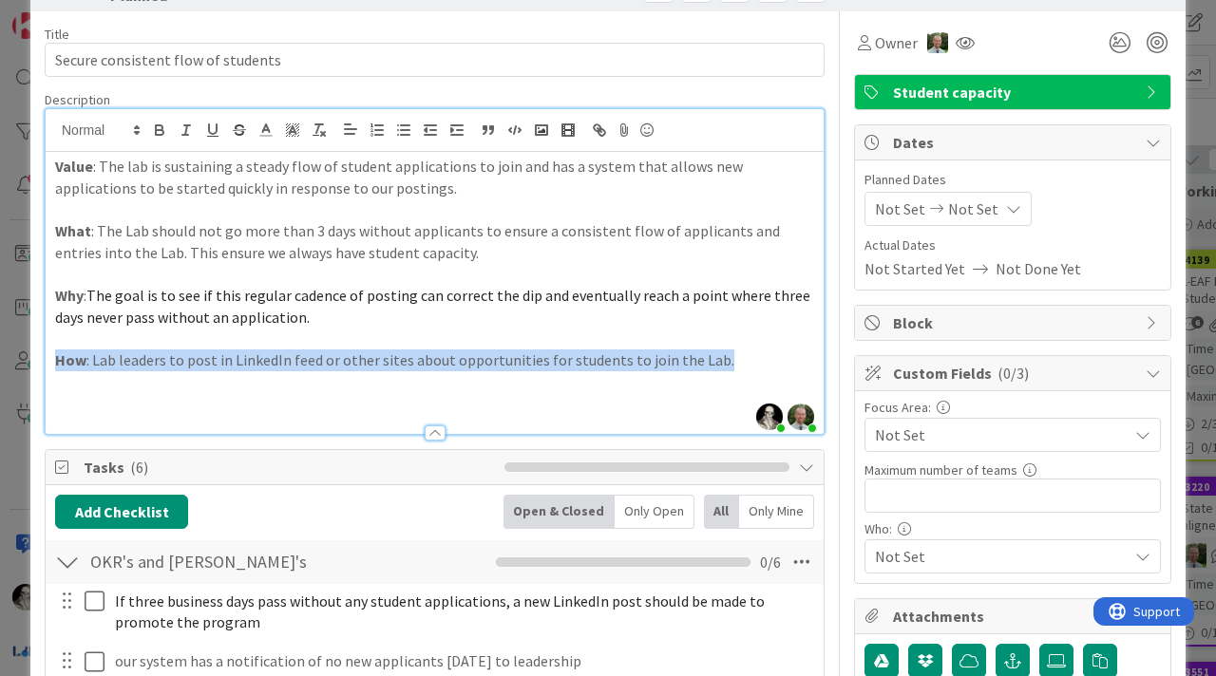
drag, startPoint x: 722, startPoint y: 363, endPoint x: 41, endPoint y: 365, distance: 681.1
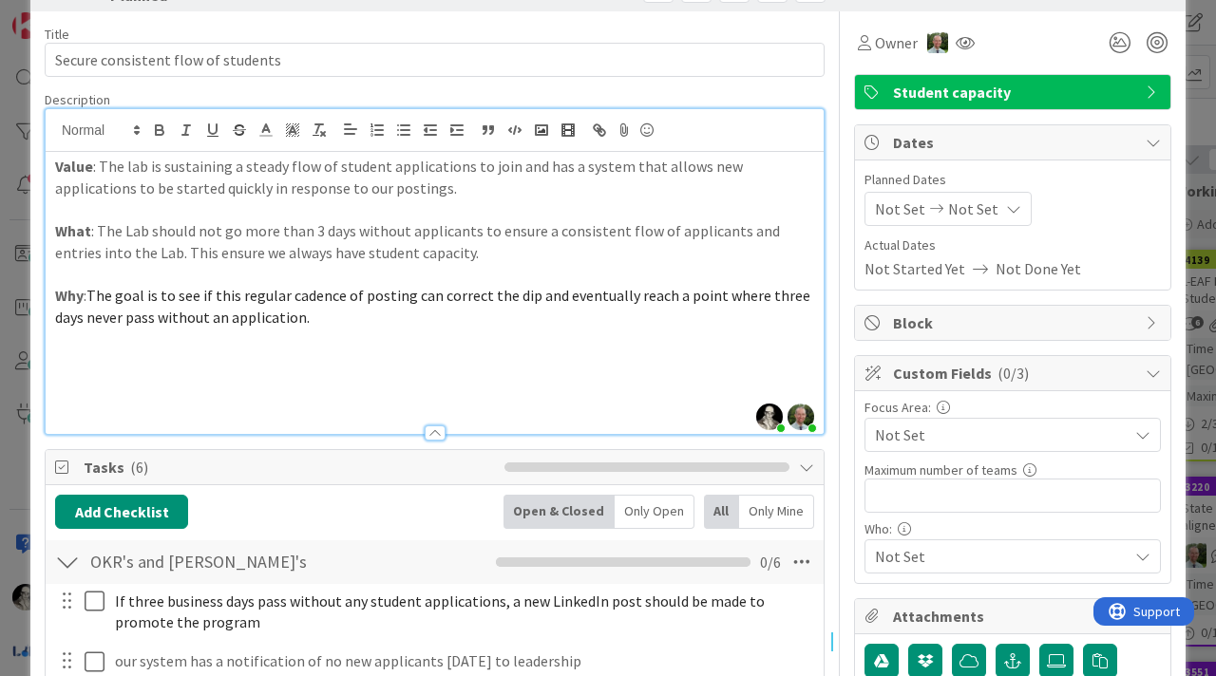
click at [72, 234] on strong "What" at bounding box center [73, 230] width 36 height 19
click at [71, 294] on strong "Why" at bounding box center [69, 295] width 28 height 19
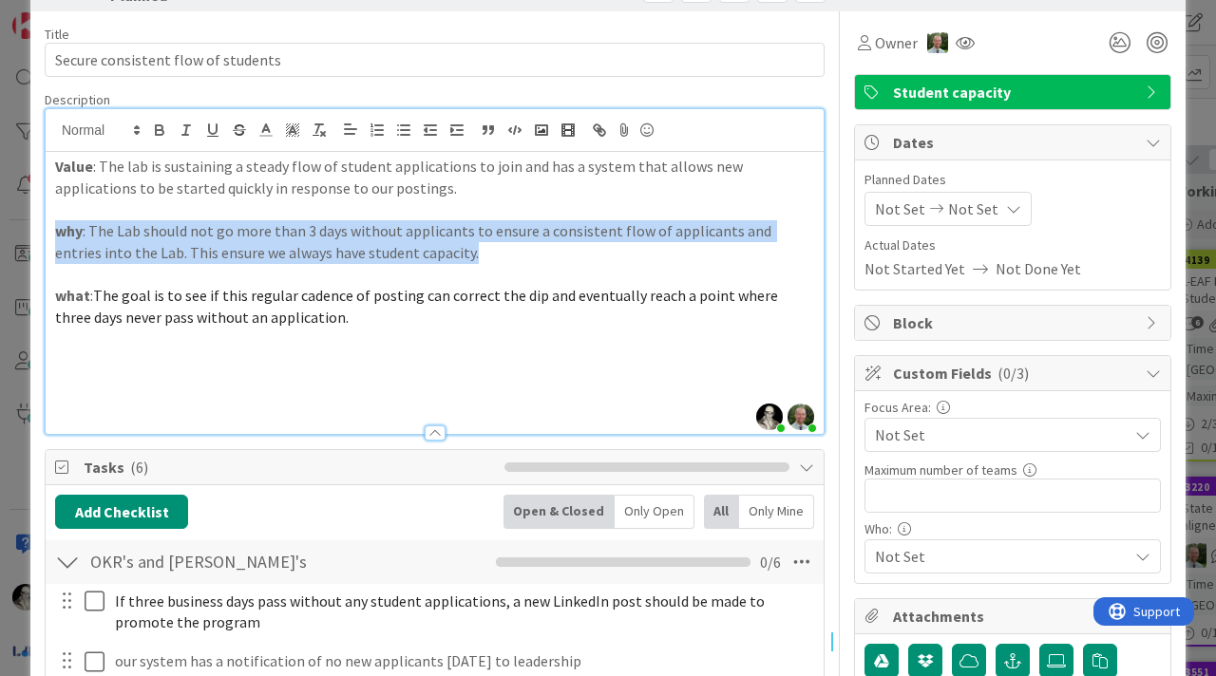
drag, startPoint x: 439, startPoint y: 256, endPoint x: 48, endPoint y: 237, distance: 390.9
click at [48, 237] on div "Value : The lab is sustaining a steady flow of student applications to join and…" at bounding box center [435, 293] width 778 height 282
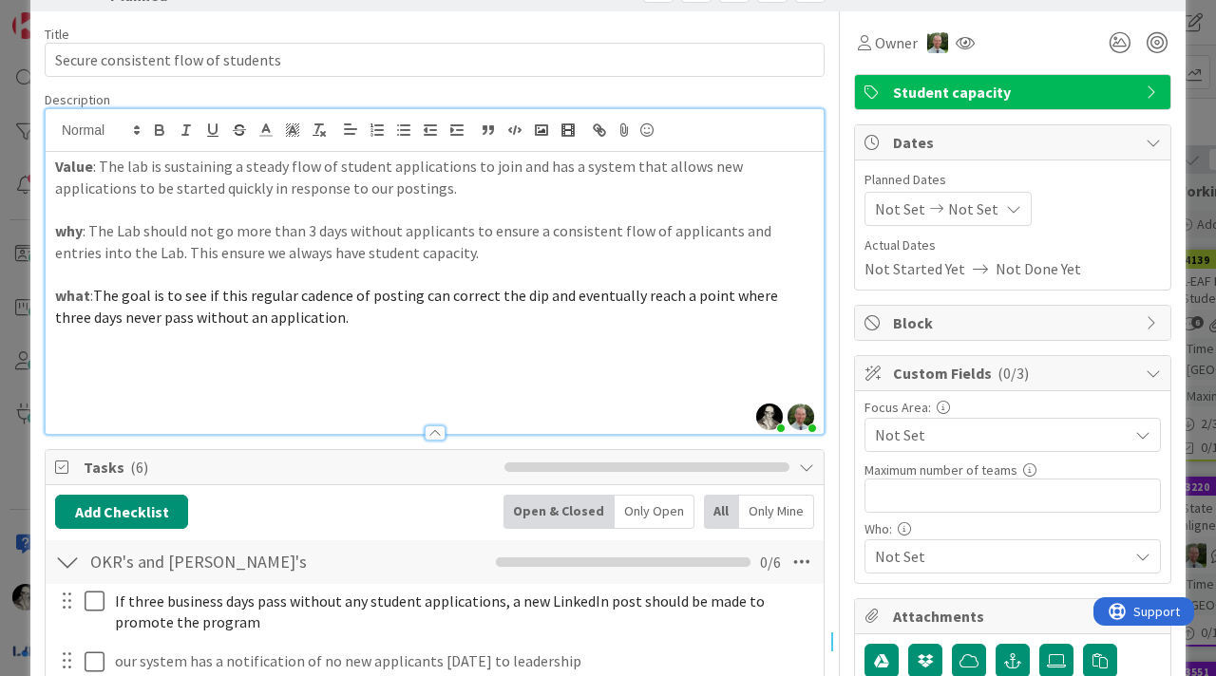
click at [171, 376] on p at bounding box center [434, 382] width 759 height 22
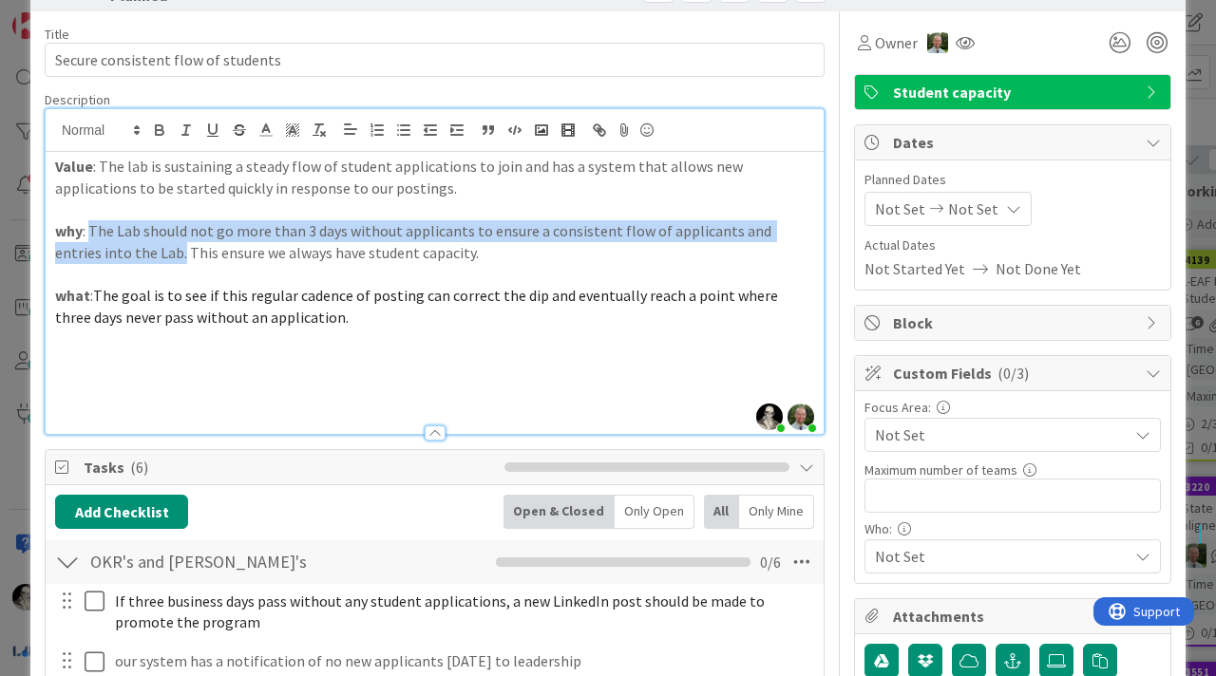
drag, startPoint x: 135, startPoint y: 256, endPoint x: 93, endPoint y: 230, distance: 49.0
click at [92, 230] on p "why : The Lab should not go more than 3 days without applicants to ensure a con…" at bounding box center [434, 241] width 759 height 43
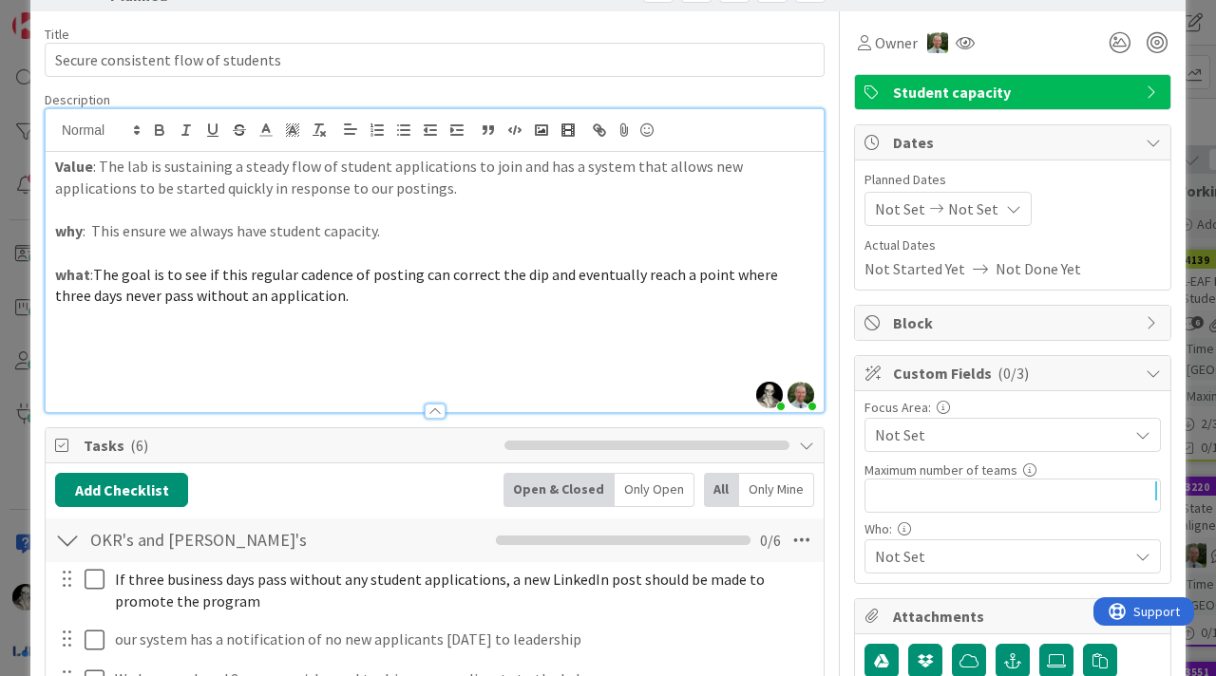
click at [72, 275] on strong "what" at bounding box center [72, 274] width 35 height 19
click at [391, 231] on p "why : This ensure we always have student capacity." at bounding box center [434, 231] width 759 height 22
click at [66, 232] on strong "why" at bounding box center [69, 230] width 28 height 19
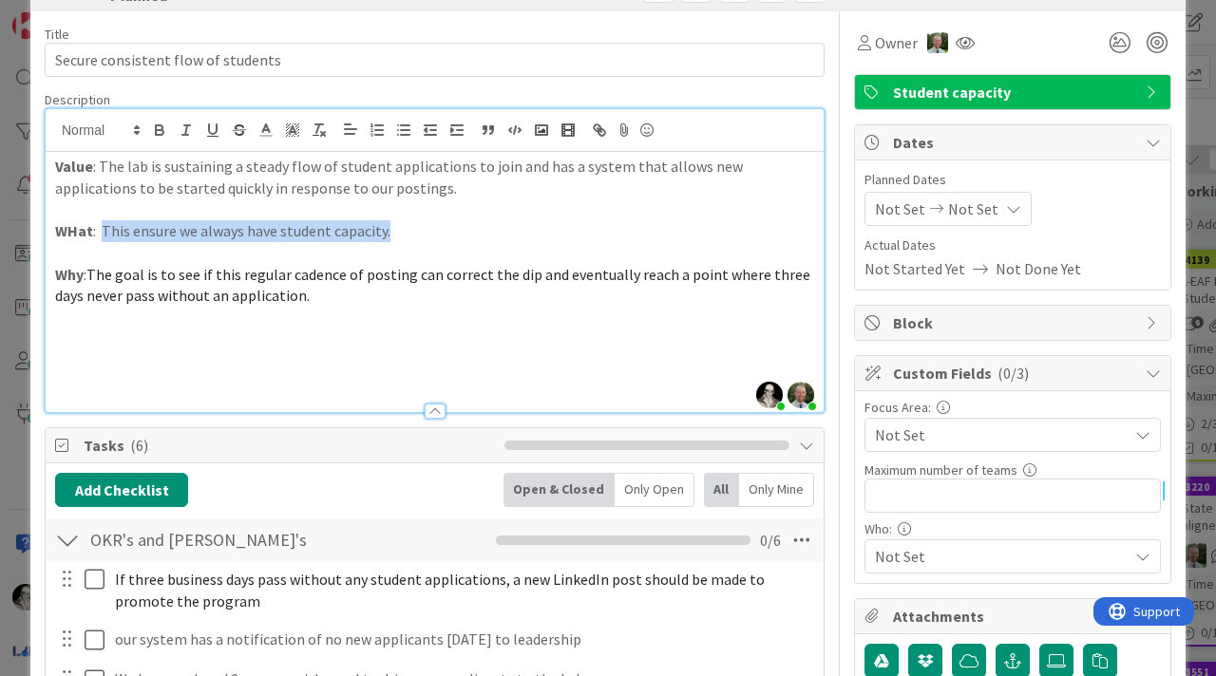
drag, startPoint x: 424, startPoint y: 233, endPoint x: 104, endPoint y: 228, distance: 320.2
click at [104, 231] on p "WHat : This ensure we always have student capacity." at bounding box center [434, 231] width 759 height 22
click at [343, 310] on p at bounding box center [434, 318] width 759 height 22
click at [333, 305] on p "Why : The goal is to see if this regular cadence of posting can correct the dip…" at bounding box center [434, 285] width 759 height 43
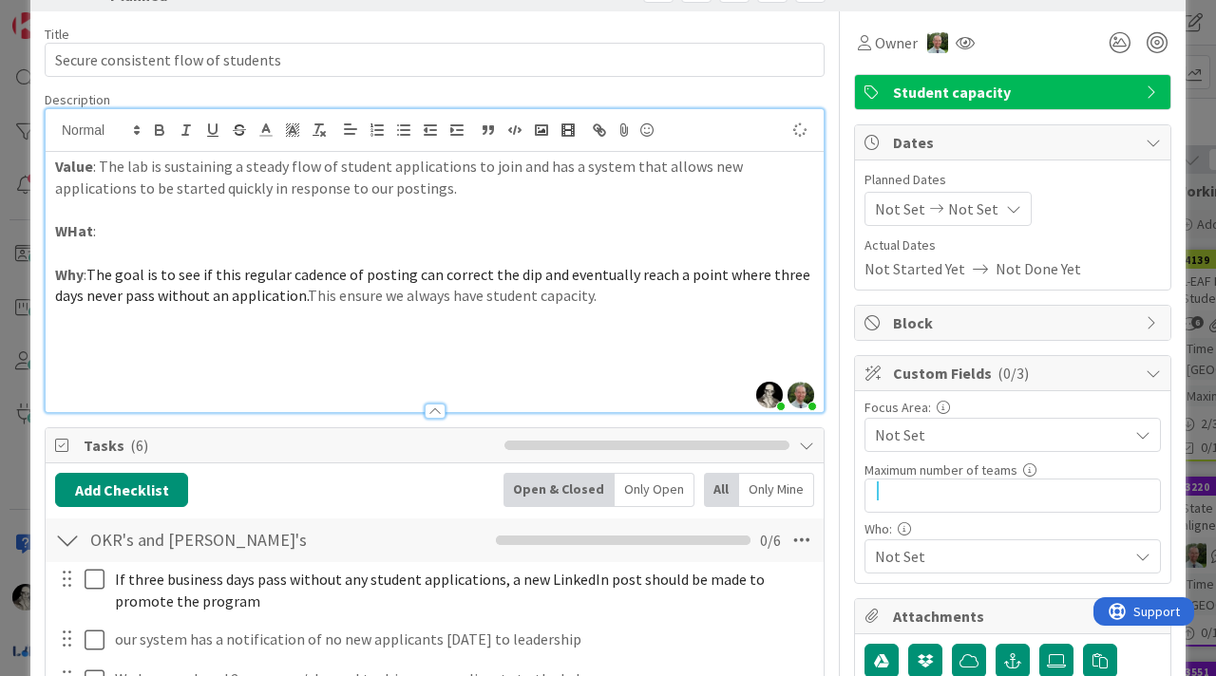
click at [401, 361] on p at bounding box center [434, 361] width 759 height 22
click at [58, 233] on strong "WHat" at bounding box center [74, 230] width 38 height 19
click at [141, 238] on p "What :" at bounding box center [434, 231] width 759 height 22
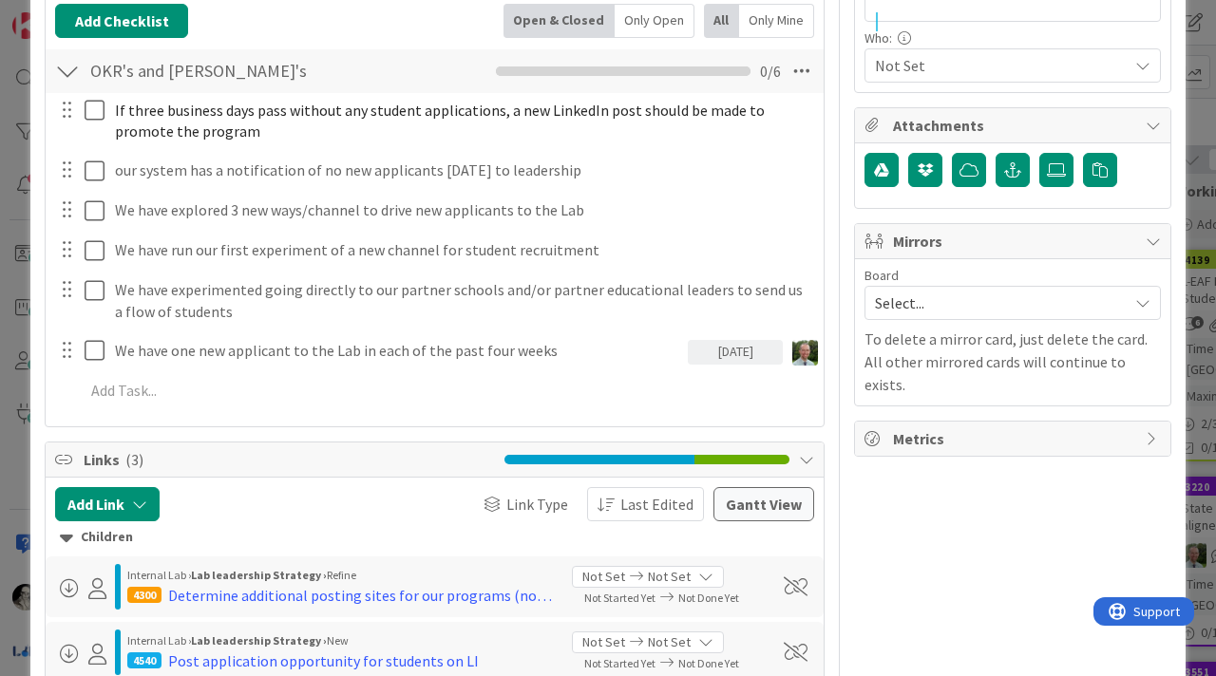
scroll to position [556, 0]
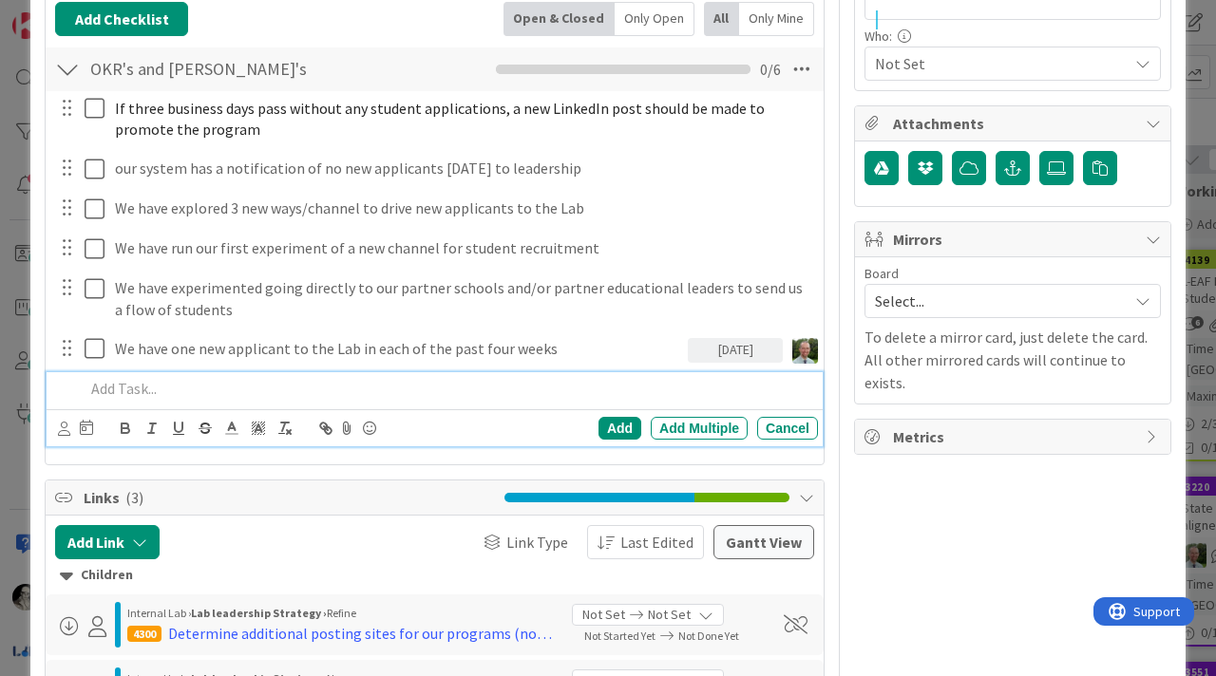
click at [157, 387] on p at bounding box center [448, 389] width 726 height 22
click at [244, 386] on p "We have formatted text" at bounding box center [448, 389] width 726 height 22
click at [613, 418] on div "Add" at bounding box center [619, 428] width 43 height 23
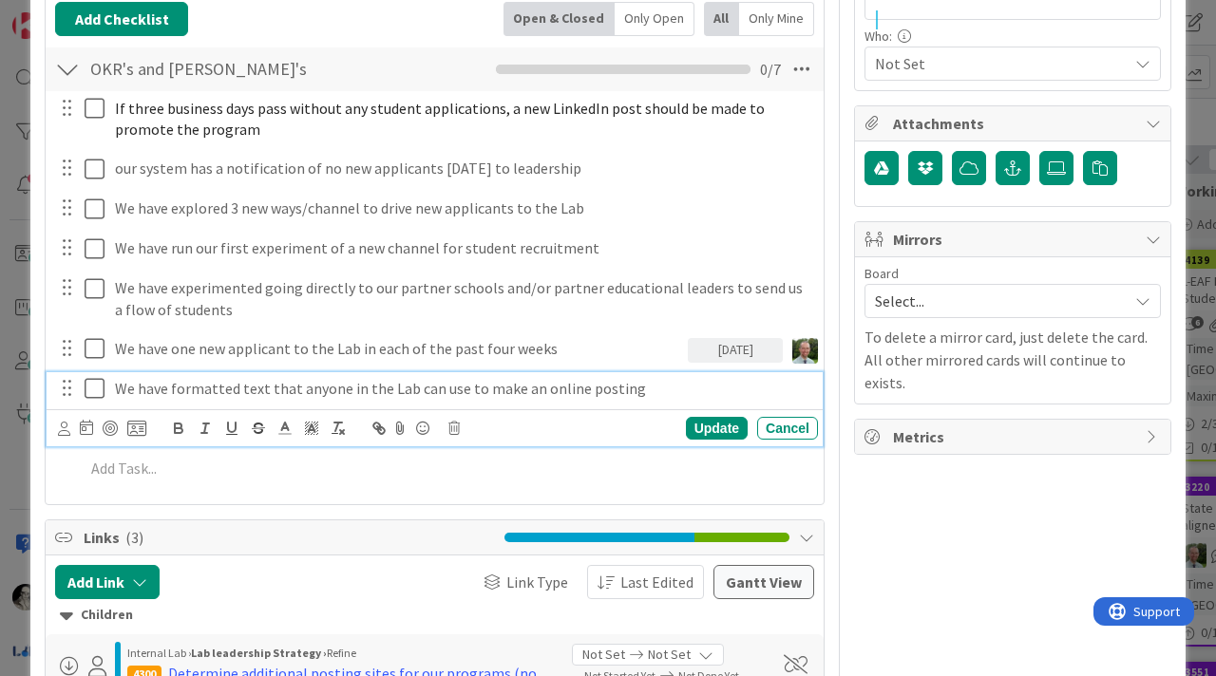
click at [624, 380] on p "We have formatted text that anyone in the Lab can use to make an online posting" at bounding box center [462, 389] width 695 height 22
click at [642, 387] on p "We have formatted text that anyone in the Lab can use to make an online posting" at bounding box center [462, 389] width 695 height 22
click at [710, 419] on div "Update" at bounding box center [717, 428] width 62 height 23
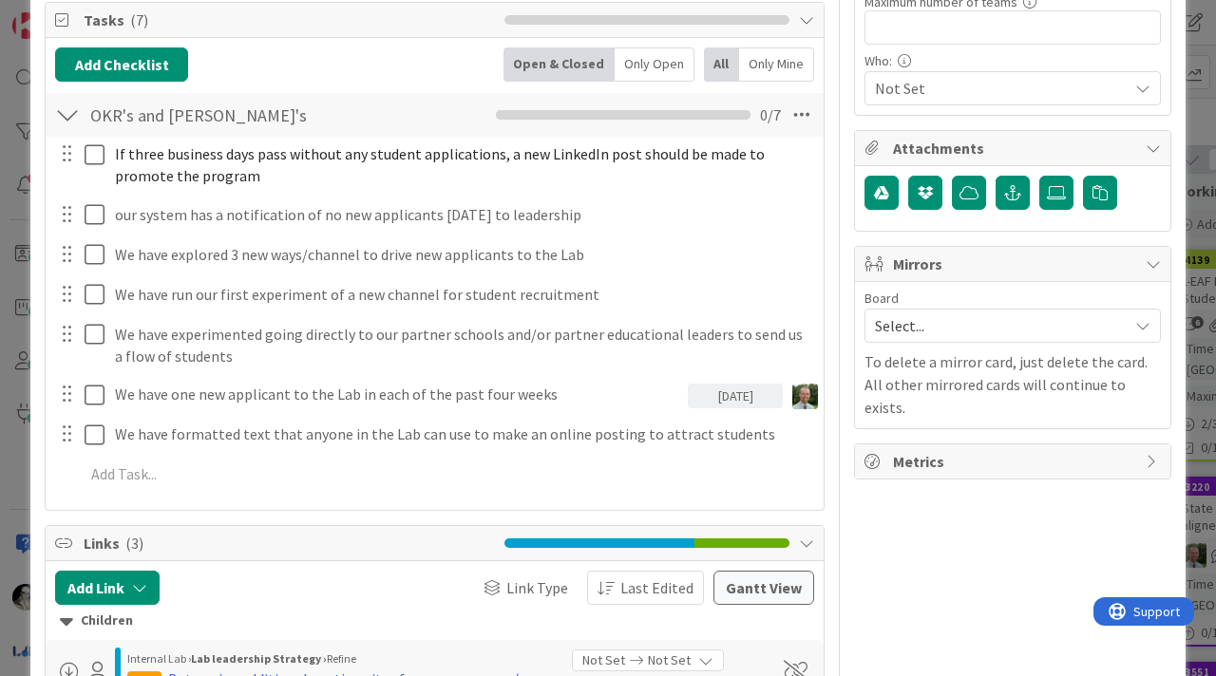
scroll to position [541, 0]
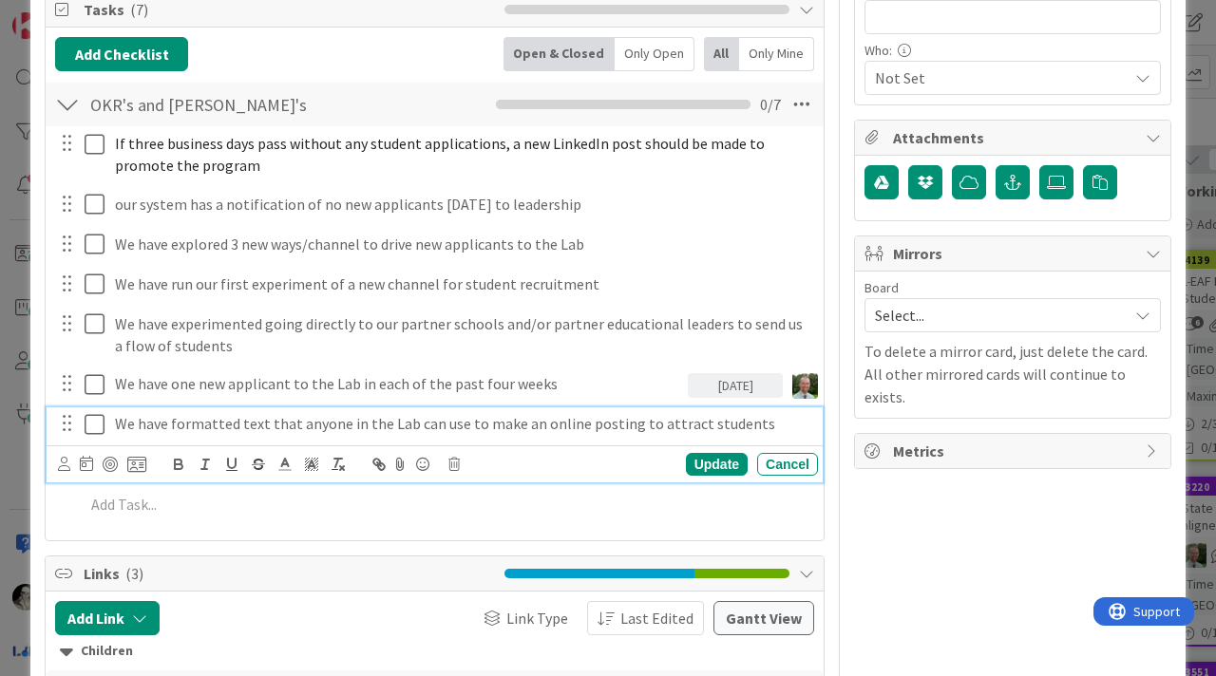
click at [373, 426] on p "We have formatted text that anyone in the Lab can use to make an online posting…" at bounding box center [462, 424] width 695 height 22
click at [762, 424] on p "We have formatted text that anyone in the Lab can use to make an online posting…" at bounding box center [462, 424] width 695 height 22
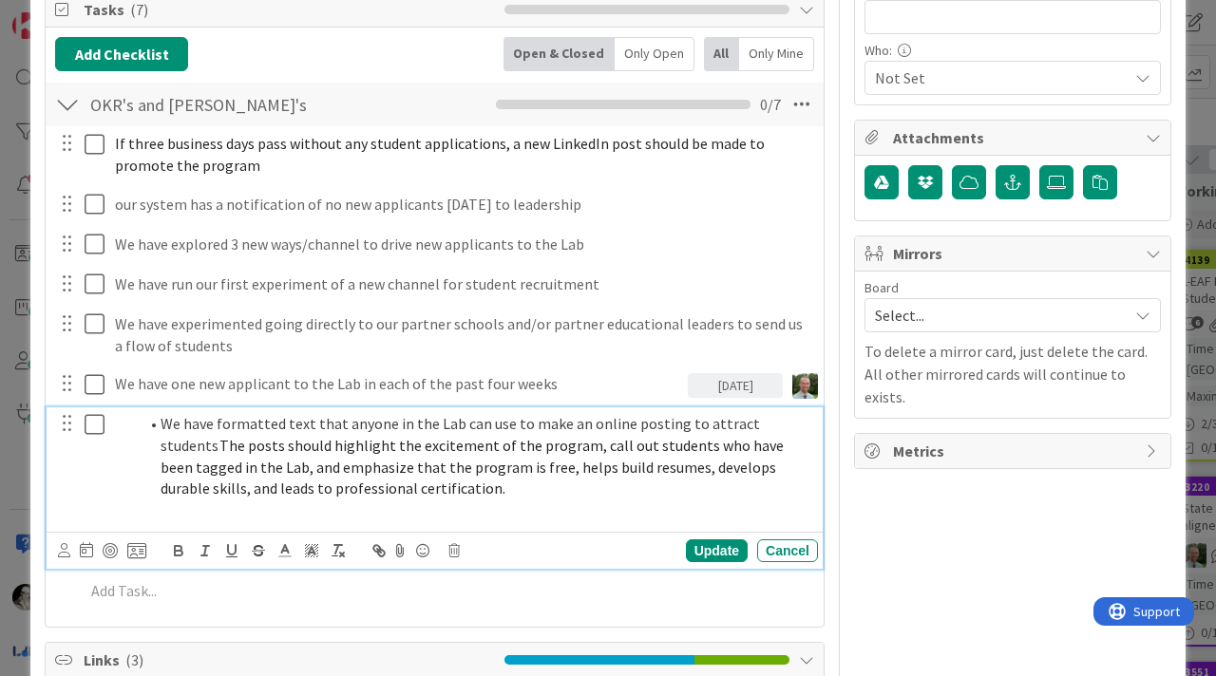
click at [161, 423] on li "We have formatted text that anyone in the Lab can use to make an online posting…" at bounding box center [474, 456] width 673 height 86
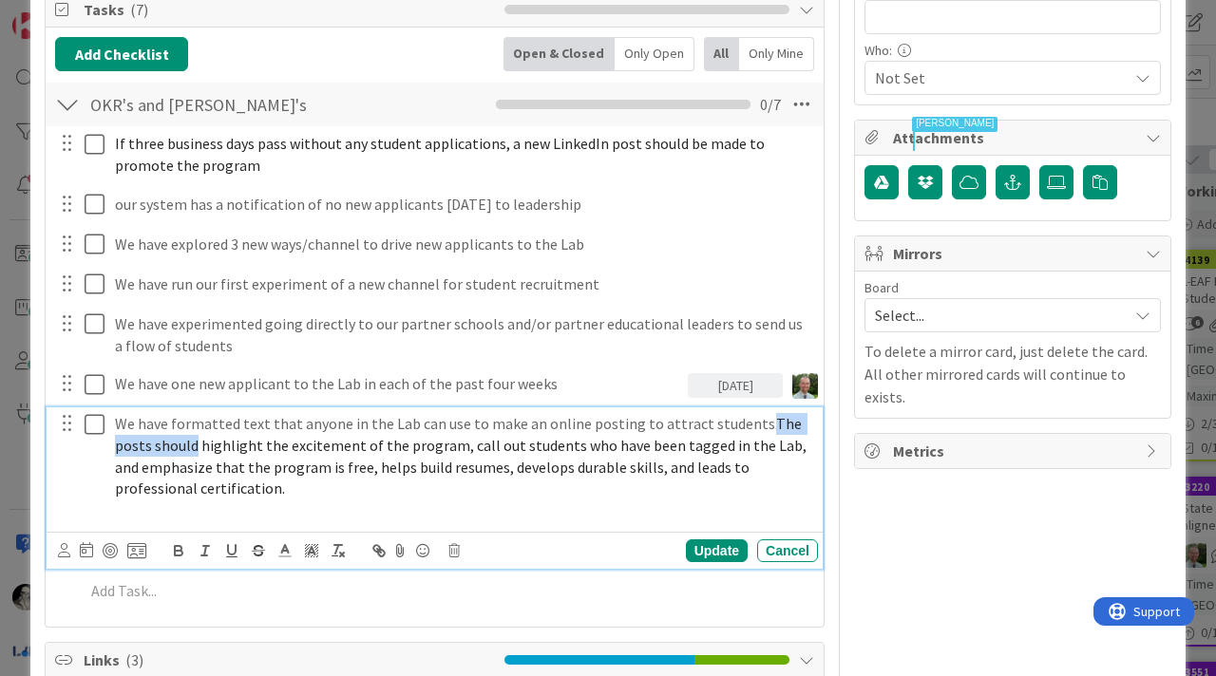
drag, startPoint x: 196, startPoint y: 449, endPoint x: 751, endPoint y: 417, distance: 556.7
click at [751, 417] on span "The posts should highlight the excitement of the program, call out students who…" at bounding box center [462, 456] width 694 height 84
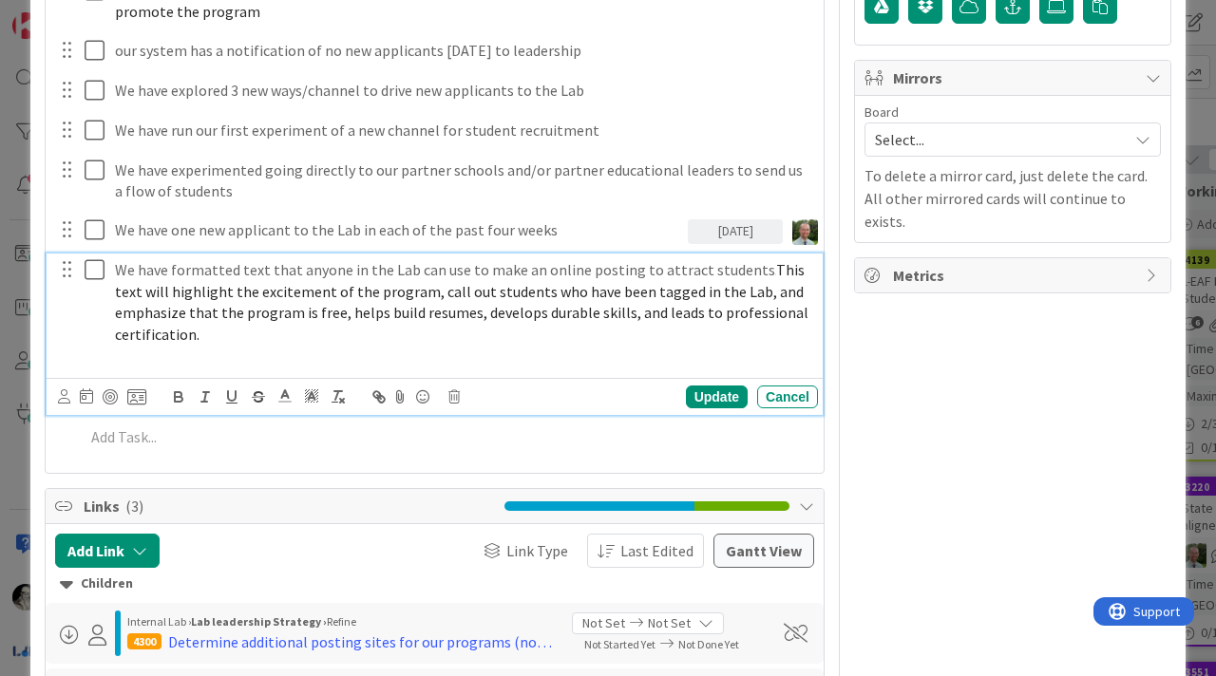
scroll to position [721, 0]
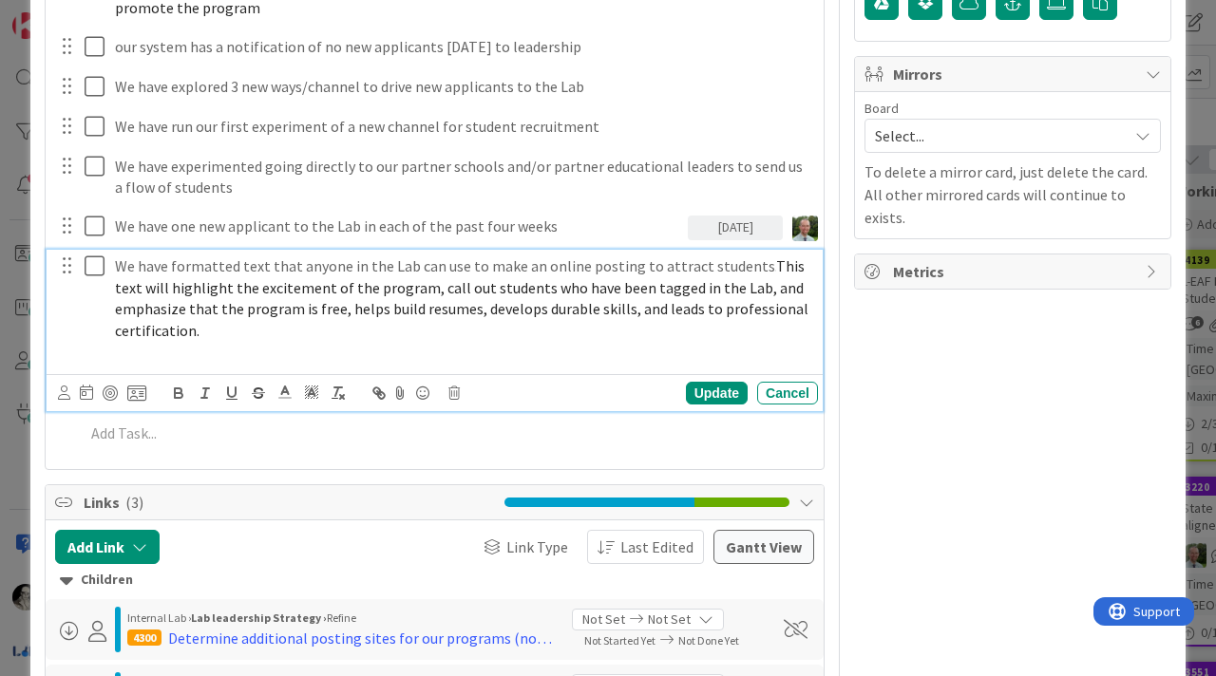
click at [707, 380] on div "Update Cancel" at bounding box center [438, 393] width 760 height 27
click at [707, 388] on div "Update" at bounding box center [717, 393] width 62 height 23
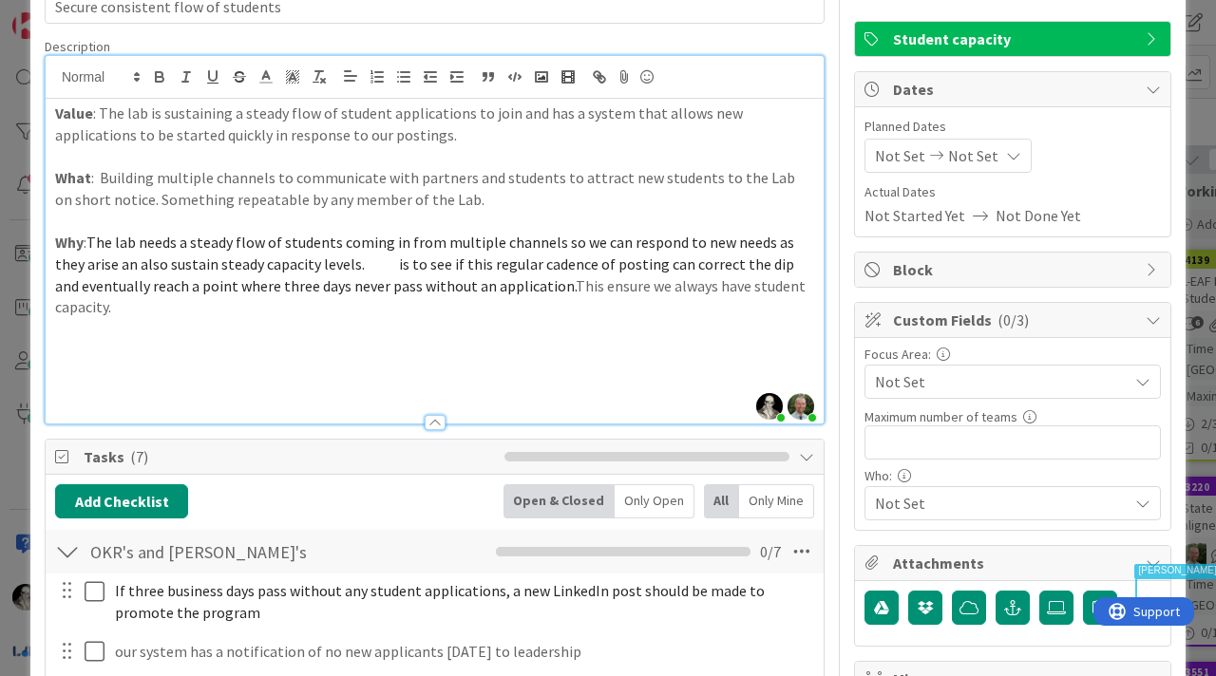
scroll to position [98, 0]
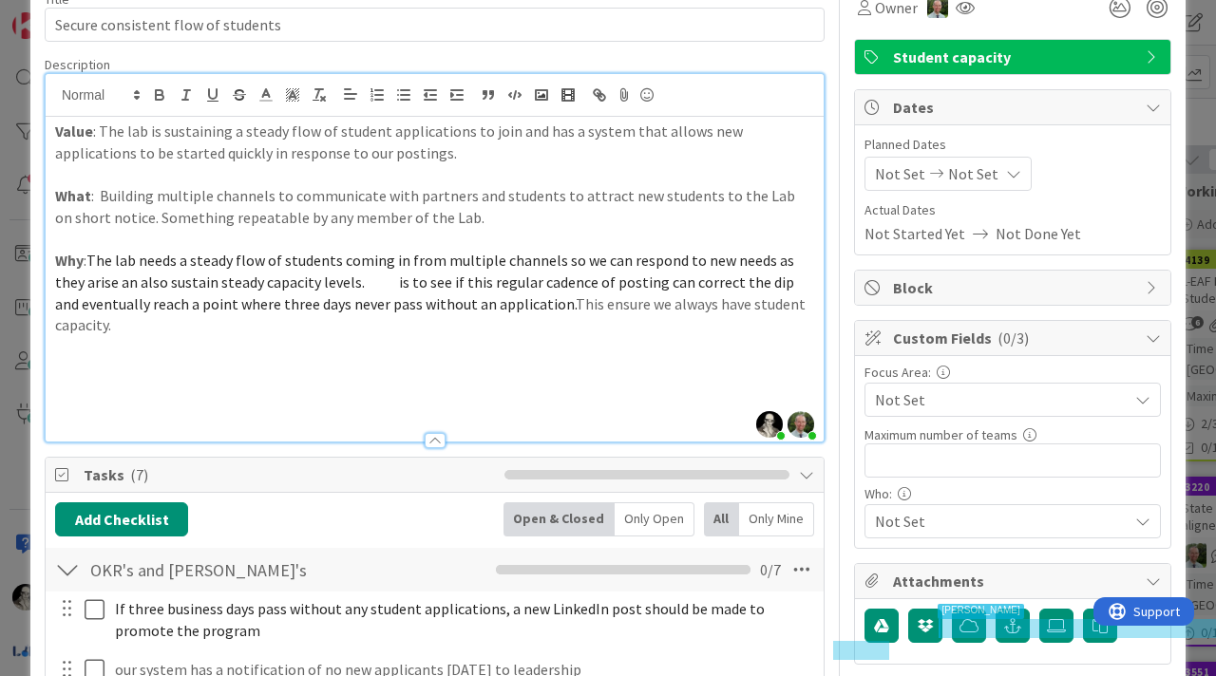
click at [102, 281] on span "The lab needs a steady flow of students coming in from multiple channels so we …" at bounding box center [426, 282] width 742 height 62
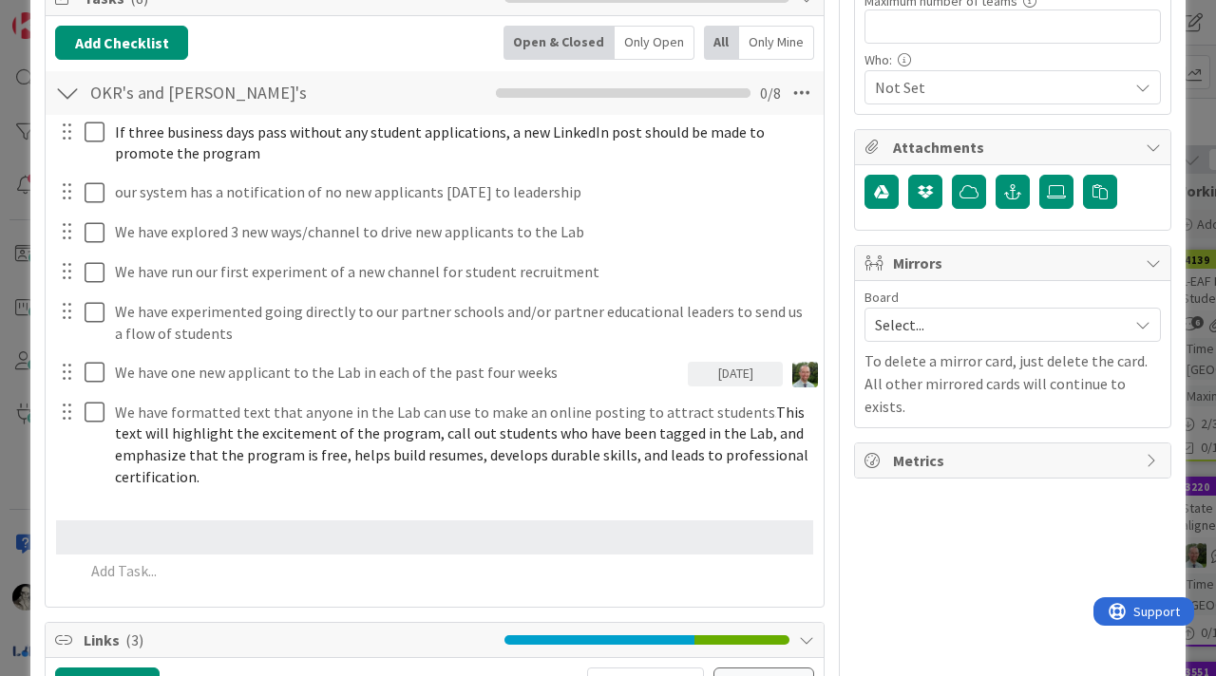
scroll to position [549, 0]
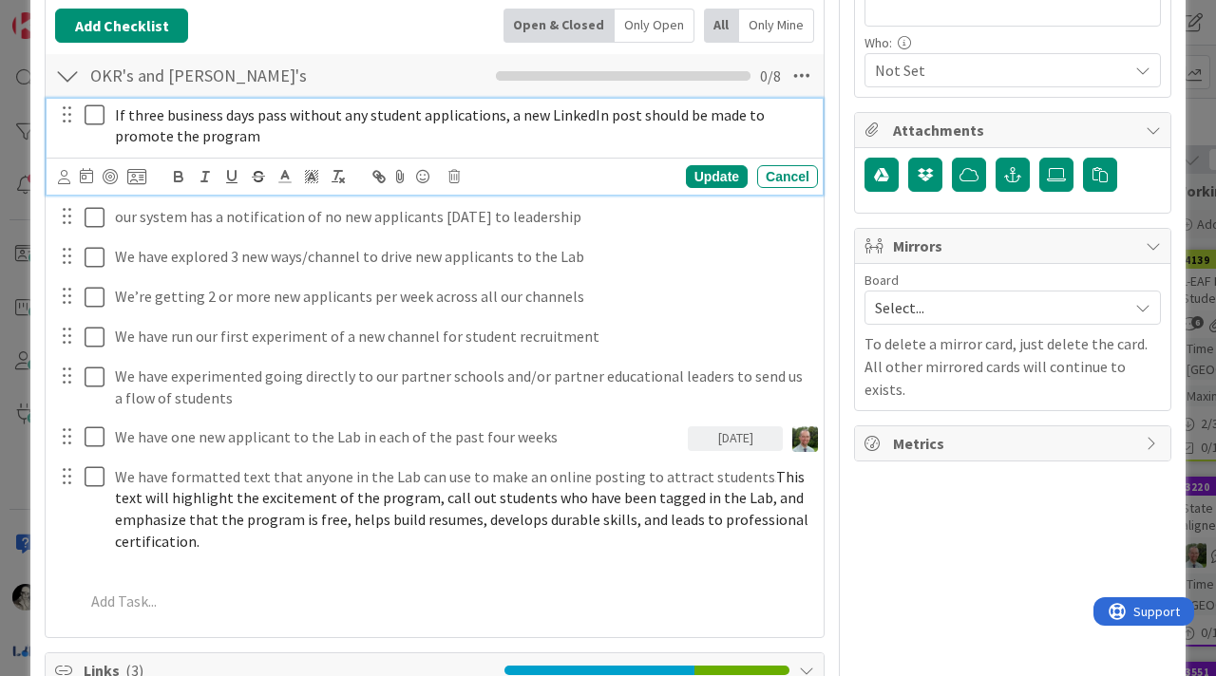
click at [563, 117] on span "If three business days pass without any student applications, a new LinkedIn po…" at bounding box center [441, 125] width 653 height 41
click at [201, 139] on span "If three business days pass without any student applications, a new Social Medi…" at bounding box center [460, 125] width 690 height 41
click at [626, 117] on span "If three business days pass without any student applications, a new Social Medi…" at bounding box center [460, 125] width 690 height 41
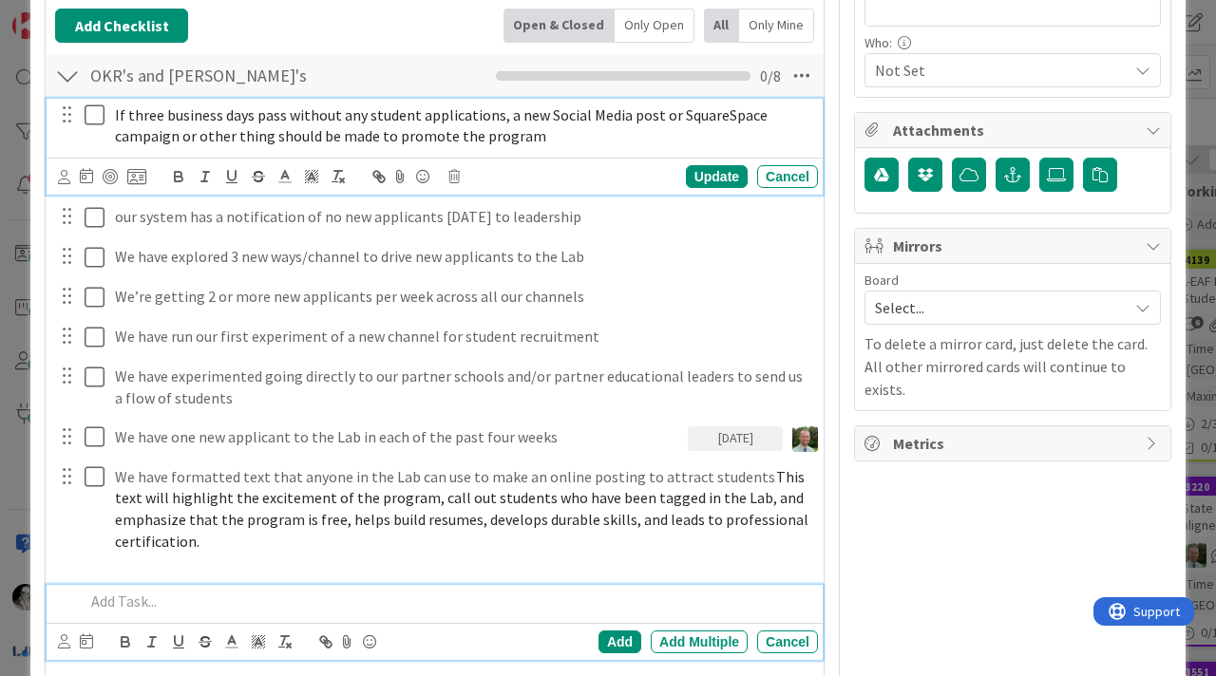
click at [417, 607] on p at bounding box center [448, 602] width 726 height 22
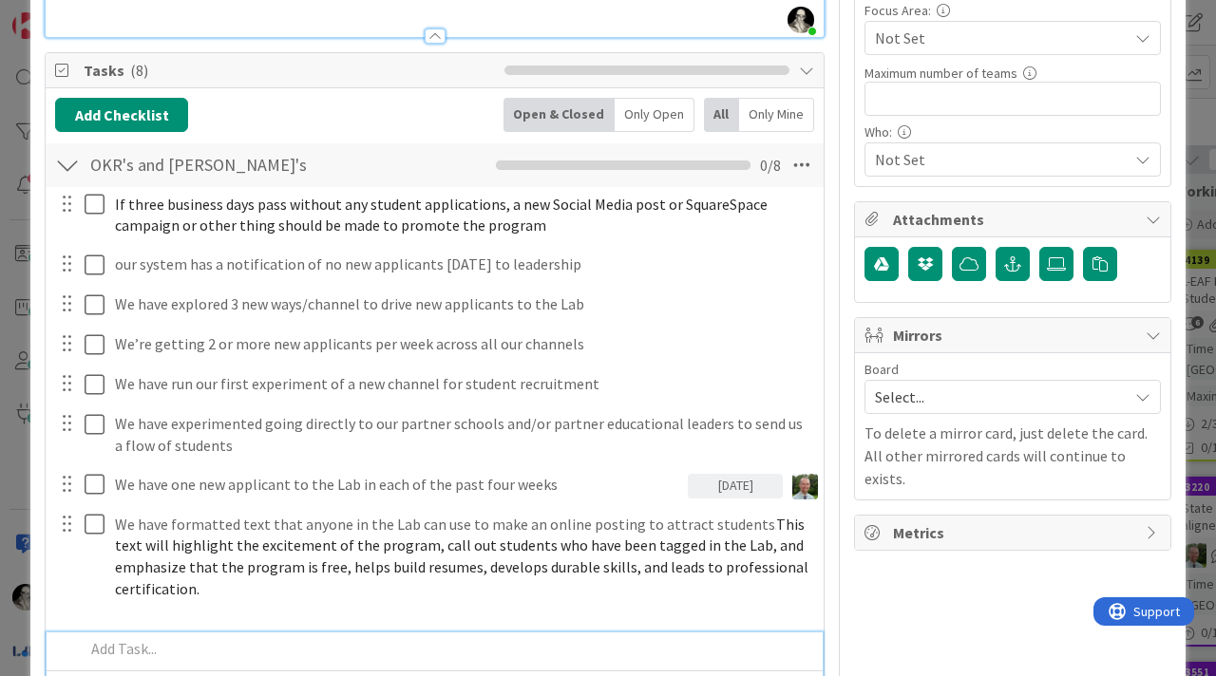
scroll to position [447, 0]
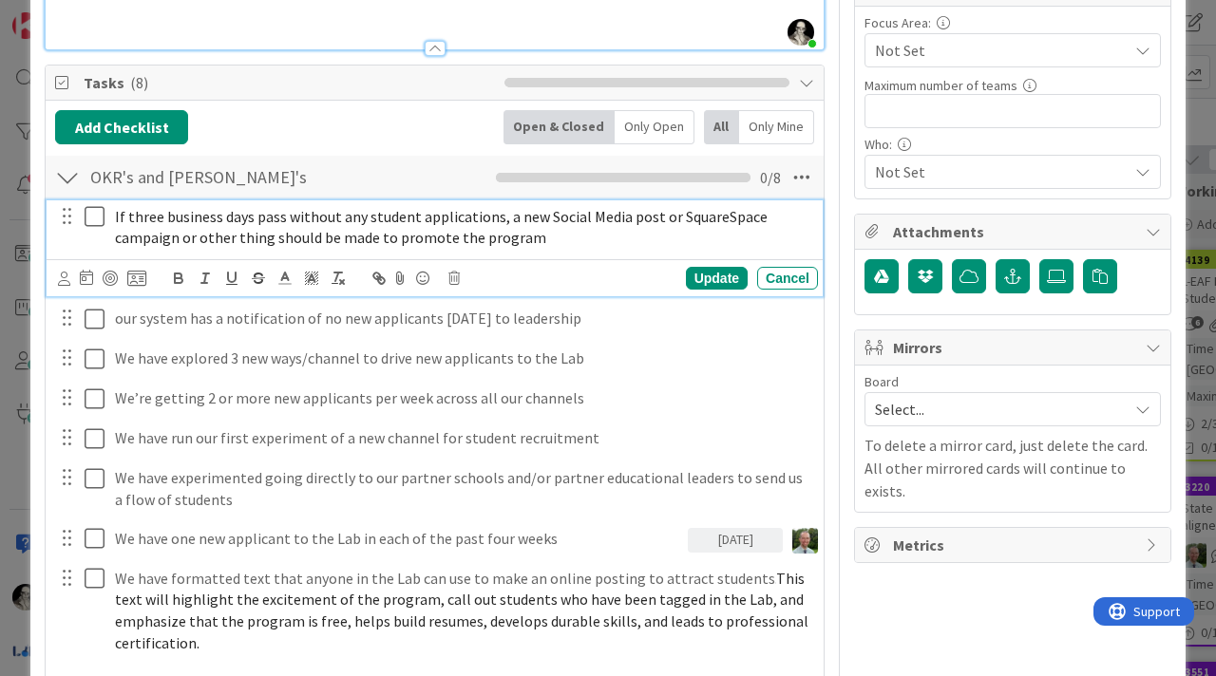
click at [175, 243] on span "If three business days pass without any student applications, a new Social Medi…" at bounding box center [442, 227] width 655 height 41
click at [348, 244] on span "If three business days pass without any student applications, a new Social Medi…" at bounding box center [442, 227] width 655 height 41
click at [705, 274] on div "Update" at bounding box center [717, 278] width 62 height 23
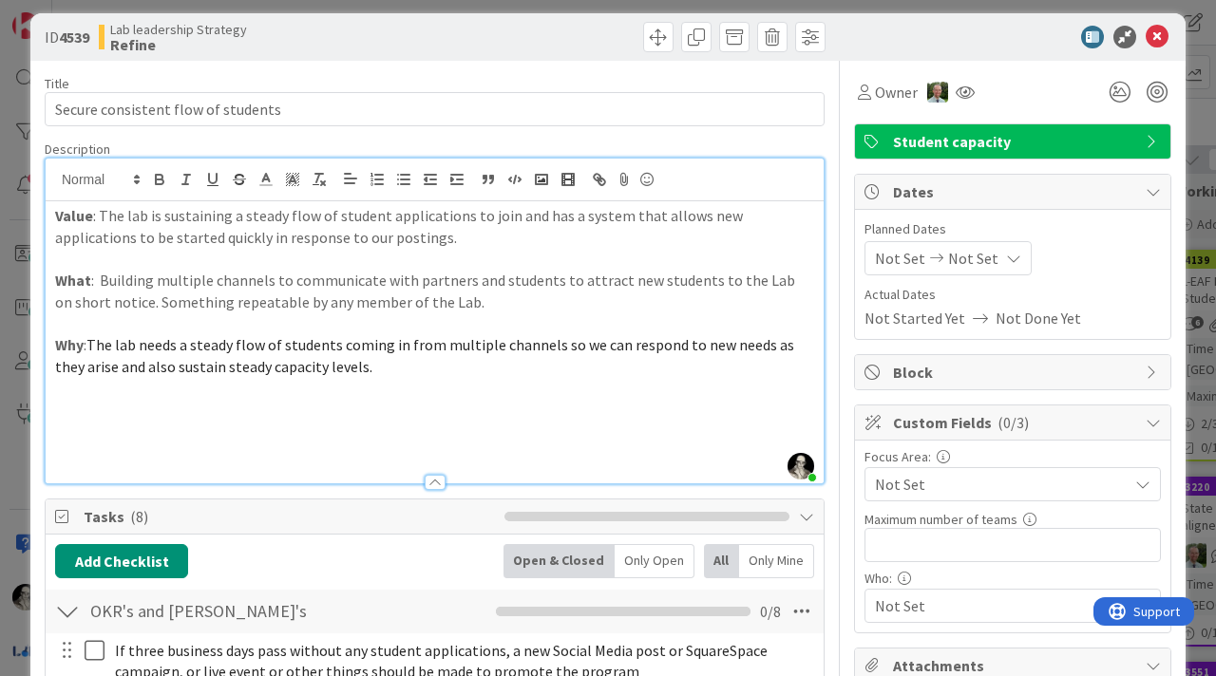
scroll to position [0, 0]
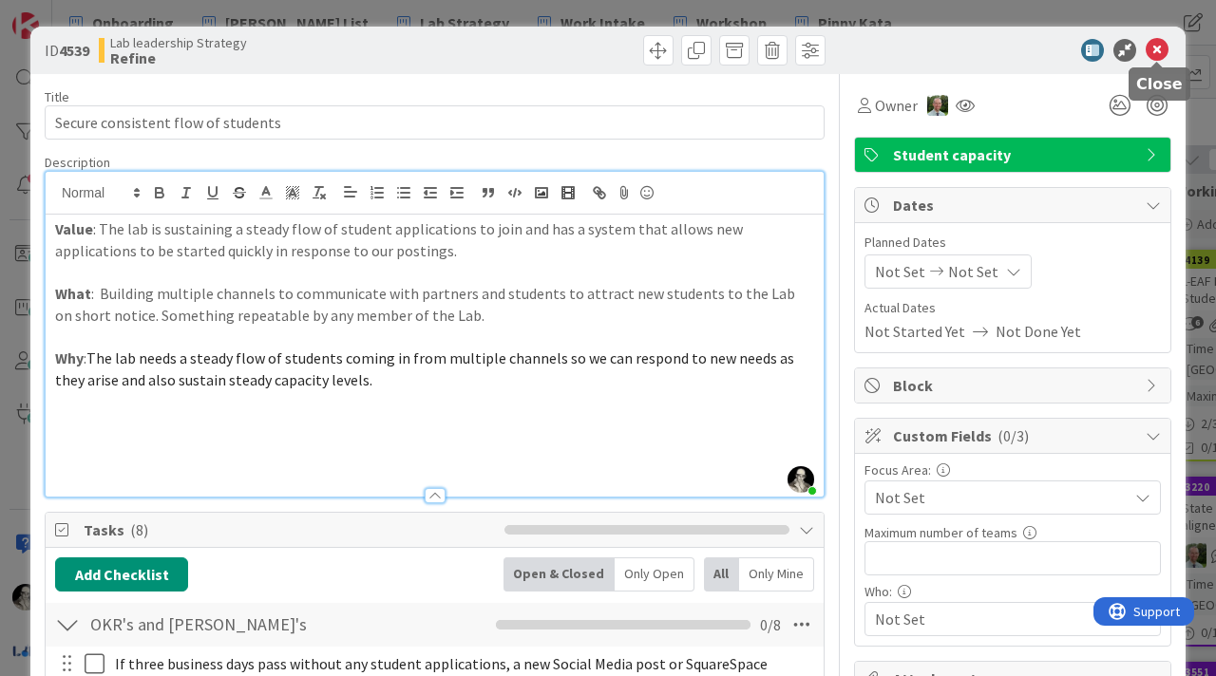
click at [1160, 43] on icon at bounding box center [1157, 50] width 23 height 23
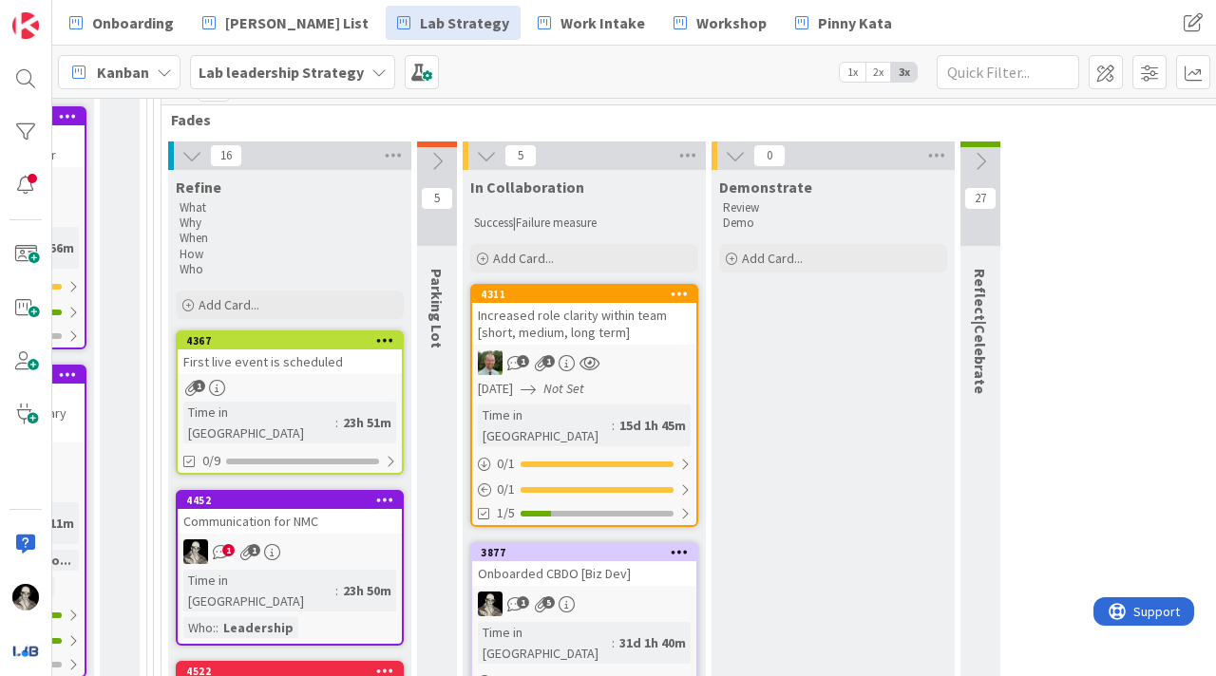
scroll to position [694, 2615]
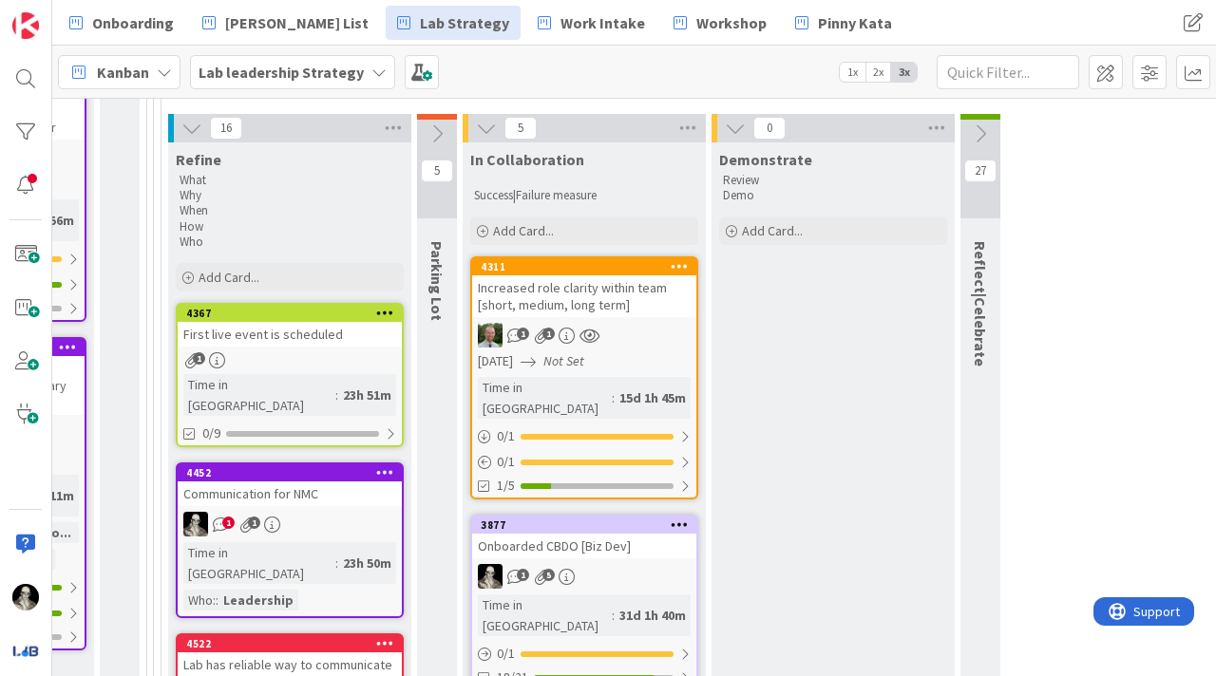
click at [310, 347] on link "4367 First live event is scheduled 1 Time in [GEOGRAPHIC_DATA] : 23h 51m 0/9" at bounding box center [290, 375] width 228 height 144
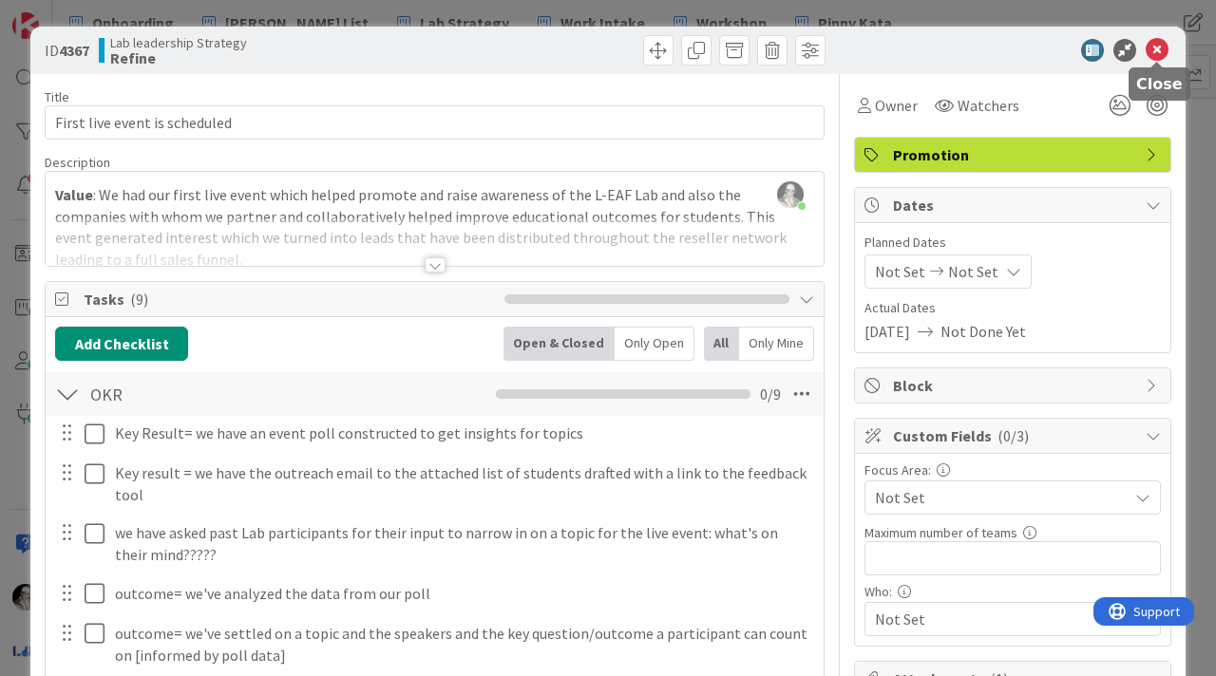
click at [1148, 47] on icon at bounding box center [1157, 50] width 23 height 23
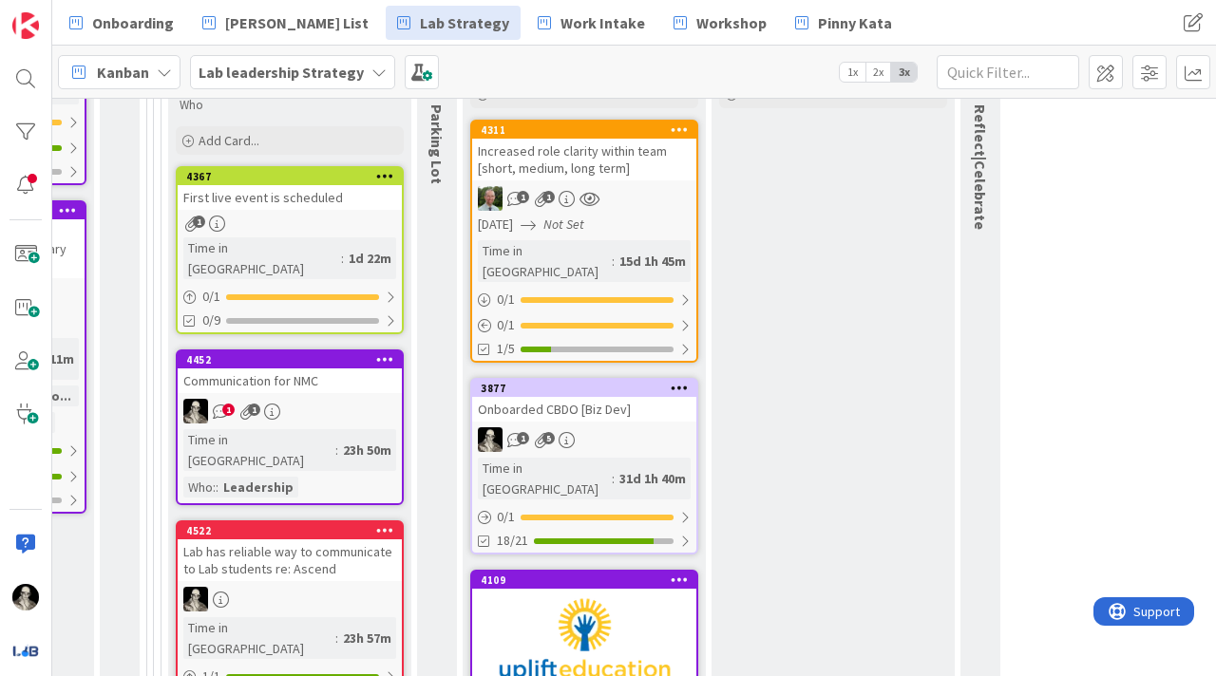
scroll to position [841, 2615]
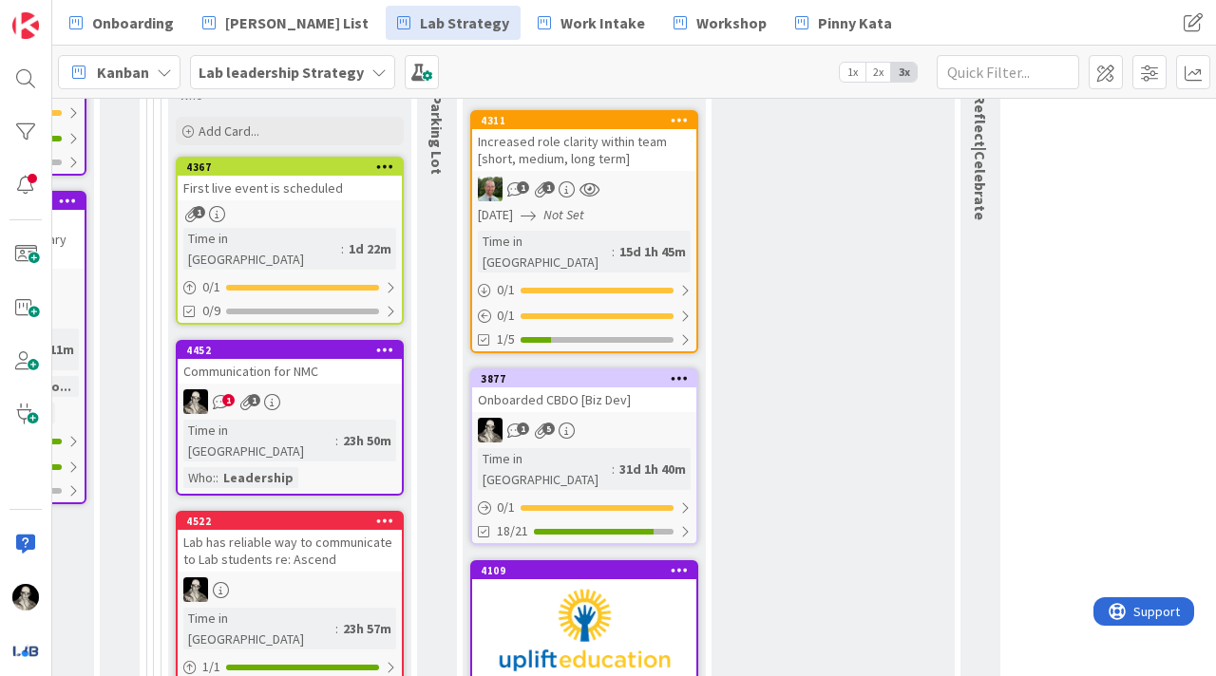
click at [331, 205] on link "4367 First live event is scheduled 1 Time in [GEOGRAPHIC_DATA] : 1d 22m 0 / 1 0…" at bounding box center [290, 241] width 228 height 168
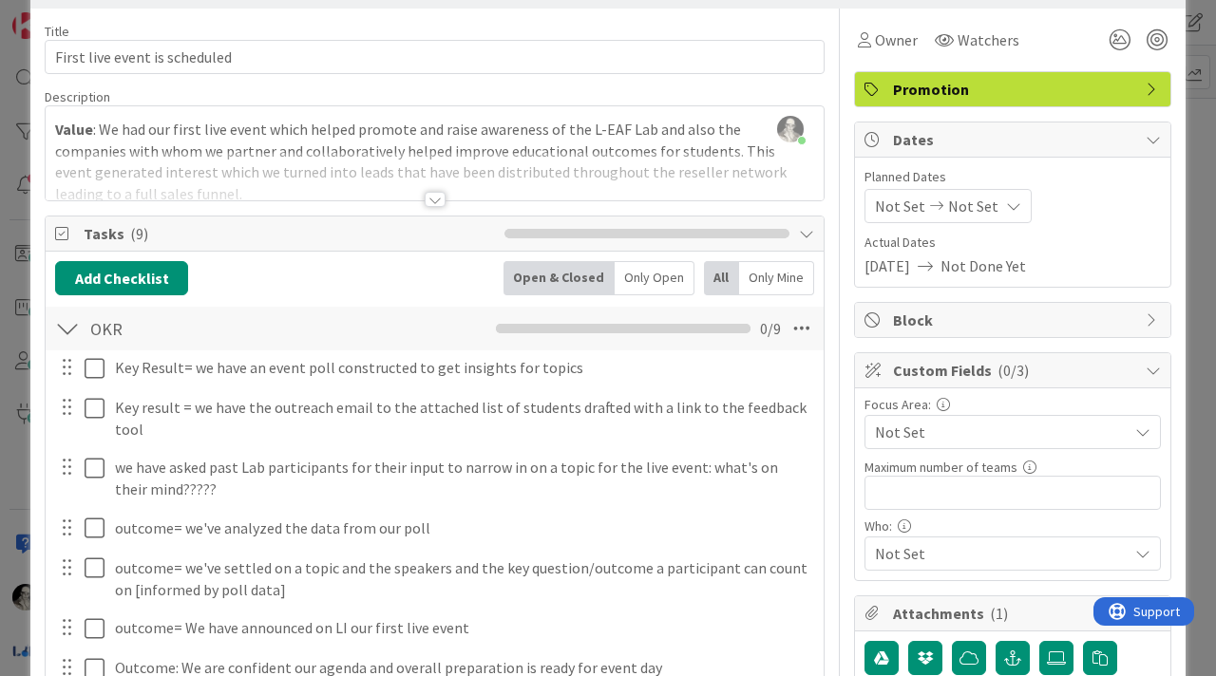
scroll to position [69, 0]
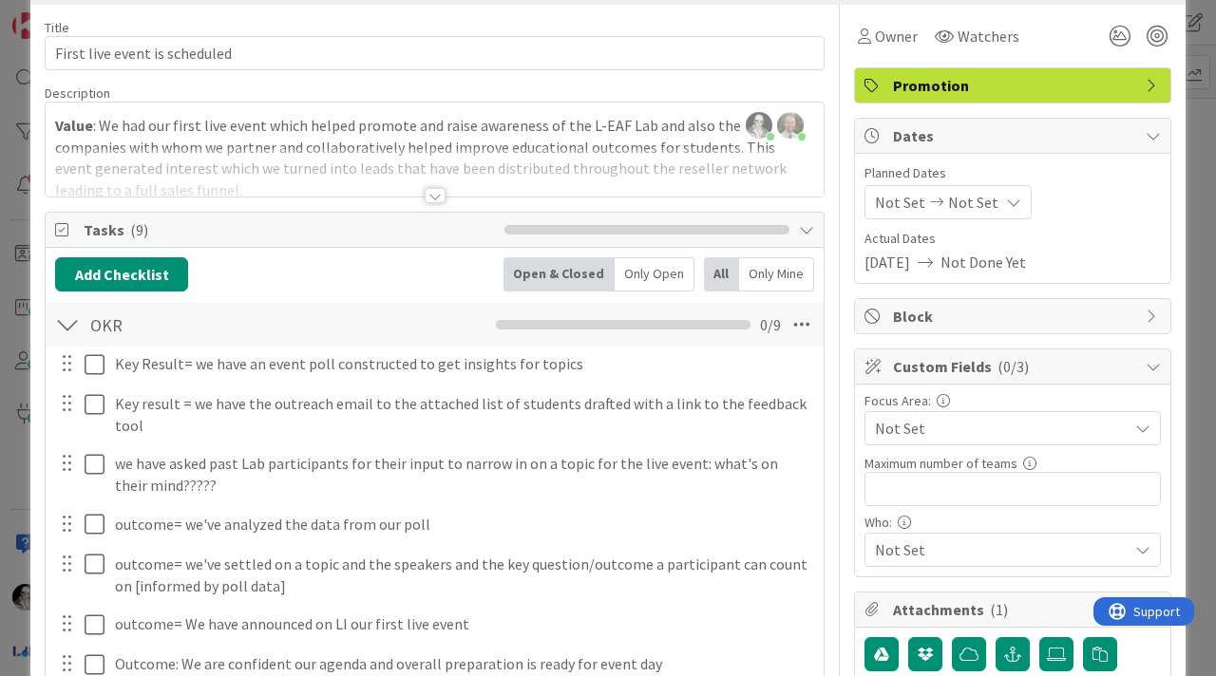
click at [434, 186] on div at bounding box center [435, 172] width 778 height 48
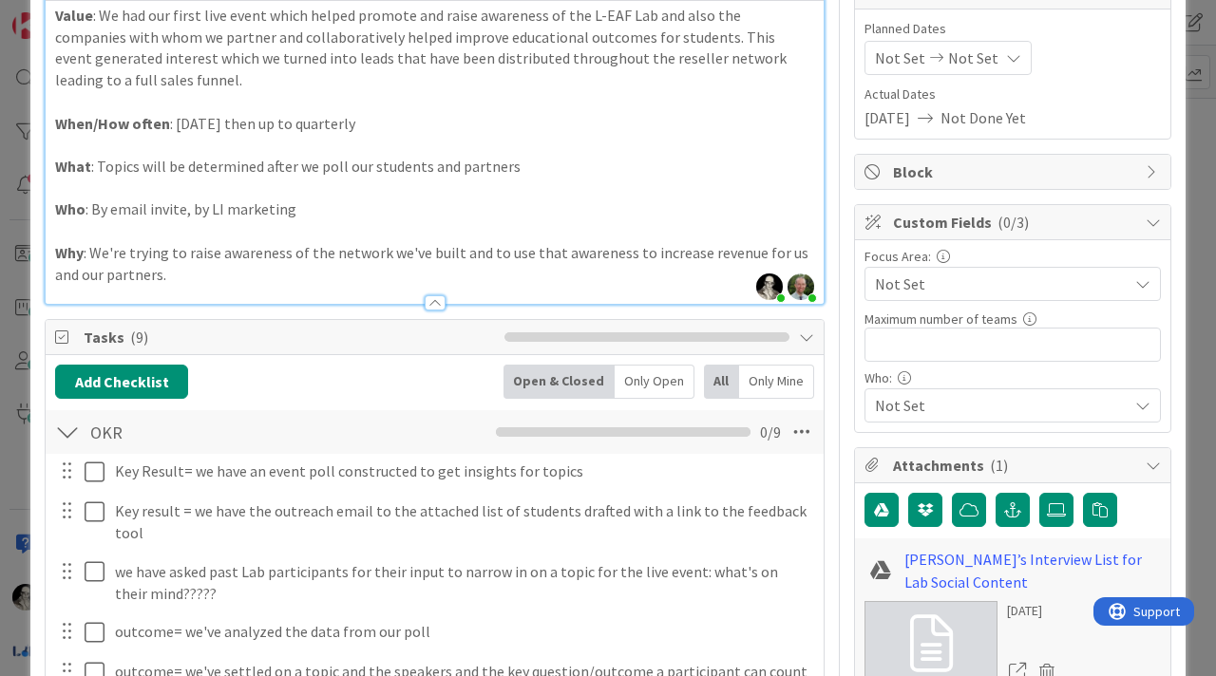
scroll to position [0, 0]
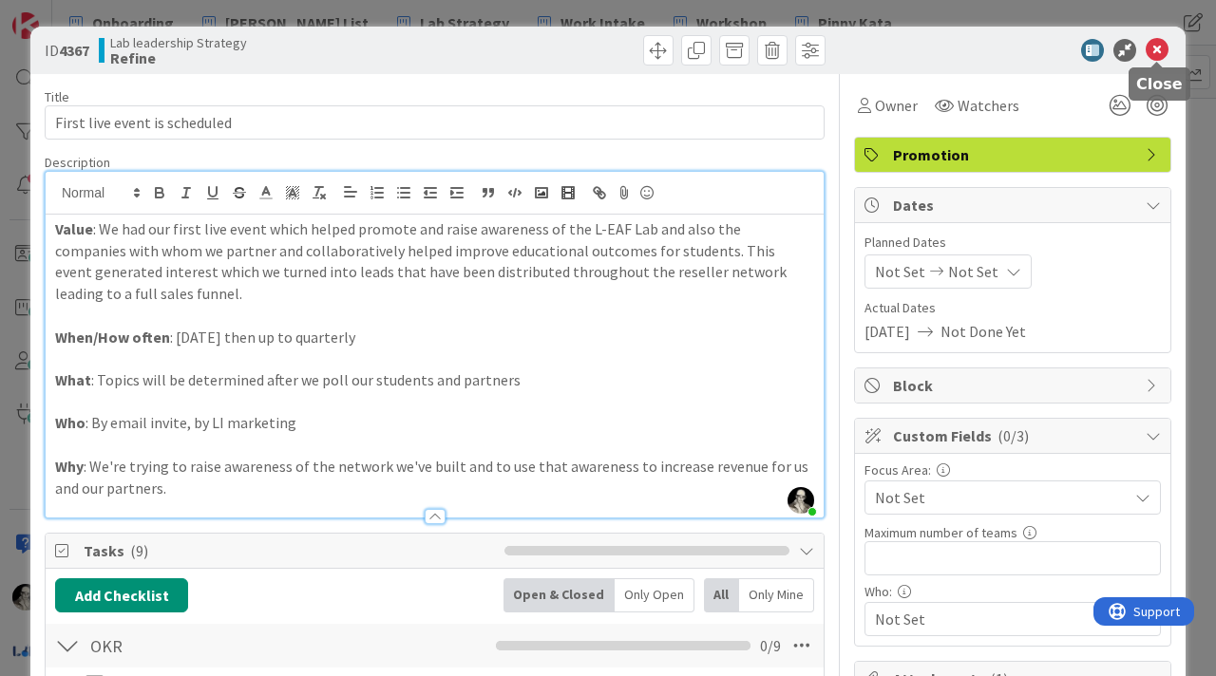
click at [1160, 47] on icon at bounding box center [1157, 50] width 23 height 23
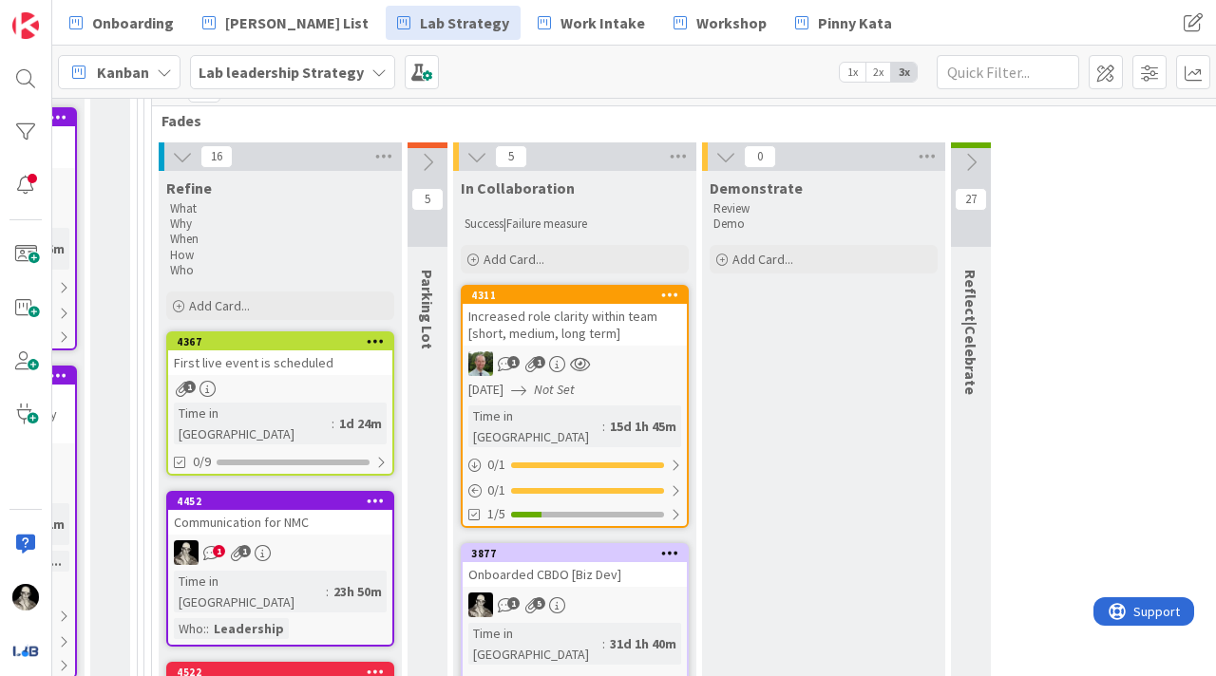
scroll to position [666, 2630]
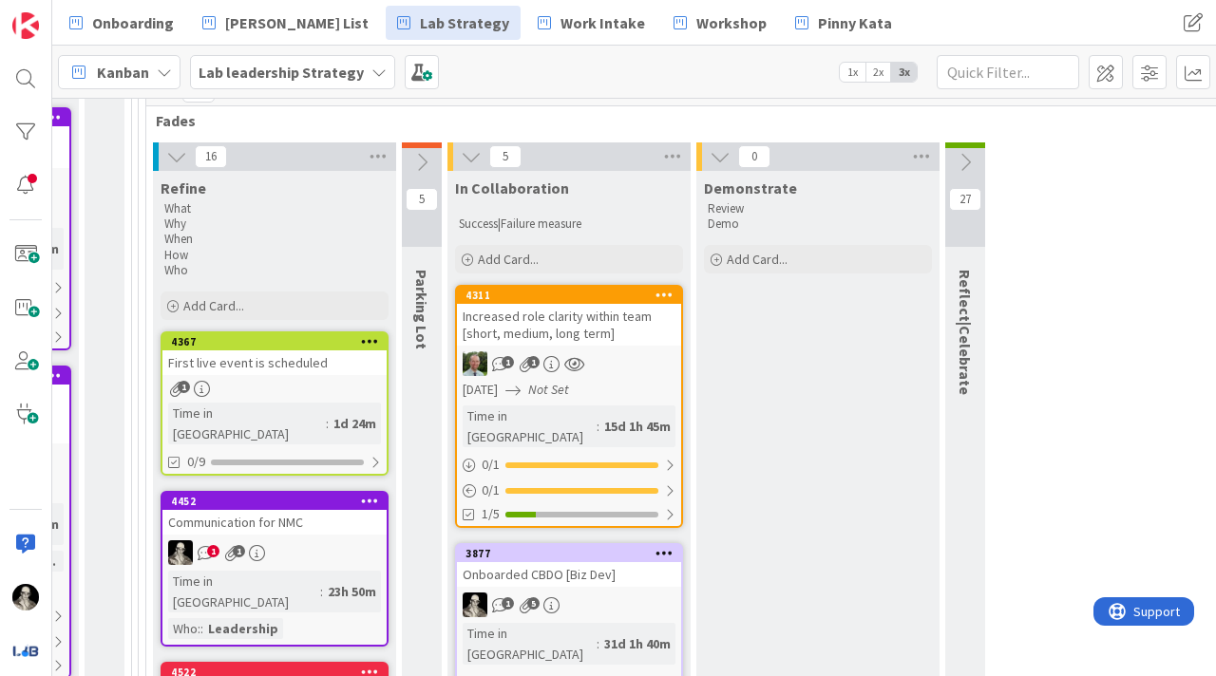
click at [259, 370] on div "First live event is scheduled" at bounding box center [274, 363] width 224 height 25
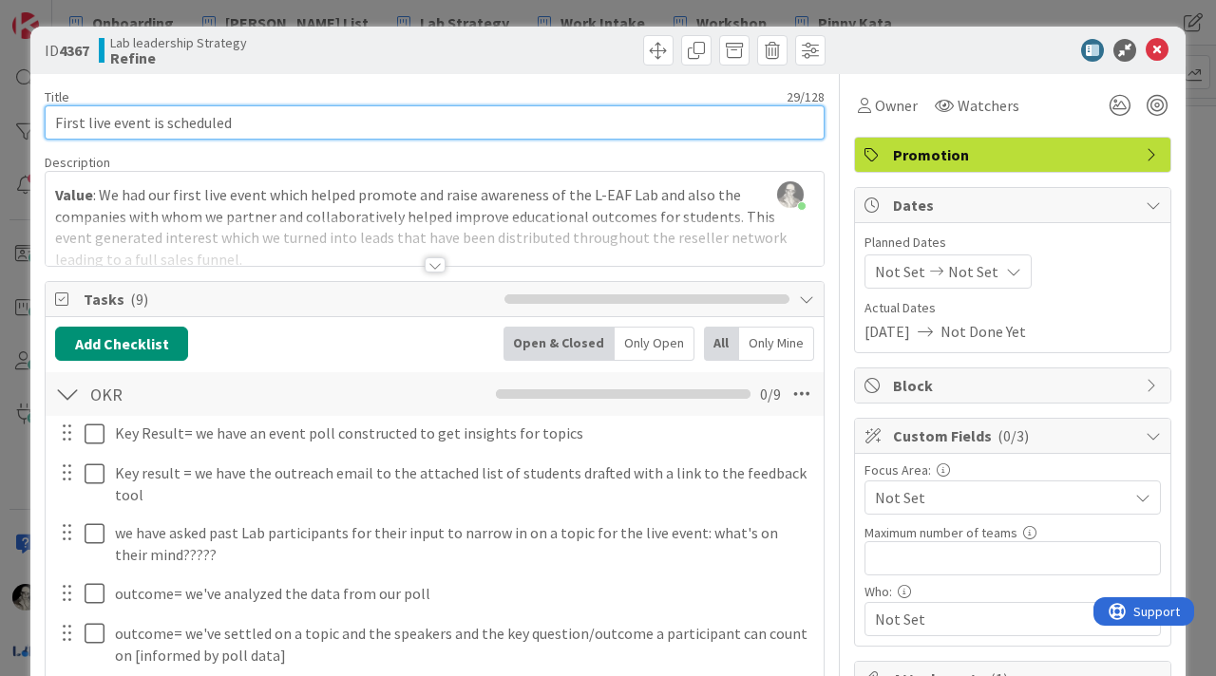
click at [113, 122] on input "First live event is scheduled" at bounding box center [435, 122] width 780 height 34
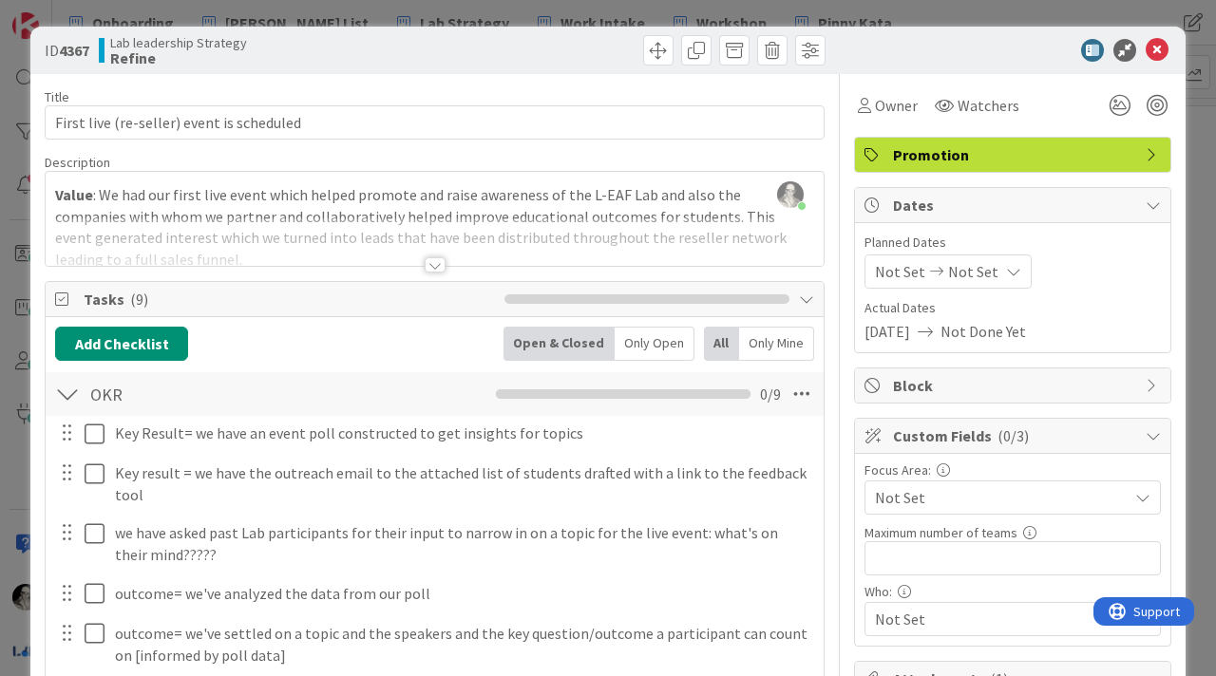
click at [910, 67] on div "ID 4367 Lab leadership Strategy Refine" at bounding box center [607, 50] width 1155 height 47
click at [1164, 46] on icon at bounding box center [1157, 50] width 23 height 23
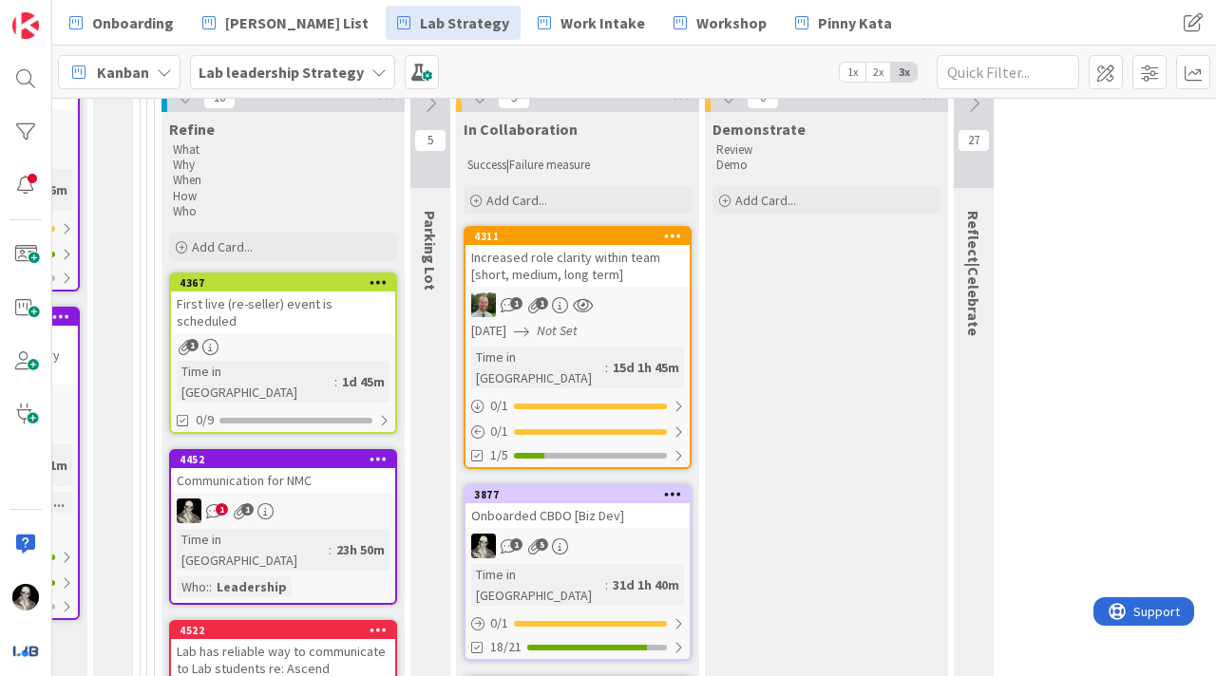
scroll to position [725, 2610]
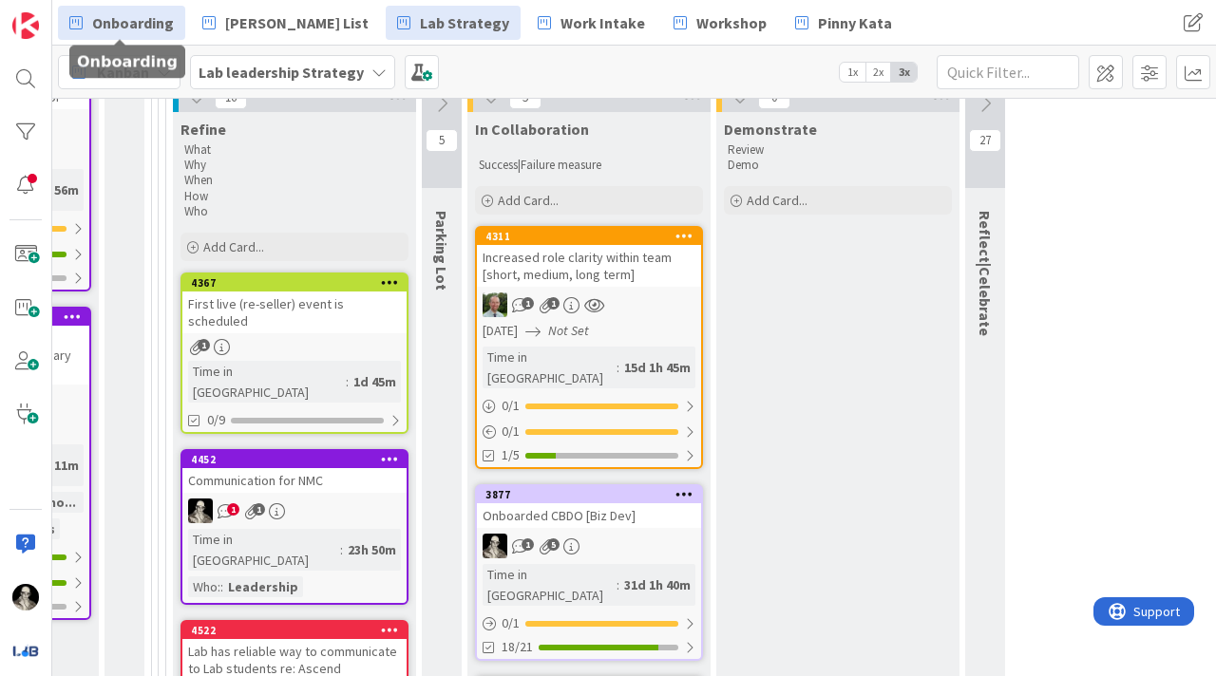
click at [145, 6] on link "Onboarding" at bounding box center [121, 23] width 127 height 34
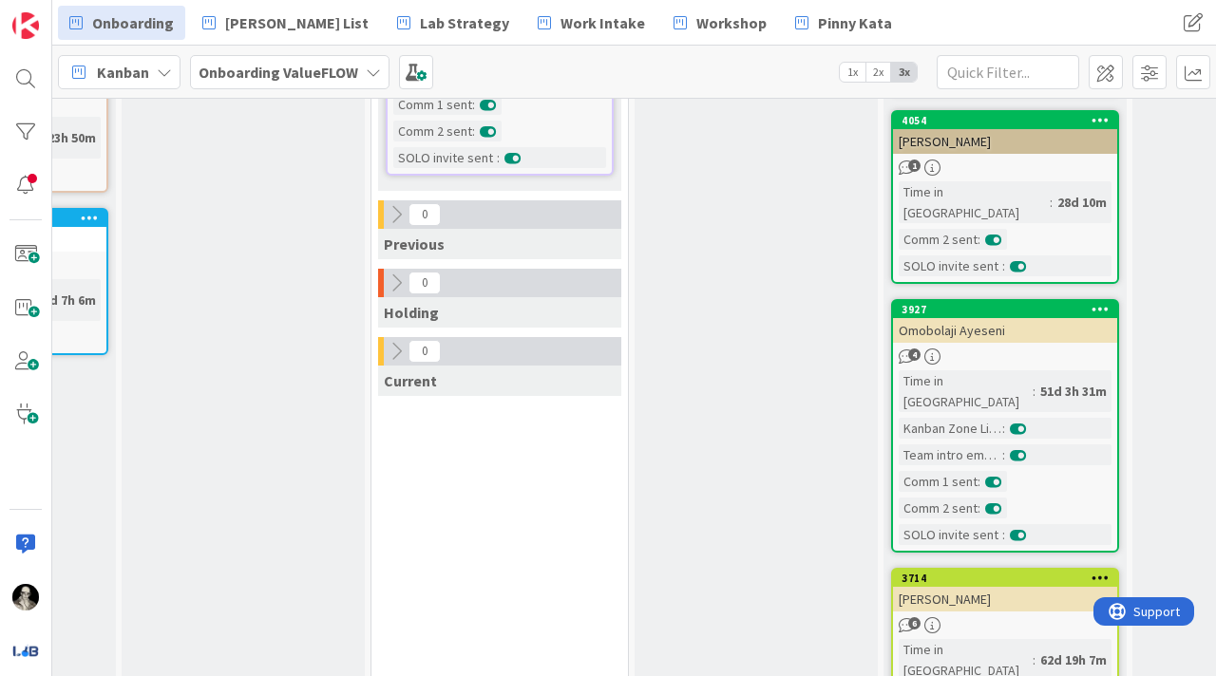
scroll to position [1183, 435]
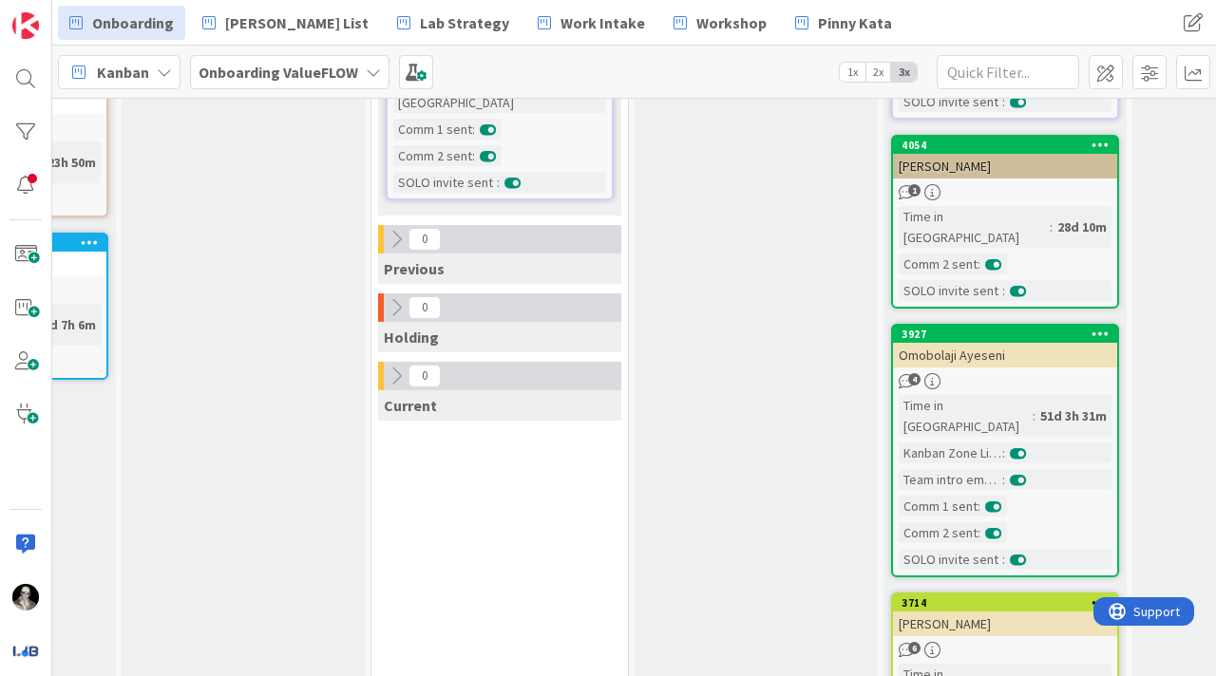
click at [1045, 612] on div "[PERSON_NAME]" at bounding box center [1005, 624] width 224 height 25
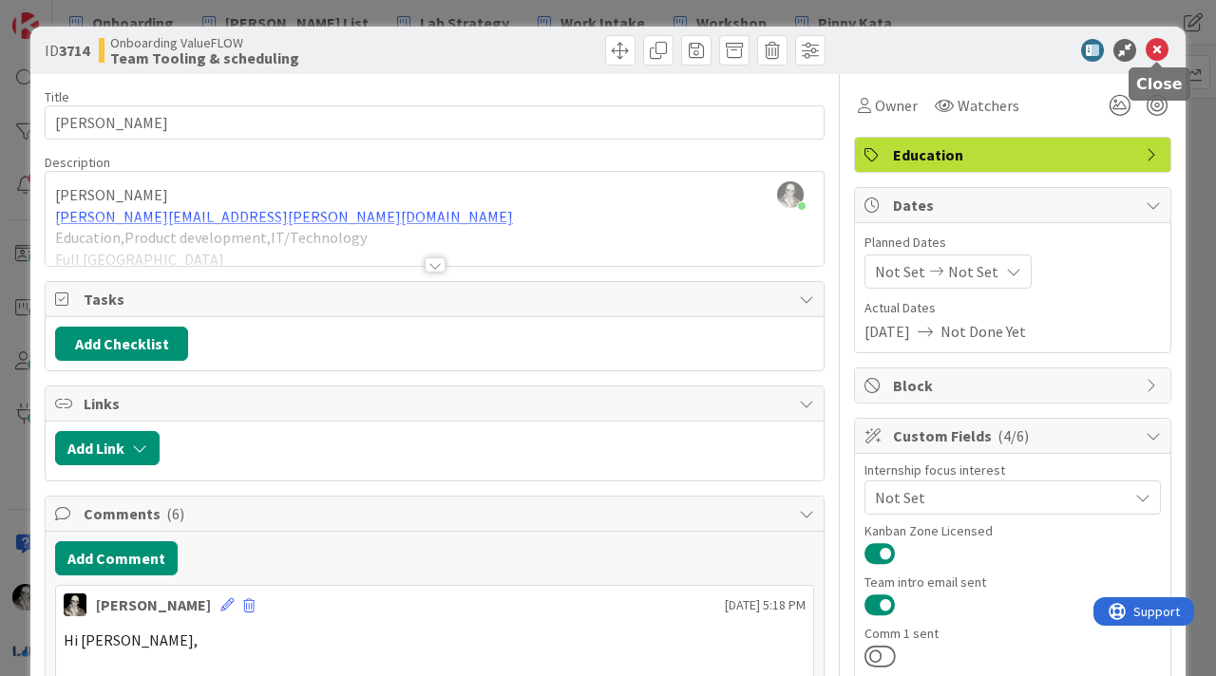
click at [1159, 47] on icon at bounding box center [1157, 50] width 23 height 23
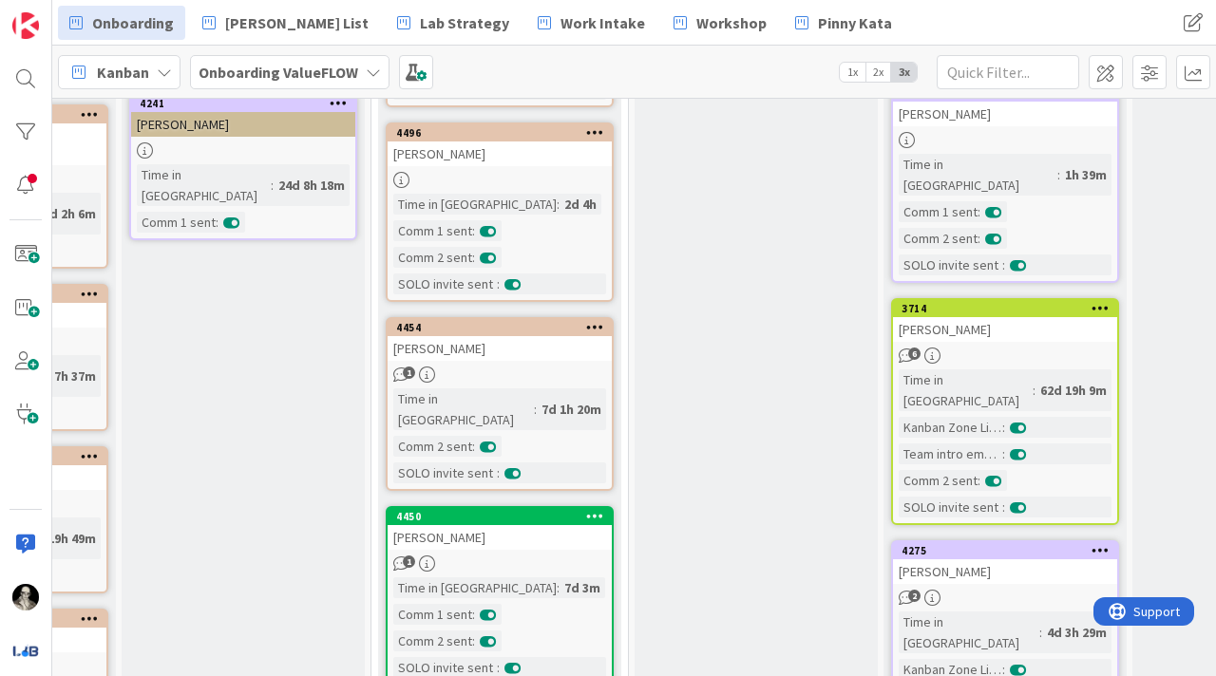
scroll to position [484, 435]
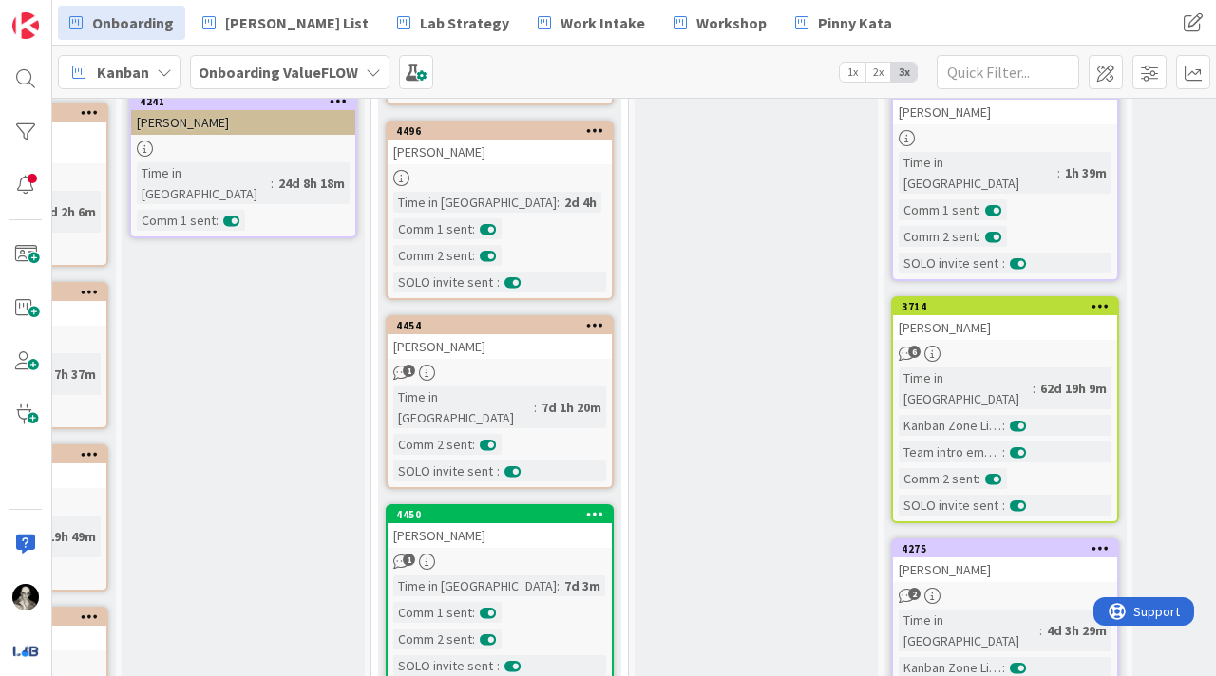
click at [1056, 346] on div "6" at bounding box center [1005, 354] width 224 height 16
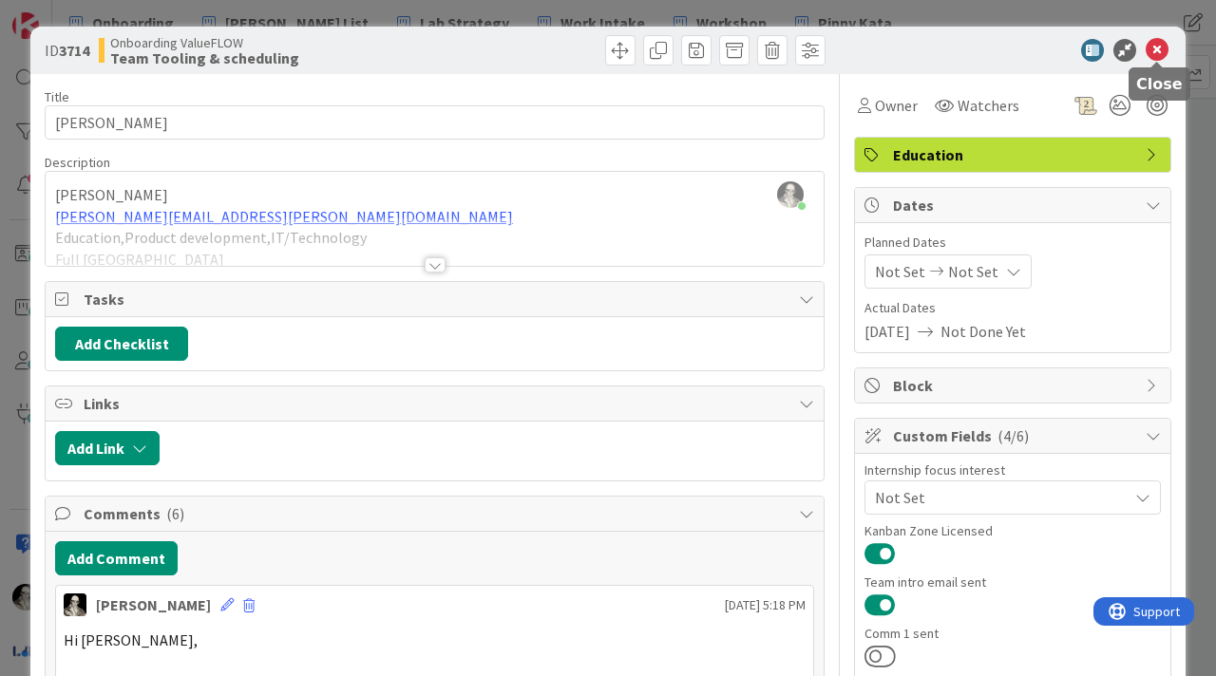
click at [1159, 47] on icon at bounding box center [1157, 50] width 23 height 23
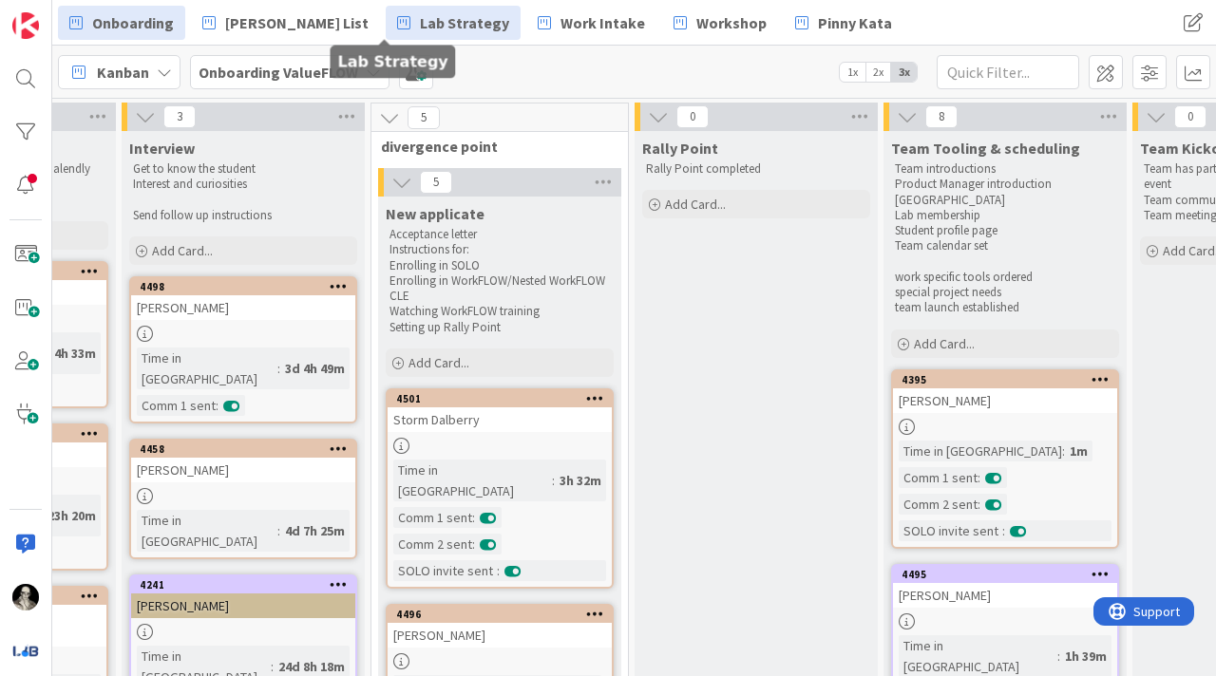
click at [420, 29] on span "Lab Strategy" at bounding box center [464, 22] width 89 height 23
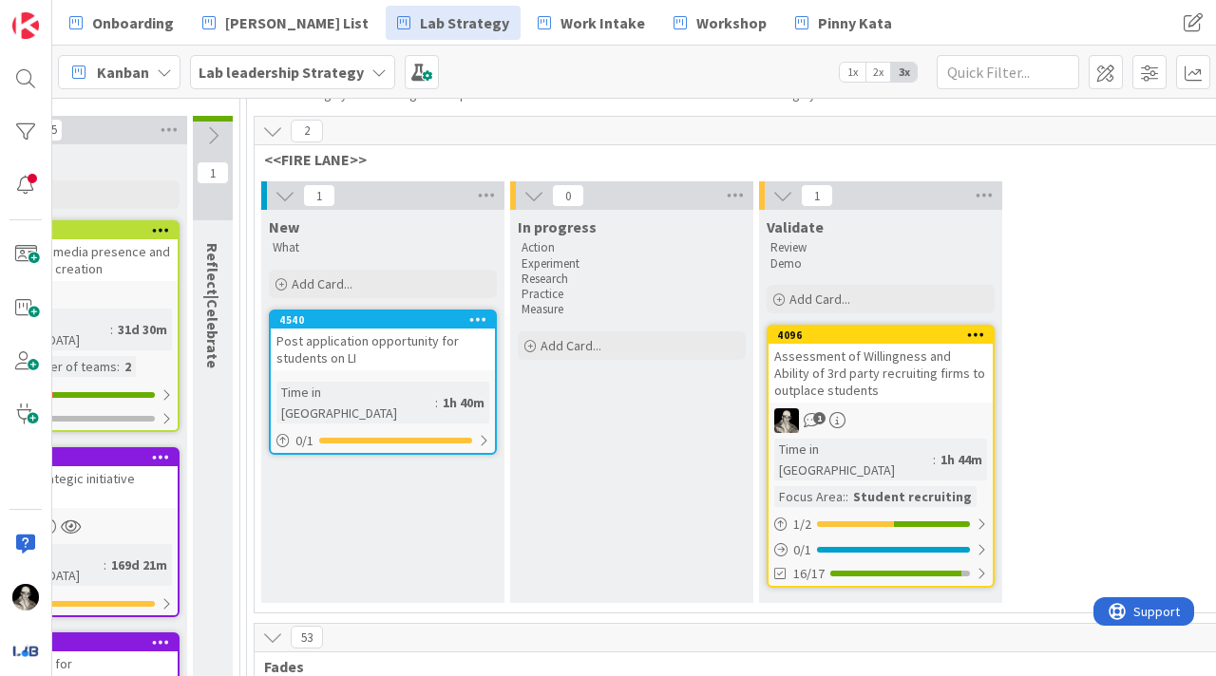
scroll to position [161, 2522]
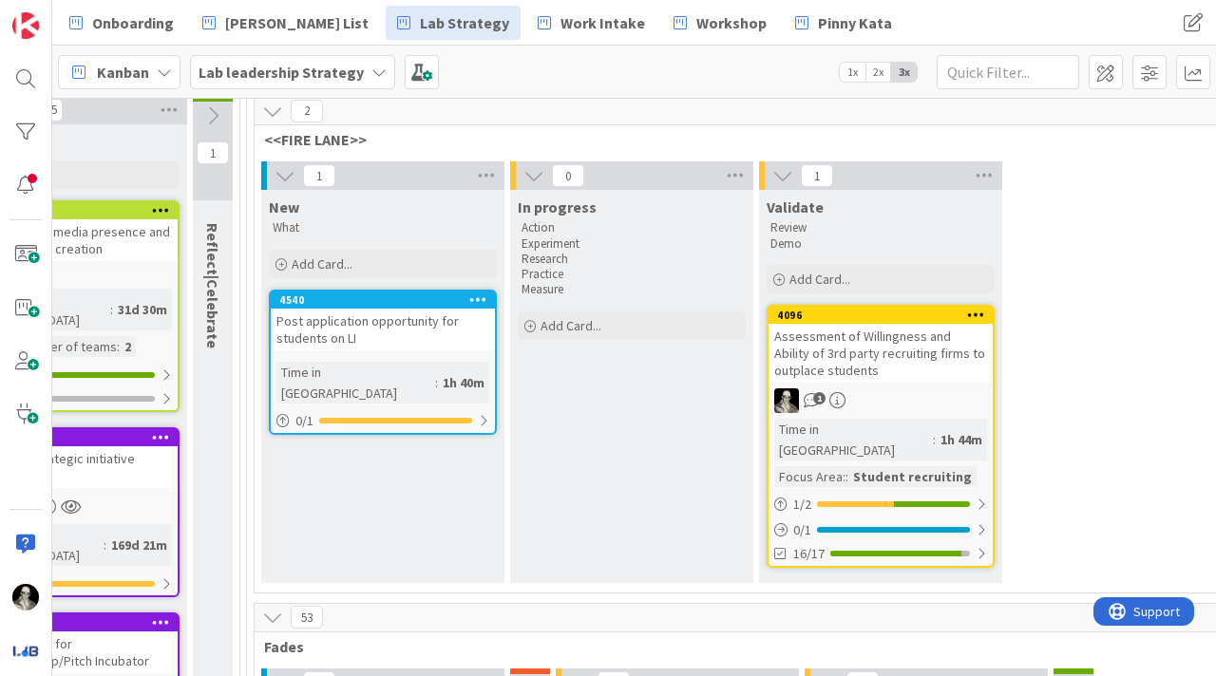
click at [392, 329] on div "Post application opportunity for students on LI" at bounding box center [383, 330] width 224 height 42
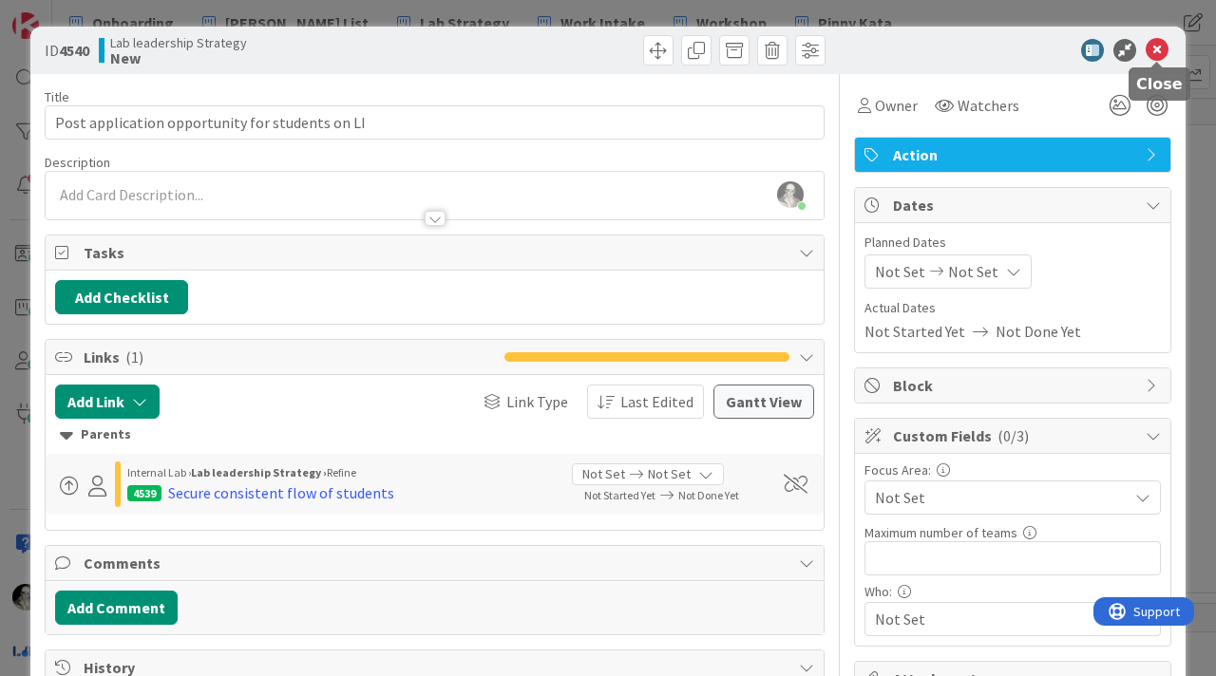
click at [1155, 48] on icon at bounding box center [1157, 50] width 23 height 23
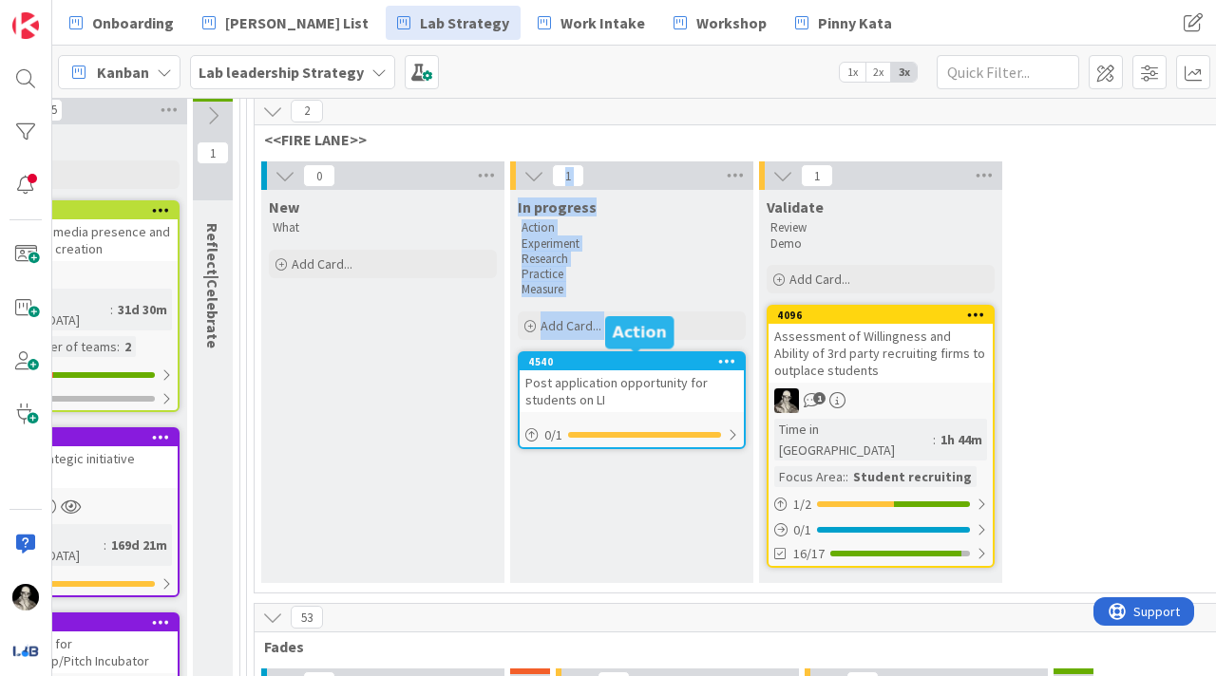
drag, startPoint x: 345, startPoint y: 322, endPoint x: 570, endPoint y: 374, distance: 231.1
click at [572, 374] on div "0 New What Add Card... 1 In progress Action Experiment Research Practice Measur…" at bounding box center [631, 376] width 747 height 431
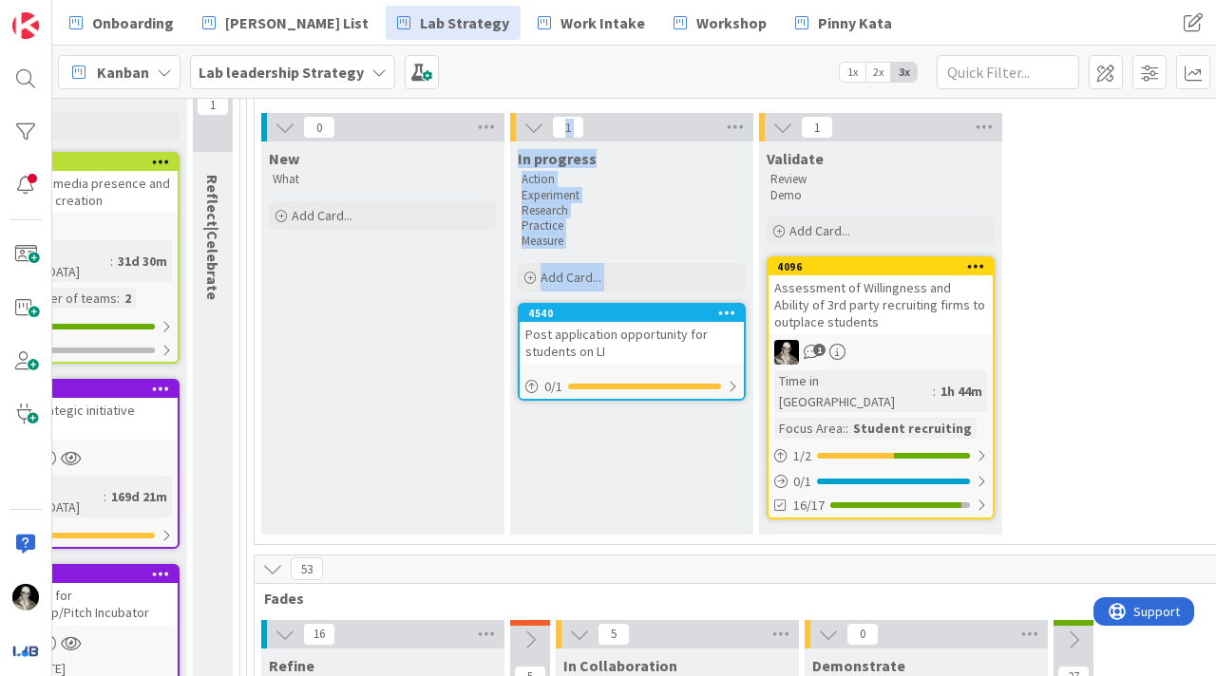
scroll to position [205, 2522]
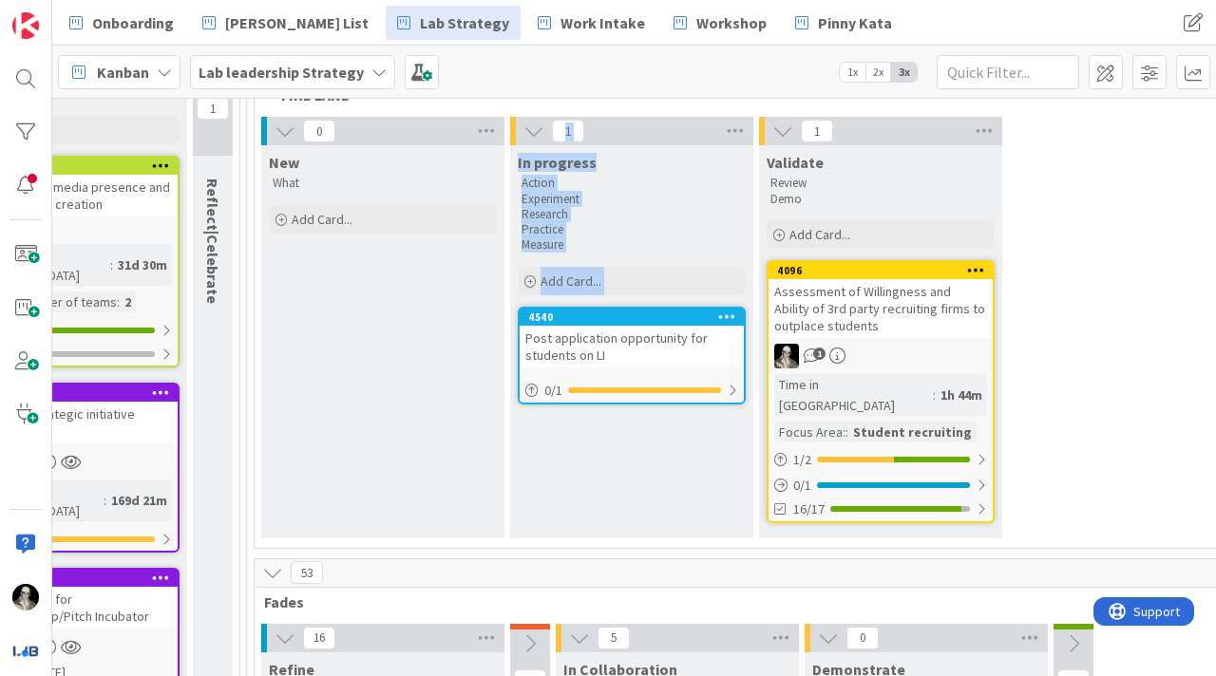
click at [380, 422] on div "New What Add Card..." at bounding box center [382, 341] width 243 height 393
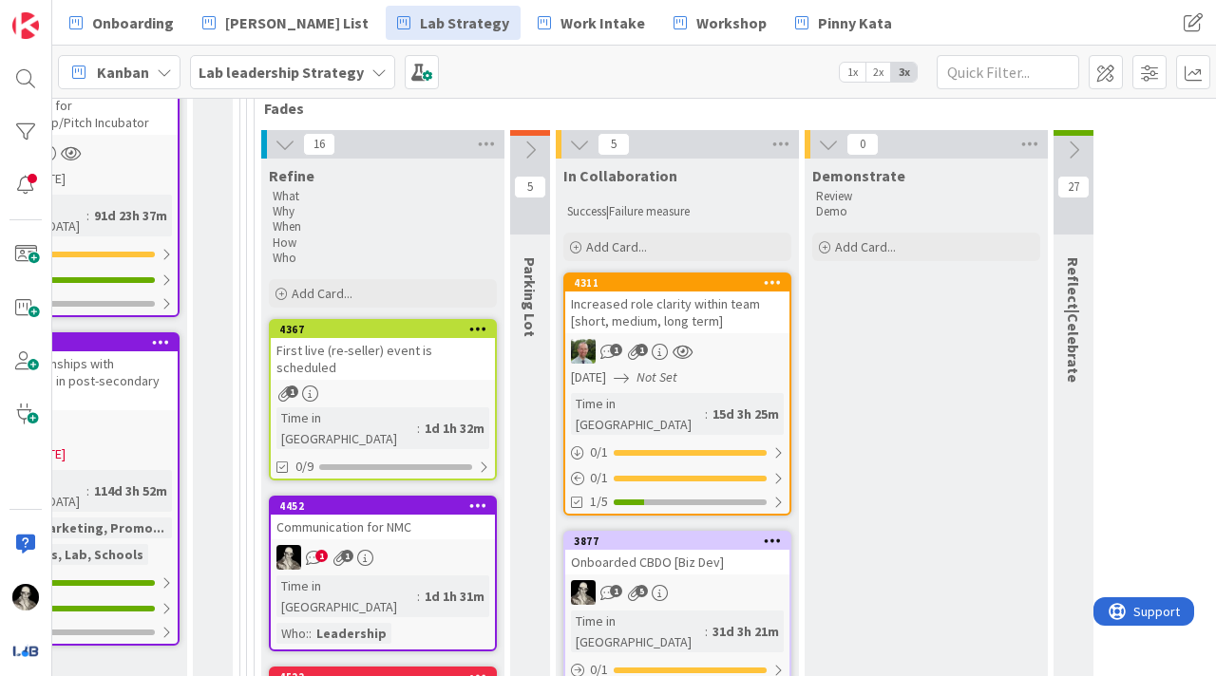
scroll to position [710, 2522]
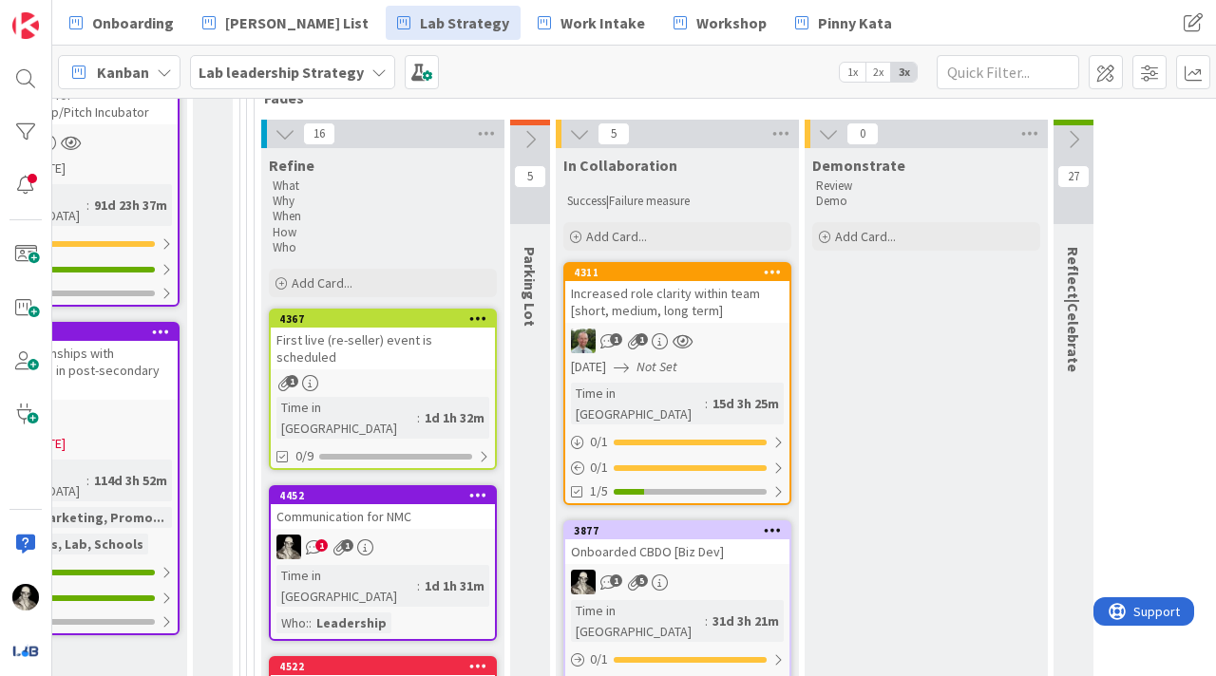
click at [437, 328] on div "First live (re-seller) event is scheduled" at bounding box center [383, 349] width 224 height 42
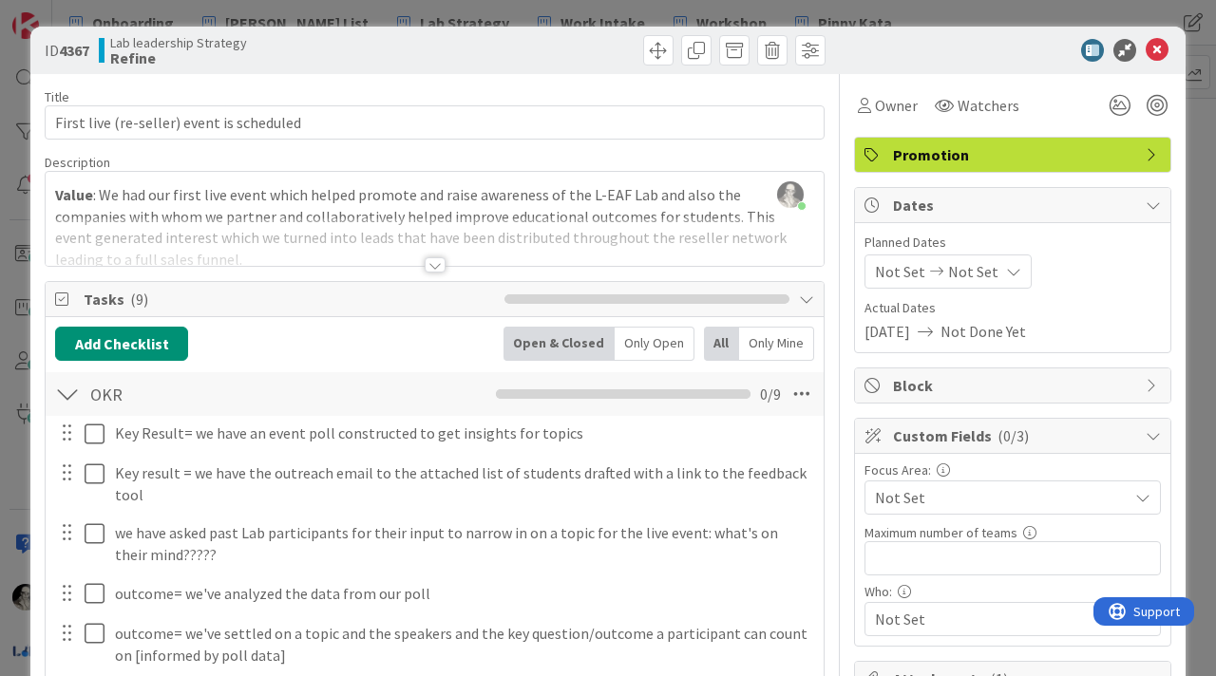
click at [433, 262] on div at bounding box center [435, 264] width 21 height 15
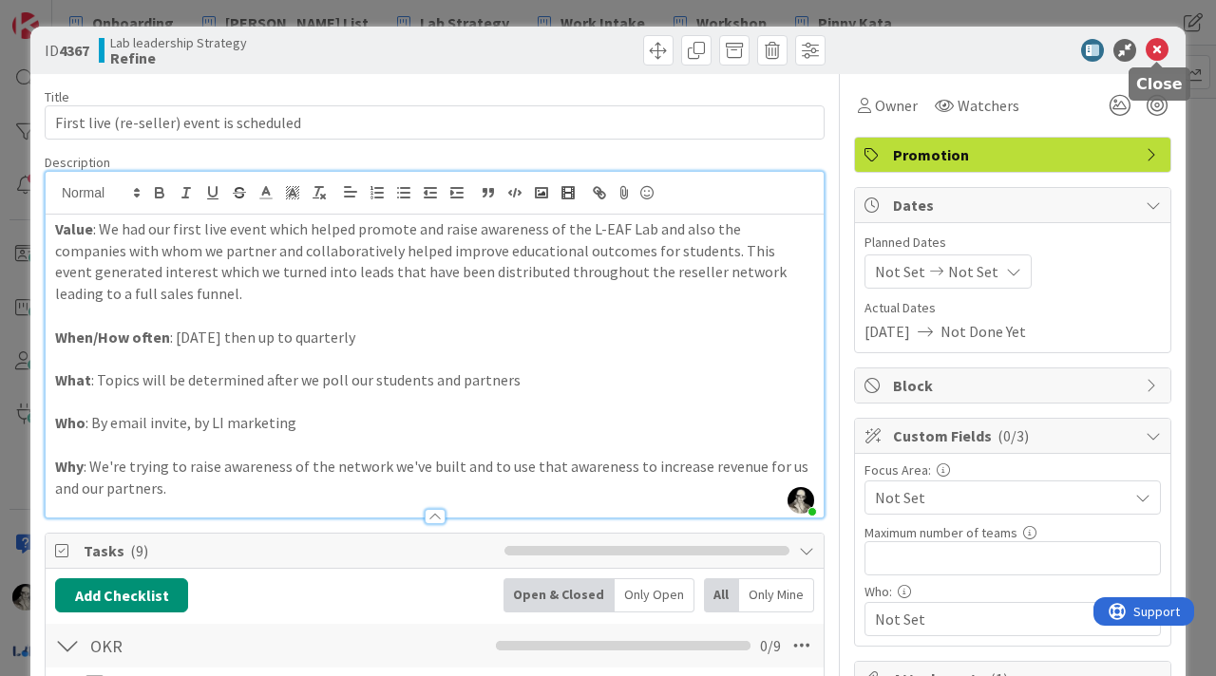
click at [1158, 46] on icon at bounding box center [1157, 50] width 23 height 23
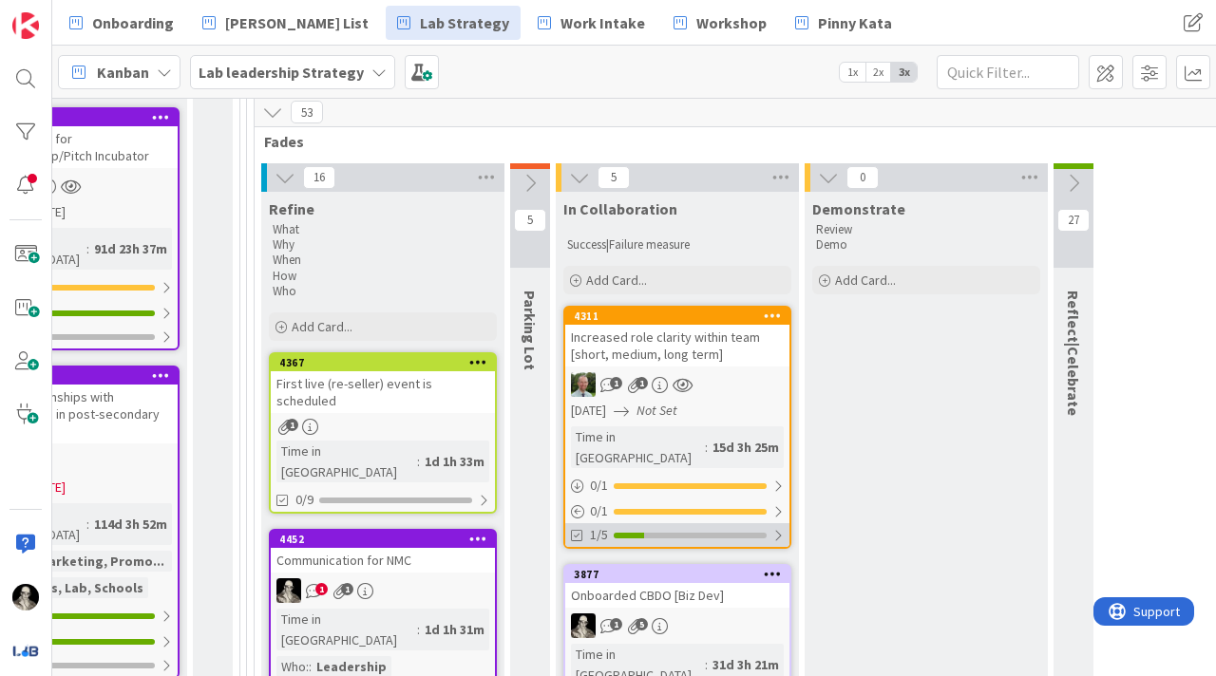
scroll to position [638, 2522]
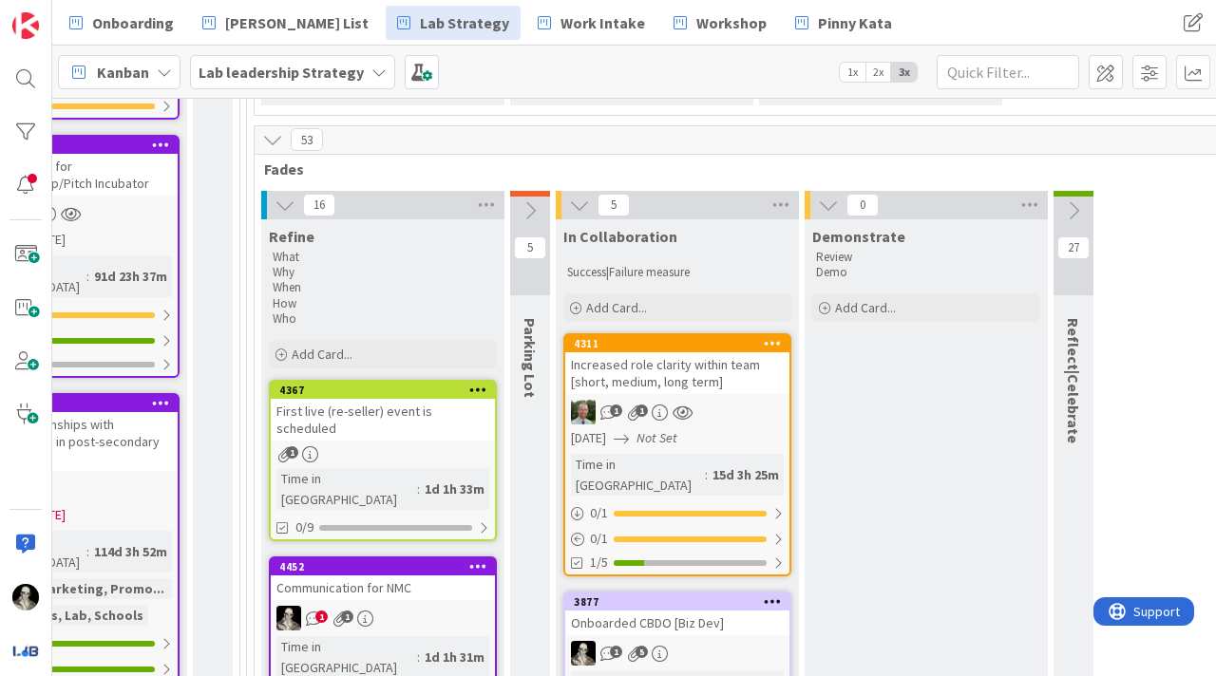
click at [743, 352] on div "Increased role clarity within team [short, medium, long term]" at bounding box center [677, 373] width 224 height 42
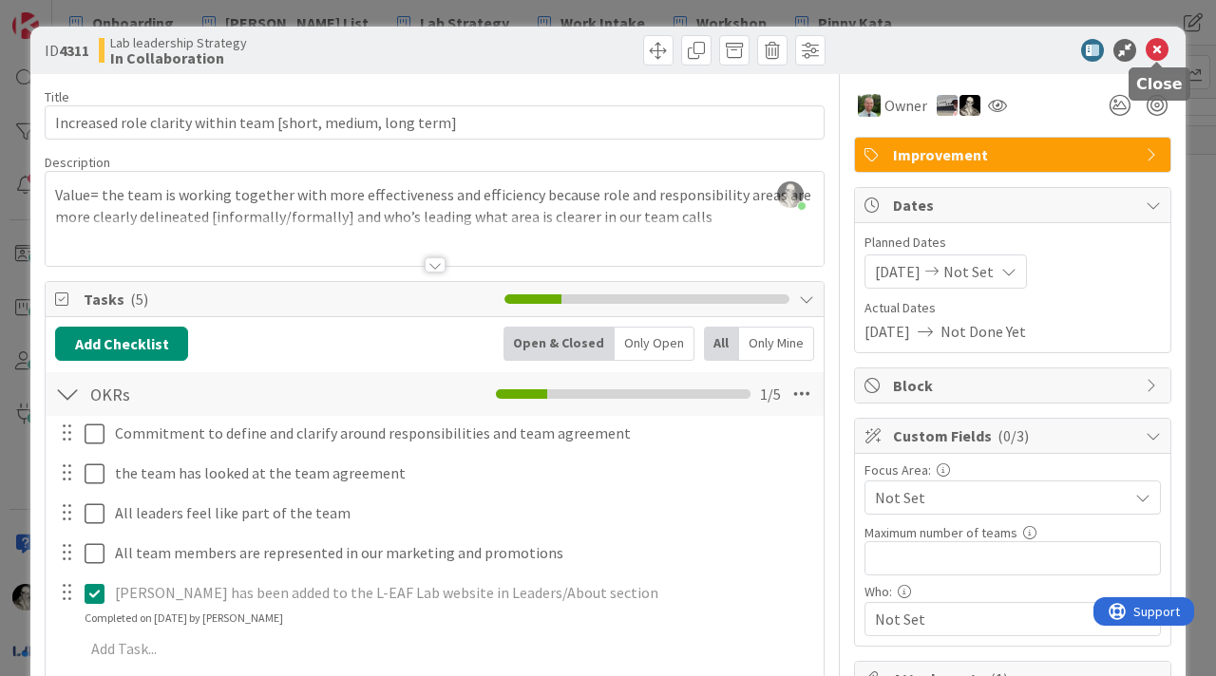
click at [1158, 50] on icon at bounding box center [1157, 50] width 23 height 23
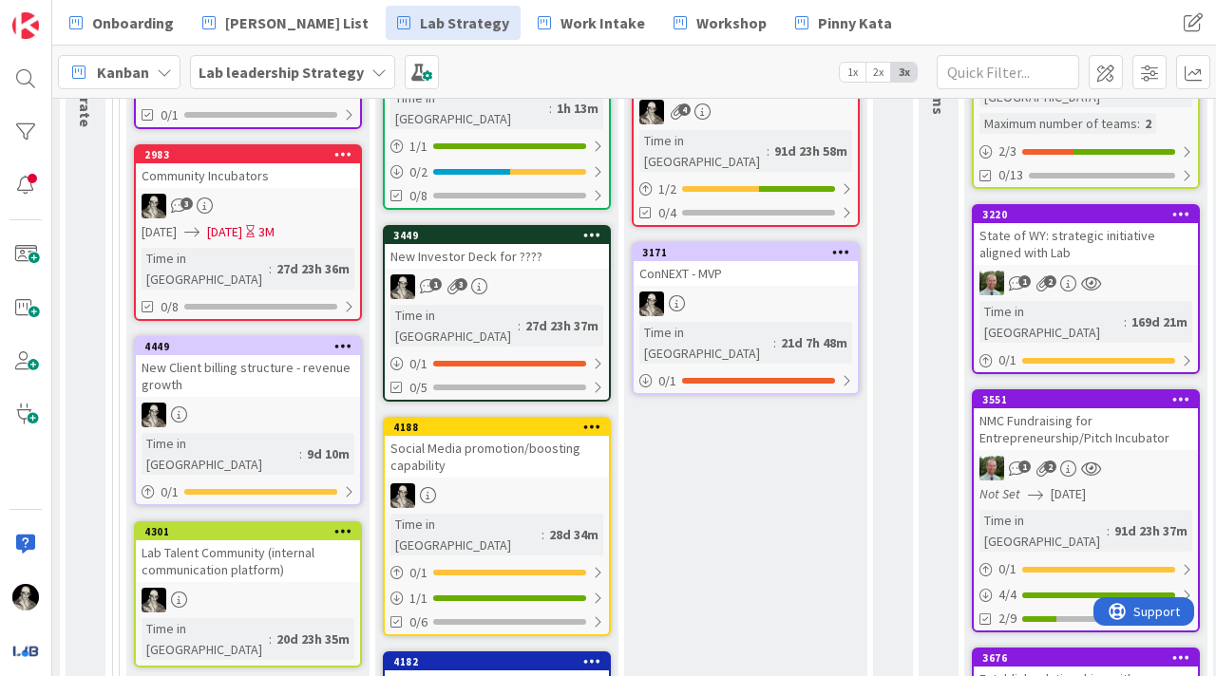
scroll to position [367, 1502]
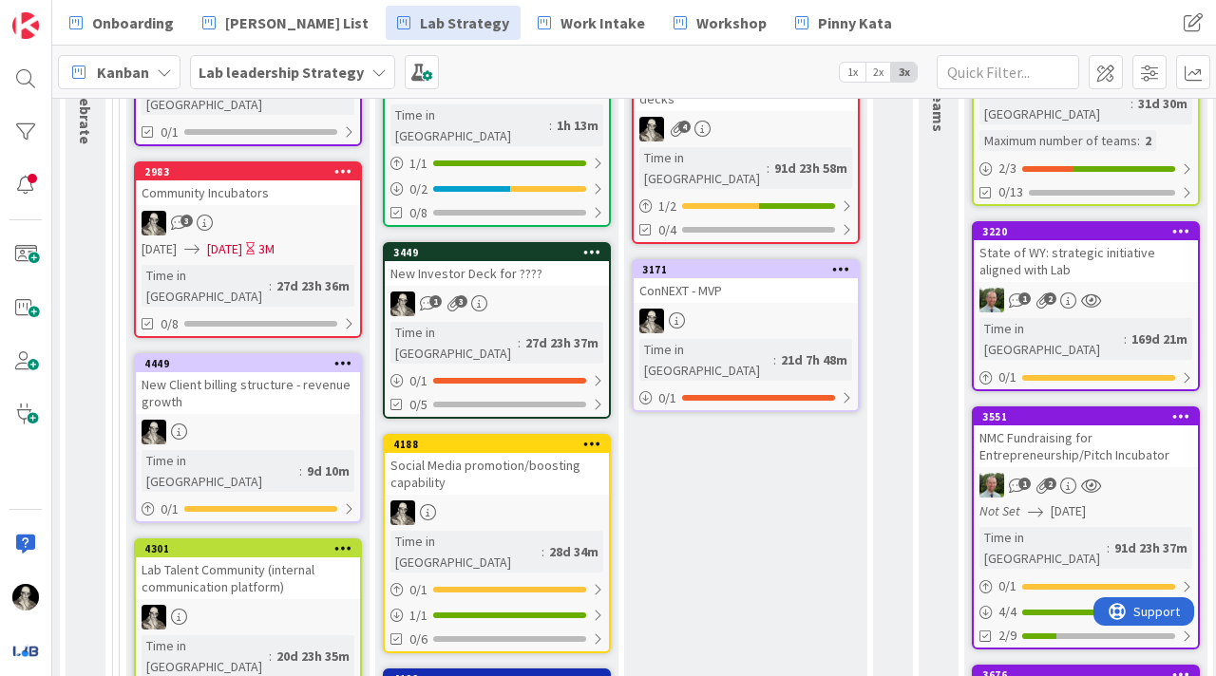
click at [757, 278] on div "ConNEXT - MVP" at bounding box center [746, 290] width 224 height 25
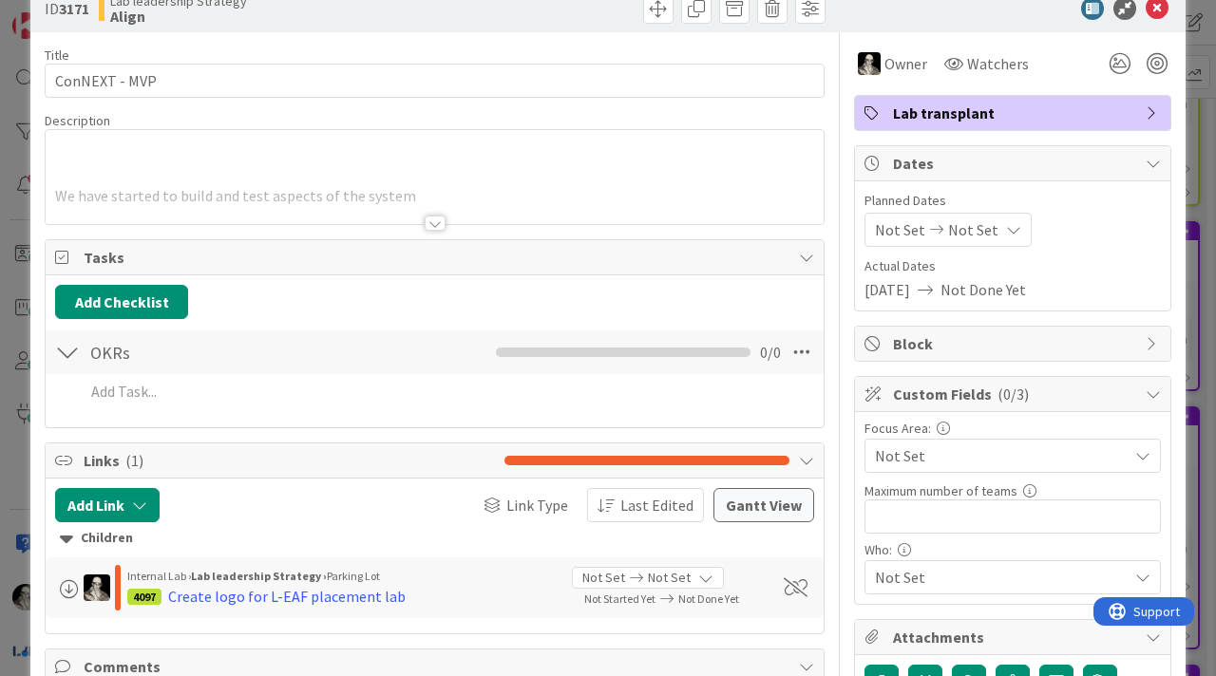
scroll to position [33, 0]
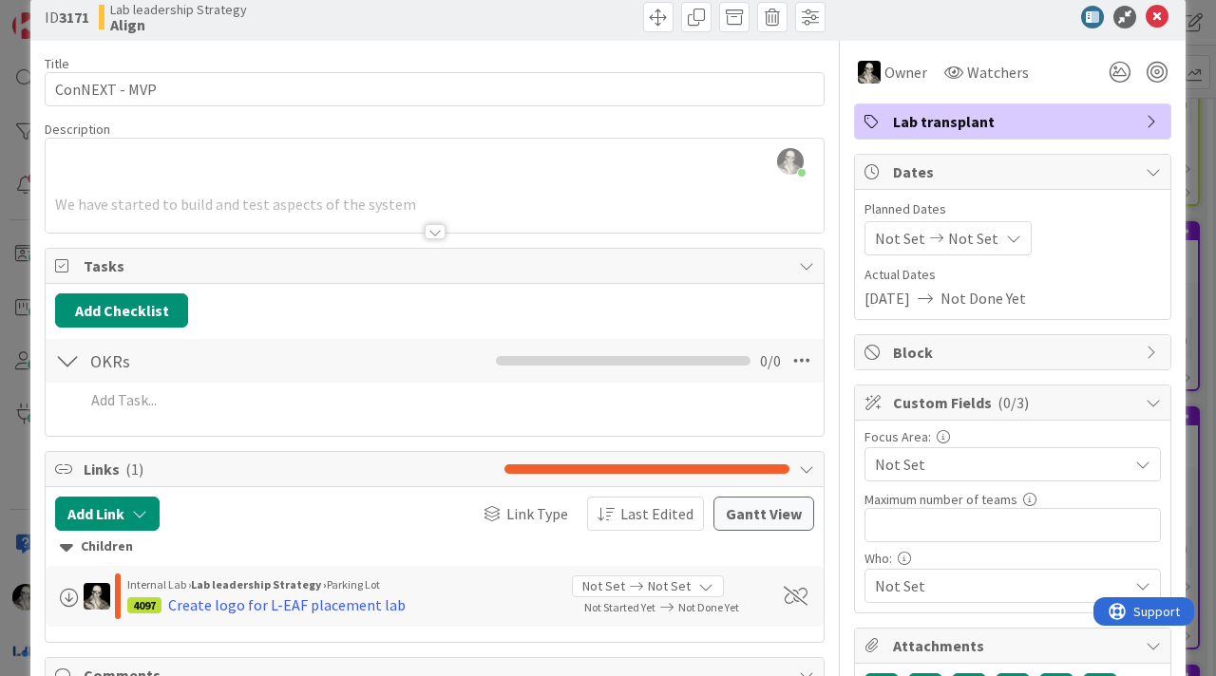
click at [434, 230] on div at bounding box center [435, 231] width 21 height 15
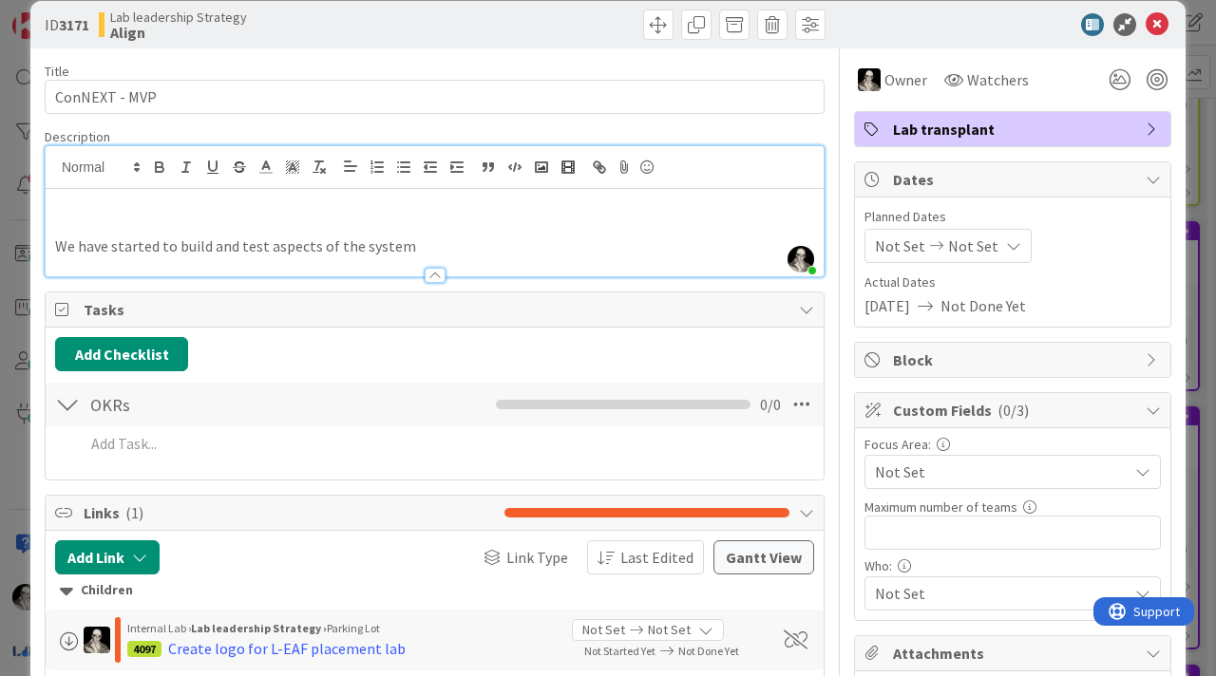
scroll to position [0, 0]
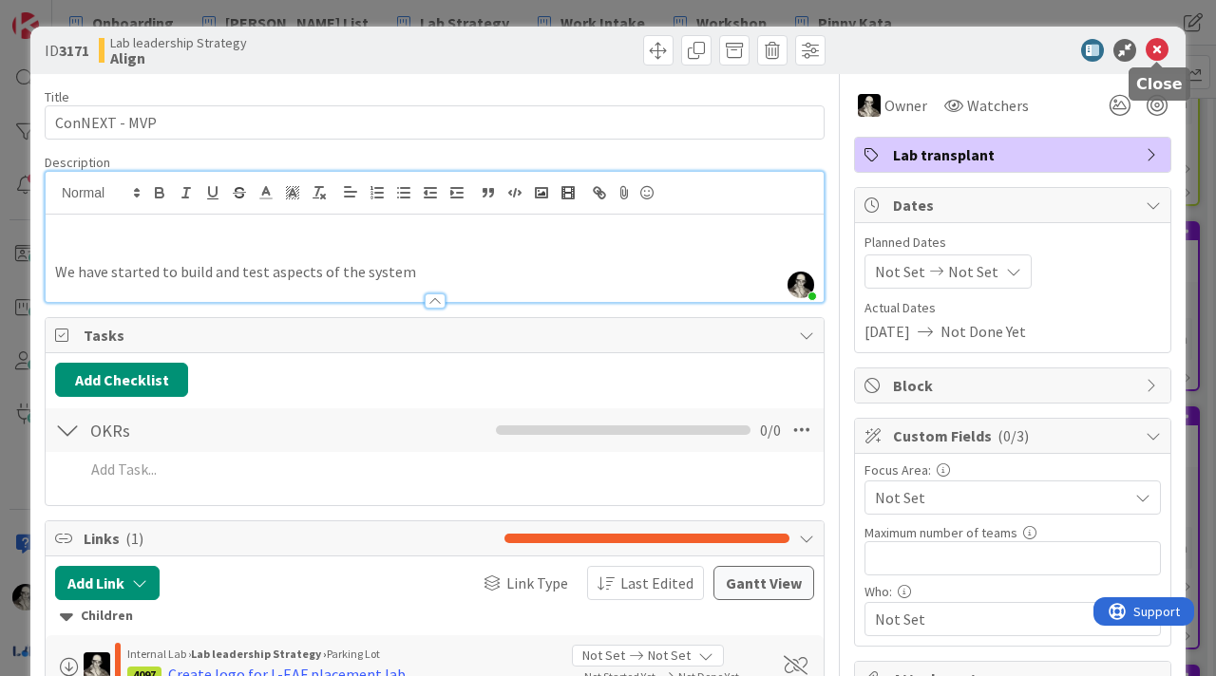
click at [1158, 48] on icon at bounding box center [1157, 50] width 23 height 23
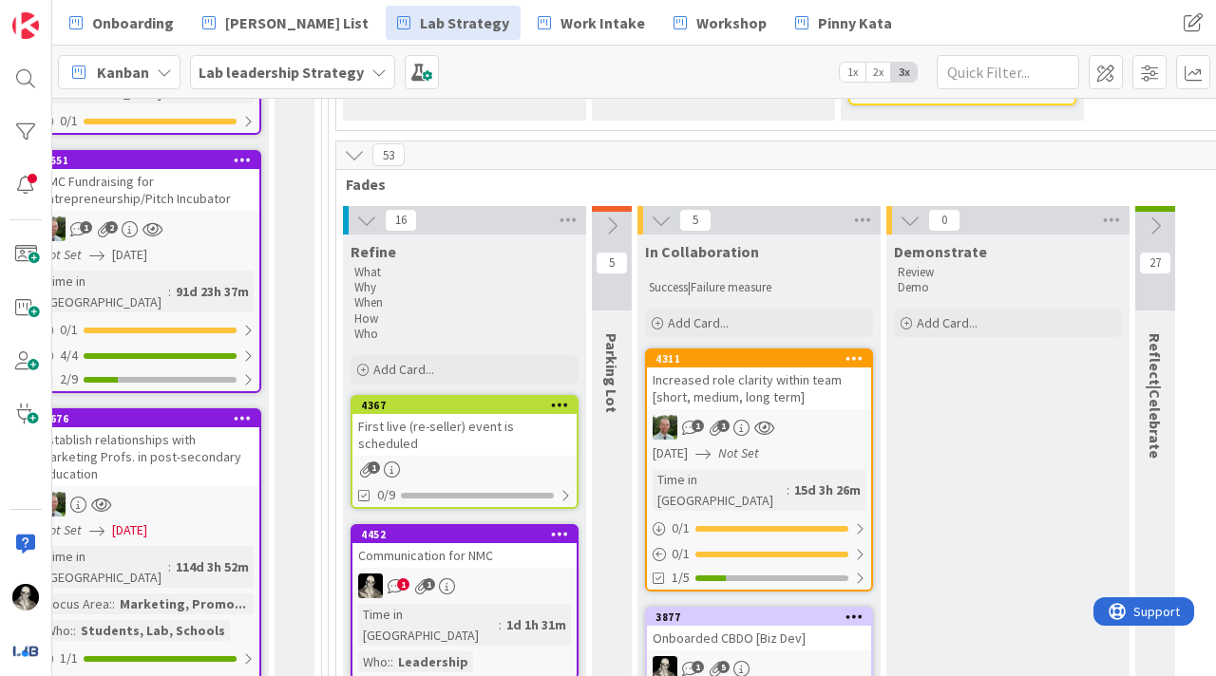
scroll to position [629, 2440]
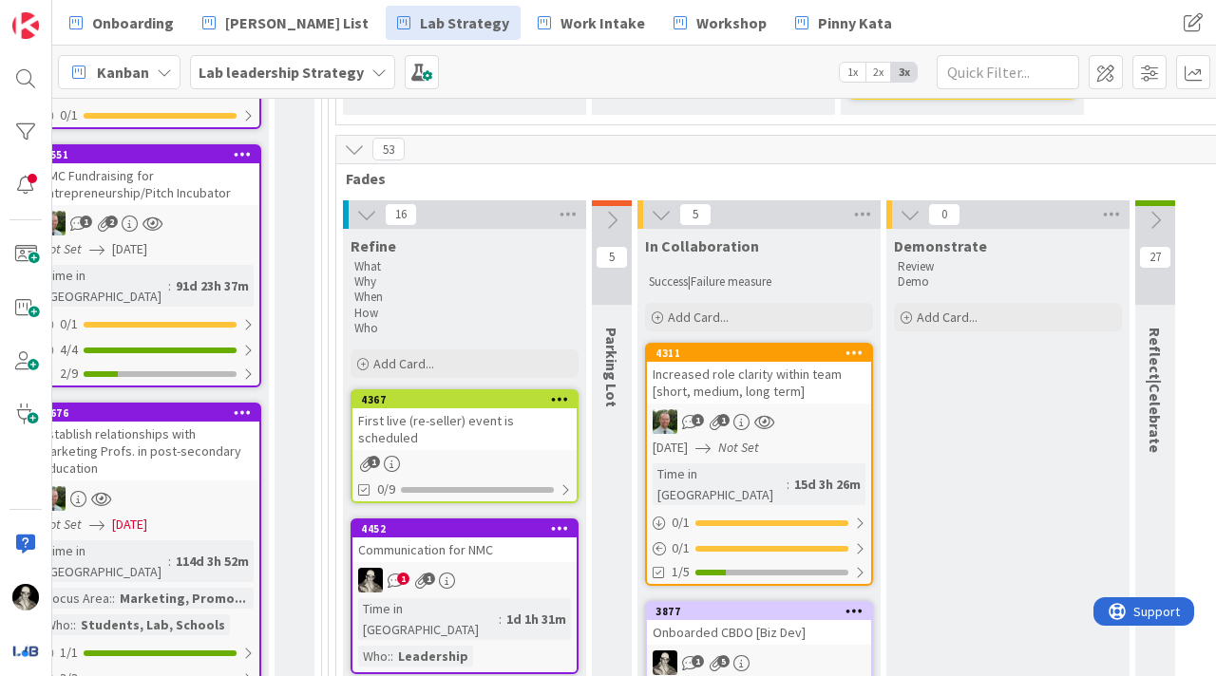
click at [610, 210] on icon at bounding box center [611, 220] width 21 height 21
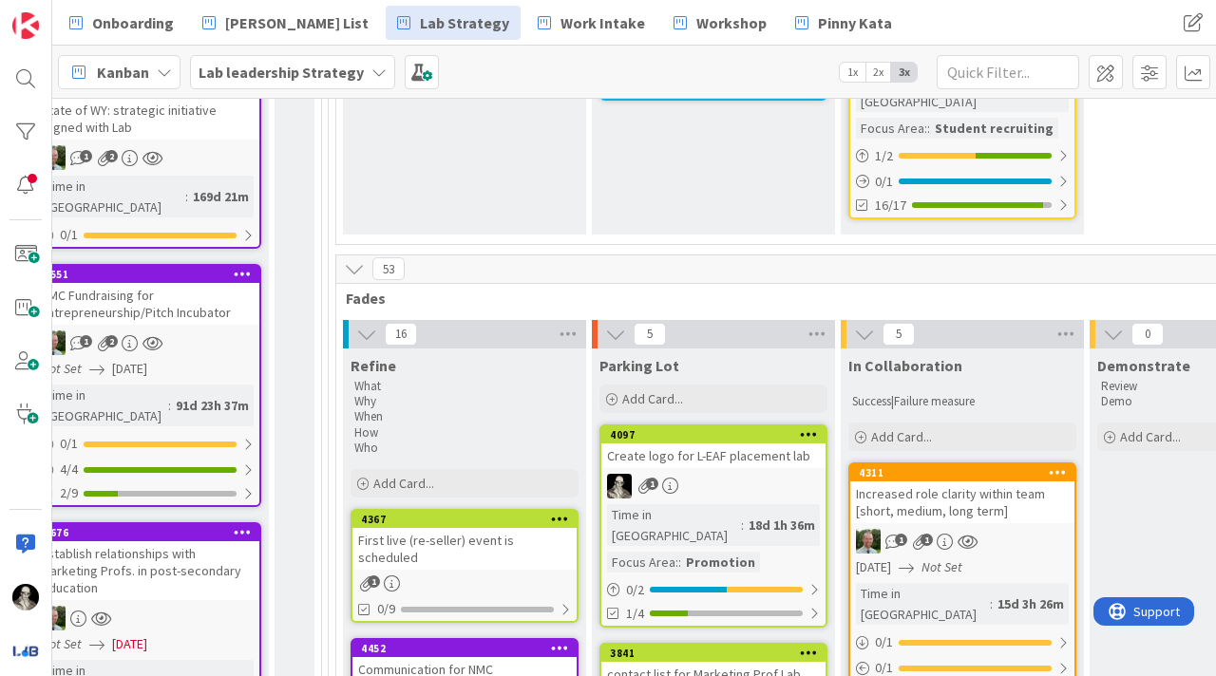
scroll to position [564, 2440]
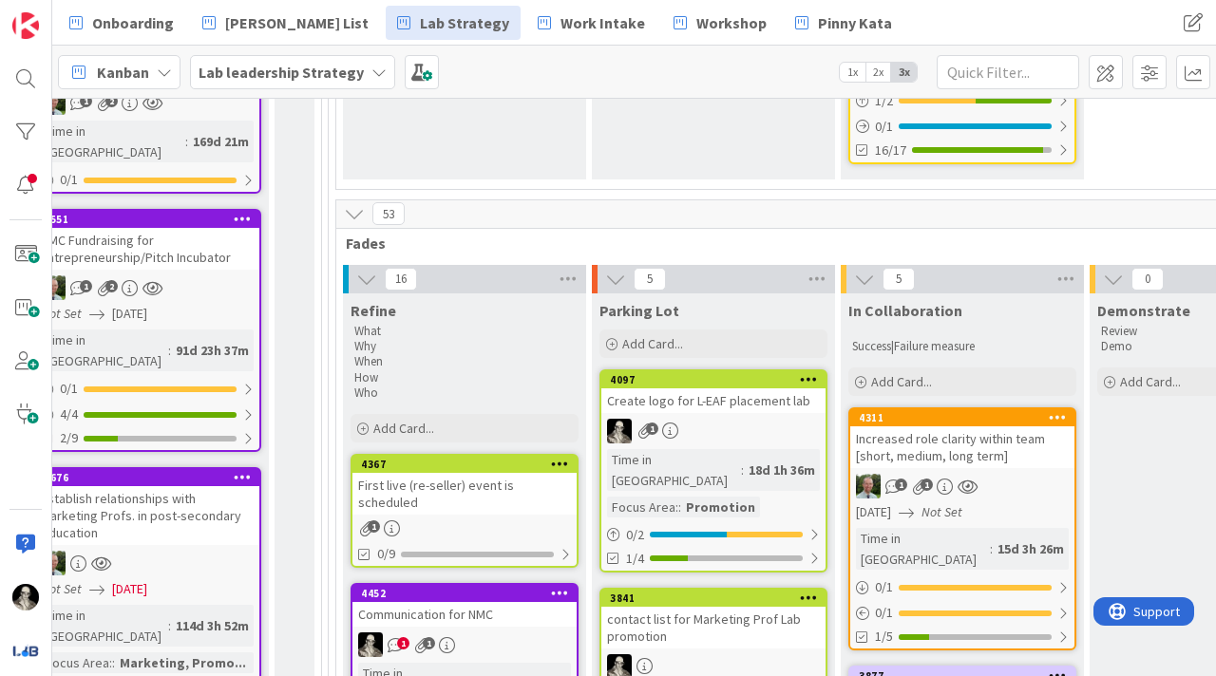
click at [615, 269] on icon at bounding box center [615, 279] width 21 height 21
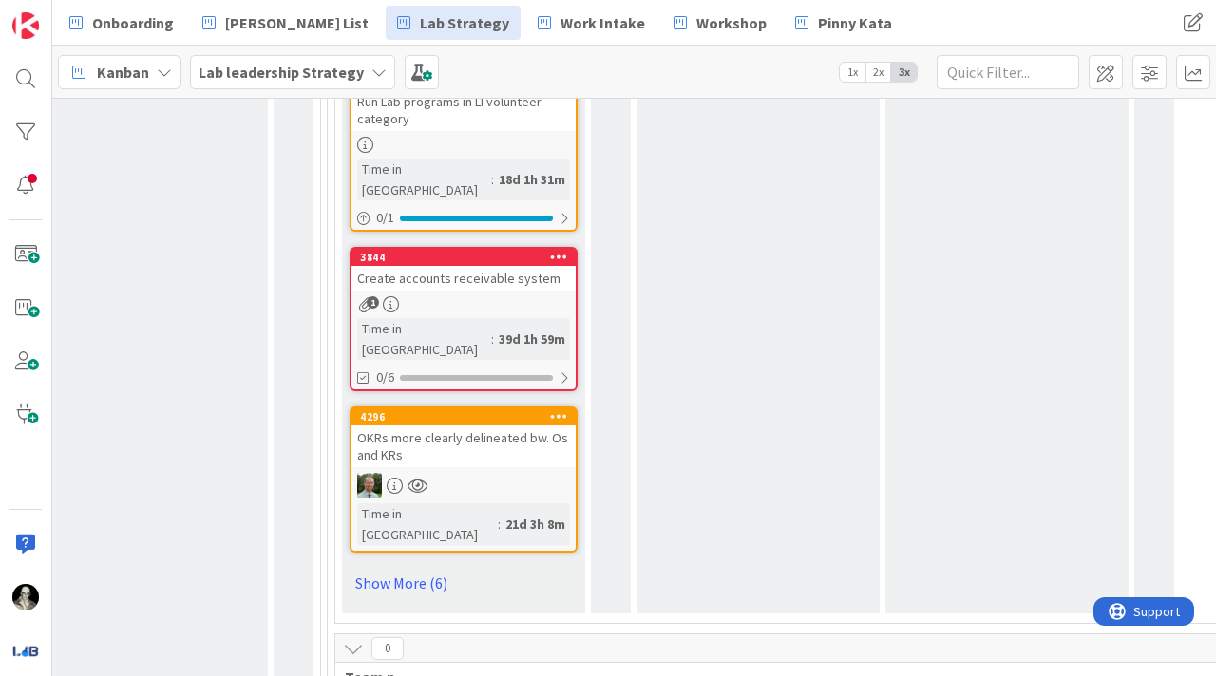
scroll to position [2079, 2441]
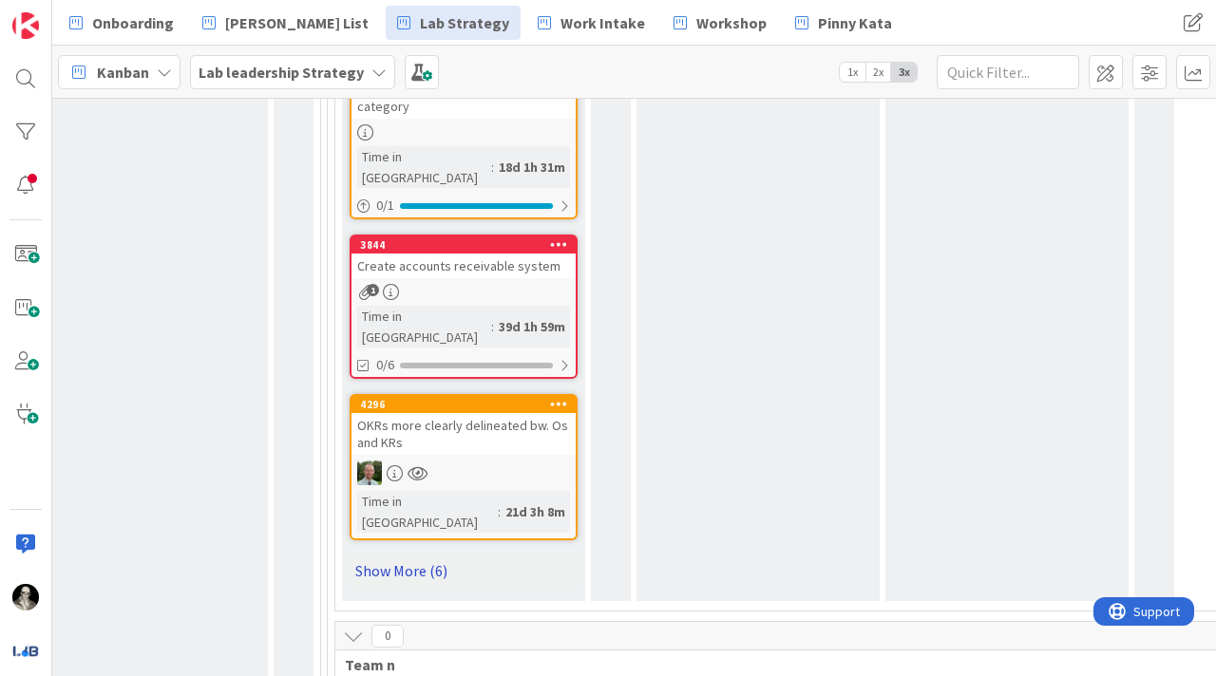
click at [402, 556] on link "Show More (6)" at bounding box center [464, 571] width 228 height 30
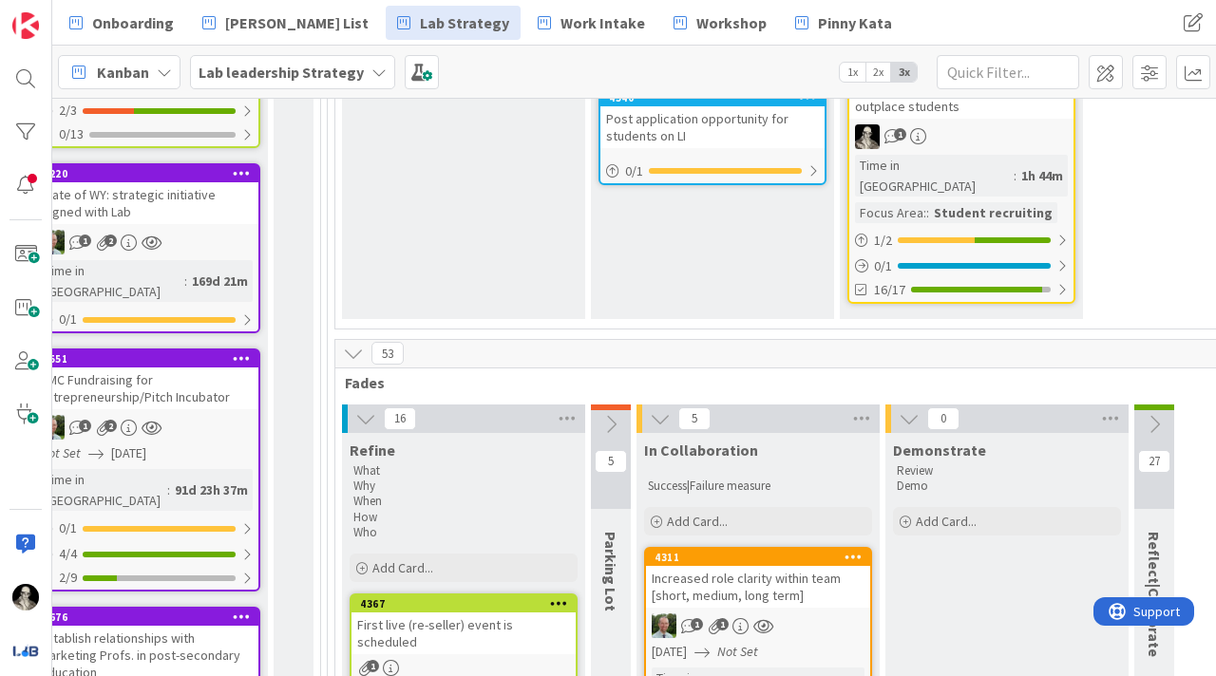
scroll to position [0, 2441]
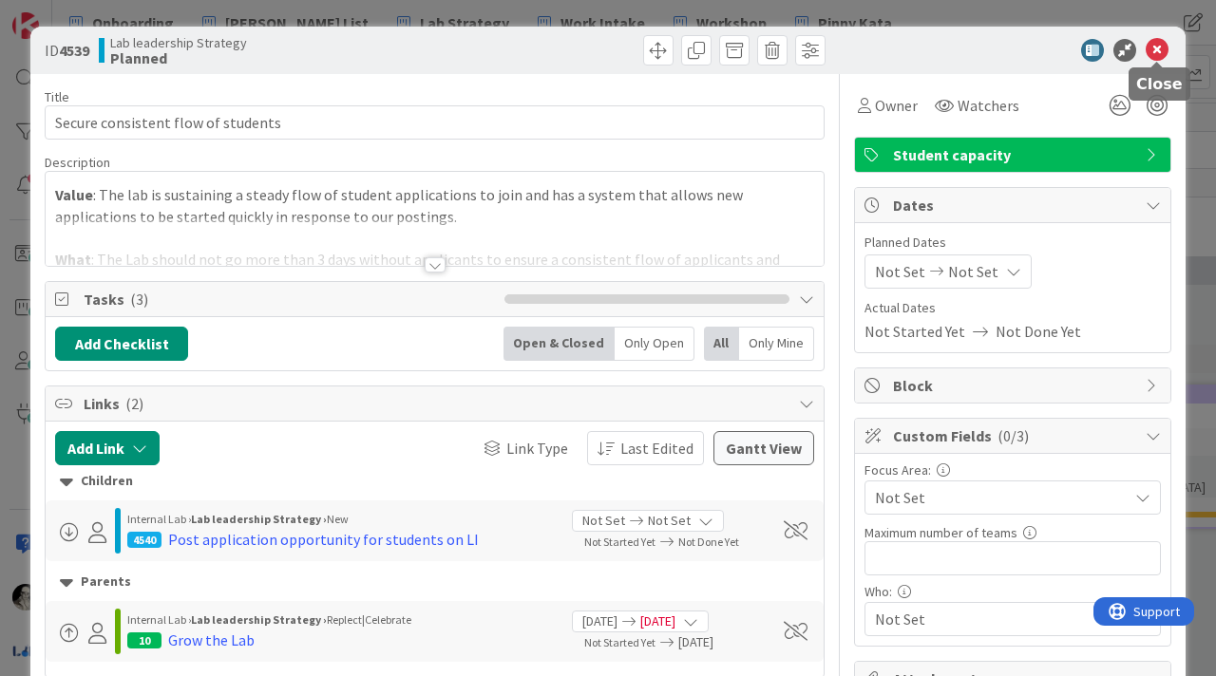
click at [1164, 48] on icon at bounding box center [1157, 50] width 23 height 23
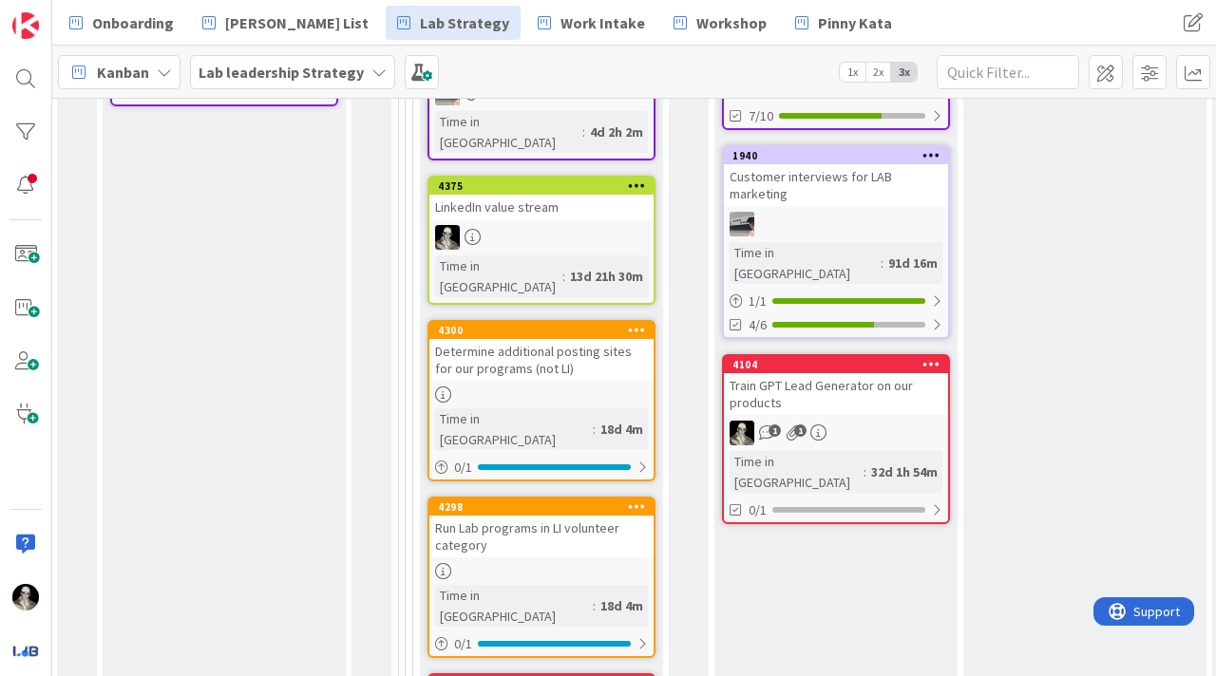
scroll to position [1504, 2363]
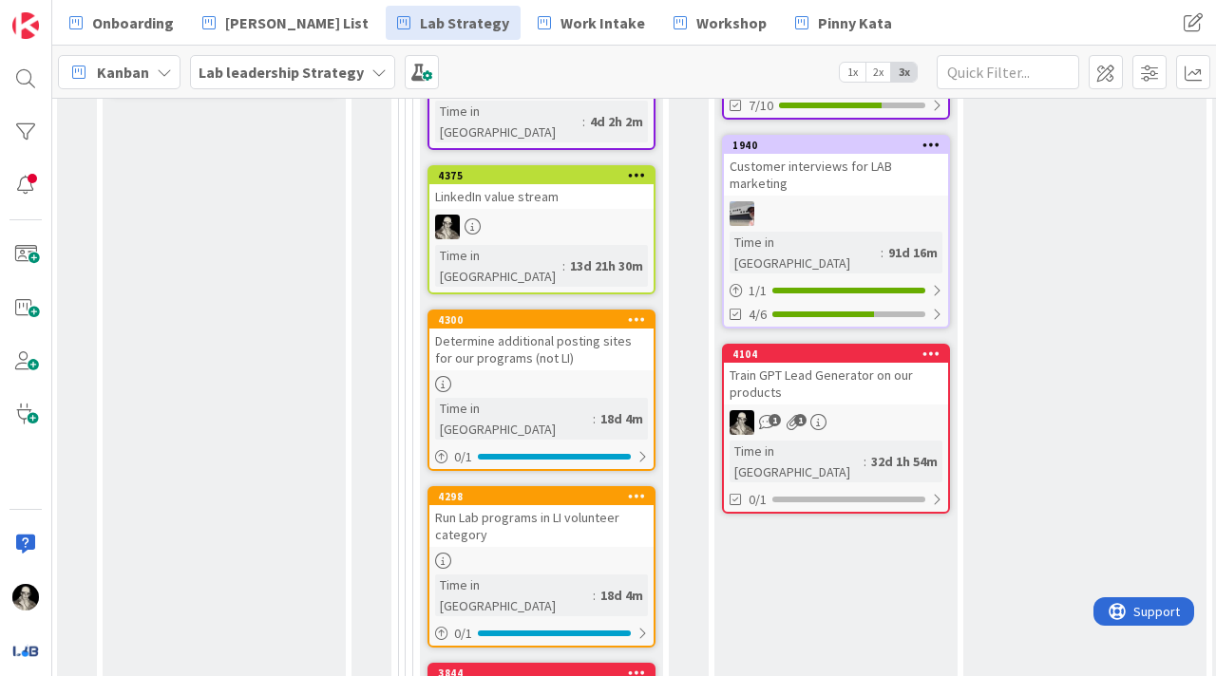
click at [578, 329] on div "Determine additional posting sites for our programs (not LI)" at bounding box center [541, 350] width 224 height 42
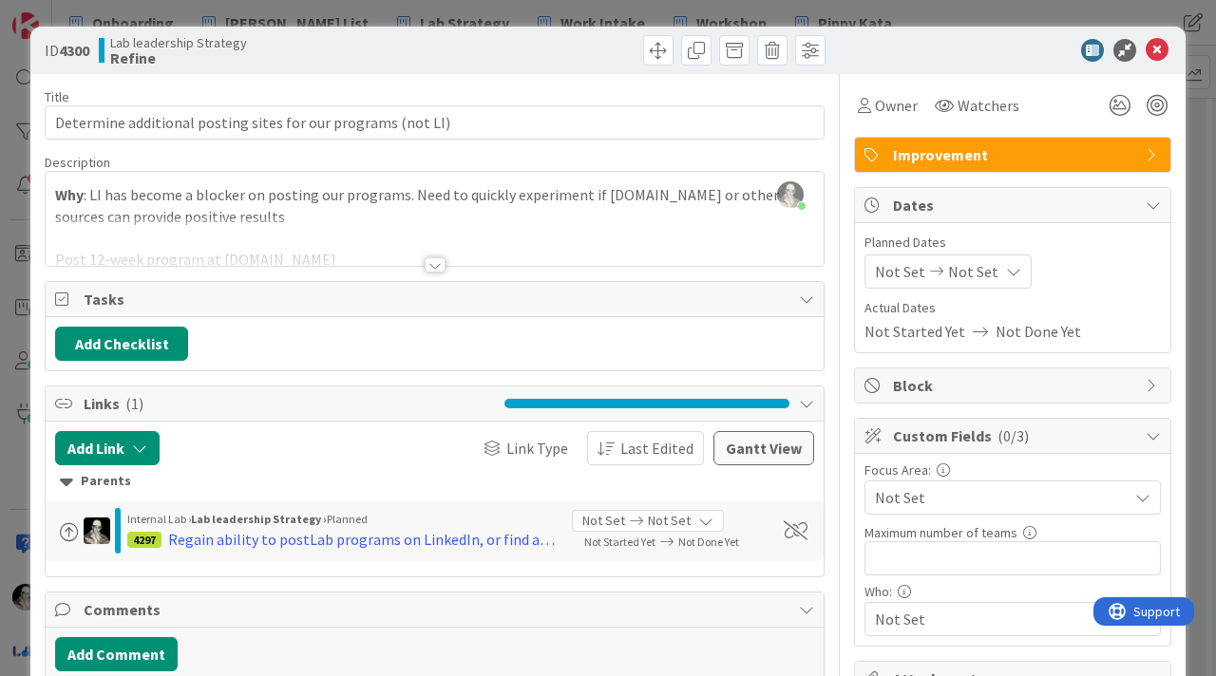
click at [430, 258] on div at bounding box center [435, 264] width 21 height 15
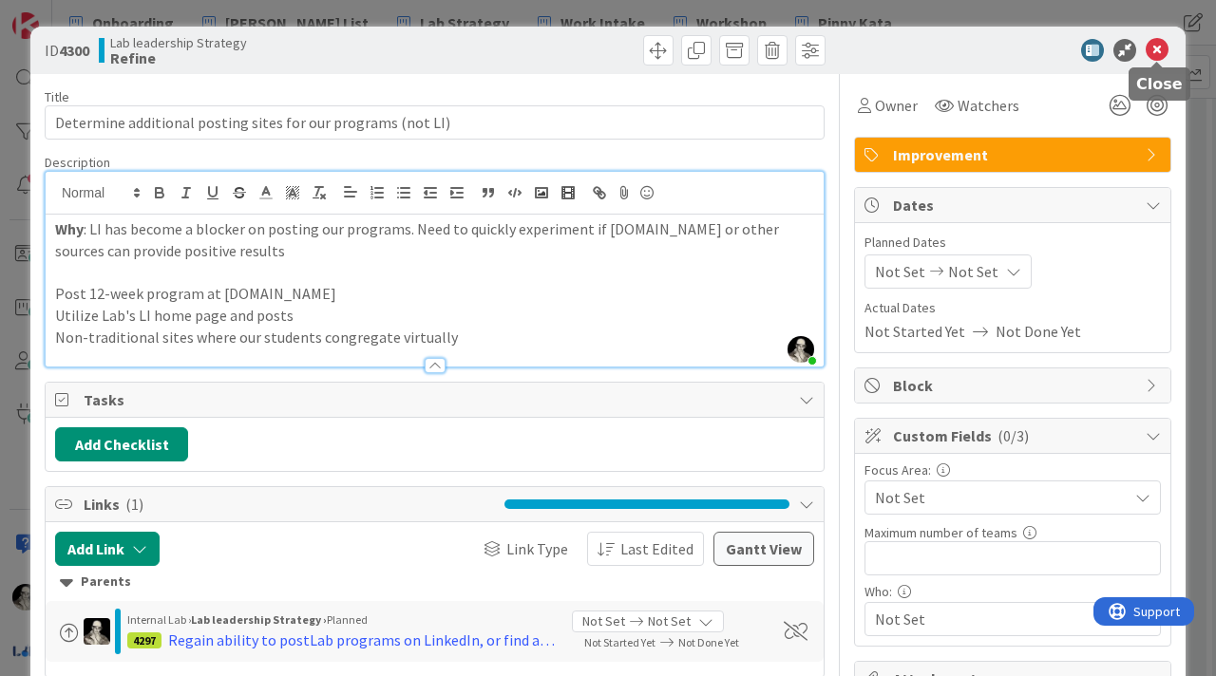
click at [1159, 44] on icon at bounding box center [1157, 50] width 23 height 23
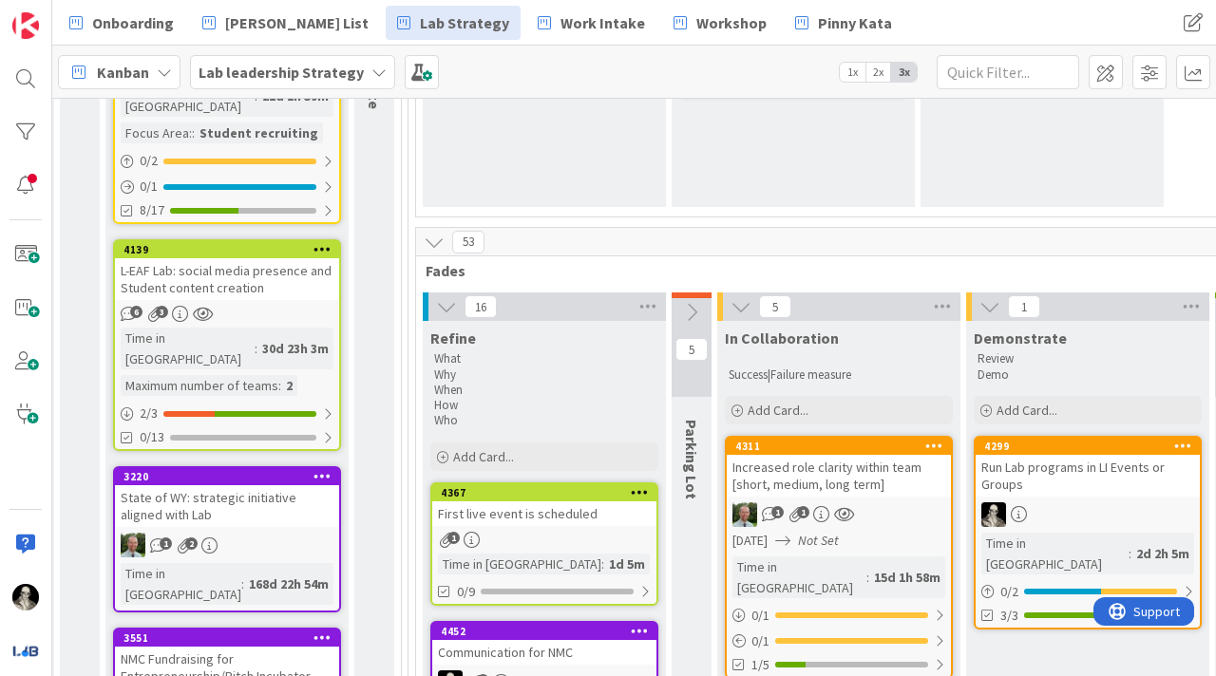
scroll to position [0, 2361]
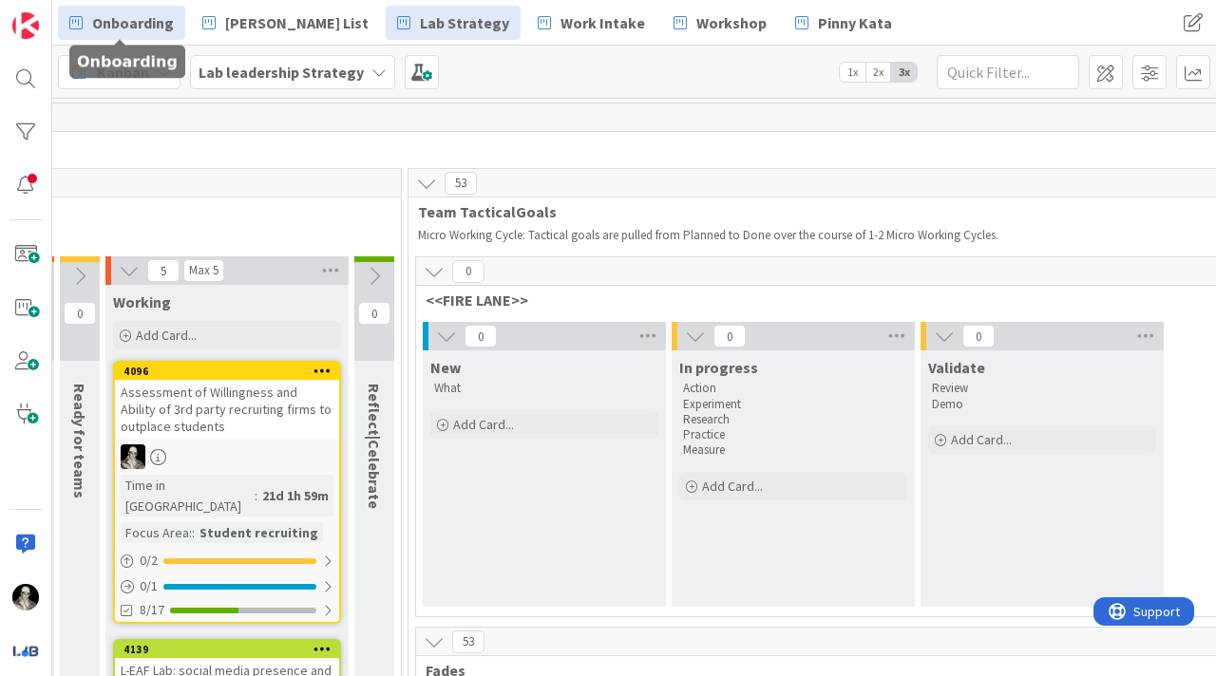
click at [140, 22] on span "Onboarding" at bounding box center [133, 22] width 82 height 23
